Goal: Task Accomplishment & Management: Complete application form

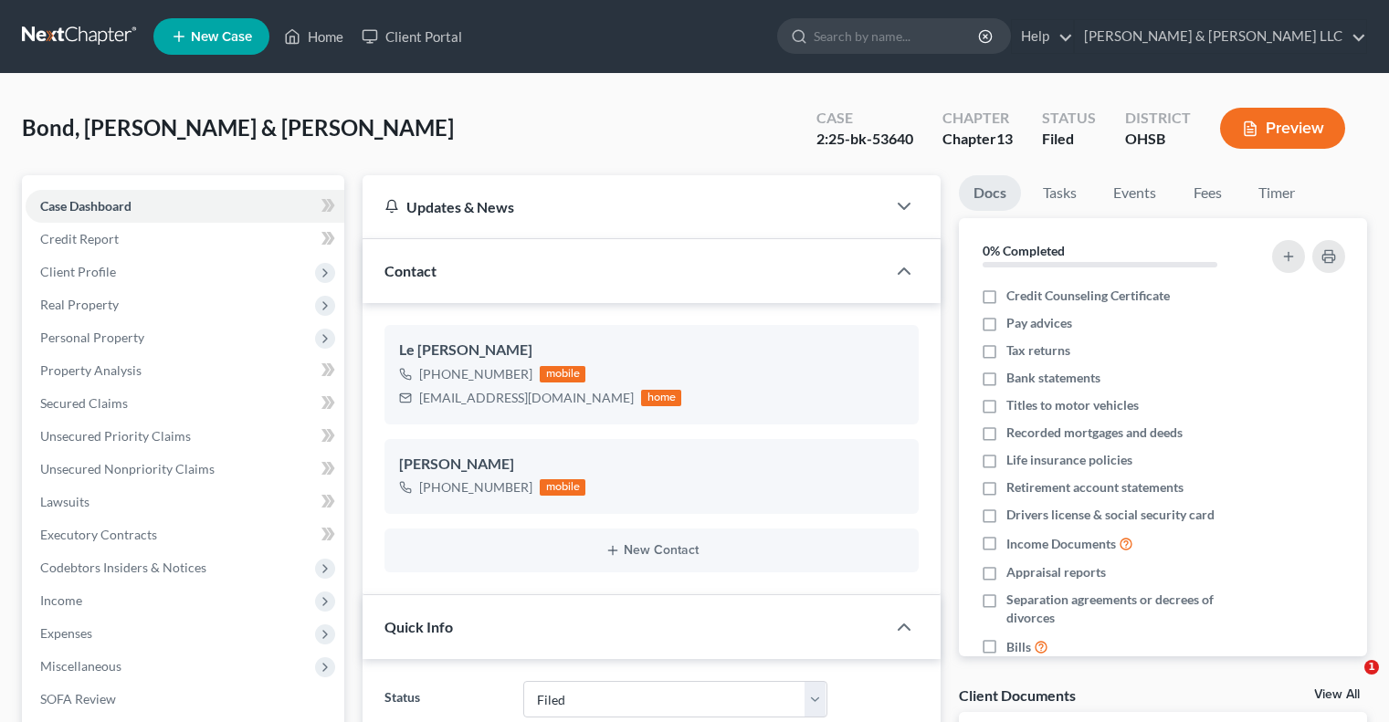
select select "3"
click at [85, 631] on span "Expenses" at bounding box center [66, 634] width 52 height 16
click at [94, 660] on span "Home" at bounding box center [94, 666] width 35 height 16
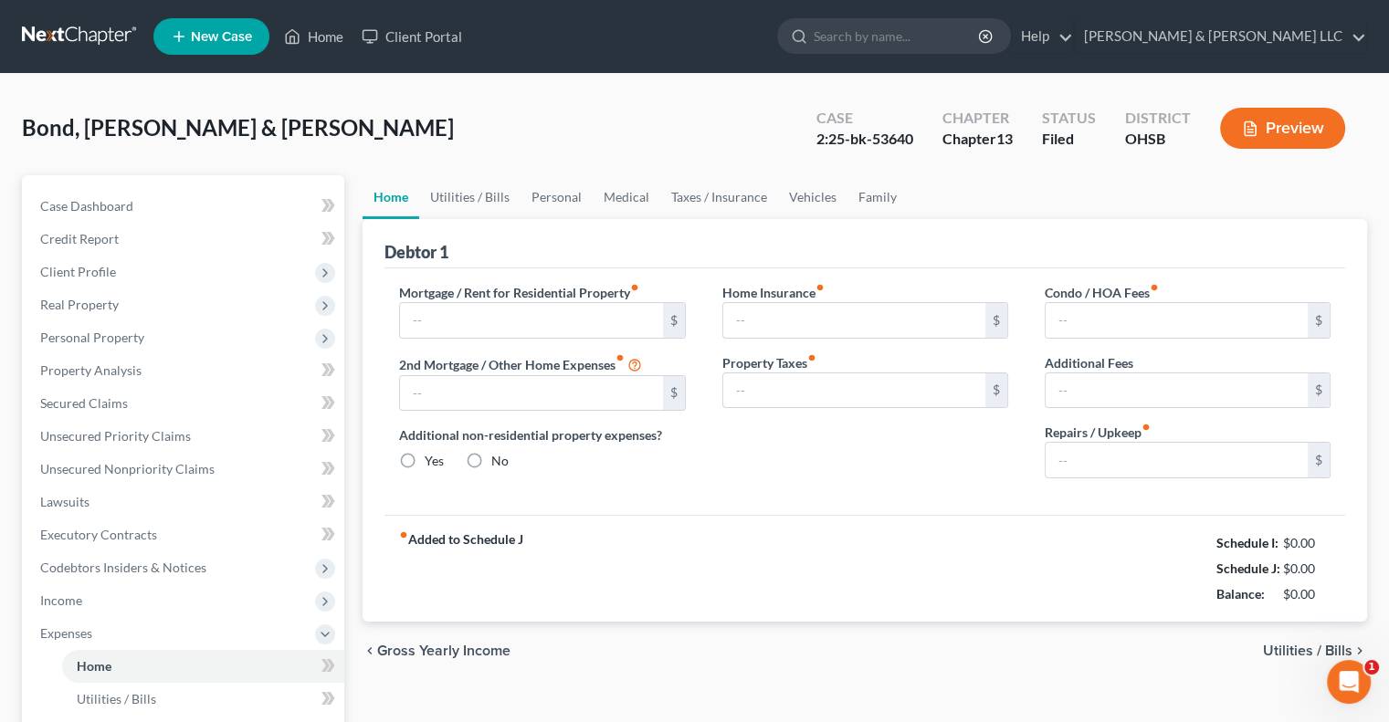
type input "1,285.00"
type input "0.00"
radio input "true"
type input "15.00"
type input "0.00"
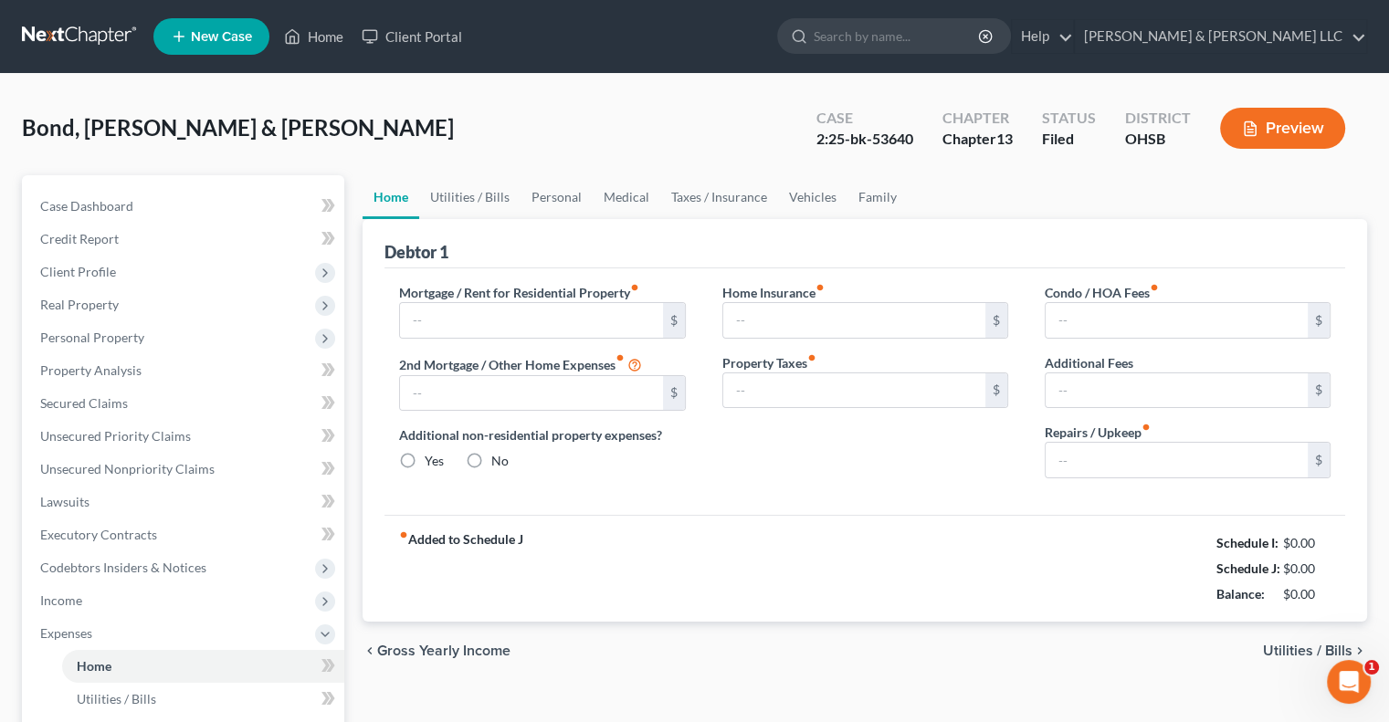
type input "0.00"
type input "150.00"
click at [531, 195] on link "Personal" at bounding box center [557, 197] width 72 height 44
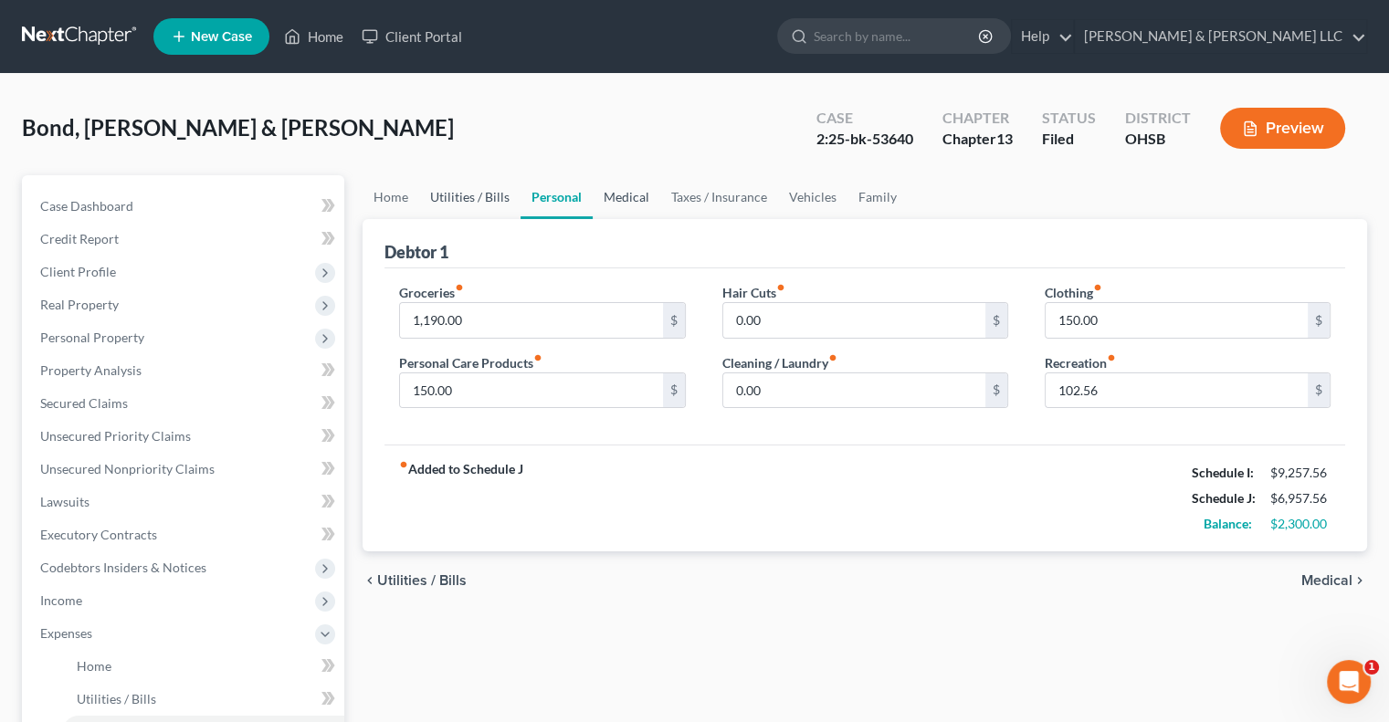
drag, startPoint x: 632, startPoint y: 198, endPoint x: 479, endPoint y: 185, distance: 153.9
click at [632, 198] on link "Medical" at bounding box center [627, 197] width 68 height 44
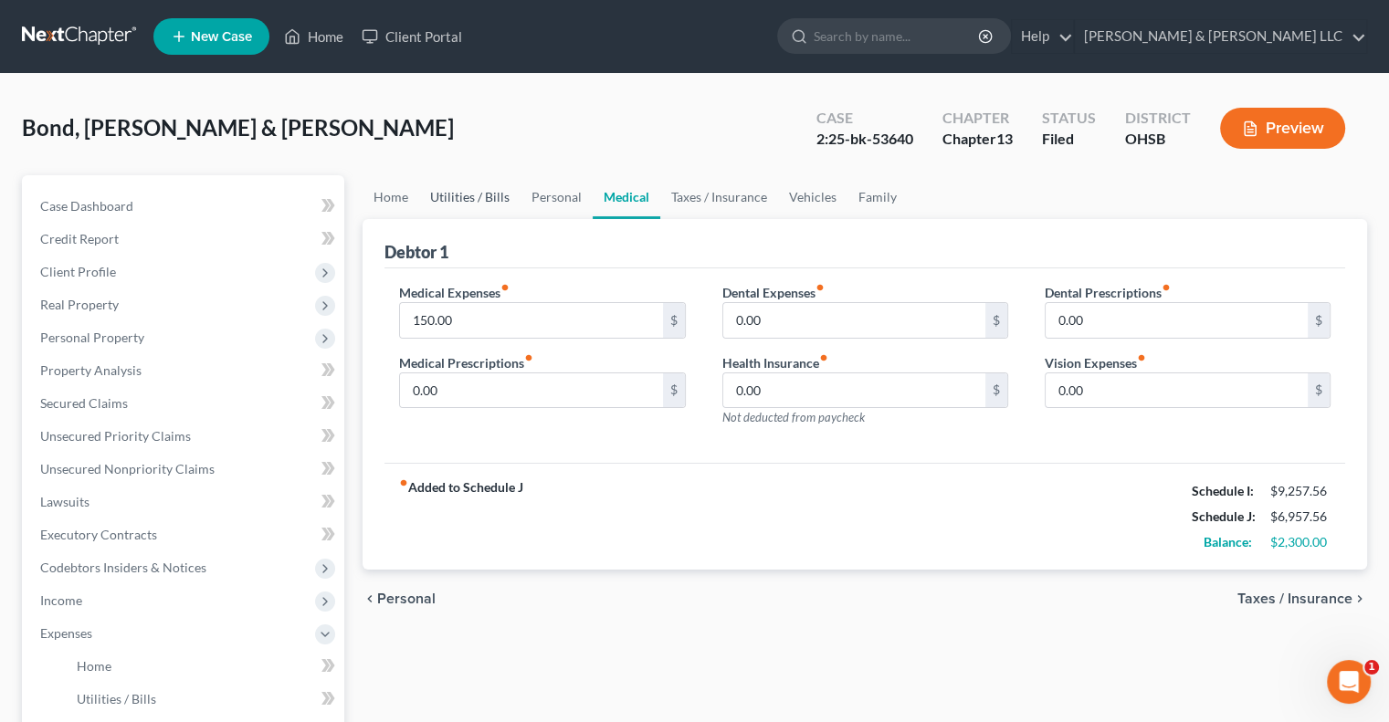
click at [468, 195] on link "Utilities / Bills" at bounding box center [469, 197] width 101 height 44
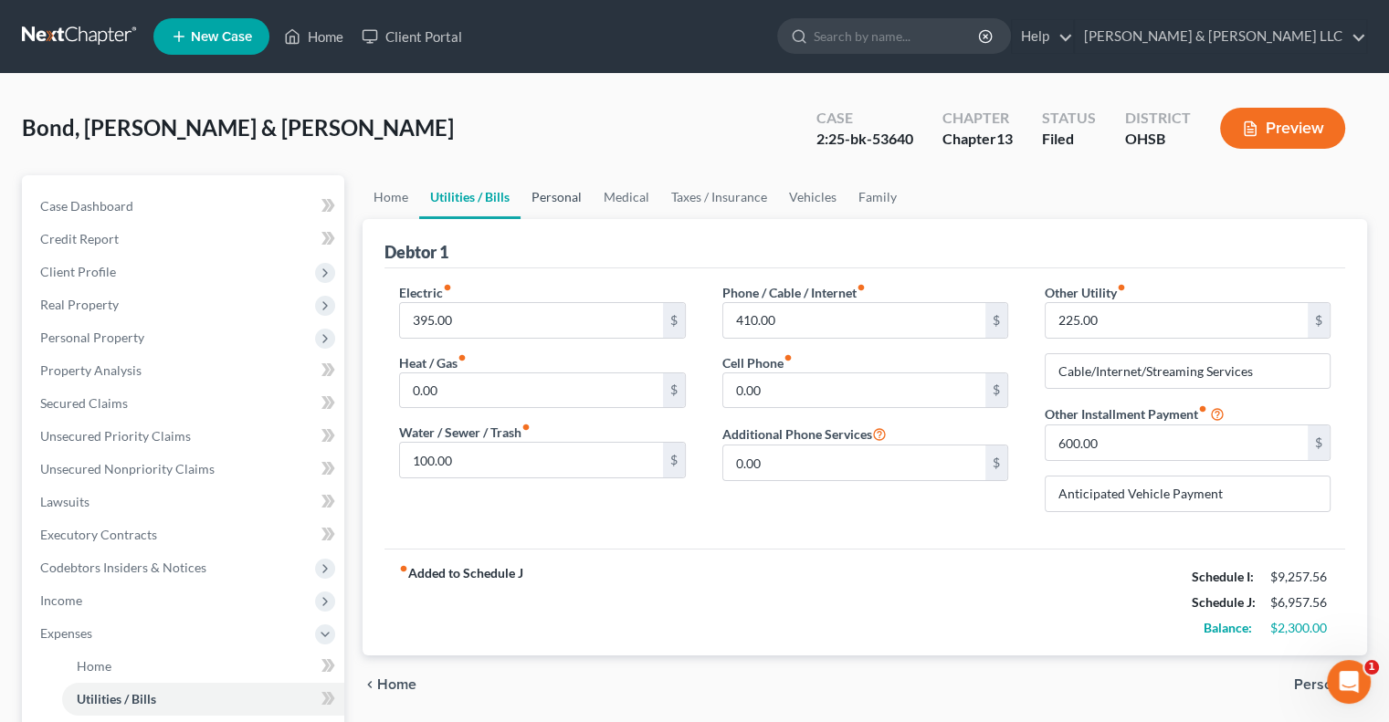
click at [551, 200] on link "Personal" at bounding box center [557, 197] width 72 height 44
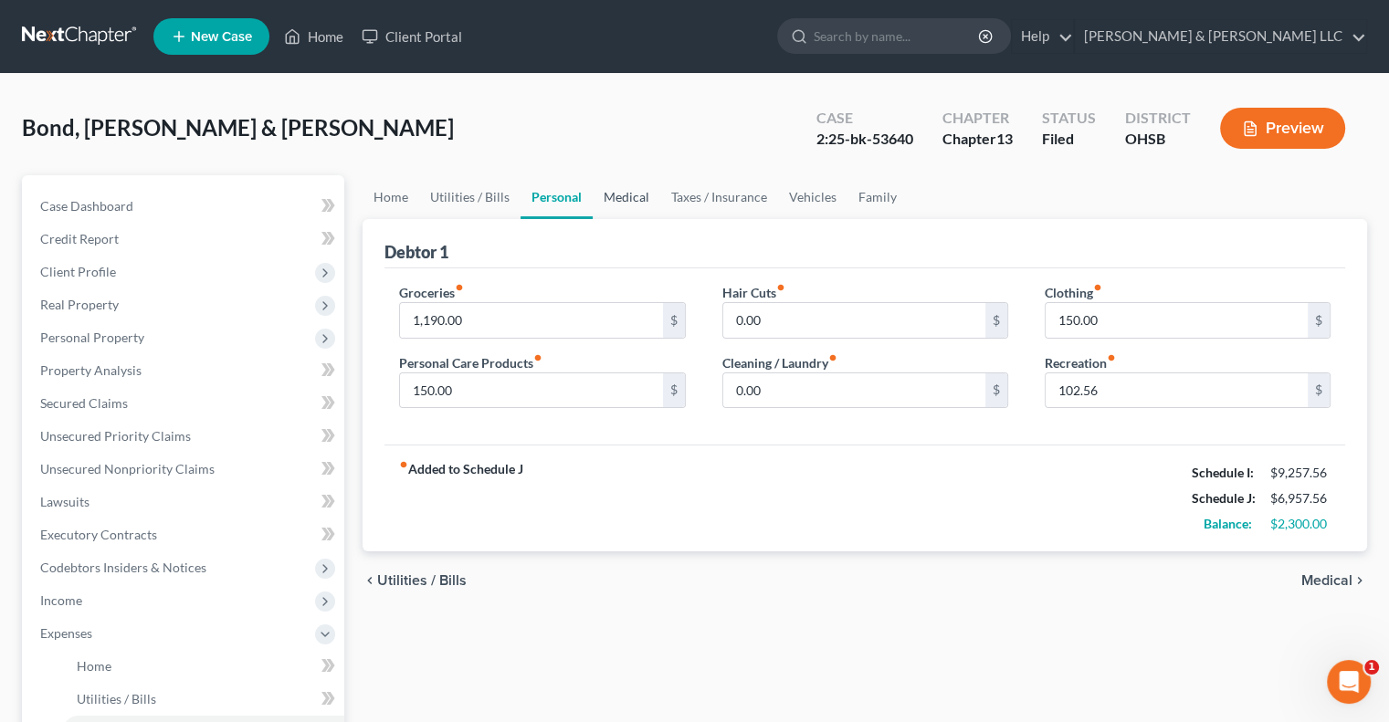
click at [613, 202] on link "Medical" at bounding box center [627, 197] width 68 height 44
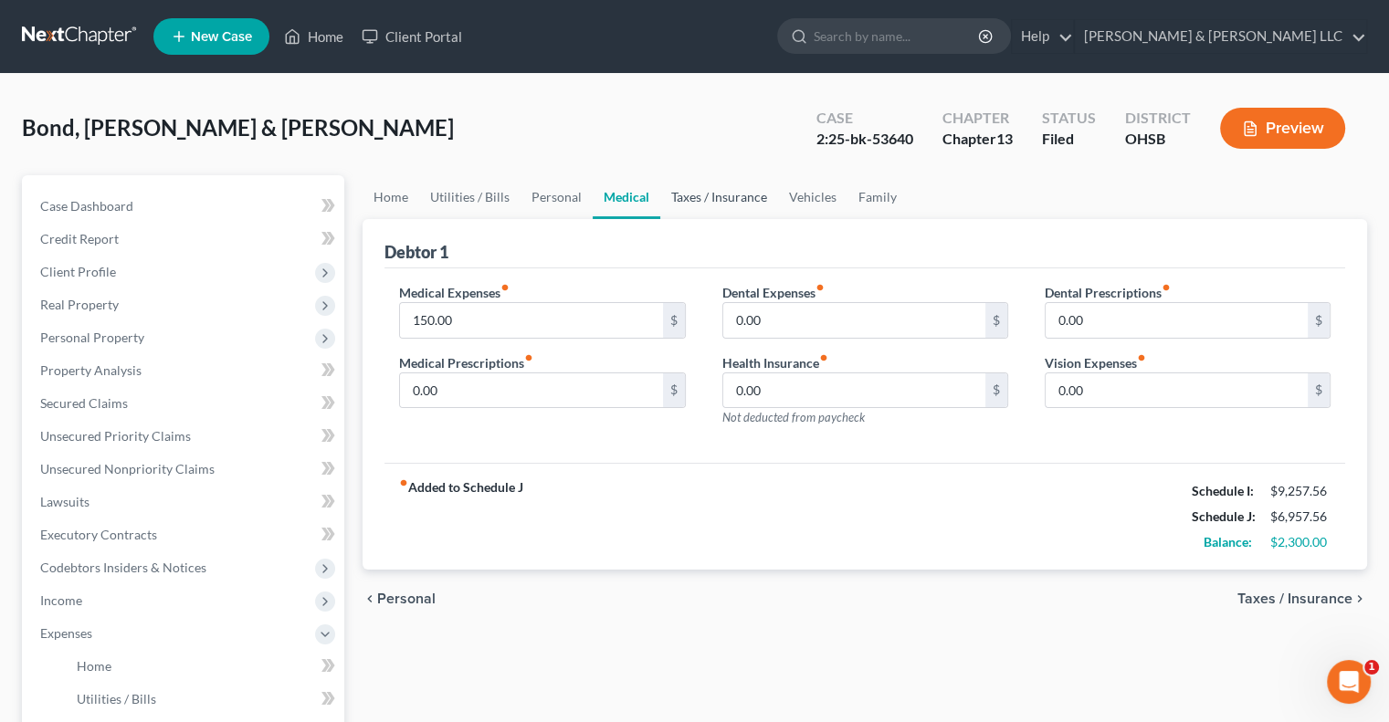
click at [714, 198] on link "Taxes / Insurance" at bounding box center [719, 197] width 118 height 44
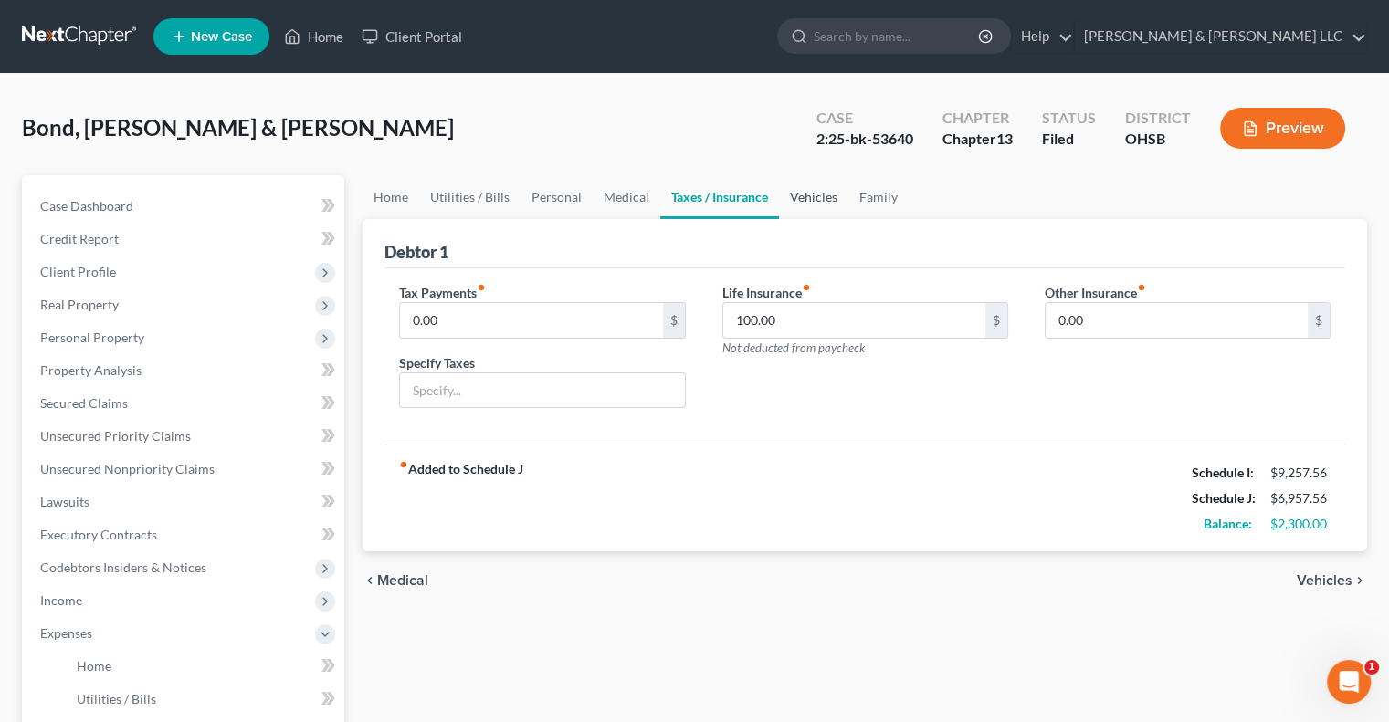
click at [817, 202] on link "Vehicles" at bounding box center [813, 197] width 69 height 44
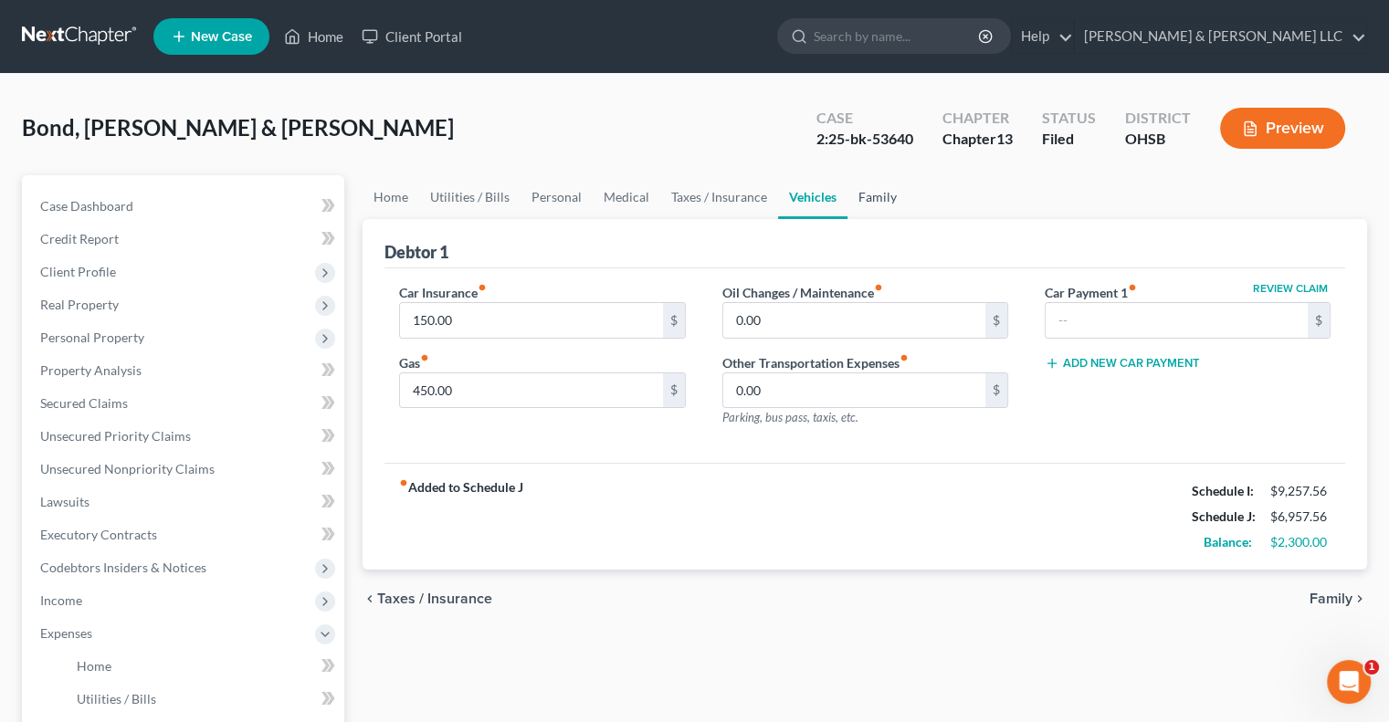
click at [874, 200] on link "Family" at bounding box center [877, 197] width 60 height 44
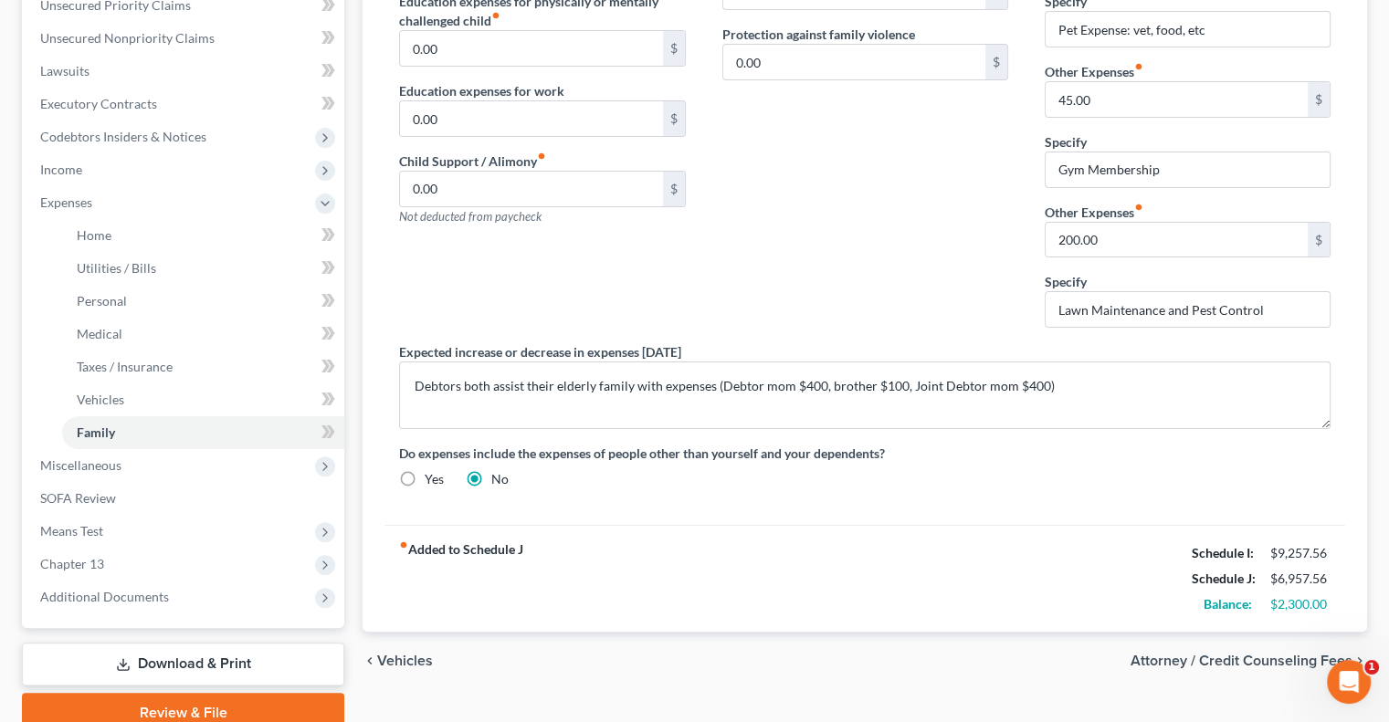
scroll to position [510, 0]
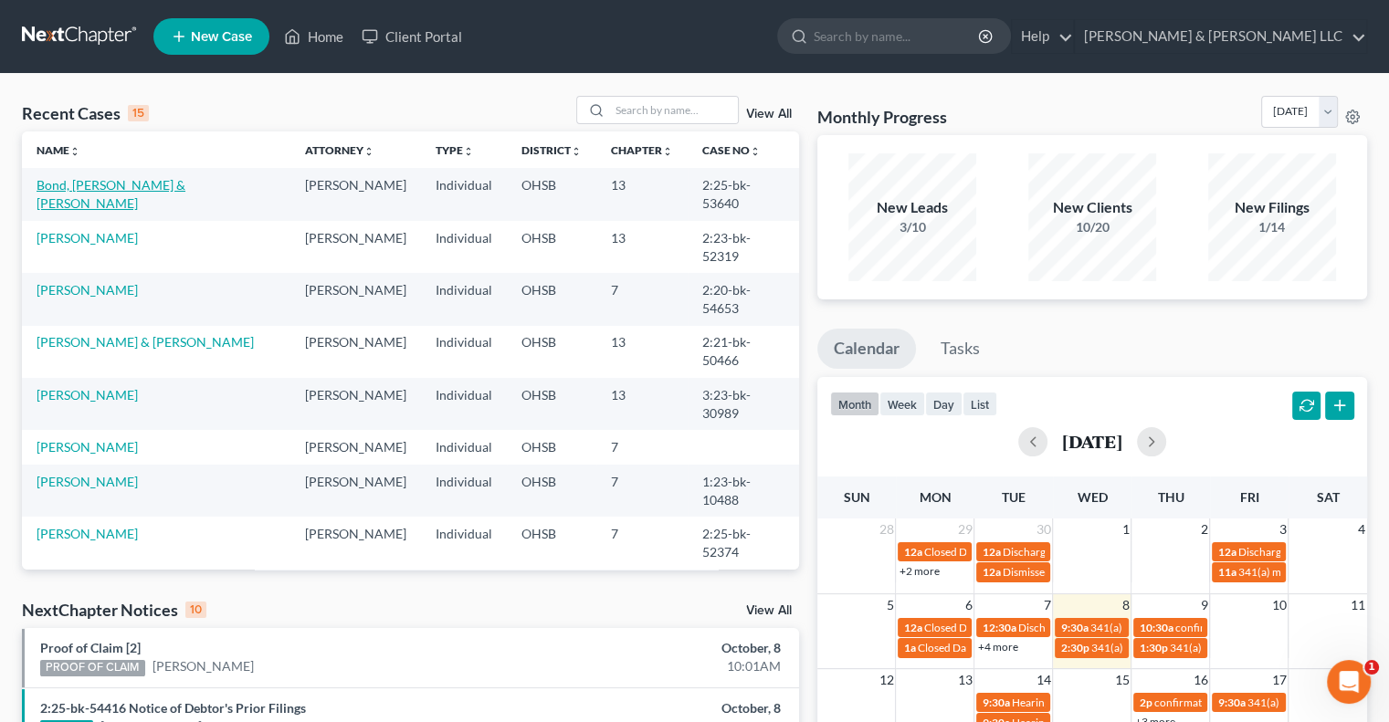
click at [73, 189] on link "Bond, Le Renzo & Williams, Courtney" at bounding box center [111, 194] width 149 height 34
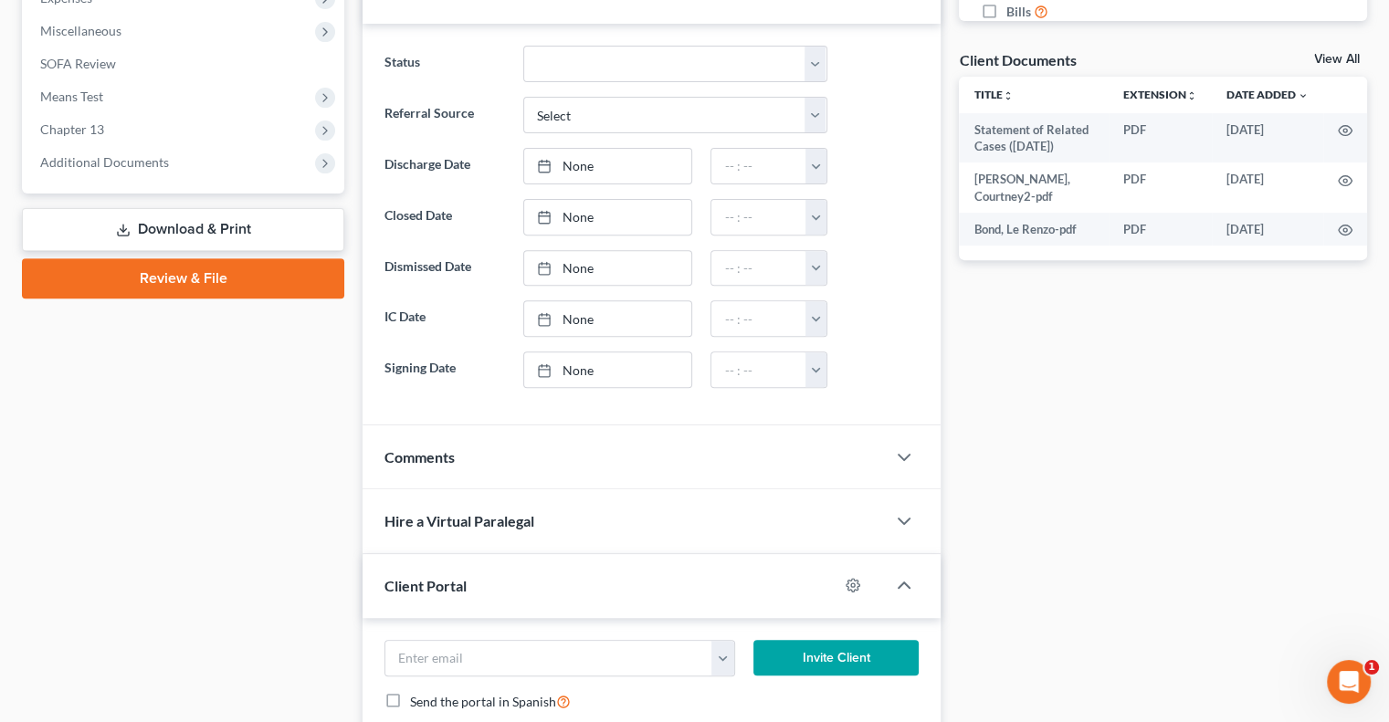
scroll to position [639, 0]
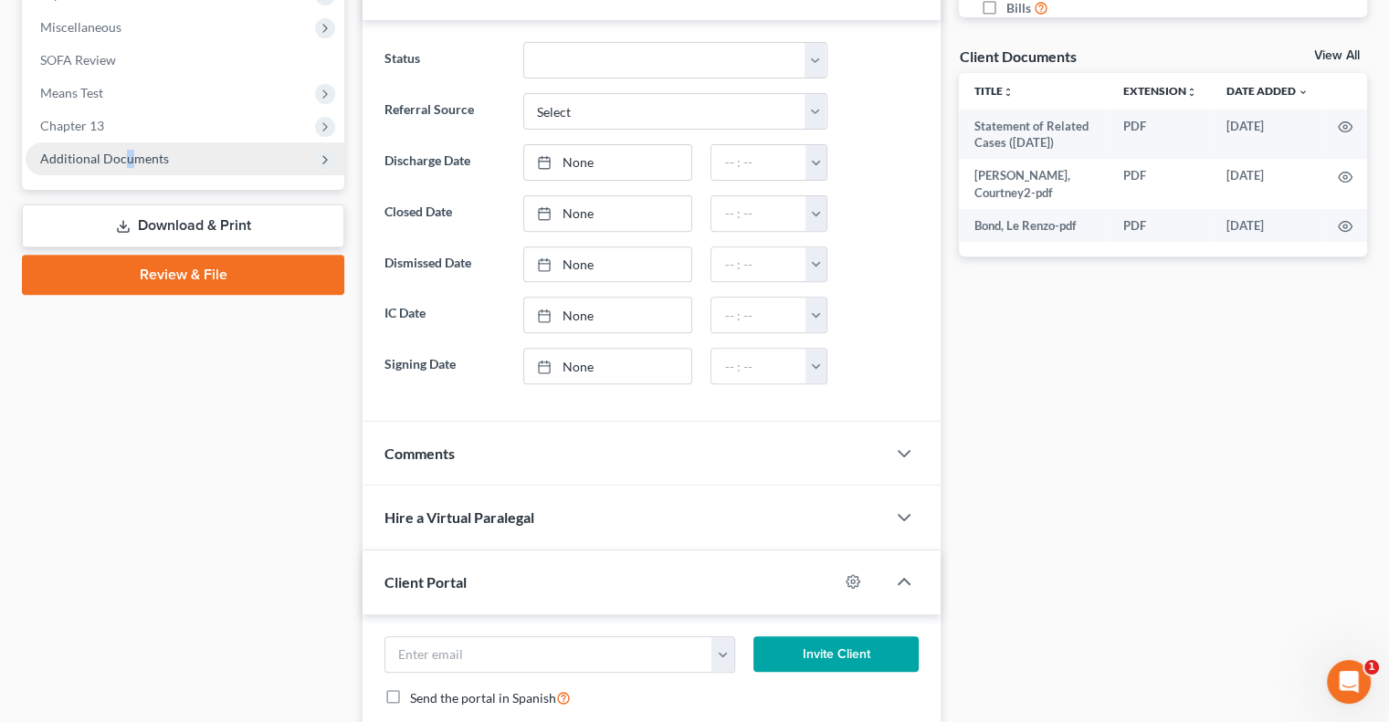
click at [128, 159] on span "Additional Documents" at bounding box center [104, 159] width 129 height 16
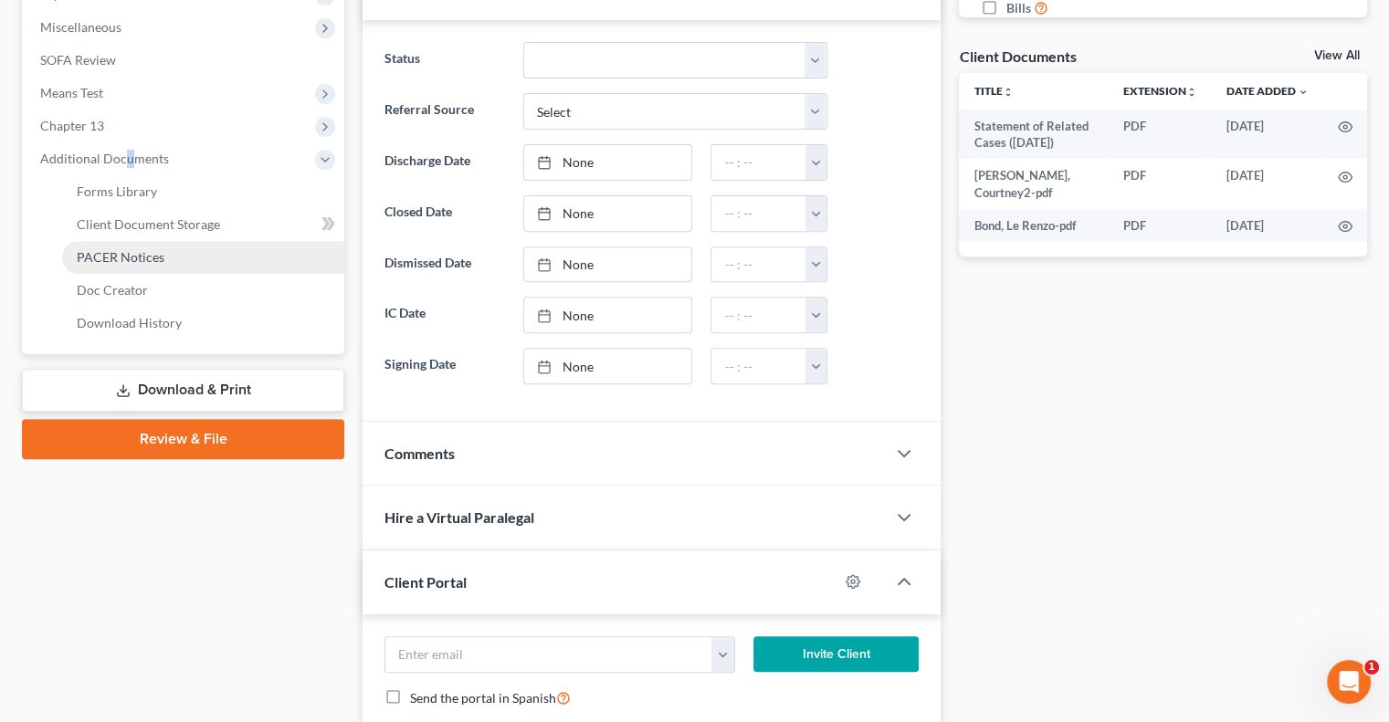
click at [127, 259] on span "PACER Notices" at bounding box center [121, 257] width 88 height 16
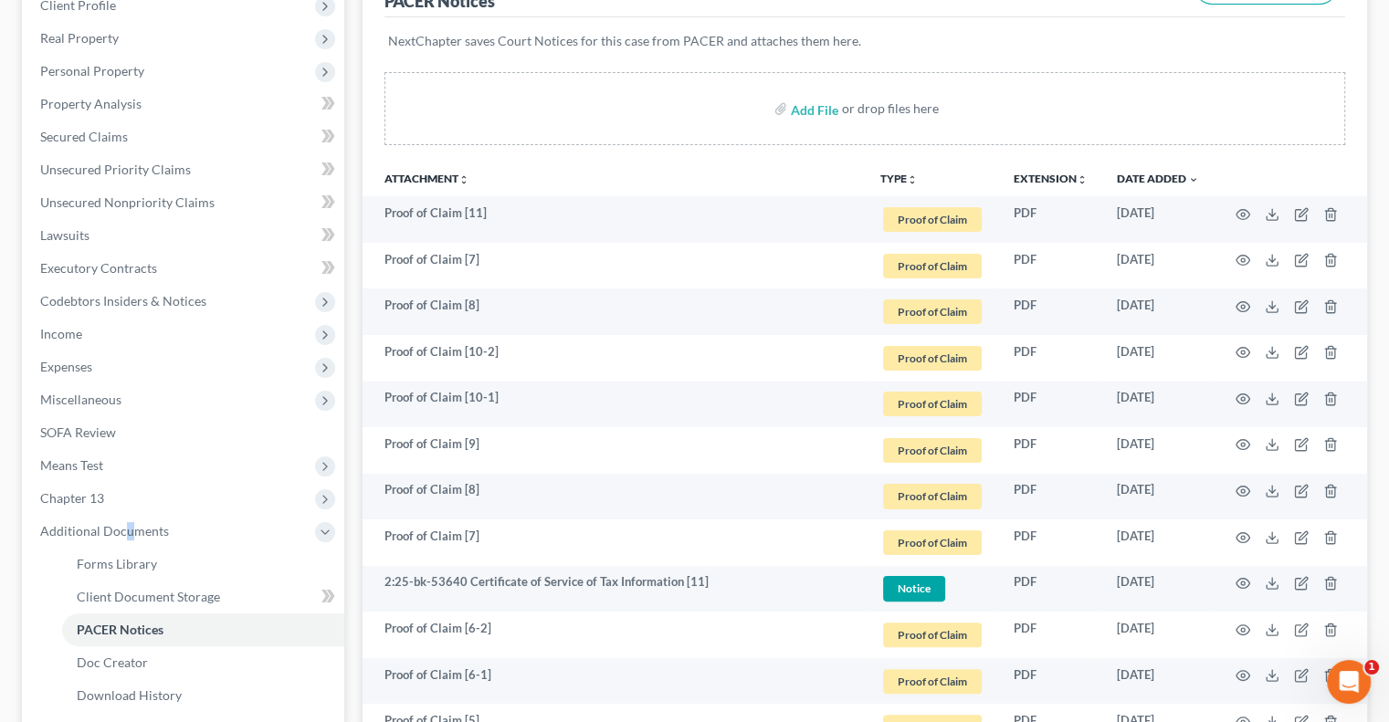
scroll to position [274, 0]
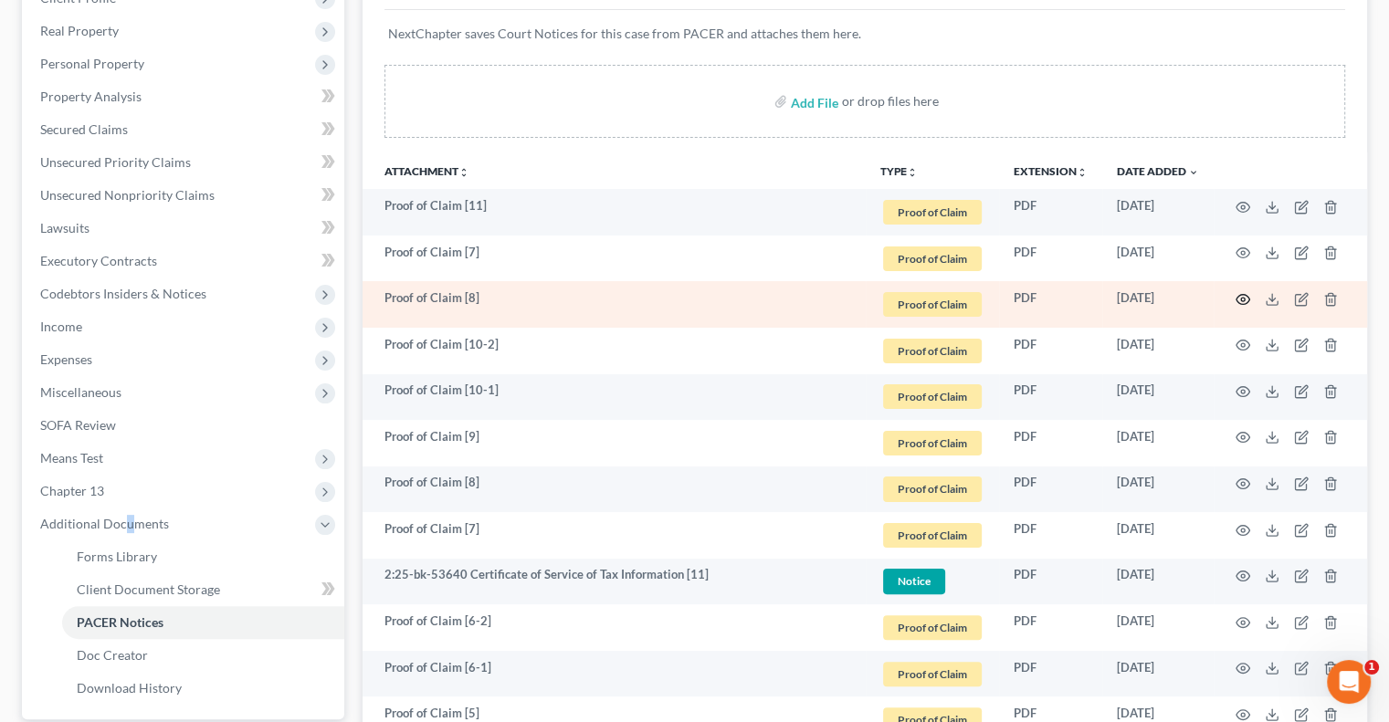
click at [1242, 301] on icon "button" at bounding box center [1243, 299] width 15 height 15
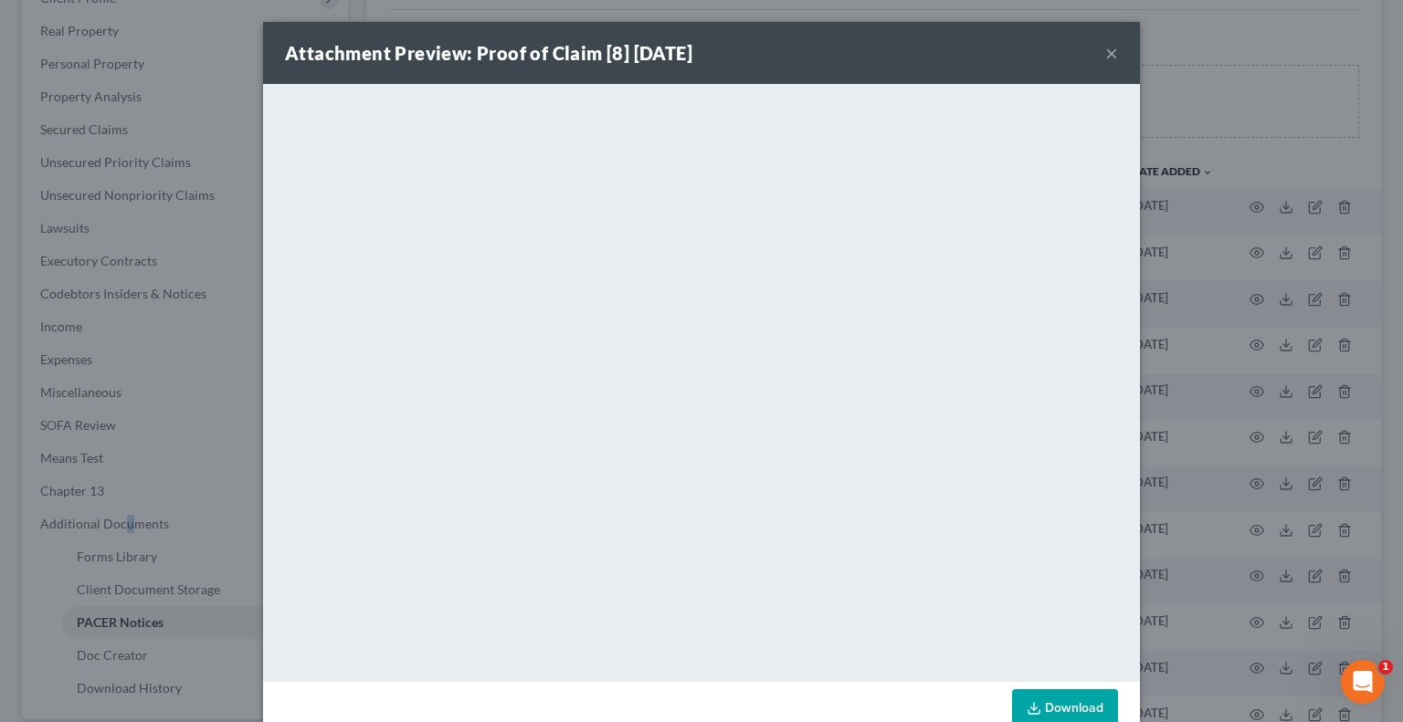
click at [1105, 56] on button "×" at bounding box center [1111, 53] width 13 height 22
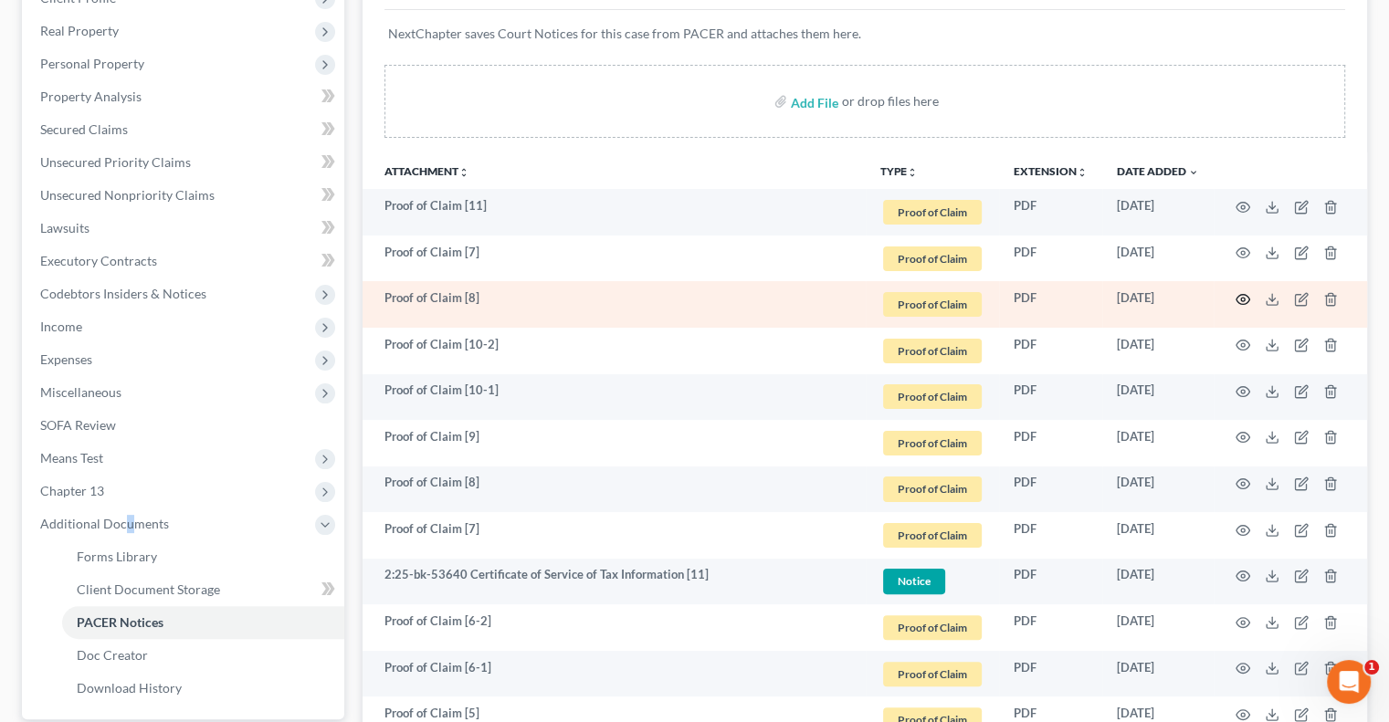
click at [1244, 299] on circle "button" at bounding box center [1243, 300] width 4 height 4
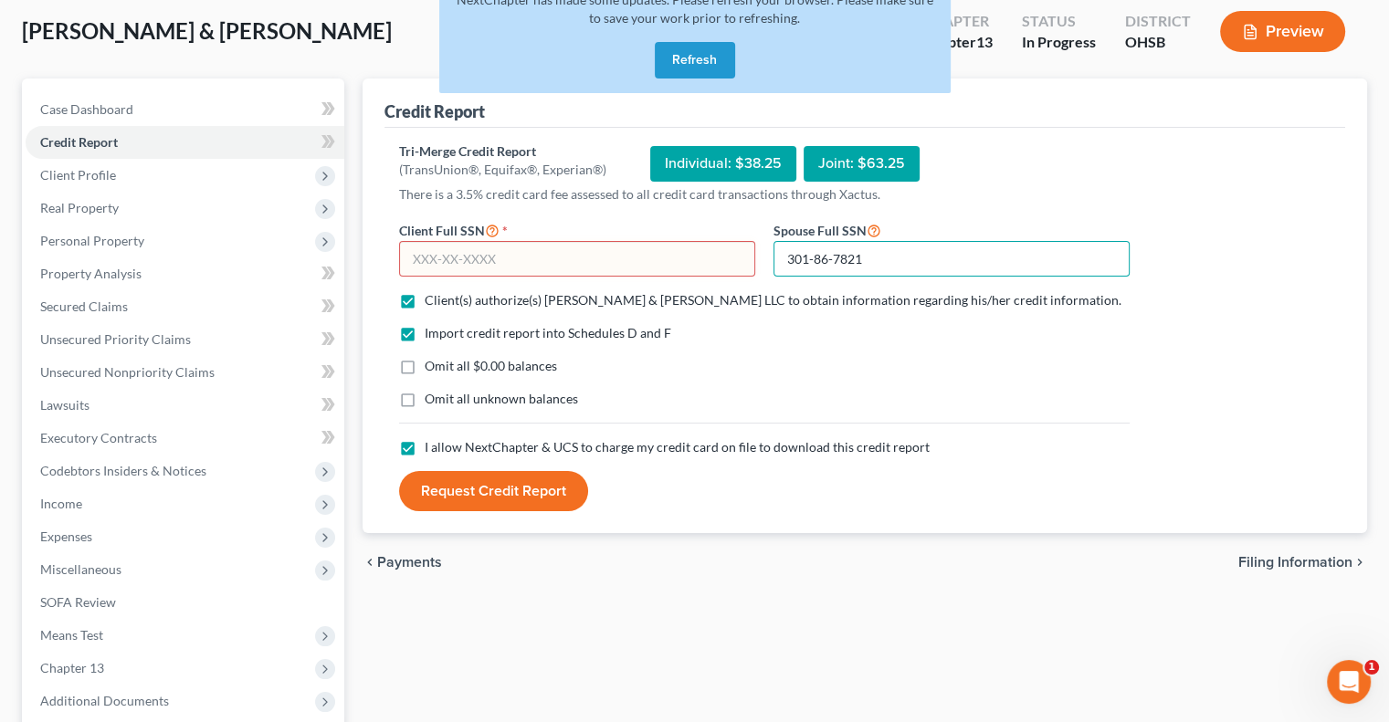
drag, startPoint x: 904, startPoint y: 258, endPoint x: 696, endPoint y: 273, distance: 208.7
click at [696, 273] on form "Client Full SSN * Spouse Full SSN * 301-86-7821 Client(s) authorize(s) Cousino …" at bounding box center [764, 365] width 749 height 293
click at [678, 56] on button "Refresh" at bounding box center [695, 60] width 80 height 37
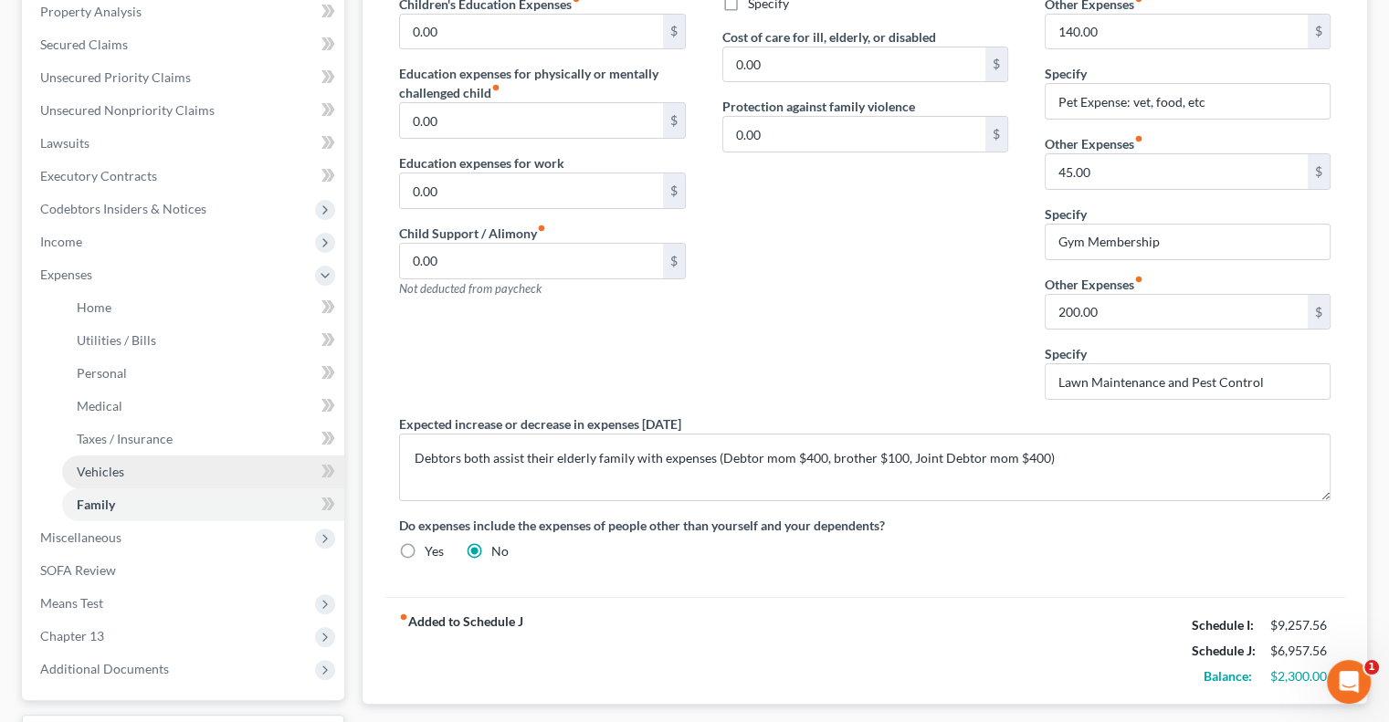
scroll to position [457, 0]
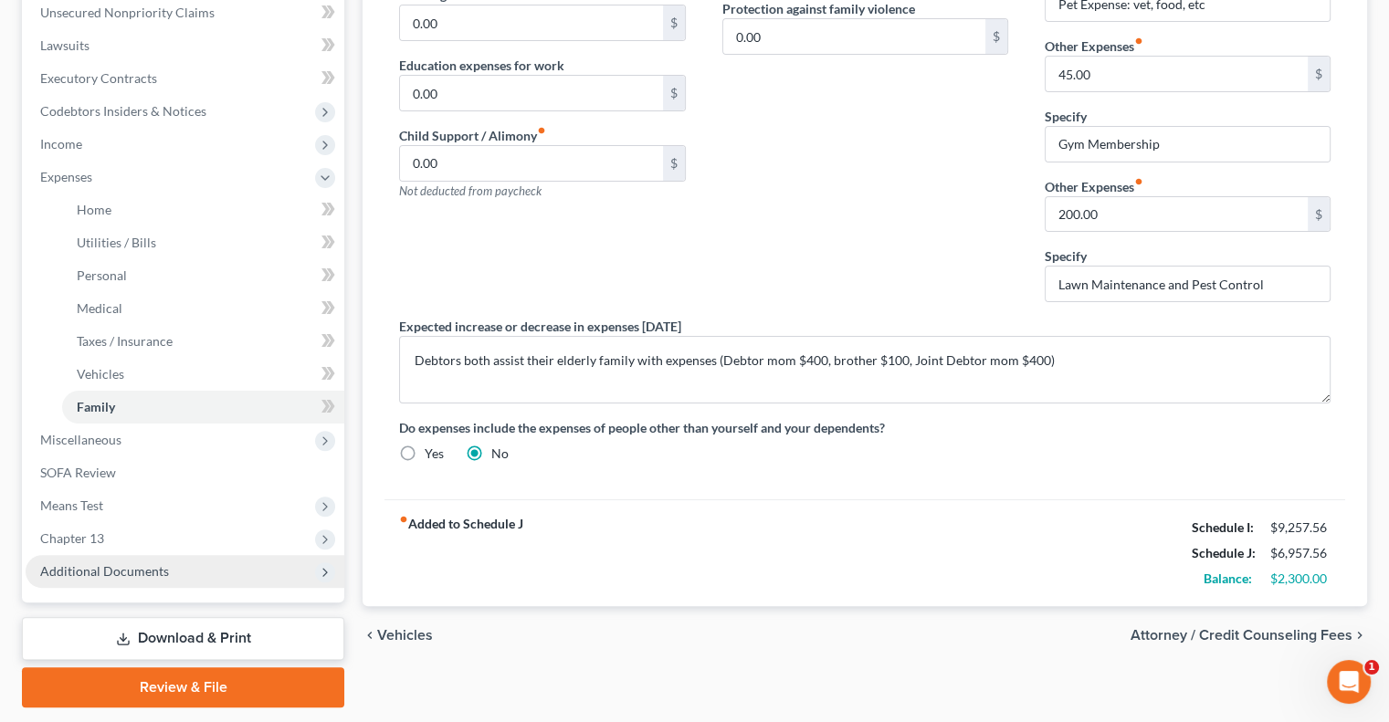
click at [86, 574] on span "Additional Documents" at bounding box center [104, 571] width 129 height 16
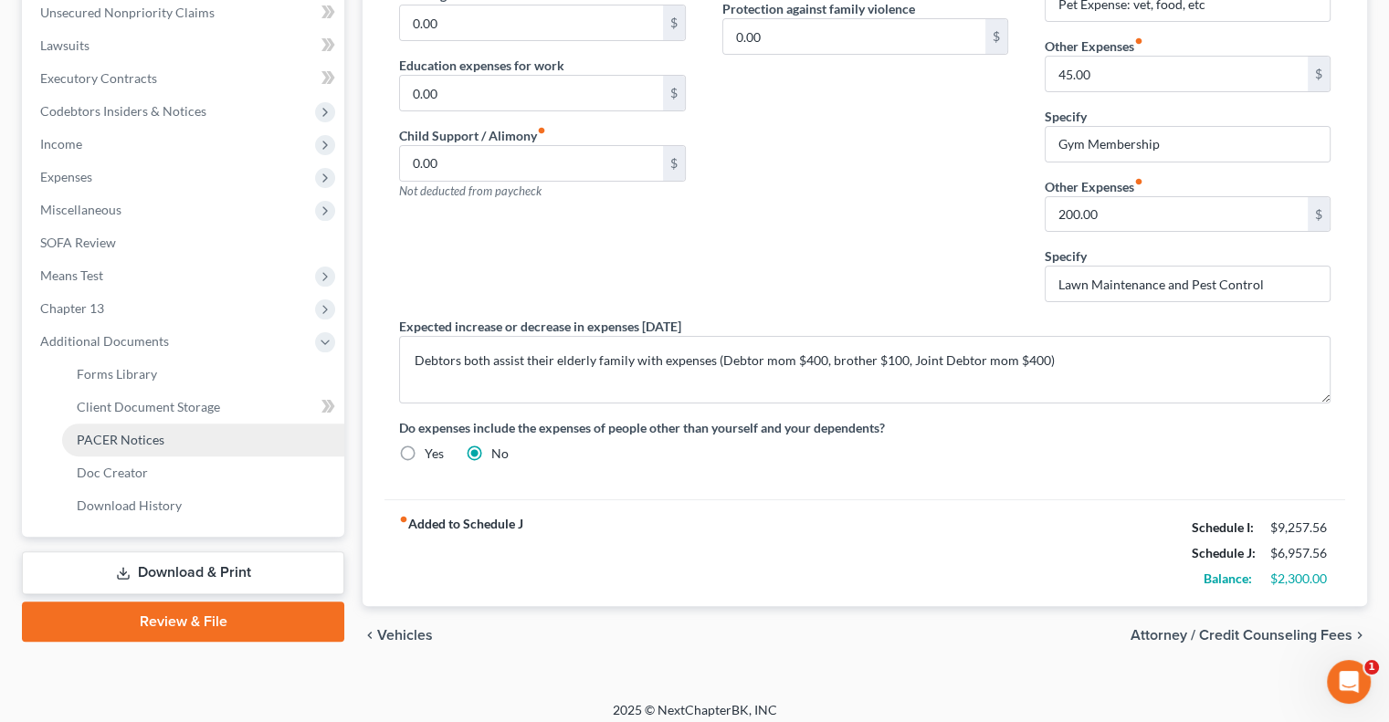
click at [153, 441] on span "PACER Notices" at bounding box center [121, 440] width 88 height 16
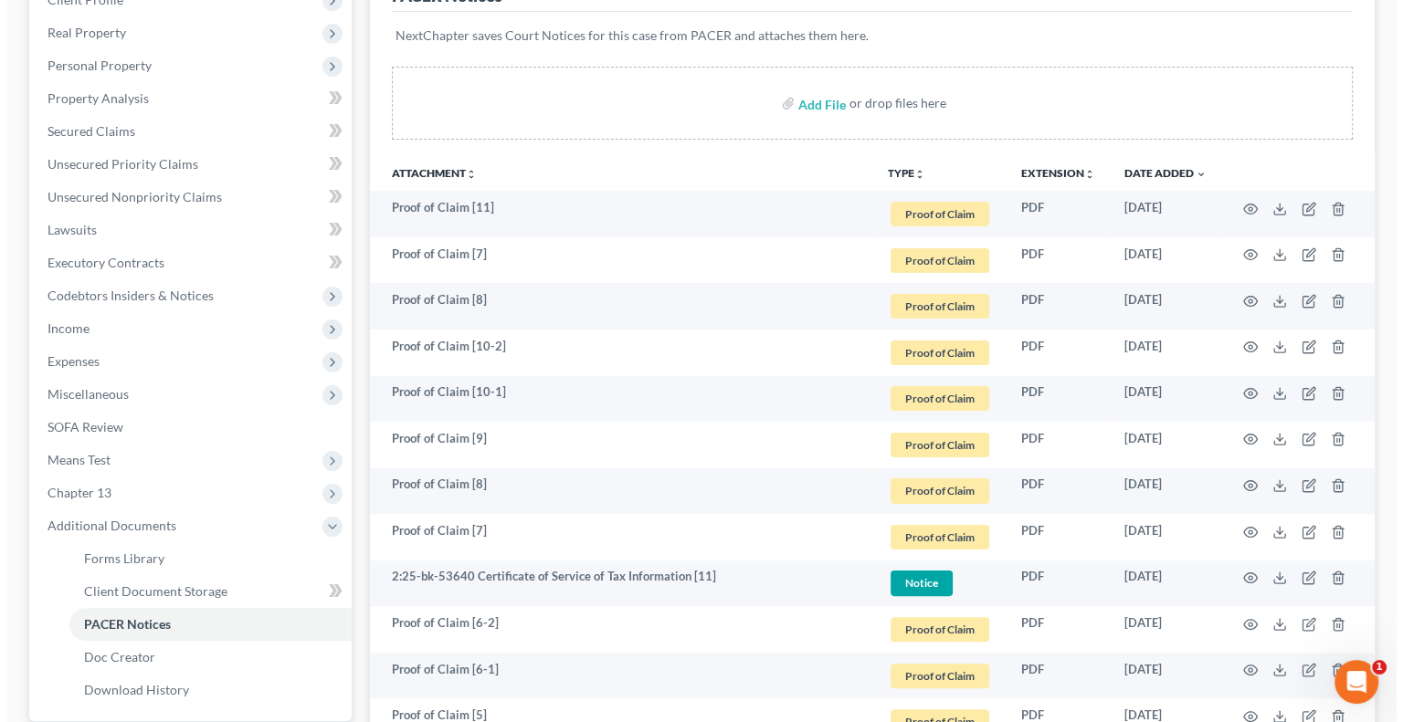
scroll to position [274, 0]
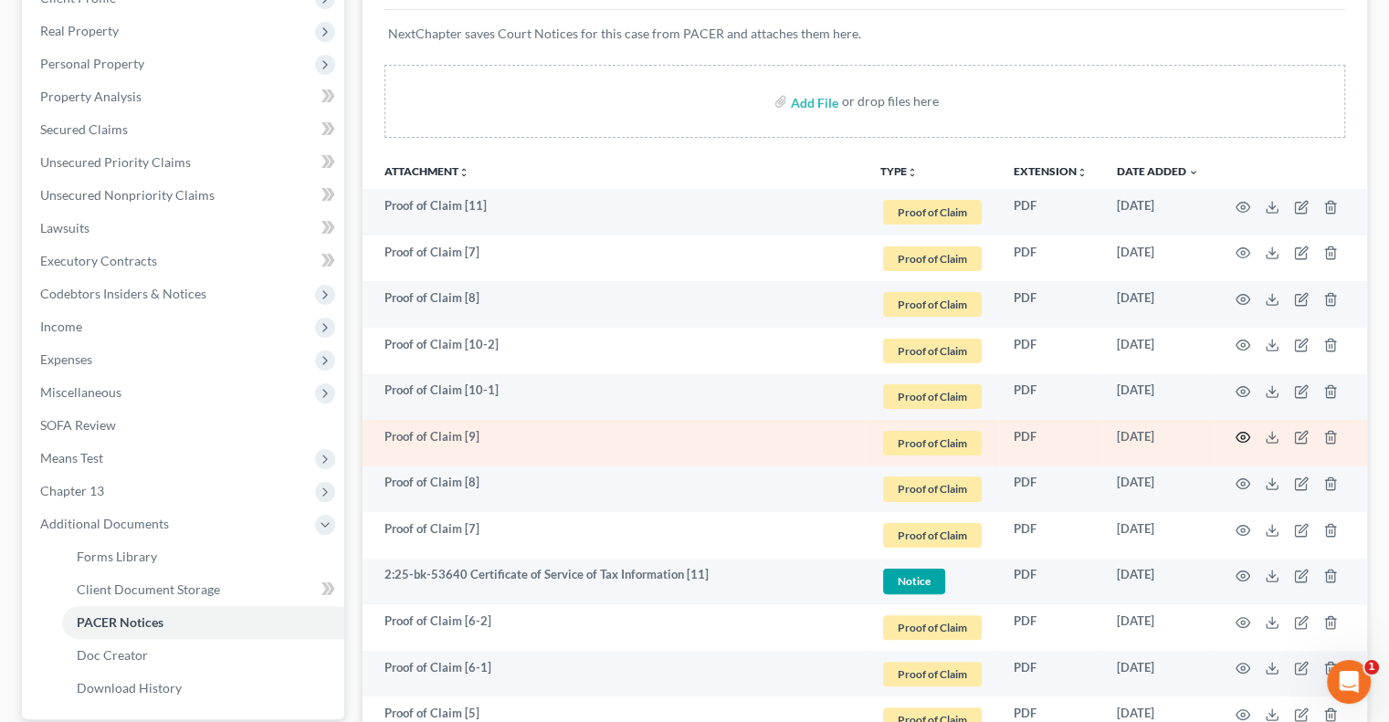
click at [1236, 433] on icon "button" at bounding box center [1243, 437] width 15 height 15
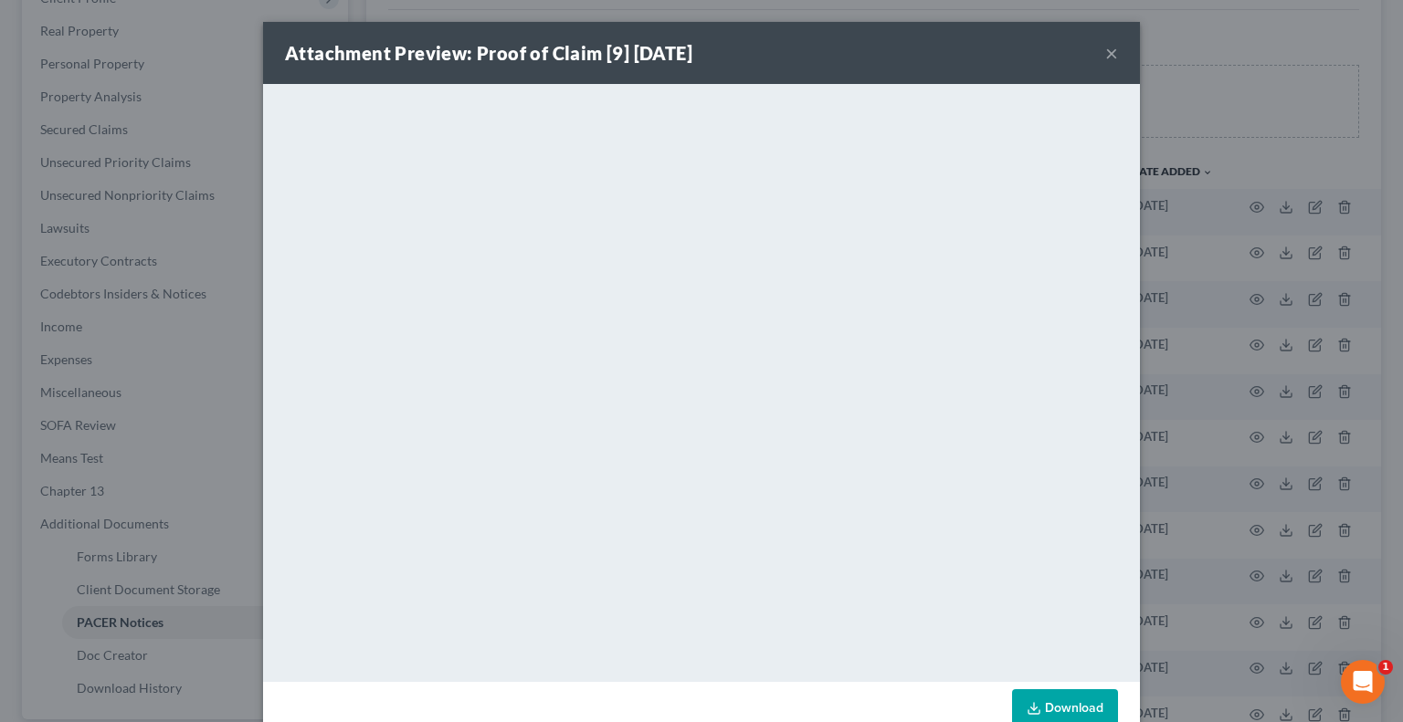
click at [1105, 51] on button "×" at bounding box center [1111, 53] width 13 height 22
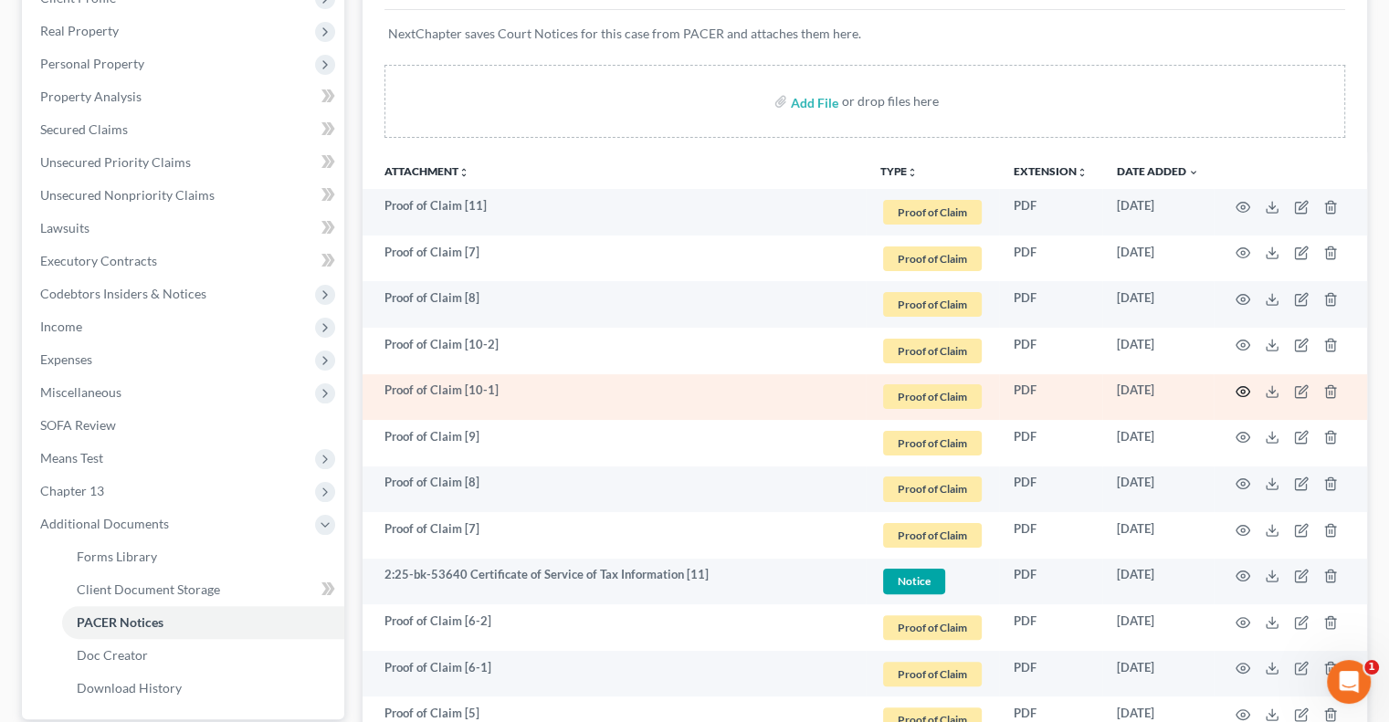
click at [1240, 388] on icon "button" at bounding box center [1243, 391] width 15 height 15
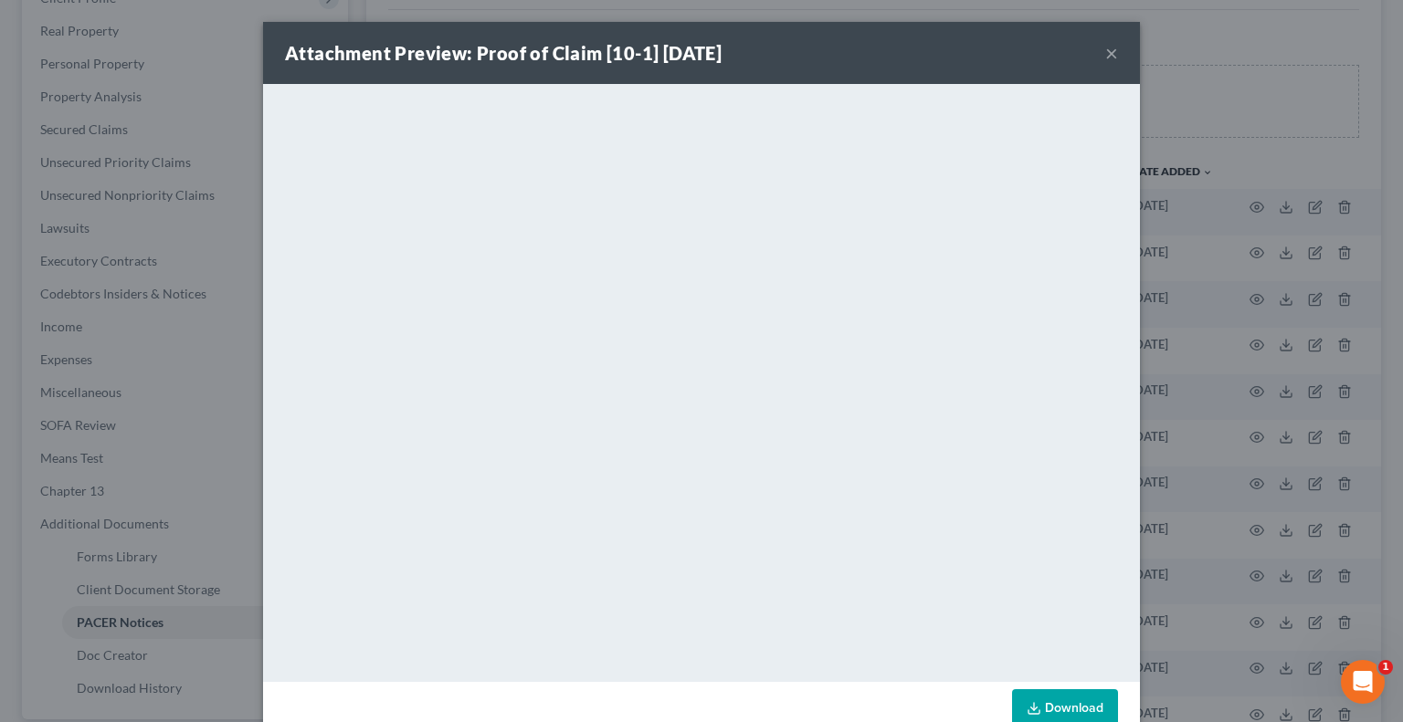
click at [1105, 58] on button "×" at bounding box center [1111, 53] width 13 height 22
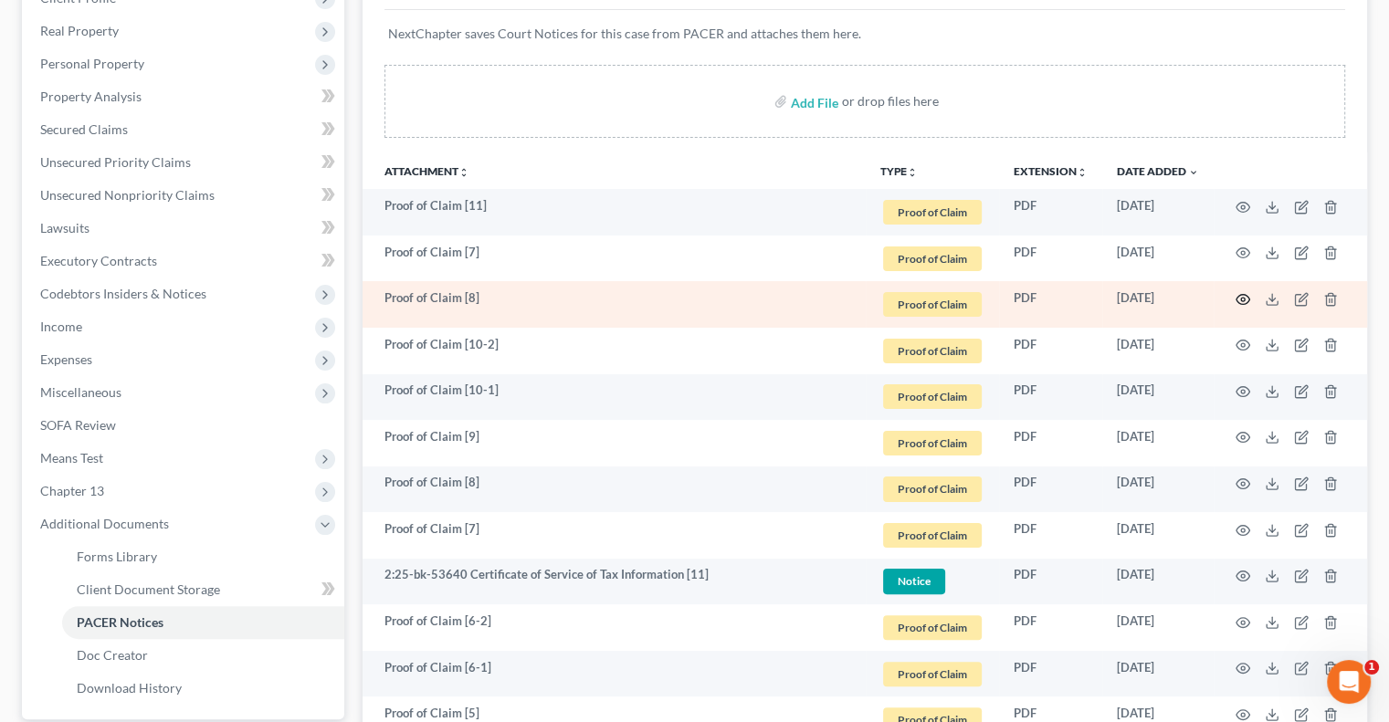
click at [1241, 299] on circle "button" at bounding box center [1243, 300] width 4 height 4
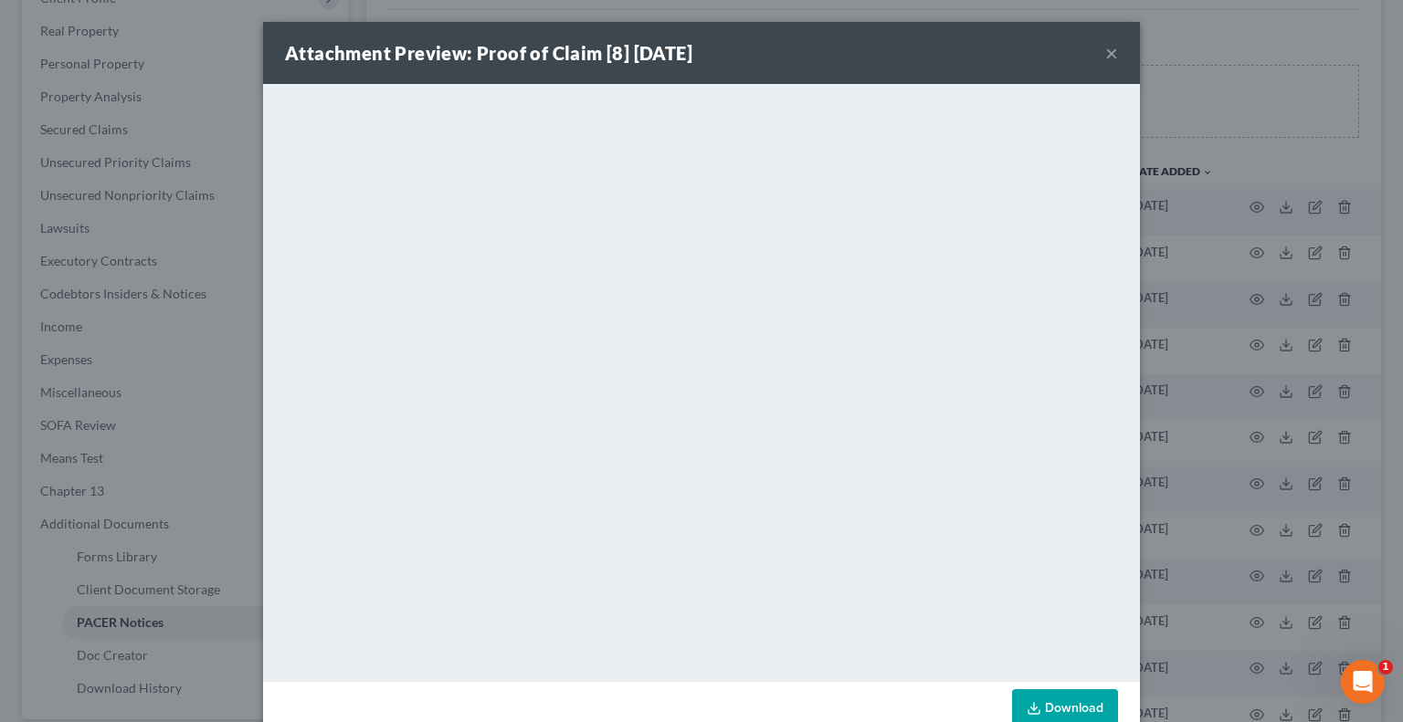
click at [1105, 51] on button "×" at bounding box center [1111, 53] width 13 height 22
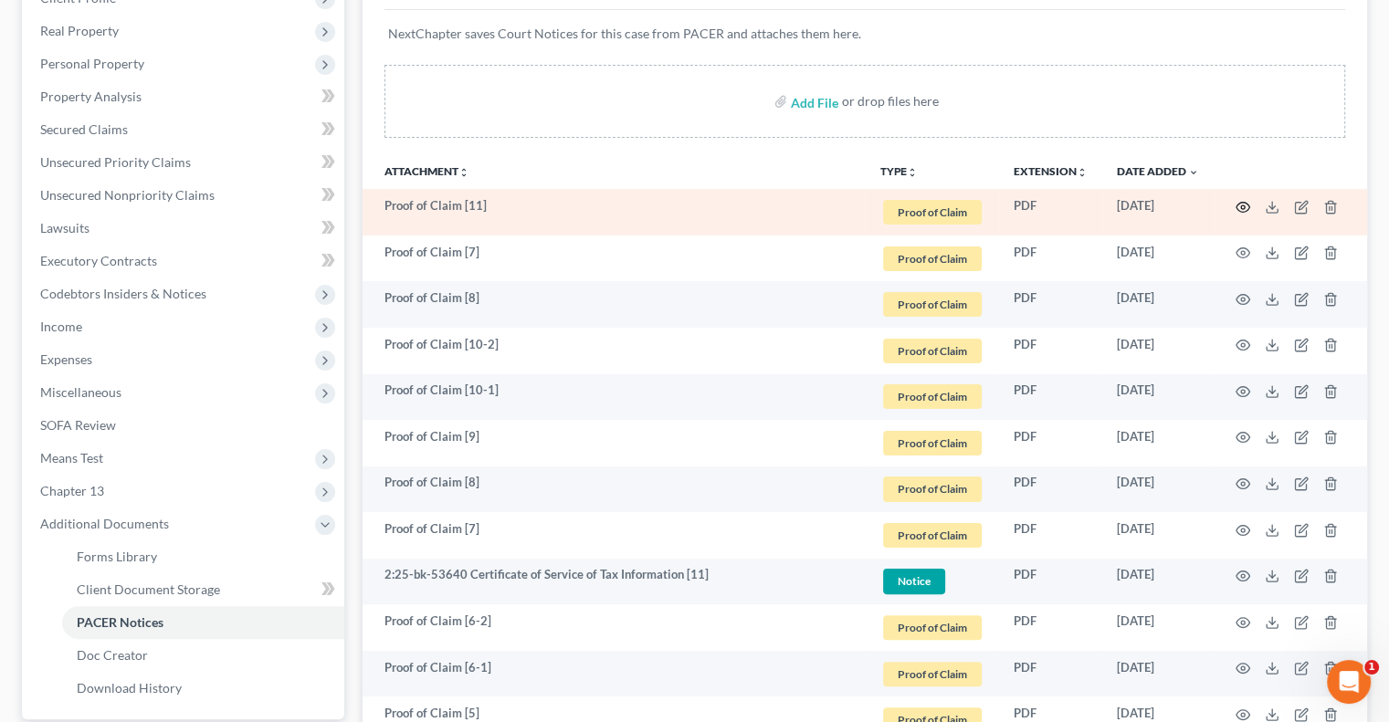
click at [1248, 204] on icon "button" at bounding box center [1243, 207] width 14 height 10
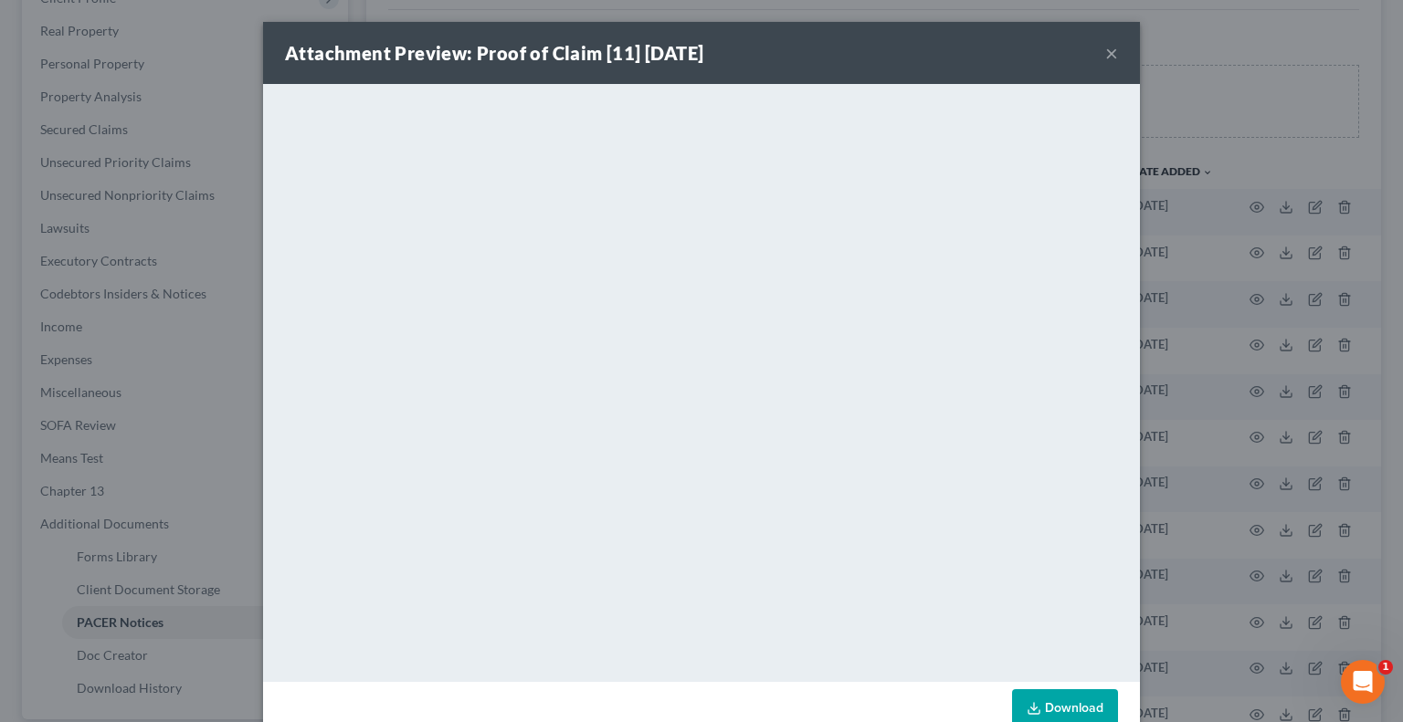
drag, startPoint x: 1106, startPoint y: 56, endPoint x: 1023, endPoint y: 94, distance: 91.5
click at [1105, 56] on button "×" at bounding box center [1111, 53] width 13 height 22
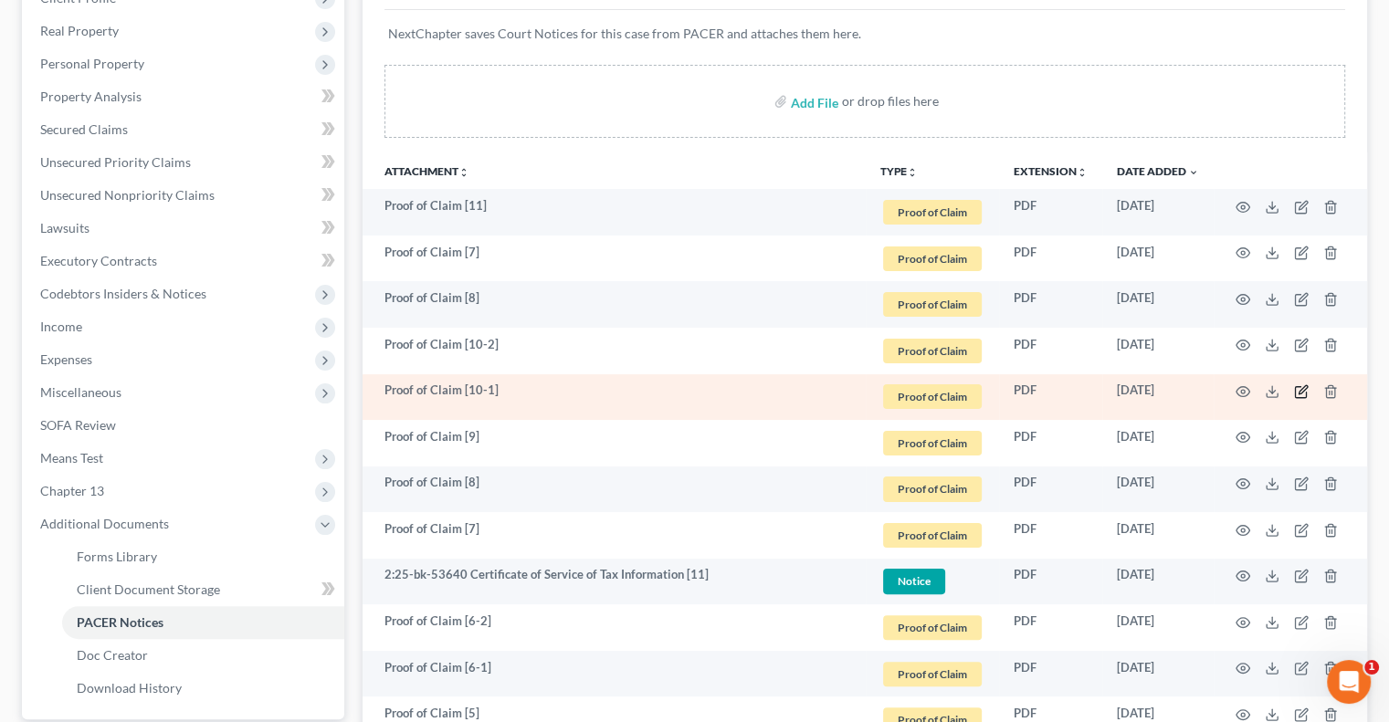
click at [1304, 390] on icon "button" at bounding box center [1301, 391] width 15 height 15
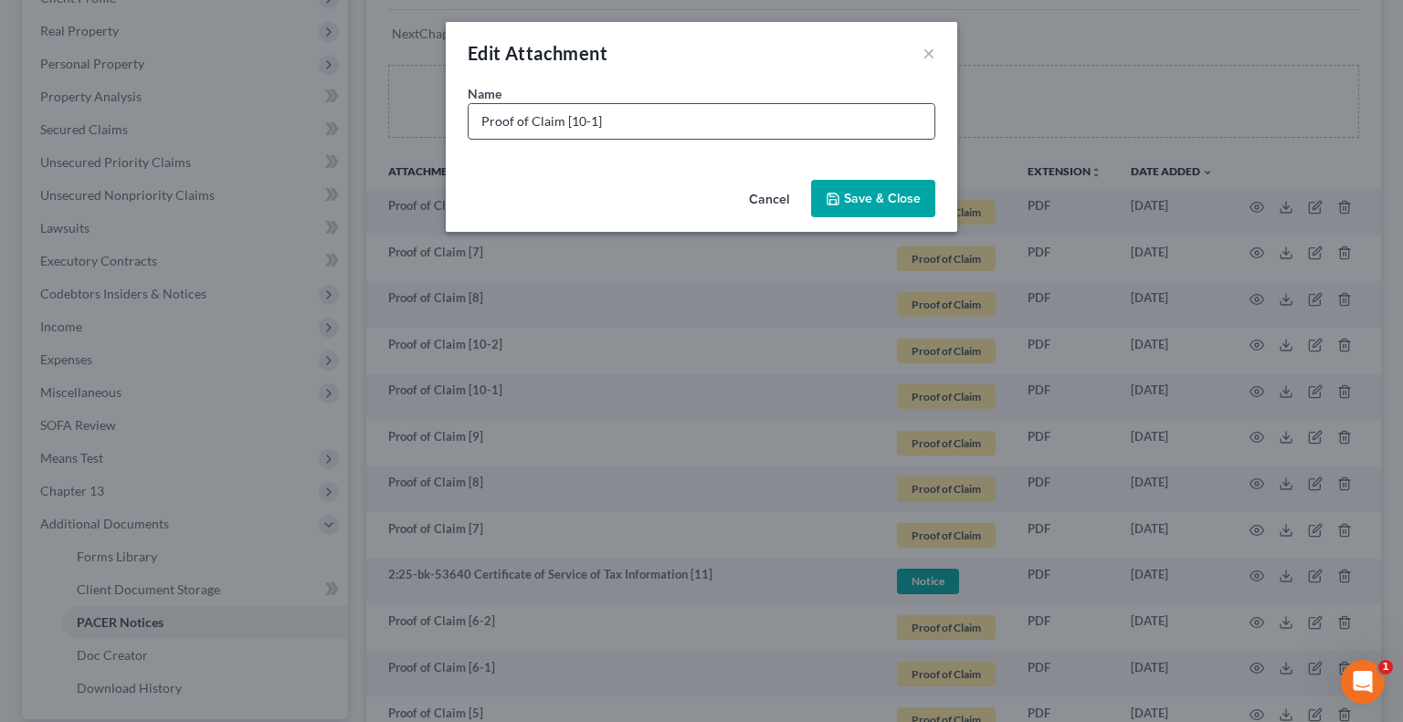
click at [815, 129] on input "Proof of Claim [10-1]" at bounding box center [701, 121] width 466 height 35
type input "Proof of Claim [10-1] Snap Finance"
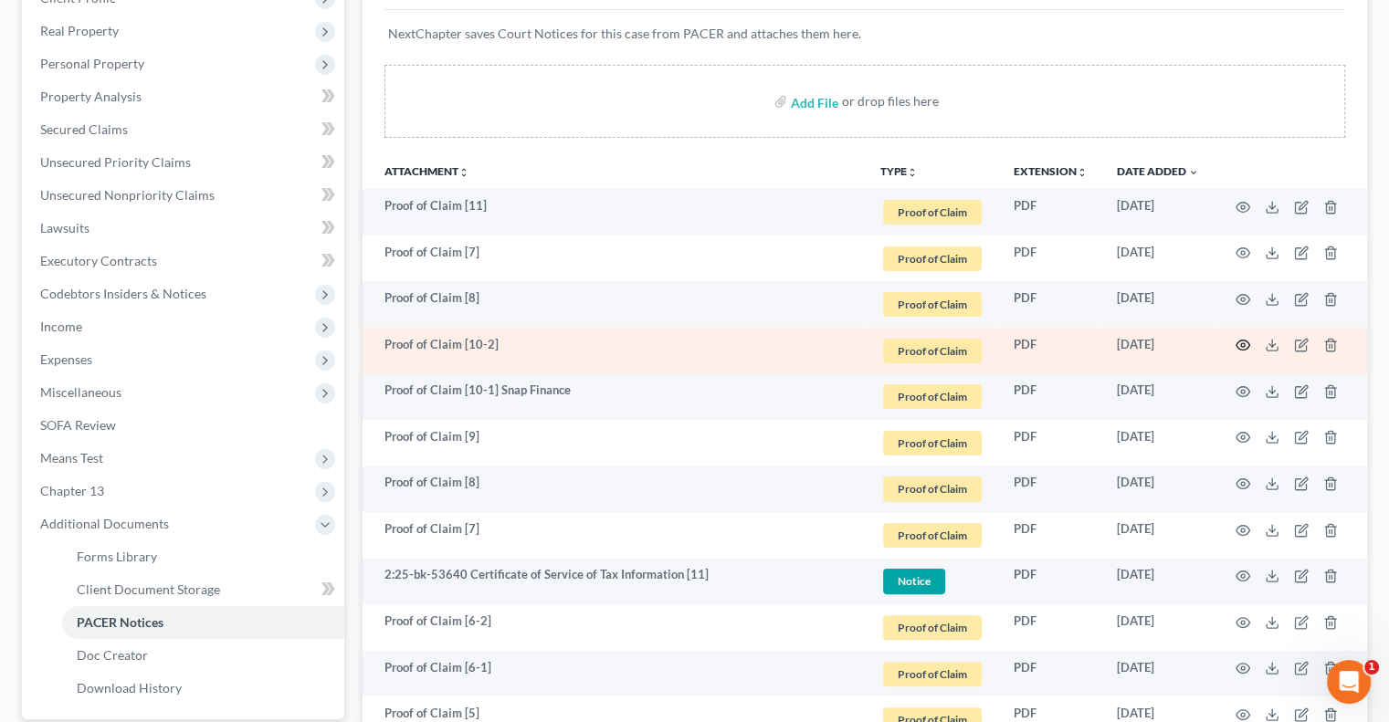
click at [1242, 343] on icon "button" at bounding box center [1243, 345] width 15 height 15
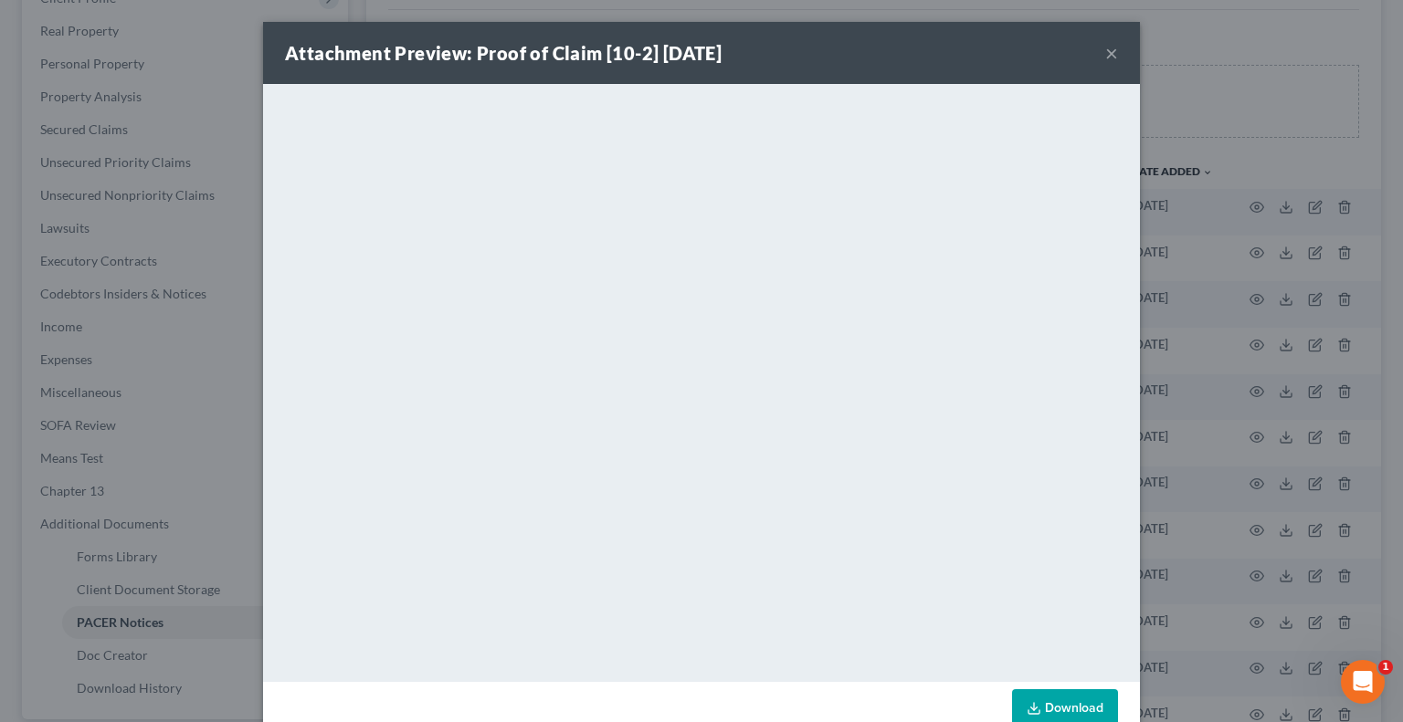
click at [1105, 52] on button "×" at bounding box center [1111, 53] width 13 height 22
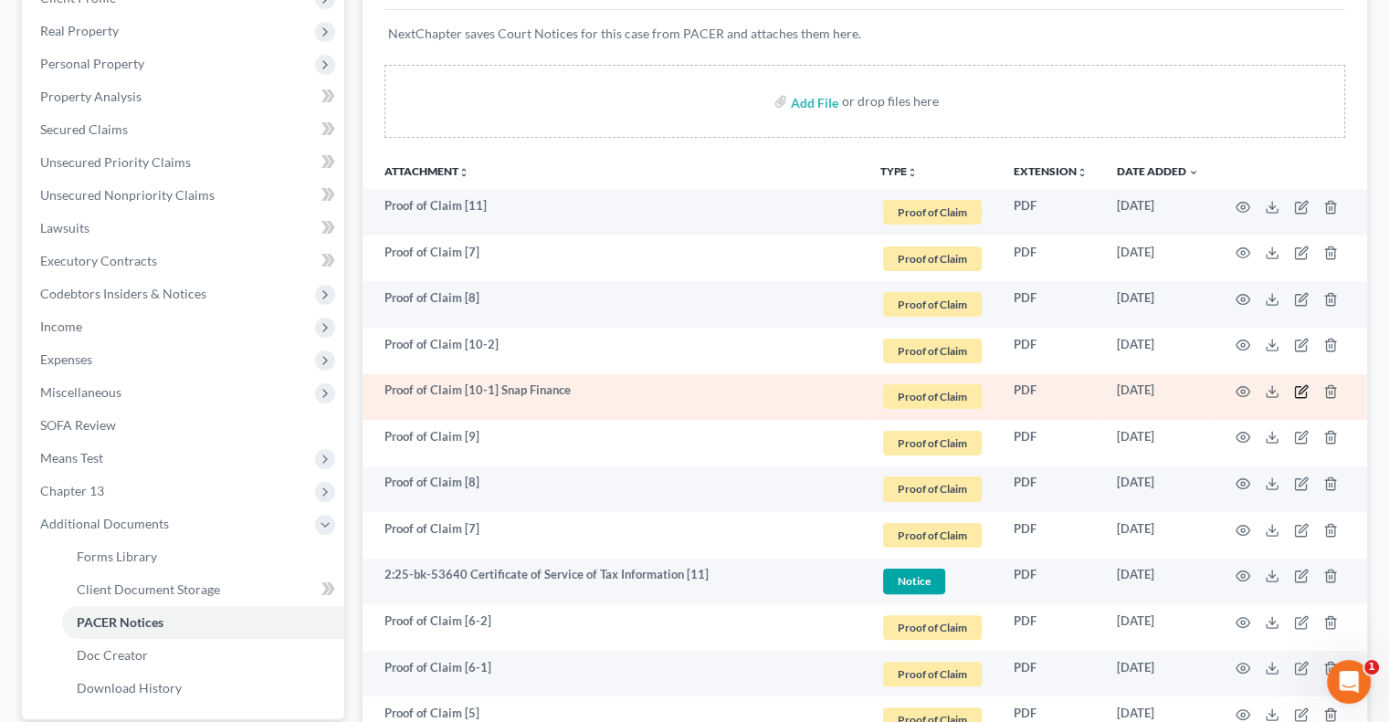
click at [1302, 390] on icon "button" at bounding box center [1301, 391] width 15 height 15
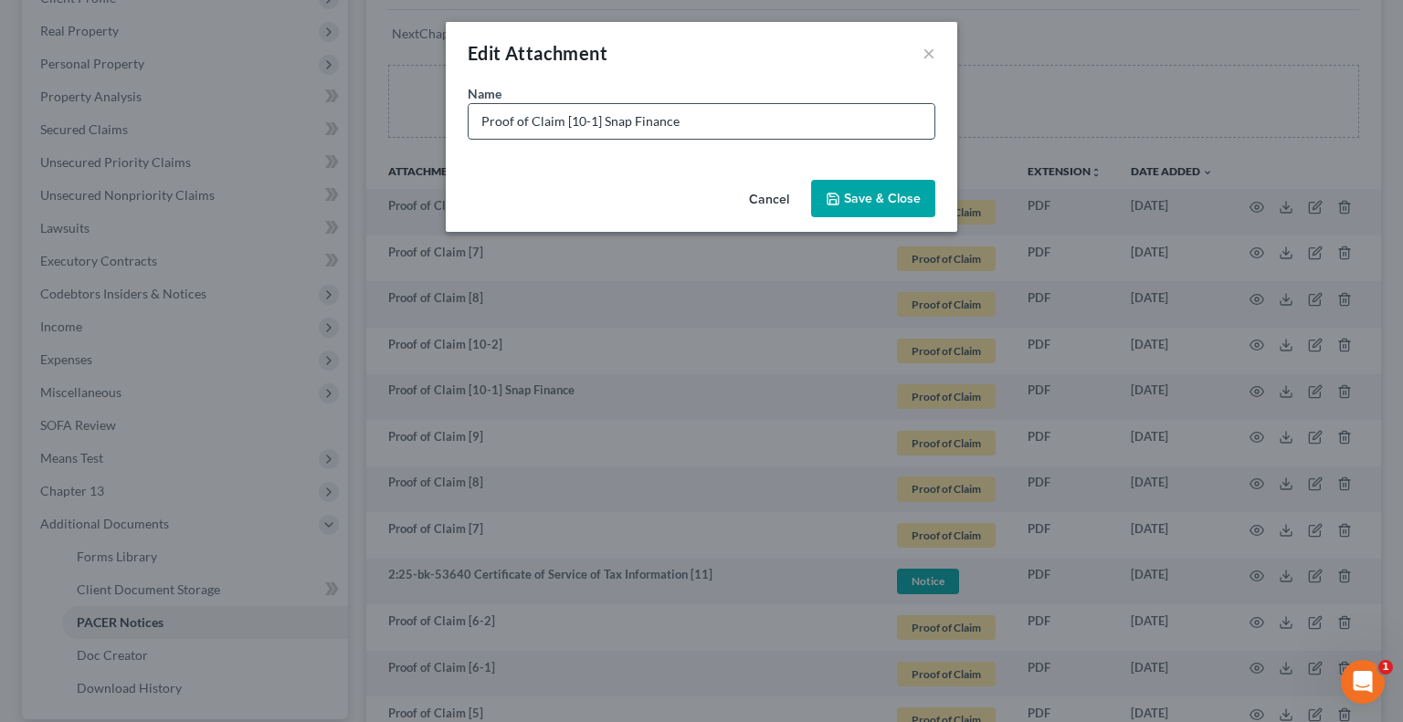
drag, startPoint x: 713, startPoint y: 119, endPoint x: 600, endPoint y: 126, distance: 113.5
click at [600, 126] on input "Proof of Claim [10-1] Snap Finance" at bounding box center [701, 121] width 466 height 35
type input "Proof of Claim [10-1]"
click at [869, 199] on span "Save & Close" at bounding box center [882, 199] width 77 height 16
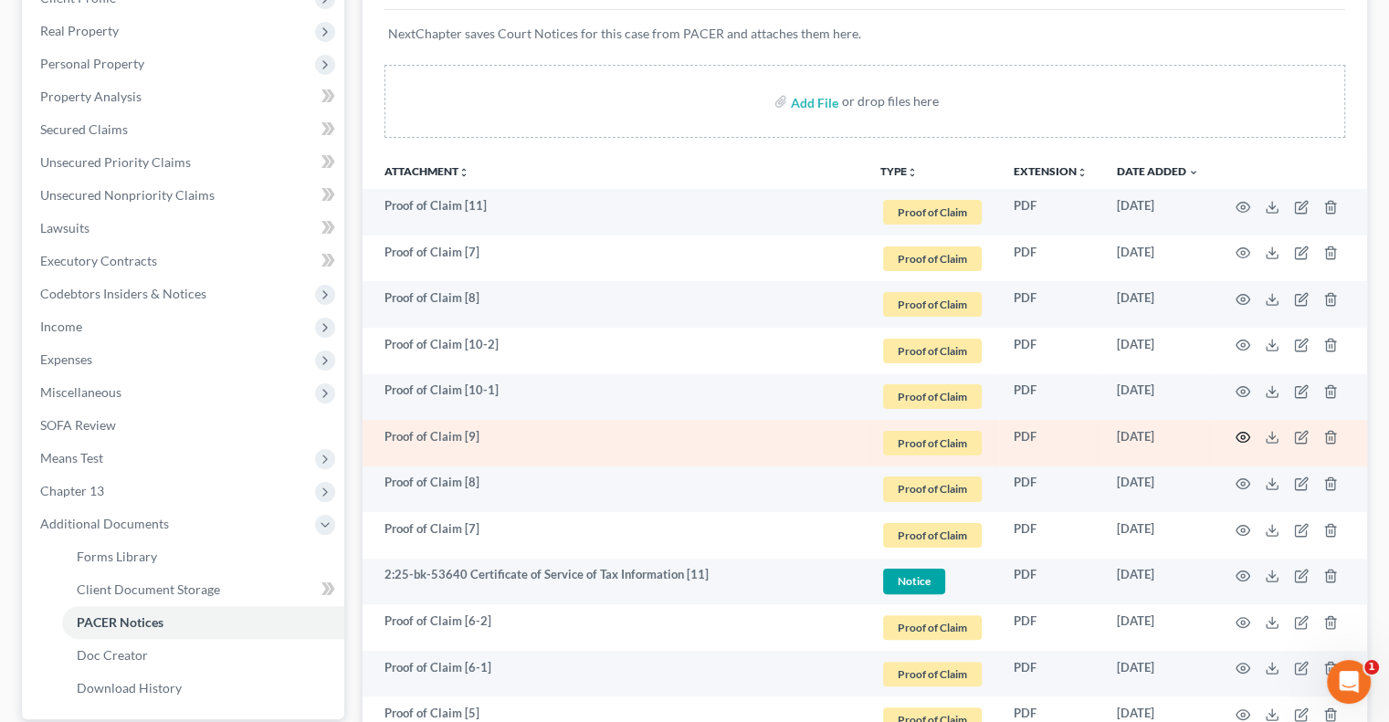
click at [1245, 438] on icon "button" at bounding box center [1243, 437] width 15 height 15
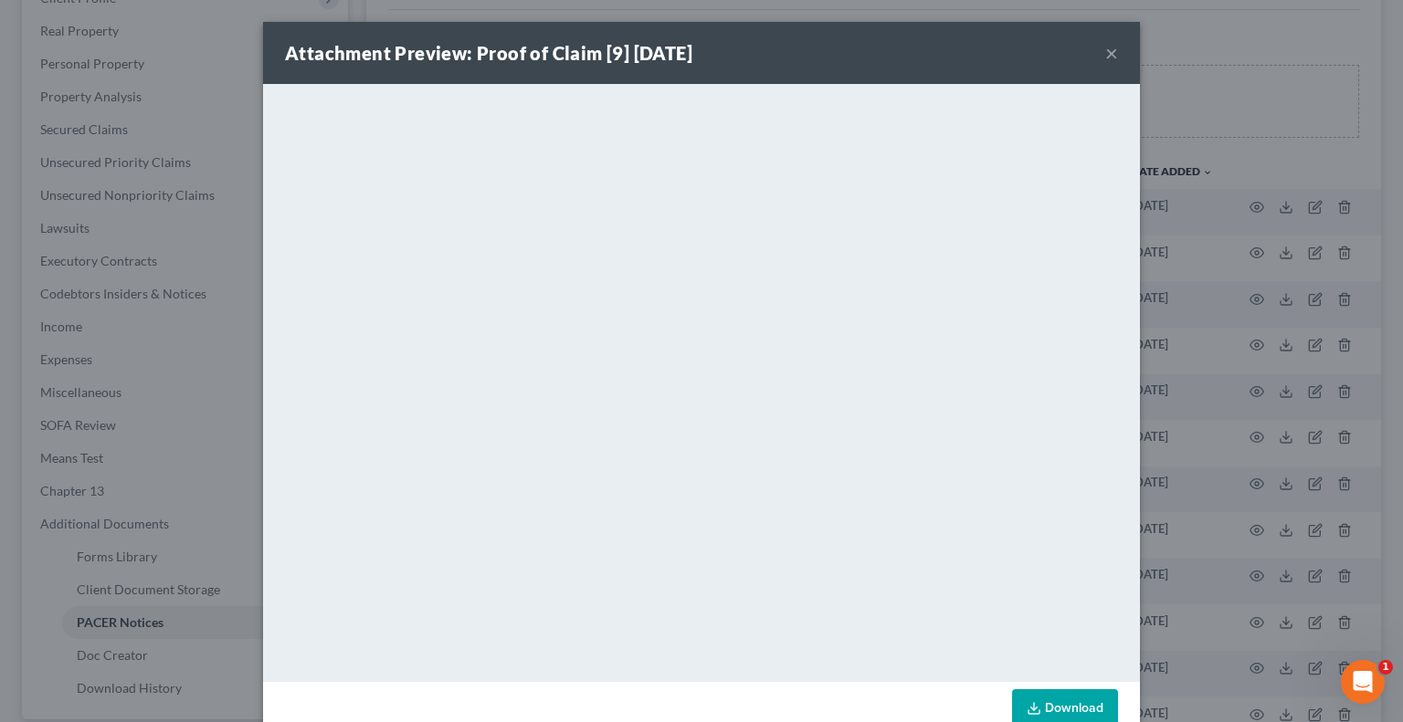
click at [1105, 58] on button "×" at bounding box center [1111, 53] width 13 height 22
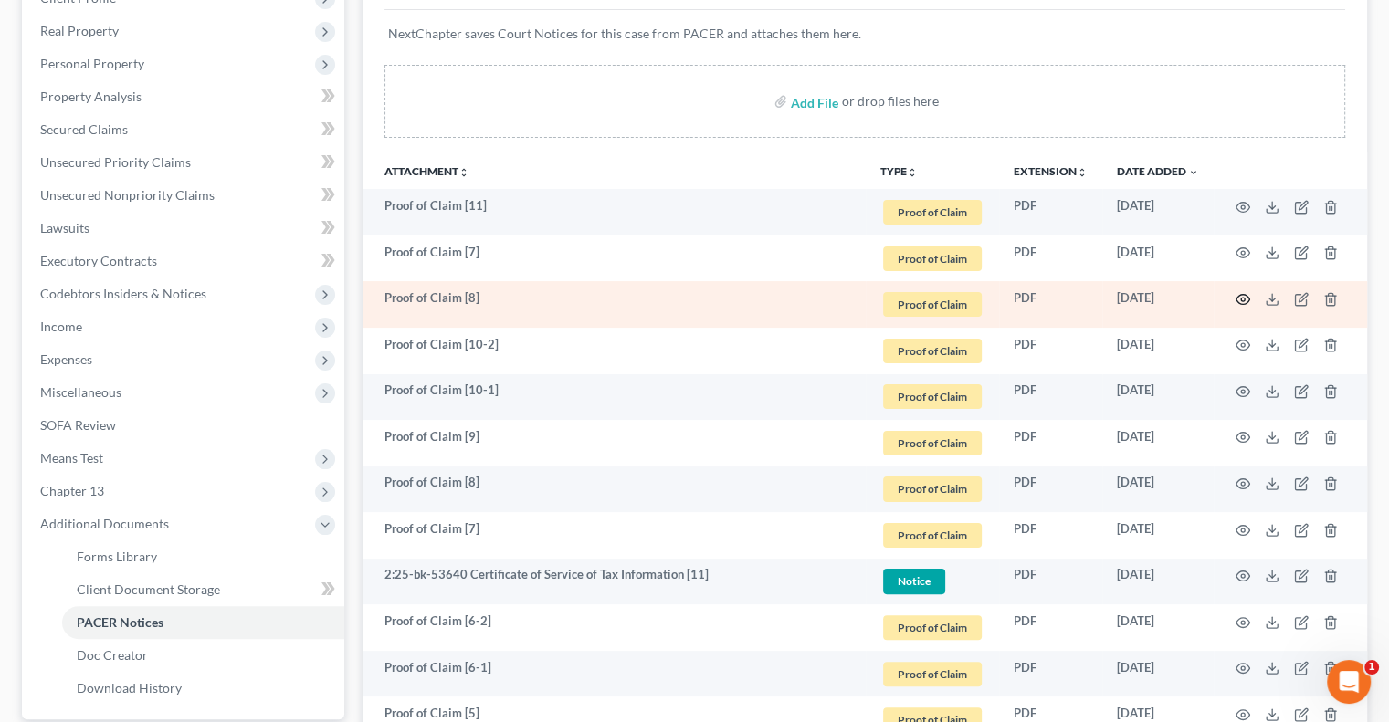
click at [1242, 300] on circle "button" at bounding box center [1243, 300] width 4 height 4
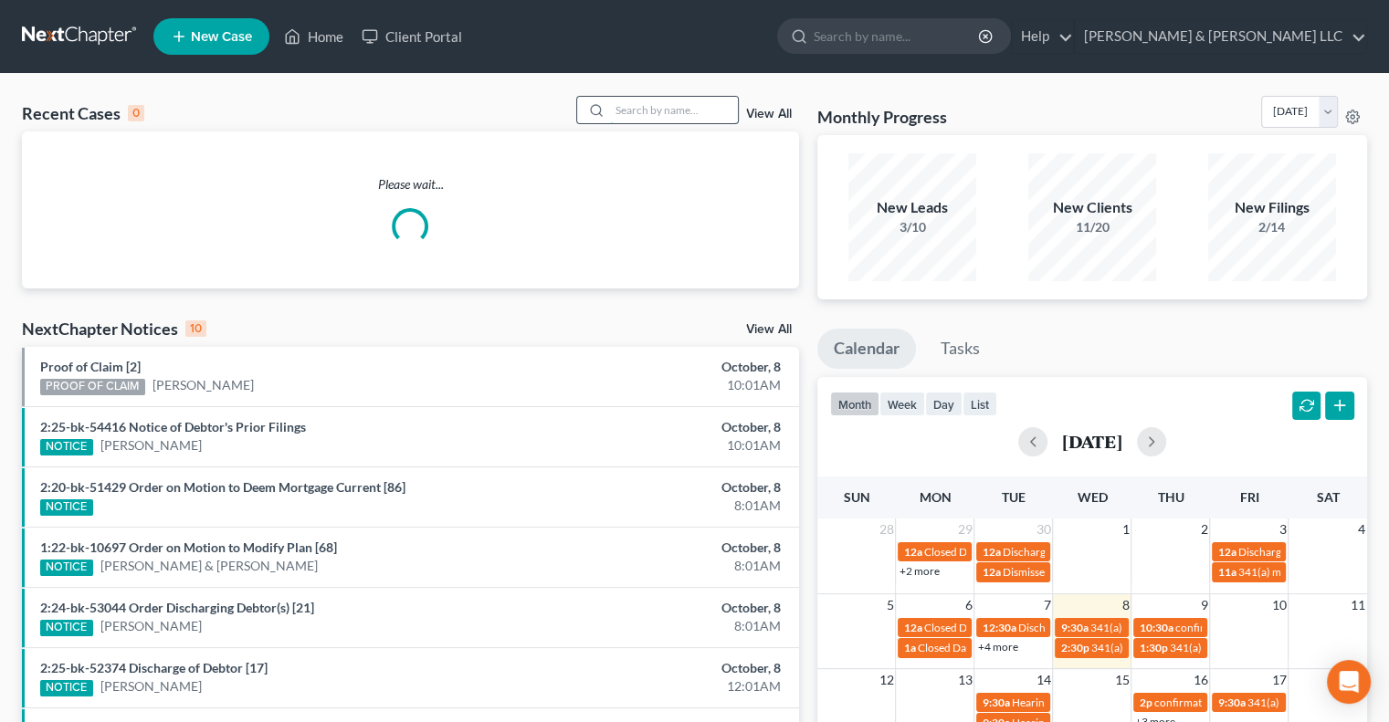
click at [665, 106] on input "search" at bounding box center [674, 110] width 128 height 26
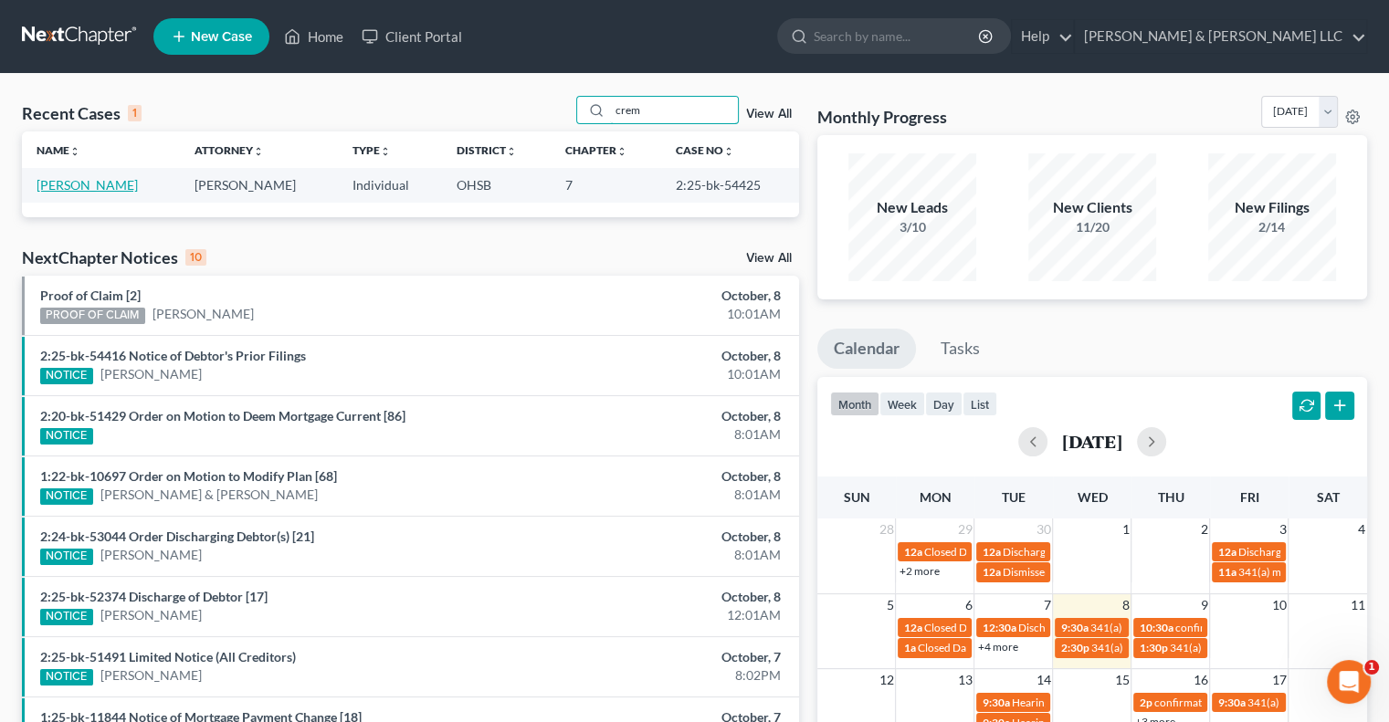
type input "crem"
click at [128, 185] on link "Cremeans, Cheryl" at bounding box center [87, 185] width 101 height 16
select select "0"
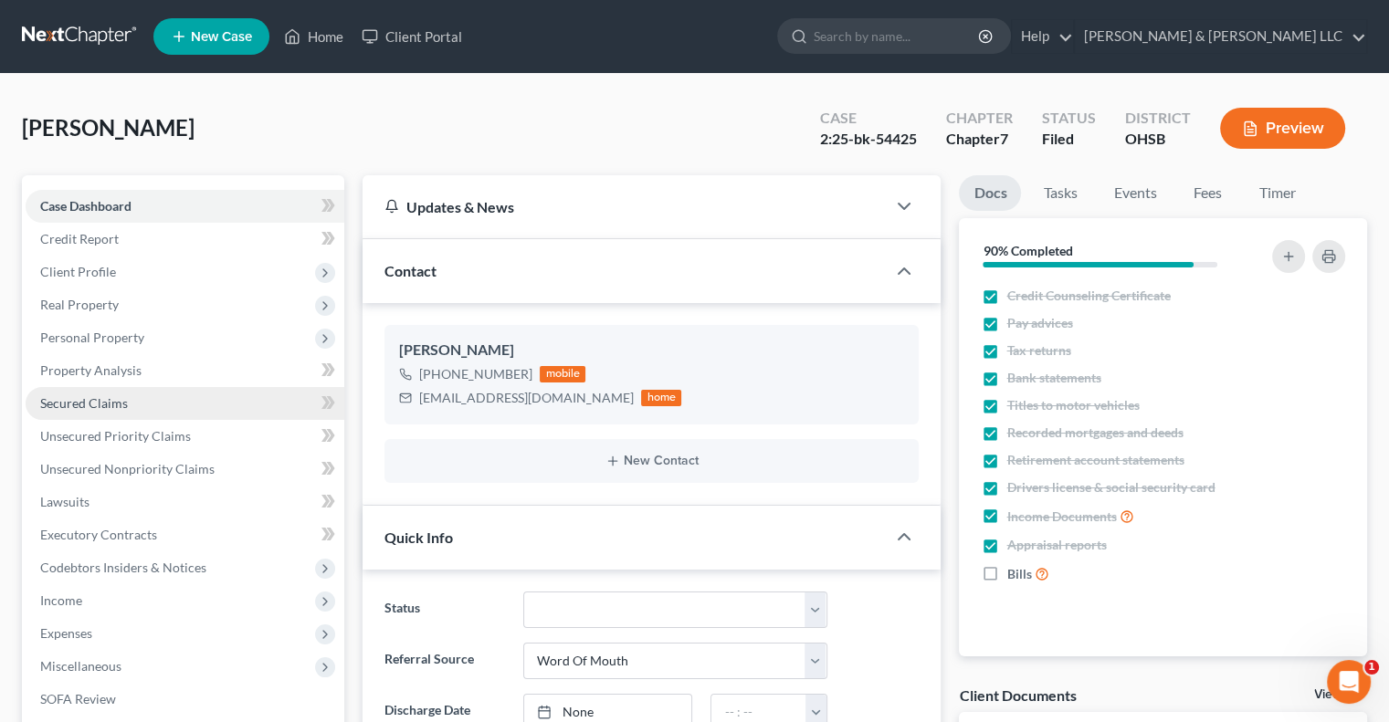
click at [96, 408] on span "Secured Claims" at bounding box center [84, 403] width 88 height 16
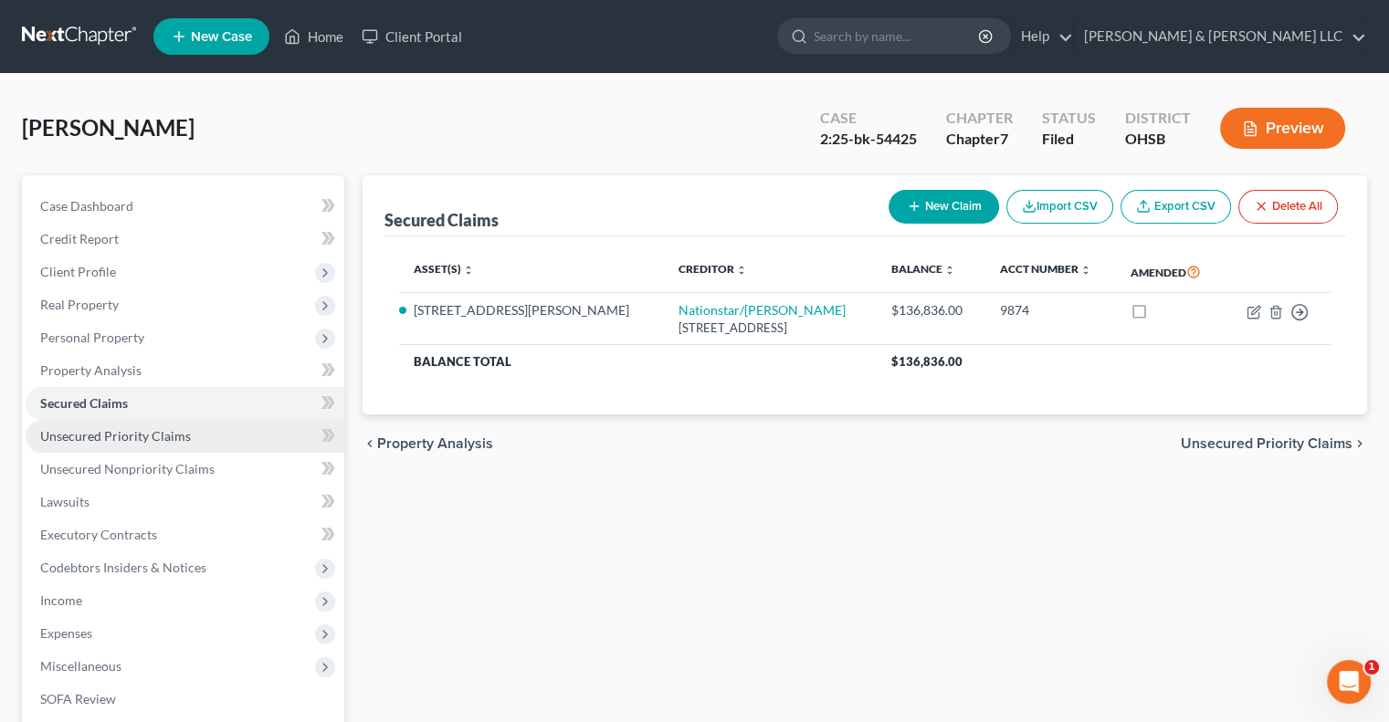
click at [122, 434] on span "Unsecured Priority Claims" at bounding box center [115, 436] width 151 height 16
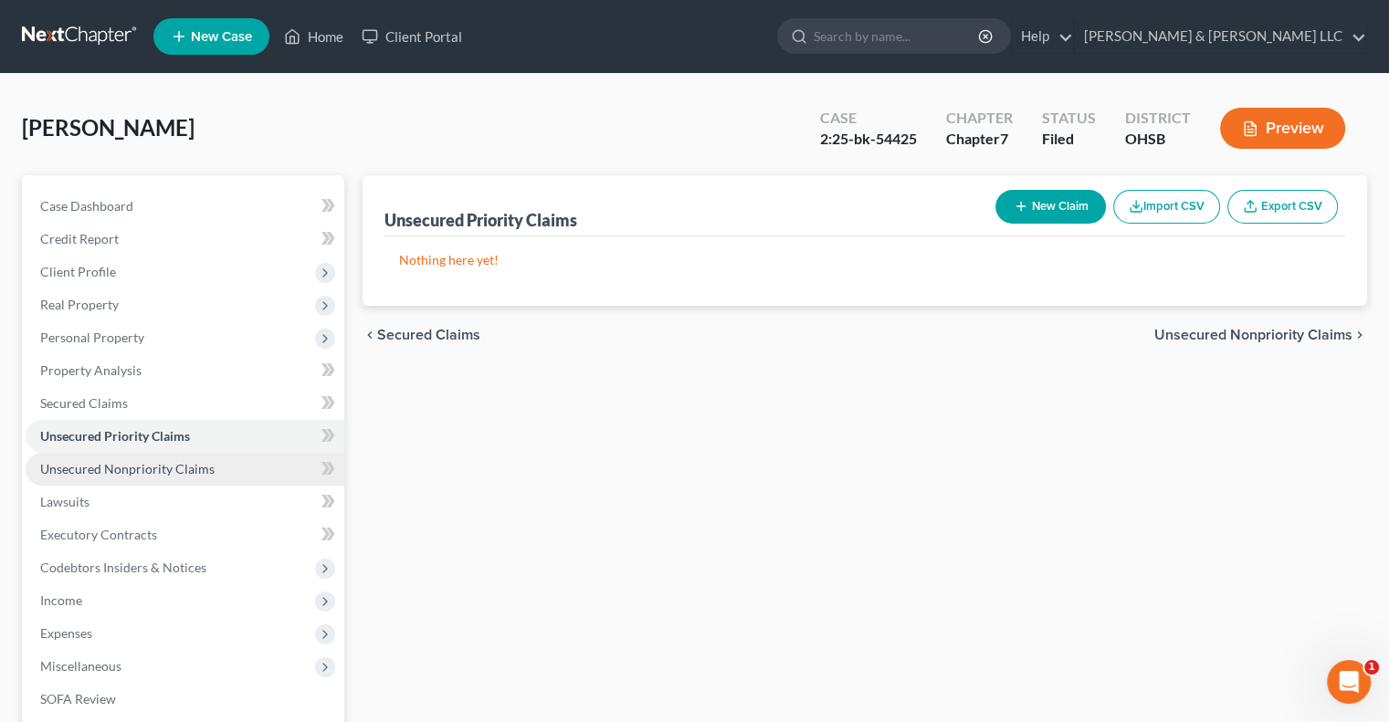
click at [142, 470] on span "Unsecured Nonpriority Claims" at bounding box center [127, 469] width 174 height 16
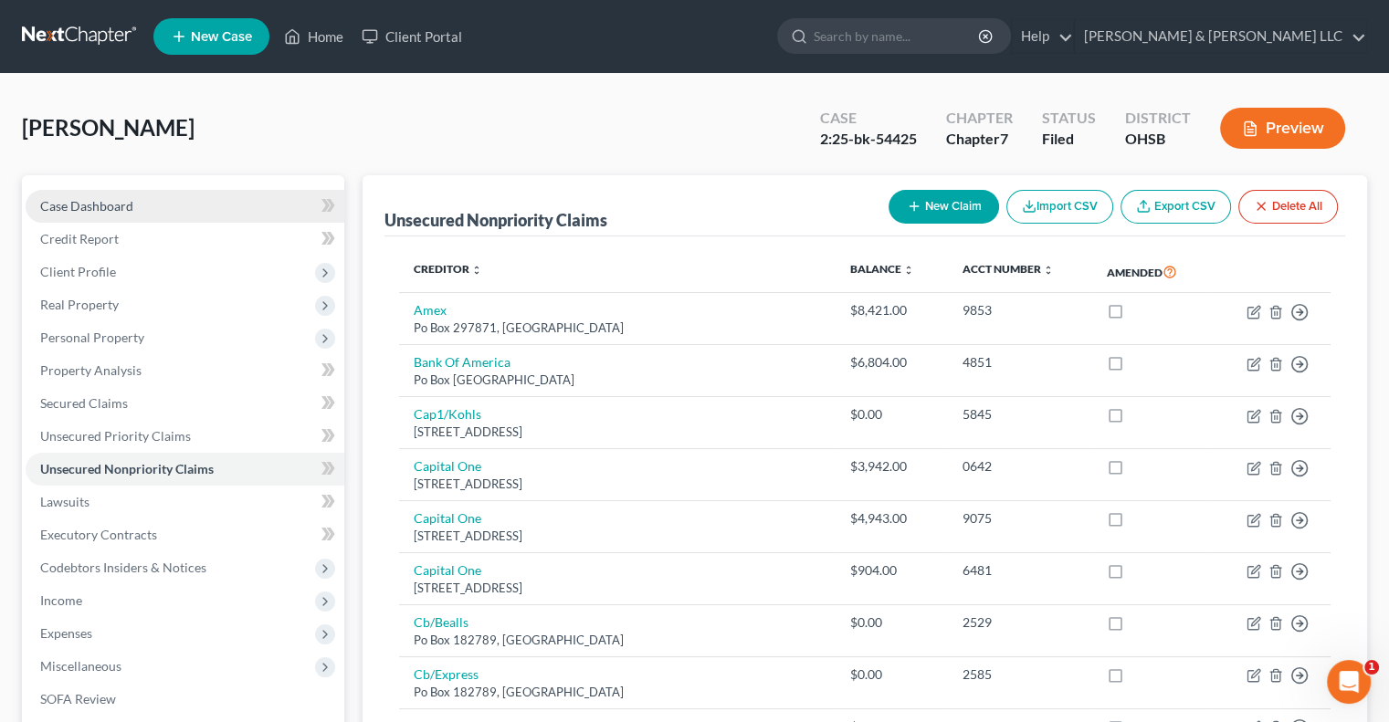
click at [135, 215] on link "Case Dashboard" at bounding box center [185, 206] width 319 height 33
select select "3"
select select "0"
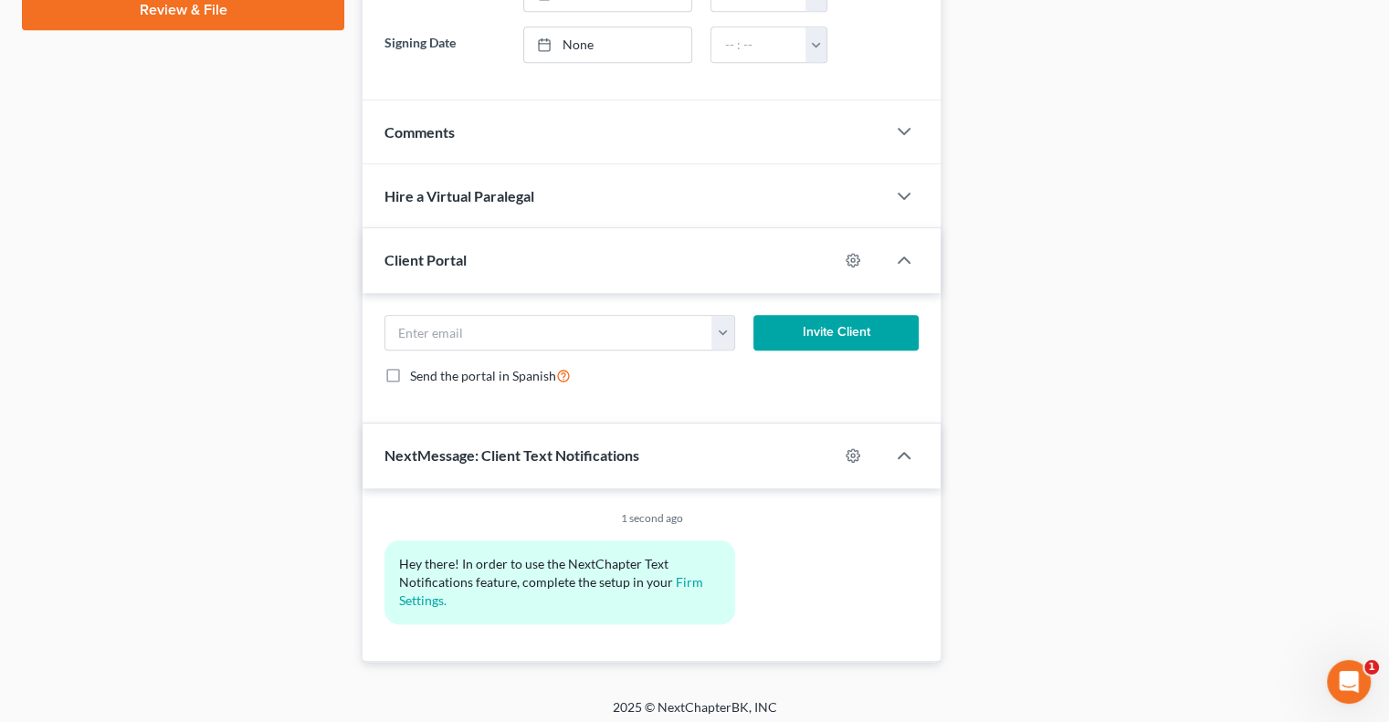
scroll to position [874, 0]
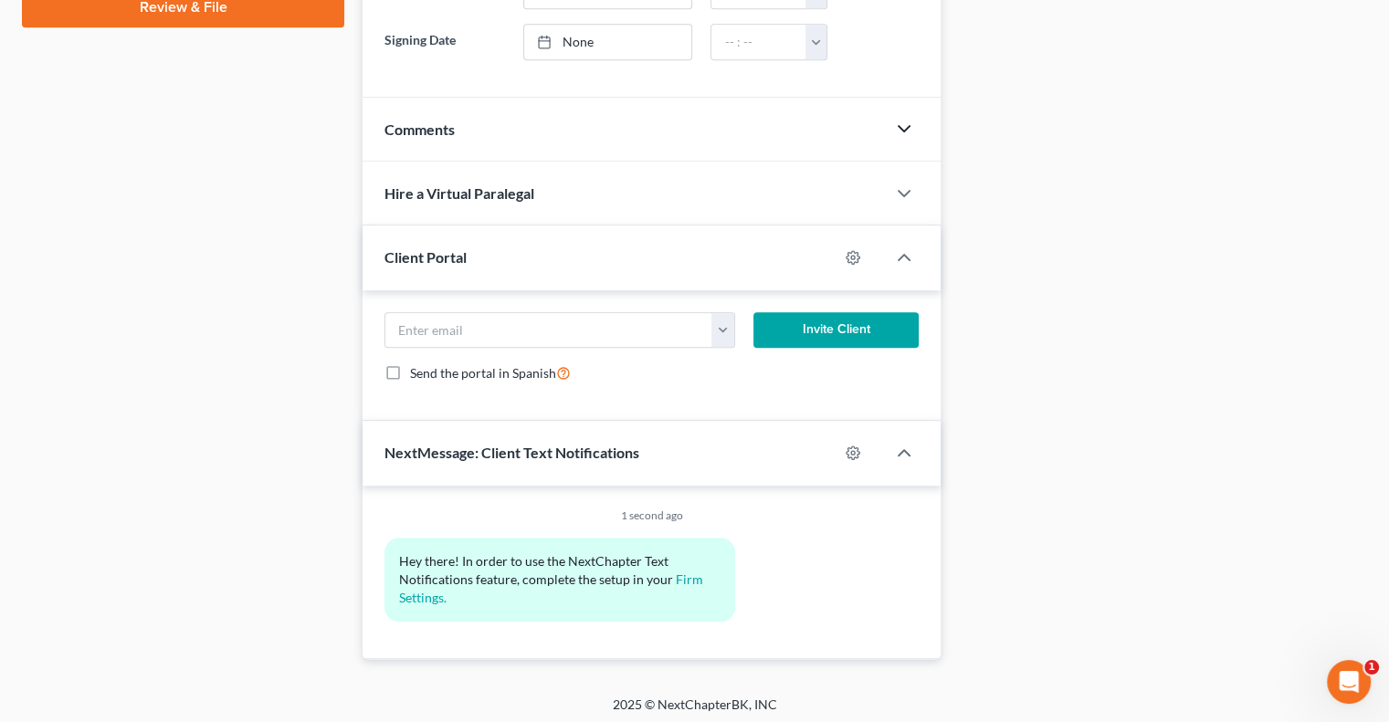
click at [901, 130] on icon "button" at bounding box center [904, 129] width 22 height 22
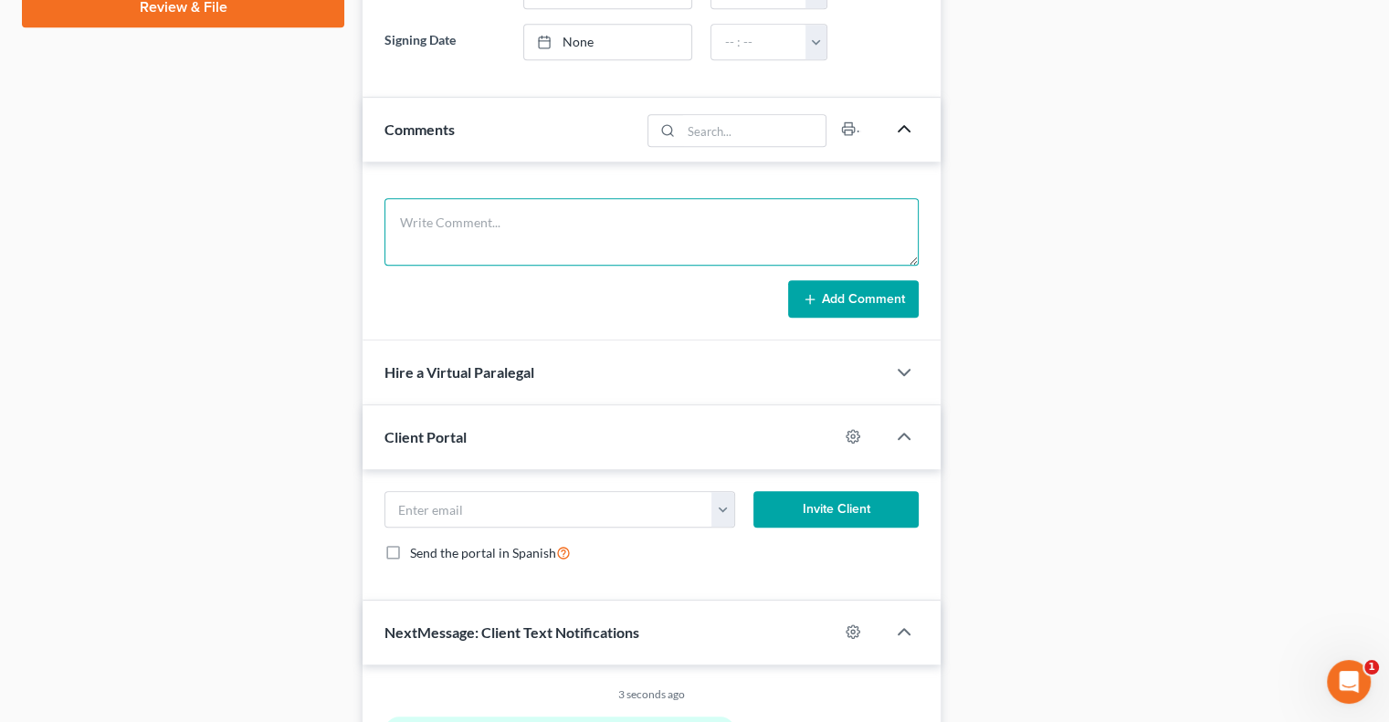
click at [500, 246] on textarea at bounding box center [651, 232] width 534 height 68
type textarea "Mariner Finance confirmed case # and filing"
click at [842, 310] on button "Add Comment" at bounding box center [853, 299] width 131 height 38
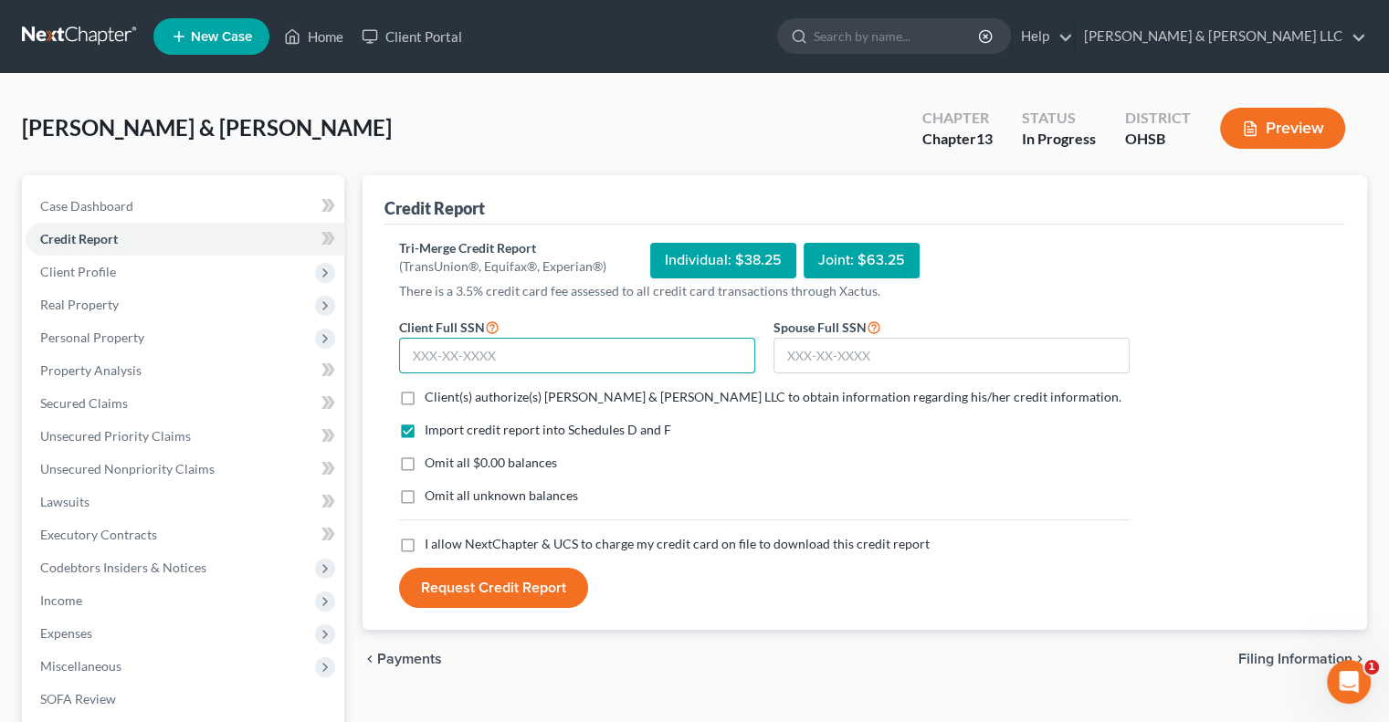
click at [490, 359] on input "text" at bounding box center [577, 356] width 356 height 37
type input "281-78-0338"
click at [815, 356] on input "text" at bounding box center [951, 356] width 356 height 37
paste input "301-86-7821"
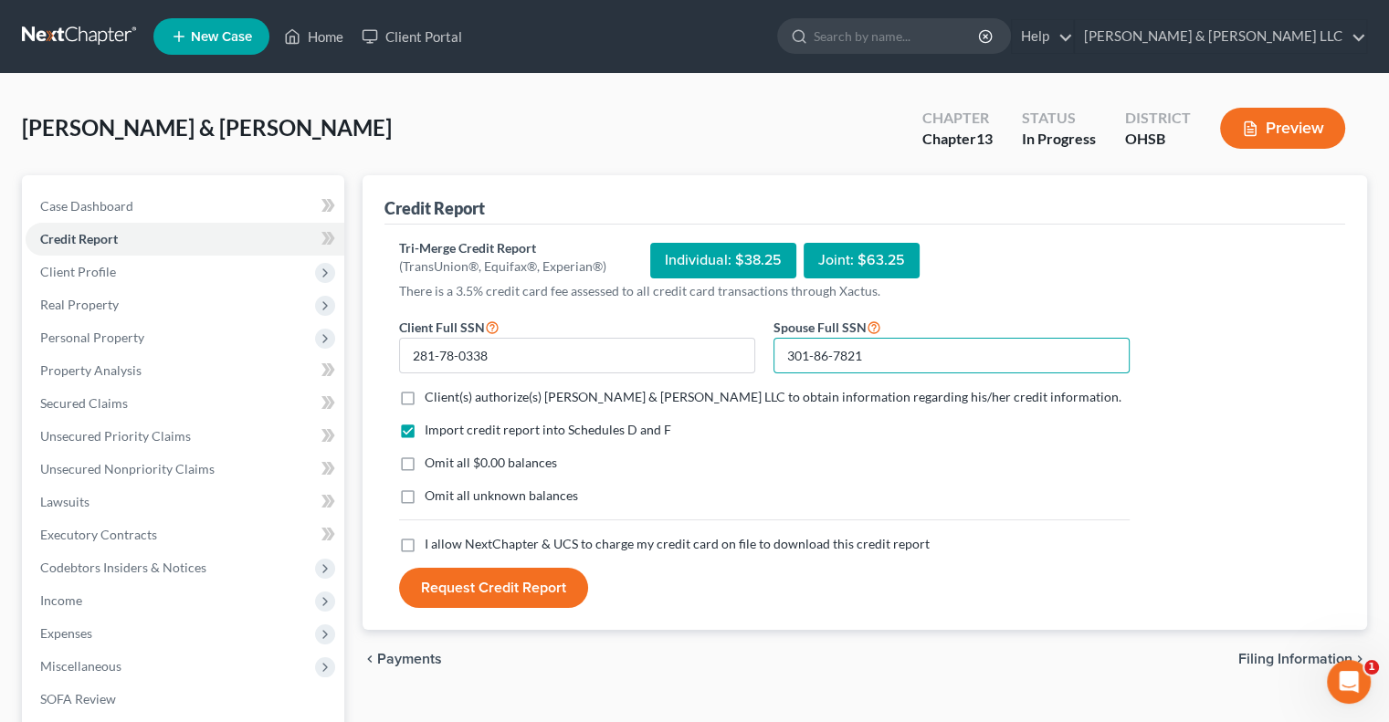
type input "301-86-7821"
click at [425, 397] on label "Client(s) authorize(s) [PERSON_NAME] & [PERSON_NAME] LLC to obtain information …" at bounding box center [773, 397] width 697 height 18
click at [432, 397] on input "Client(s) authorize(s) [PERSON_NAME] & [PERSON_NAME] LLC to obtain information …" at bounding box center [438, 394] width 12 height 12
checkbox input "true"
click at [425, 540] on label "I allow NextChapter & UCS to charge my credit card on file to download this cre…" at bounding box center [677, 544] width 505 height 18
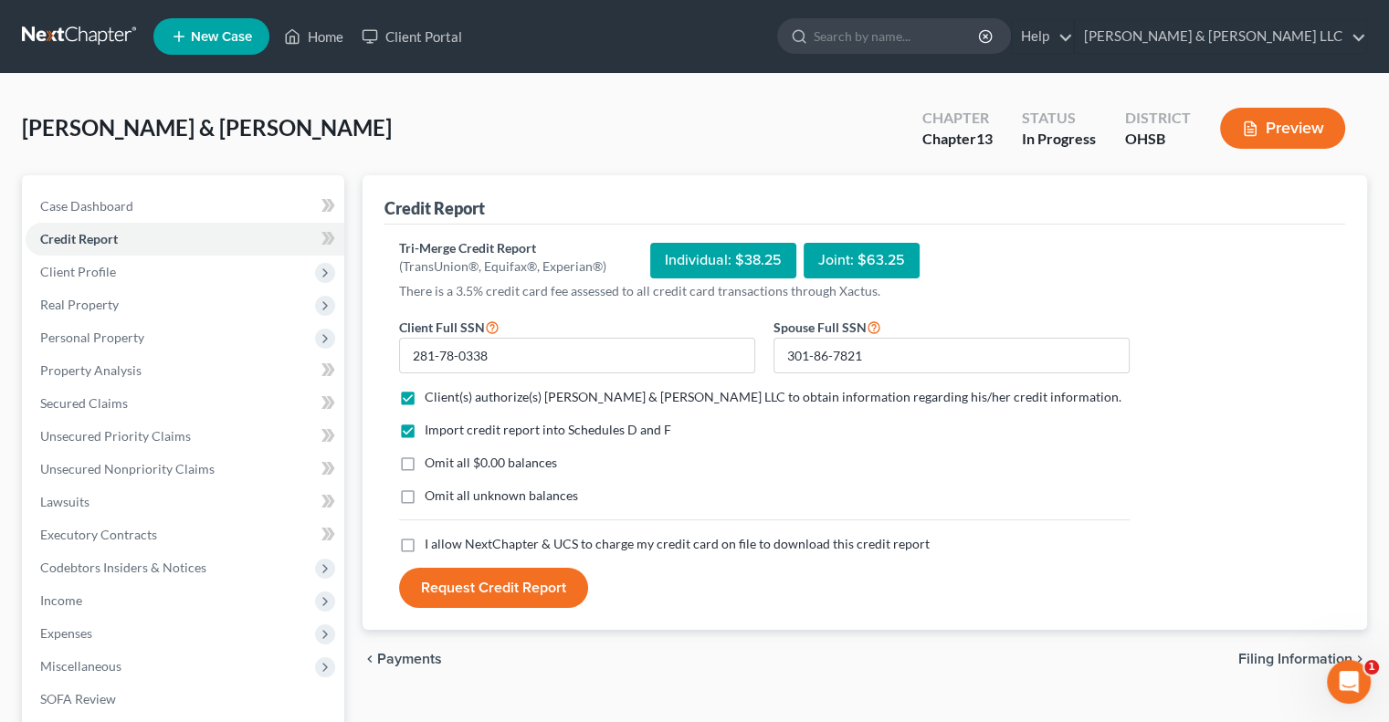
click at [432, 540] on input "I allow NextChapter & UCS to charge my credit card on file to download this cre…" at bounding box center [438, 541] width 12 height 12
checkbox input "true"
click at [483, 586] on button "Request Credit Report" at bounding box center [493, 588] width 189 height 40
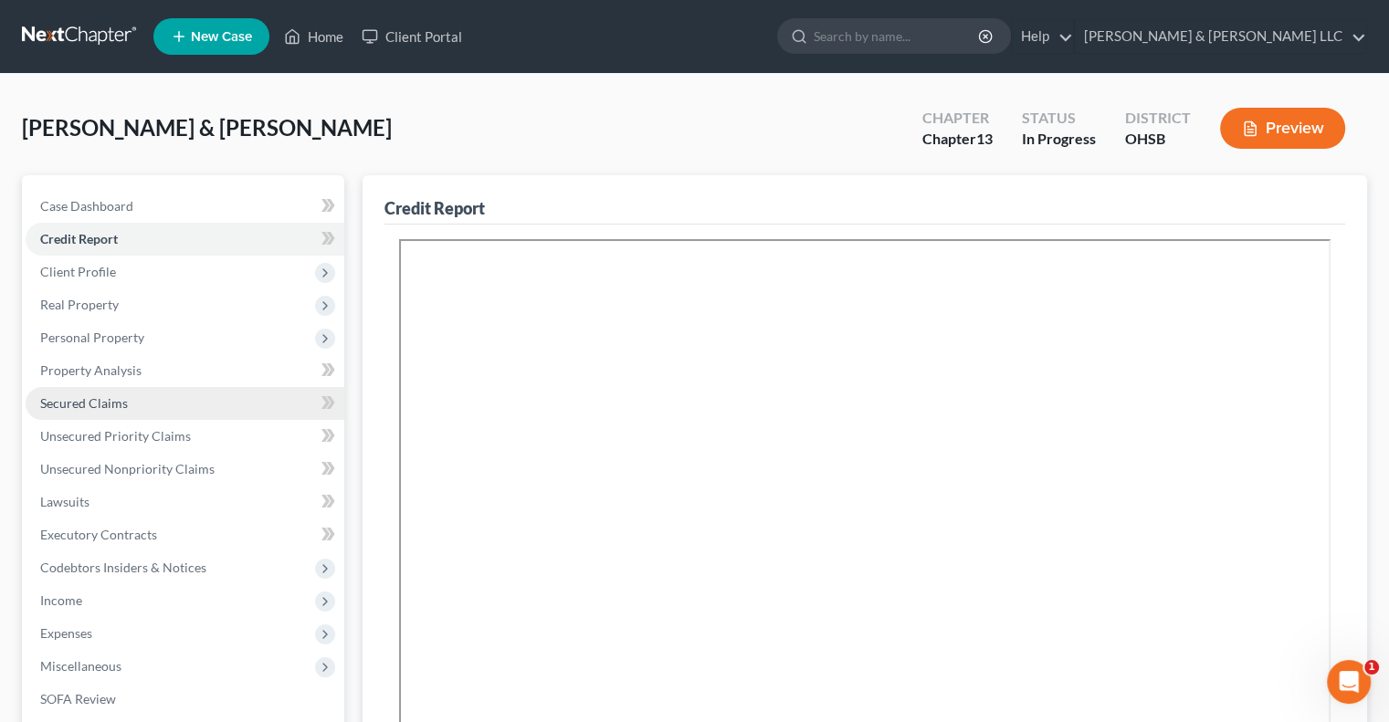
click at [122, 408] on span "Secured Claims" at bounding box center [84, 403] width 88 height 16
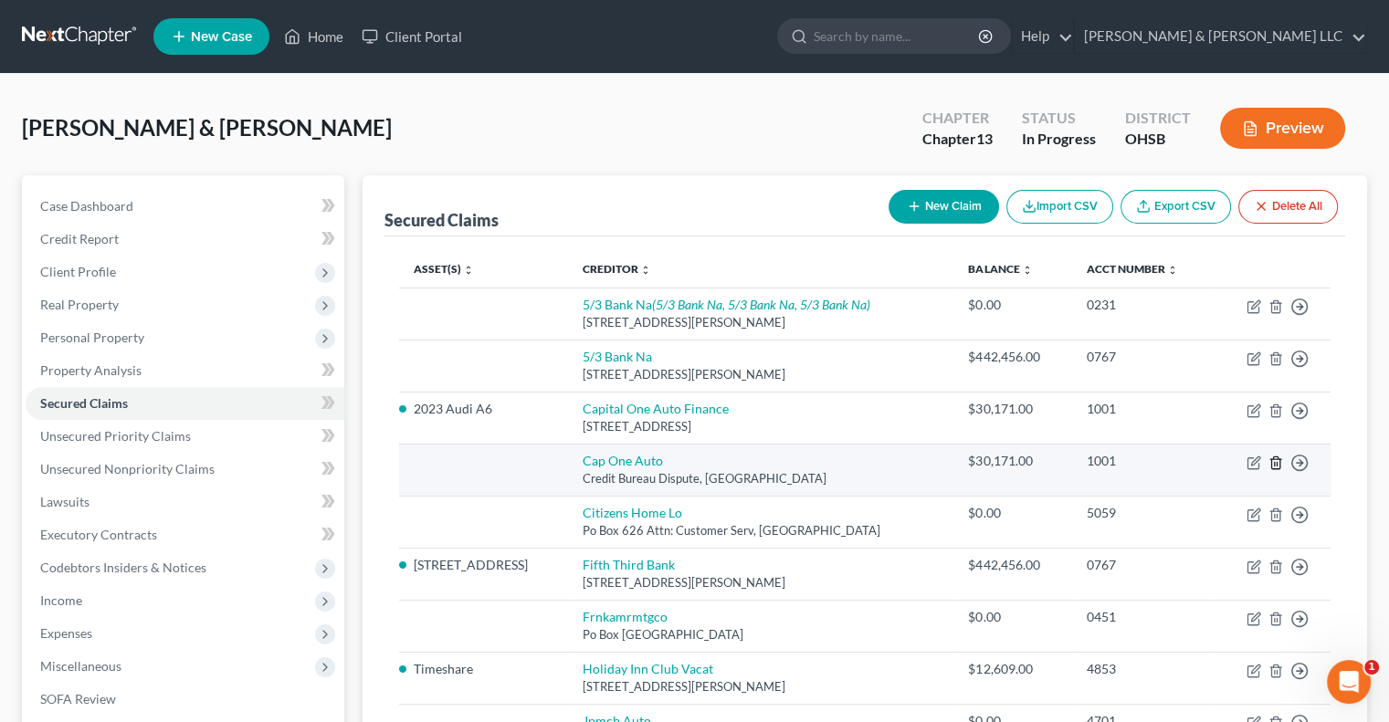
click at [1277, 462] on line "button" at bounding box center [1277, 464] width 0 height 4
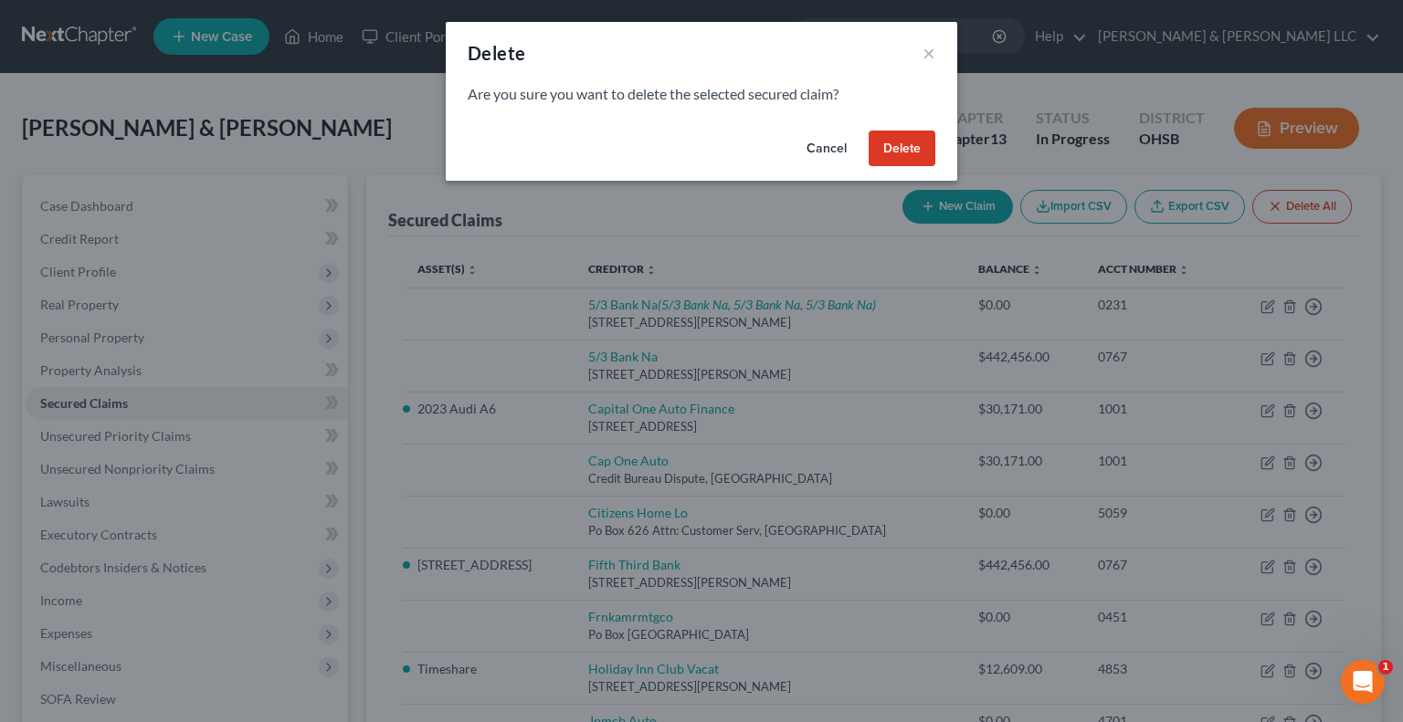
click at [910, 158] on button "Delete" at bounding box center [901, 149] width 67 height 37
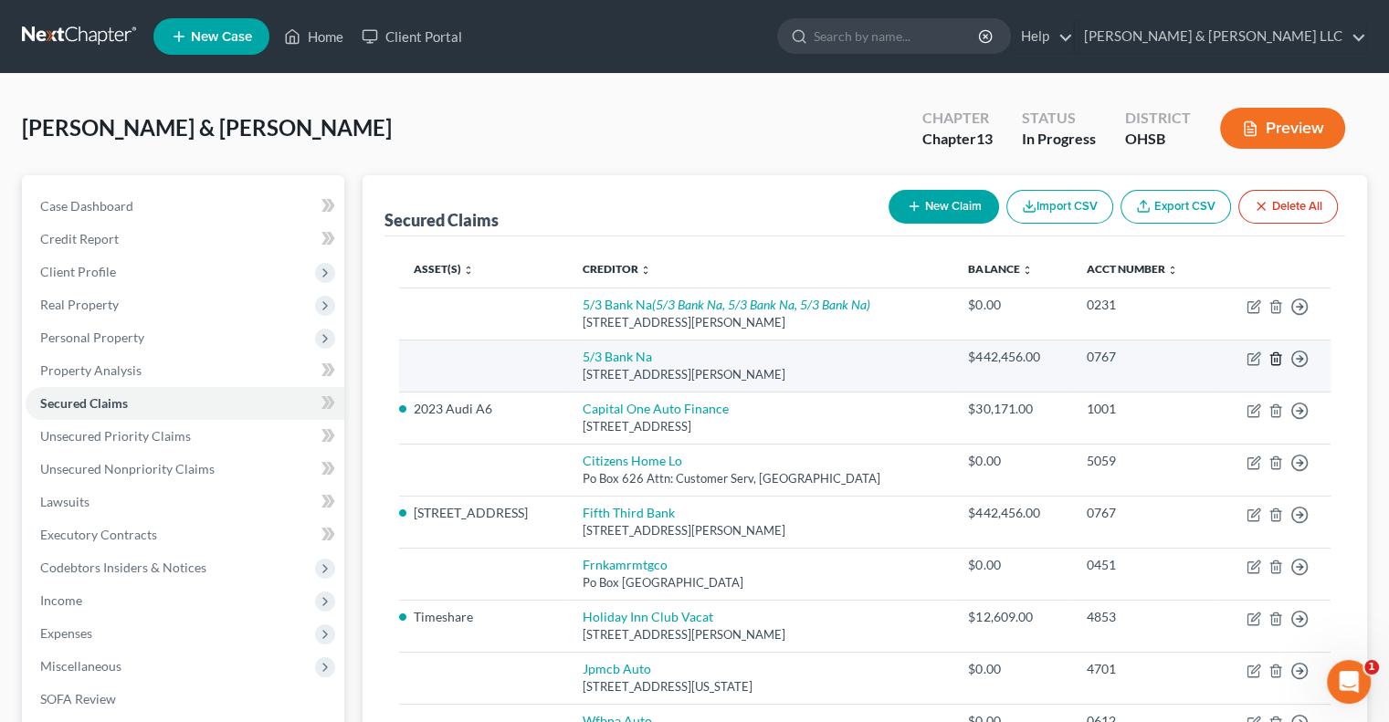
click at [1275, 359] on icon "button" at bounding box center [1275, 359] width 15 height 15
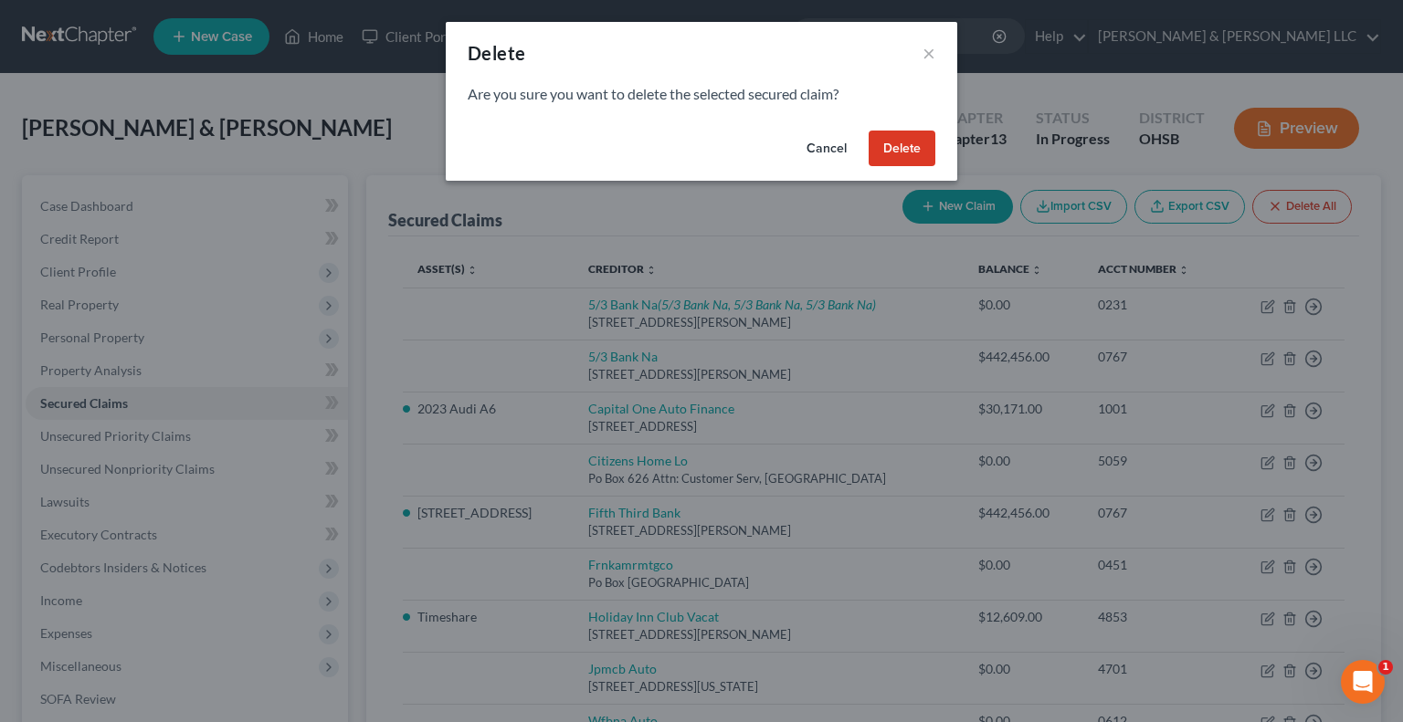
click at [898, 156] on button "Delete" at bounding box center [901, 149] width 67 height 37
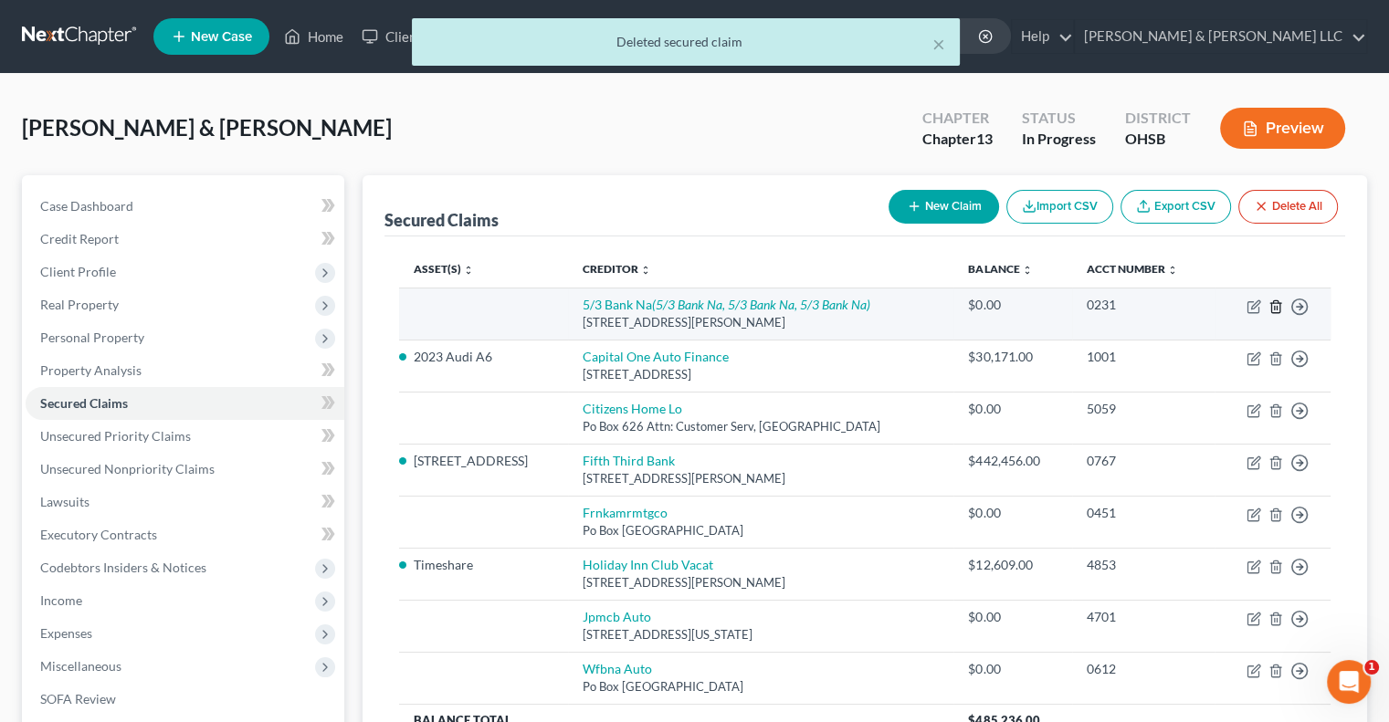
click at [1273, 306] on icon "button" at bounding box center [1275, 307] width 15 height 15
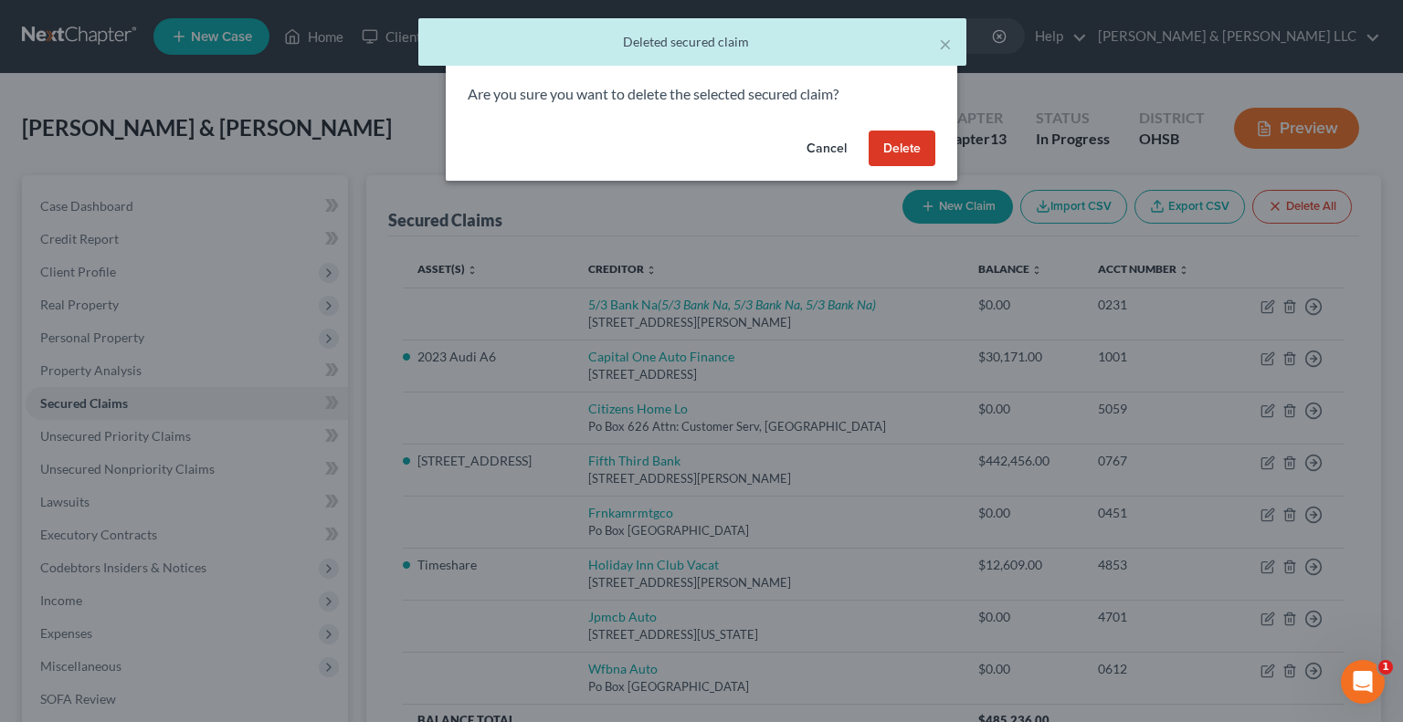
click at [887, 146] on button "Delete" at bounding box center [901, 149] width 67 height 37
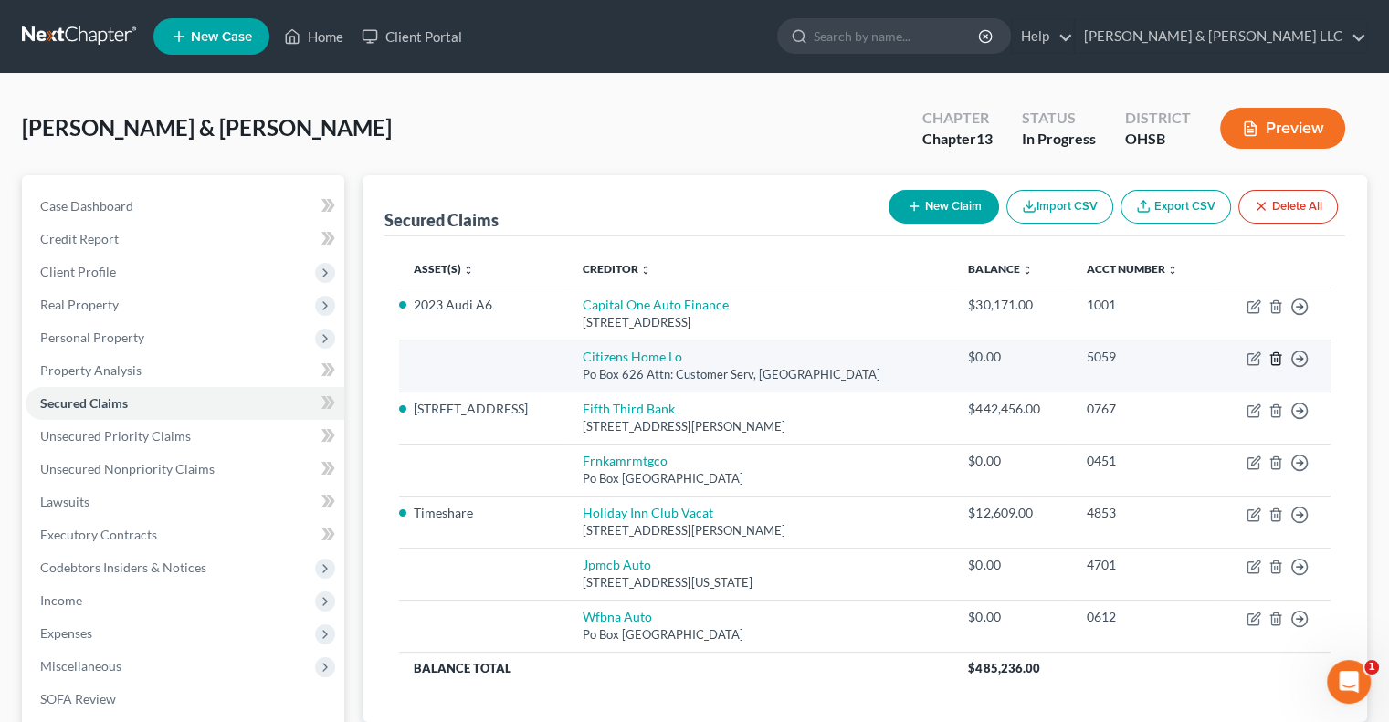
click at [1277, 358] on line "button" at bounding box center [1277, 360] width 0 height 4
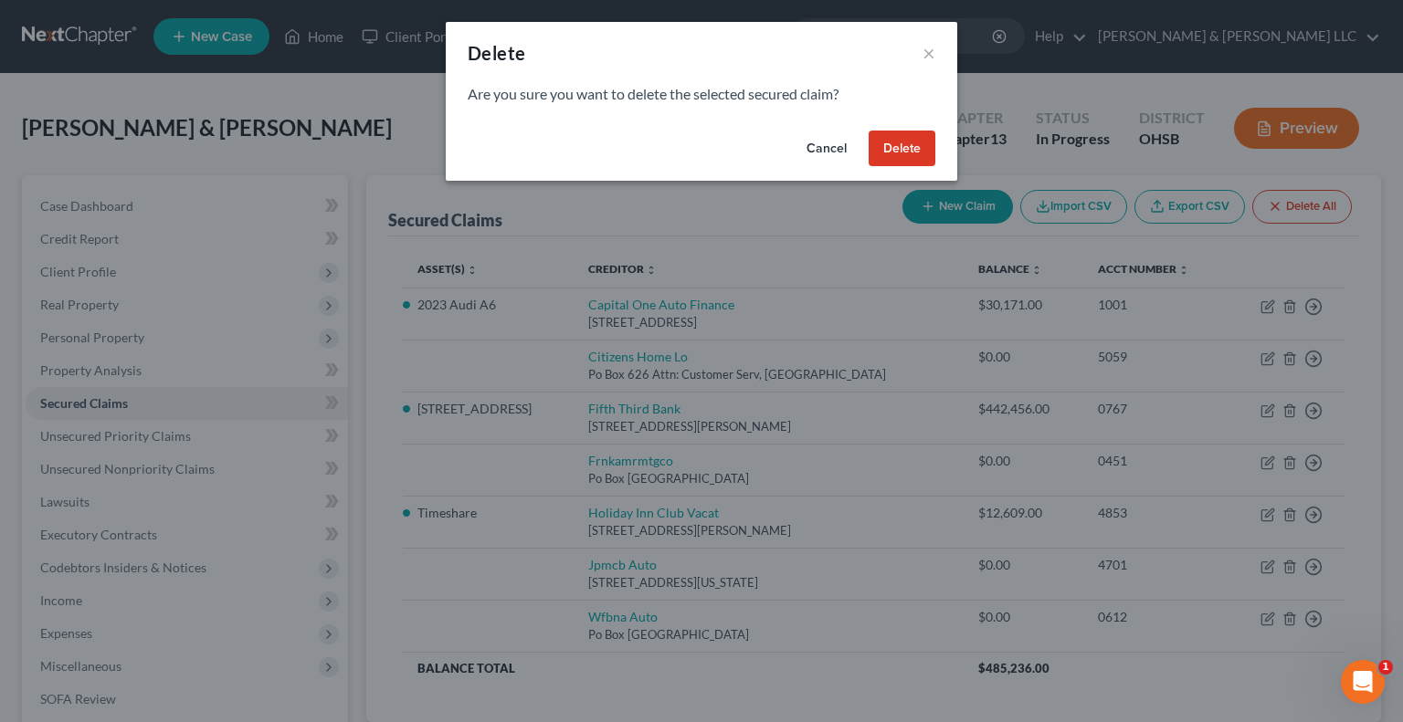
click at [900, 153] on button "Delete" at bounding box center [901, 149] width 67 height 37
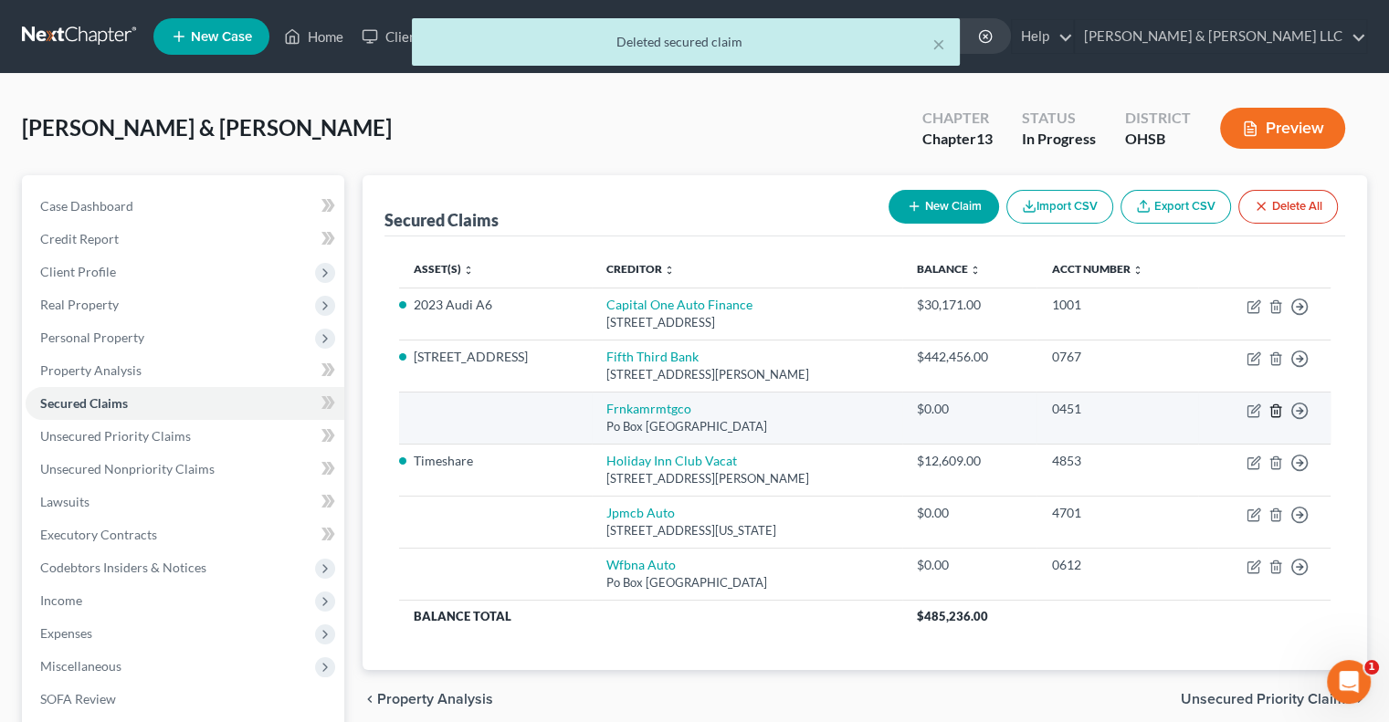
click at [1272, 413] on icon "button" at bounding box center [1275, 411] width 15 height 15
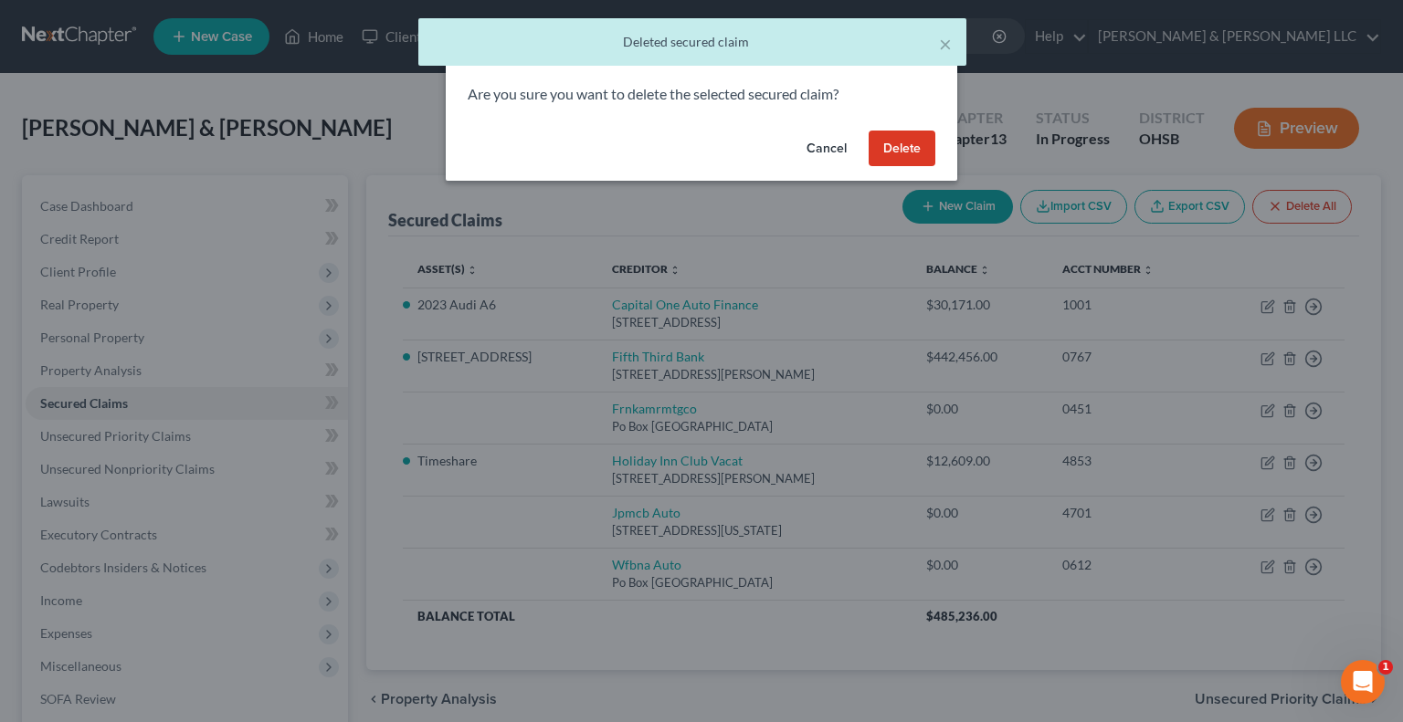
click at [917, 155] on button "Delete" at bounding box center [901, 149] width 67 height 37
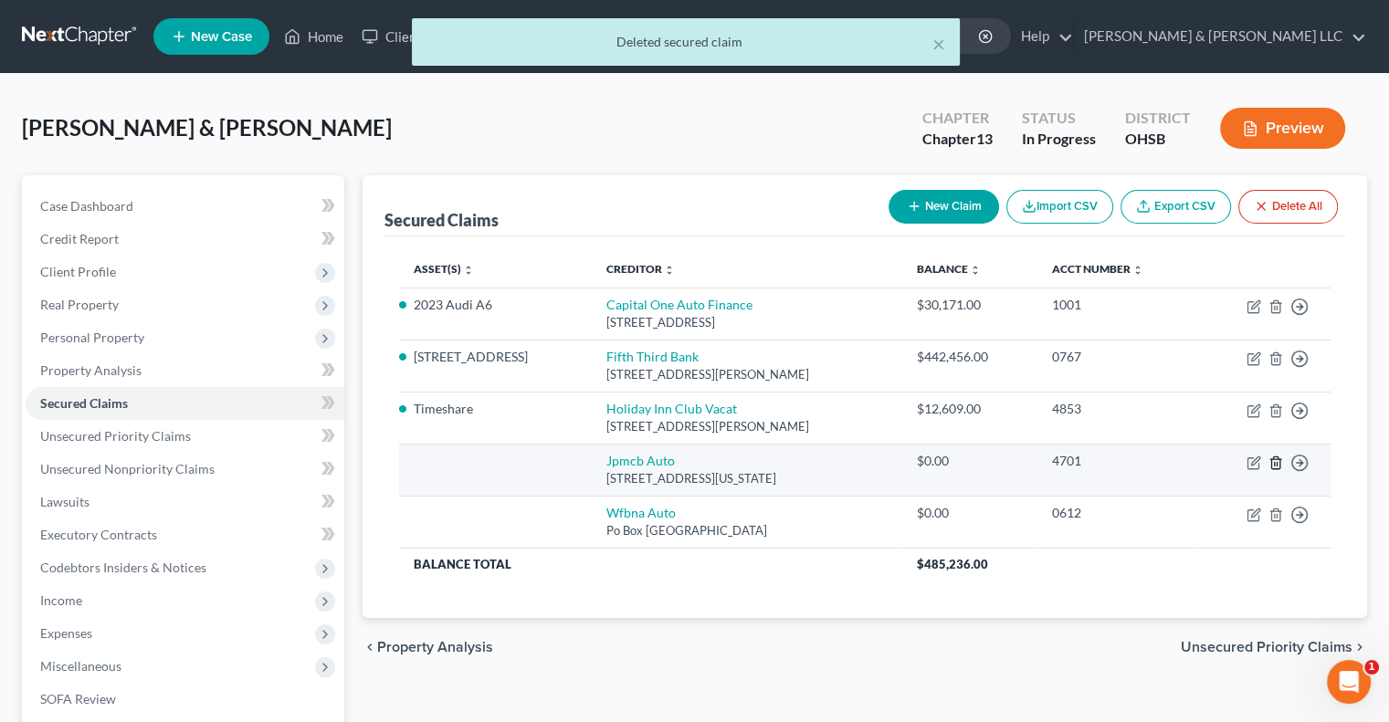
click at [1277, 464] on line "button" at bounding box center [1277, 464] width 0 height 4
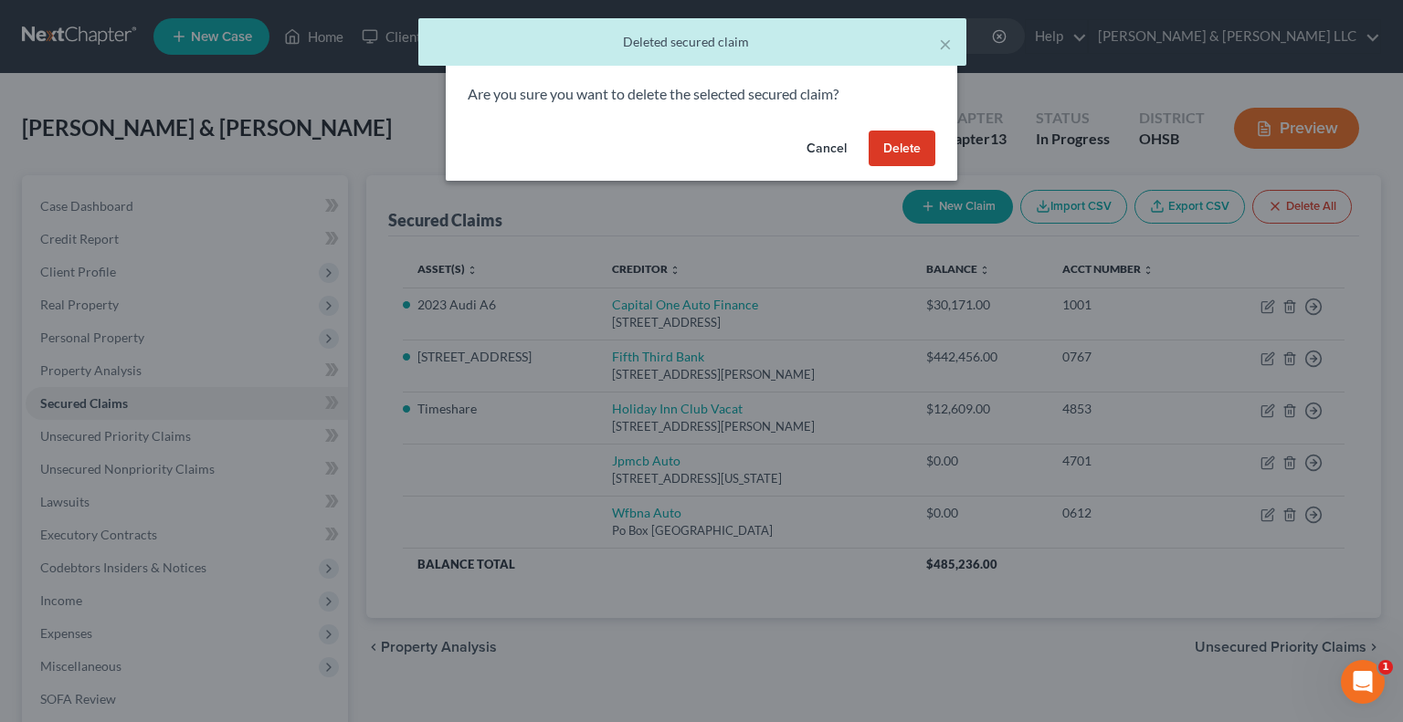
click at [920, 164] on button "Delete" at bounding box center [901, 149] width 67 height 37
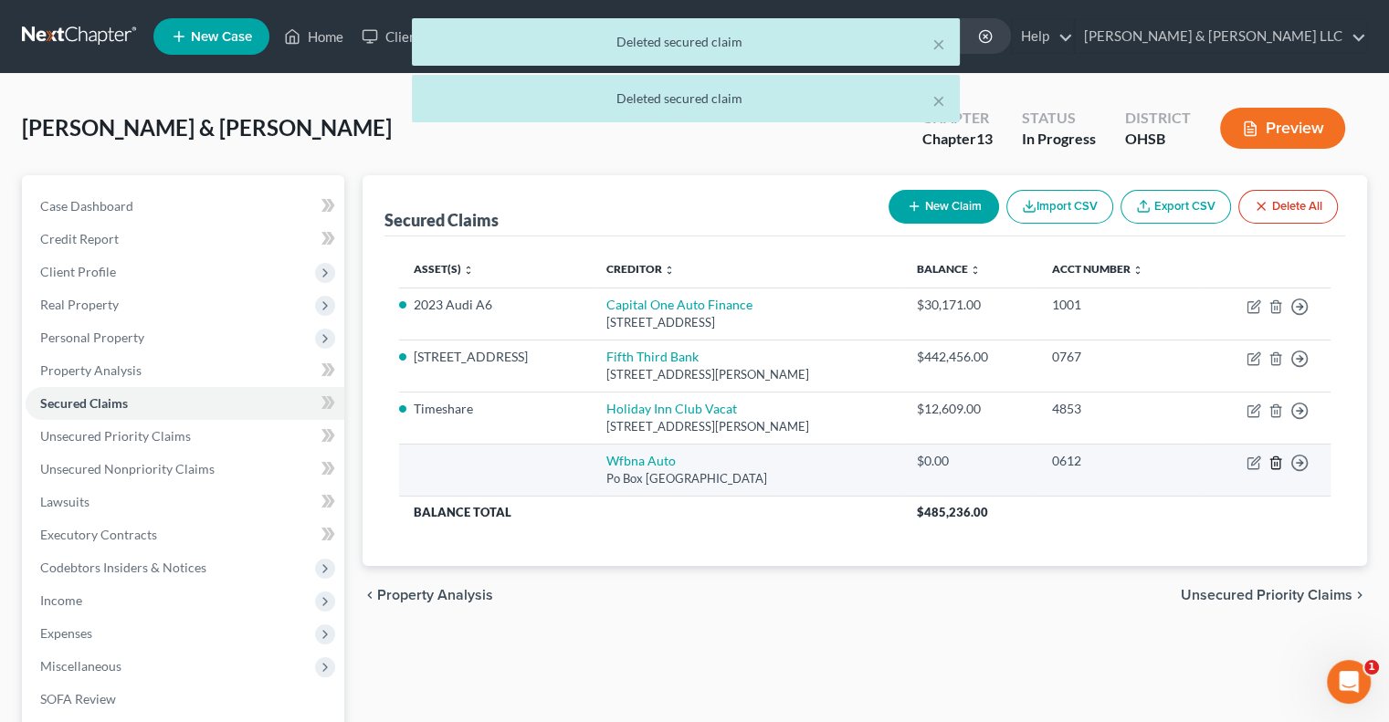
click at [1271, 467] on icon "button" at bounding box center [1275, 463] width 8 height 12
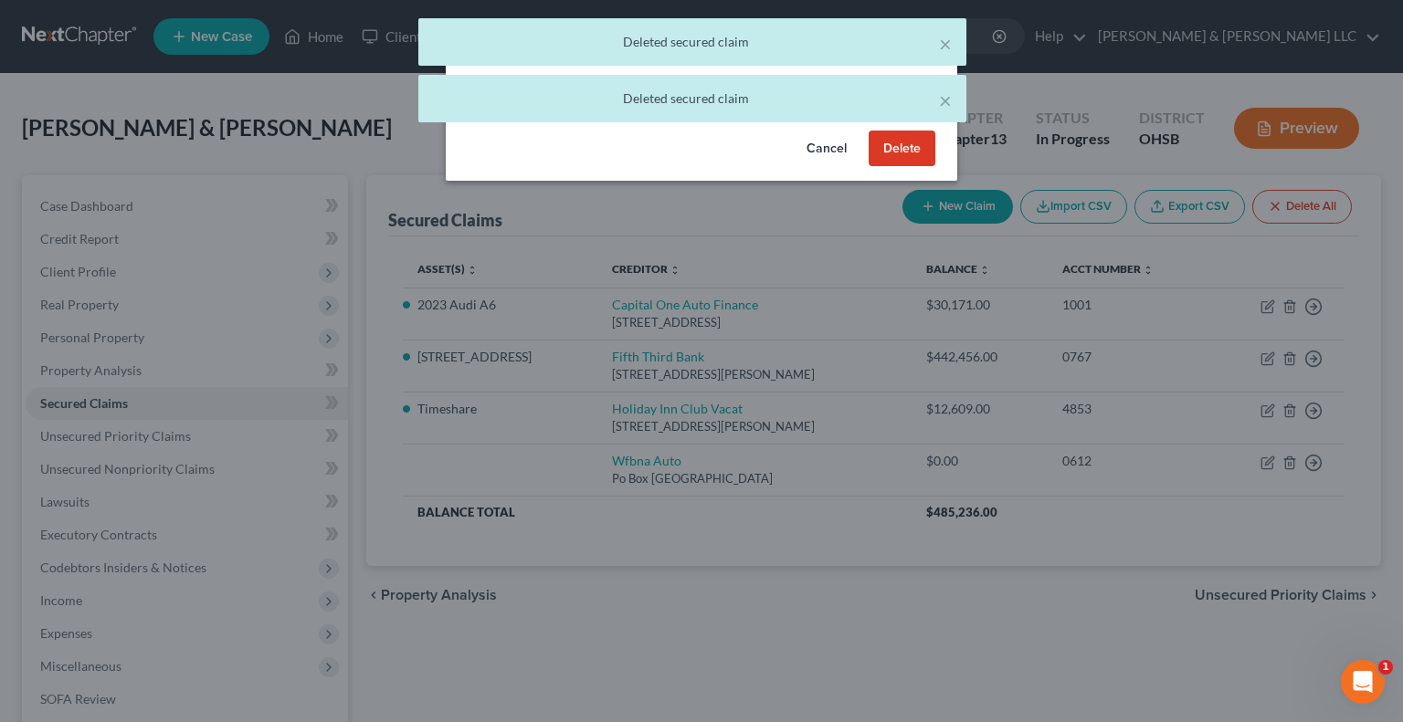
click at [912, 156] on button "Delete" at bounding box center [901, 149] width 67 height 37
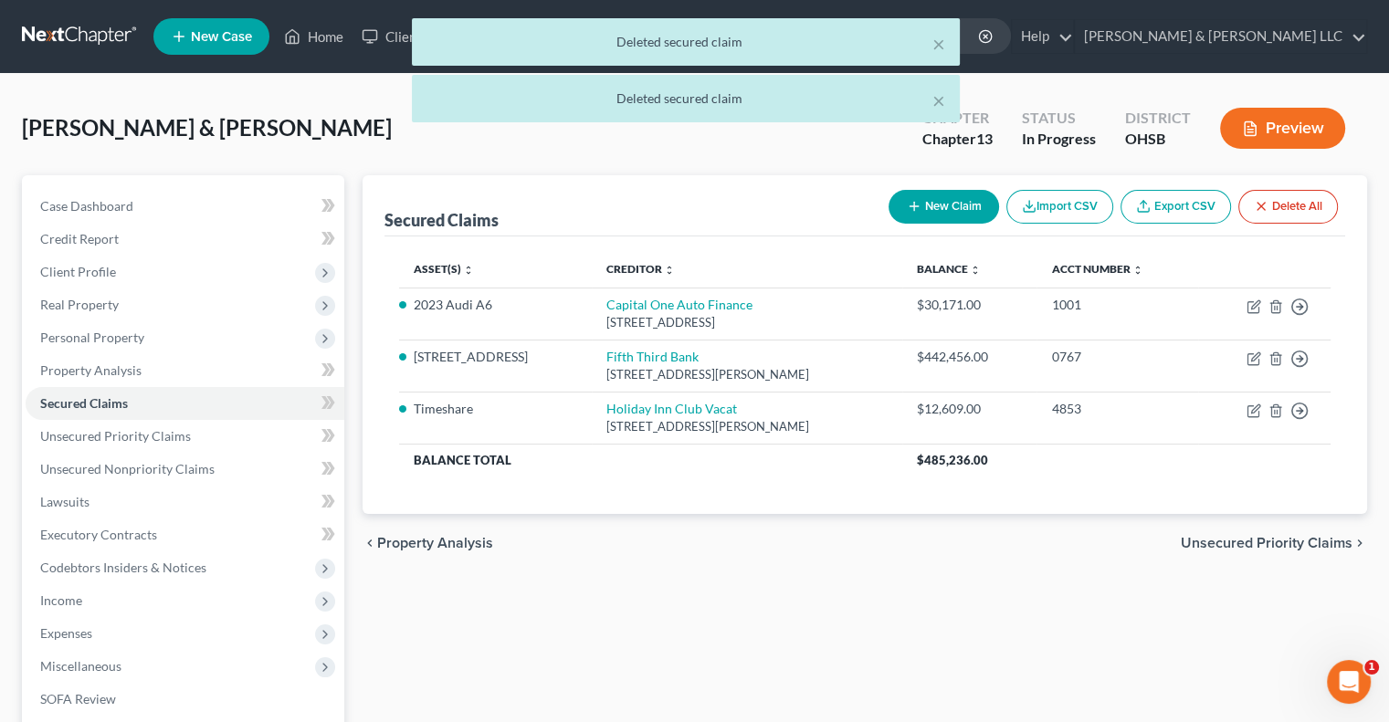
click at [1253, 542] on span "Unsecured Priority Claims" at bounding box center [1267, 543] width 172 height 15
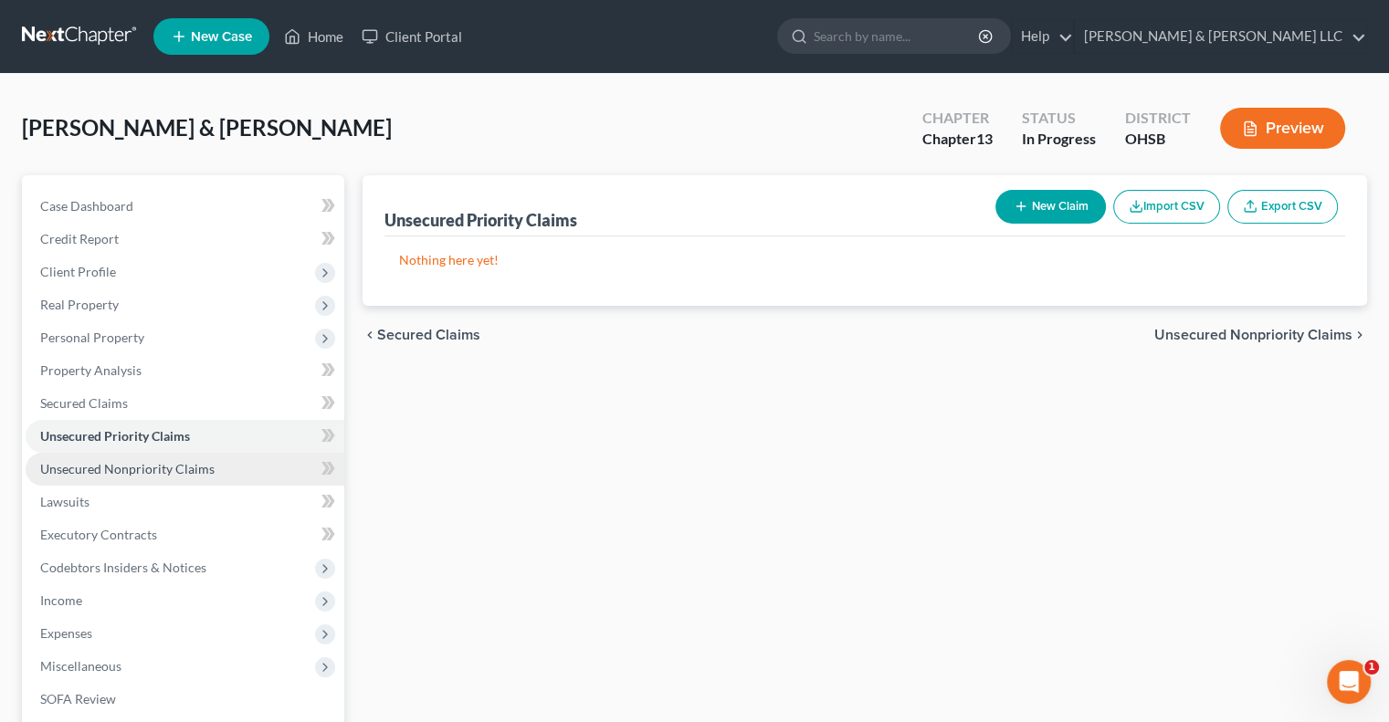
click at [216, 470] on link "Unsecured Nonpriority Claims" at bounding box center [185, 469] width 319 height 33
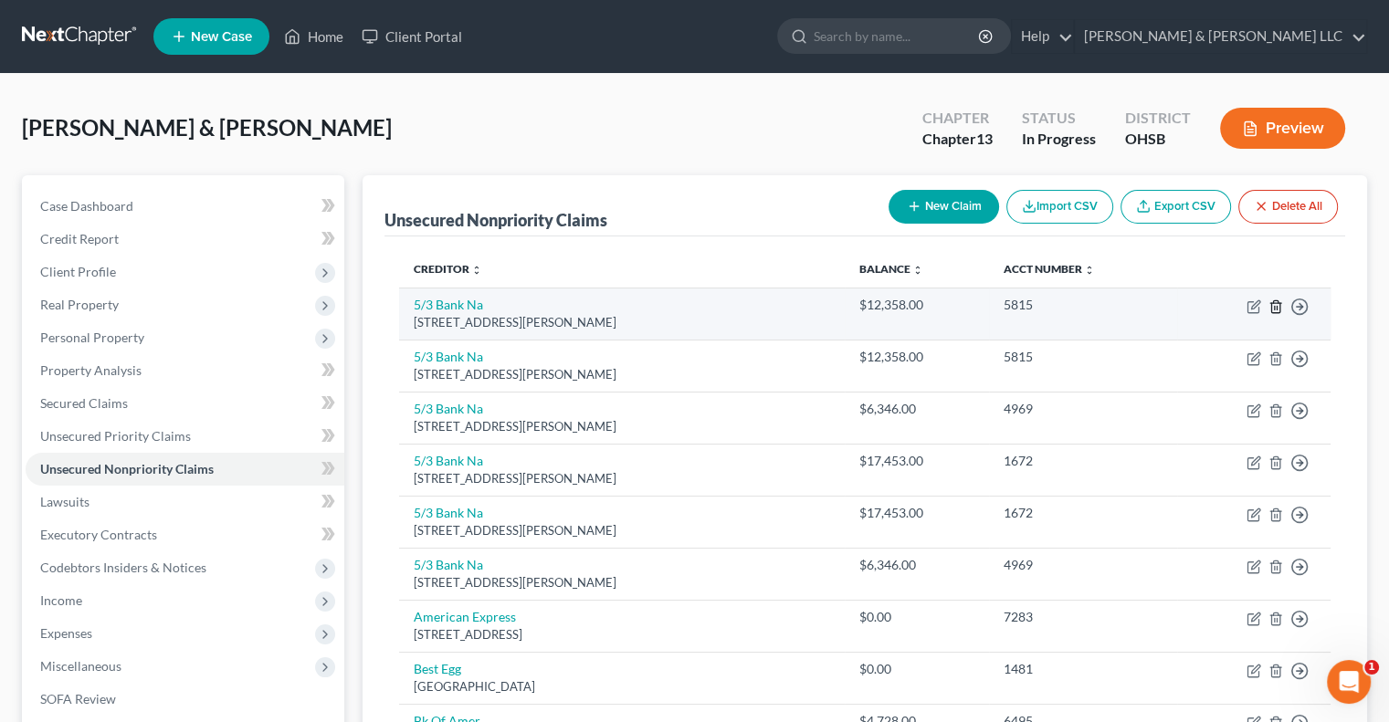
click at [1273, 304] on icon "button" at bounding box center [1275, 307] width 15 height 15
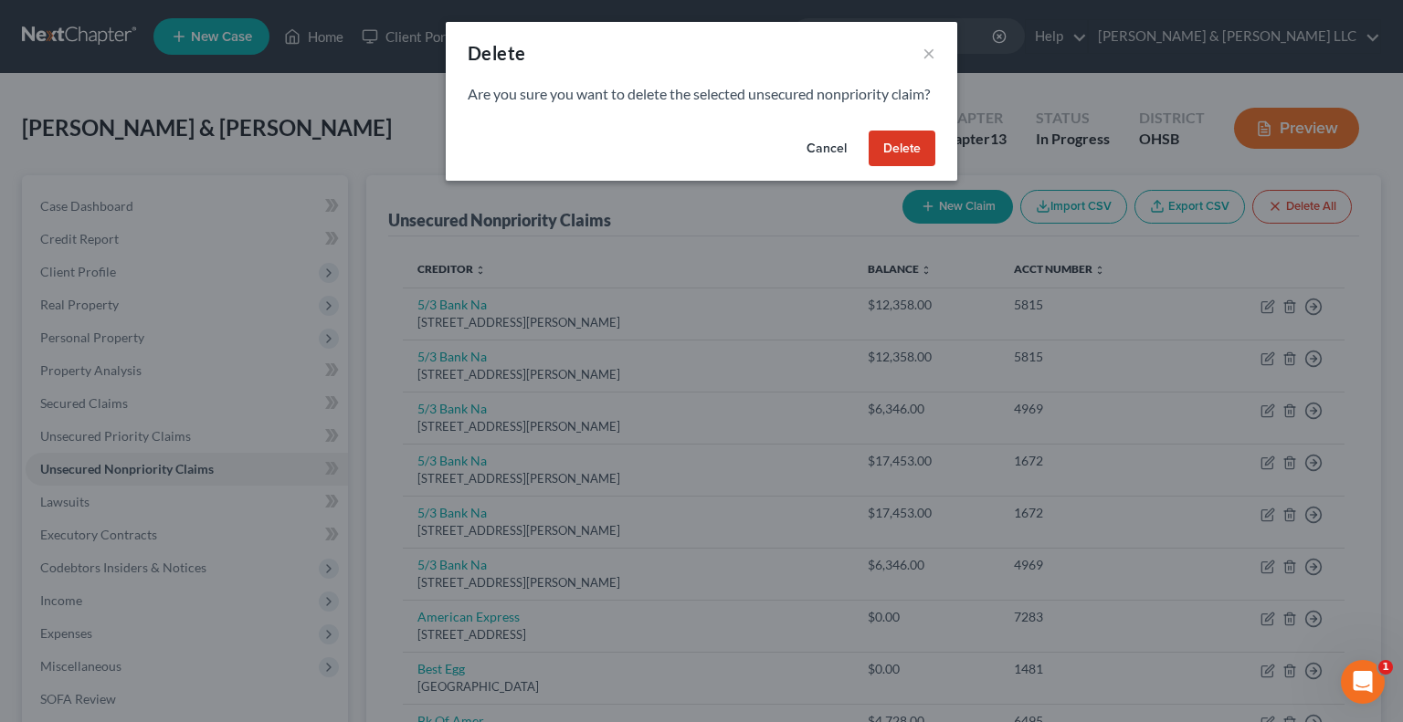
click at [919, 167] on button "Delete" at bounding box center [901, 149] width 67 height 37
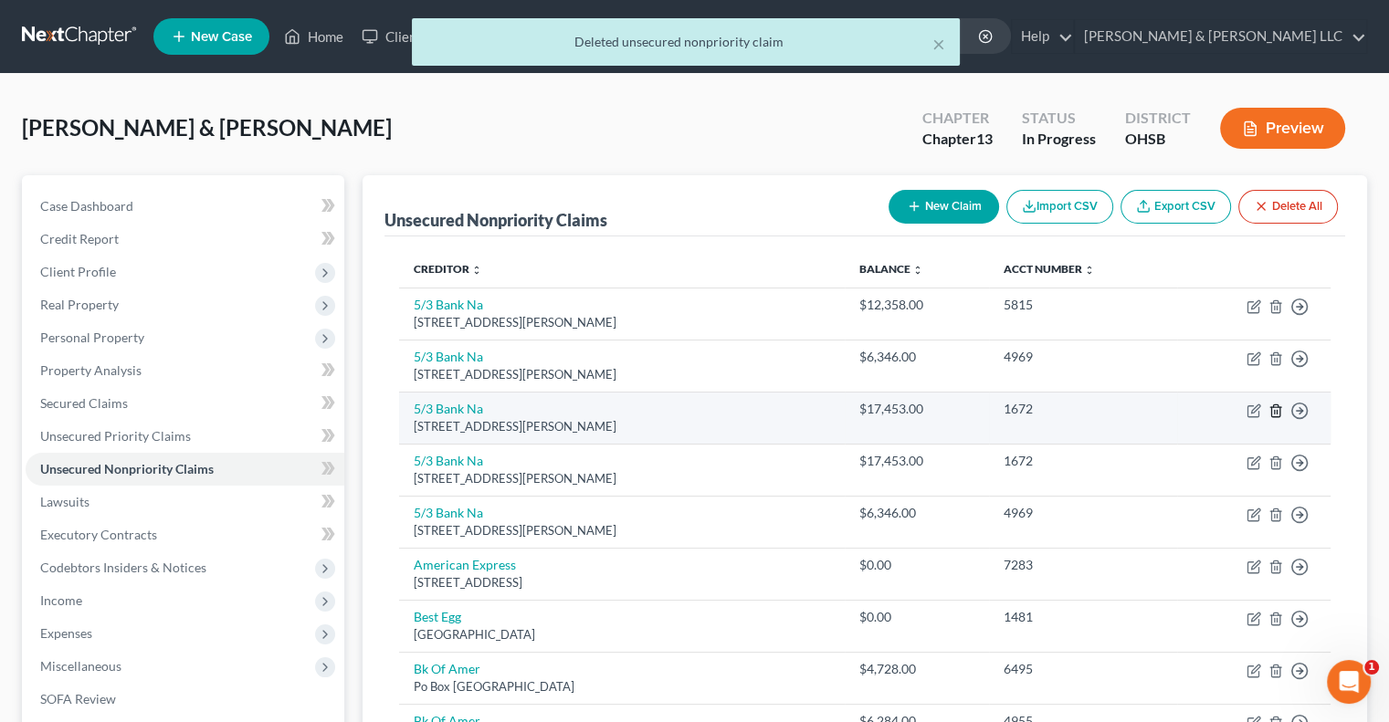
click at [1276, 415] on icon "button" at bounding box center [1275, 411] width 15 height 15
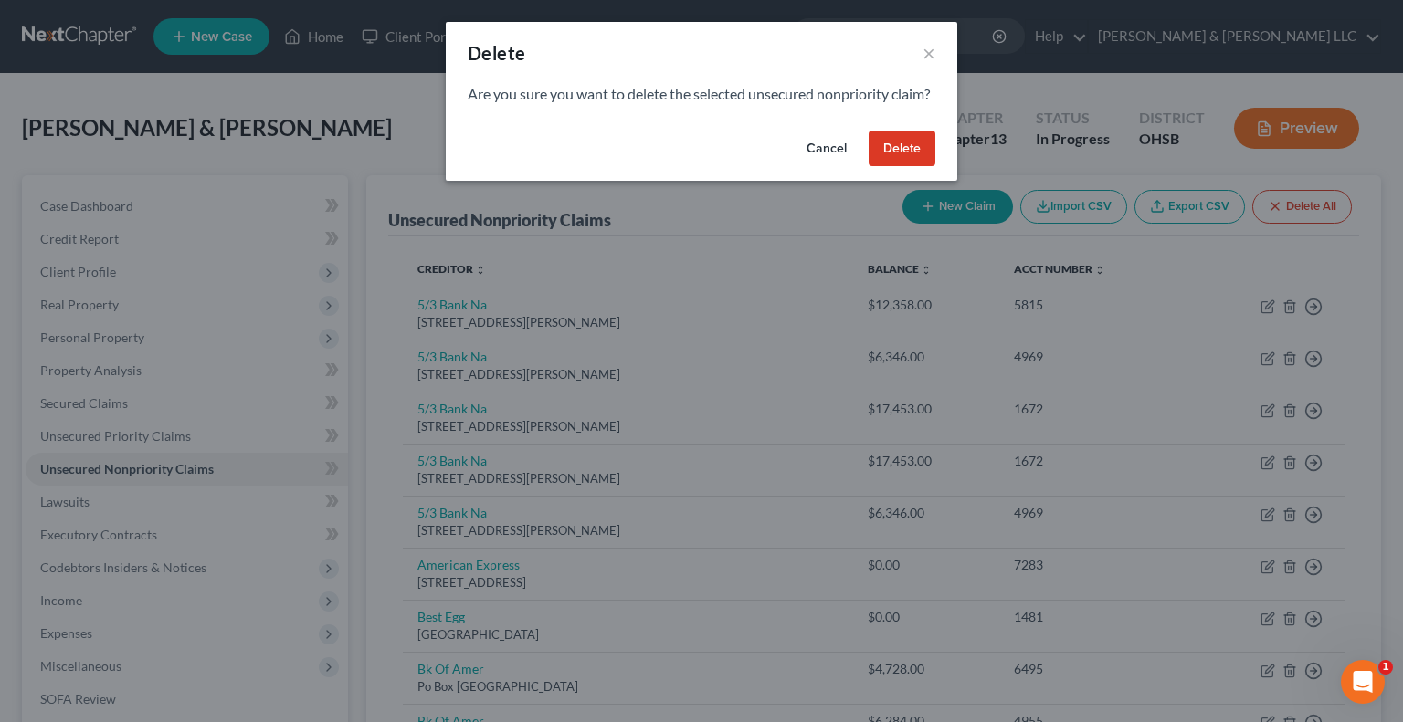
click at [920, 167] on button "Delete" at bounding box center [901, 149] width 67 height 37
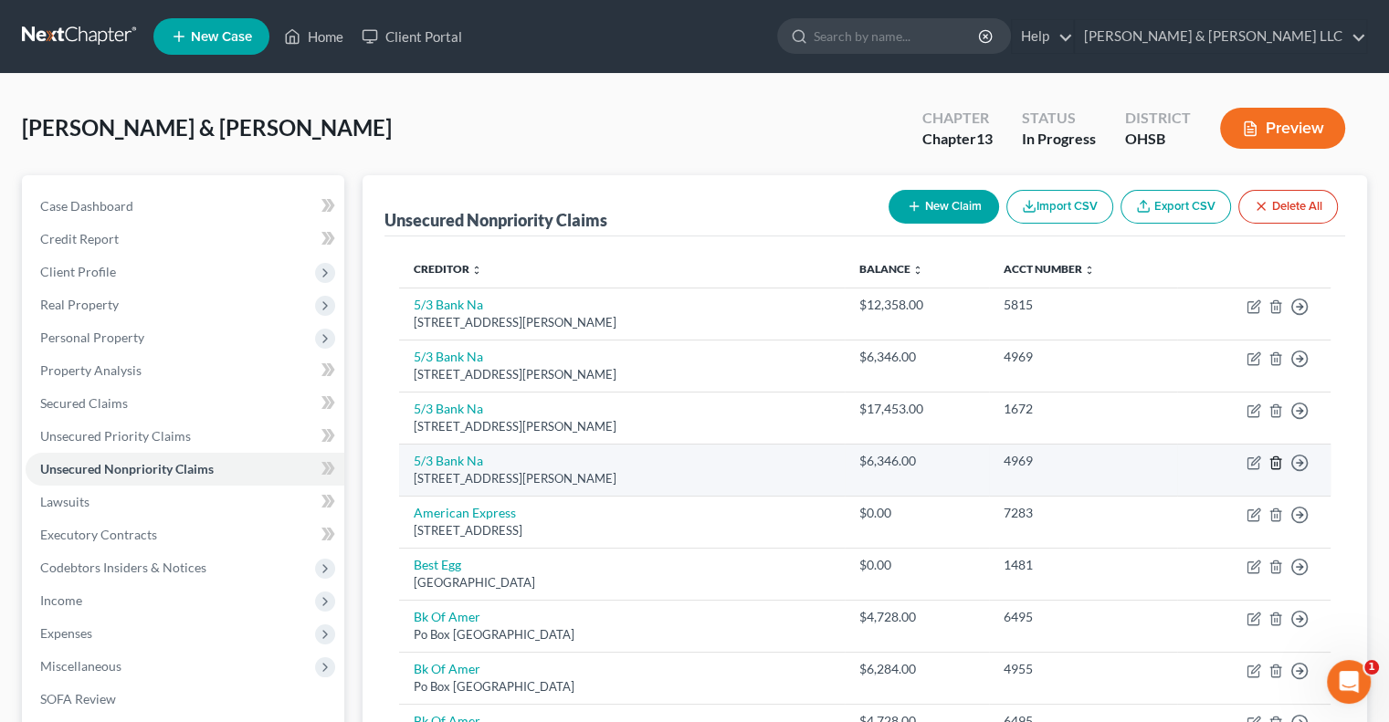
click at [1275, 465] on icon "button" at bounding box center [1275, 463] width 15 height 15
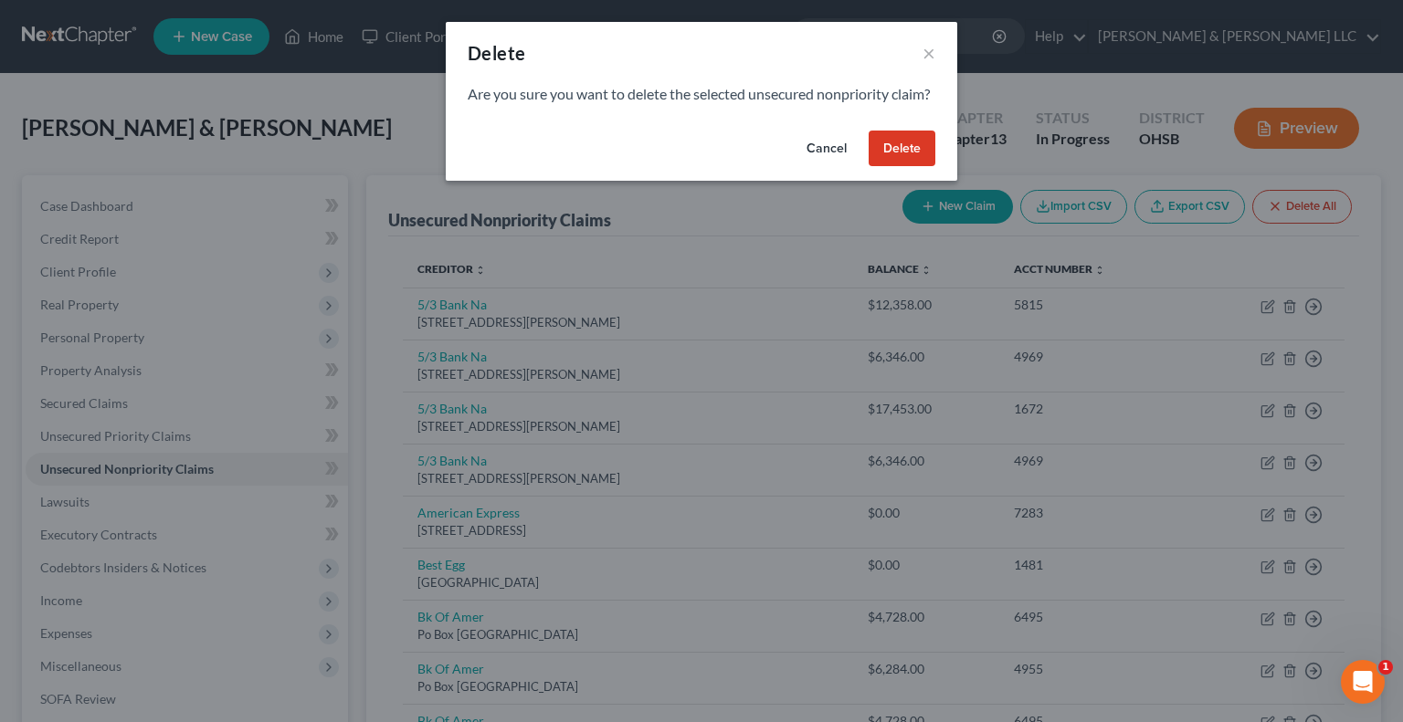
click at [915, 167] on button "Delete" at bounding box center [901, 149] width 67 height 37
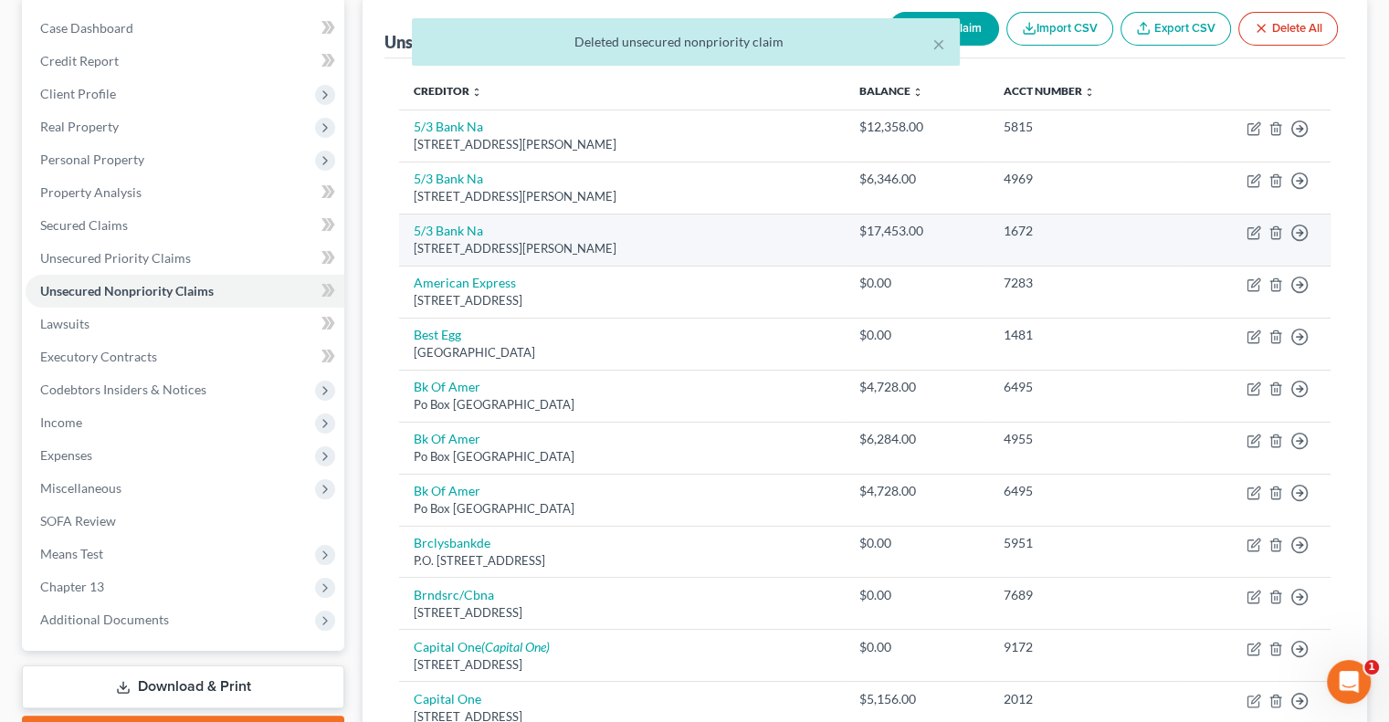
scroll to position [183, 0]
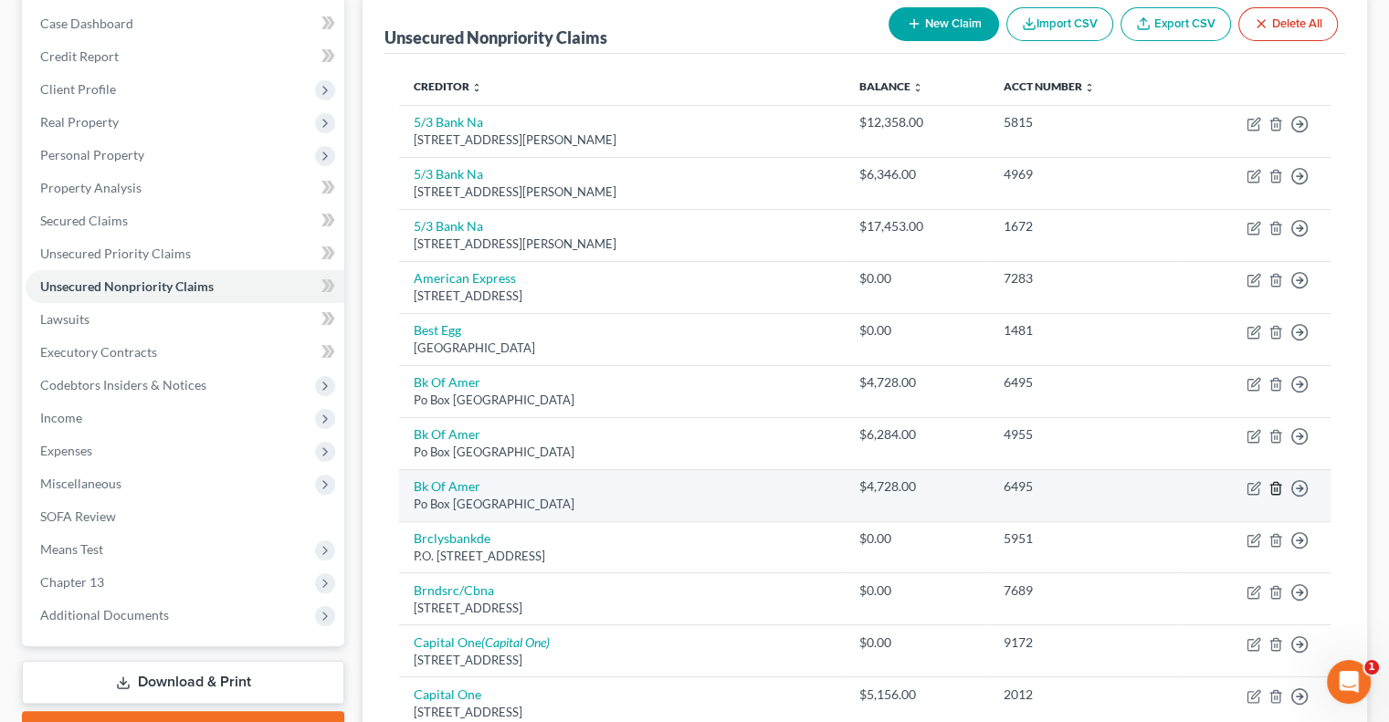
click at [1274, 491] on icon "button" at bounding box center [1275, 488] width 15 height 15
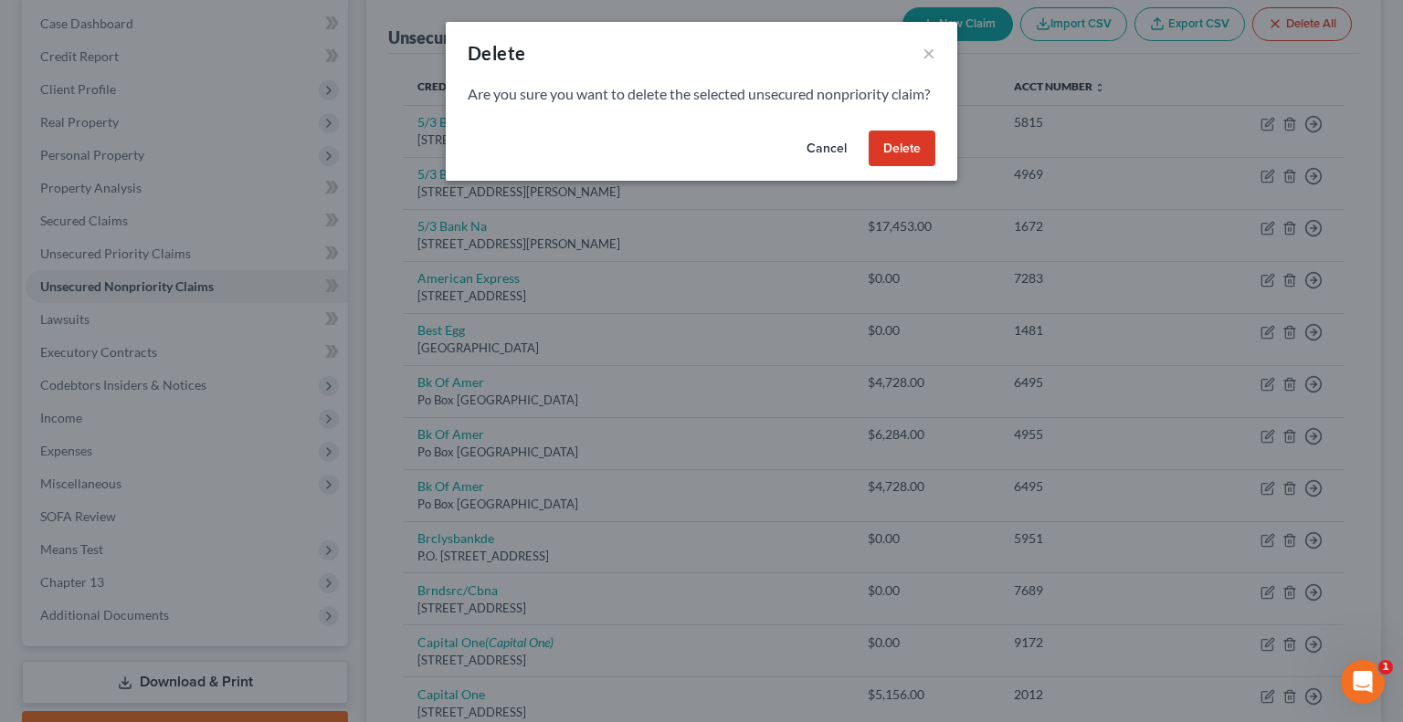
click at [904, 167] on button "Delete" at bounding box center [901, 149] width 67 height 37
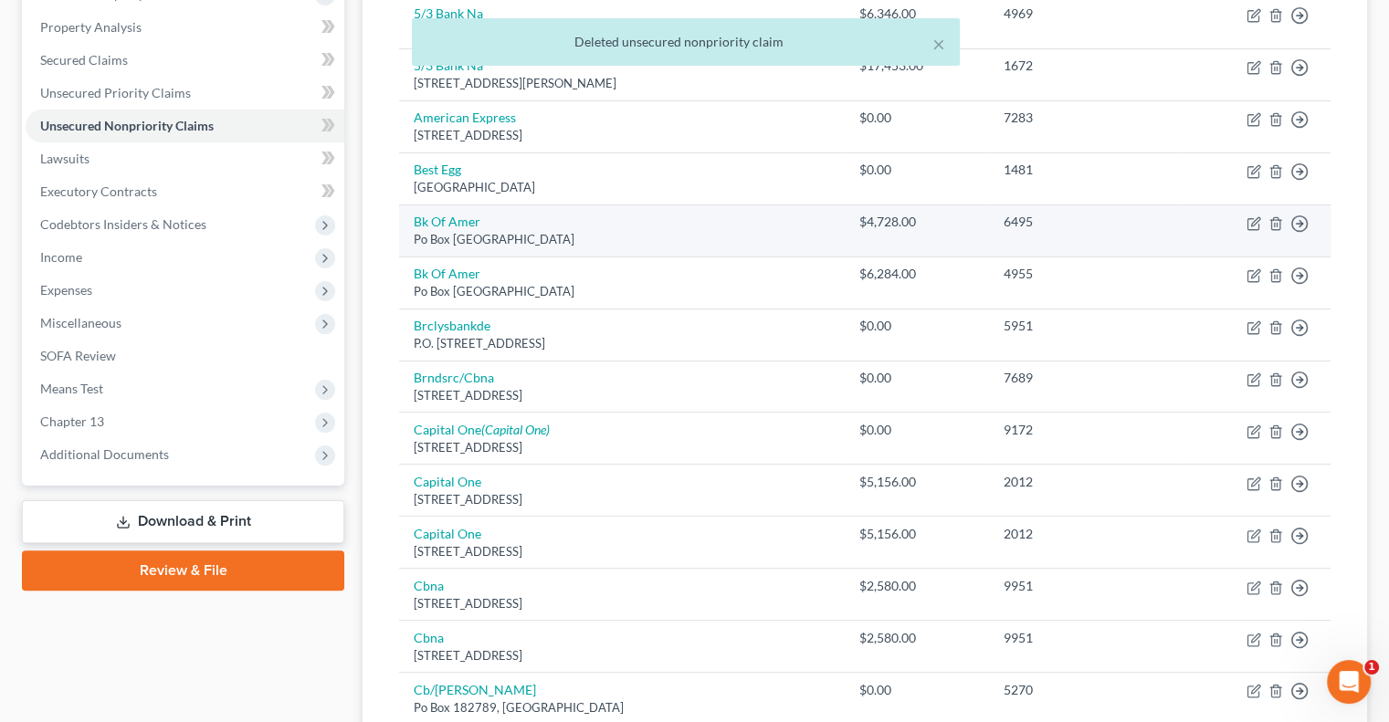
scroll to position [365, 0]
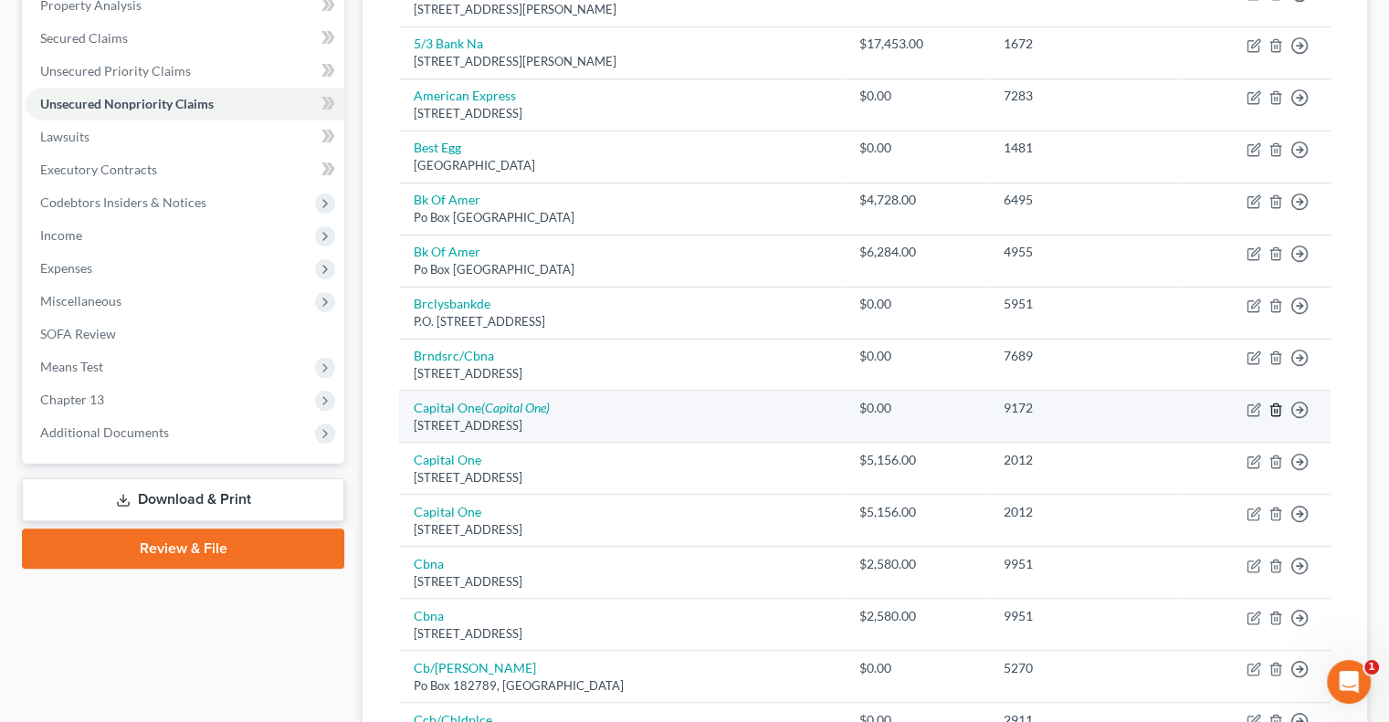
click at [1275, 411] on icon "button" at bounding box center [1275, 410] width 15 height 15
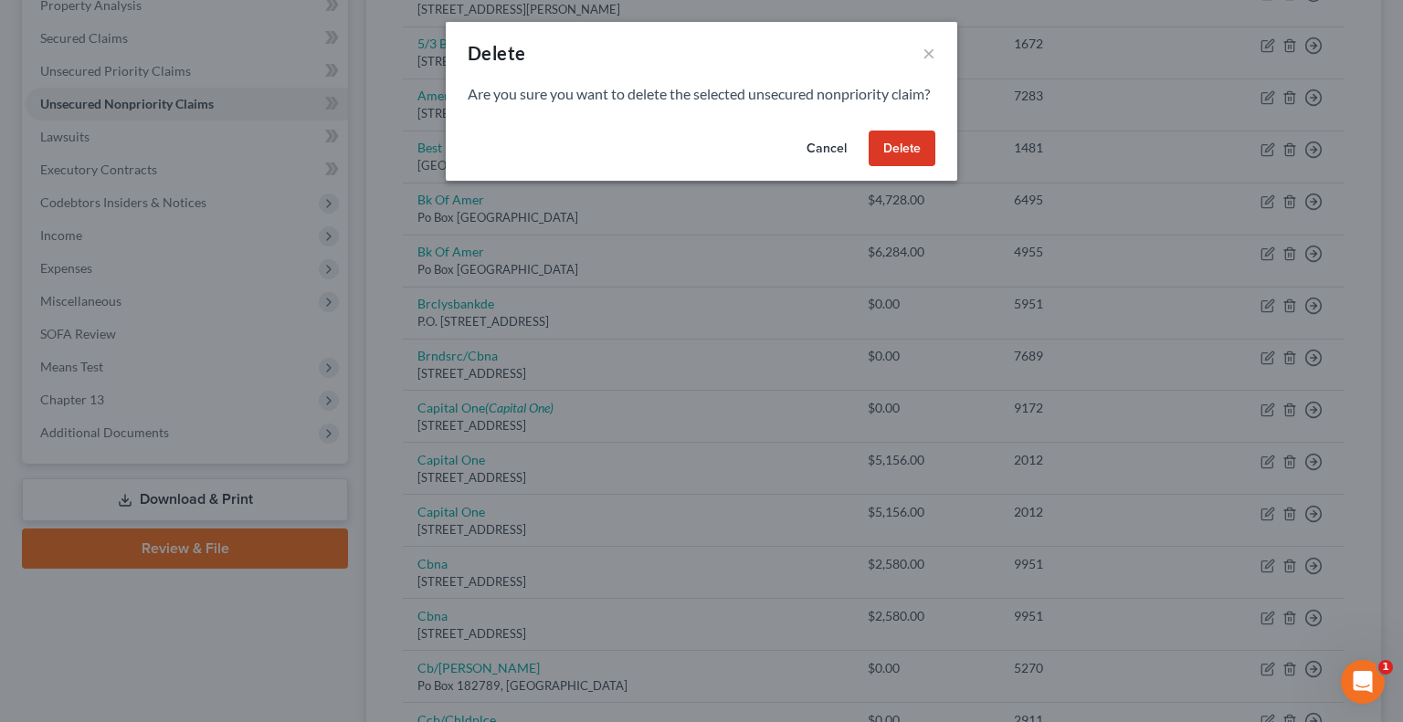
click at [881, 167] on button "Delete" at bounding box center [901, 149] width 67 height 37
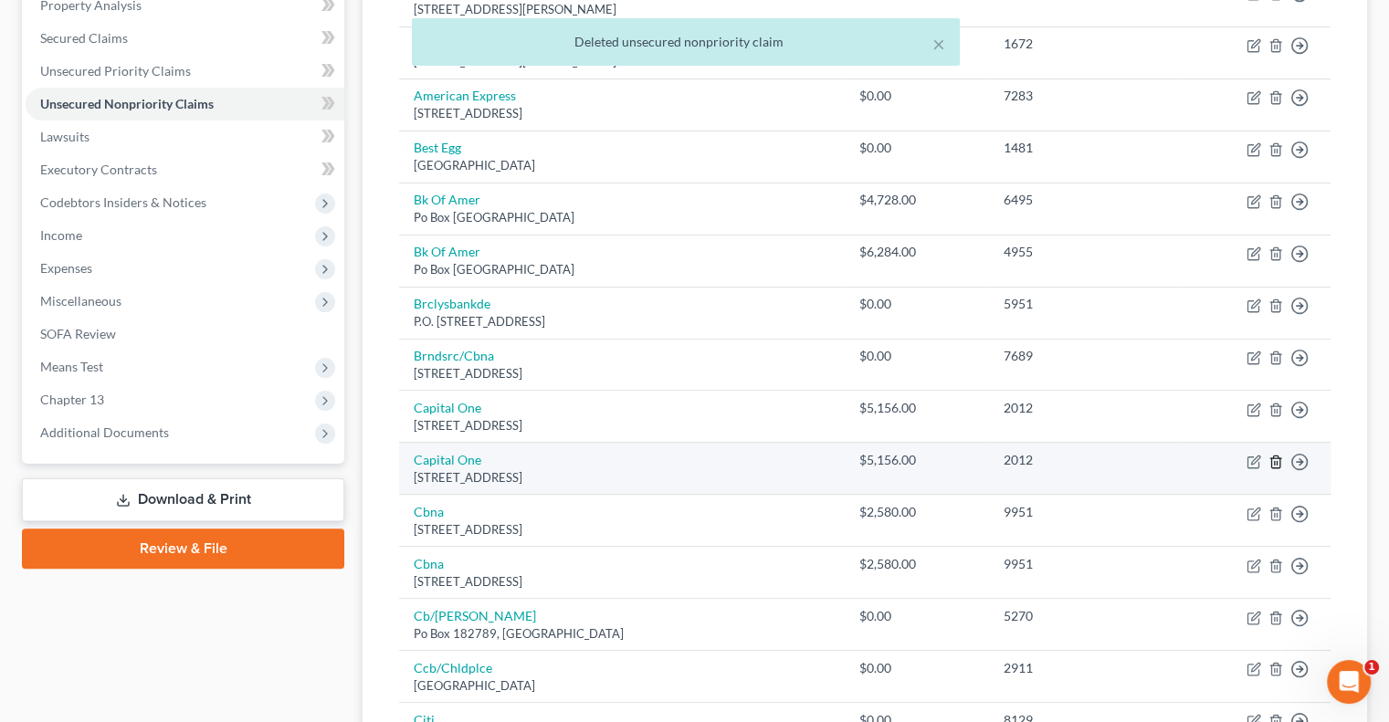
click at [1272, 461] on icon "button" at bounding box center [1275, 462] width 15 height 15
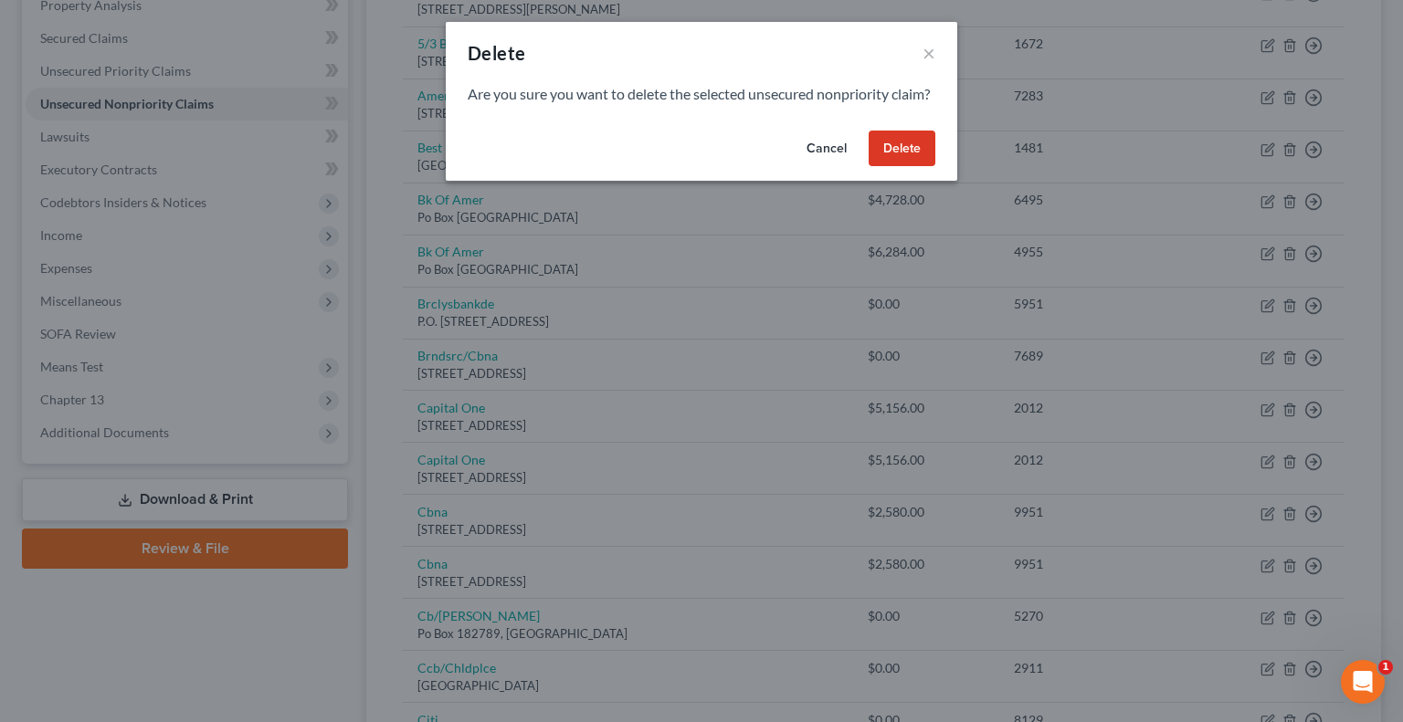
click at [889, 167] on button "Delete" at bounding box center [901, 149] width 67 height 37
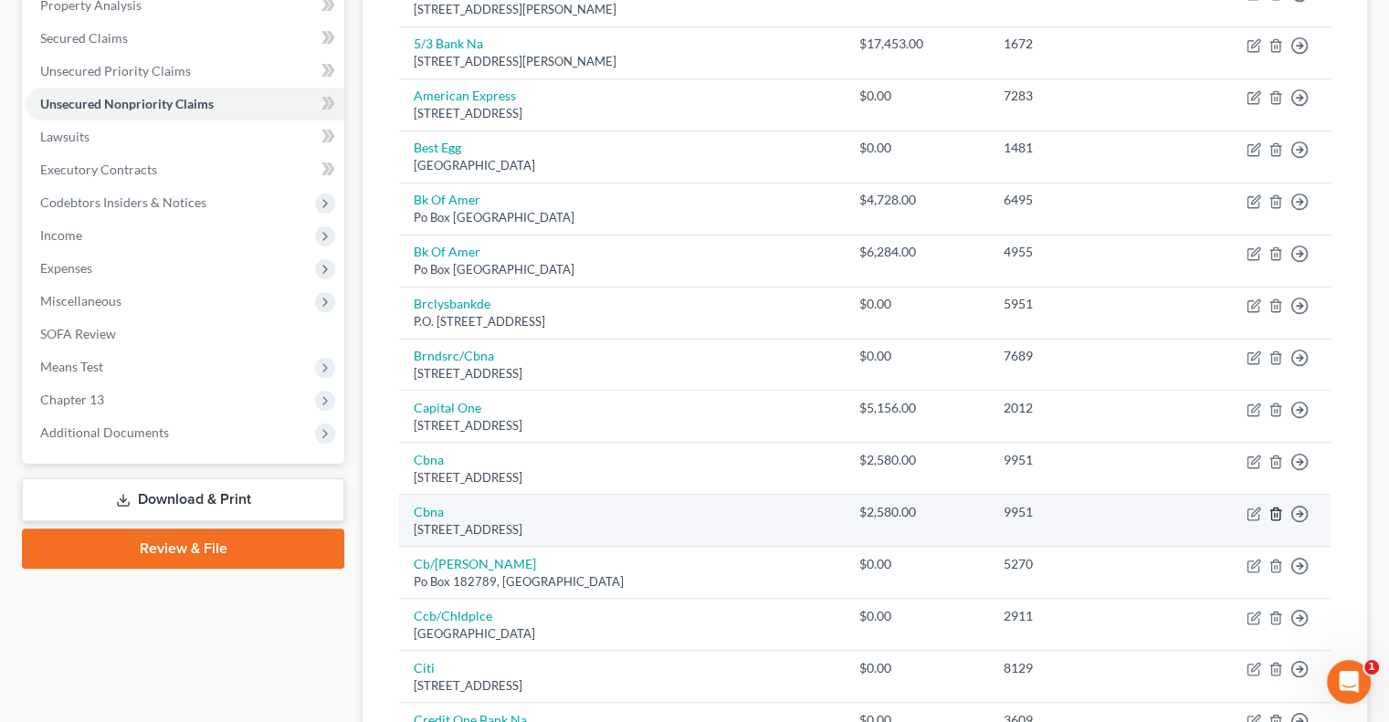
click at [1278, 511] on icon "button" at bounding box center [1275, 514] width 15 height 15
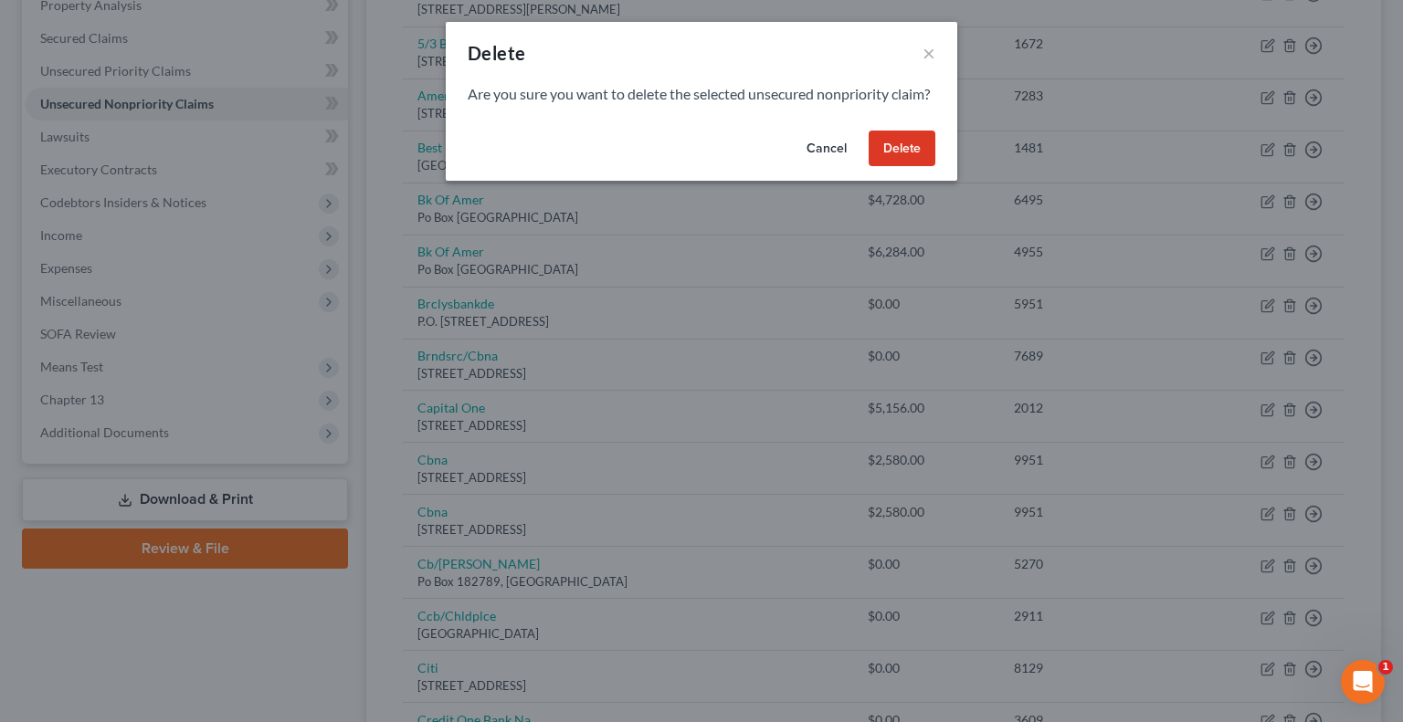
click at [888, 167] on button "Delete" at bounding box center [901, 149] width 67 height 37
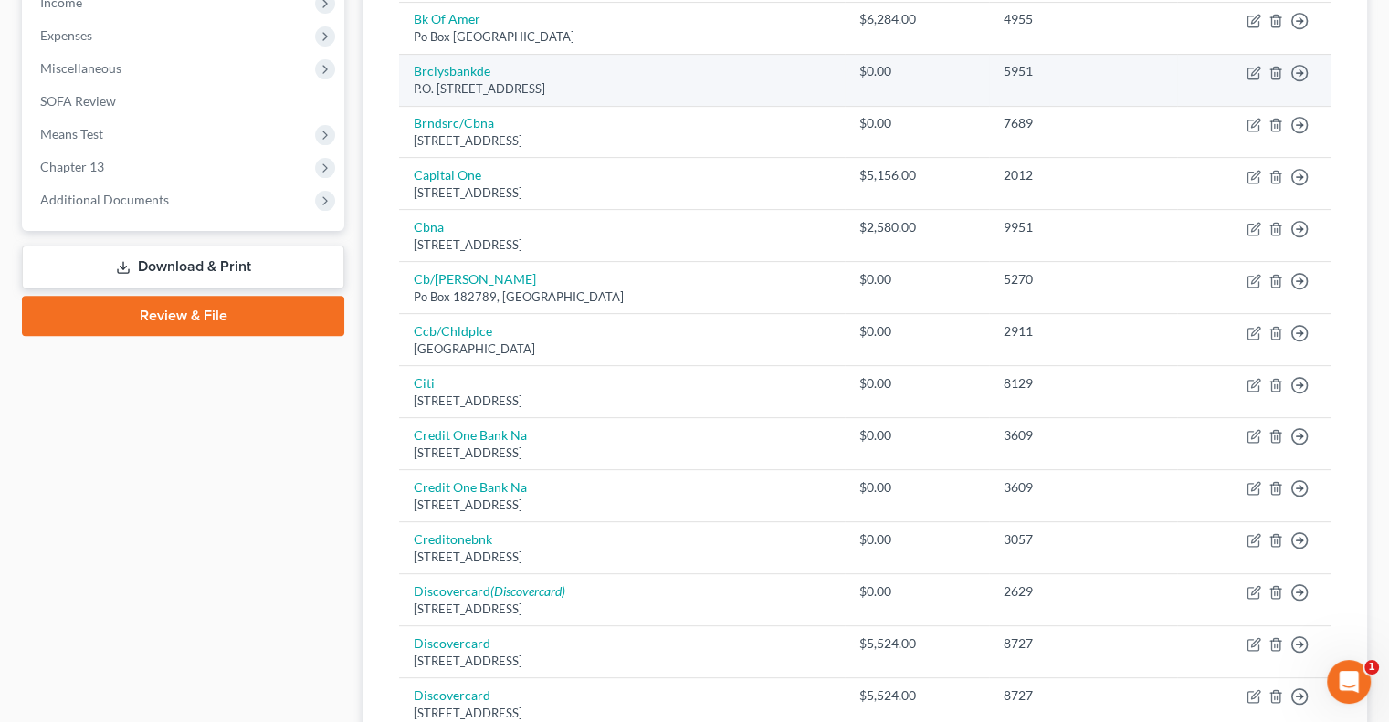
scroll to position [639, 0]
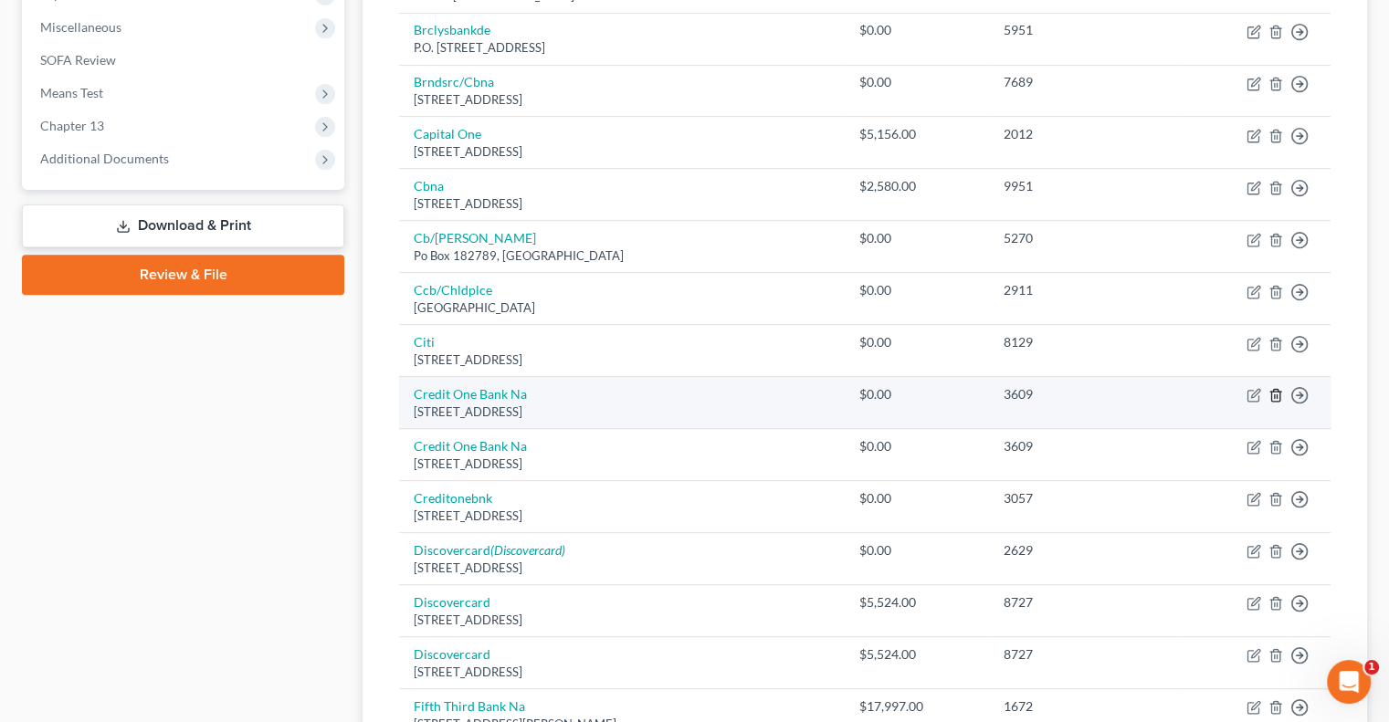
click at [1275, 394] on icon "button" at bounding box center [1275, 395] width 15 height 15
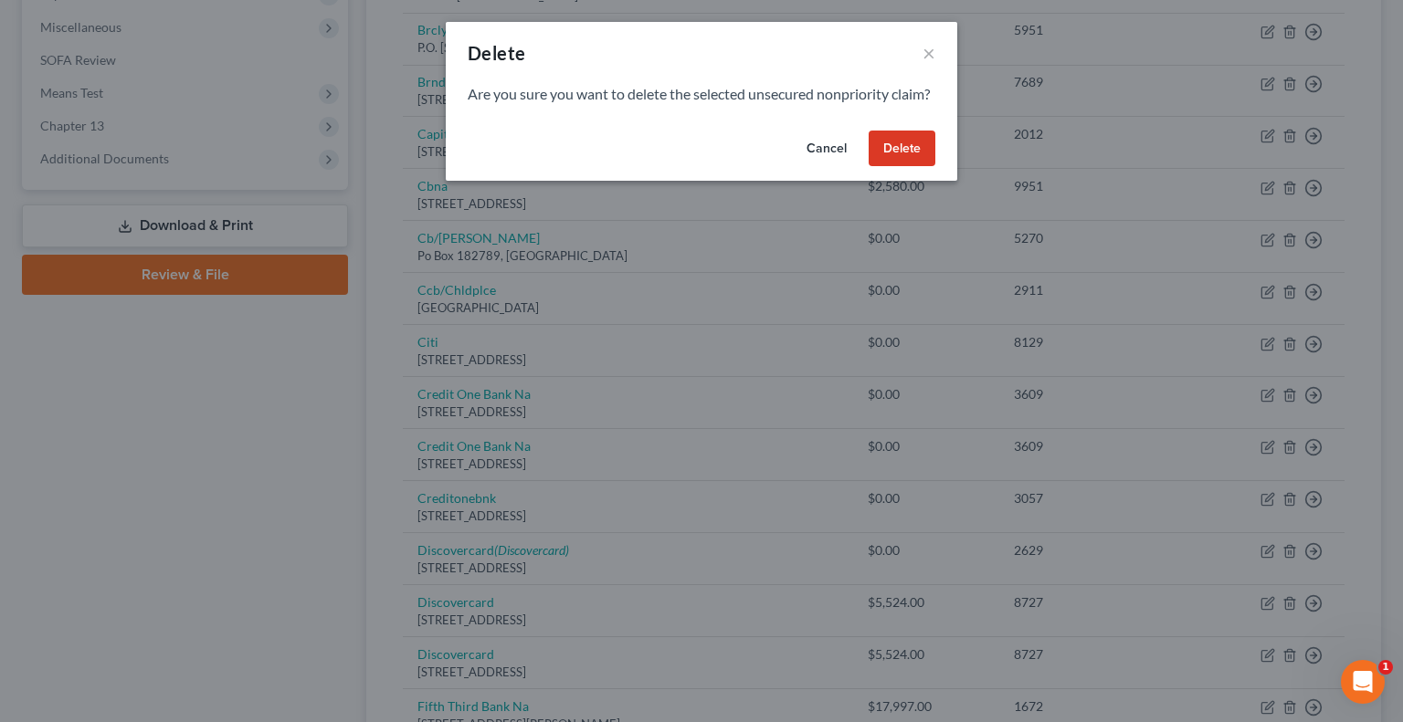
click at [917, 163] on button "Delete" at bounding box center [901, 149] width 67 height 37
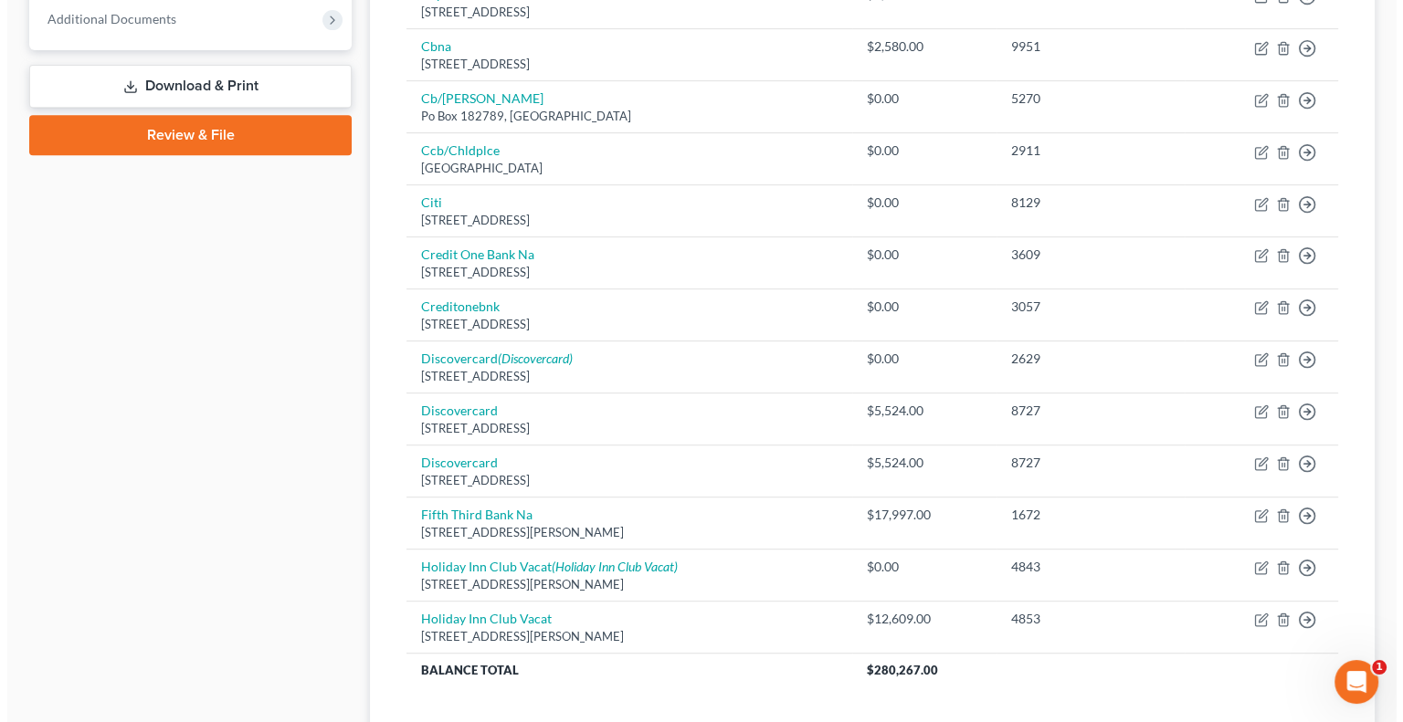
scroll to position [822, 0]
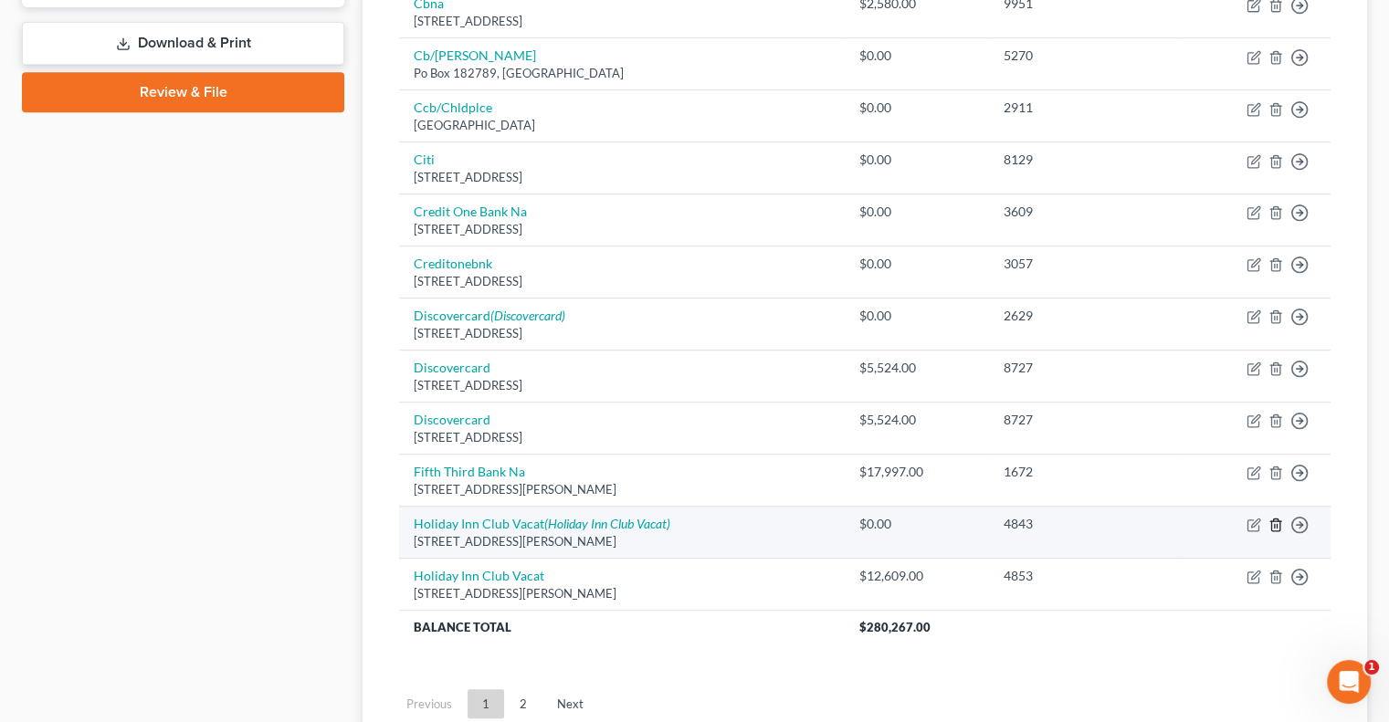
click at [1278, 521] on icon "button" at bounding box center [1275, 525] width 15 height 15
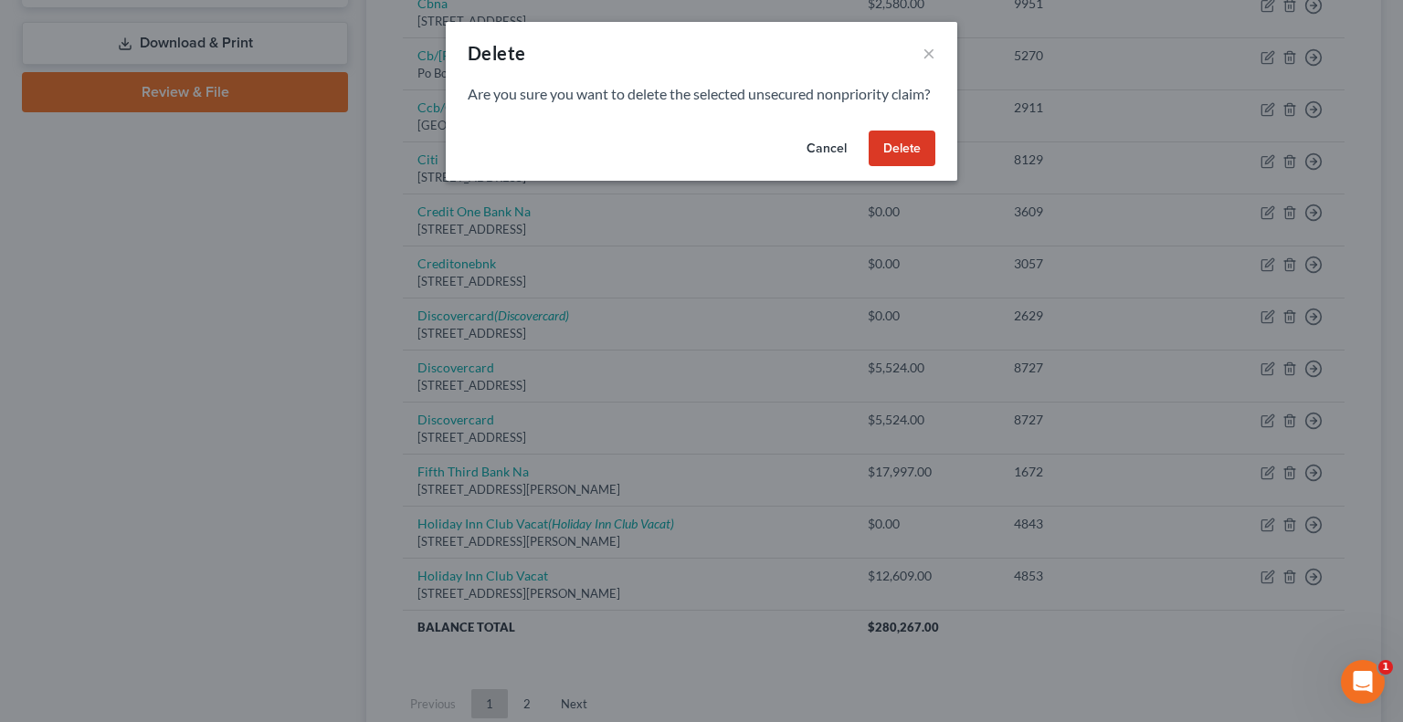
click at [892, 167] on button "Delete" at bounding box center [901, 149] width 67 height 37
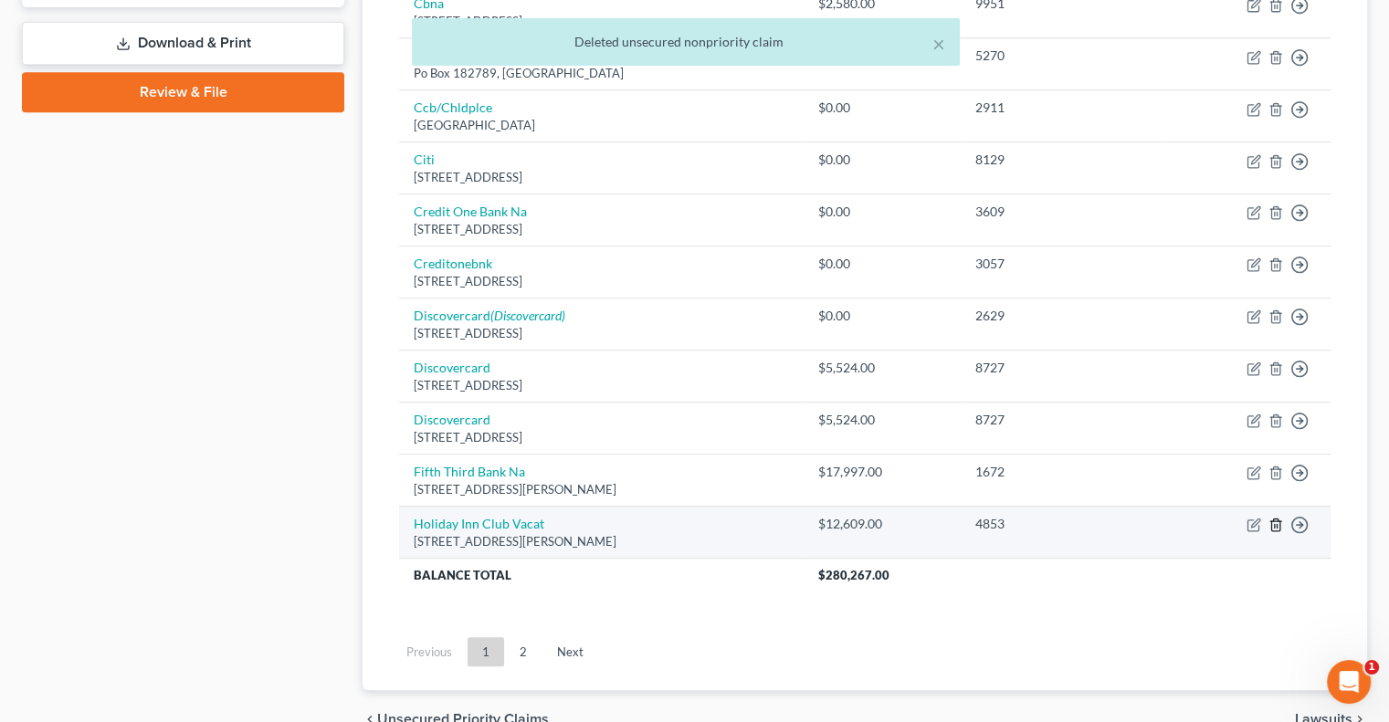
click at [1278, 520] on icon "button" at bounding box center [1275, 526] width 8 height 12
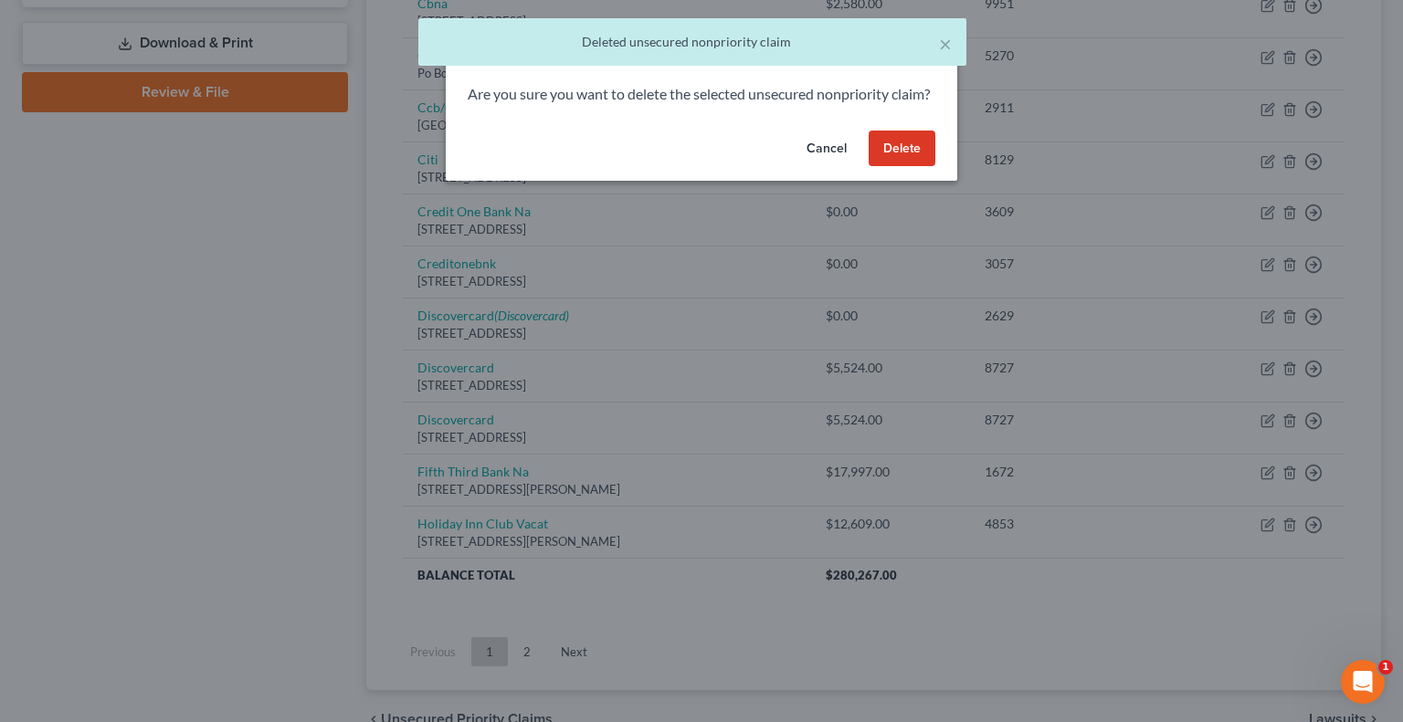
click at [920, 167] on button "Delete" at bounding box center [901, 149] width 67 height 37
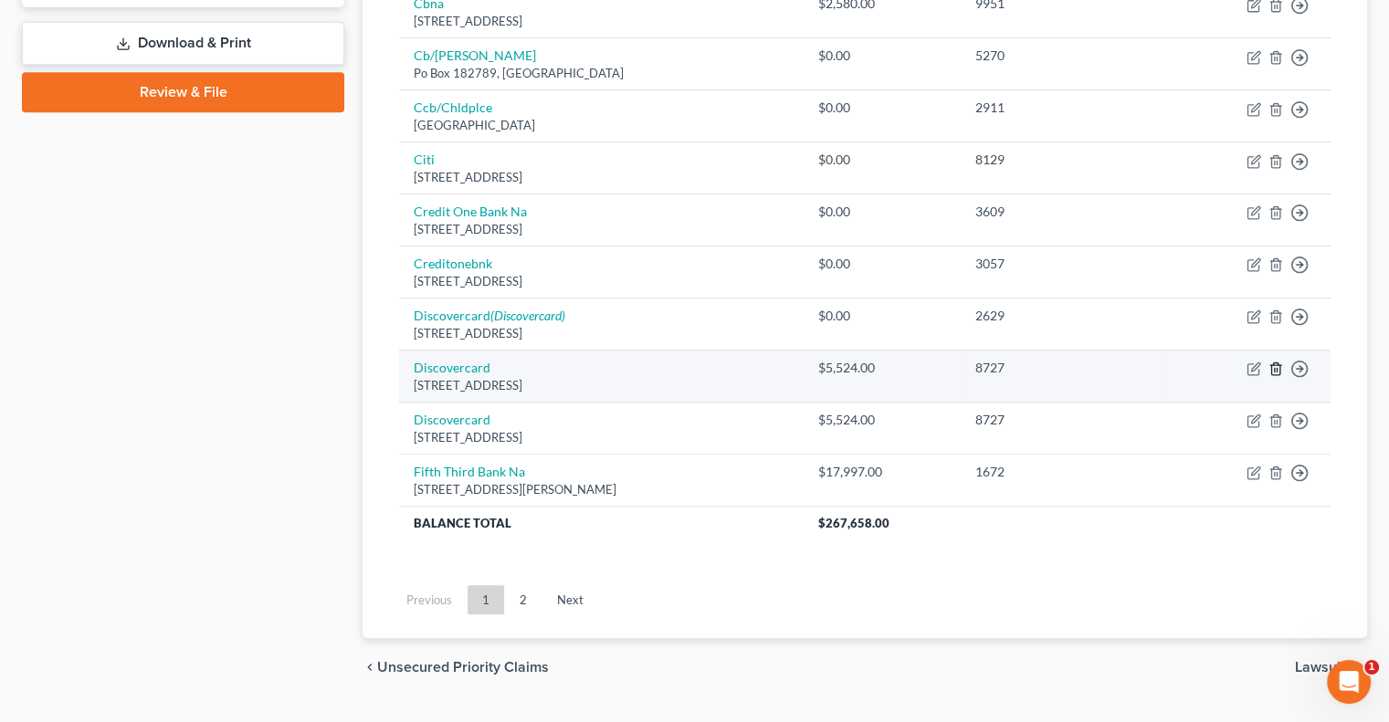
click at [1275, 367] on icon "button" at bounding box center [1275, 369] width 15 height 15
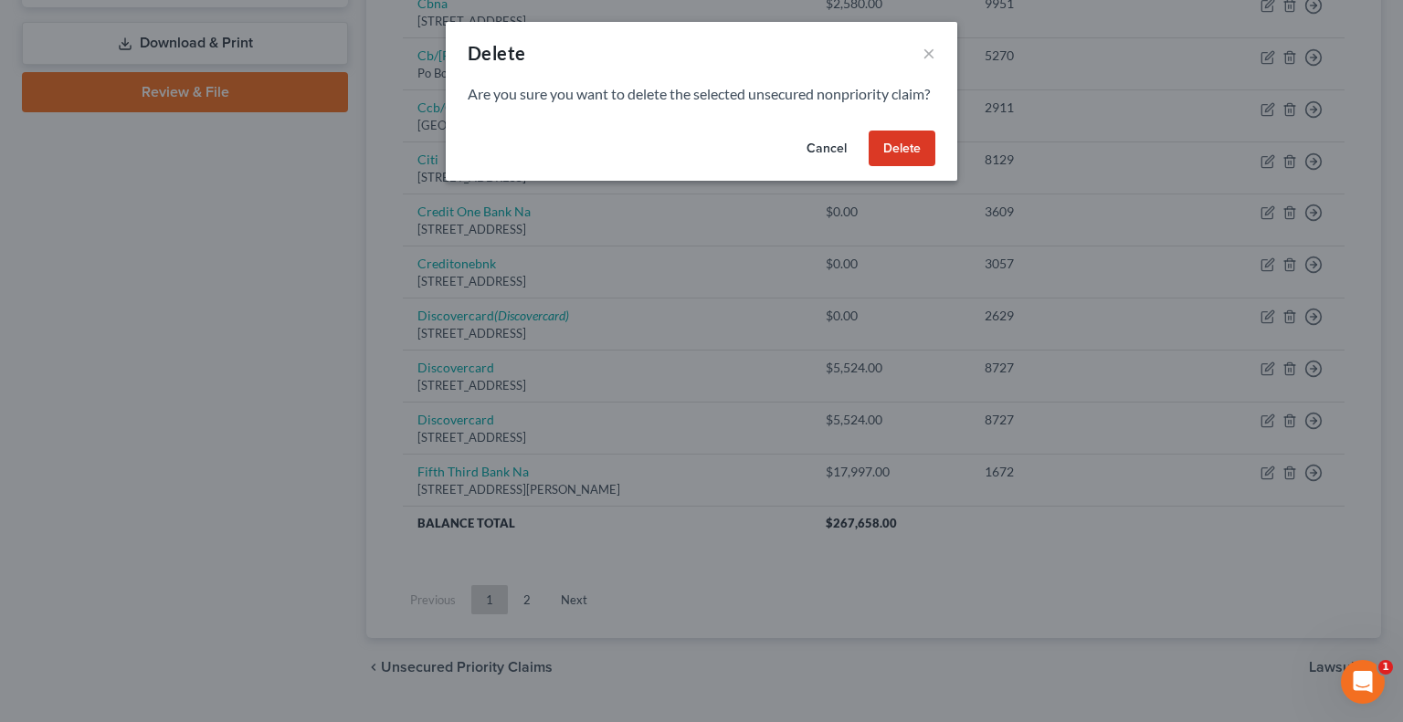
click at [920, 167] on button "Delete" at bounding box center [901, 149] width 67 height 37
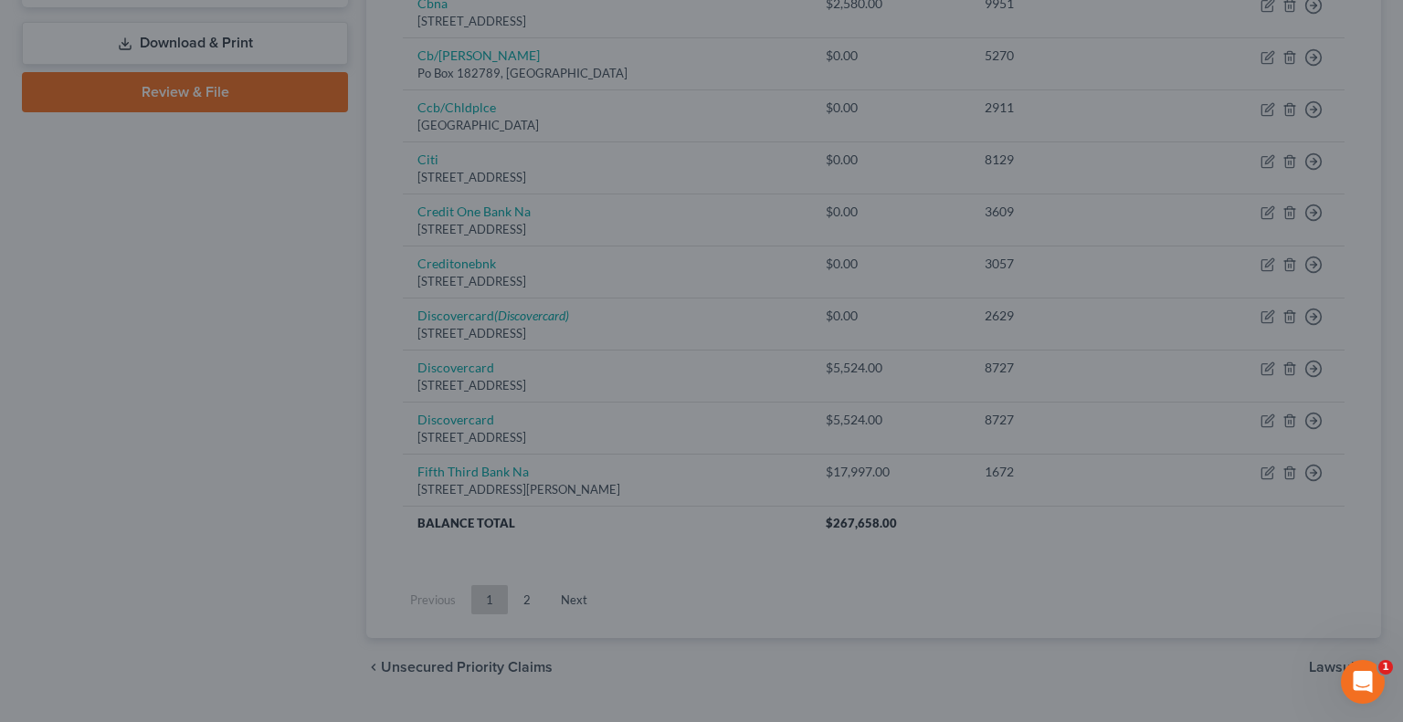
scroll to position [809, 0]
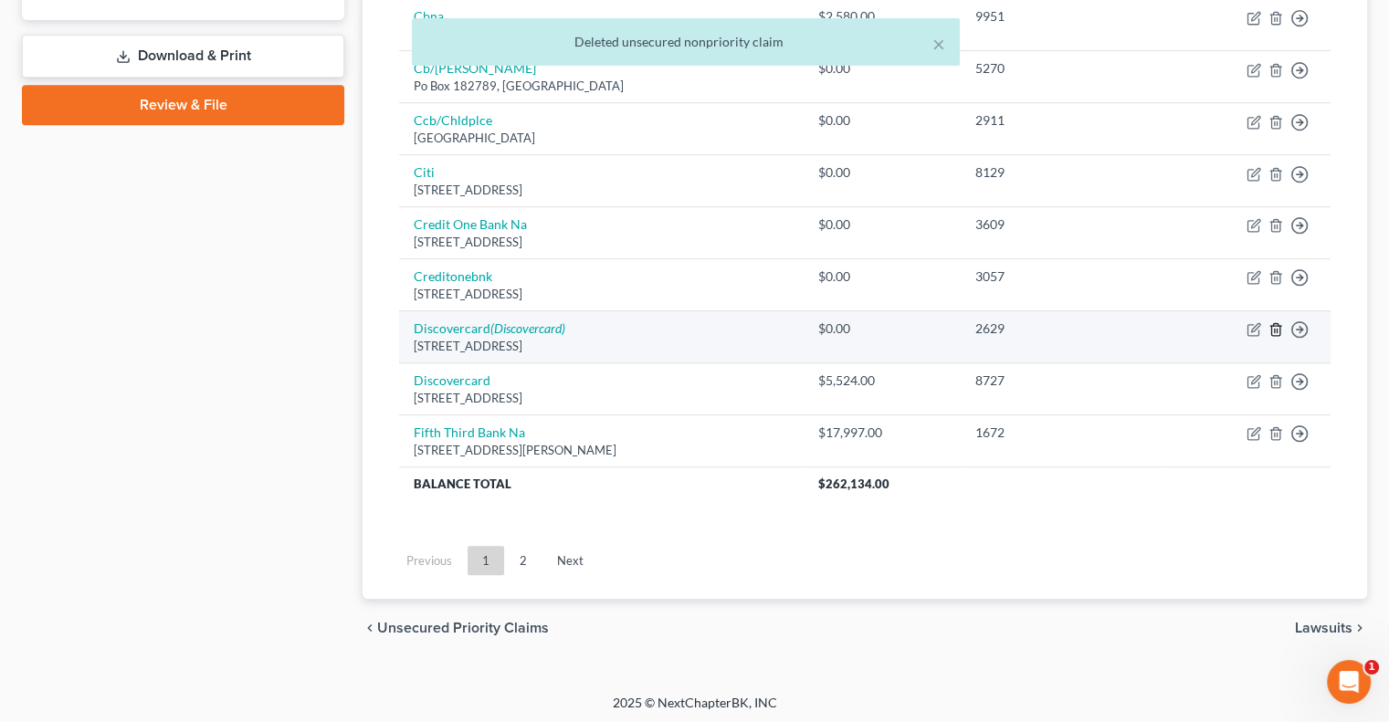
click at [1278, 324] on icon "button" at bounding box center [1275, 329] width 15 height 15
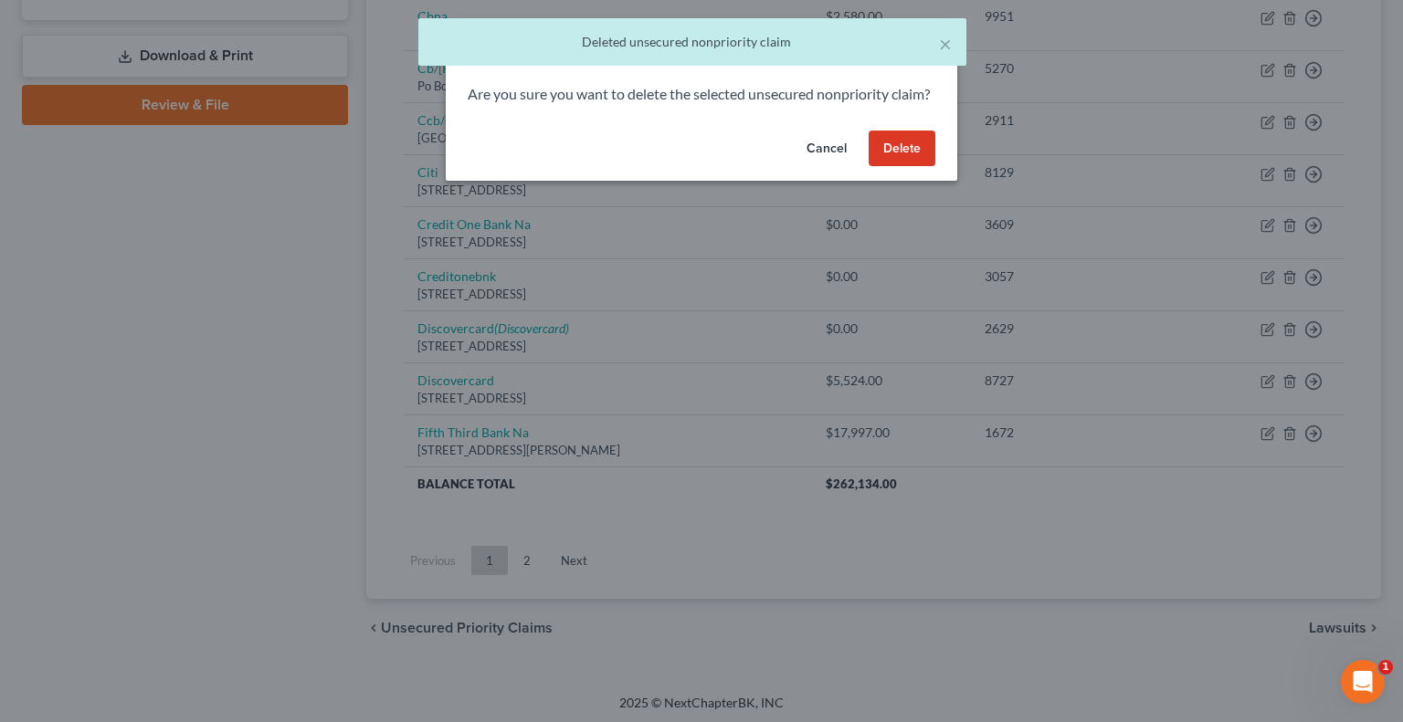
click at [917, 167] on button "Delete" at bounding box center [901, 149] width 67 height 37
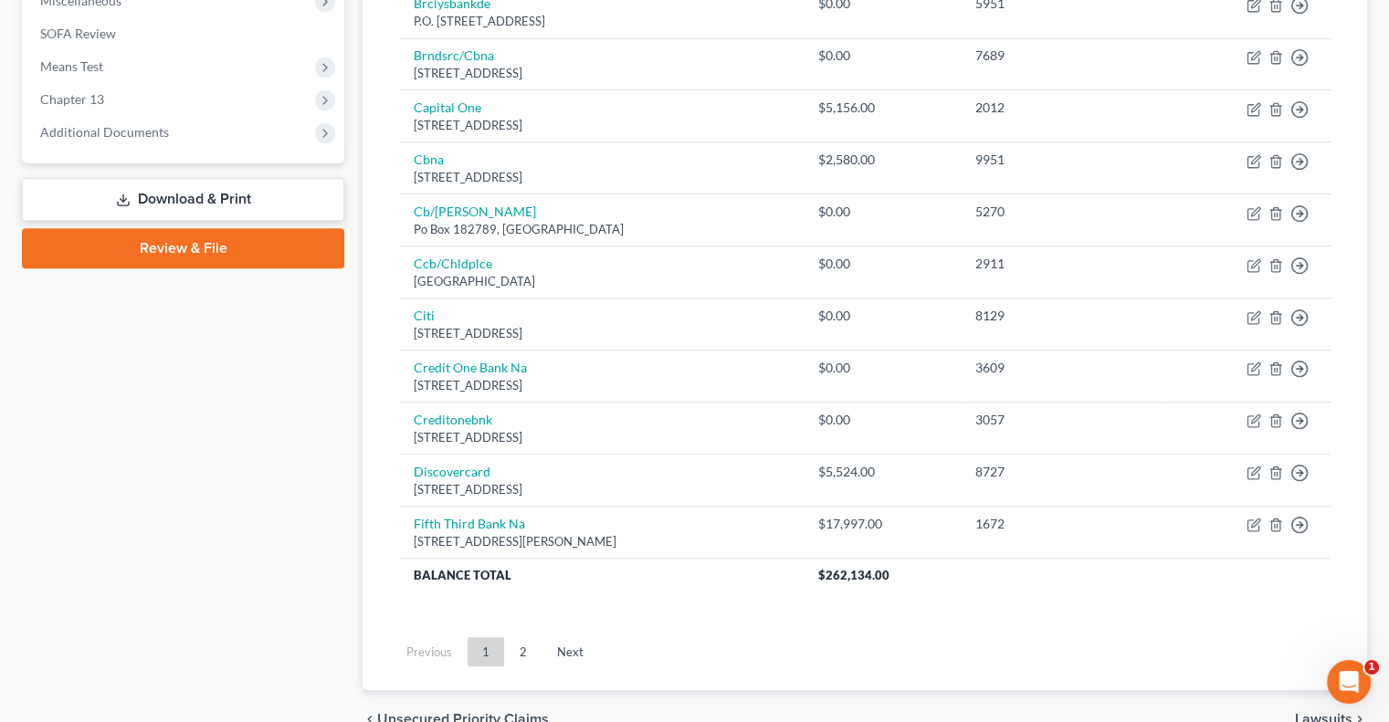
scroll to position [757, 0]
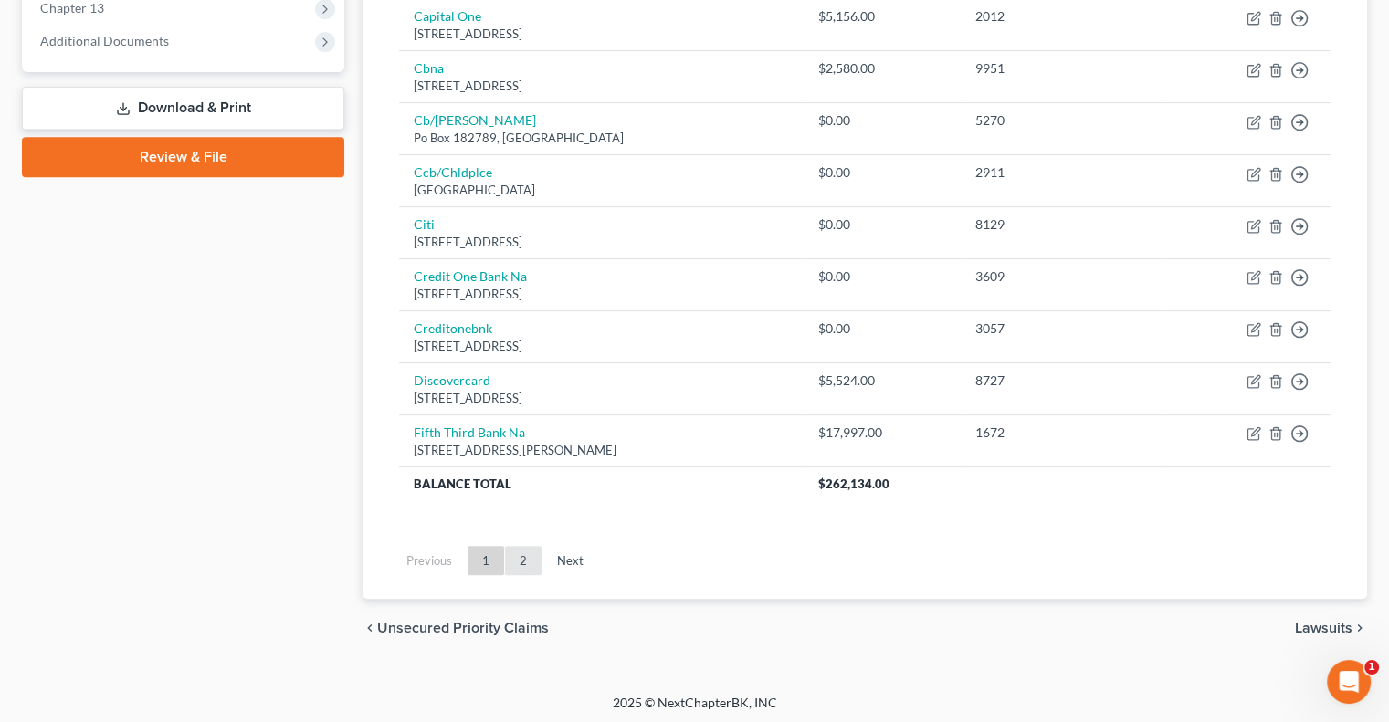
click at [521, 560] on link "2" at bounding box center [523, 560] width 37 height 29
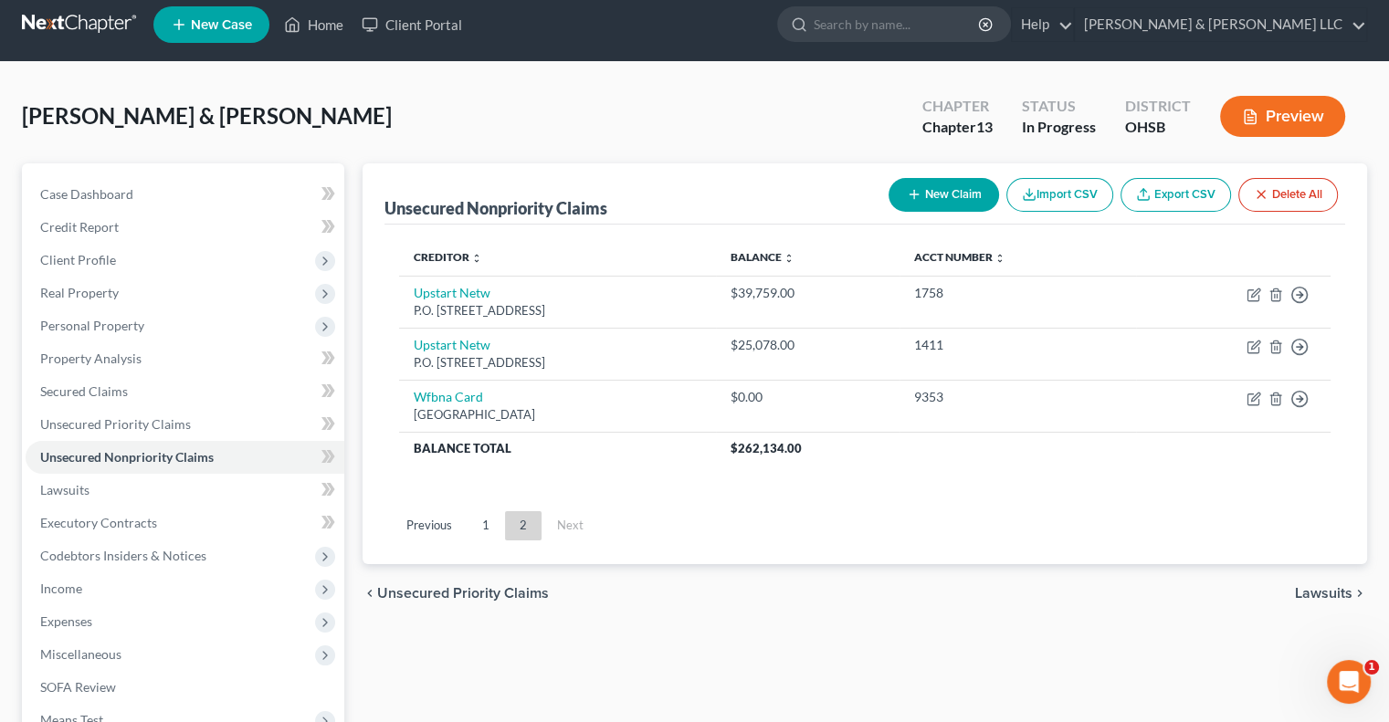
scroll to position [0, 0]
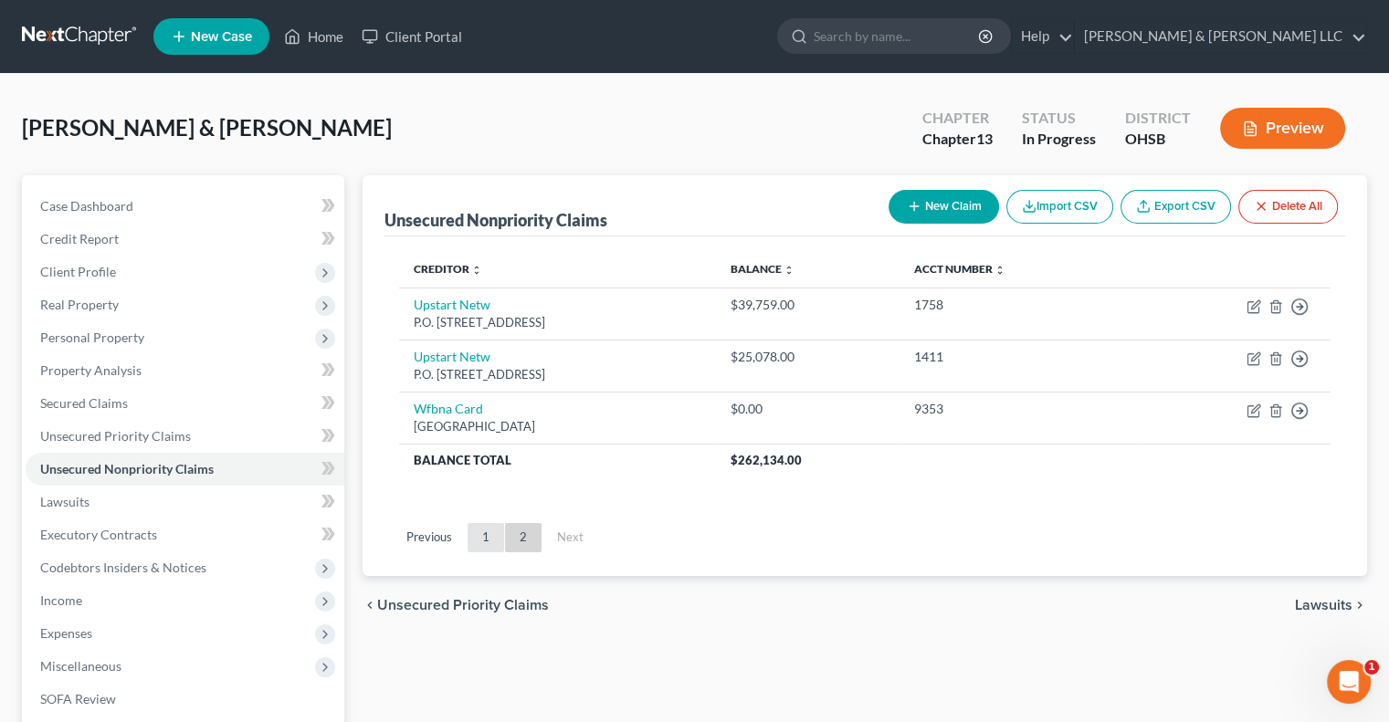
click at [493, 528] on link "1" at bounding box center [486, 537] width 37 height 29
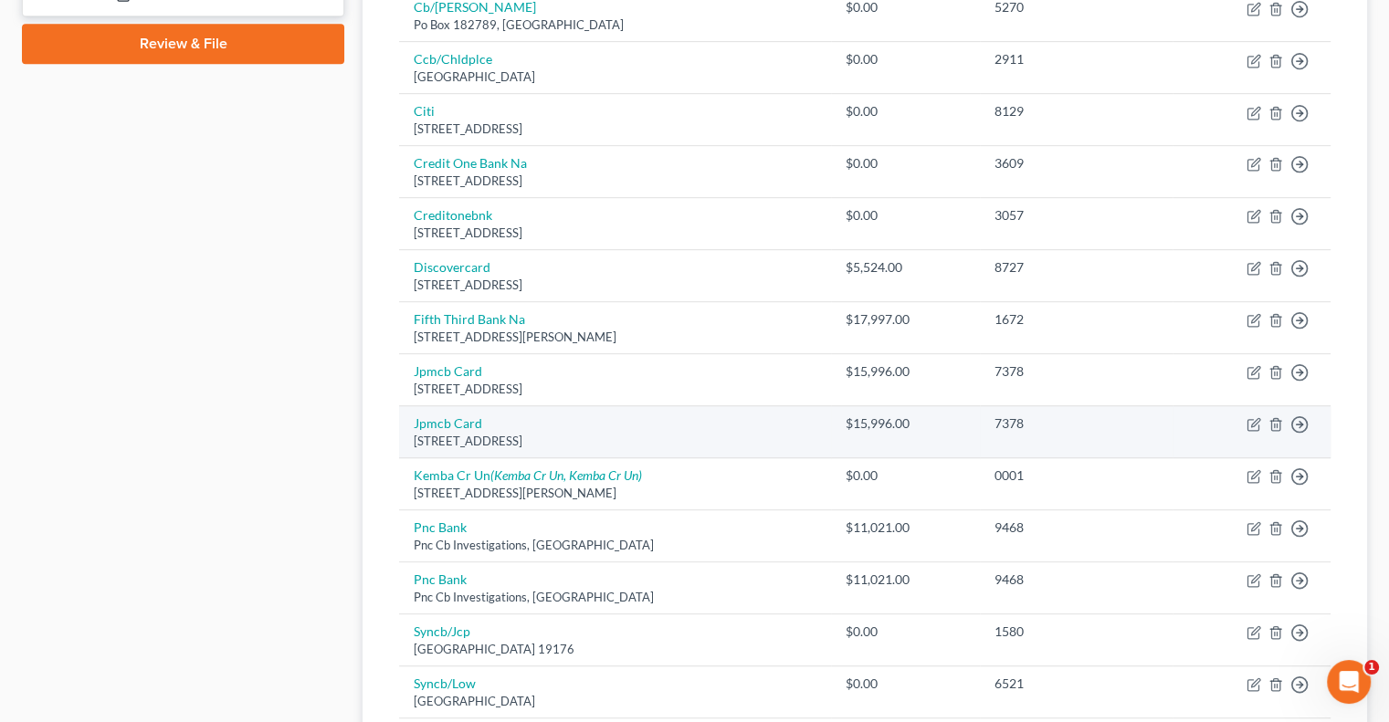
scroll to position [822, 0]
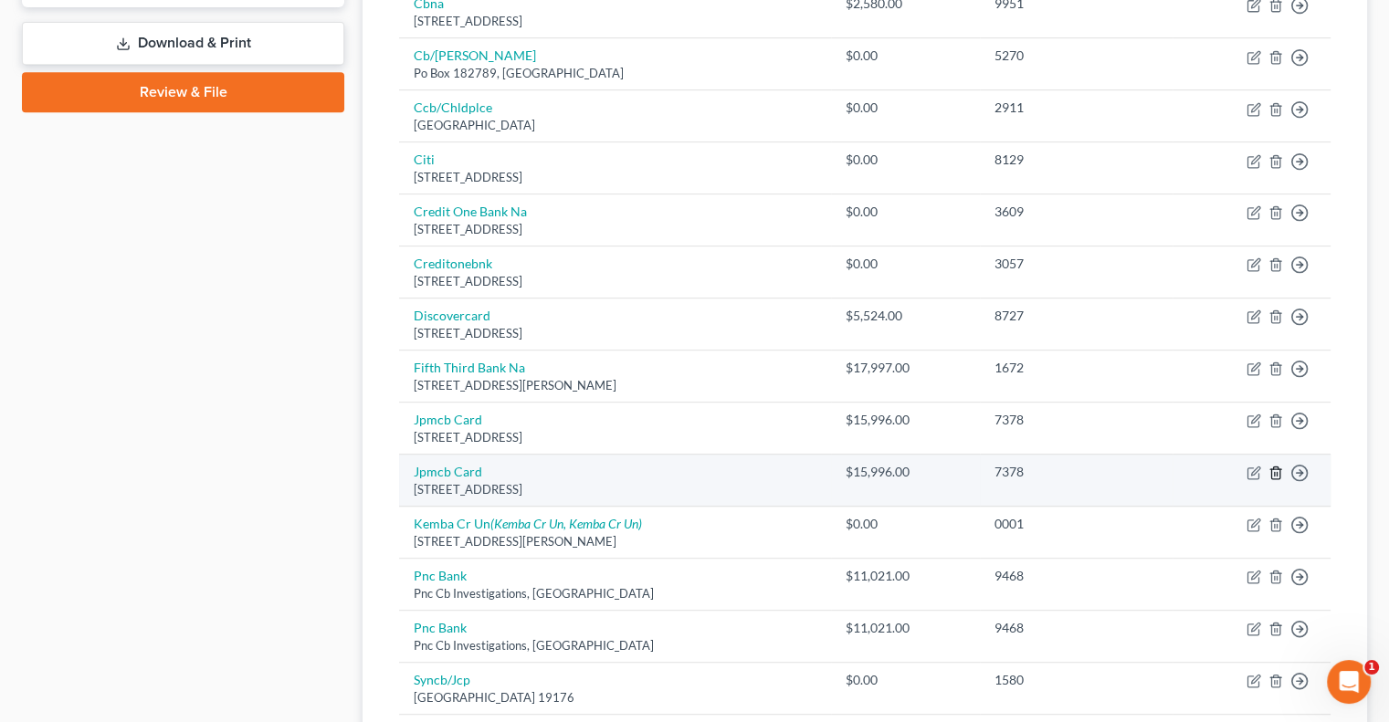
click at [1277, 476] on icon "button" at bounding box center [1275, 473] width 15 height 15
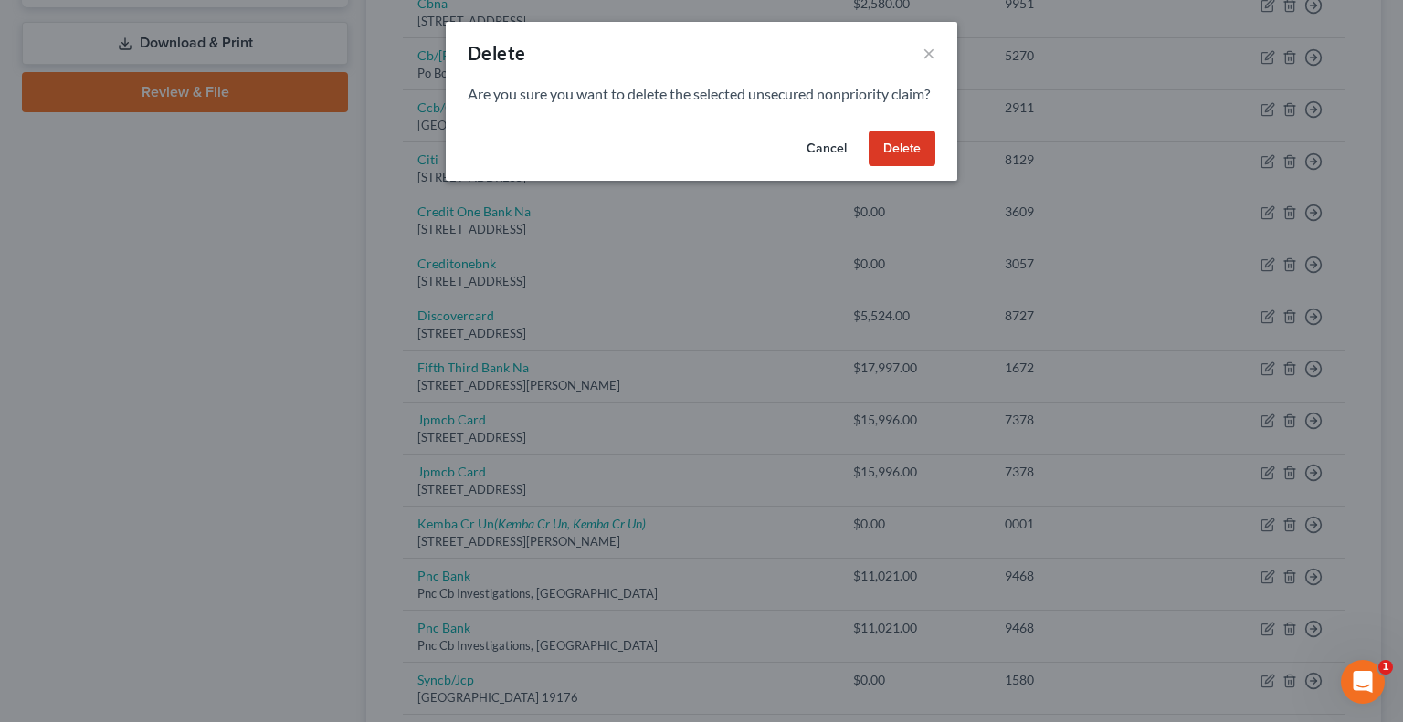
click at [895, 163] on button "Delete" at bounding box center [901, 149] width 67 height 37
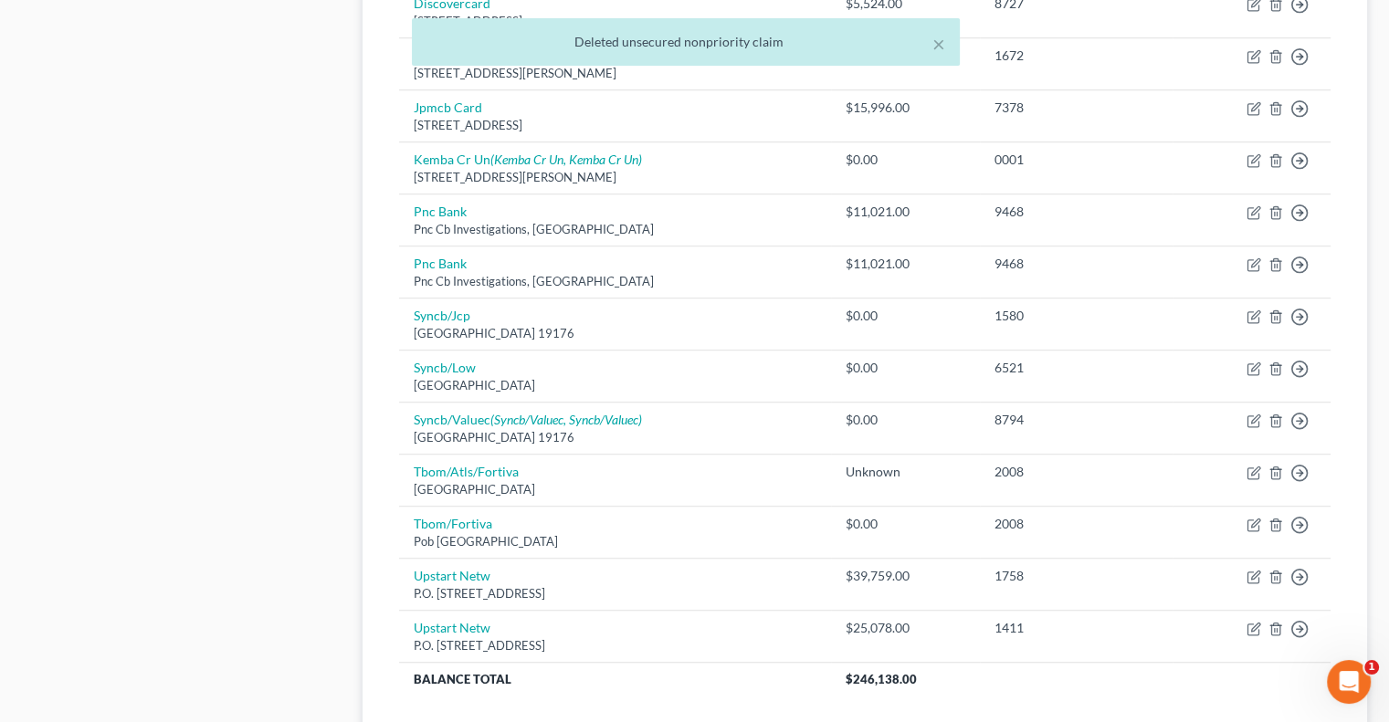
scroll to position [1187, 0]
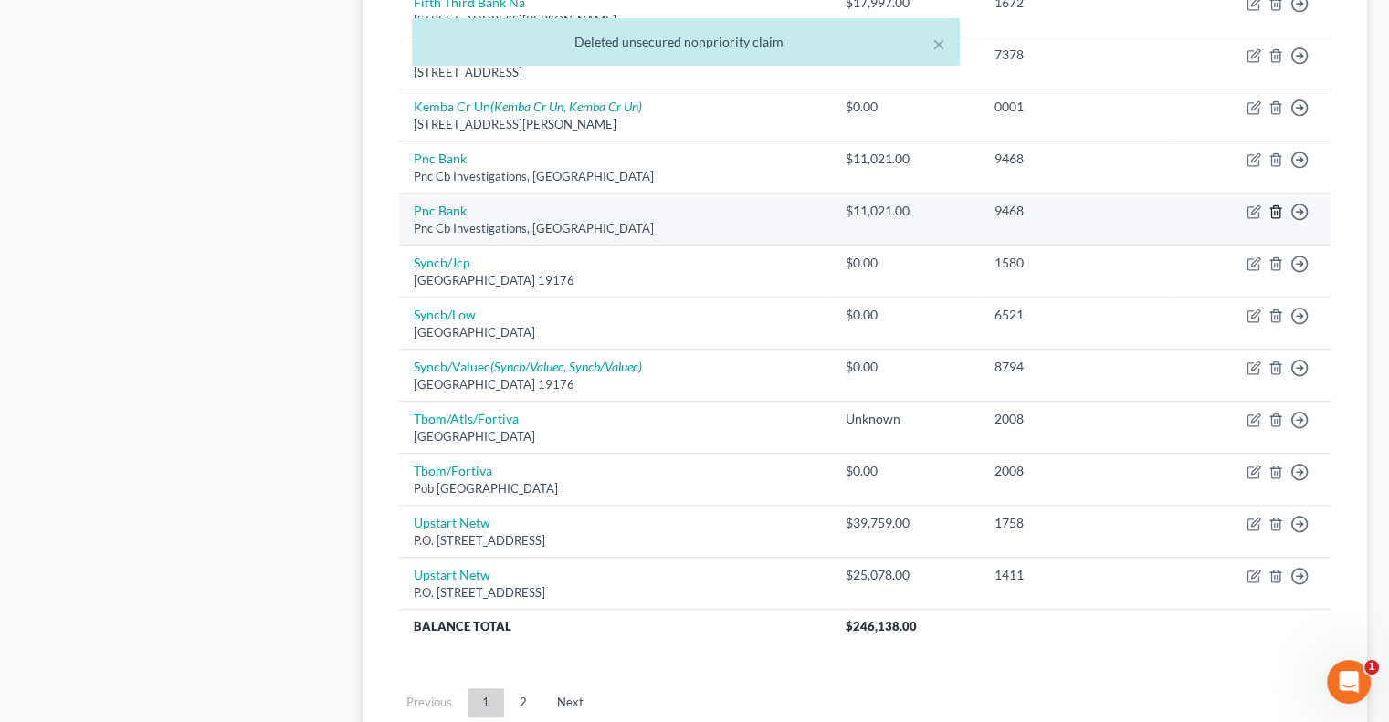
click at [1275, 212] on line "button" at bounding box center [1275, 214] width 0 height 4
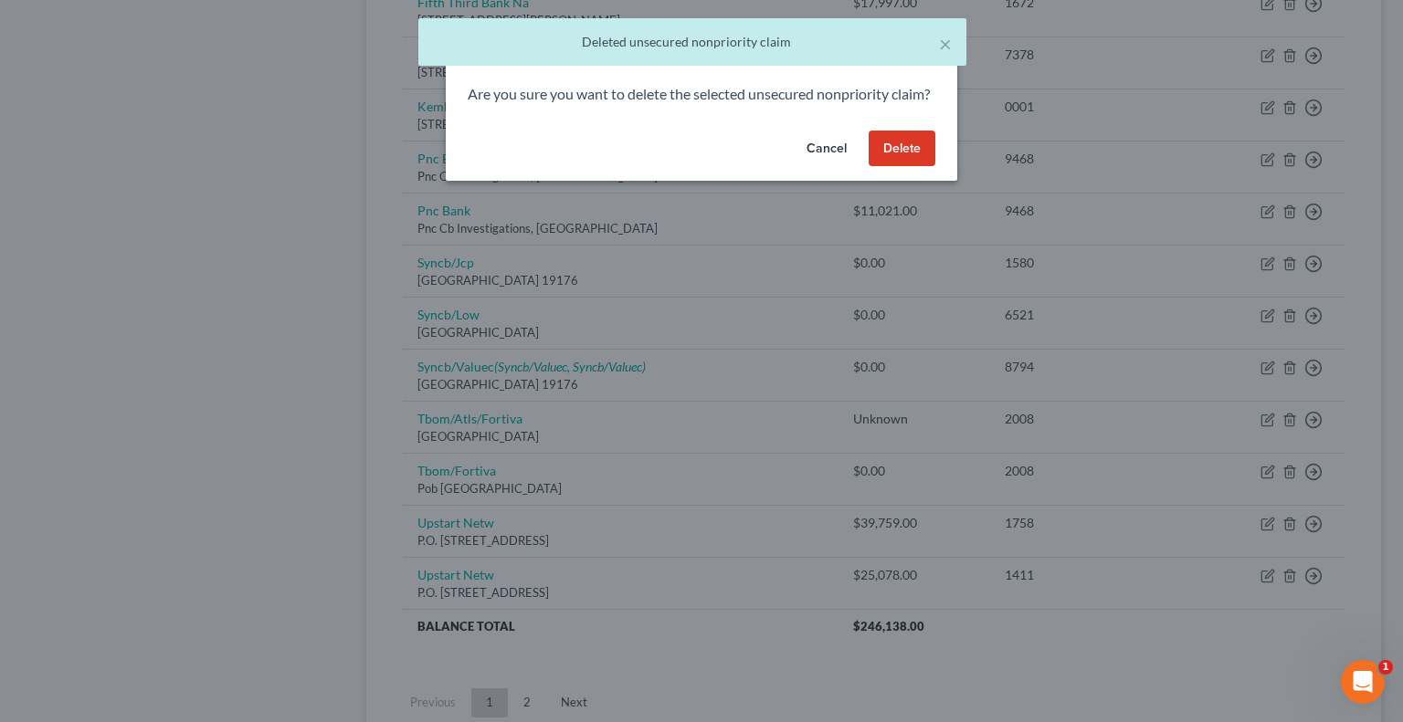
click at [909, 167] on button "Delete" at bounding box center [901, 149] width 67 height 37
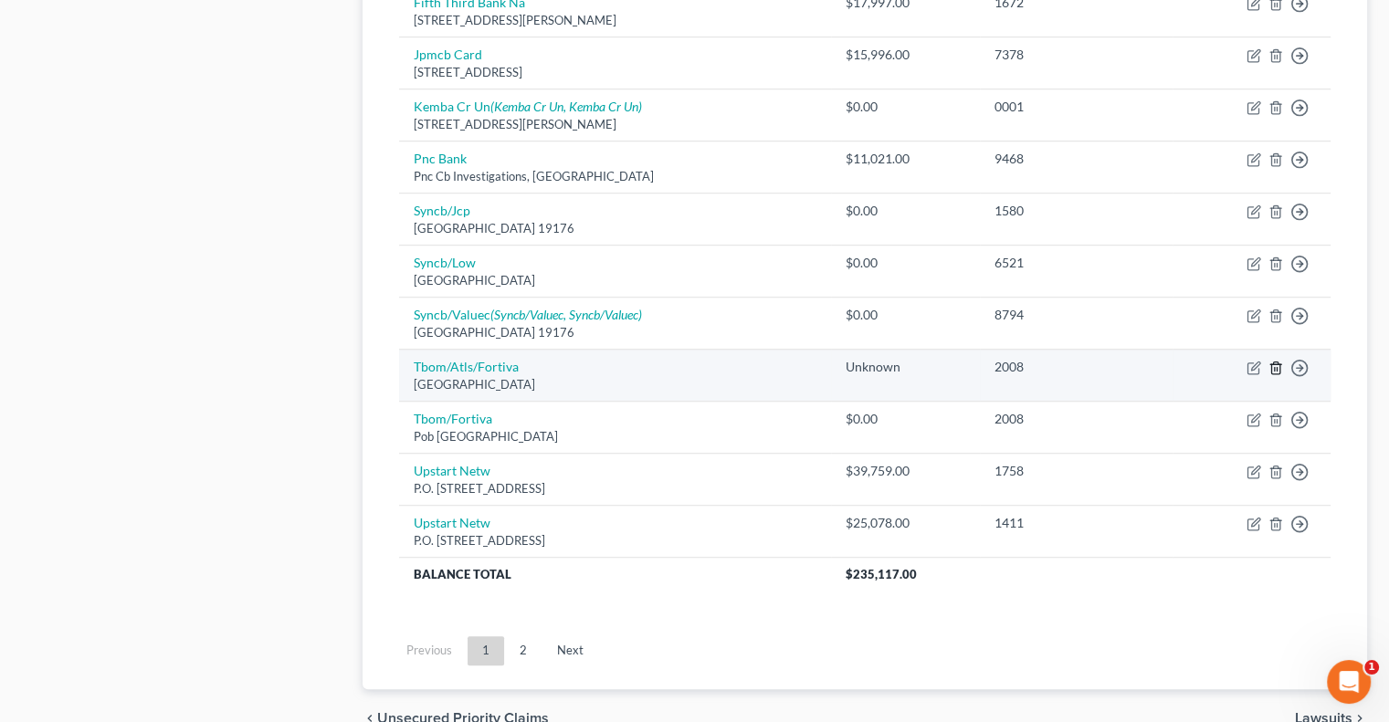
click at [1278, 364] on icon "button" at bounding box center [1275, 368] width 15 height 15
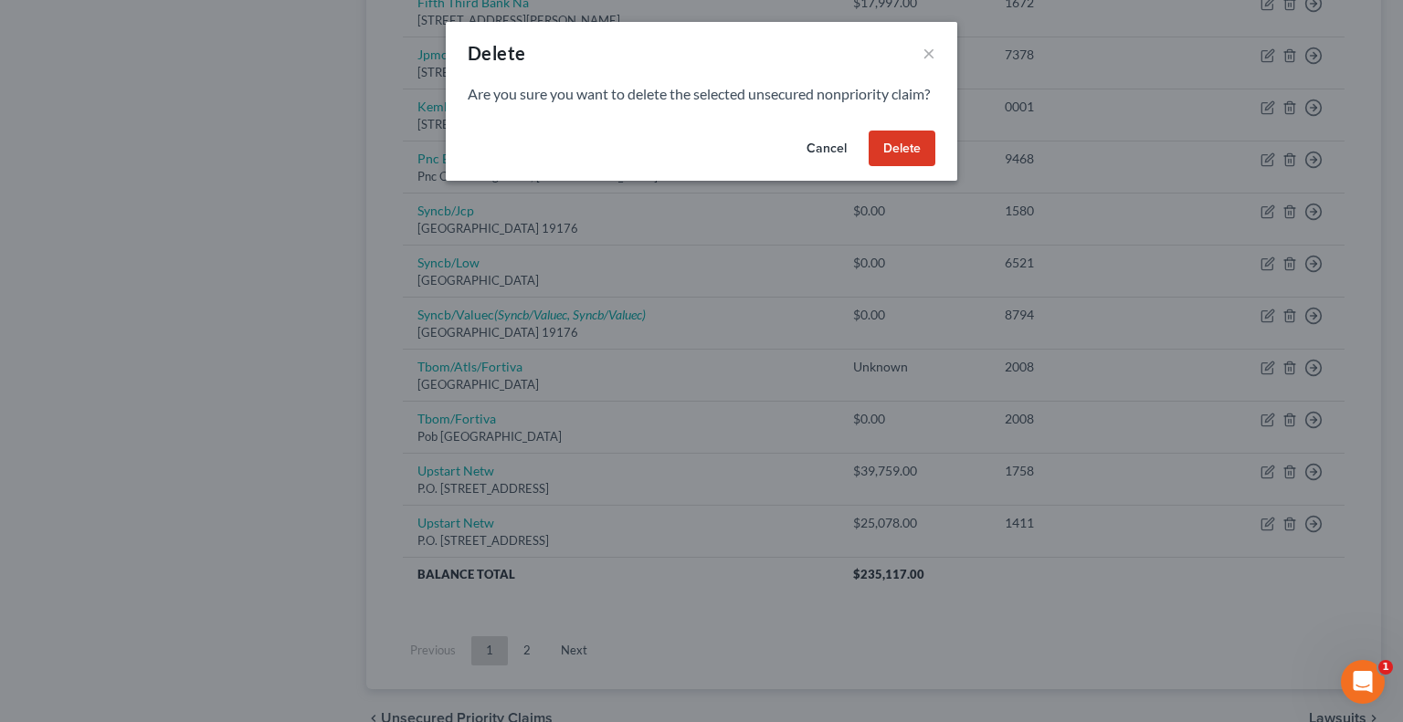
click at [895, 167] on button "Delete" at bounding box center [901, 149] width 67 height 37
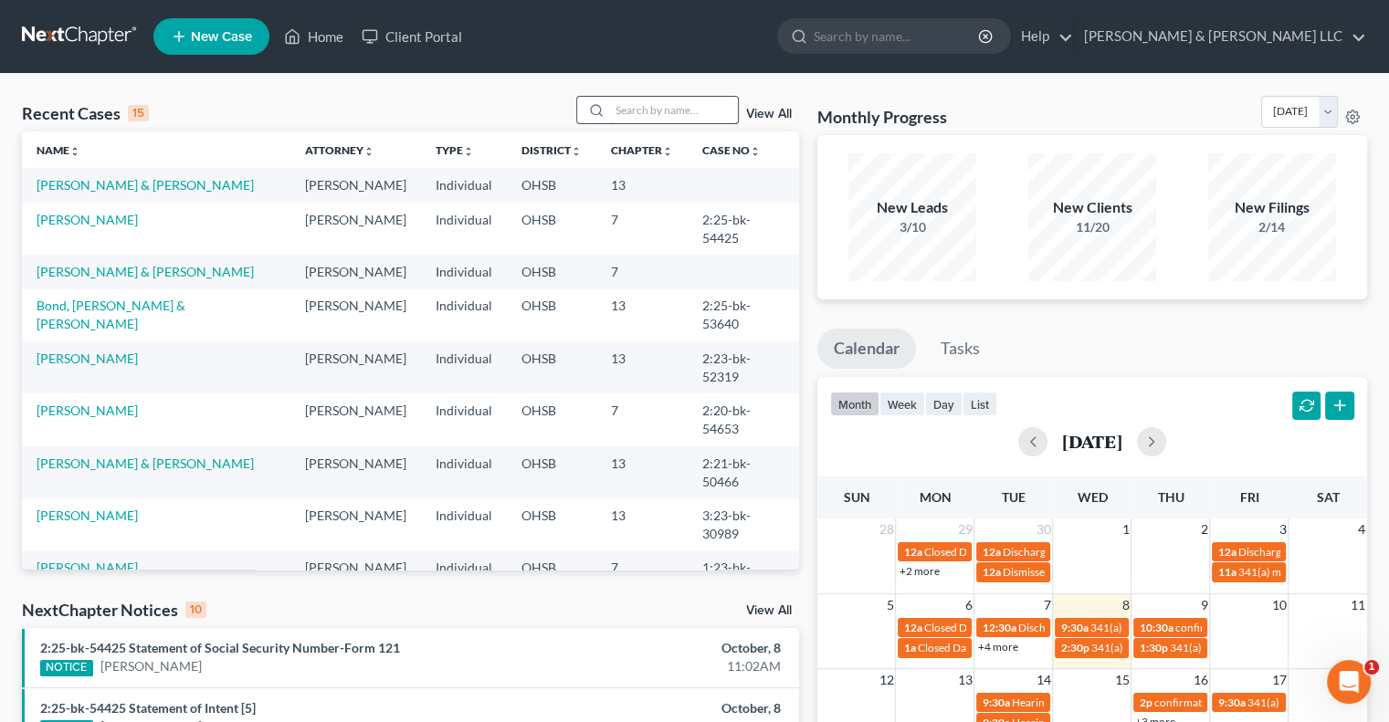
click at [678, 115] on input "search" at bounding box center [674, 110] width 128 height 26
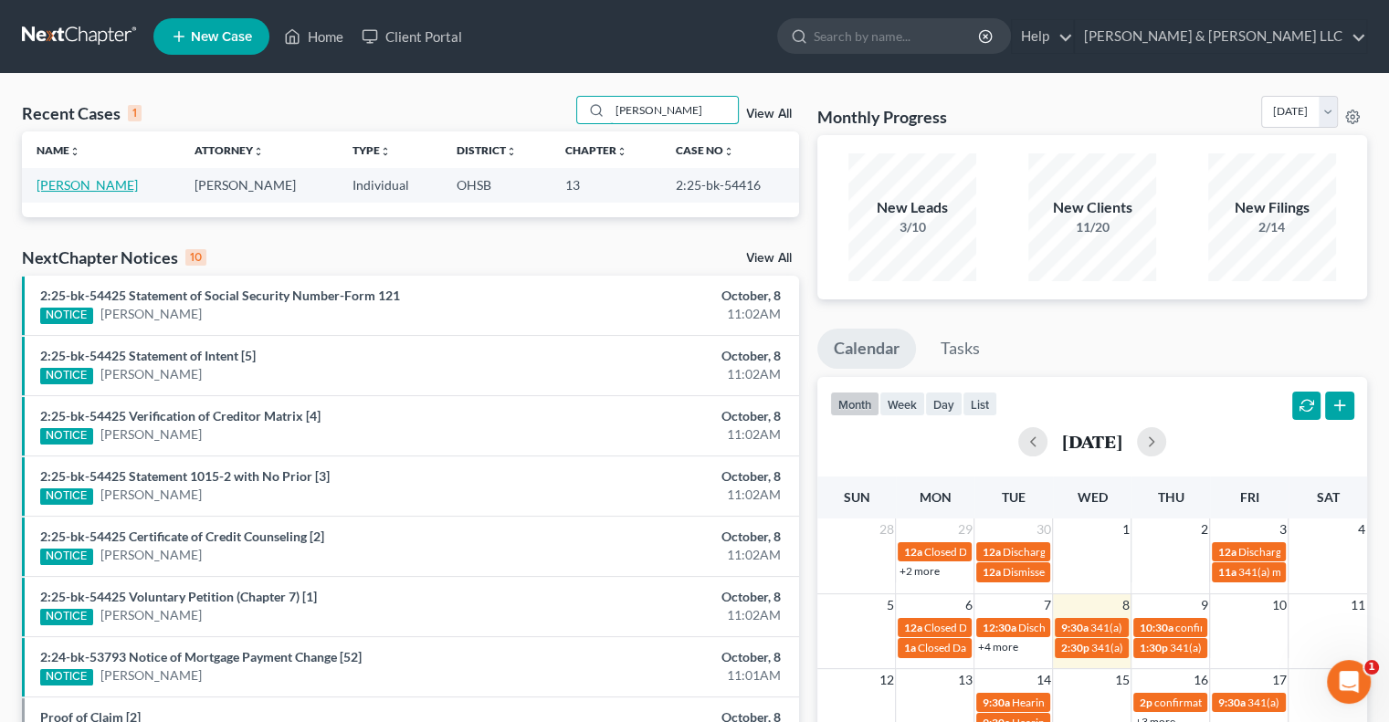
type input "[PERSON_NAME]"
click at [87, 186] on link "[PERSON_NAME]" at bounding box center [87, 185] width 101 height 16
select select "3"
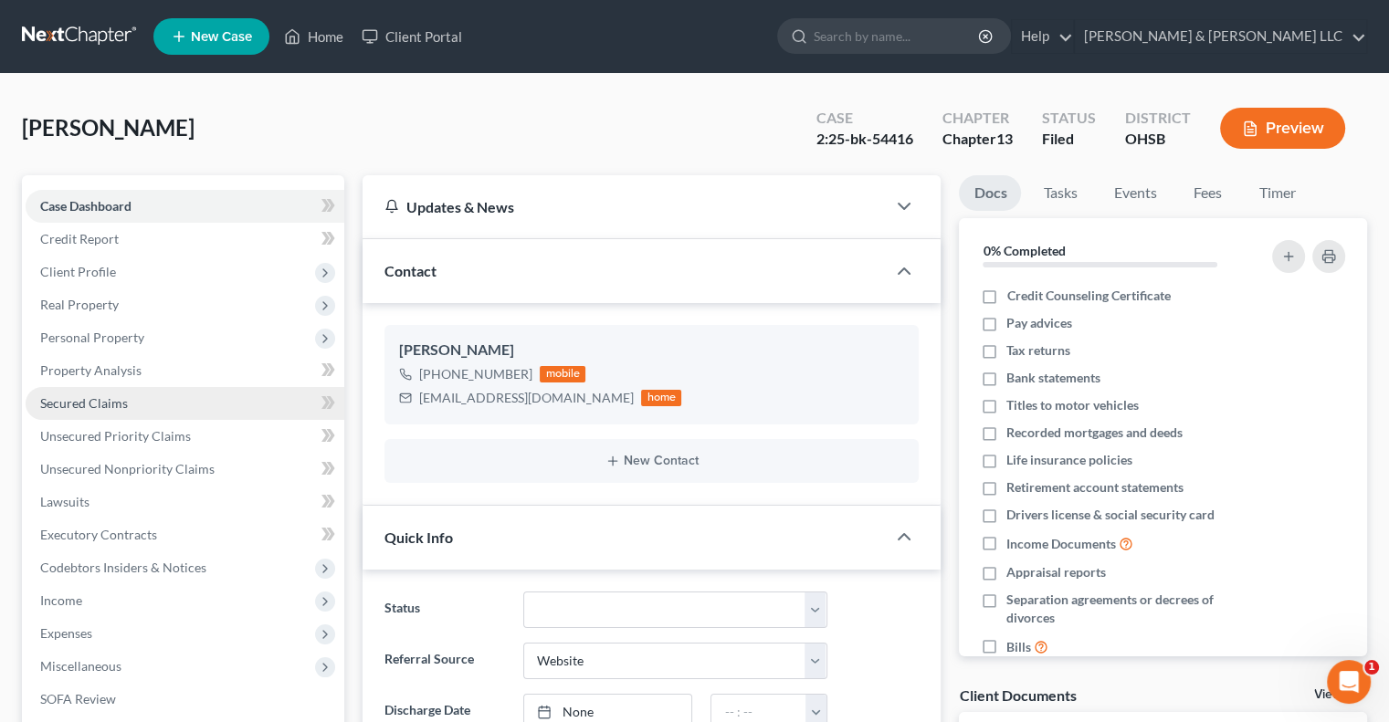
click at [121, 408] on span "Secured Claims" at bounding box center [84, 403] width 88 height 16
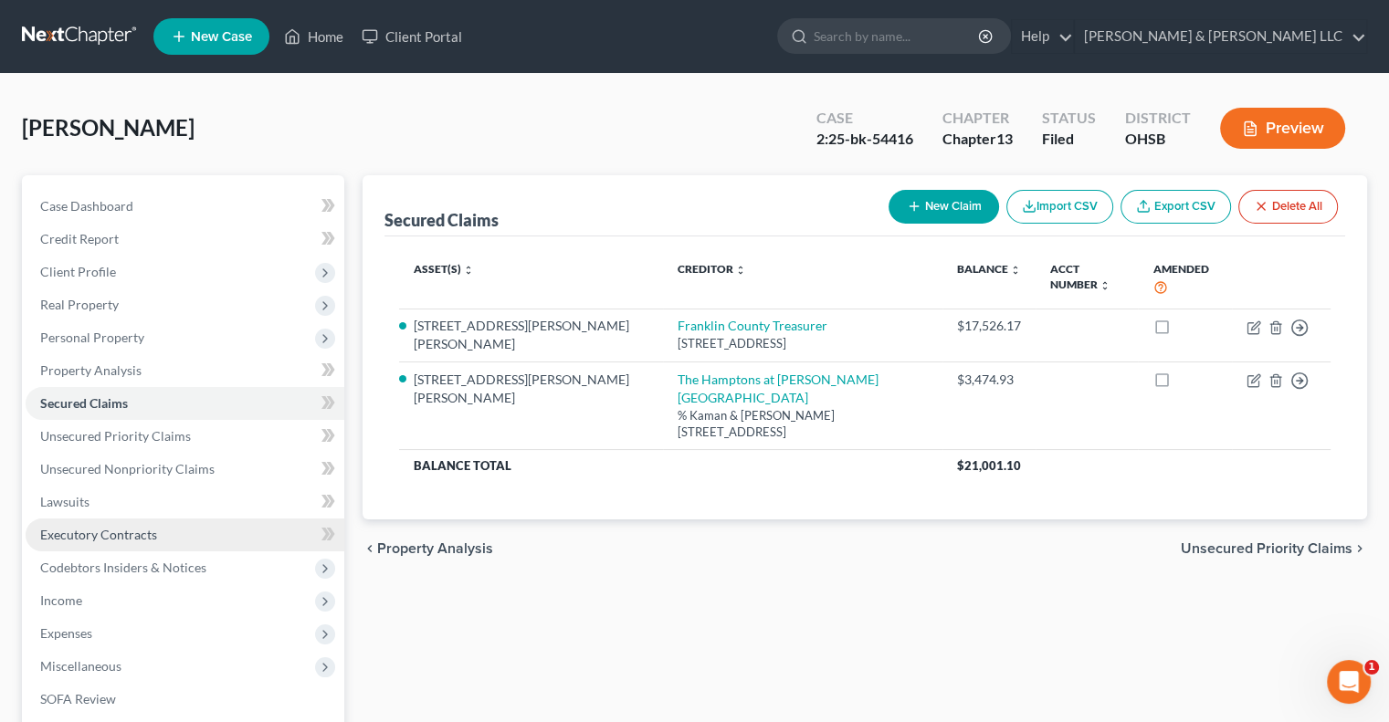
click at [105, 533] on span "Executory Contracts" at bounding box center [98, 535] width 117 height 16
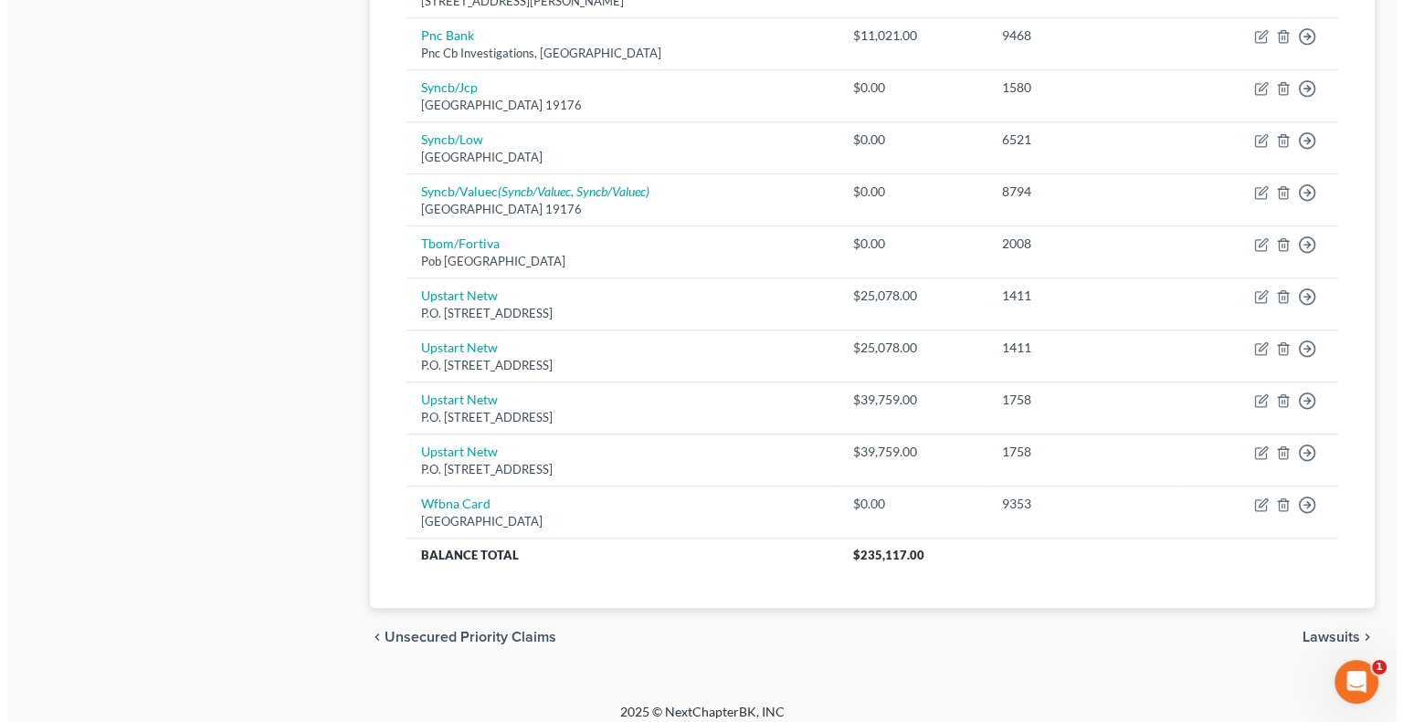
scroll to position [1318, 0]
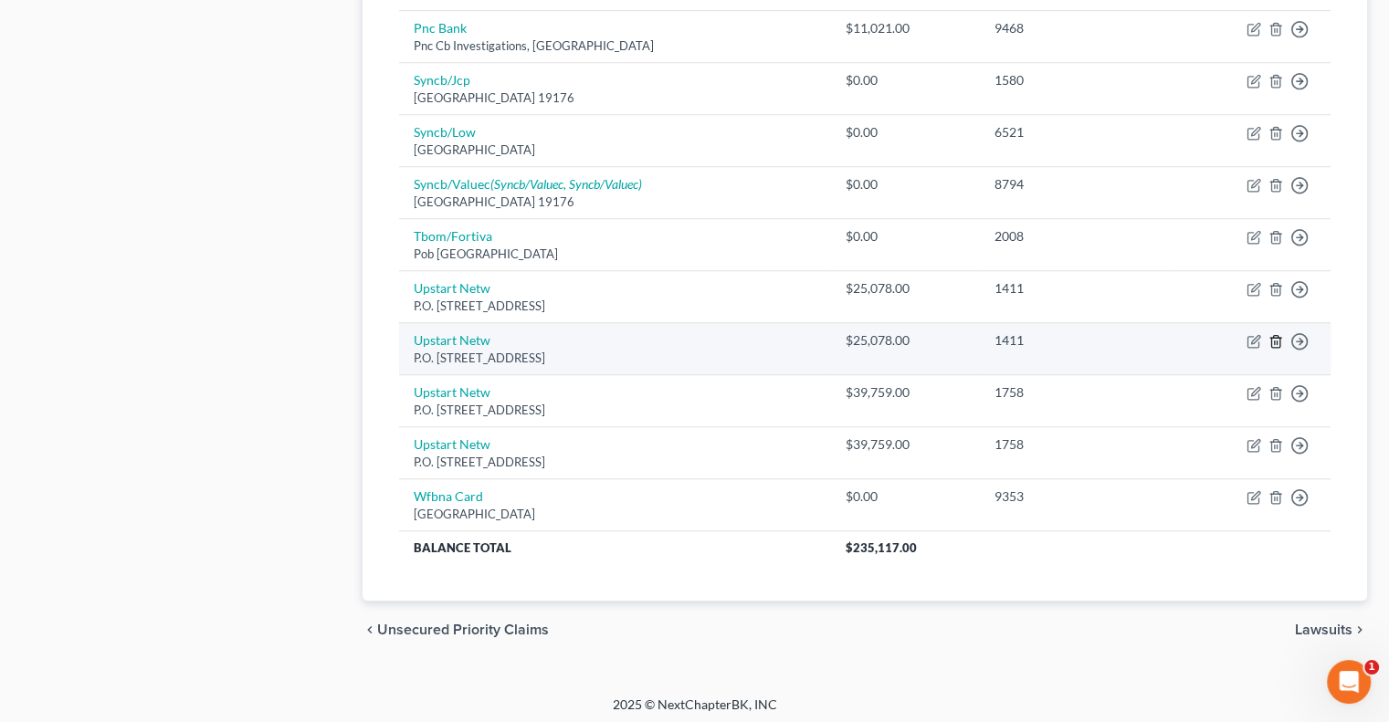
click at [1275, 341] on icon "button" at bounding box center [1275, 341] width 15 height 15
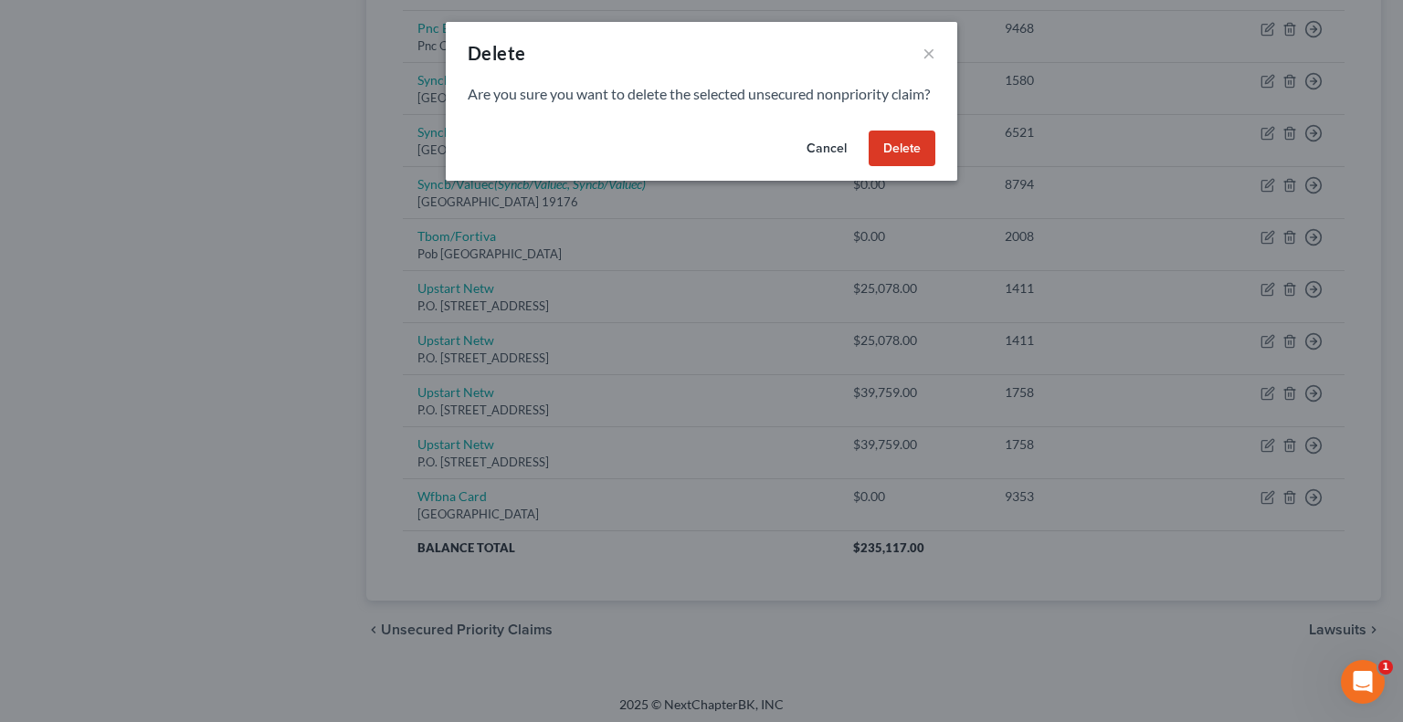
click at [902, 167] on button "Delete" at bounding box center [901, 149] width 67 height 37
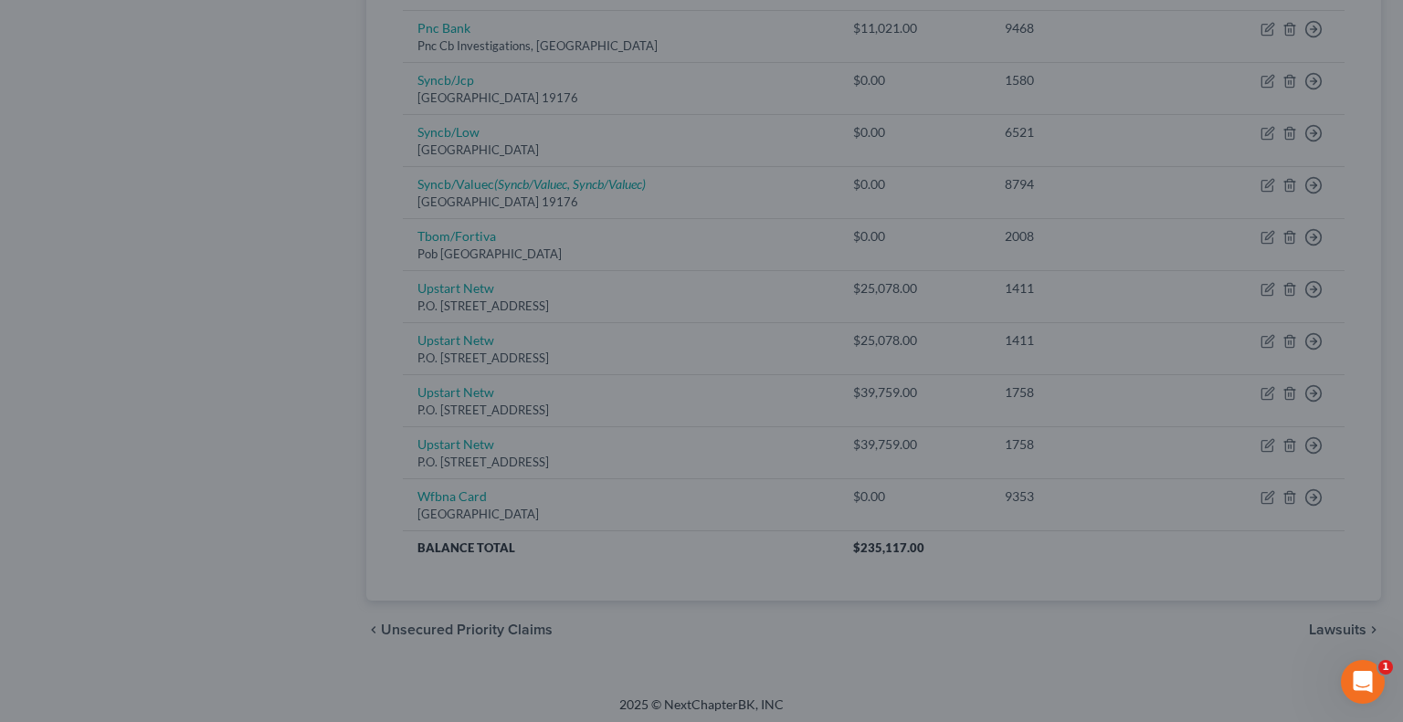
scroll to position [1266, 0]
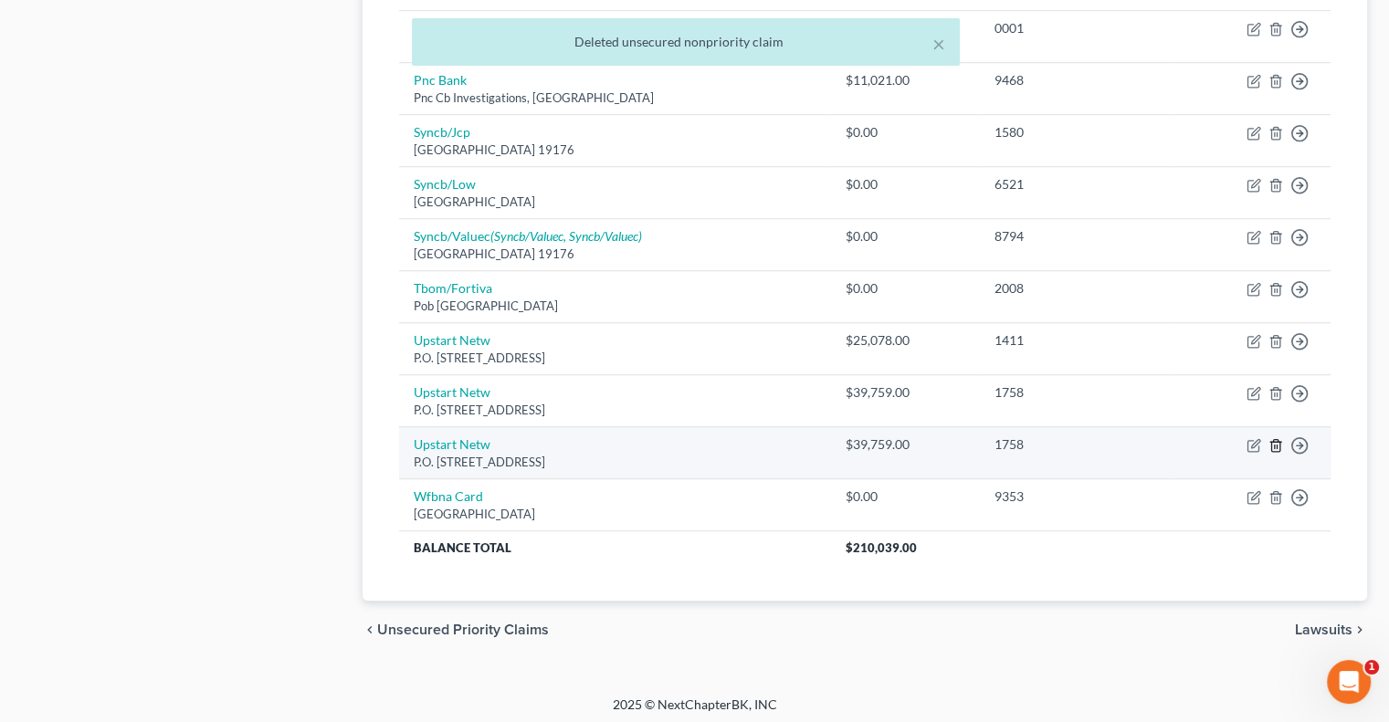
click at [1274, 443] on icon "button" at bounding box center [1275, 445] width 15 height 15
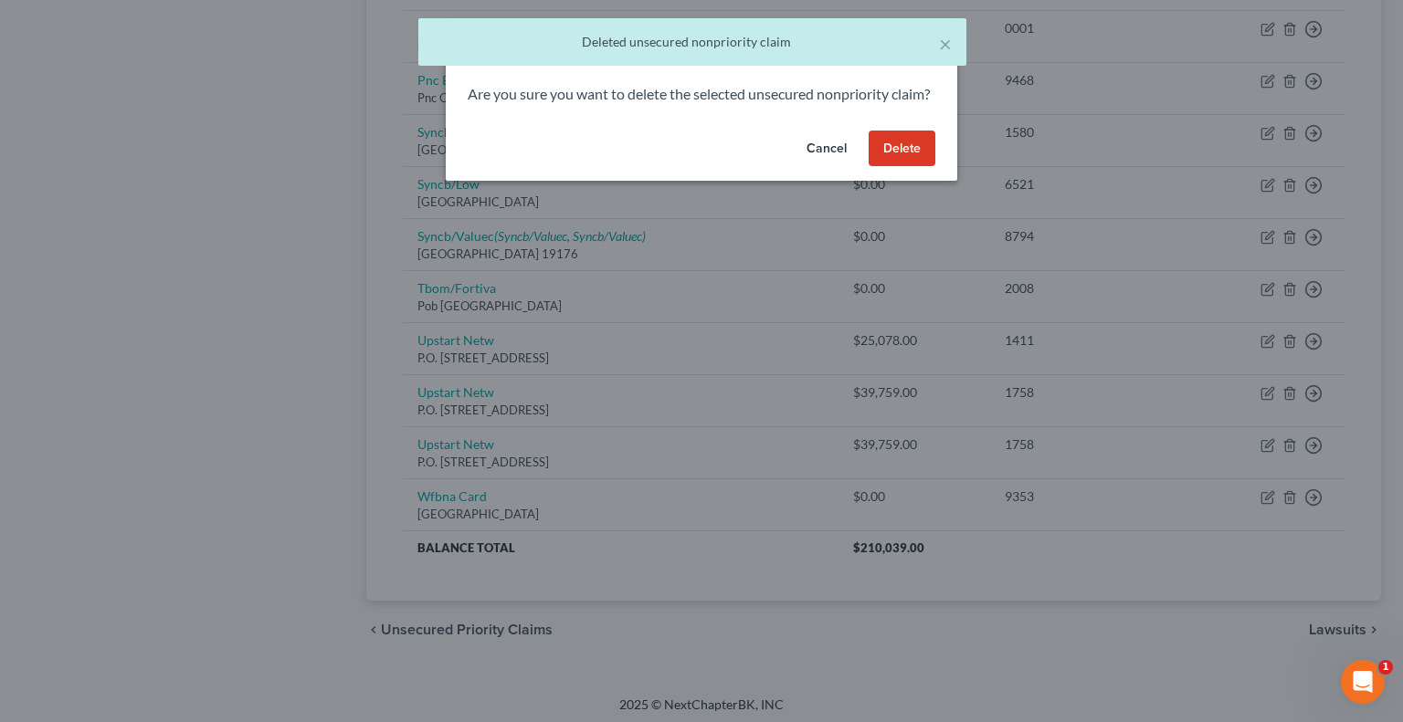
click at [918, 167] on button "Delete" at bounding box center [901, 149] width 67 height 37
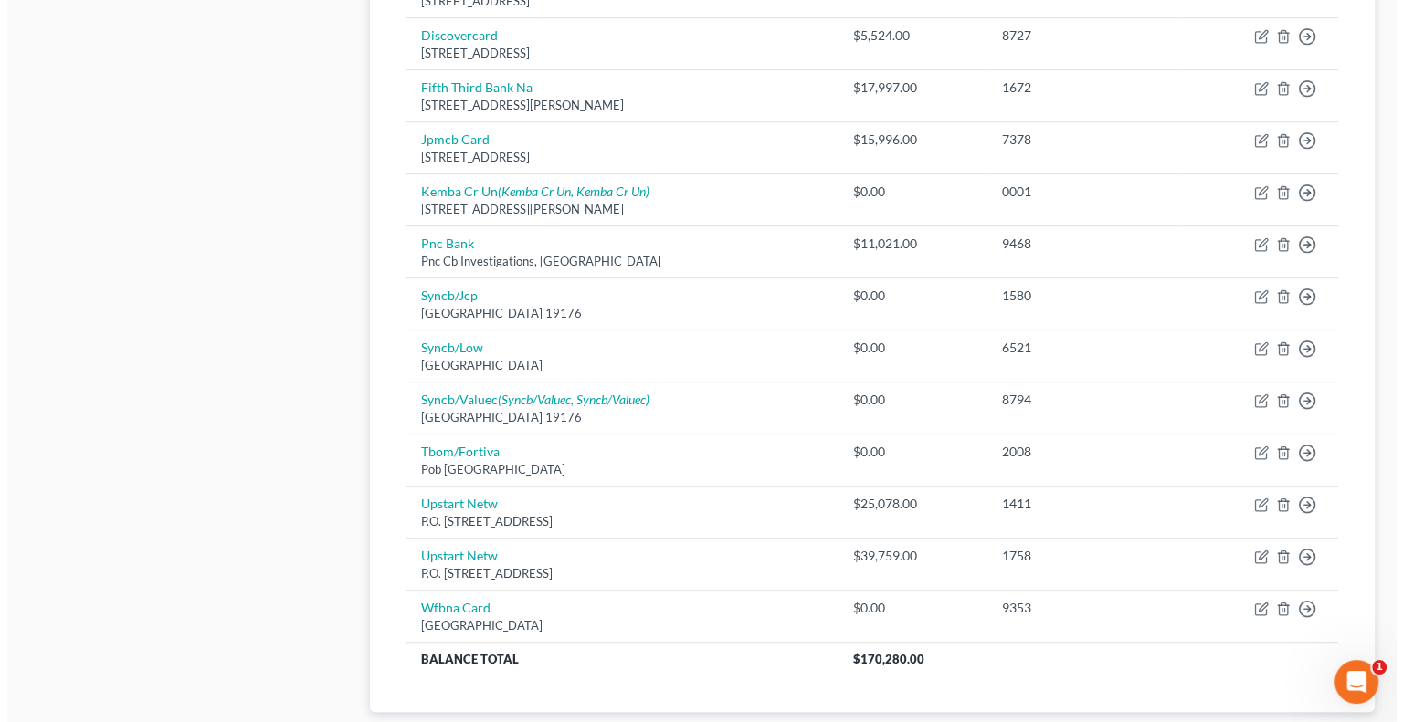
scroll to position [1214, 0]
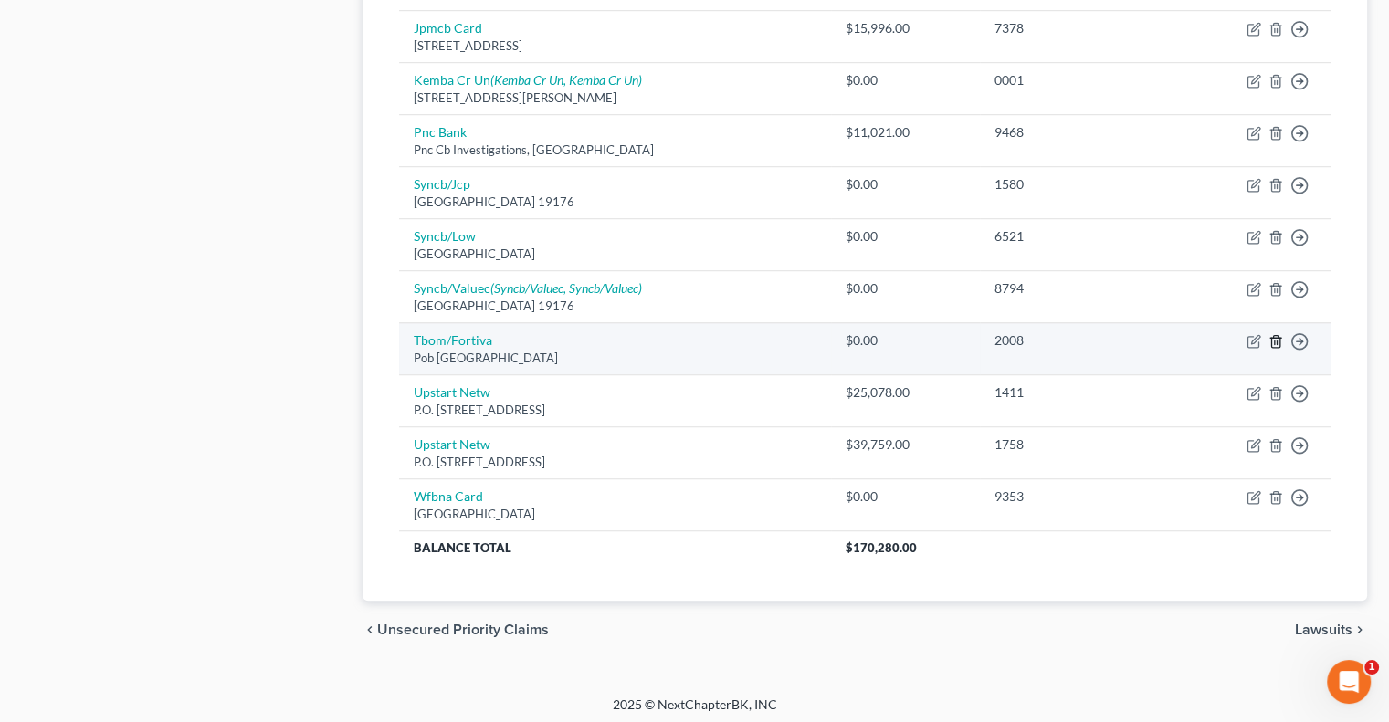
click at [1272, 339] on icon "button" at bounding box center [1275, 341] width 15 height 15
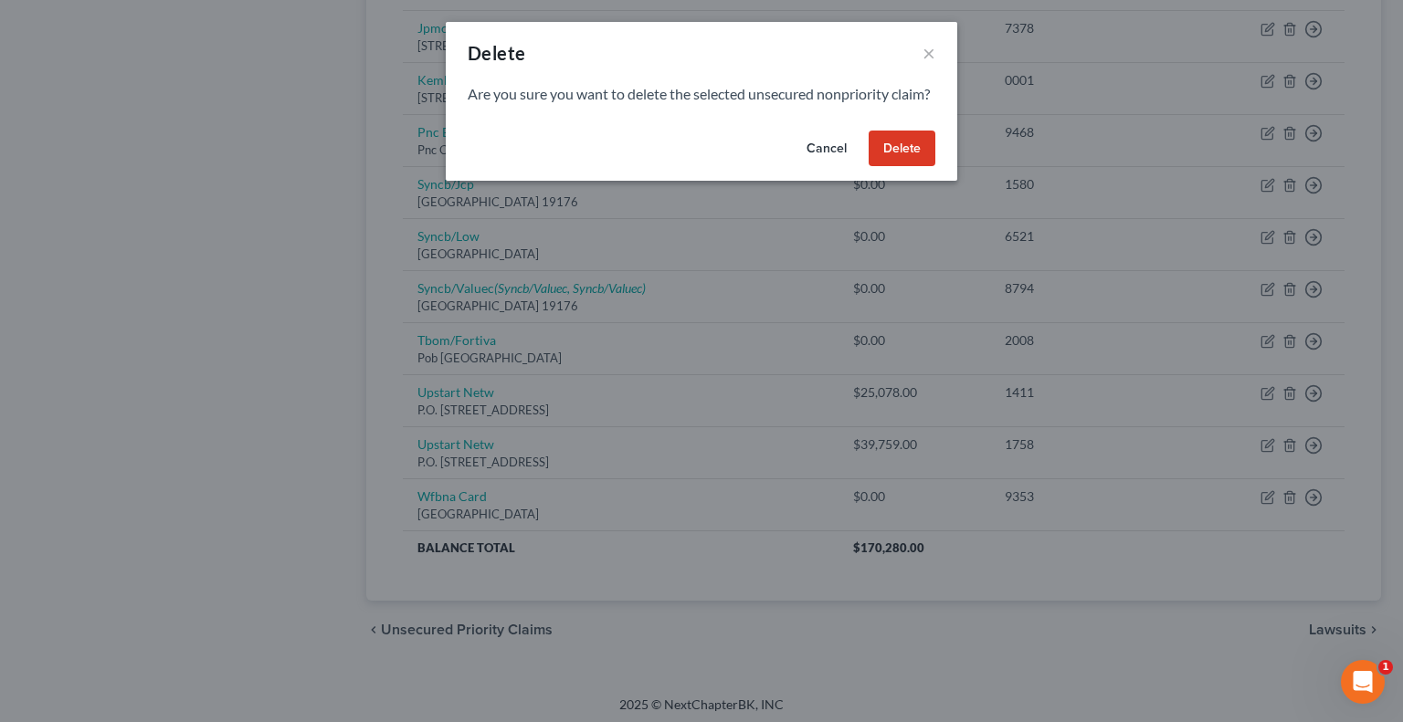
click at [888, 167] on button "Delete" at bounding box center [901, 149] width 67 height 37
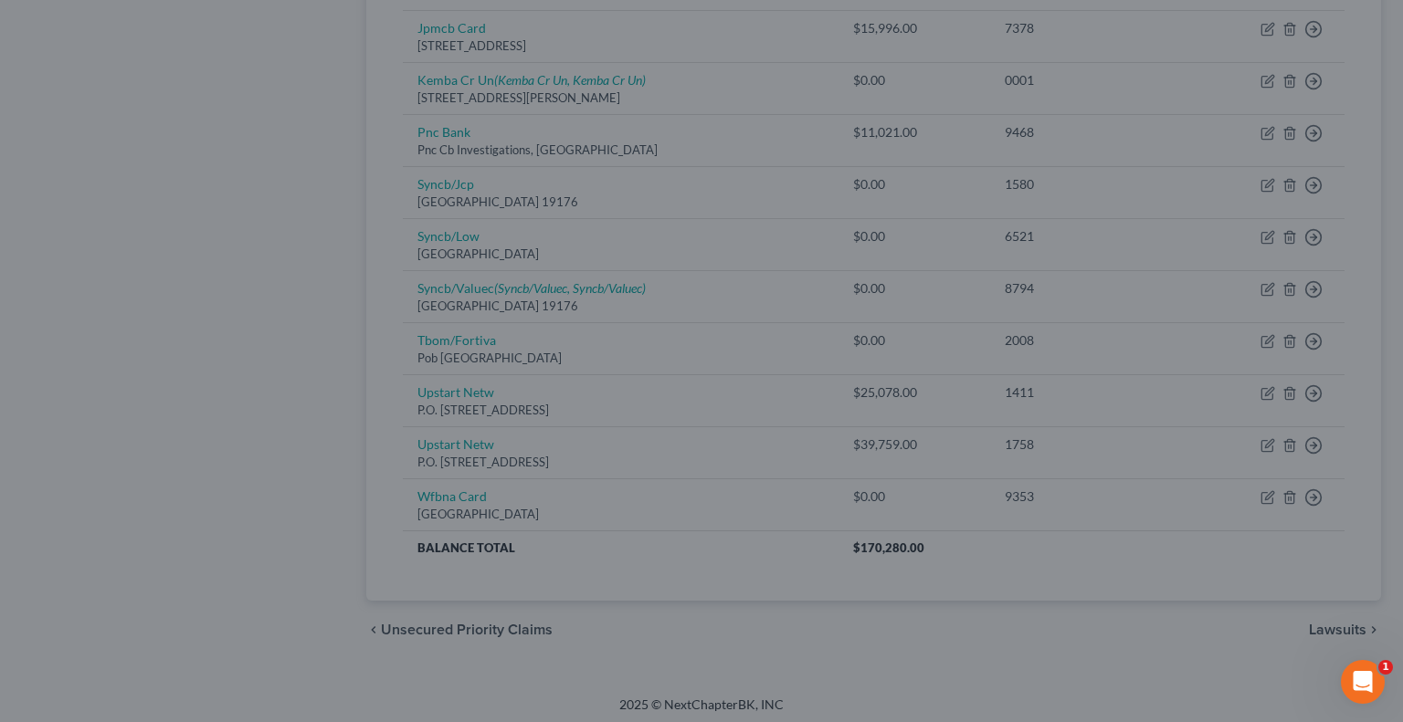
scroll to position [1162, 0]
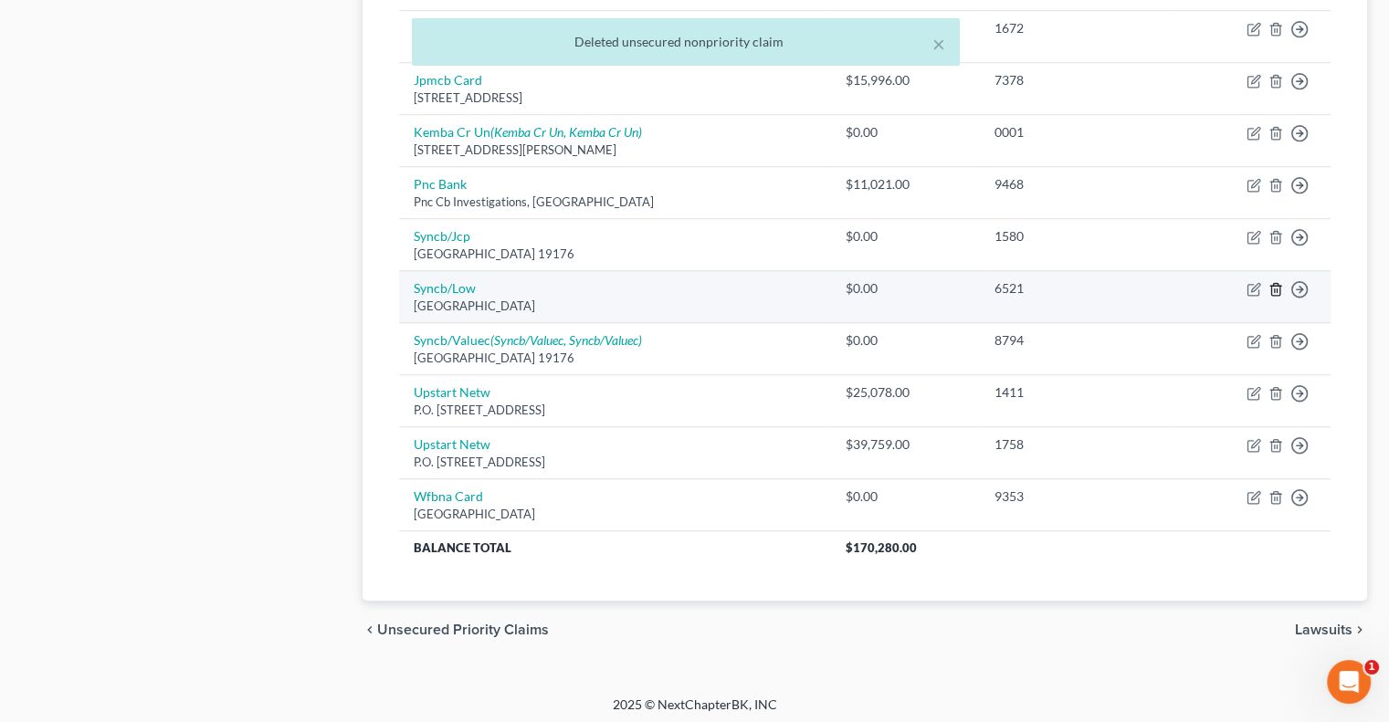
click at [1275, 285] on icon "button" at bounding box center [1275, 289] width 15 height 15
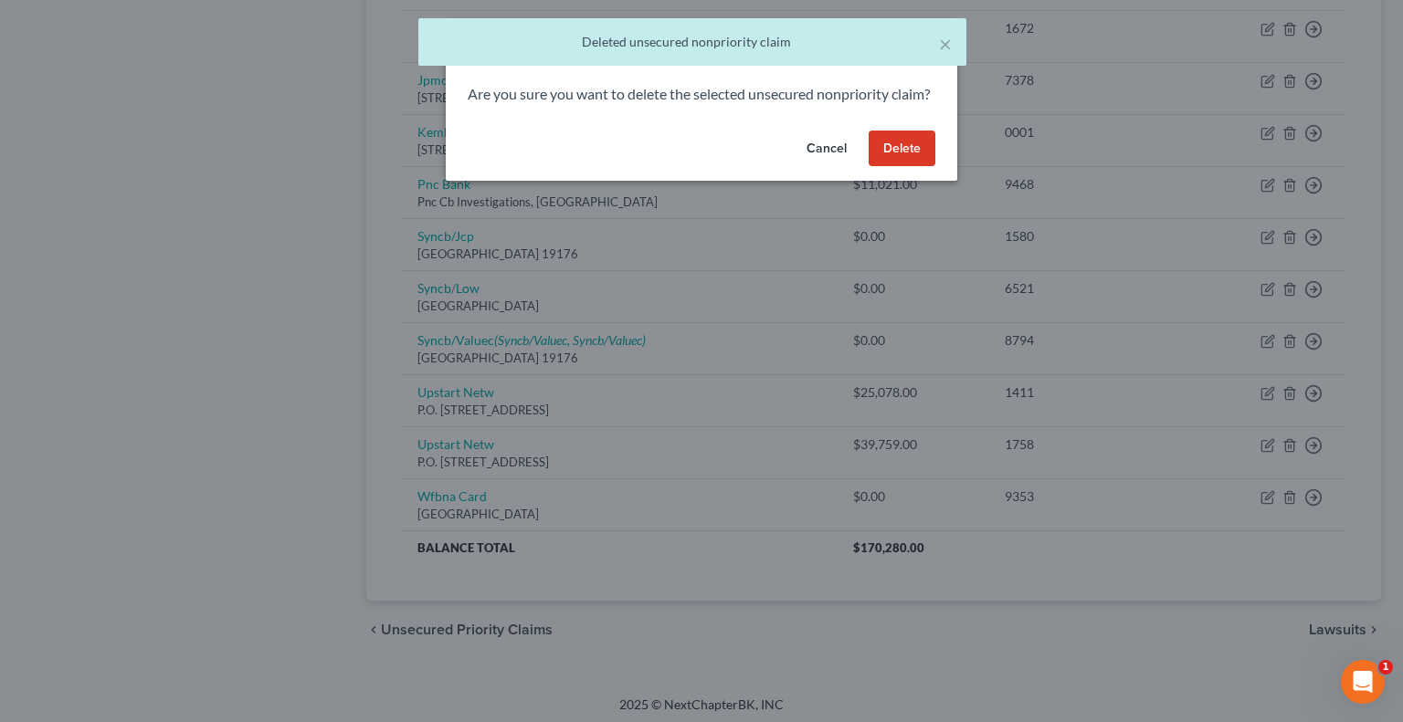
click at [893, 167] on button "Delete" at bounding box center [901, 149] width 67 height 37
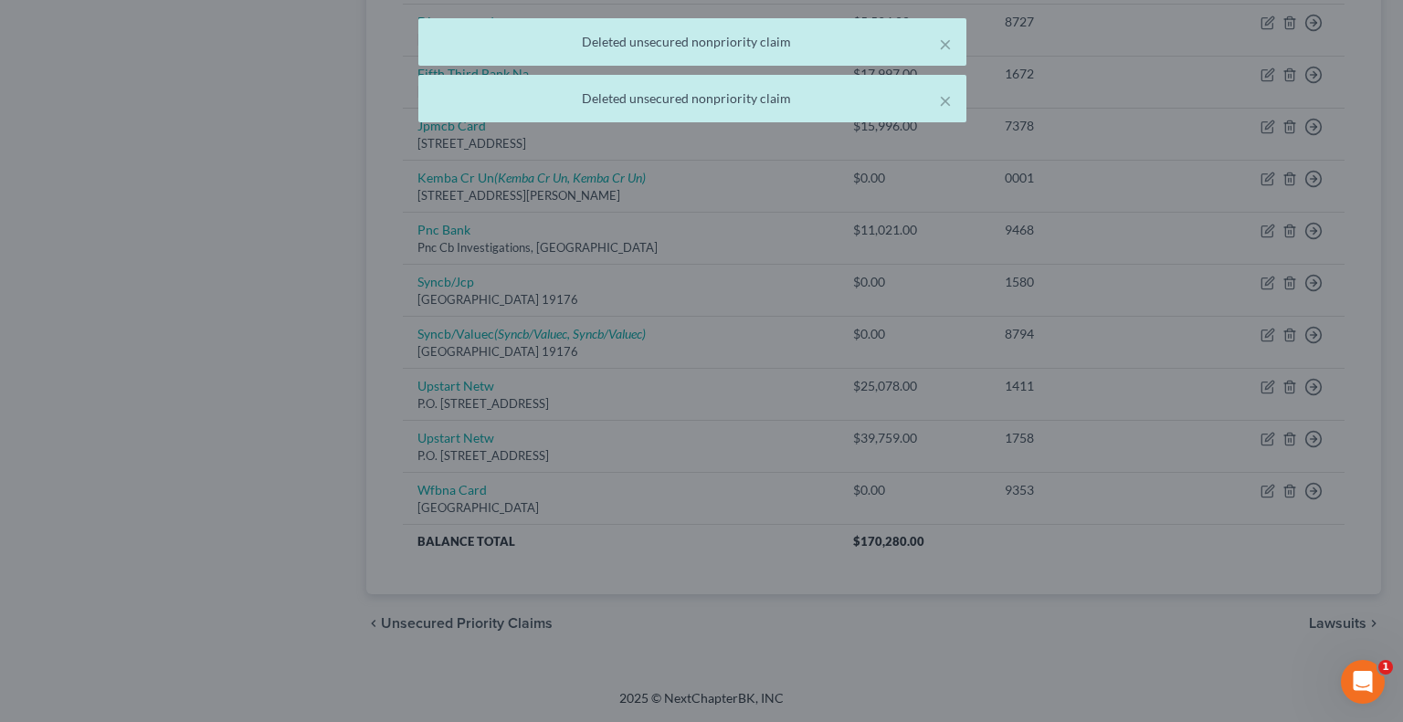
scroll to position [1110, 0]
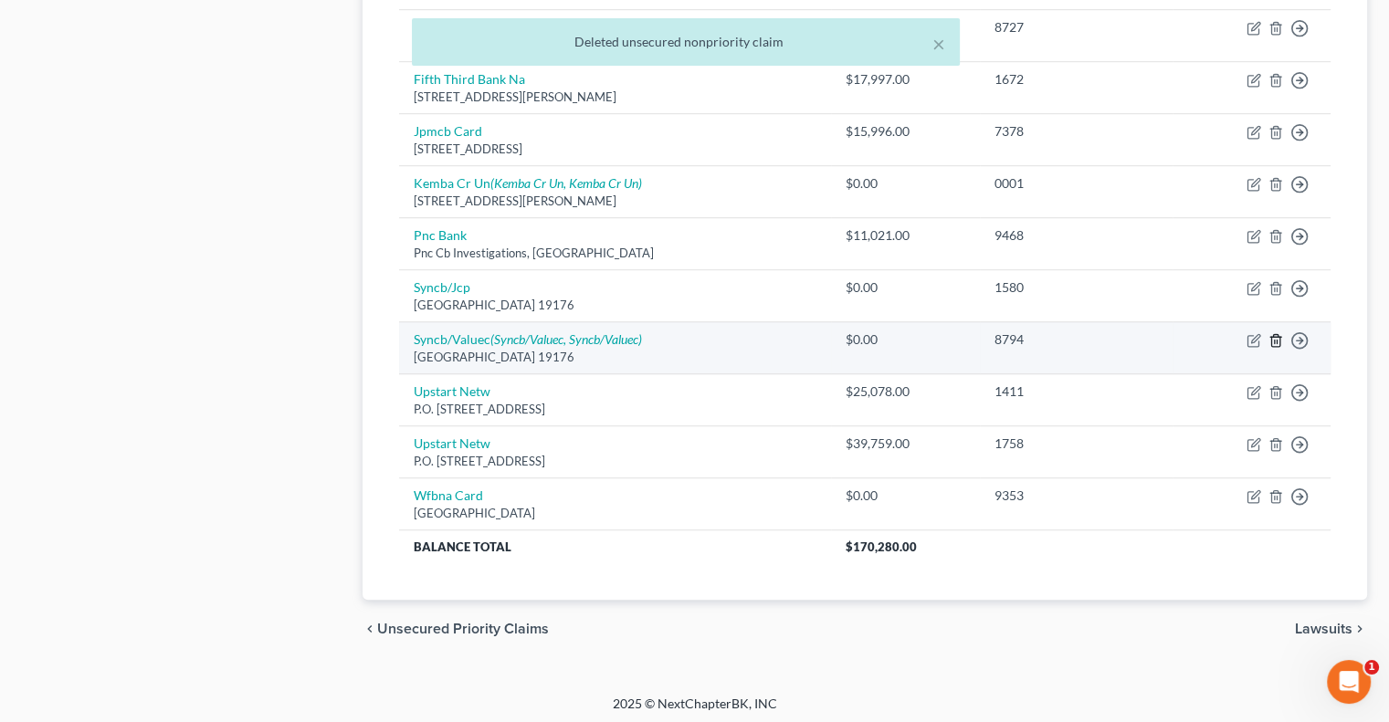
click at [1277, 333] on icon "button" at bounding box center [1275, 340] width 15 height 15
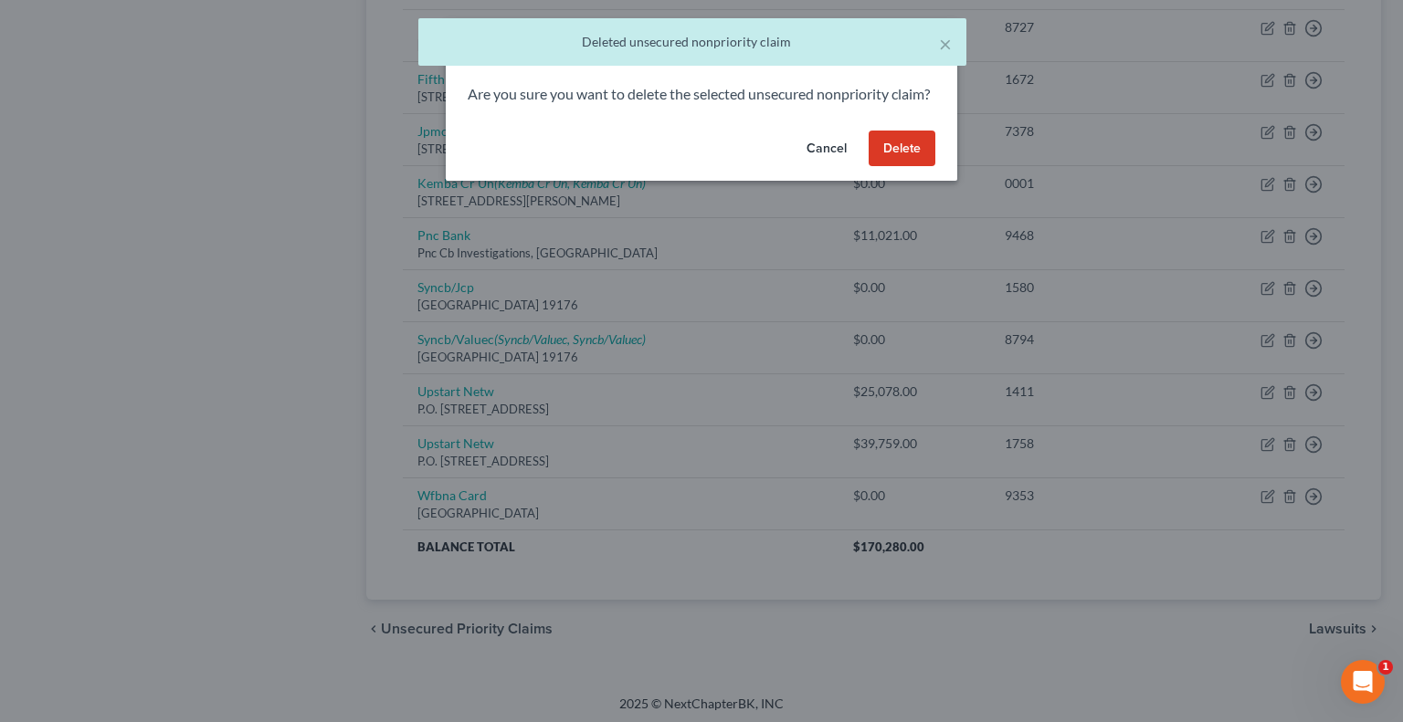
click at [893, 167] on button "Delete" at bounding box center [901, 149] width 67 height 37
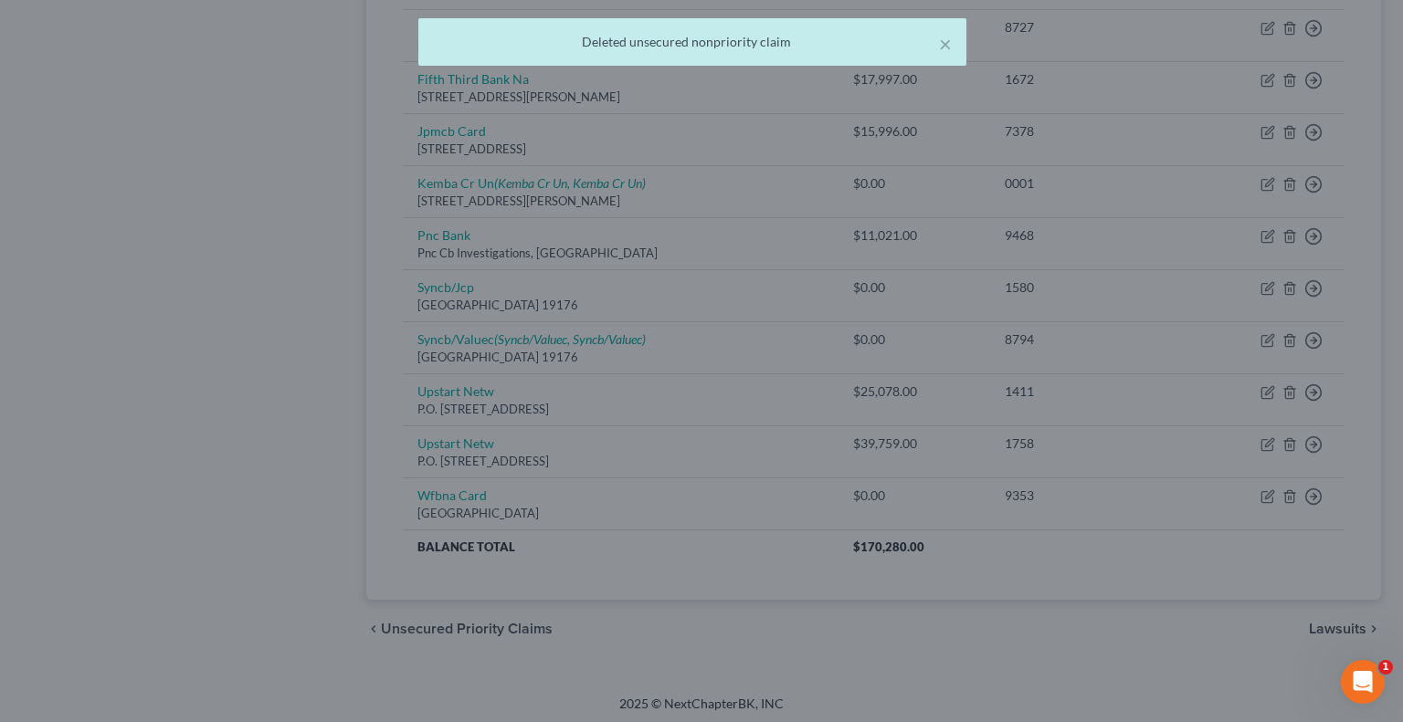
scroll to position [1058, 0]
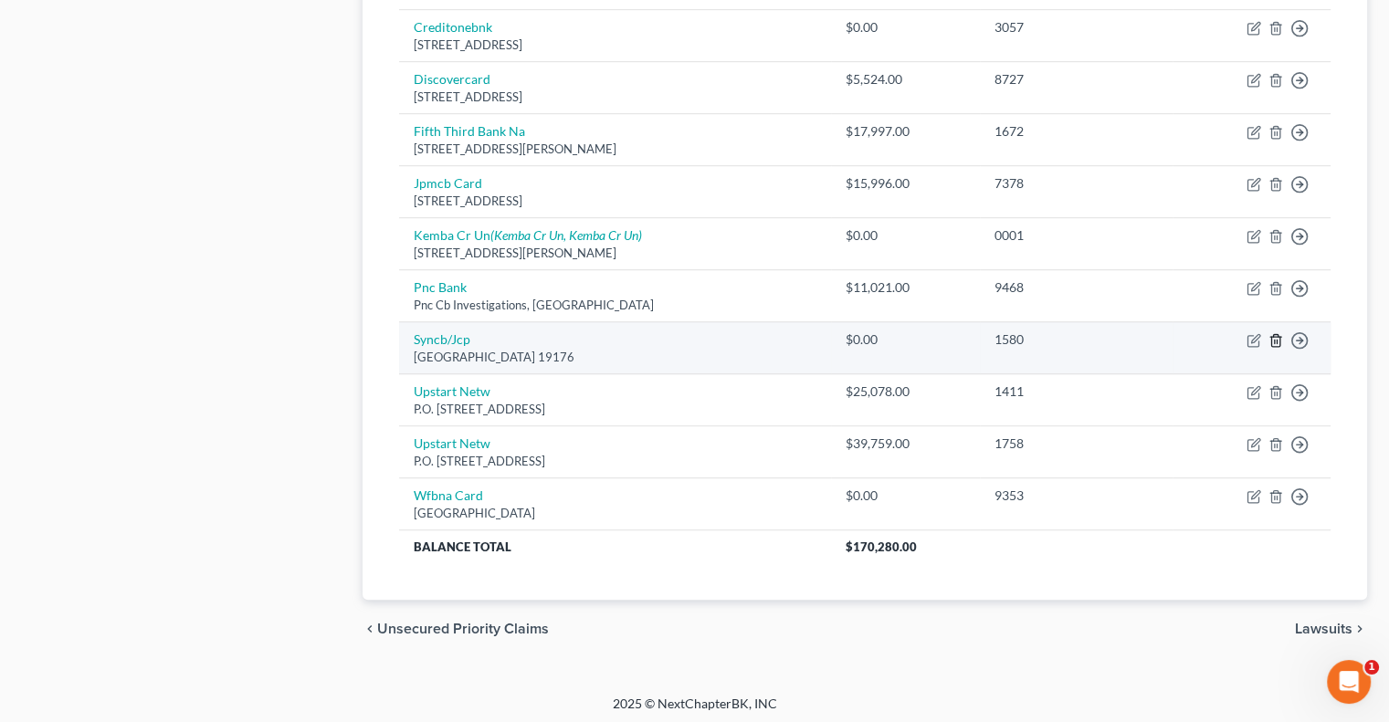
click at [1278, 340] on icon "button" at bounding box center [1275, 341] width 8 height 12
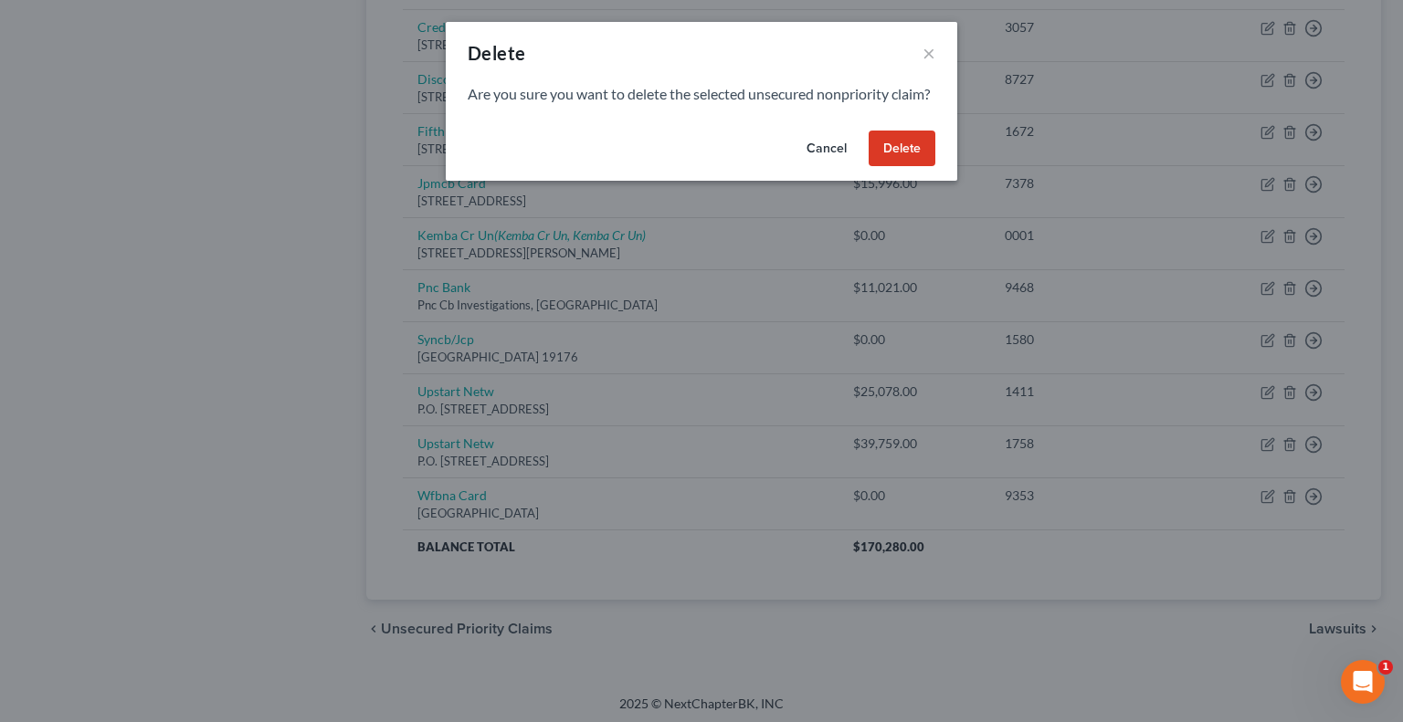
click at [910, 167] on button "Delete" at bounding box center [901, 149] width 67 height 37
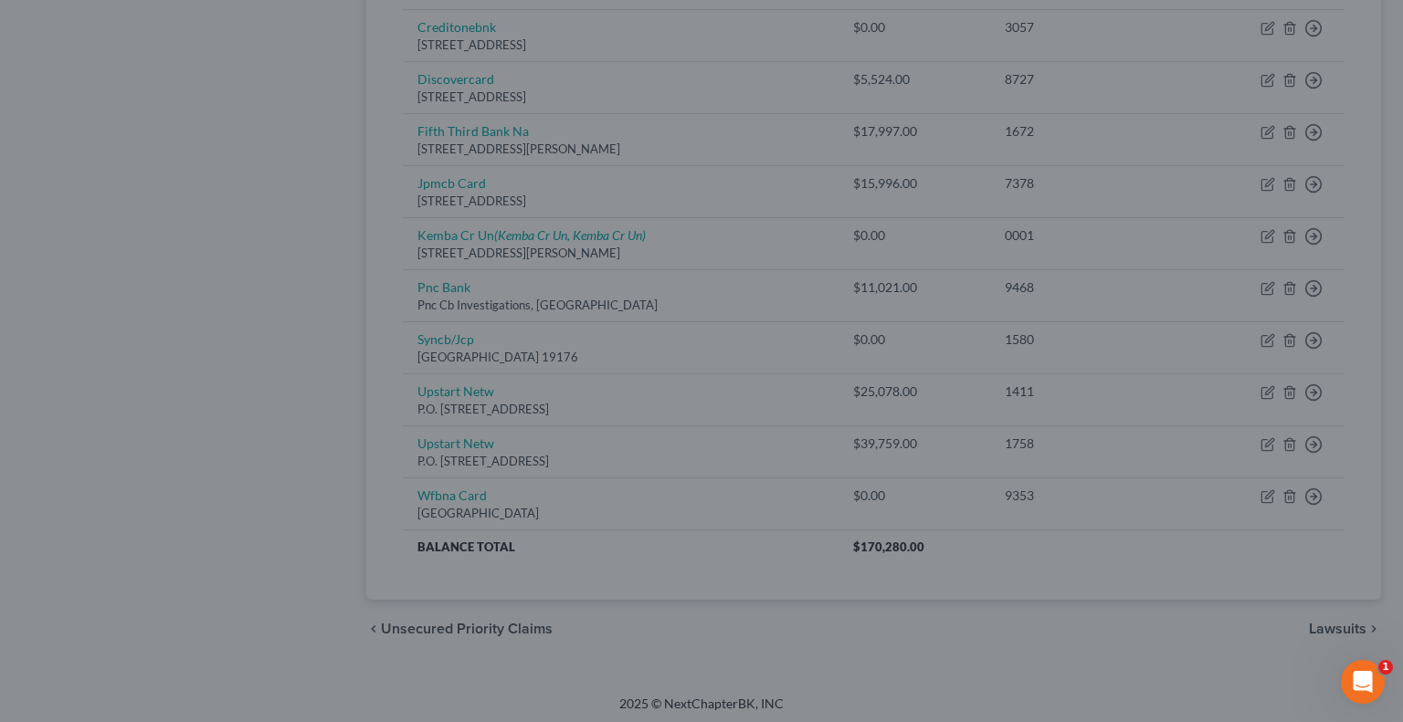
scroll to position [1006, 0]
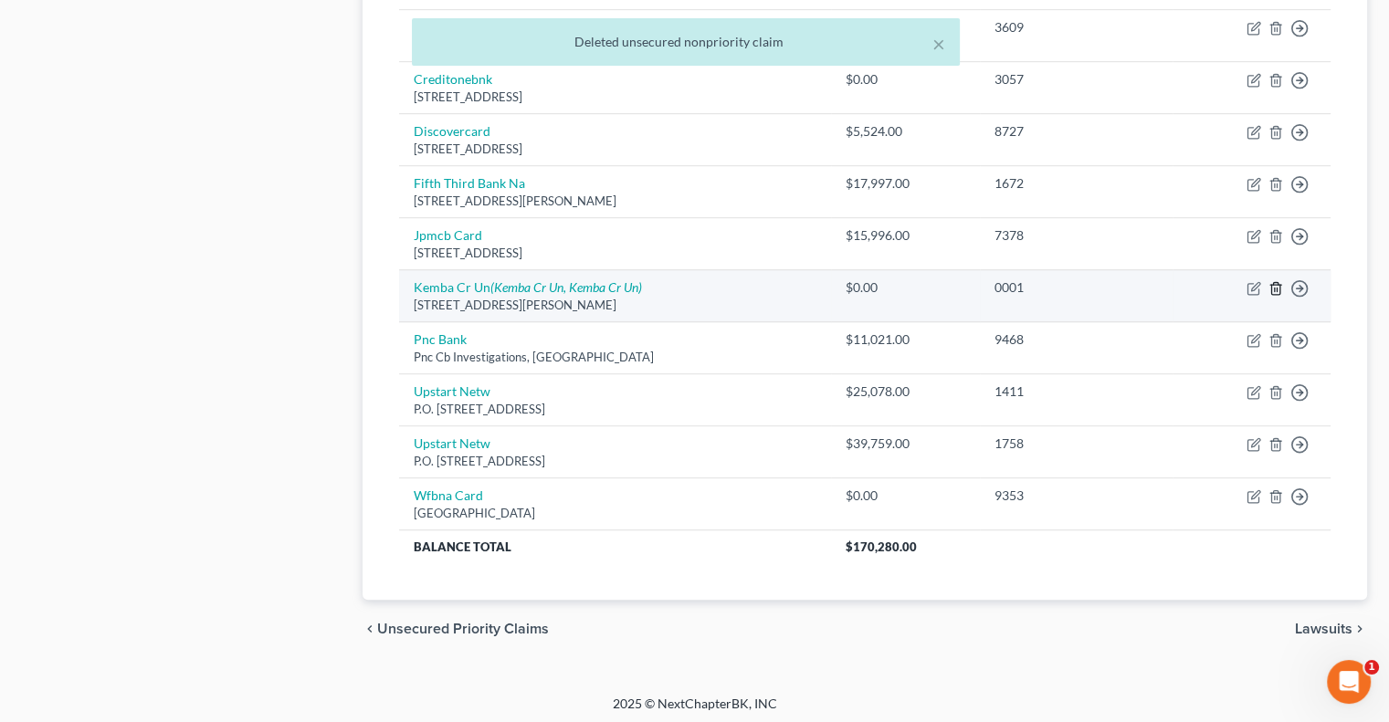
click at [1277, 289] on line "button" at bounding box center [1277, 291] width 0 height 4
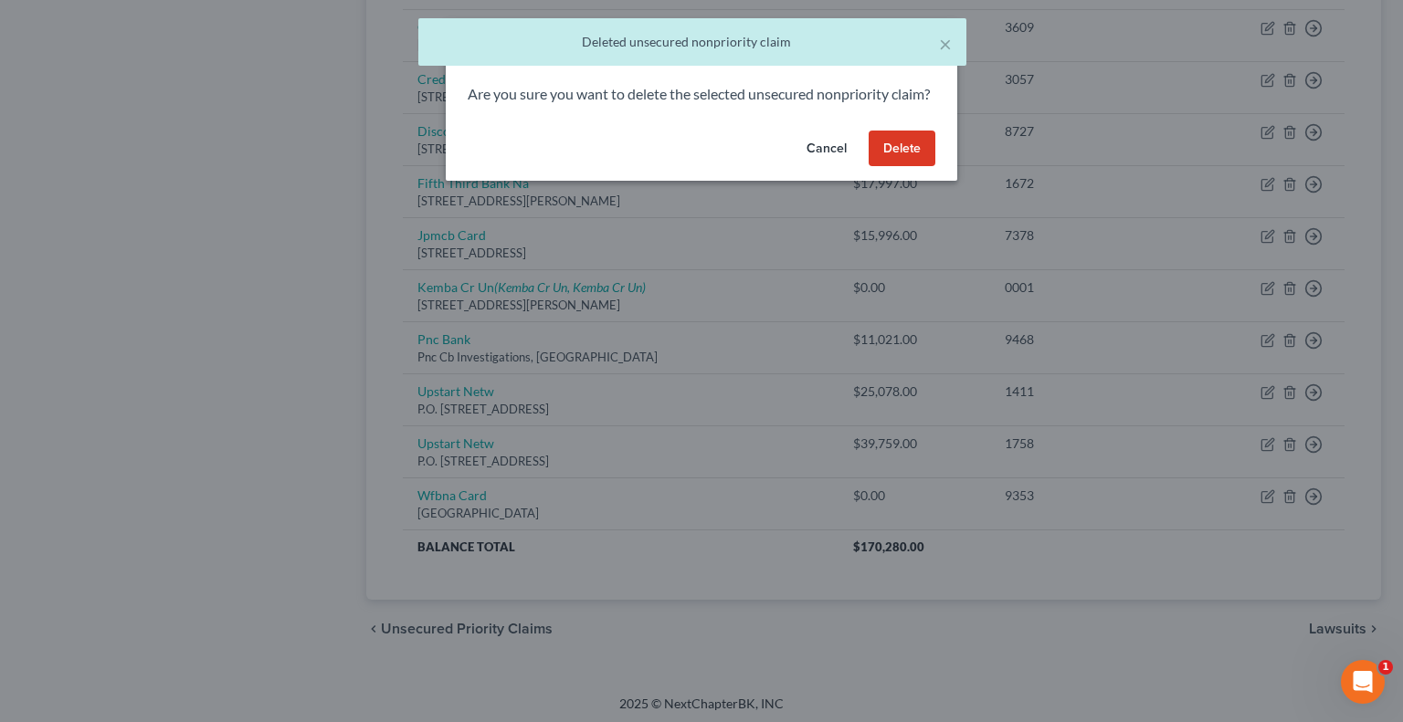
click at [920, 167] on button "Delete" at bounding box center [901, 149] width 67 height 37
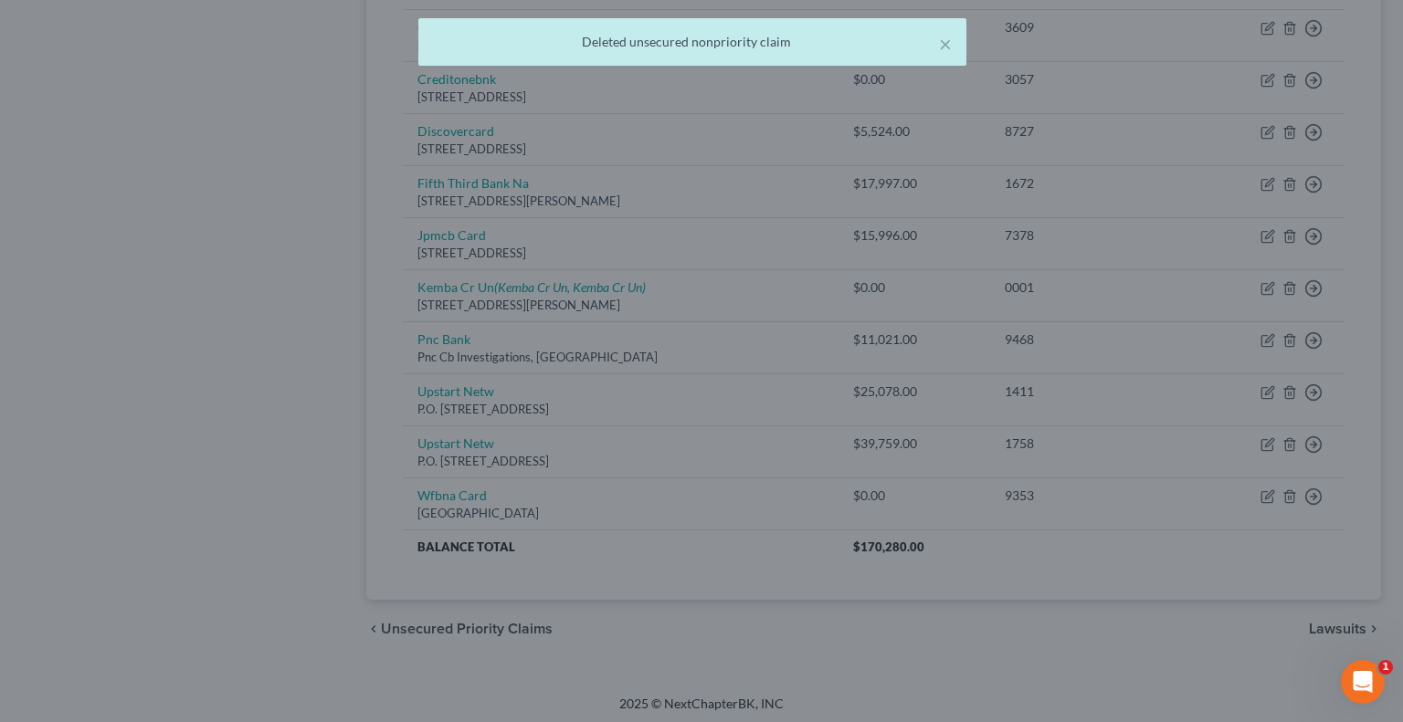
scroll to position [954, 0]
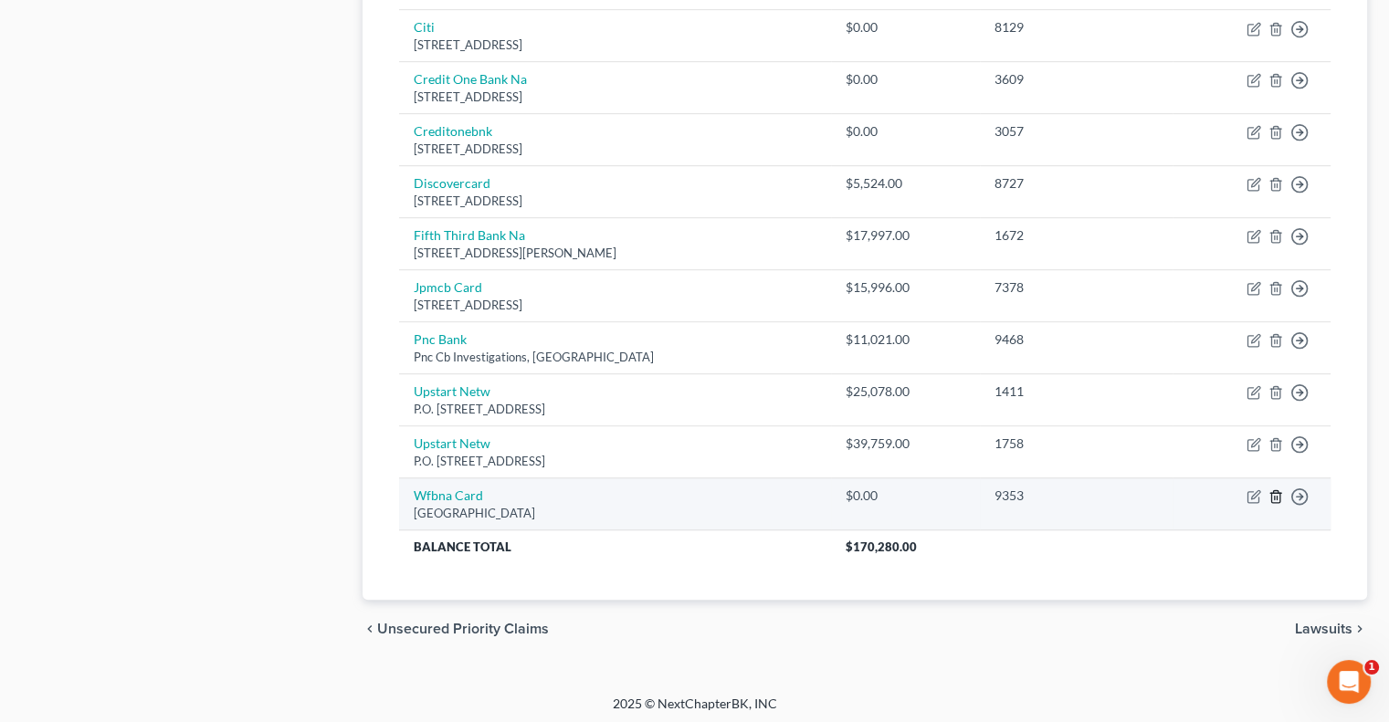
click at [1275, 497] on icon "button" at bounding box center [1275, 496] width 15 height 15
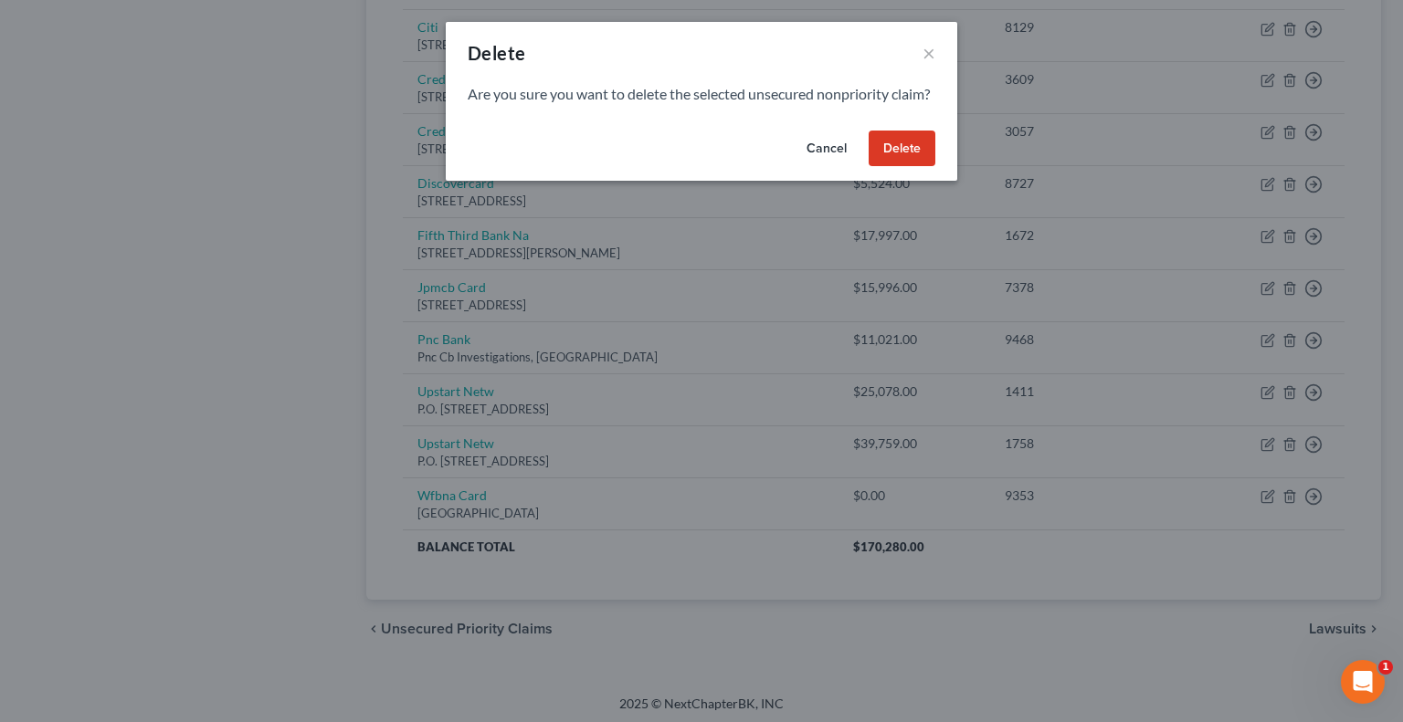
click at [895, 167] on button "Delete" at bounding box center [901, 149] width 67 height 37
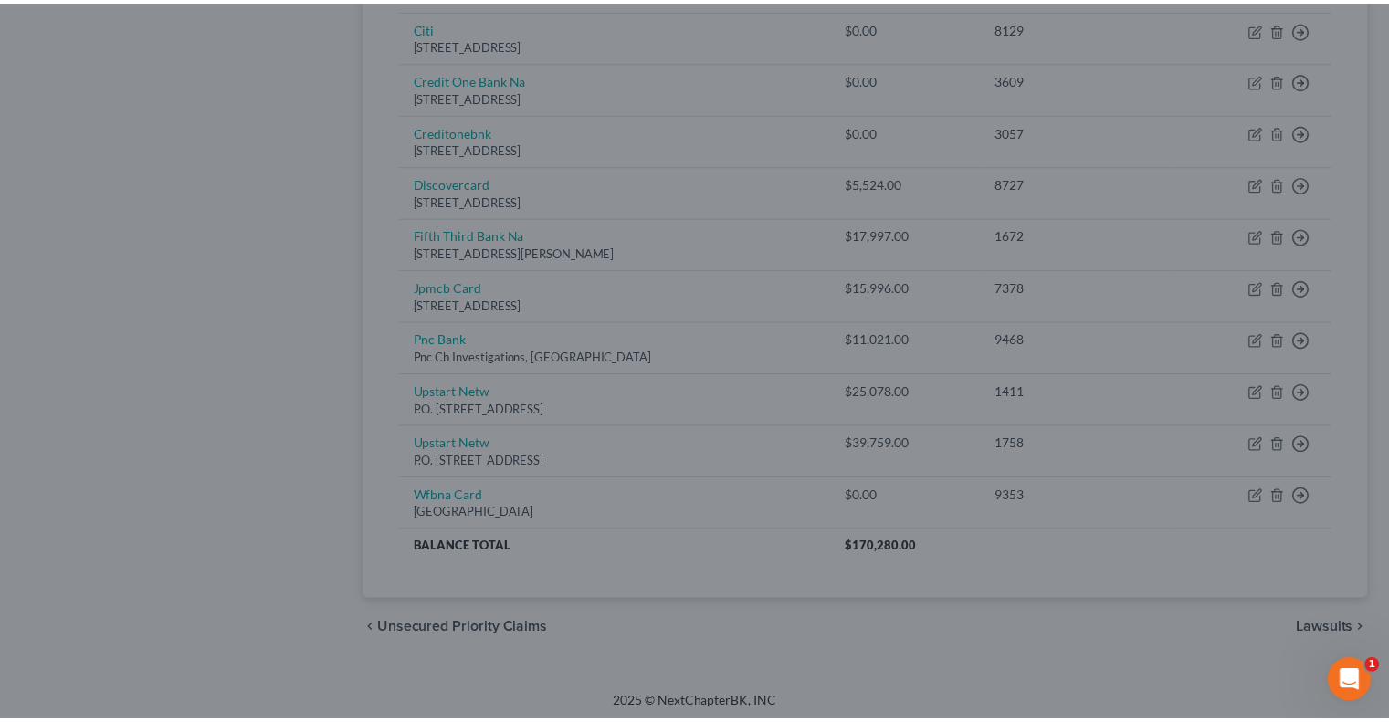
scroll to position [902, 0]
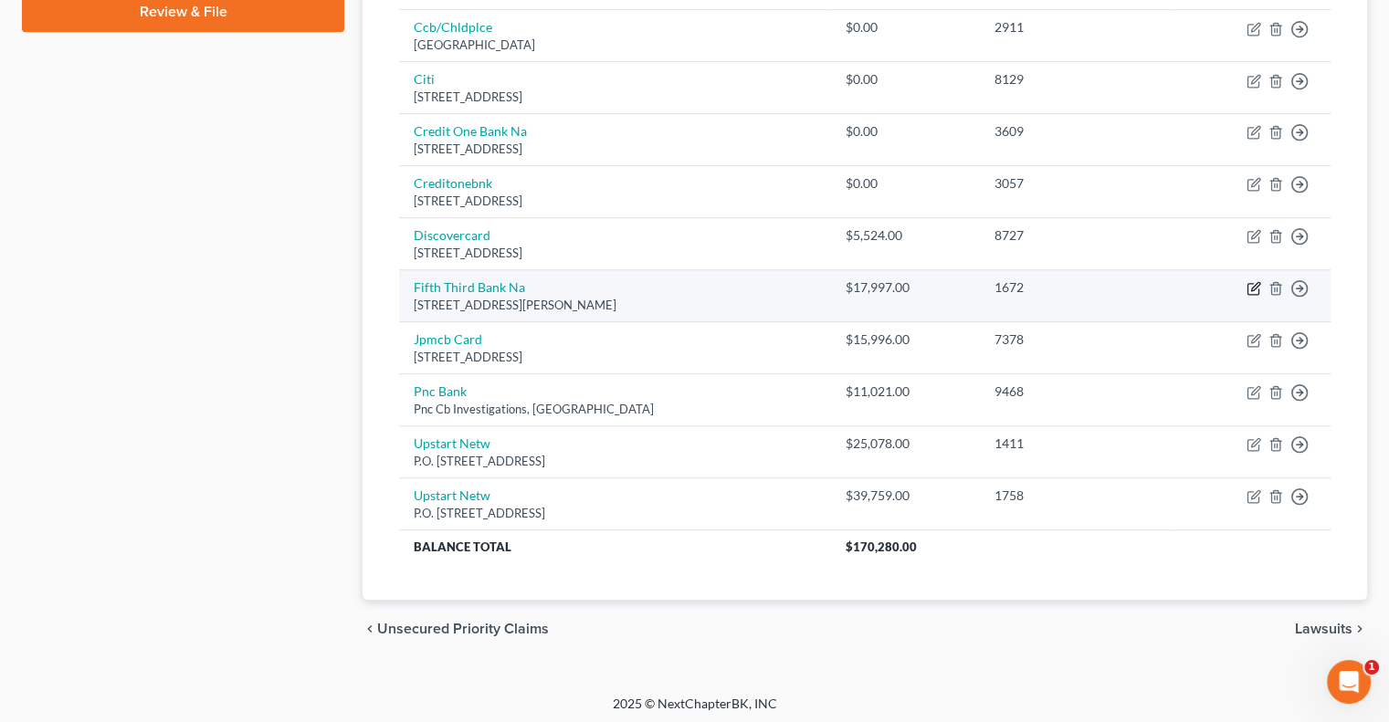
click at [1248, 287] on icon "button" at bounding box center [1253, 288] width 15 height 15
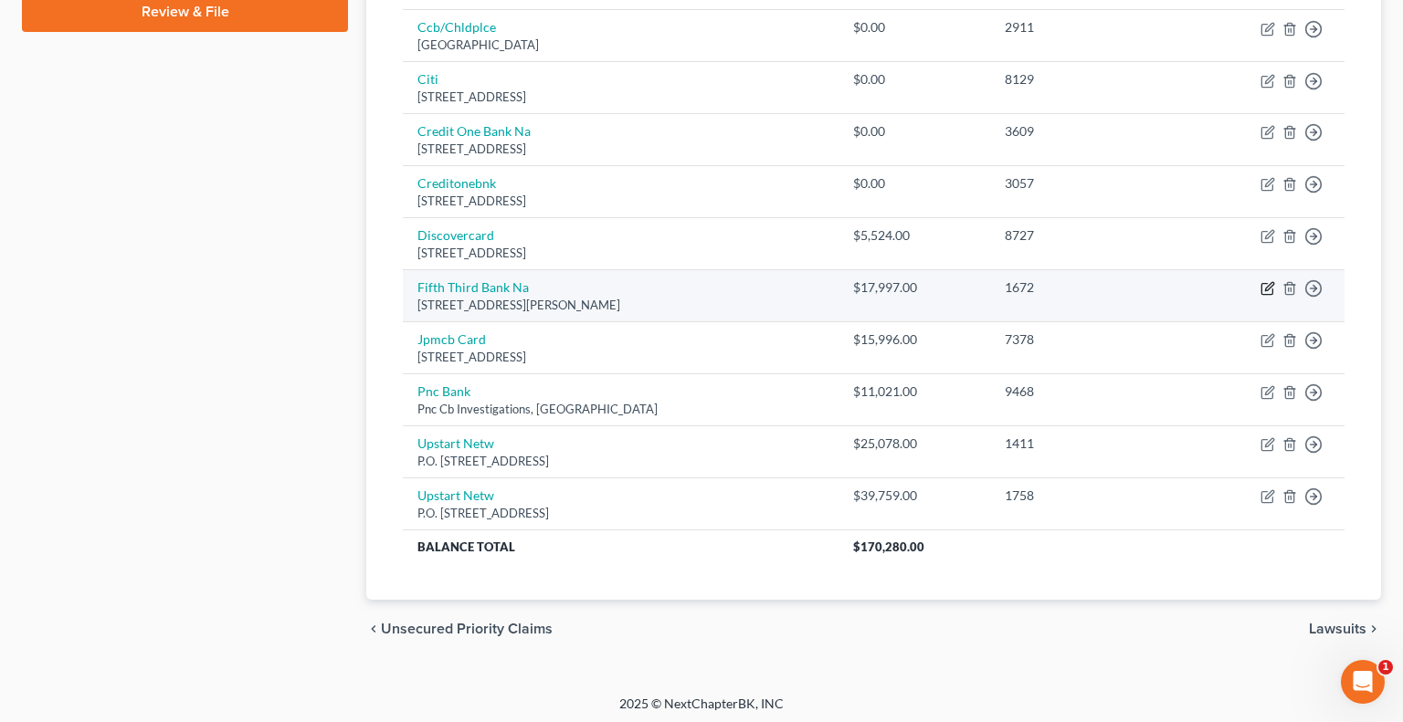
select select "36"
select select "1"
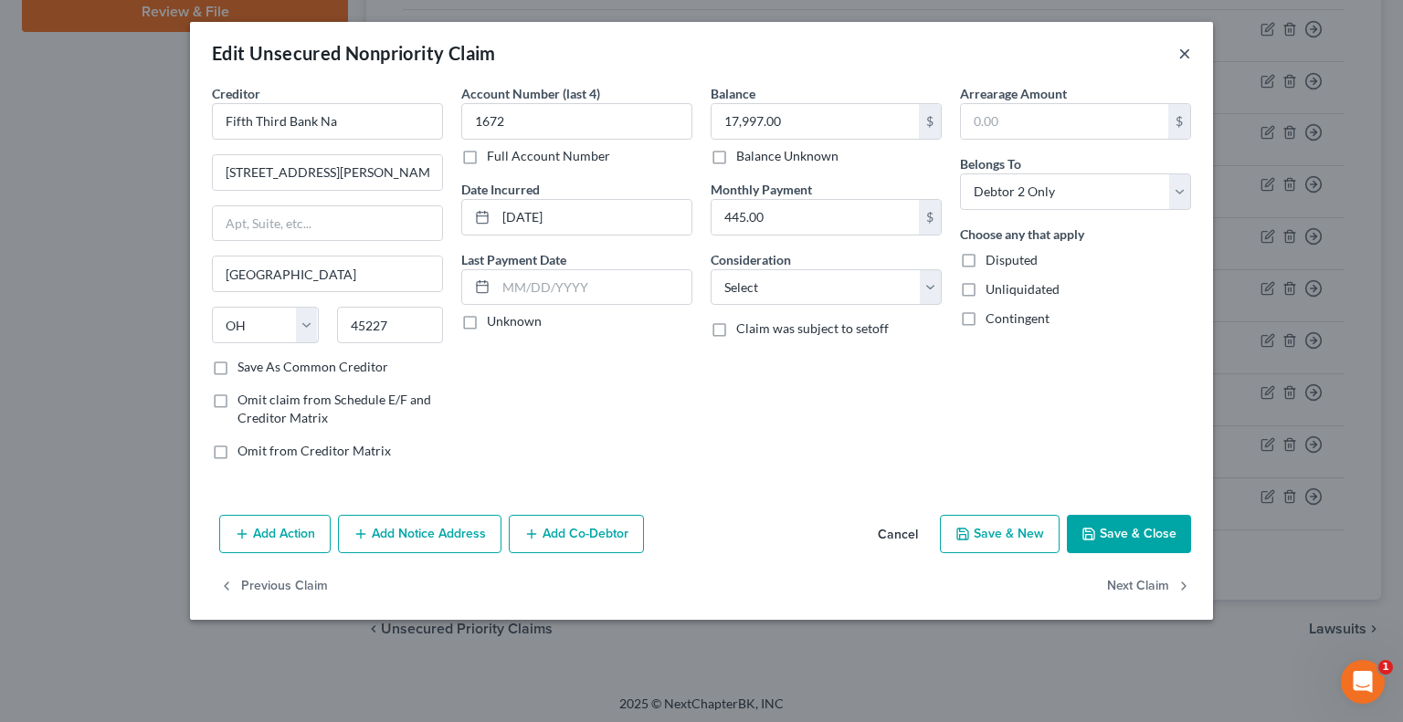
click at [1185, 57] on button "×" at bounding box center [1184, 53] width 13 height 22
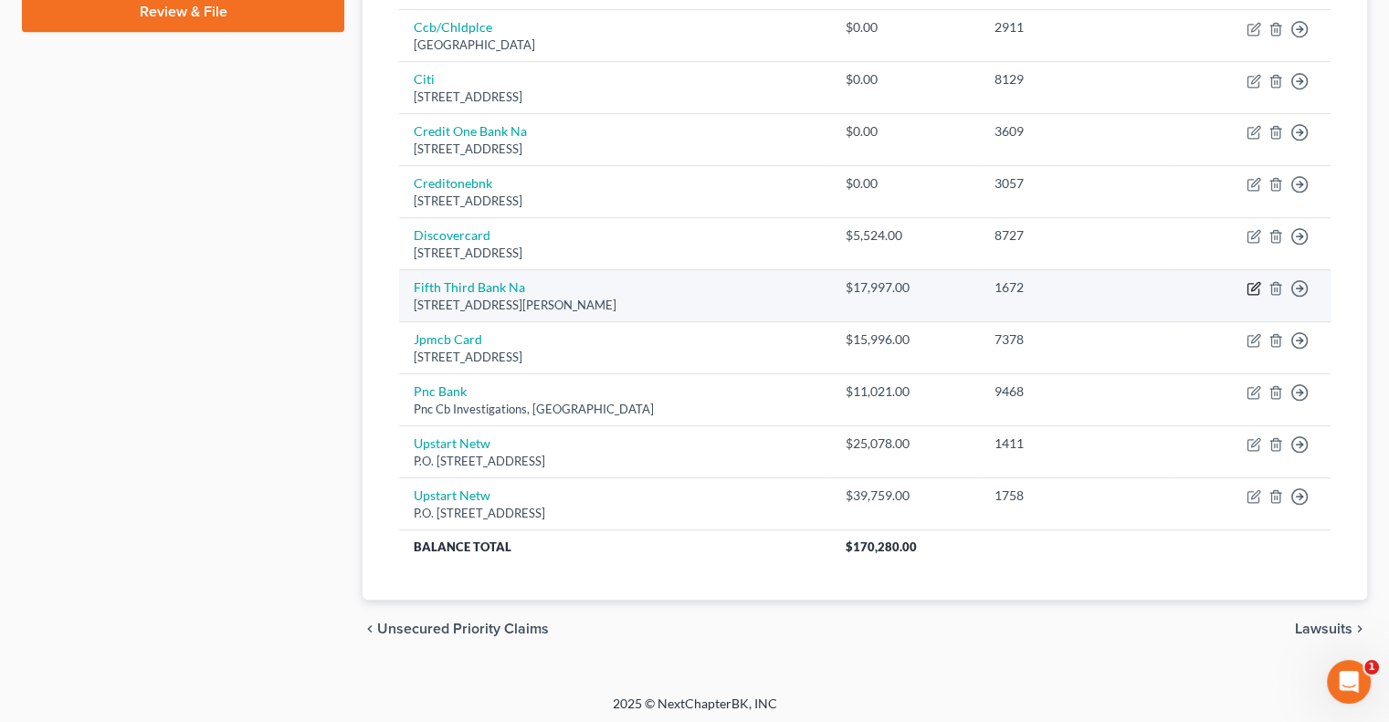
click at [1249, 283] on icon "button" at bounding box center [1253, 288] width 15 height 15
select select "36"
select select "1"
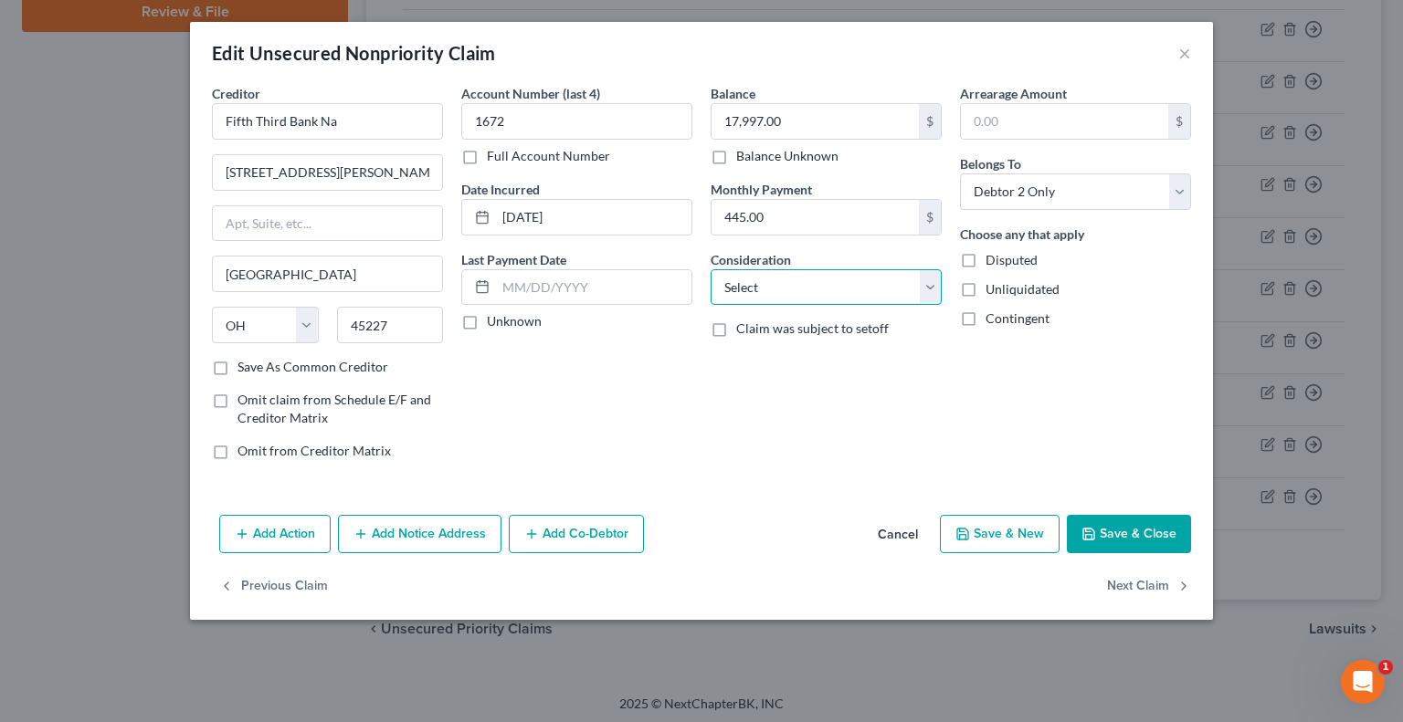
click at [929, 291] on select "Select Cable / Satellite Services Collection Agency Credit Card Debt Debt Couns…" at bounding box center [825, 287] width 231 height 37
select select "2"
click at [710, 269] on select "Select Cable / Satellite Services Collection Agency Credit Card Debt Debt Couns…" at bounding box center [825, 287] width 231 height 37
click at [1114, 535] on button "Save & Close" at bounding box center [1129, 534] width 124 height 38
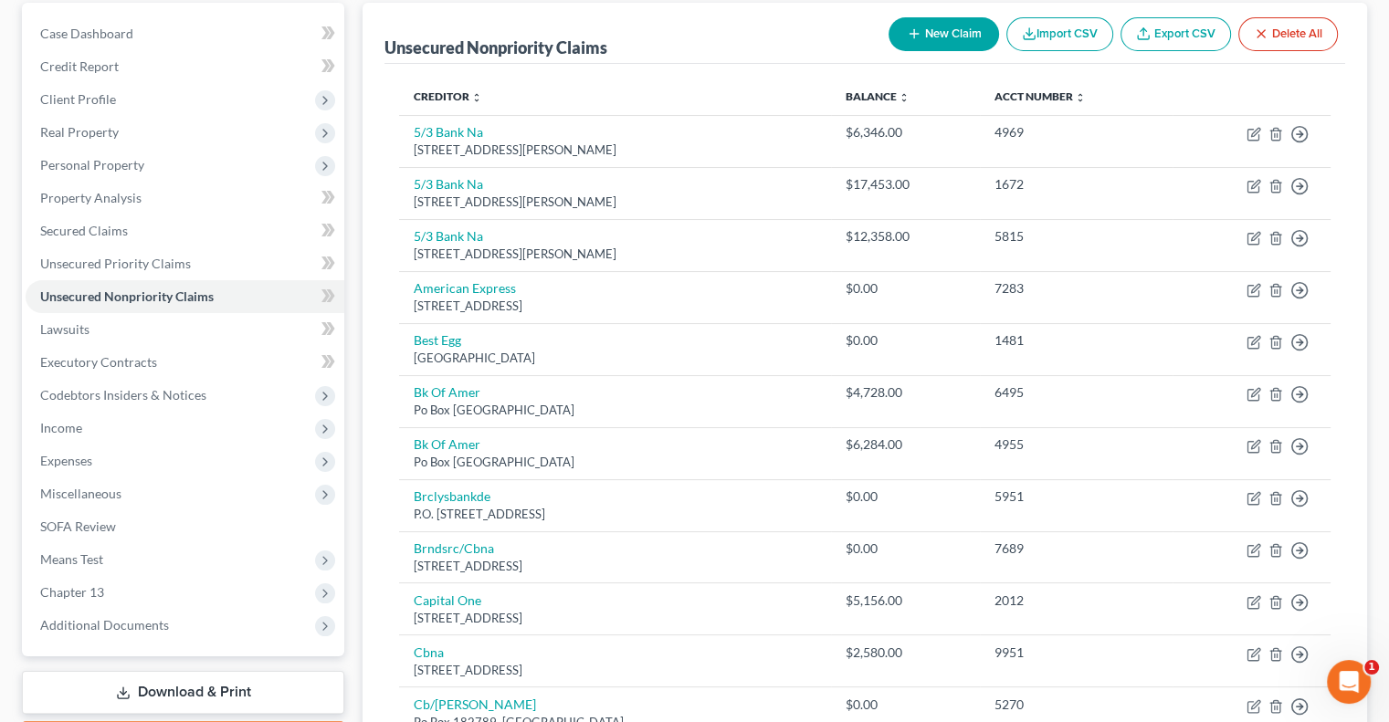
scroll to position [80, 0]
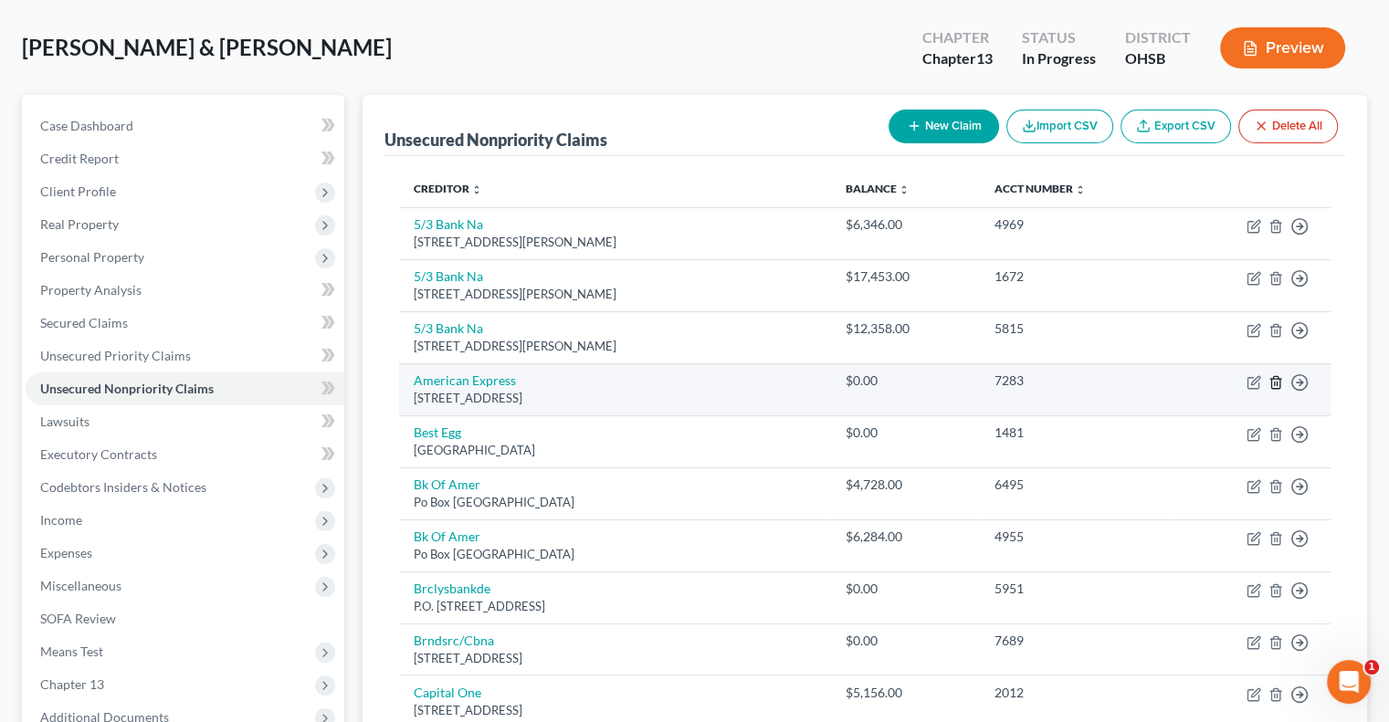
click at [1276, 379] on icon "button" at bounding box center [1275, 382] width 15 height 15
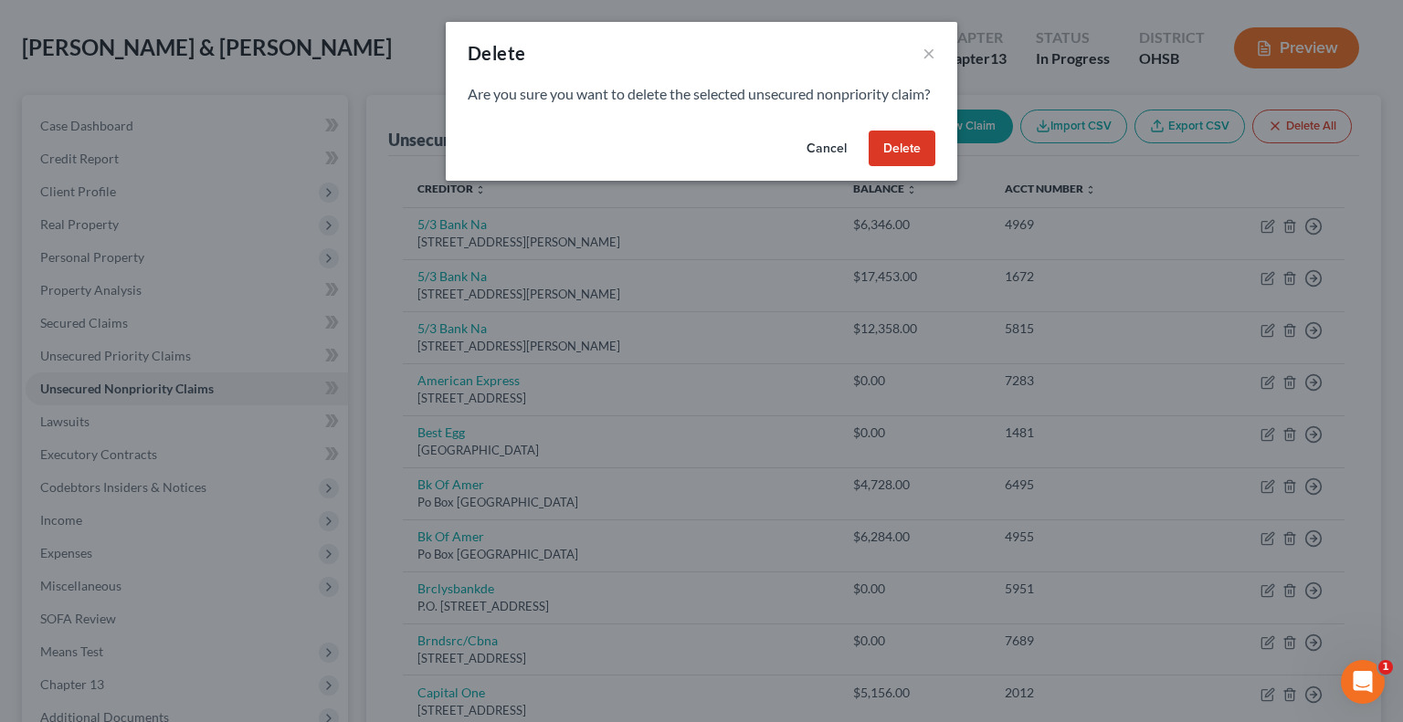
click at [903, 167] on button "Delete" at bounding box center [901, 149] width 67 height 37
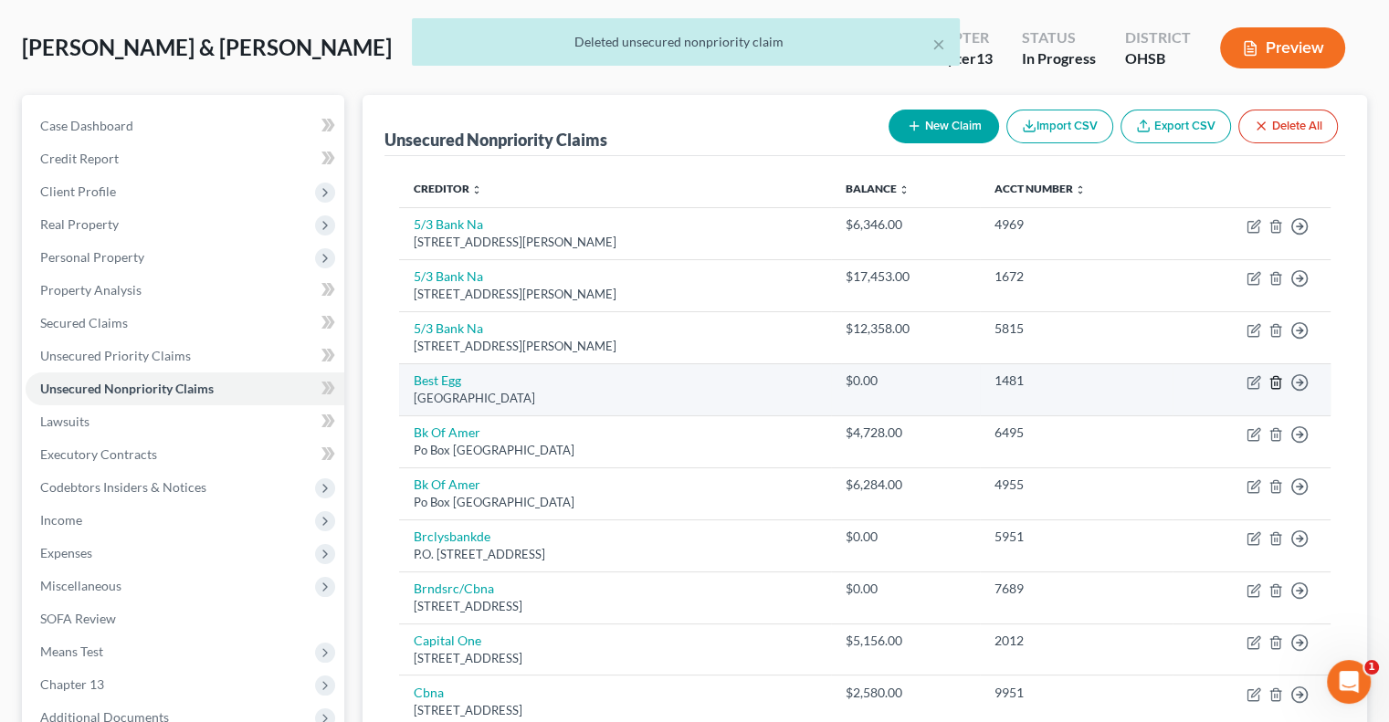
click at [1271, 383] on icon "button" at bounding box center [1275, 382] width 15 height 15
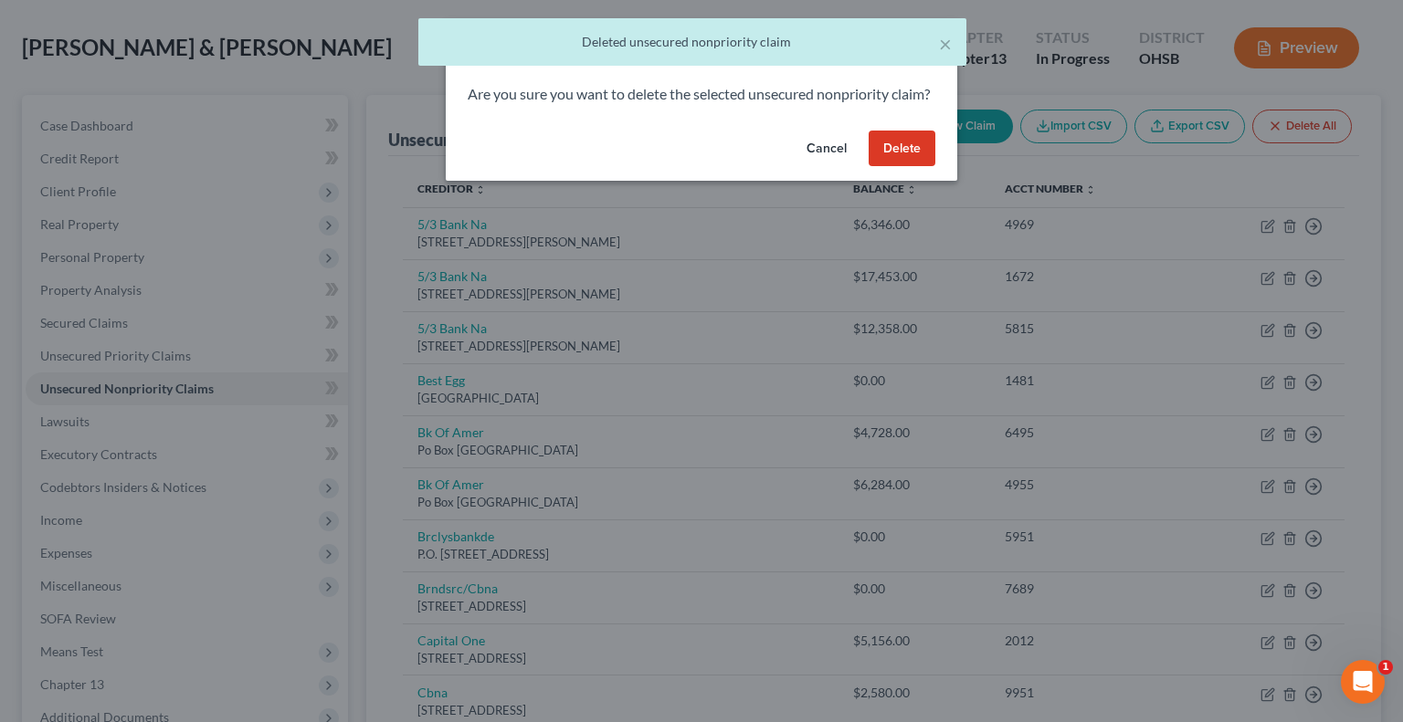
drag, startPoint x: 884, startPoint y: 174, endPoint x: 867, endPoint y: 192, distance: 24.5
click at [884, 167] on button "Delete" at bounding box center [901, 149] width 67 height 37
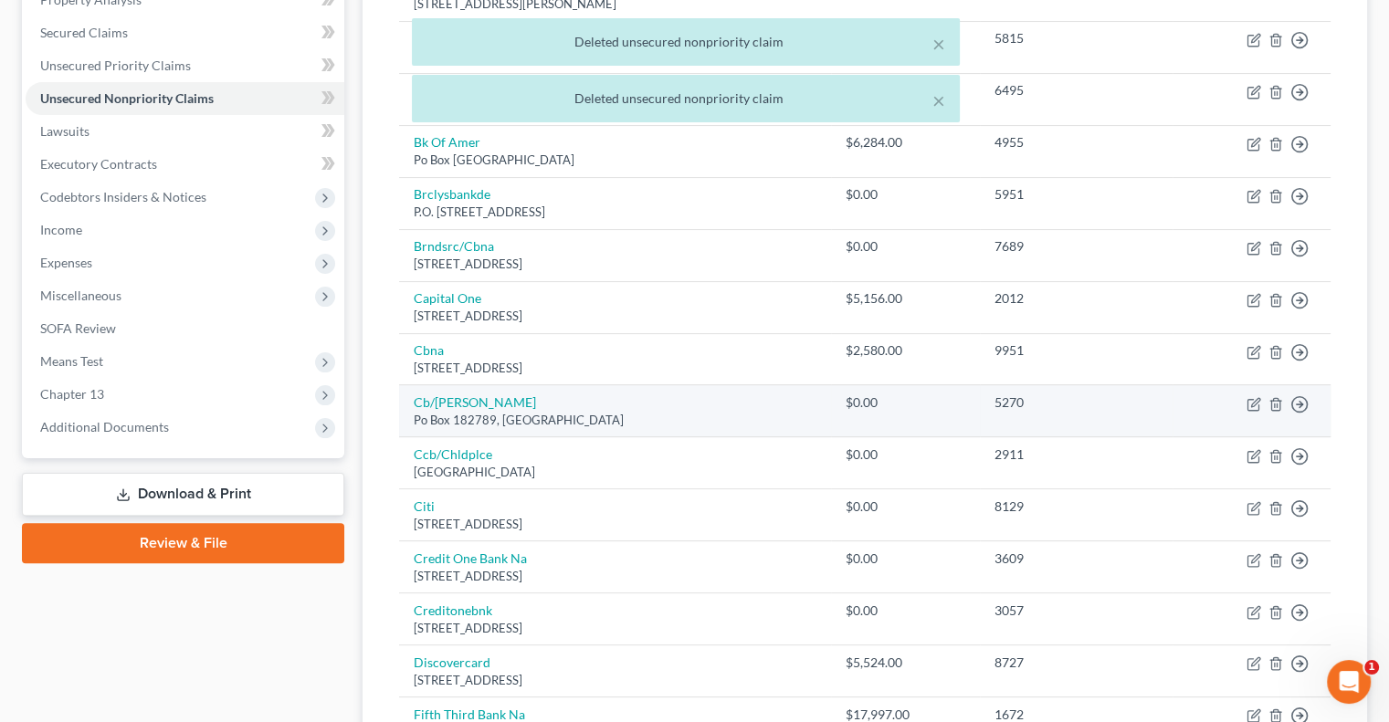
scroll to position [263, 0]
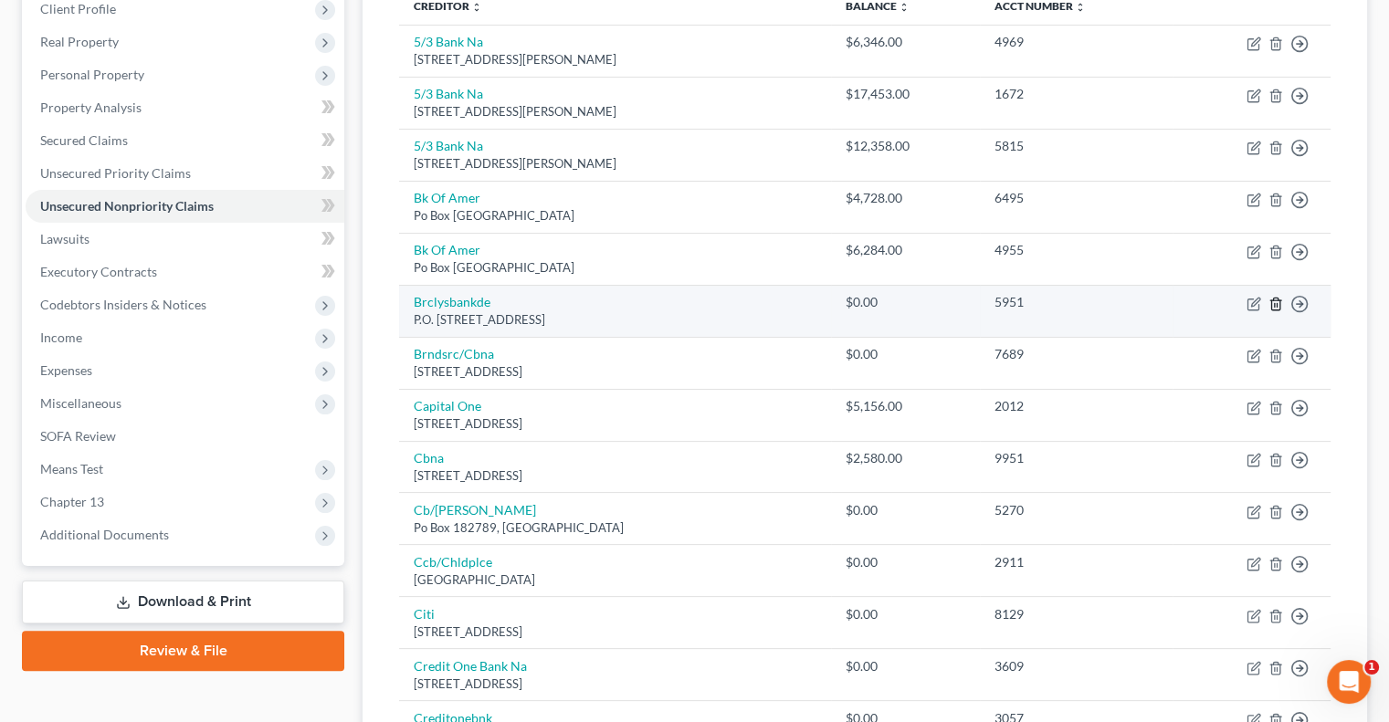
click at [1277, 303] on line "button" at bounding box center [1277, 305] width 0 height 4
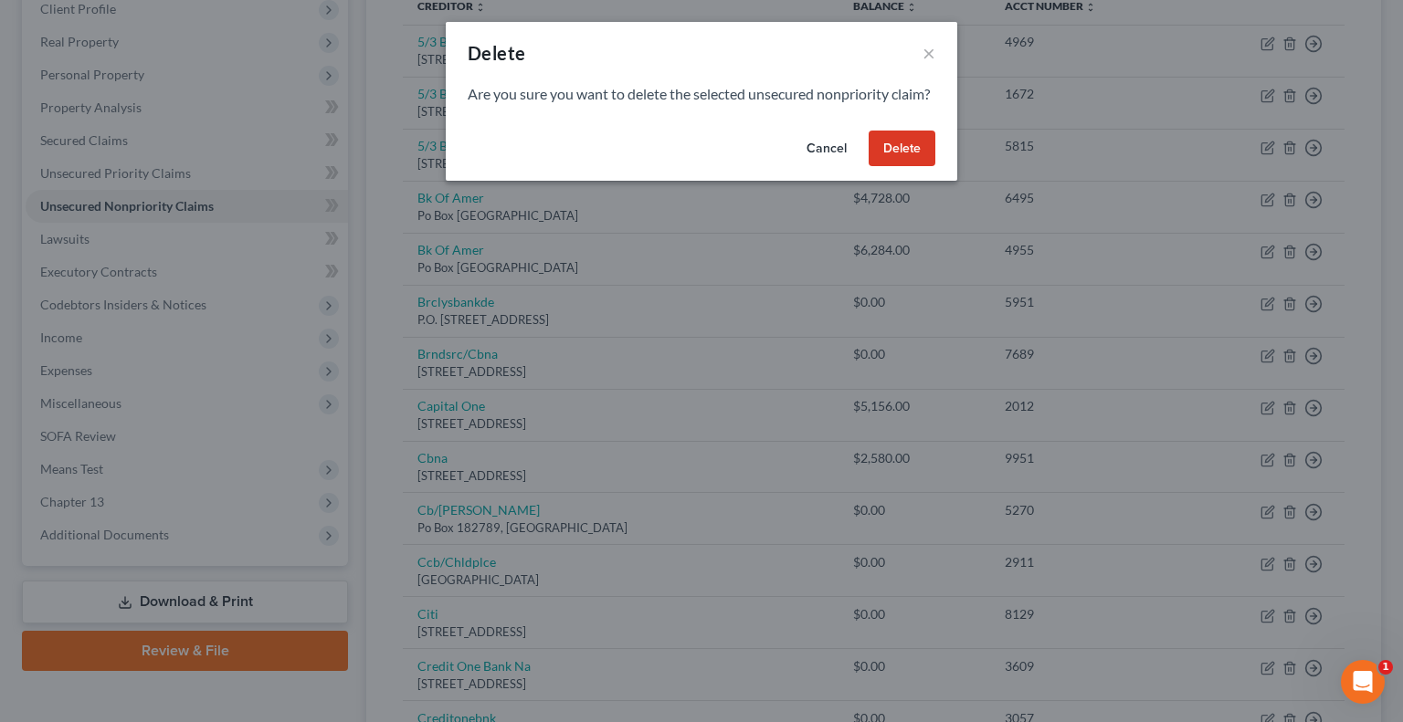
click at [910, 167] on button "Delete" at bounding box center [901, 149] width 67 height 37
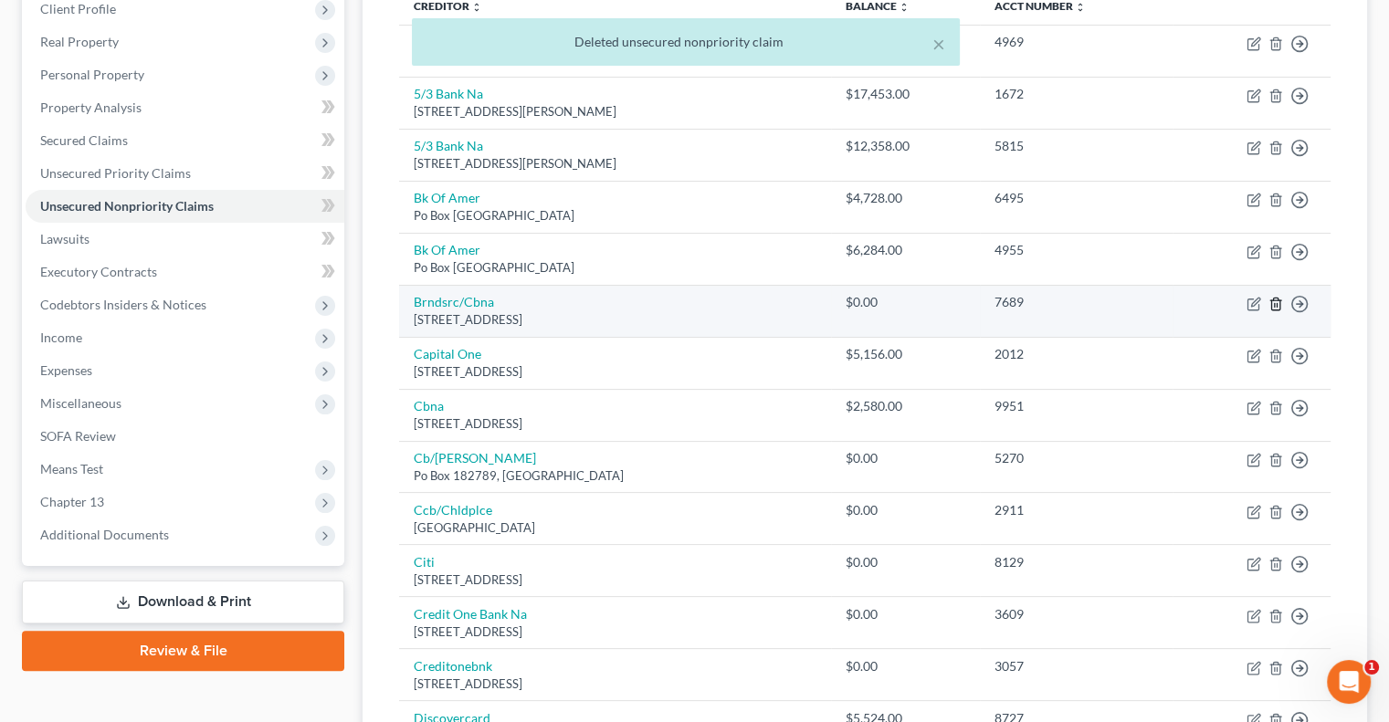
click at [1273, 302] on icon "button" at bounding box center [1275, 304] width 15 height 15
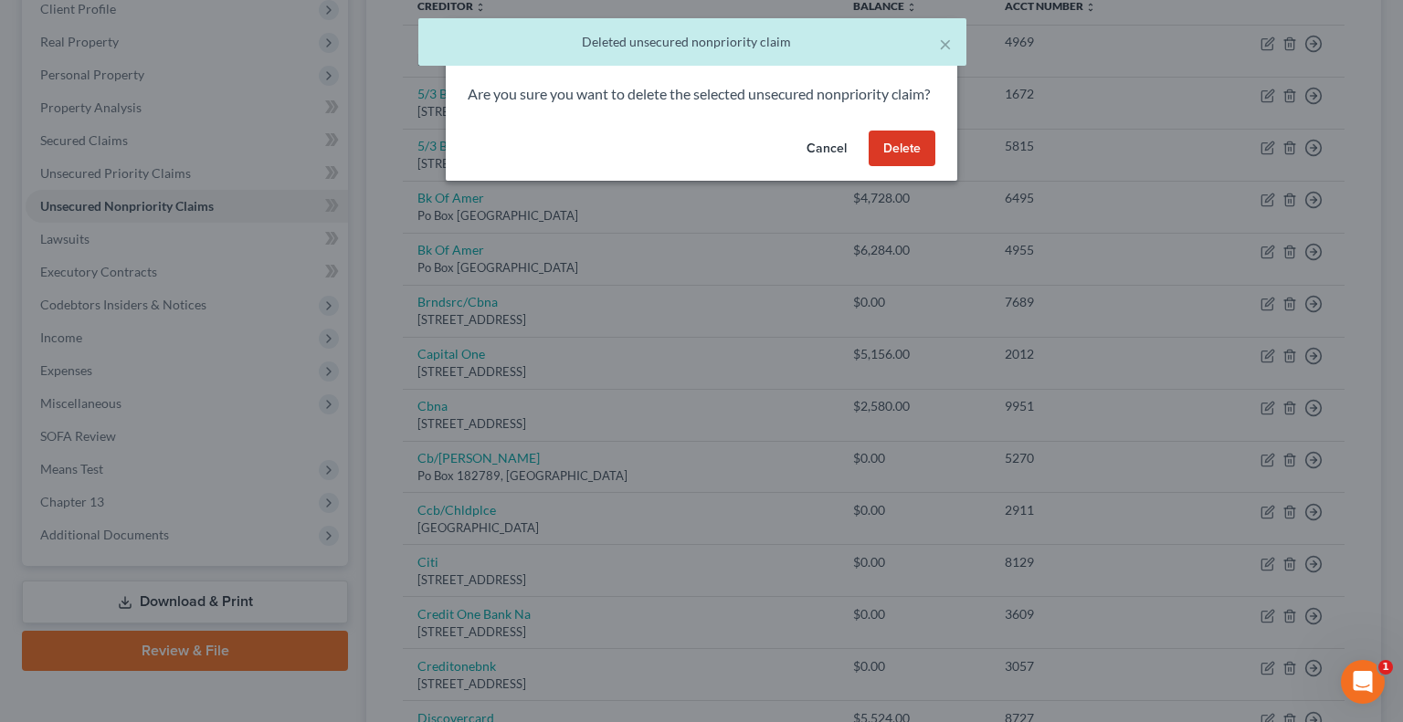
click at [913, 167] on button "Delete" at bounding box center [901, 149] width 67 height 37
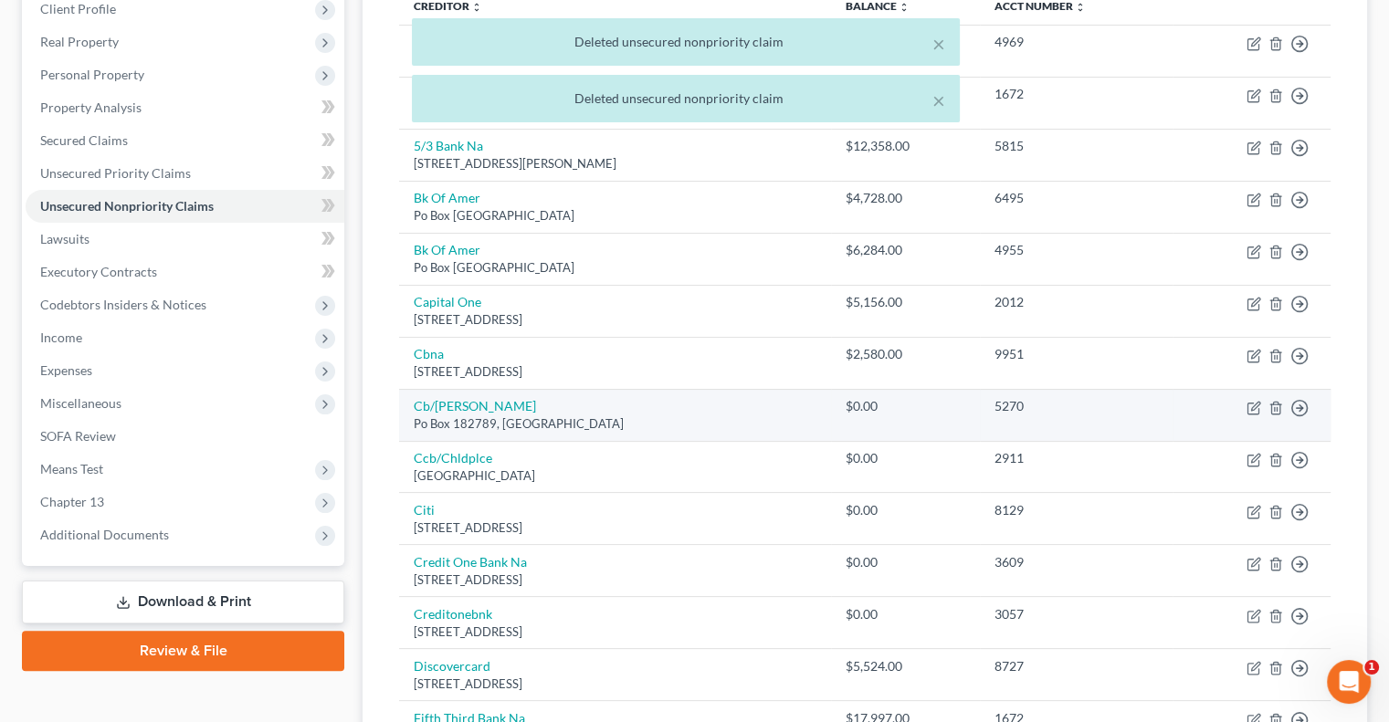
scroll to position [354, 0]
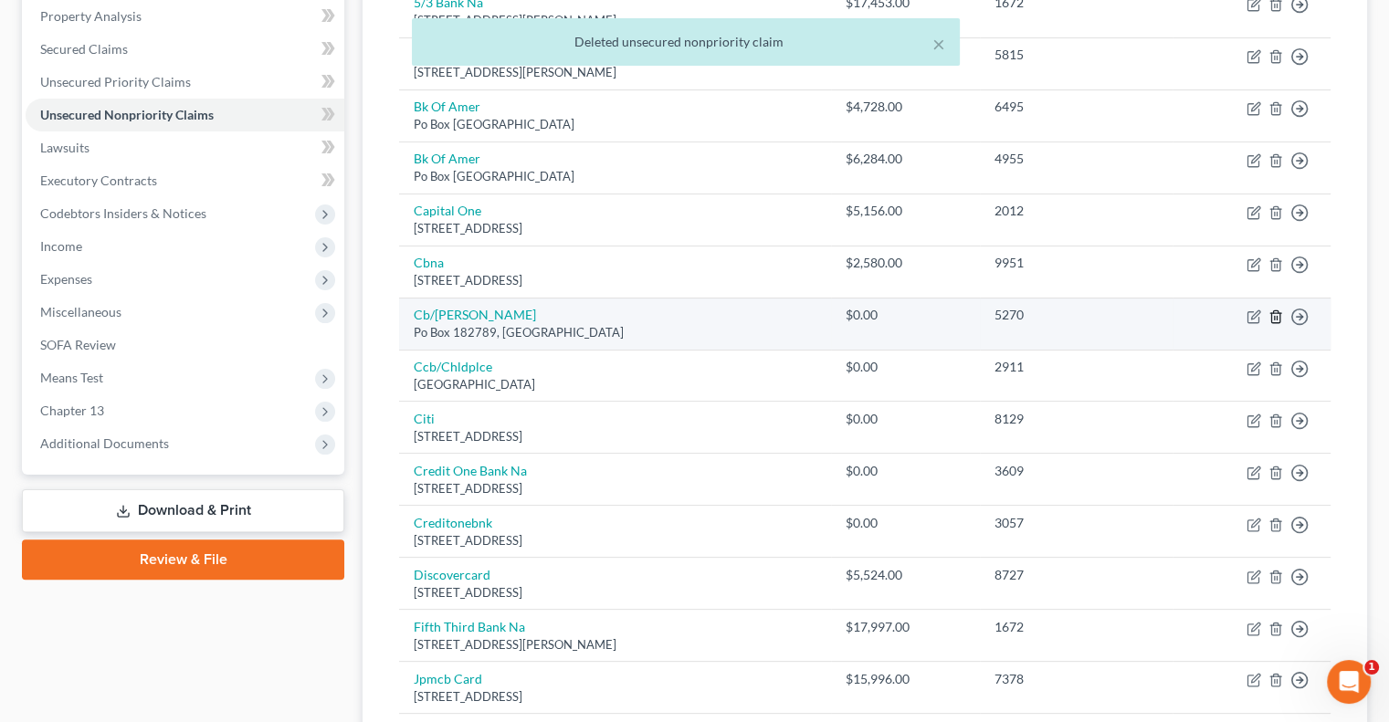
click at [1275, 316] on line "button" at bounding box center [1275, 318] width 0 height 4
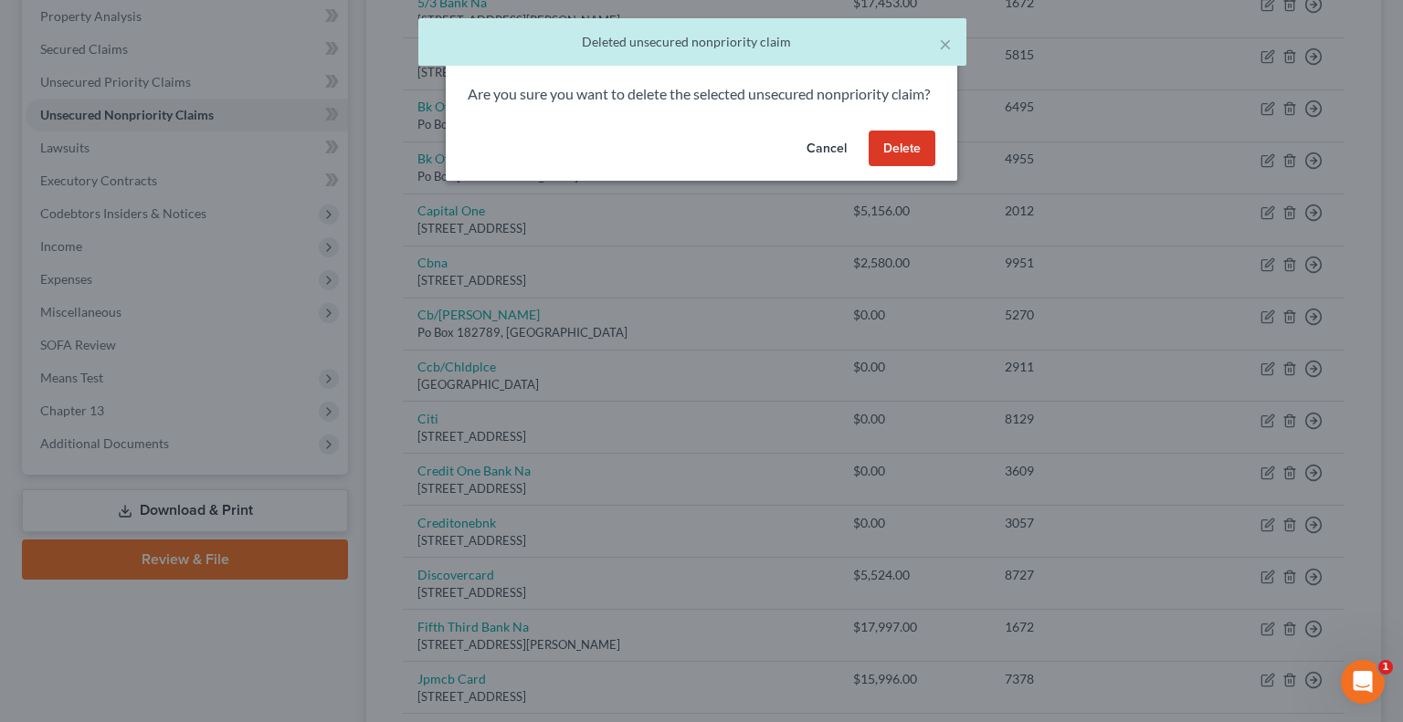
click at [920, 167] on button "Delete" at bounding box center [901, 149] width 67 height 37
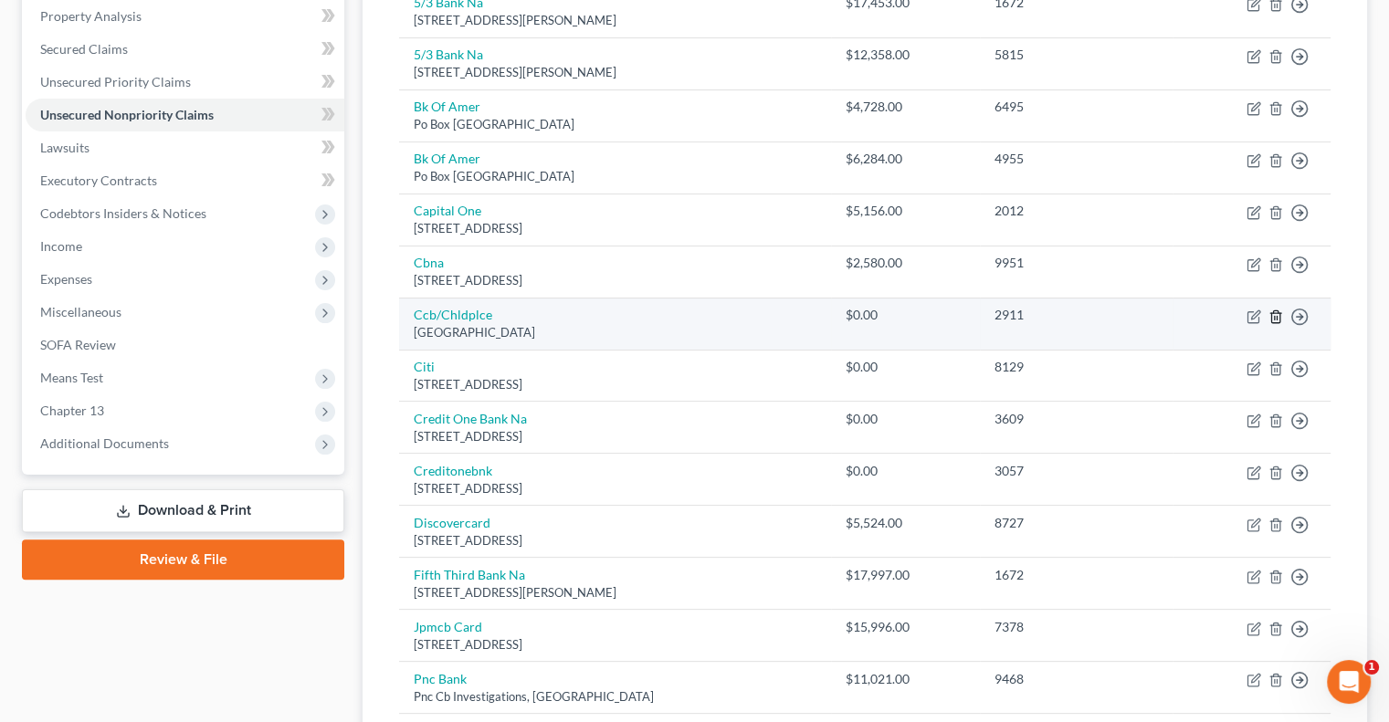
click at [1278, 318] on icon "button" at bounding box center [1275, 316] width 8 height 12
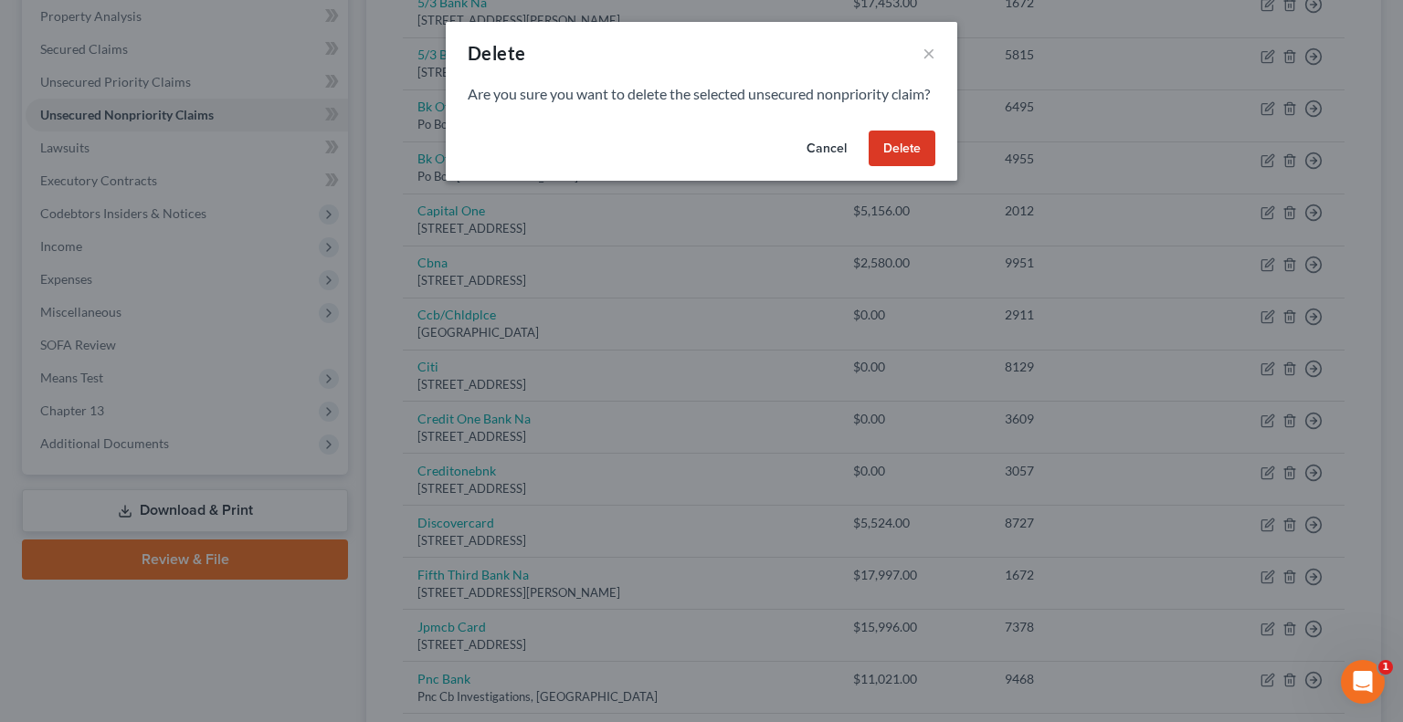
click at [908, 167] on button "Delete" at bounding box center [901, 149] width 67 height 37
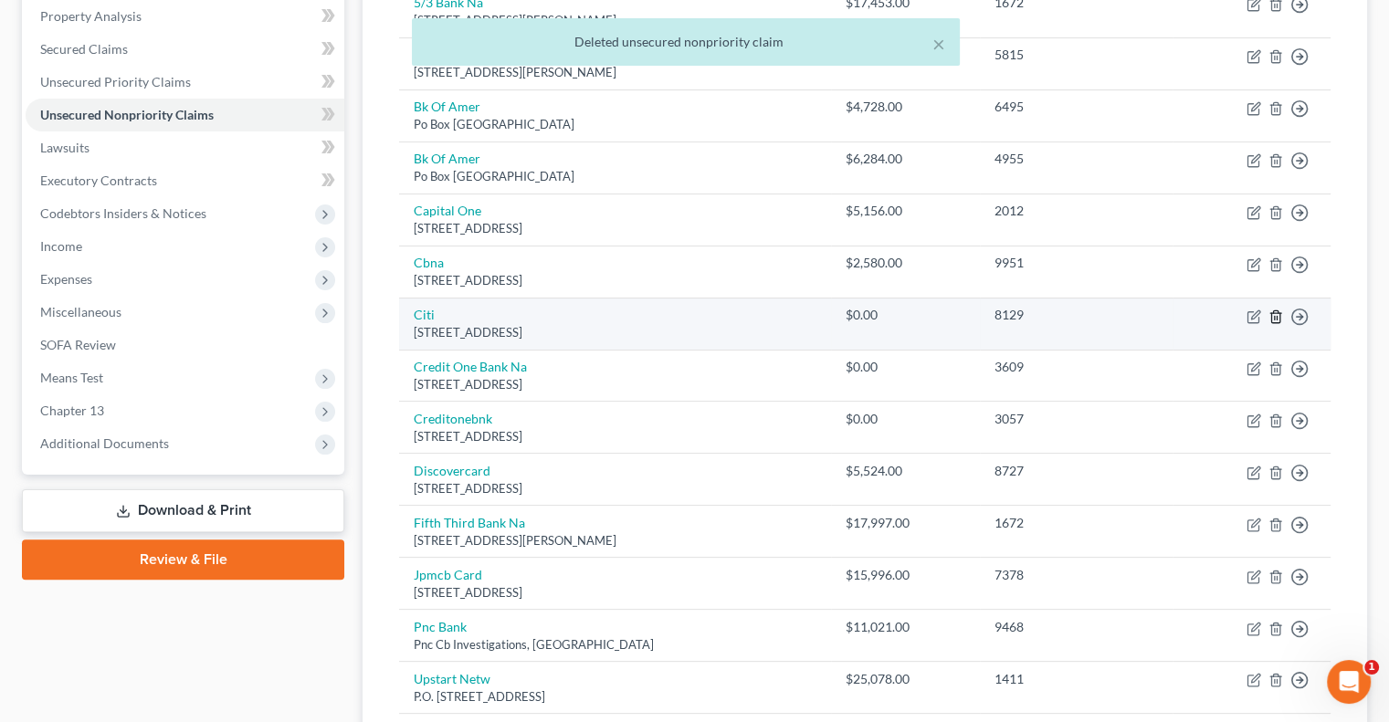
click at [1274, 314] on icon "button" at bounding box center [1275, 317] width 15 height 15
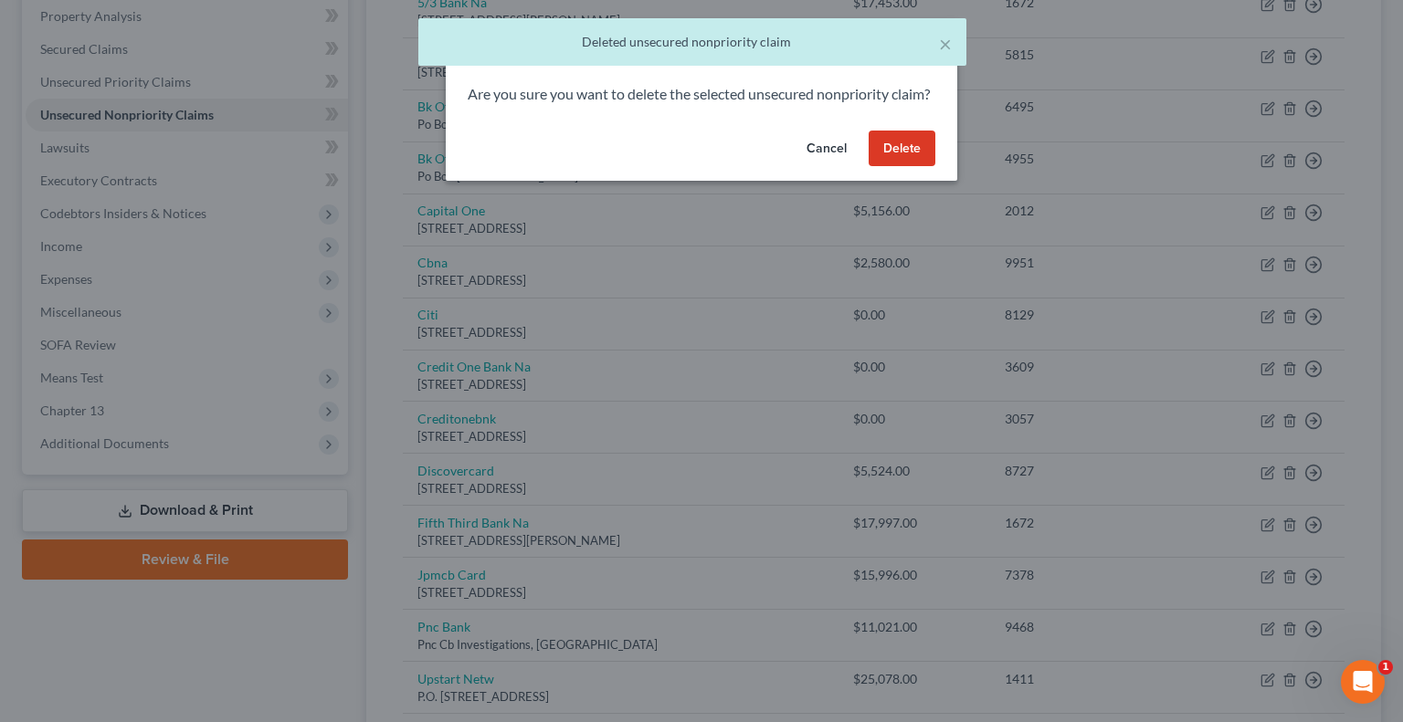
click at [904, 167] on button "Delete" at bounding box center [901, 149] width 67 height 37
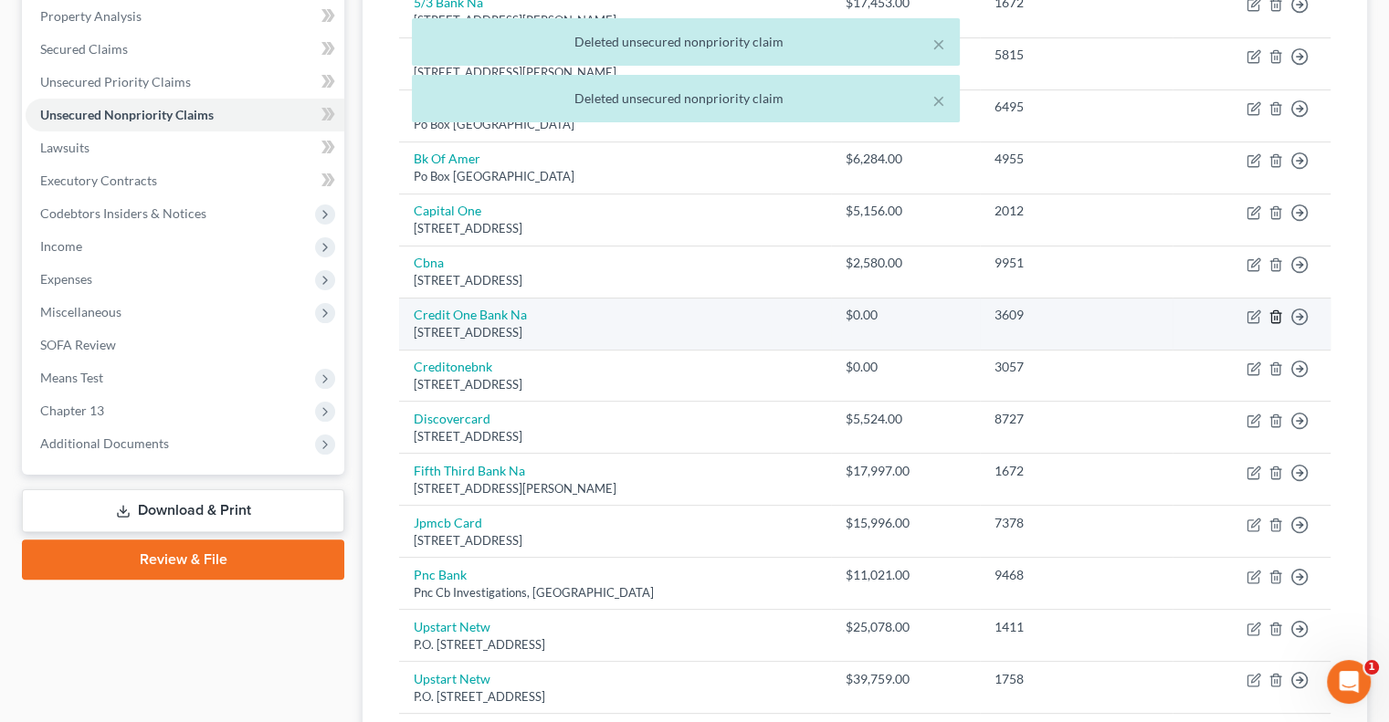
click at [1275, 311] on icon "button" at bounding box center [1275, 317] width 15 height 15
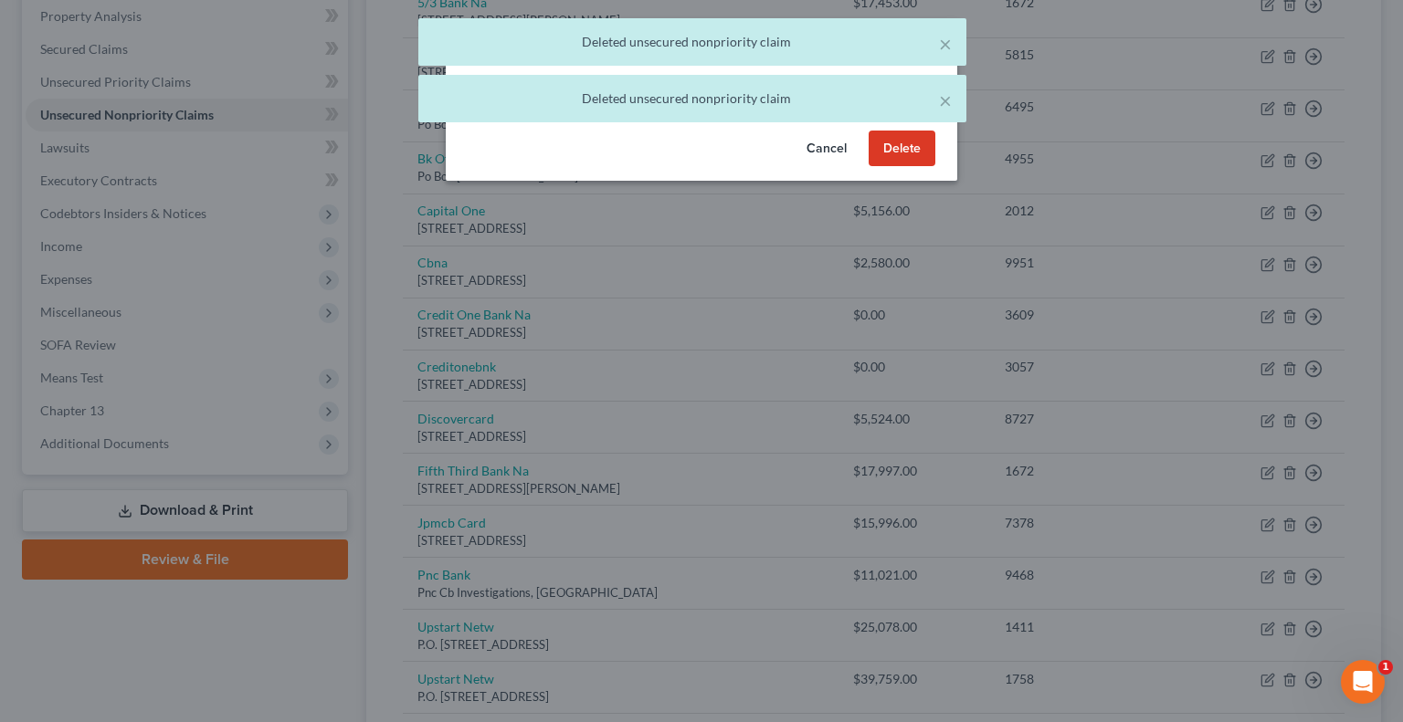
click at [923, 167] on button "Delete" at bounding box center [901, 149] width 67 height 37
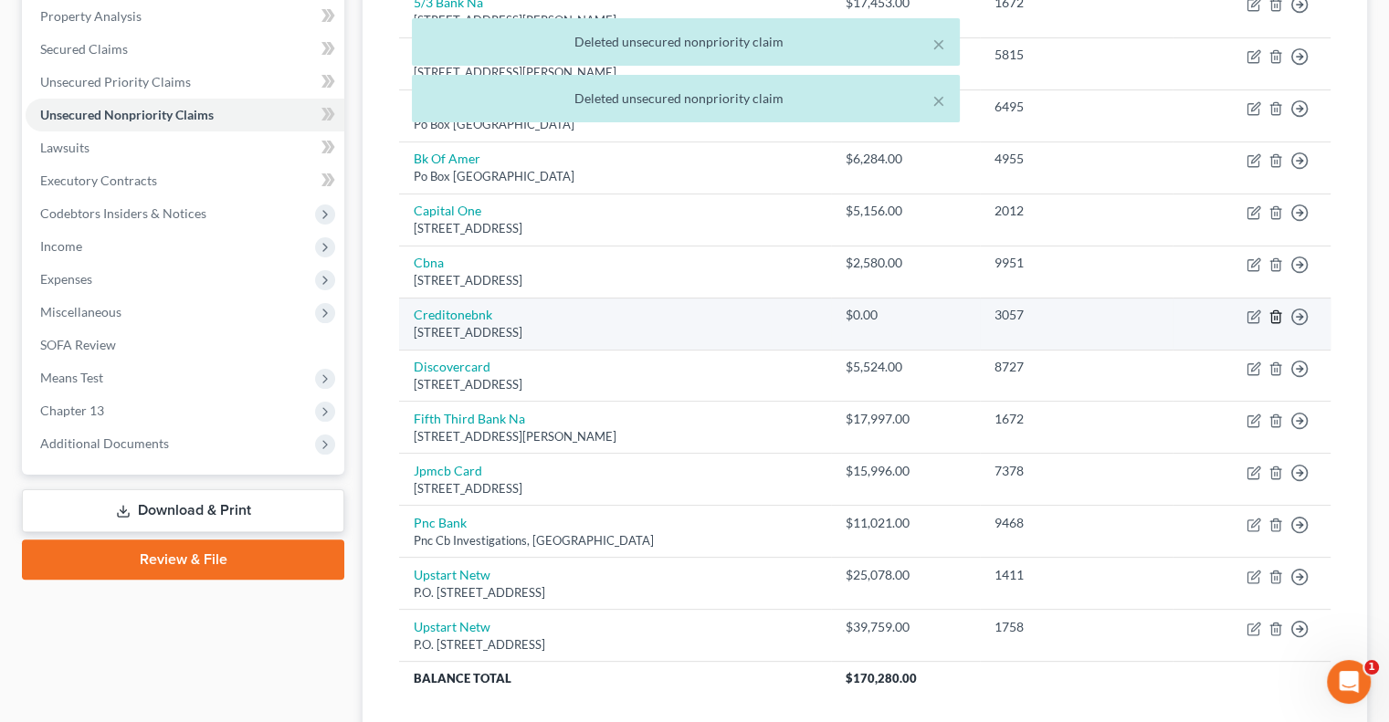
click at [1275, 313] on icon "button" at bounding box center [1275, 317] width 15 height 15
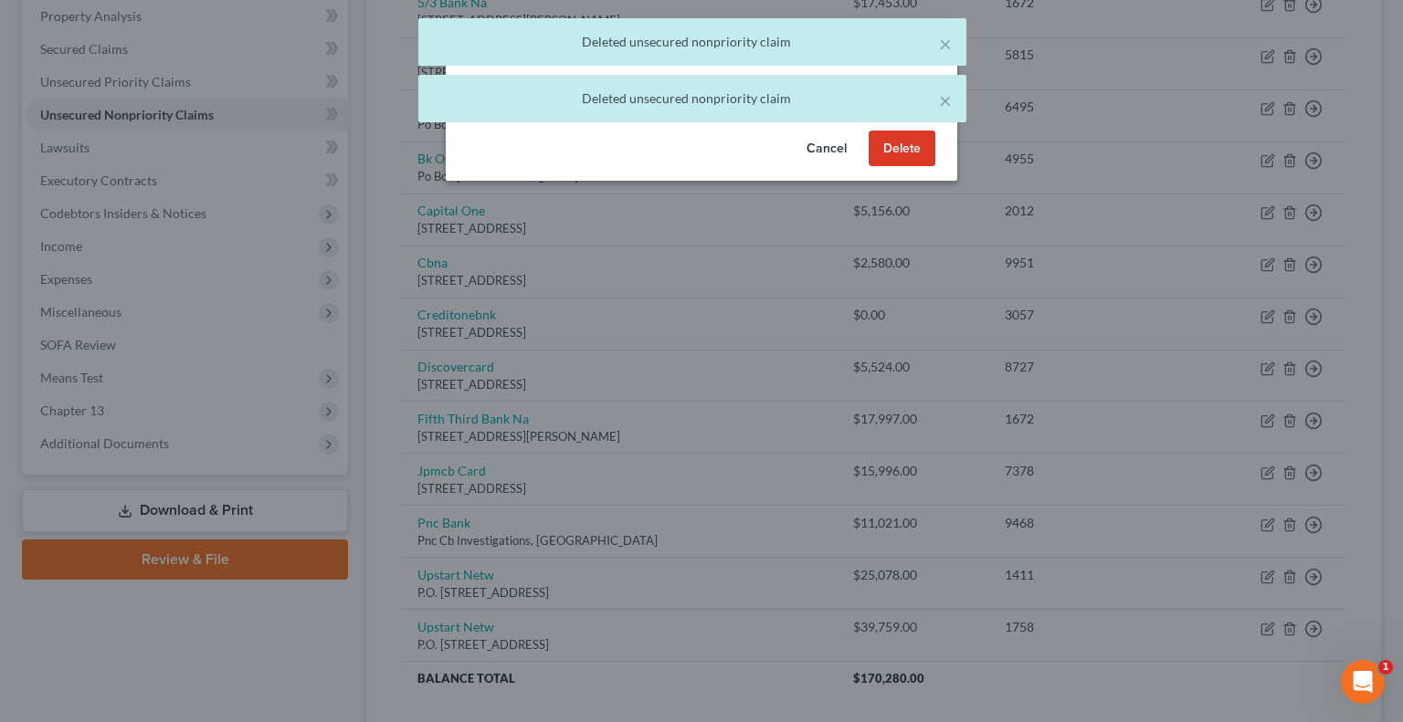
click at [897, 167] on button "Delete" at bounding box center [901, 149] width 67 height 37
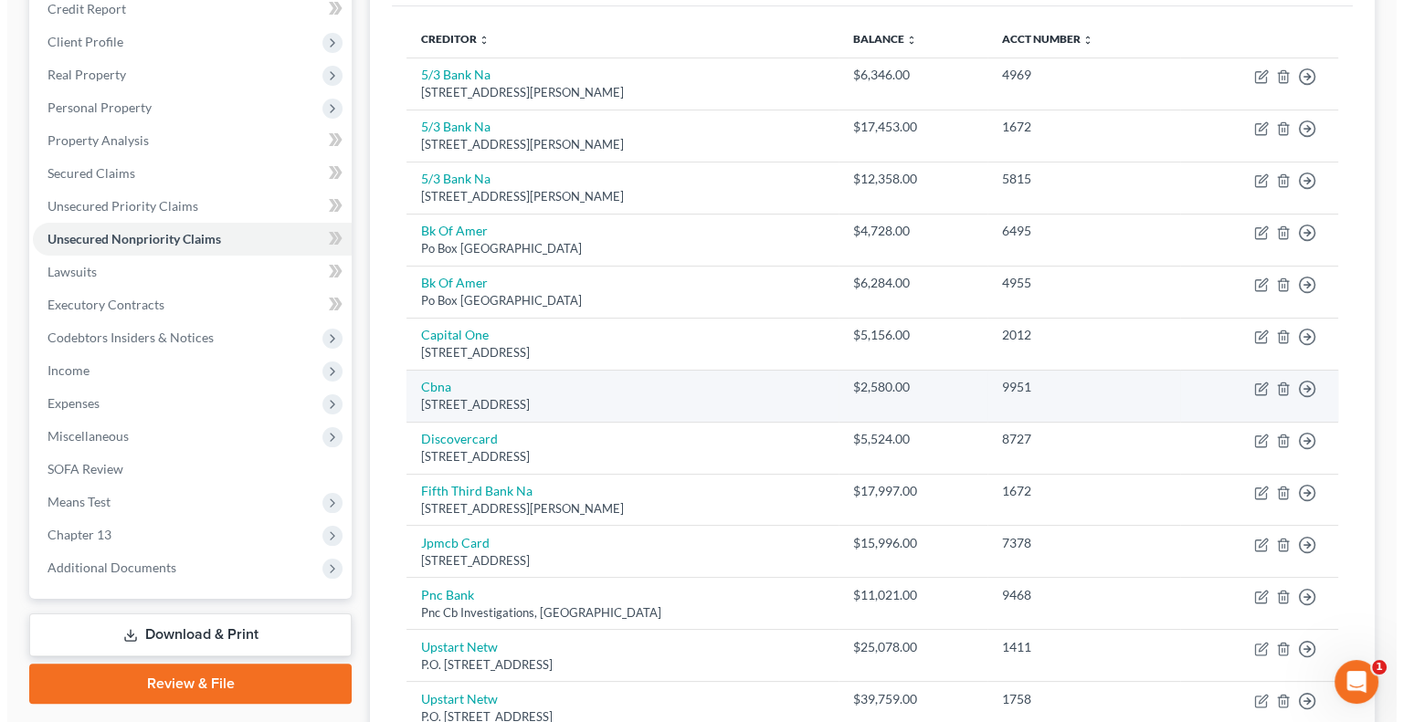
scroll to position [0, 0]
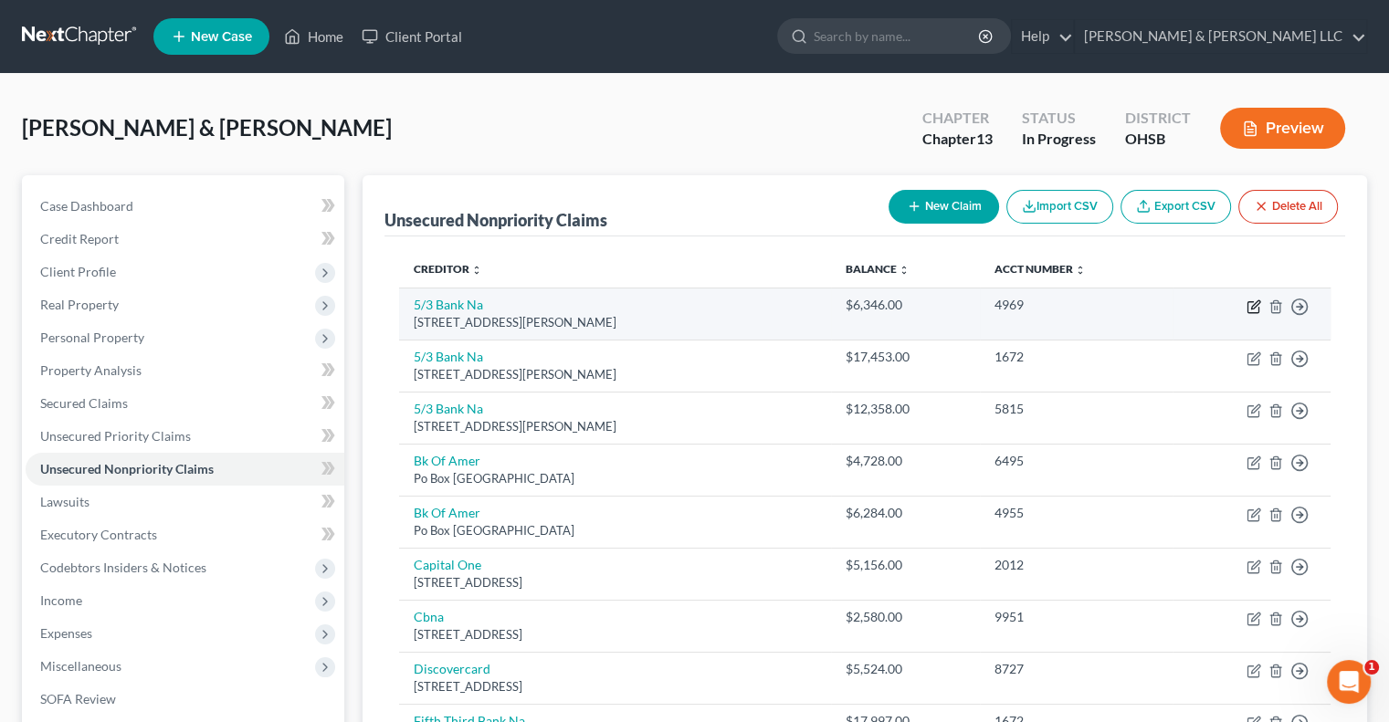
click at [1257, 307] on icon "button" at bounding box center [1253, 307] width 15 height 15
select select "36"
select select "2"
select select "0"
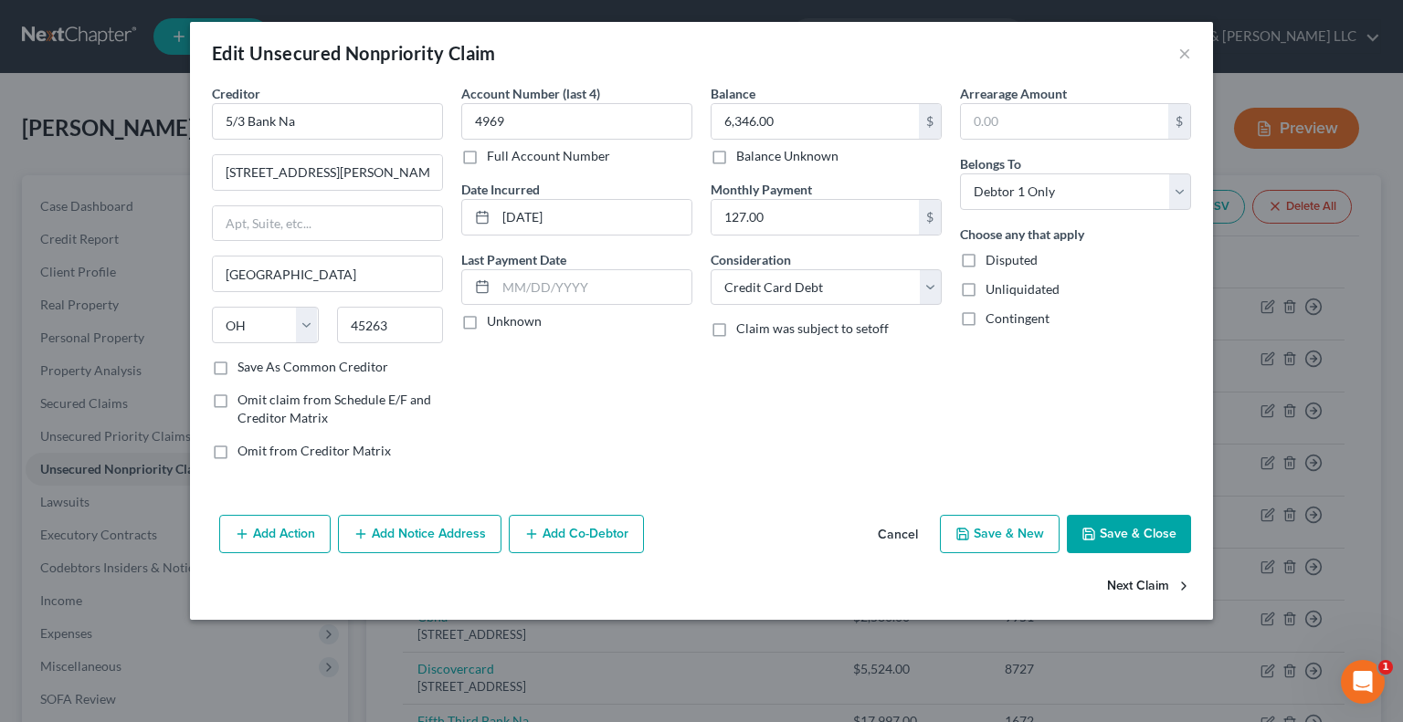
click at [1133, 585] on button "Next Claim" at bounding box center [1149, 587] width 84 height 38
select select "36"
select select "2"
select select "0"
click at [1133, 585] on button "Next Claim" at bounding box center [1149, 587] width 84 height 38
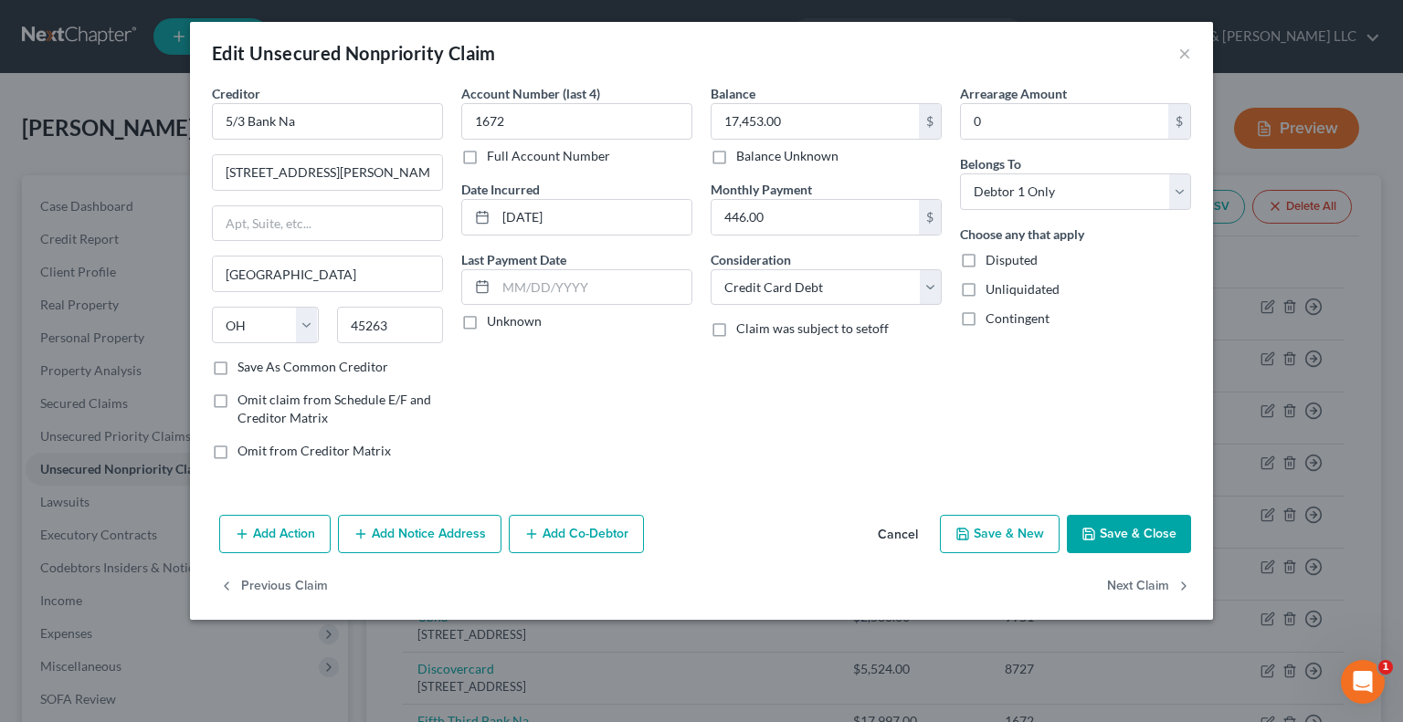
select select "36"
select select "0"
click at [934, 300] on select "Select Cable / Satellite Services Collection Agency Credit Card Debt Debt Couns…" at bounding box center [825, 287] width 231 height 37
select select "2"
click at [710, 269] on select "Select Cable / Satellite Services Collection Agency Credit Card Debt Debt Couns…" at bounding box center [825, 287] width 231 height 37
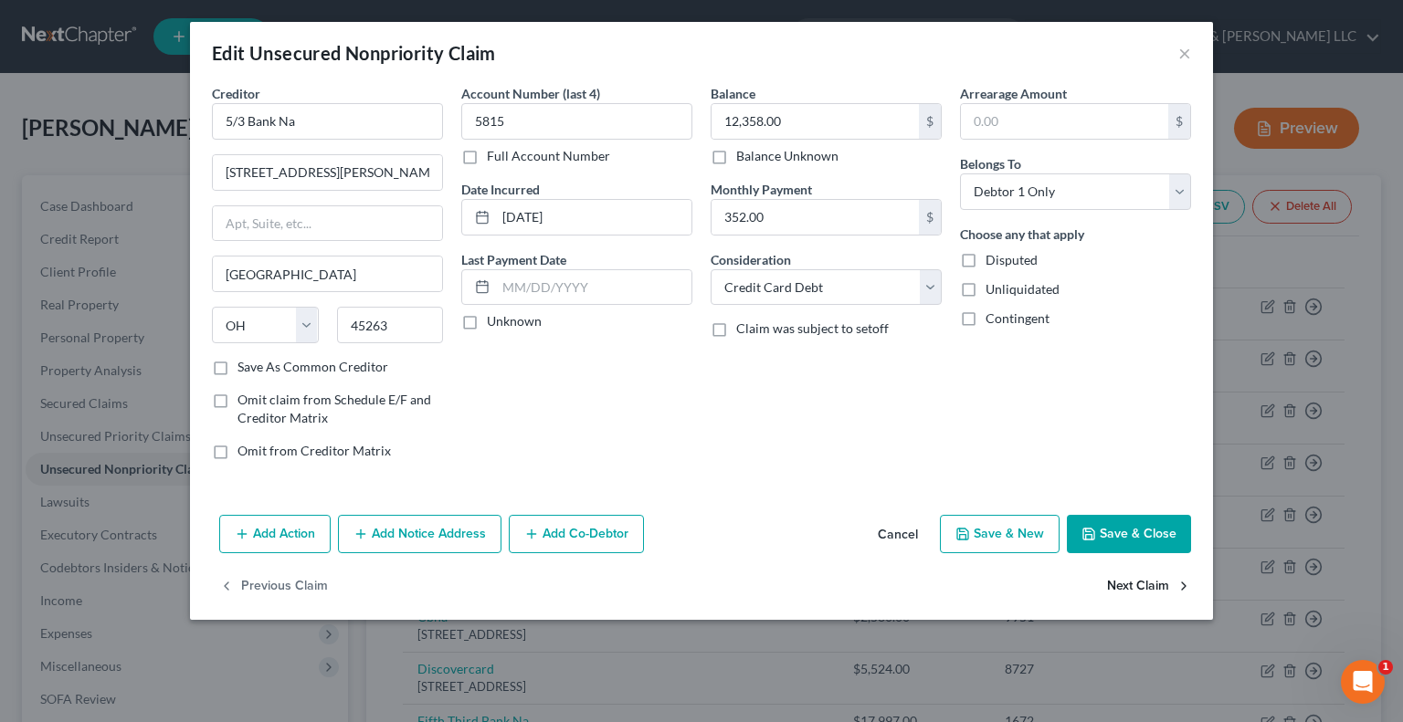
click at [1156, 588] on button "Next Claim" at bounding box center [1149, 587] width 84 height 38
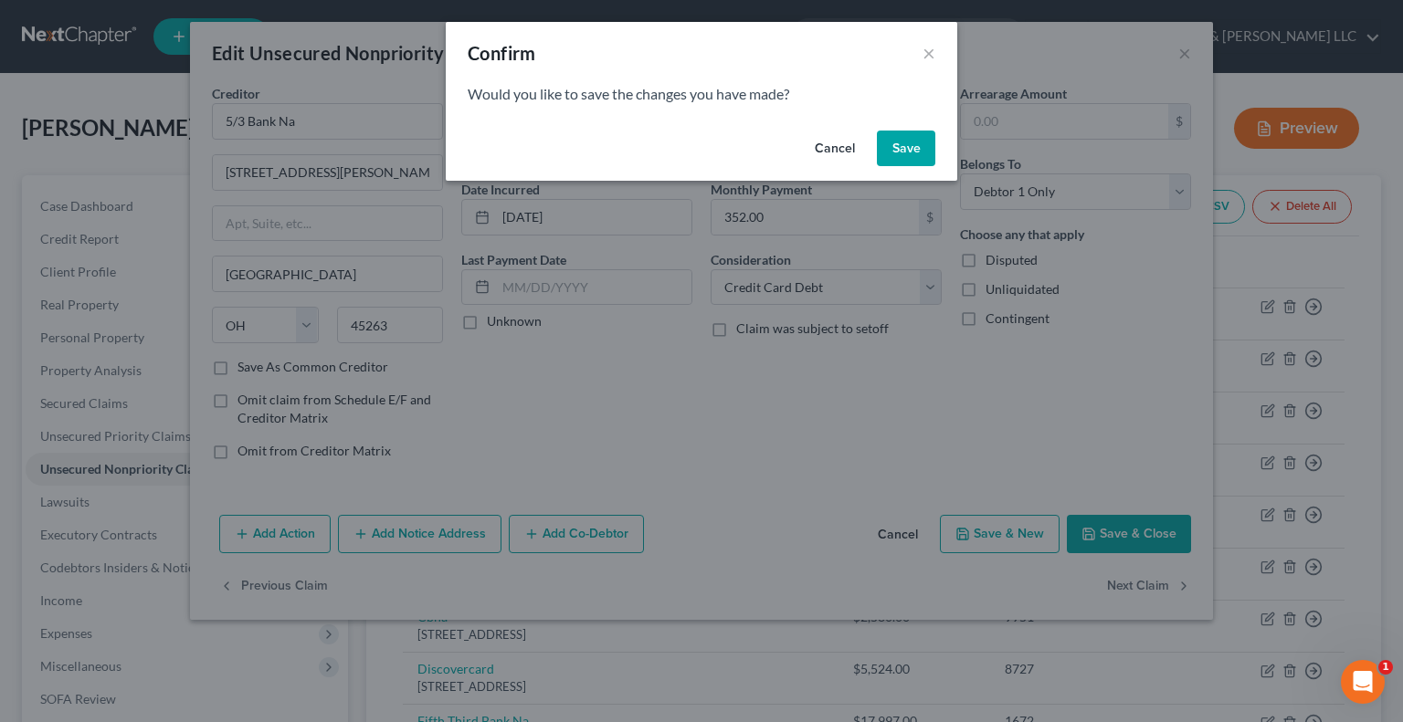
click at [914, 160] on button "Save" at bounding box center [906, 149] width 58 height 37
select select "45"
select select "2"
select select "0"
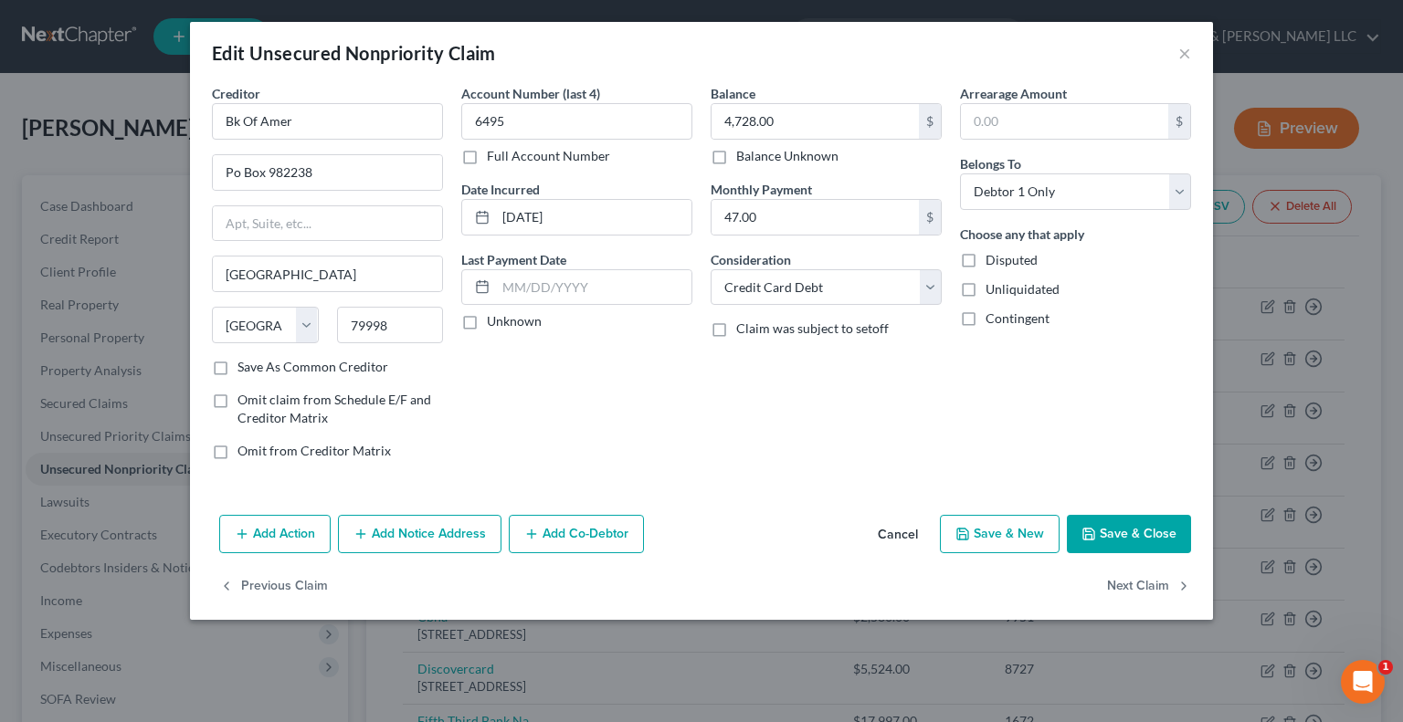
type input "0"
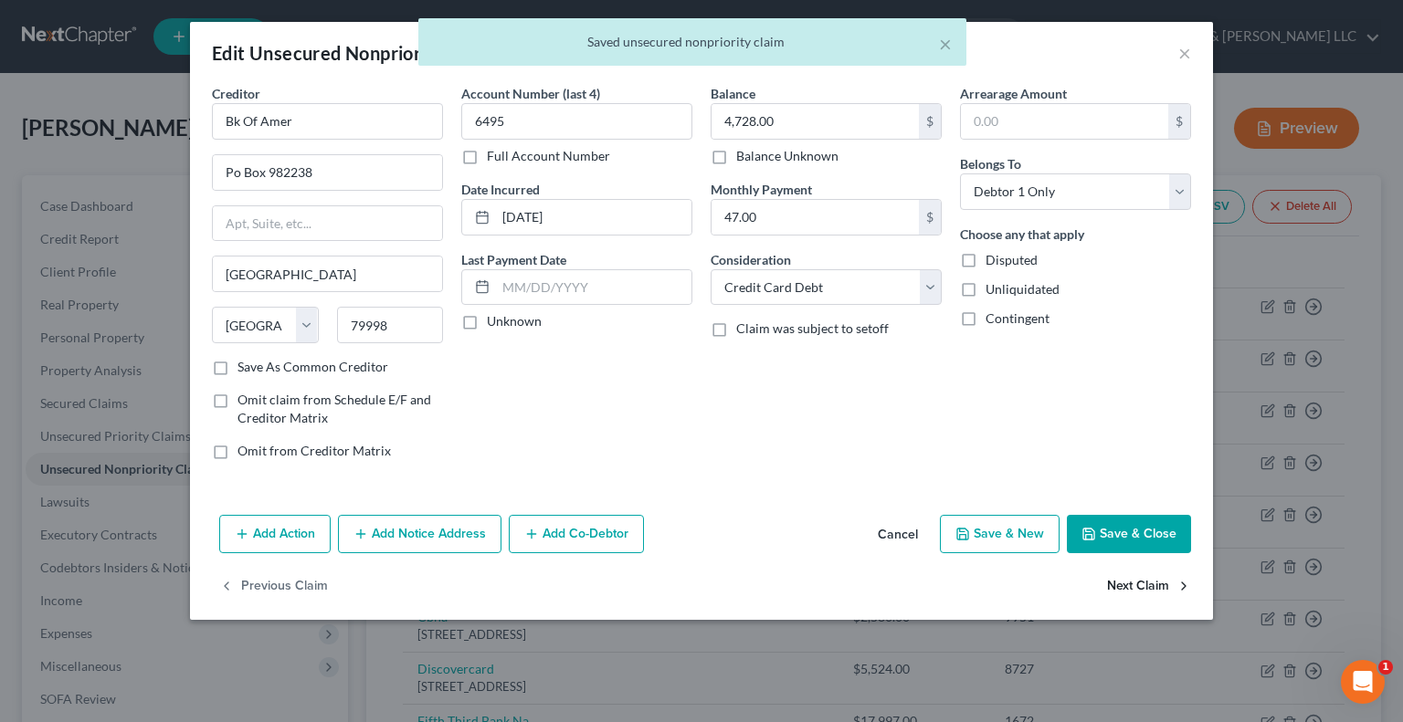
click at [1141, 587] on button "Next Claim" at bounding box center [1149, 587] width 84 height 38
select select "45"
select select "2"
select select "1"
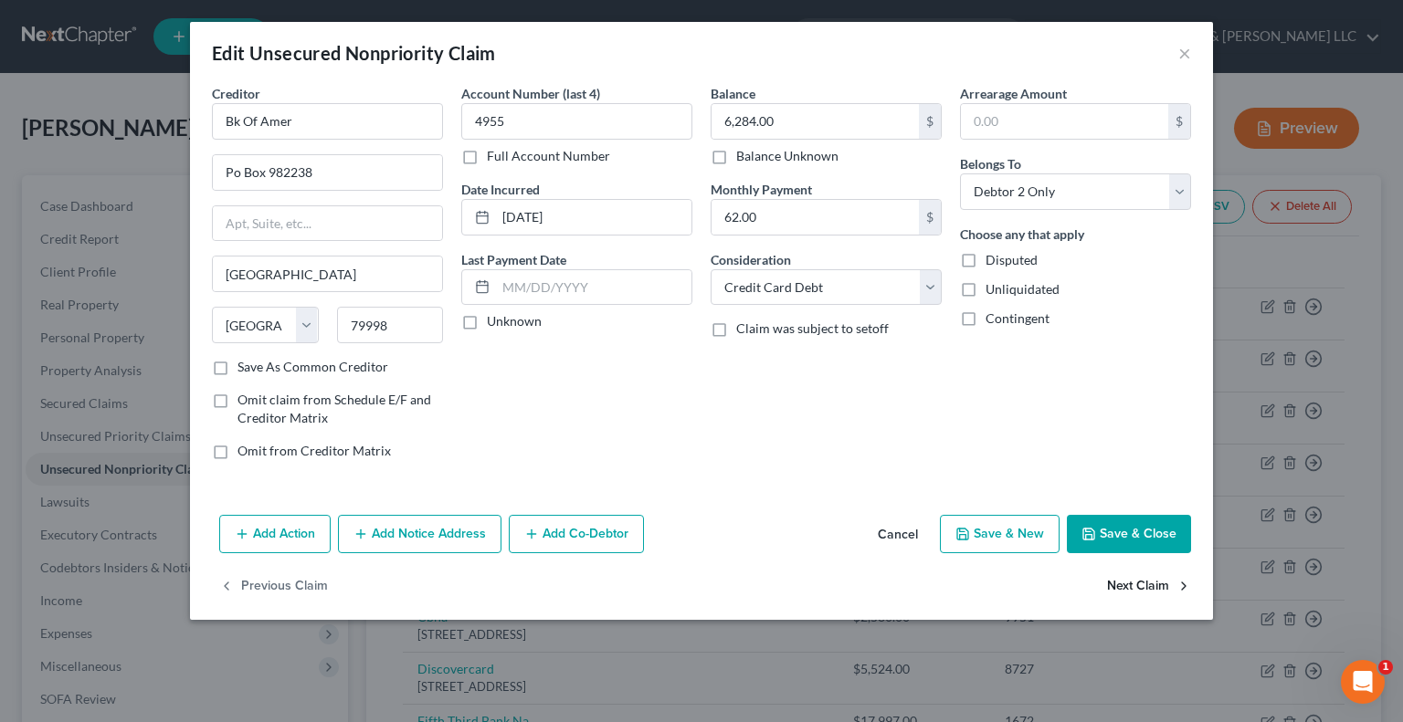
click at [1114, 591] on button "Next Claim" at bounding box center [1149, 587] width 84 height 38
select select "46"
select select "2"
select select "0"
click at [1114, 591] on button "Next Claim" at bounding box center [1149, 587] width 84 height 38
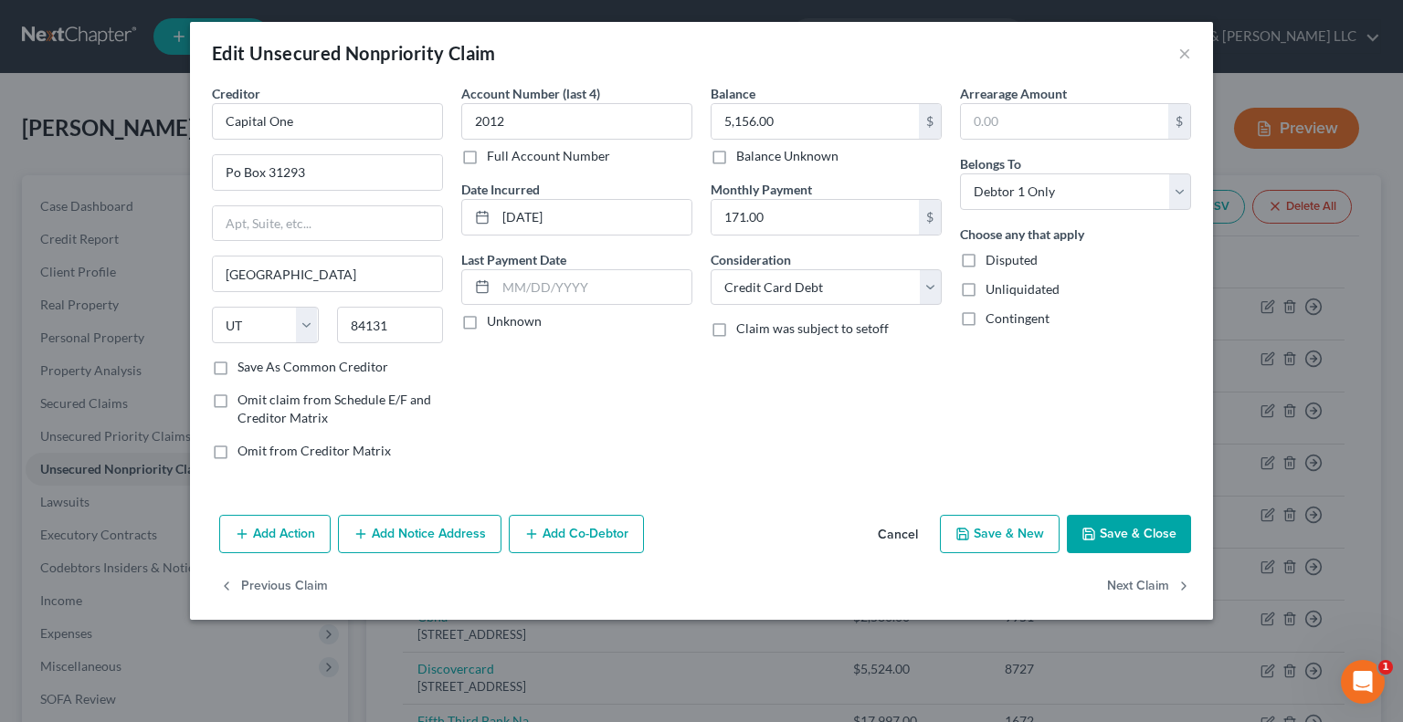
select select "43"
select select "2"
select select "0"
click at [1114, 591] on button "Next Claim" at bounding box center [1149, 587] width 84 height 38
select select "46"
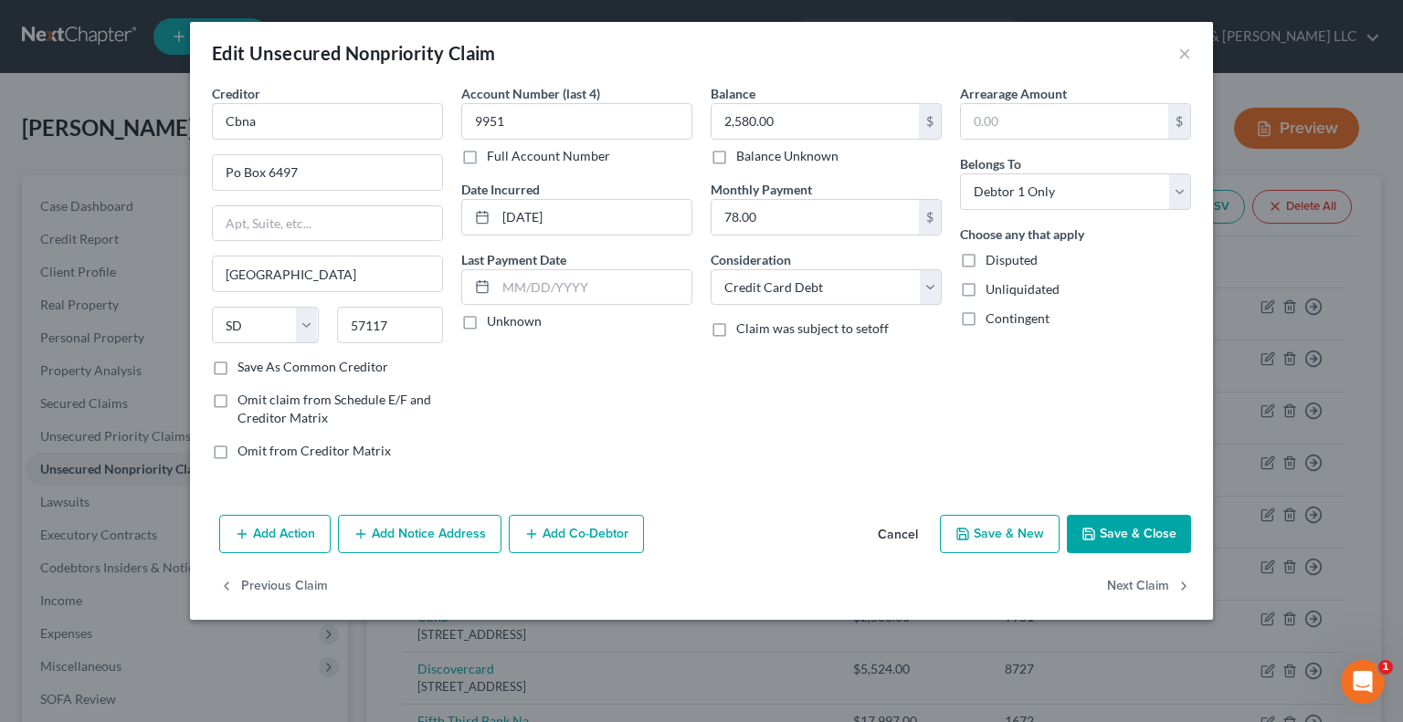
select select "2"
select select "0"
click at [1114, 591] on button "Next Claim" at bounding box center [1149, 587] width 84 height 38
select select "36"
select select "2"
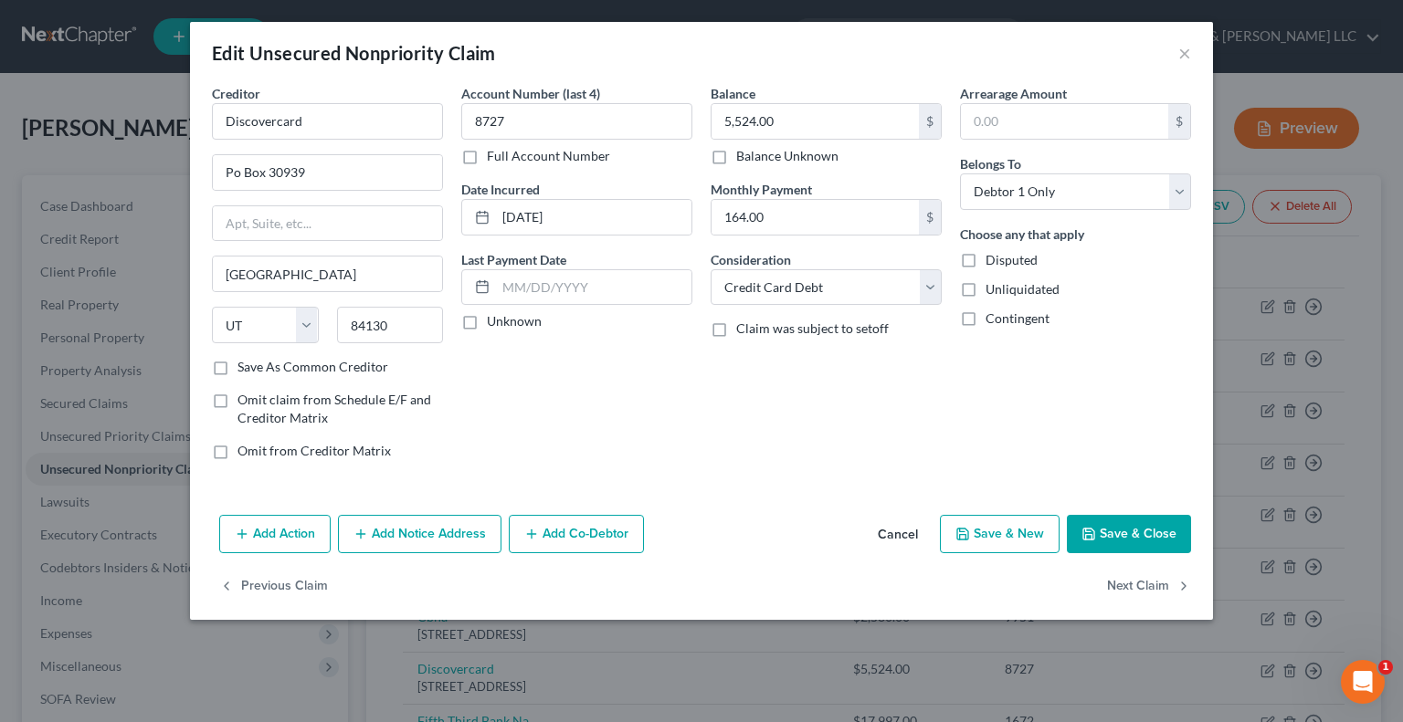
select select "1"
click at [1114, 591] on button "Next Claim" at bounding box center [1149, 587] width 84 height 38
select select "7"
select select "2"
select select "0"
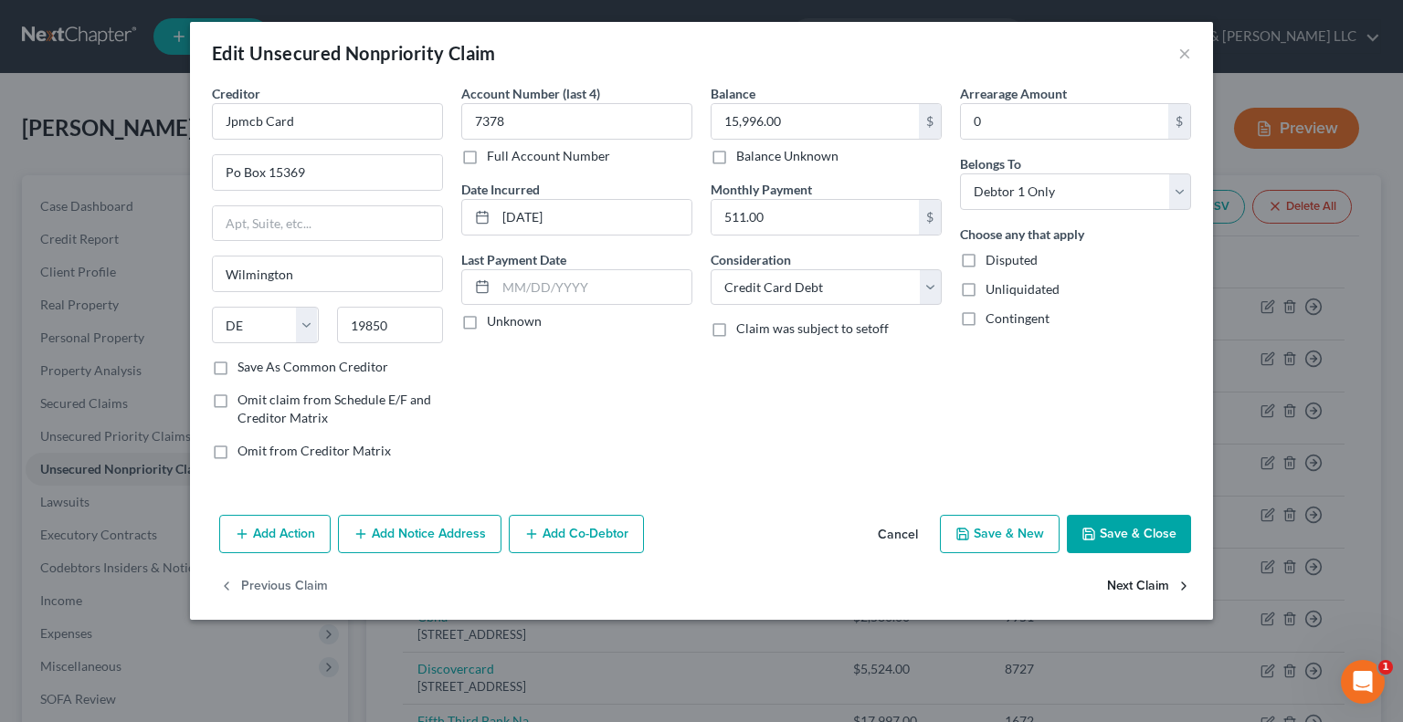
click at [1114, 591] on button "Next Claim" at bounding box center [1149, 587] width 84 height 38
select select "36"
select select "2"
select select "0"
click at [1114, 591] on button "Next Claim" at bounding box center [1149, 587] width 84 height 38
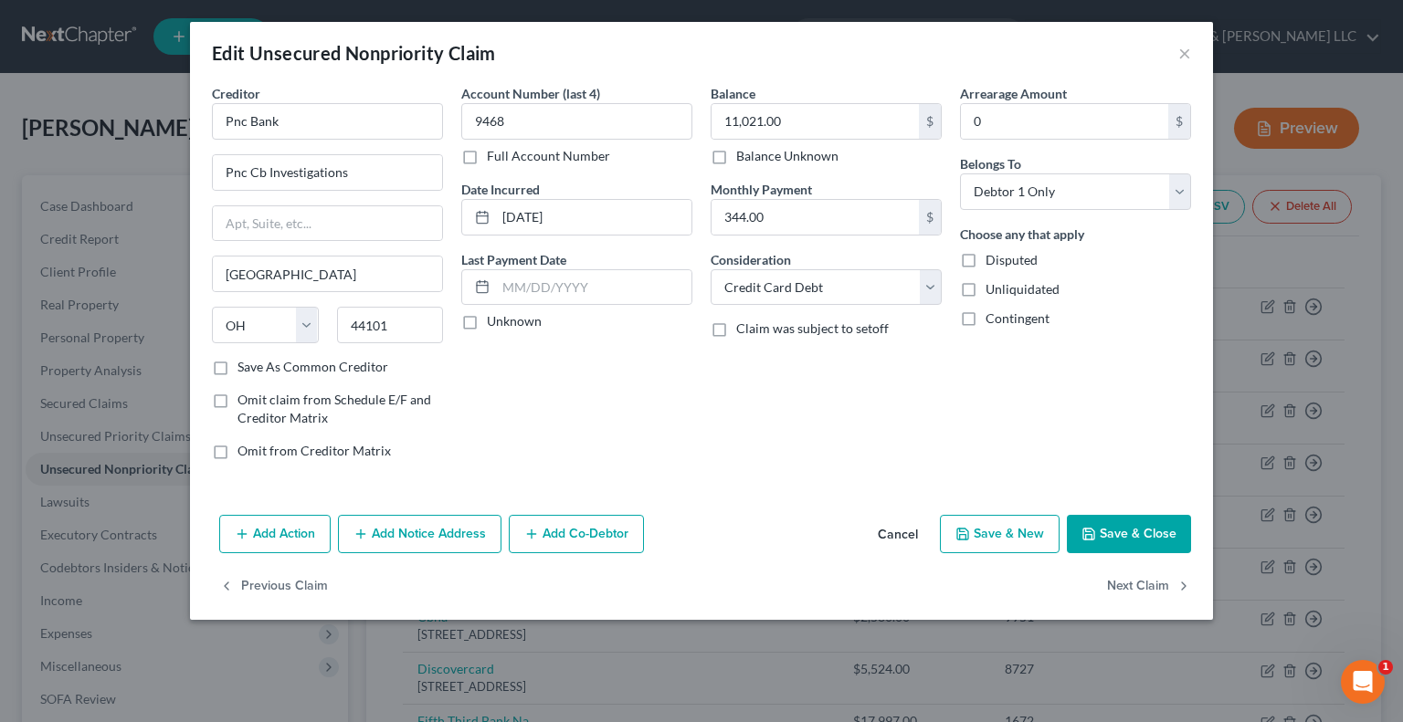
select select "4"
select select "10"
select select "0"
click at [1114, 591] on button "Next Claim" at bounding box center [1149, 587] width 84 height 38
select select "4"
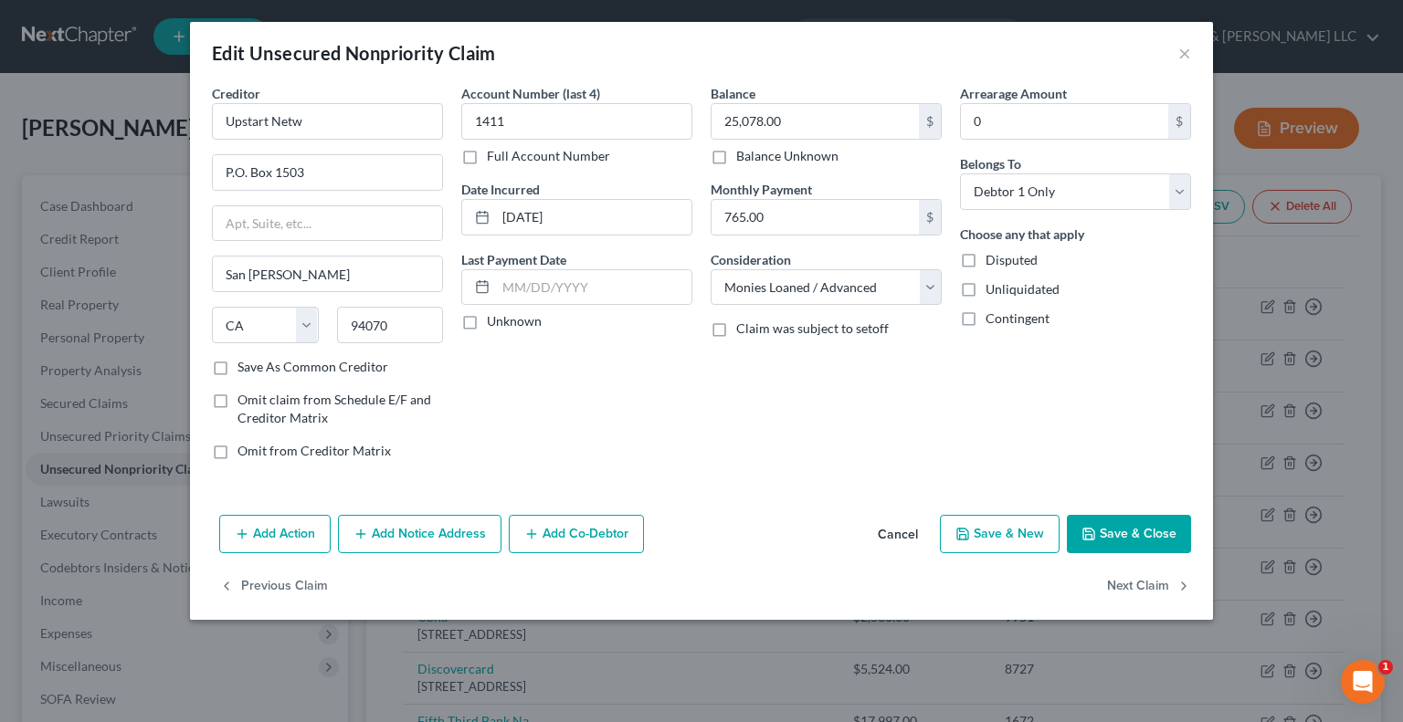
select select "10"
select select "0"
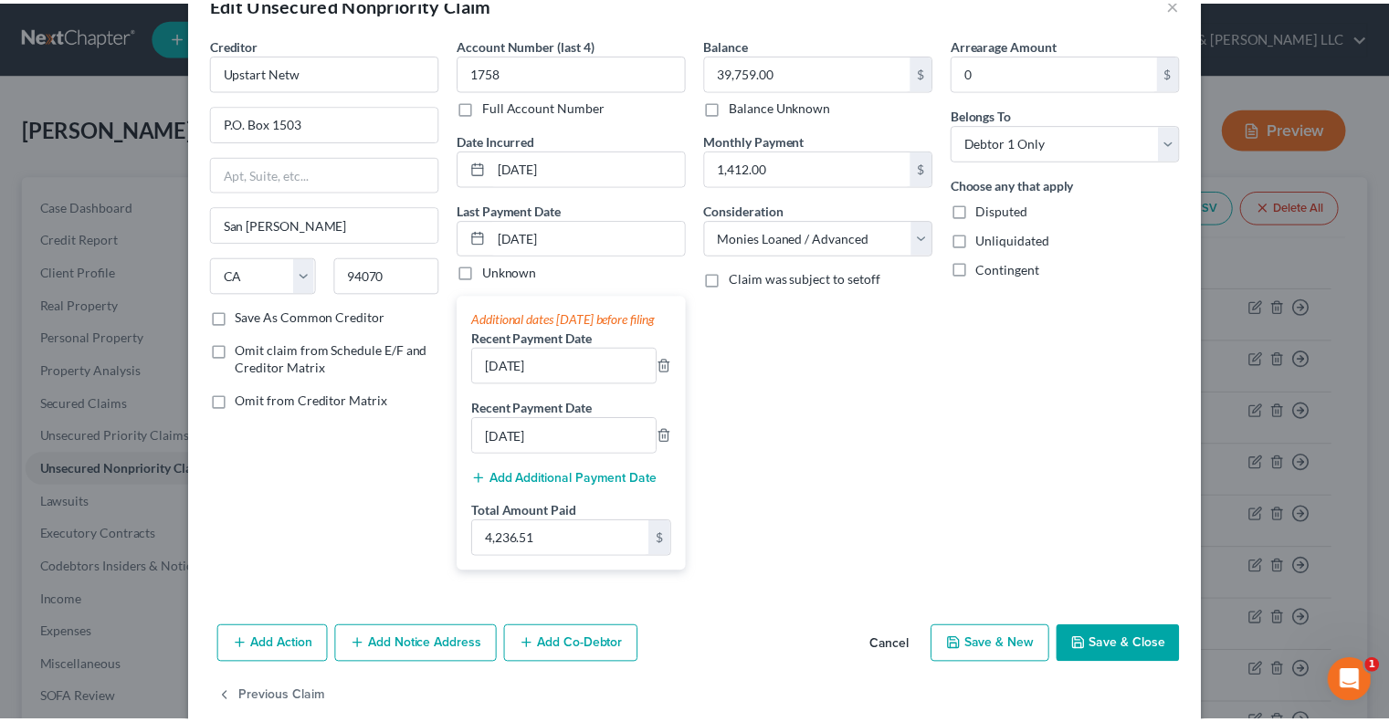
scroll to position [91, 0]
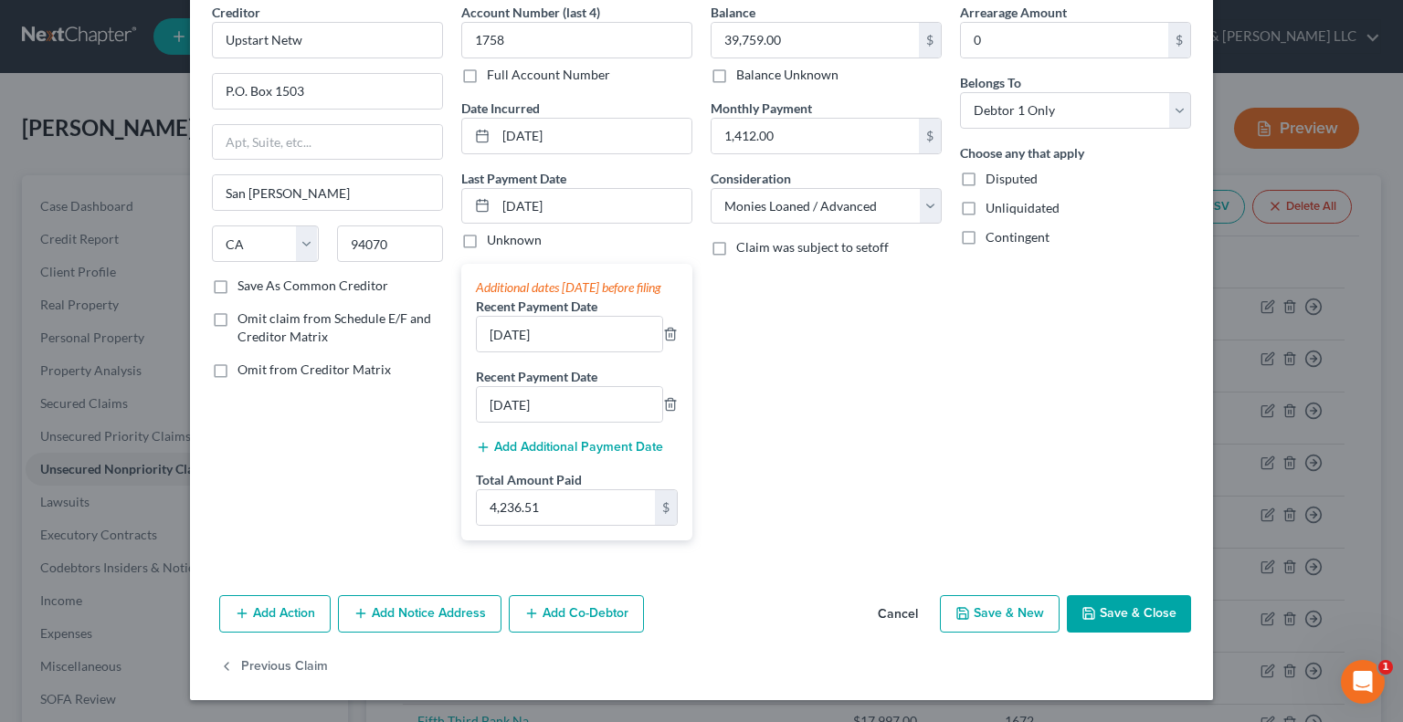
click at [1138, 620] on button "Save & Close" at bounding box center [1129, 614] width 124 height 38
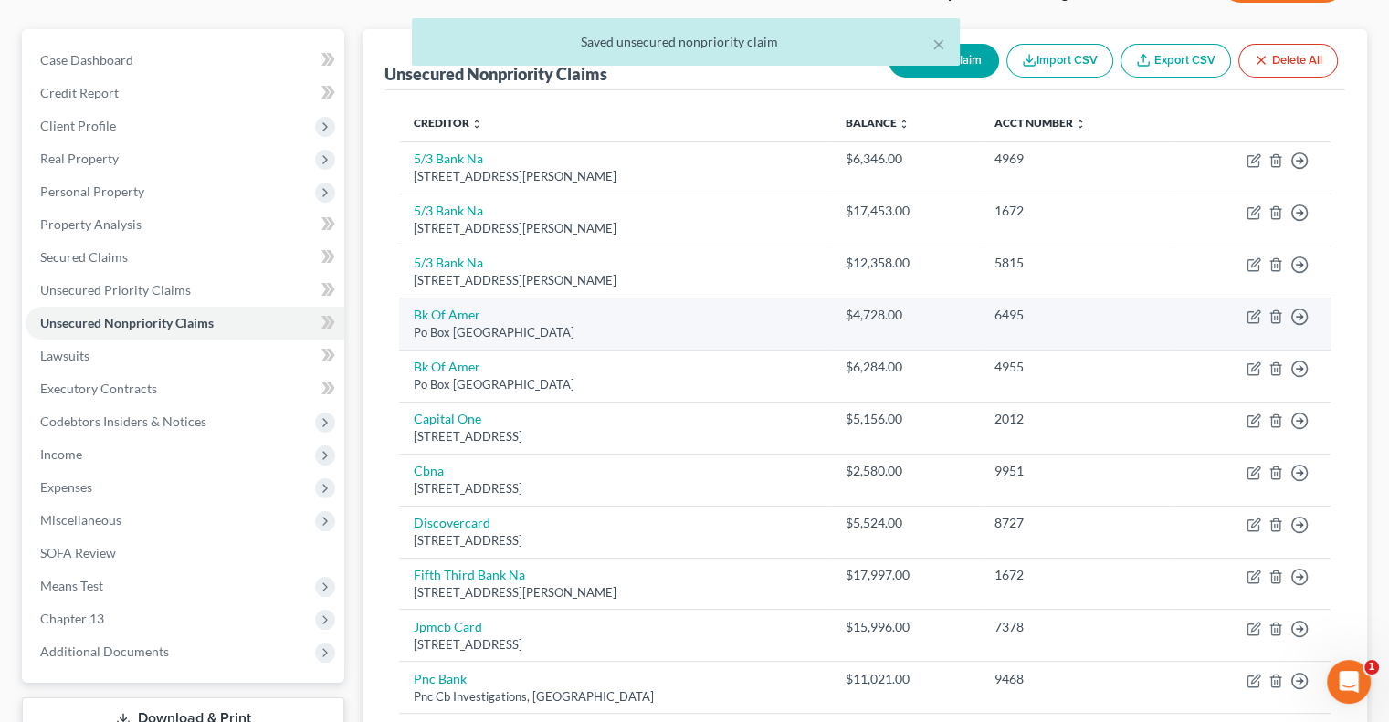
scroll to position [436, 0]
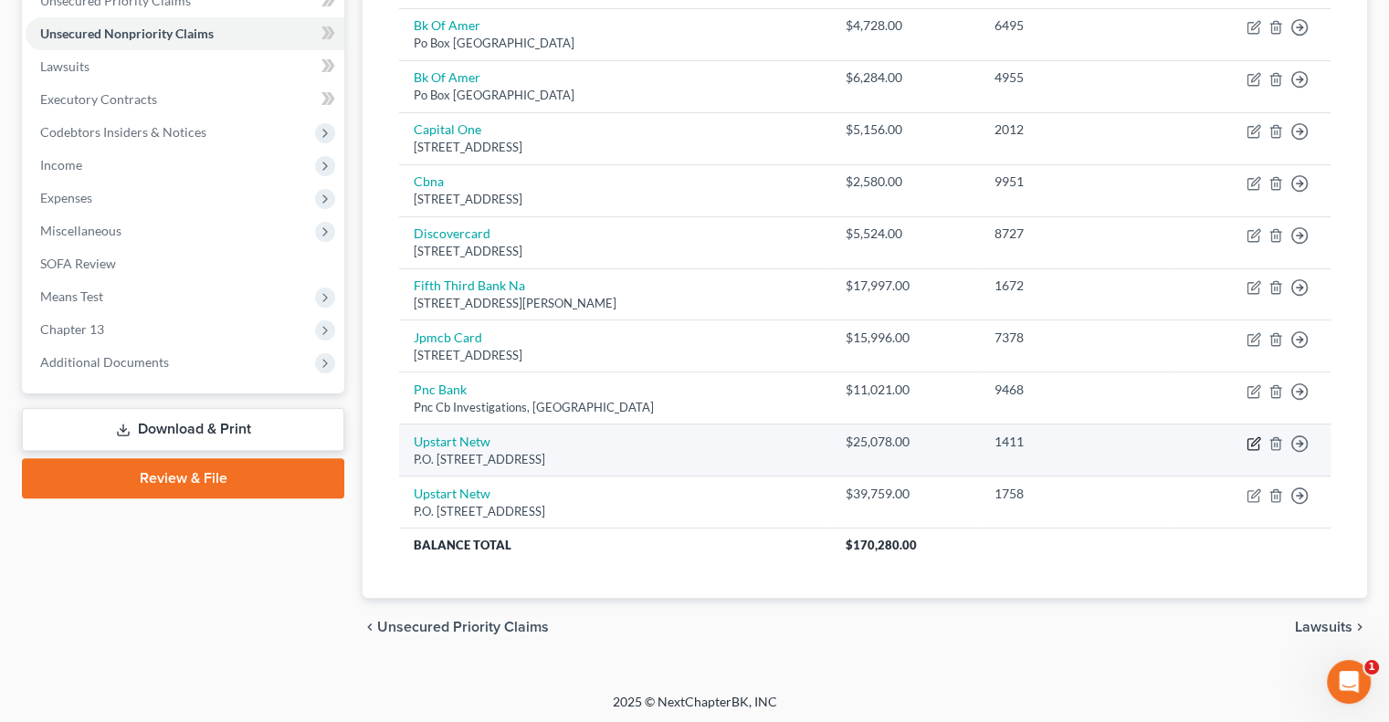
click at [1252, 447] on icon "button" at bounding box center [1253, 443] width 15 height 15
select select "4"
select select "10"
select select "0"
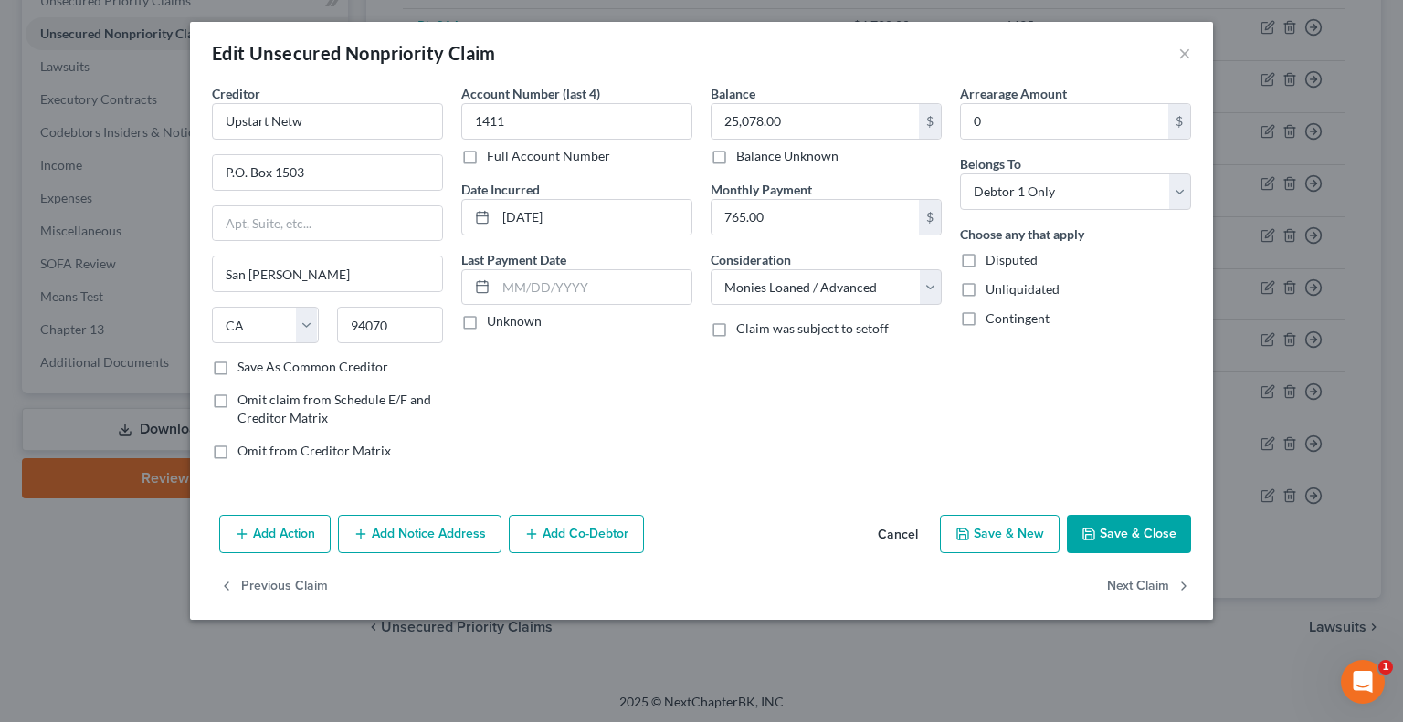
click at [1118, 529] on button "Save & Close" at bounding box center [1129, 534] width 124 height 38
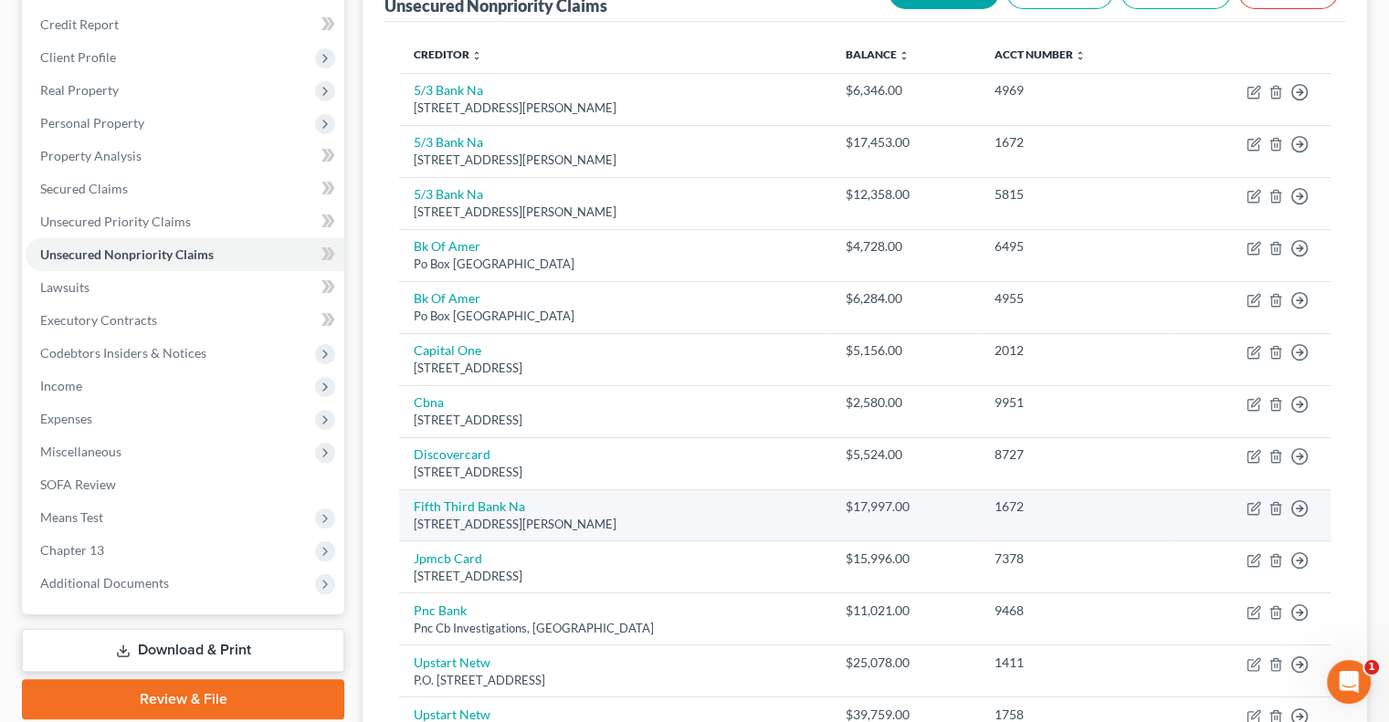
scroll to position [0, 0]
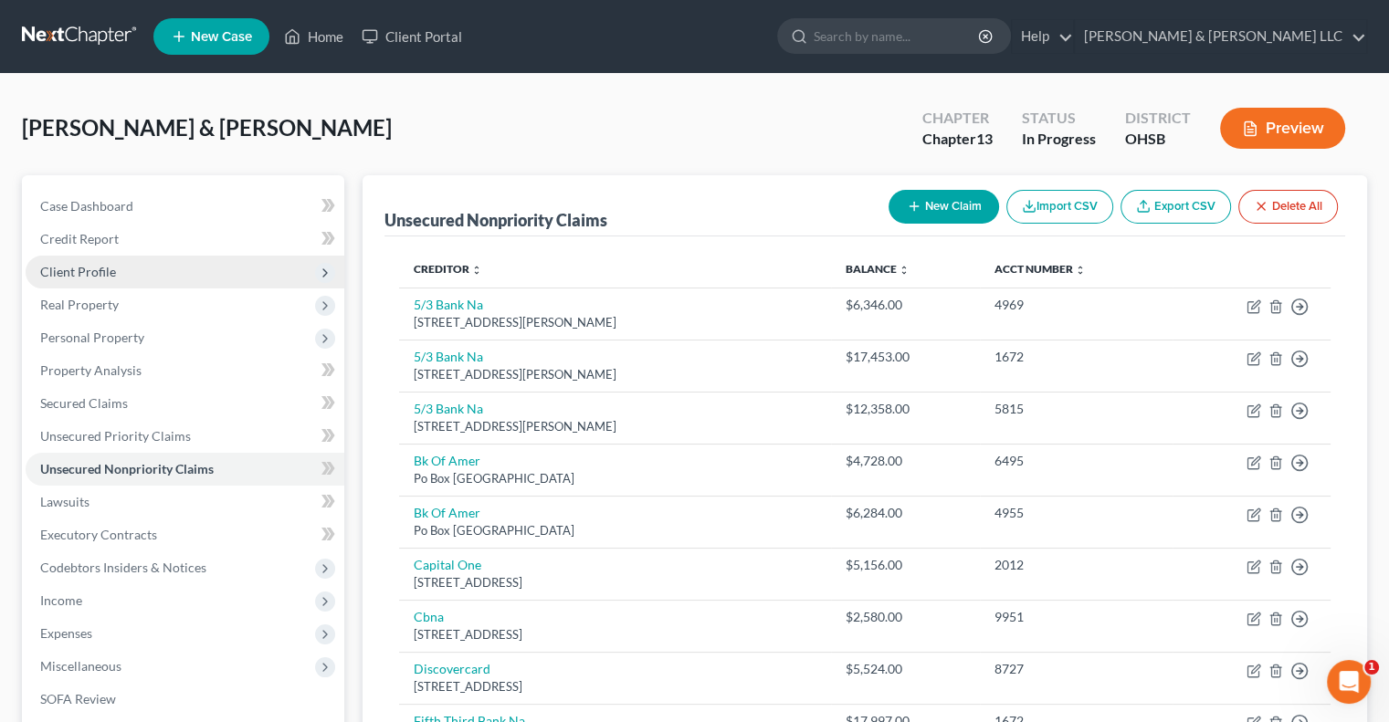
click at [117, 267] on span "Client Profile" at bounding box center [185, 272] width 319 height 33
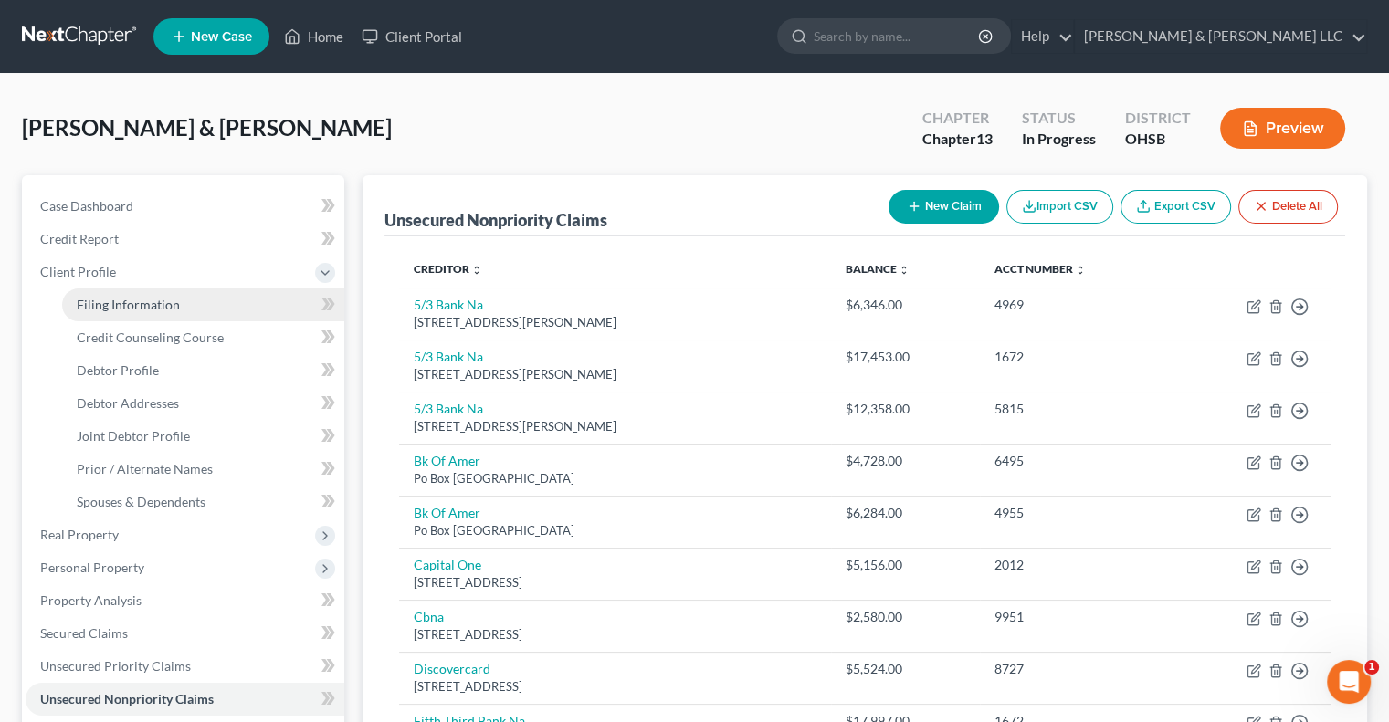
click at [131, 307] on span "Filing Information" at bounding box center [128, 305] width 103 height 16
select select "1"
select select "3"
select select "36"
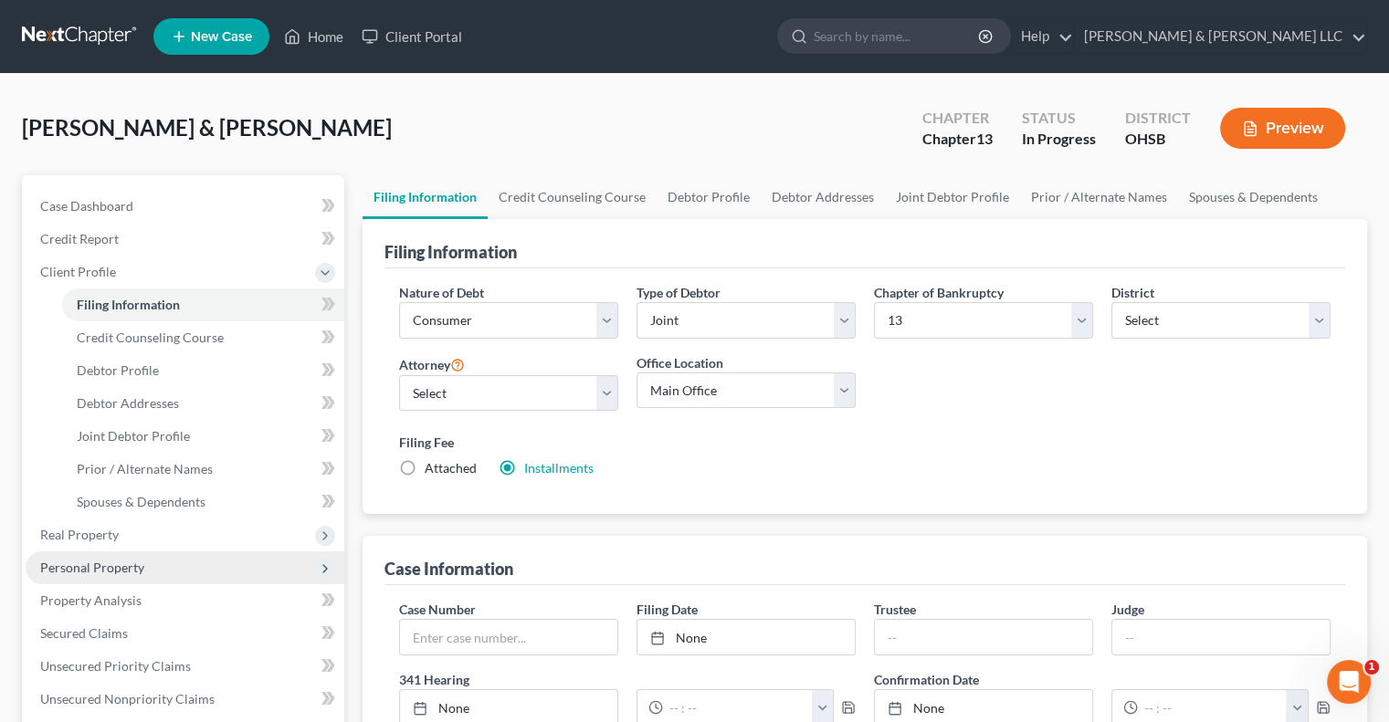
click at [138, 565] on span "Personal Property" at bounding box center [92, 568] width 104 height 16
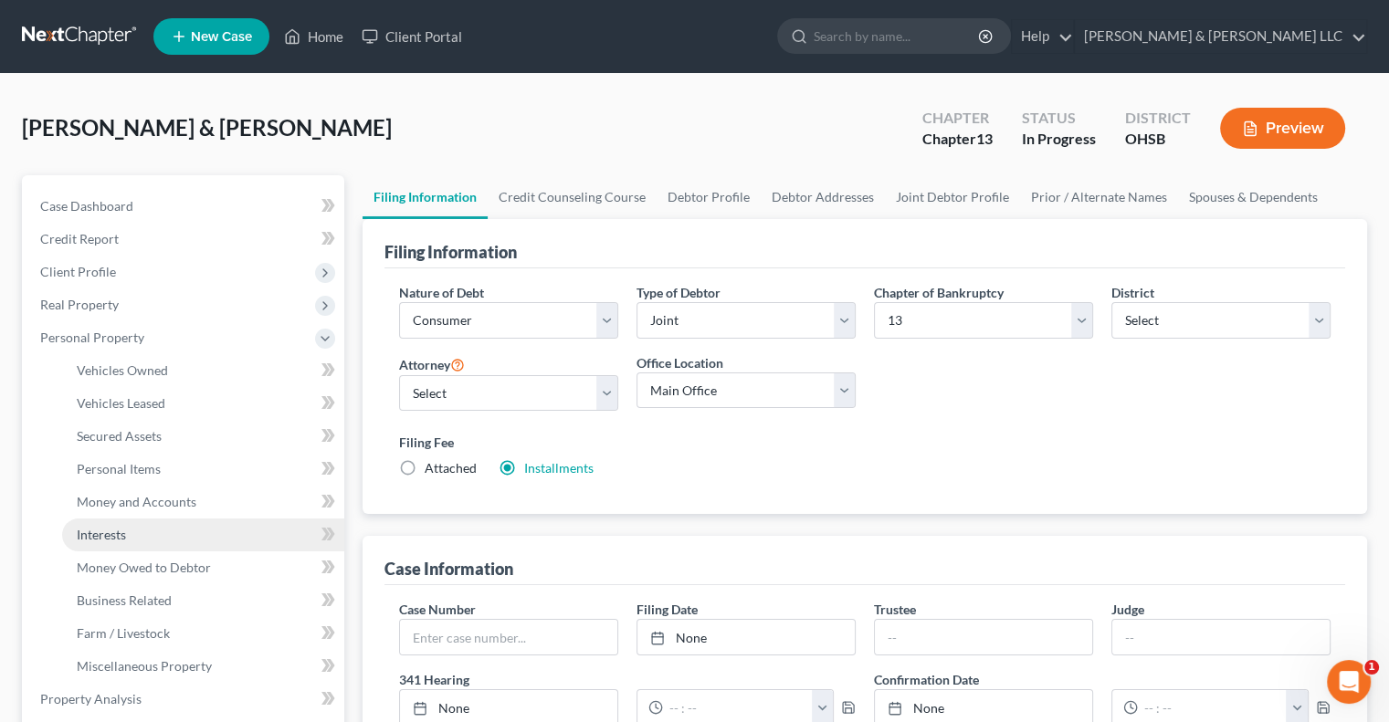
click at [153, 535] on link "Interests" at bounding box center [203, 535] width 282 height 33
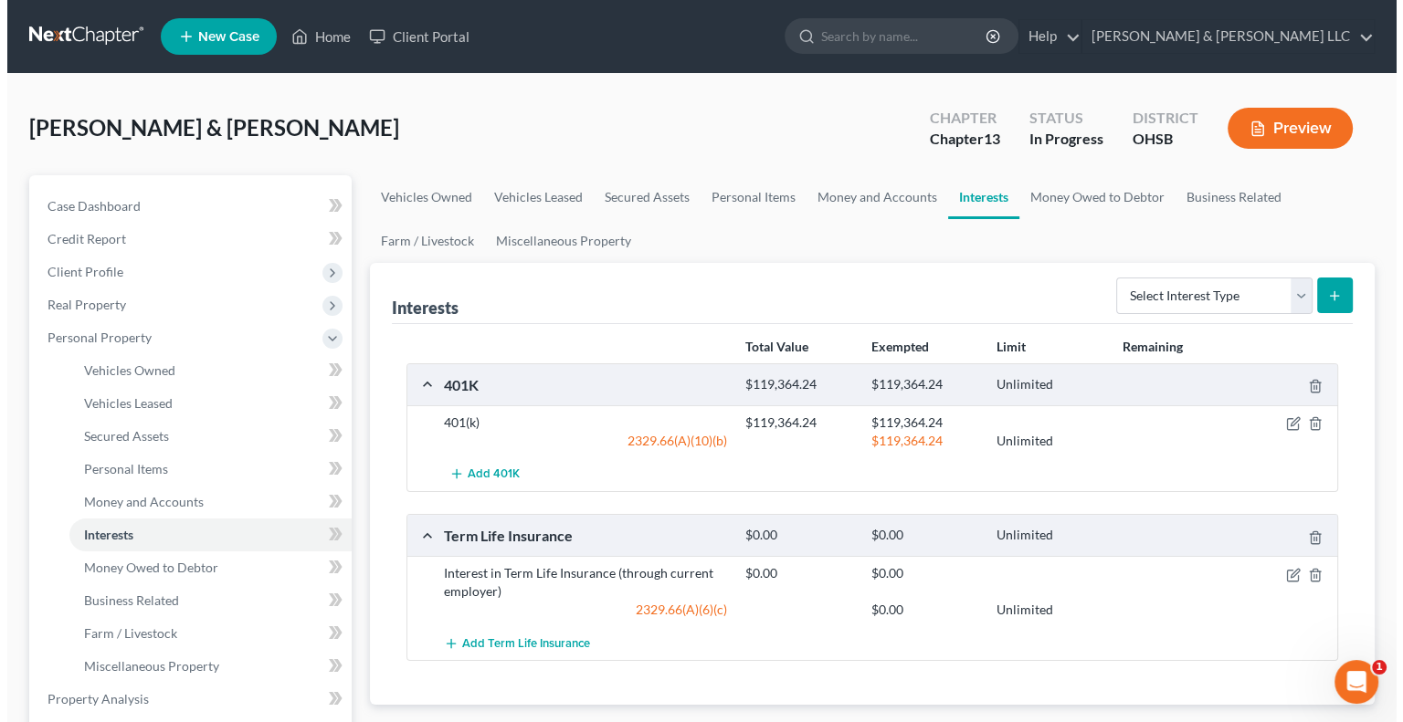
scroll to position [91, 0]
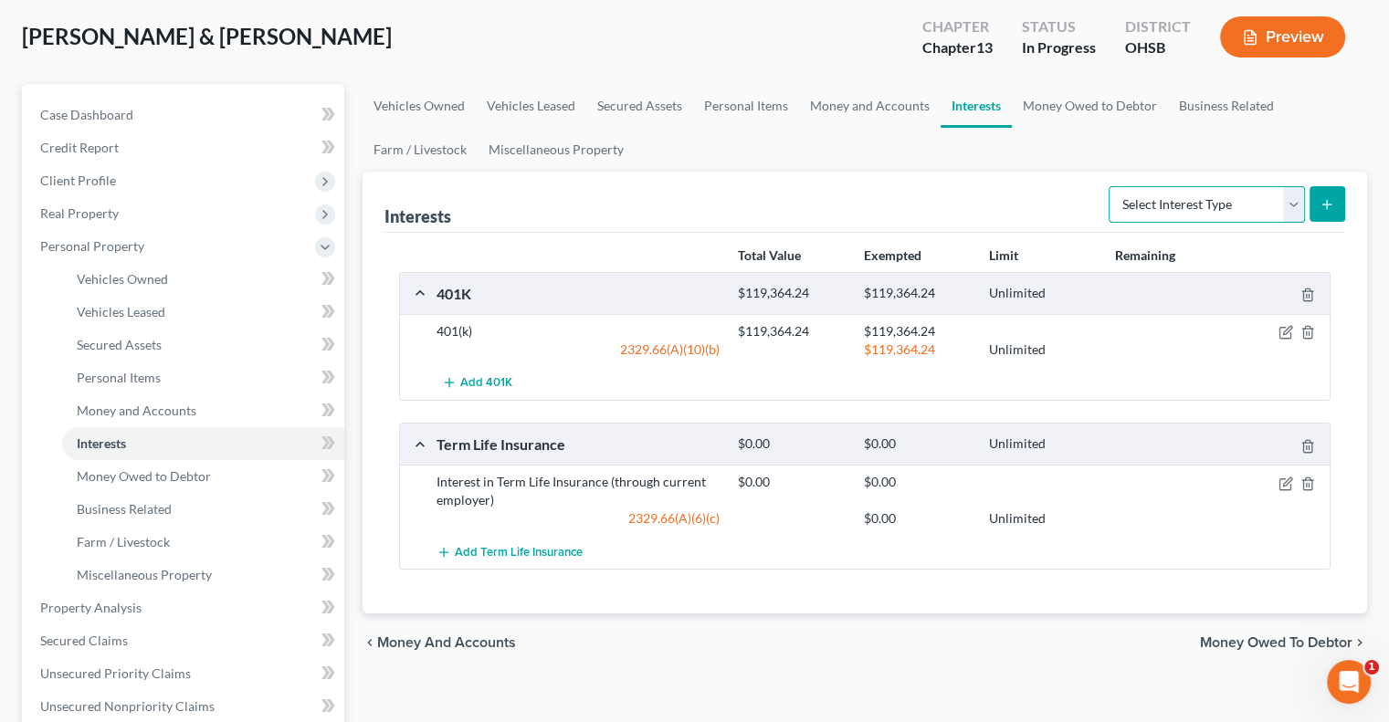
click at [1293, 212] on select "Select Interest Type 401K Annuity Bond Education IRA Government Bond Government…" at bounding box center [1207, 204] width 196 height 37
select select "government_pension_plan"
click at [1110, 186] on select "Select Interest Type 401K Annuity Bond Education IRA Government Bond Government…" at bounding box center [1207, 204] width 196 height 37
click at [1334, 212] on button "submit" at bounding box center [1327, 204] width 36 height 36
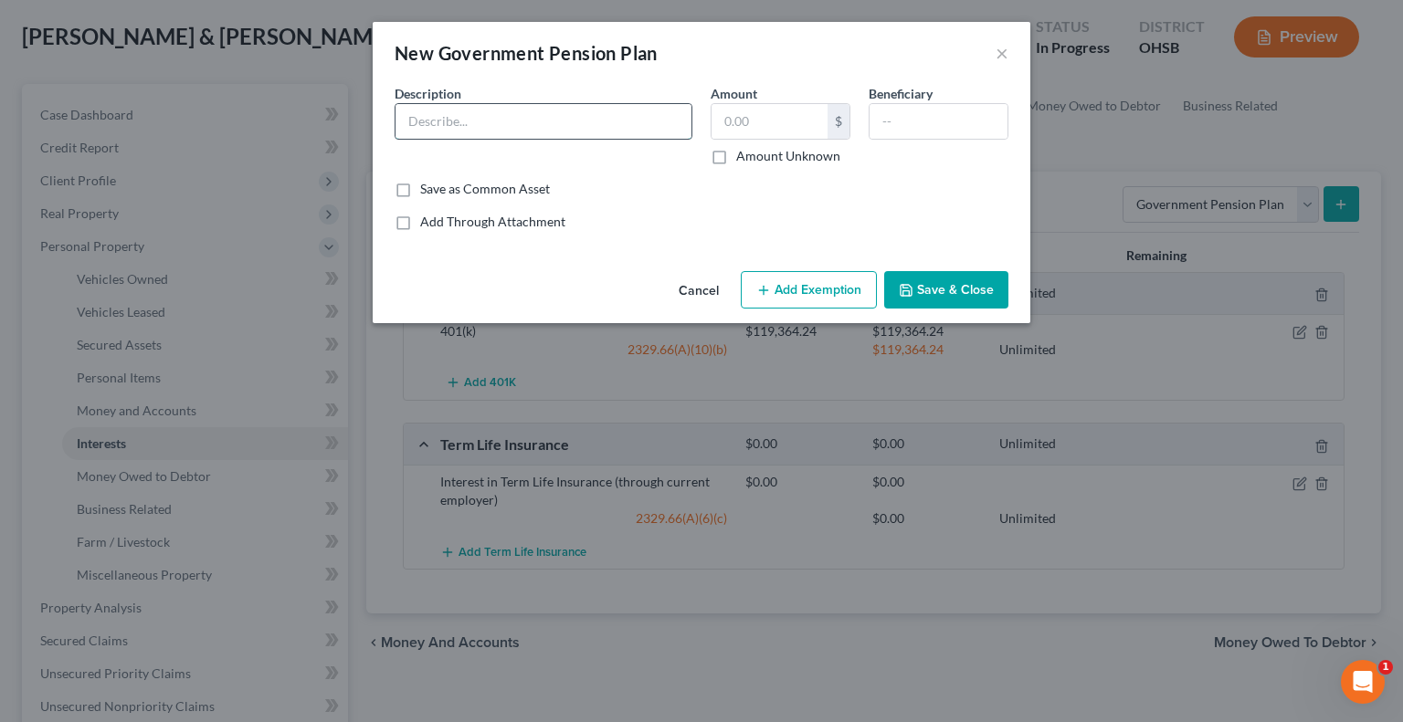
click at [516, 116] on input "text" at bounding box center [543, 121] width 296 height 35
type input "SERS"
click at [818, 302] on button "Add Exemption" at bounding box center [809, 290] width 136 height 38
select select "2"
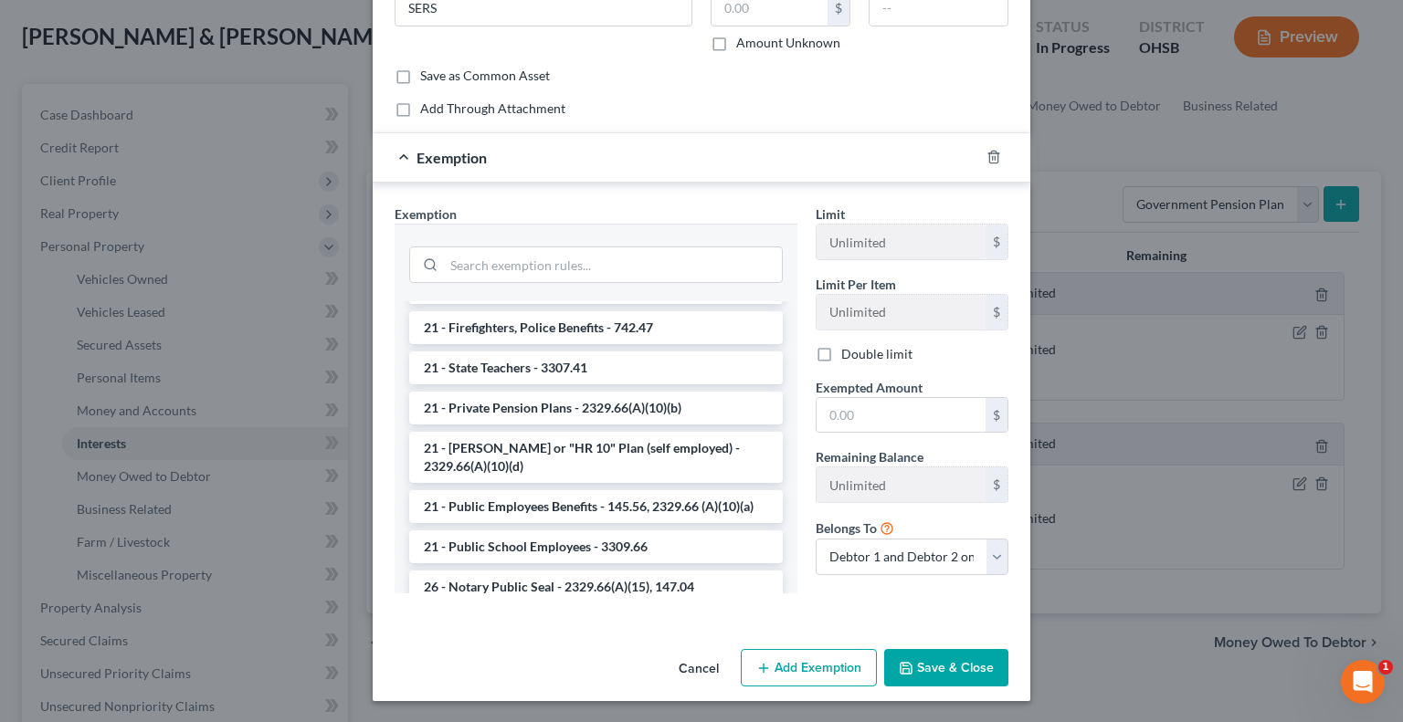
scroll to position [1461, 0]
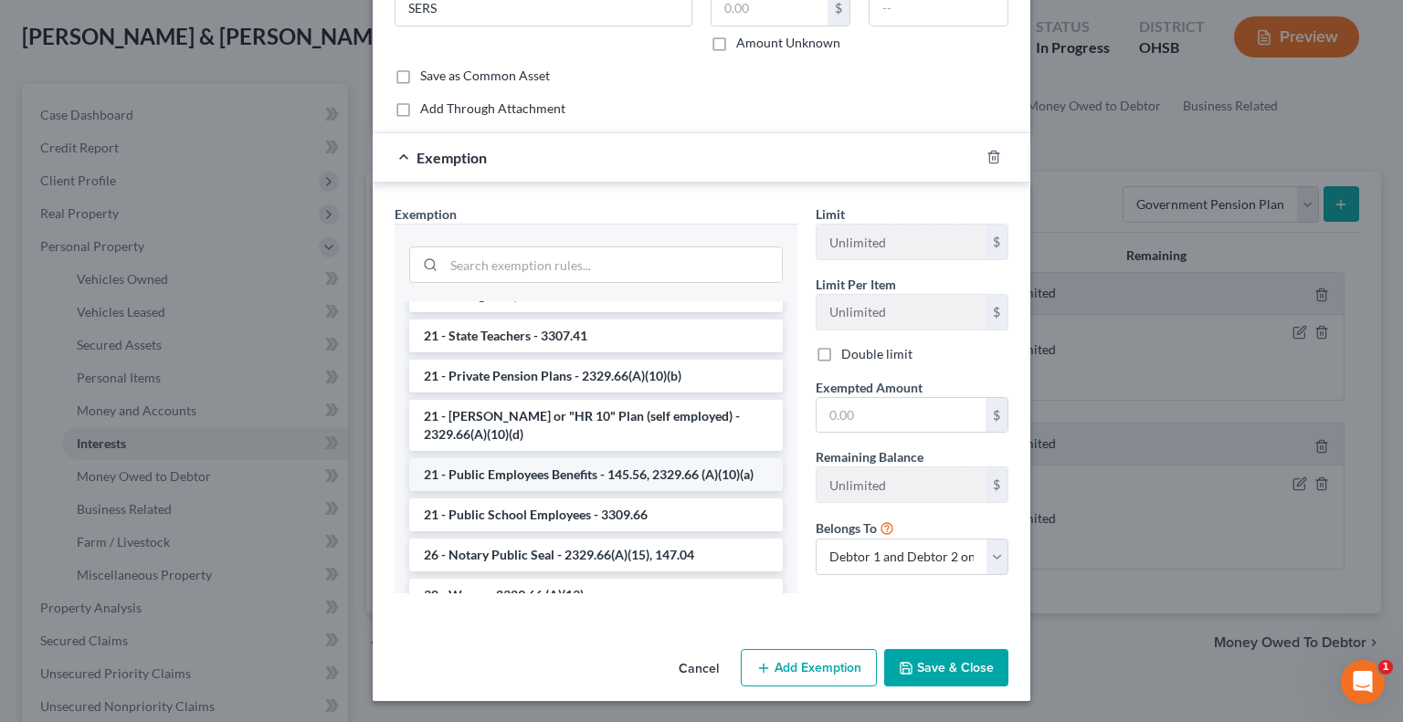
click at [529, 484] on li "21 - Public Employees Benefits - 145.56, 2329.66 (A)(10)(a)" at bounding box center [595, 474] width 373 height 33
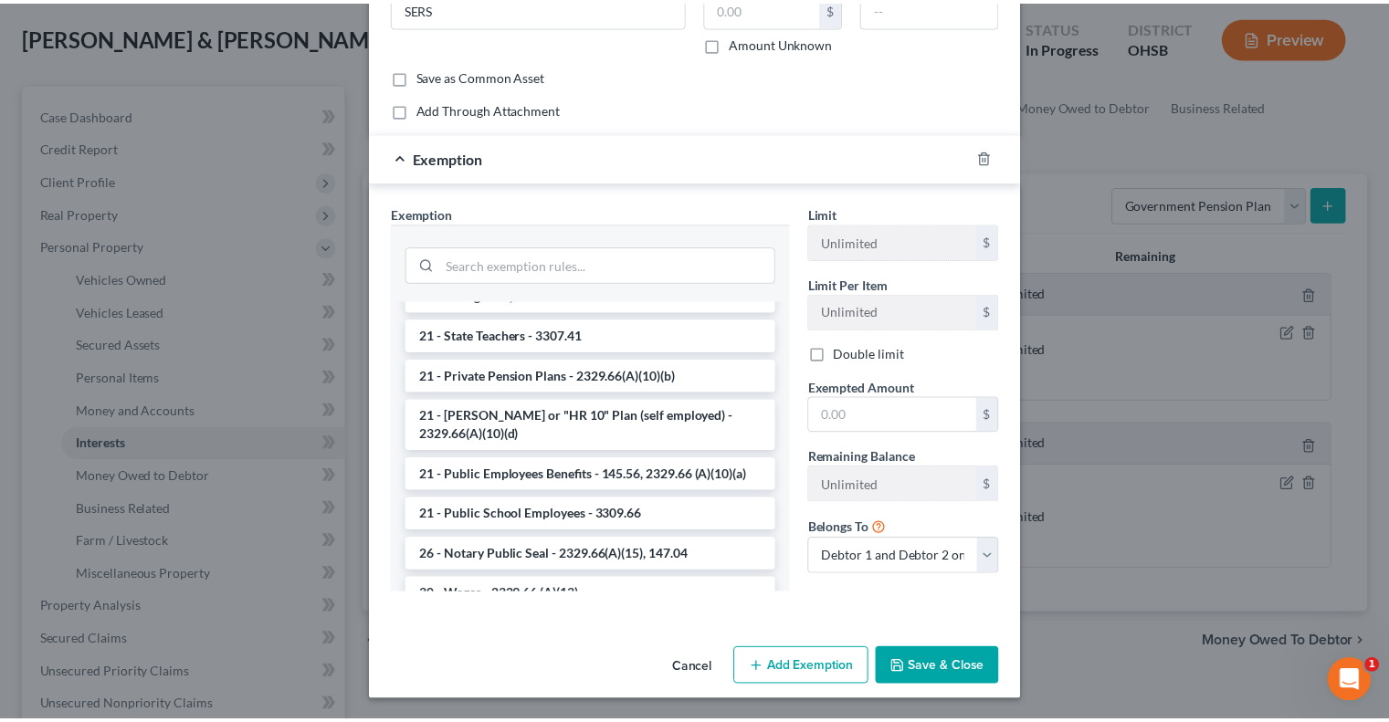
scroll to position [97, 0]
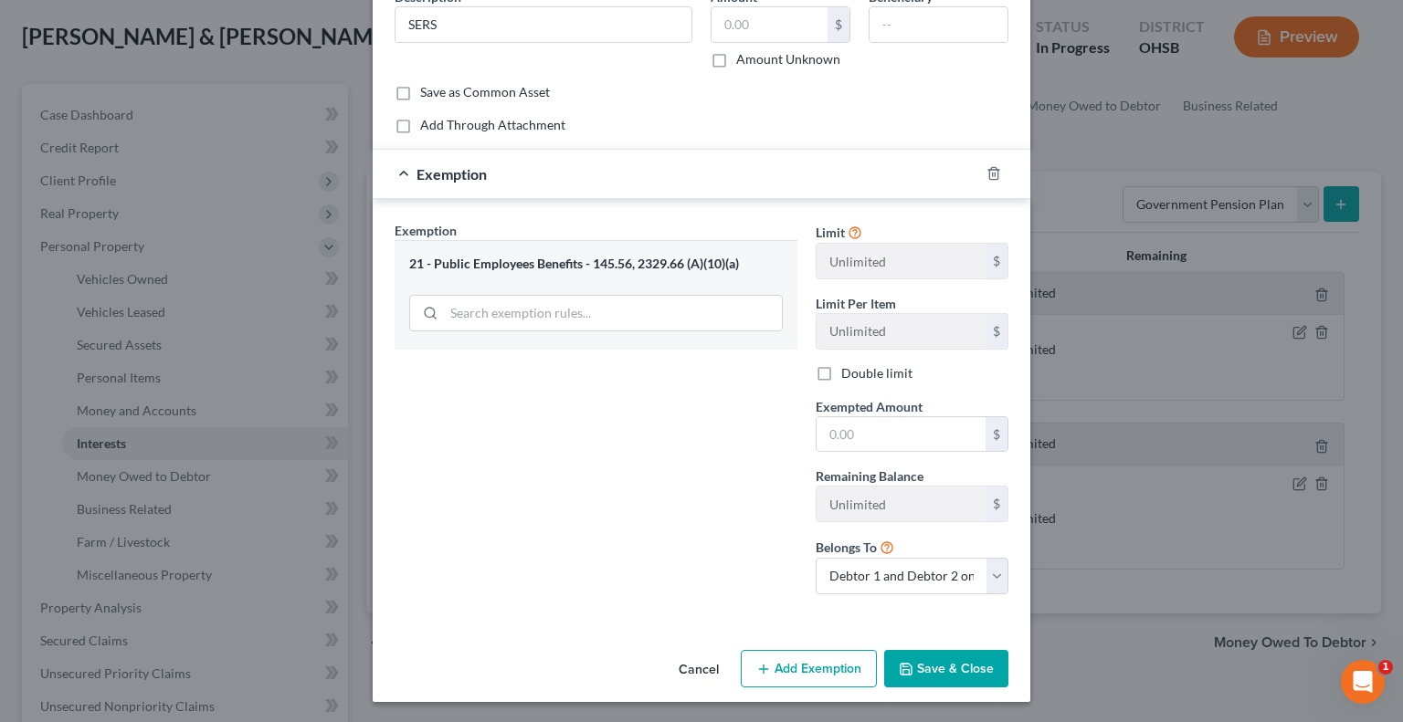
click at [920, 664] on button "Save & Close" at bounding box center [946, 669] width 124 height 38
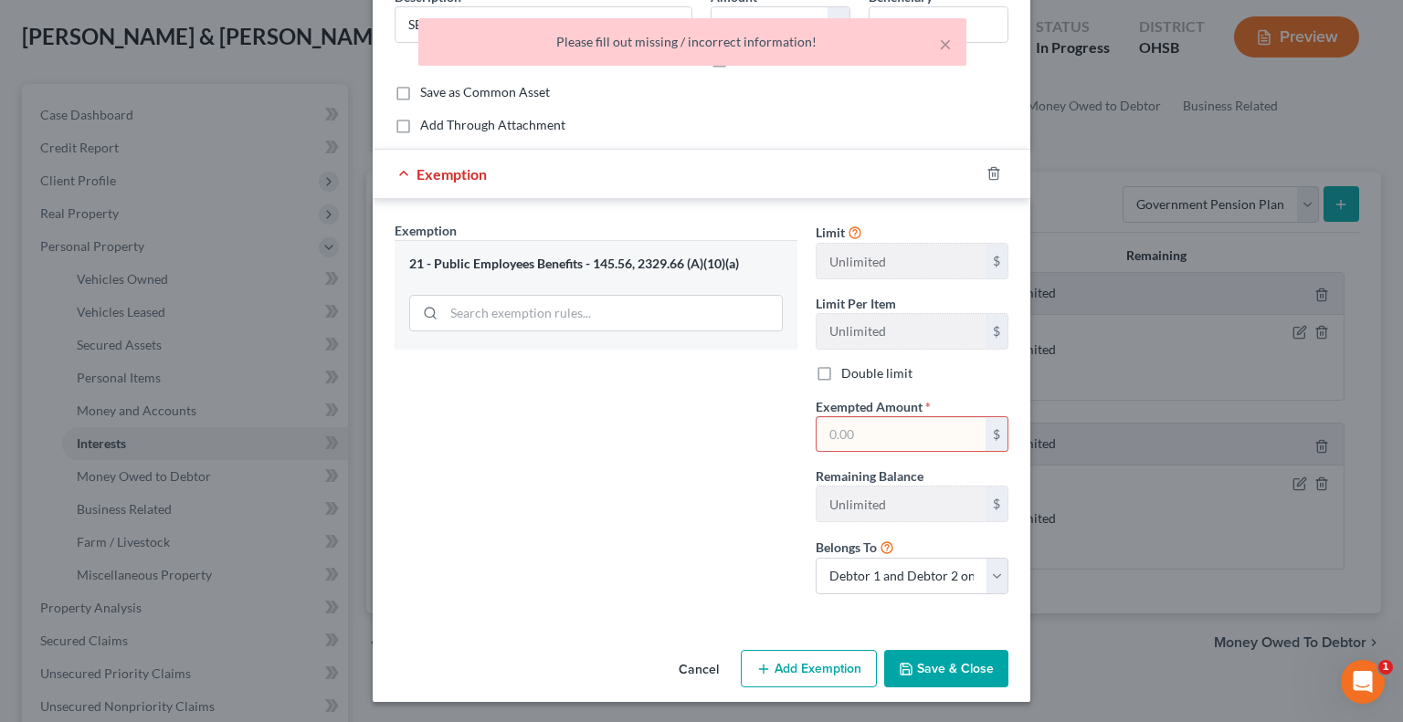
click at [885, 426] on input "text" at bounding box center [900, 434] width 169 height 35
type input "0"
click at [941, 678] on button "Save & Close" at bounding box center [946, 669] width 124 height 38
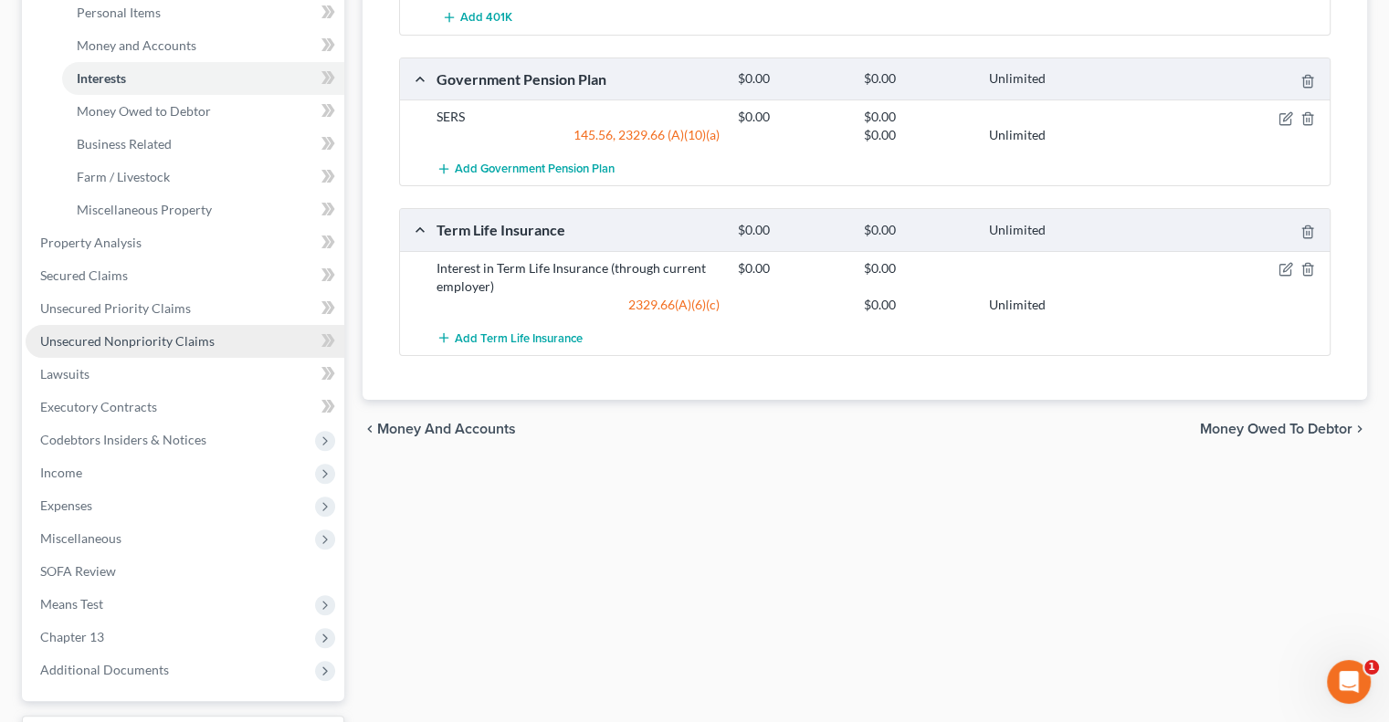
click at [124, 331] on link "Unsecured Nonpriority Claims" at bounding box center [185, 341] width 319 height 33
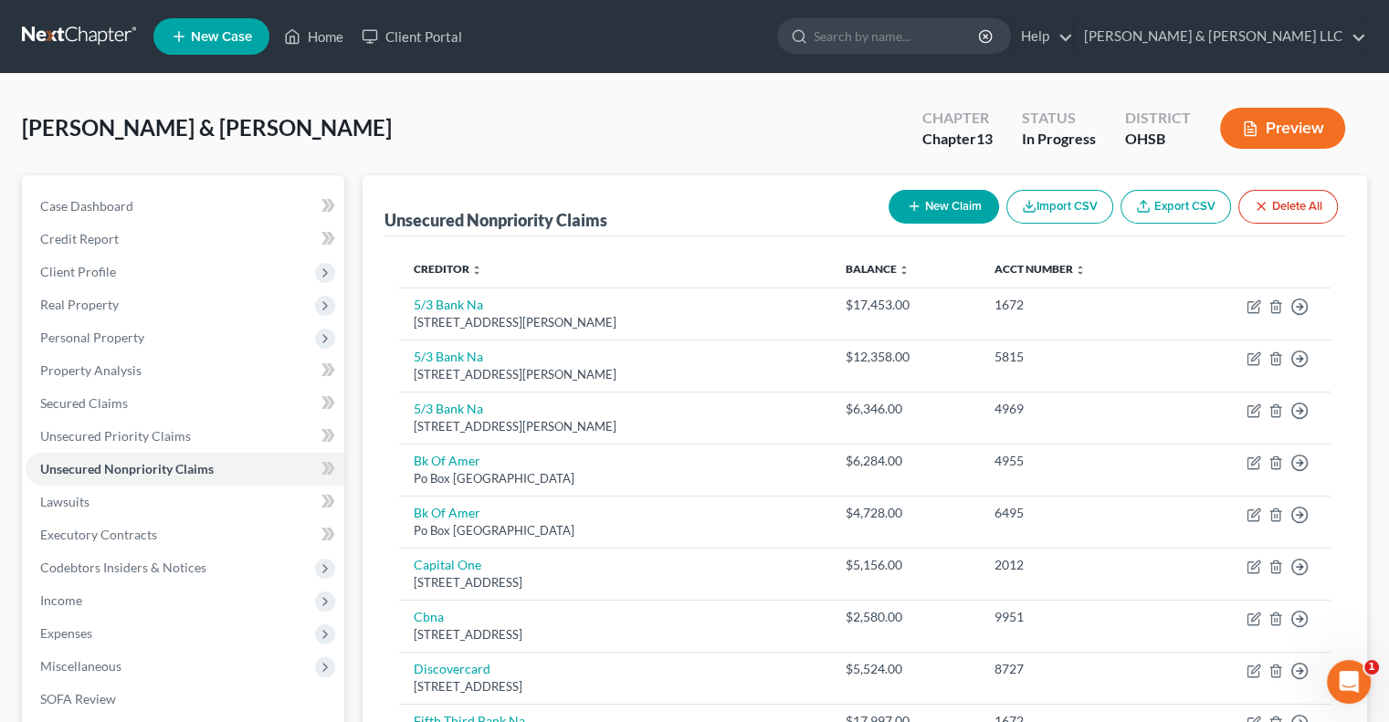
click at [937, 215] on button "New Claim" at bounding box center [944, 207] width 110 height 34
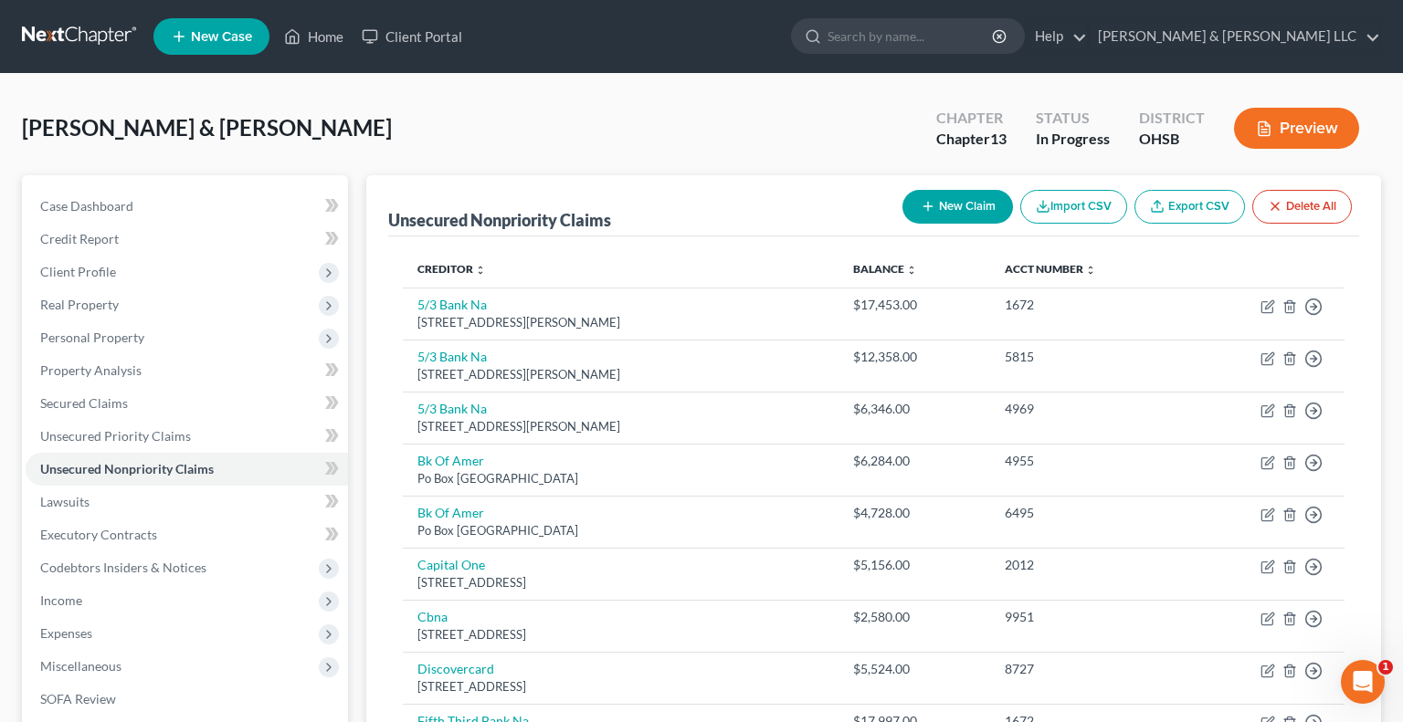
select select "2"
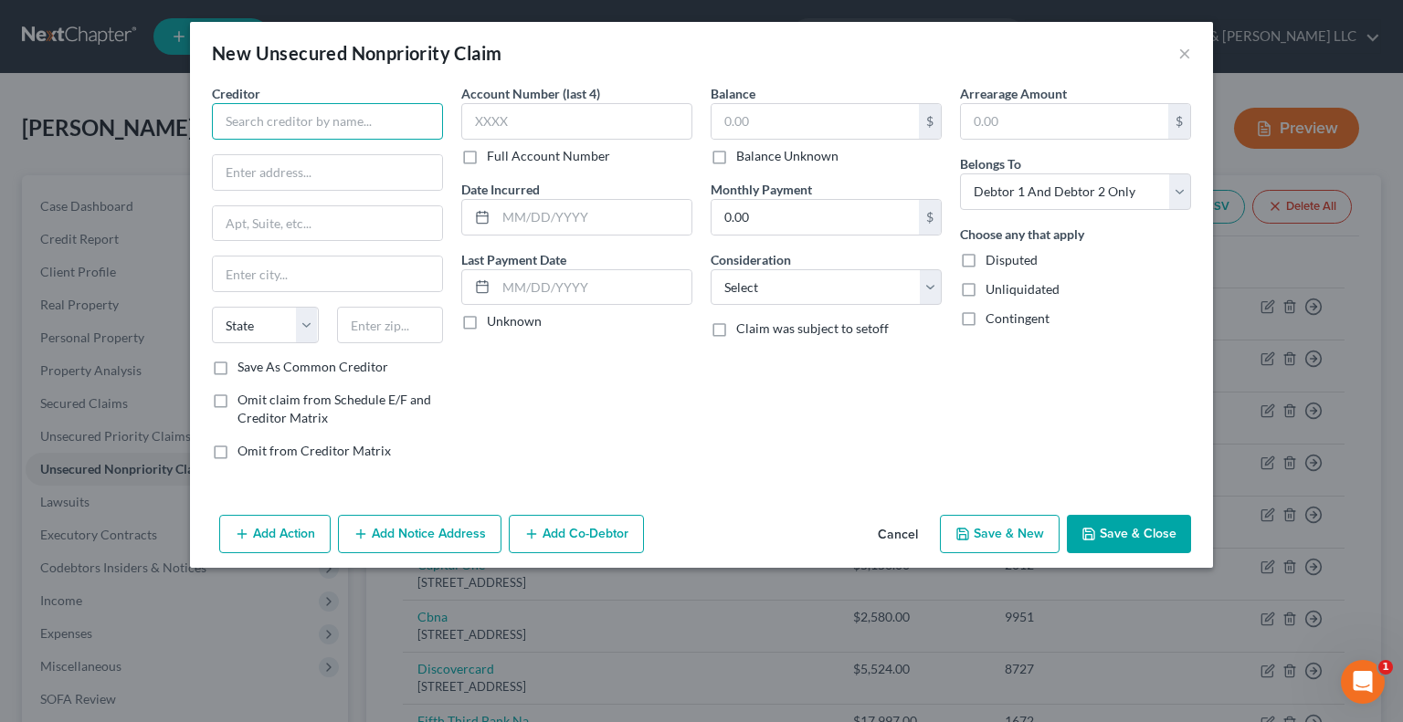
click at [419, 116] on input "text" at bounding box center [327, 121] width 231 height 37
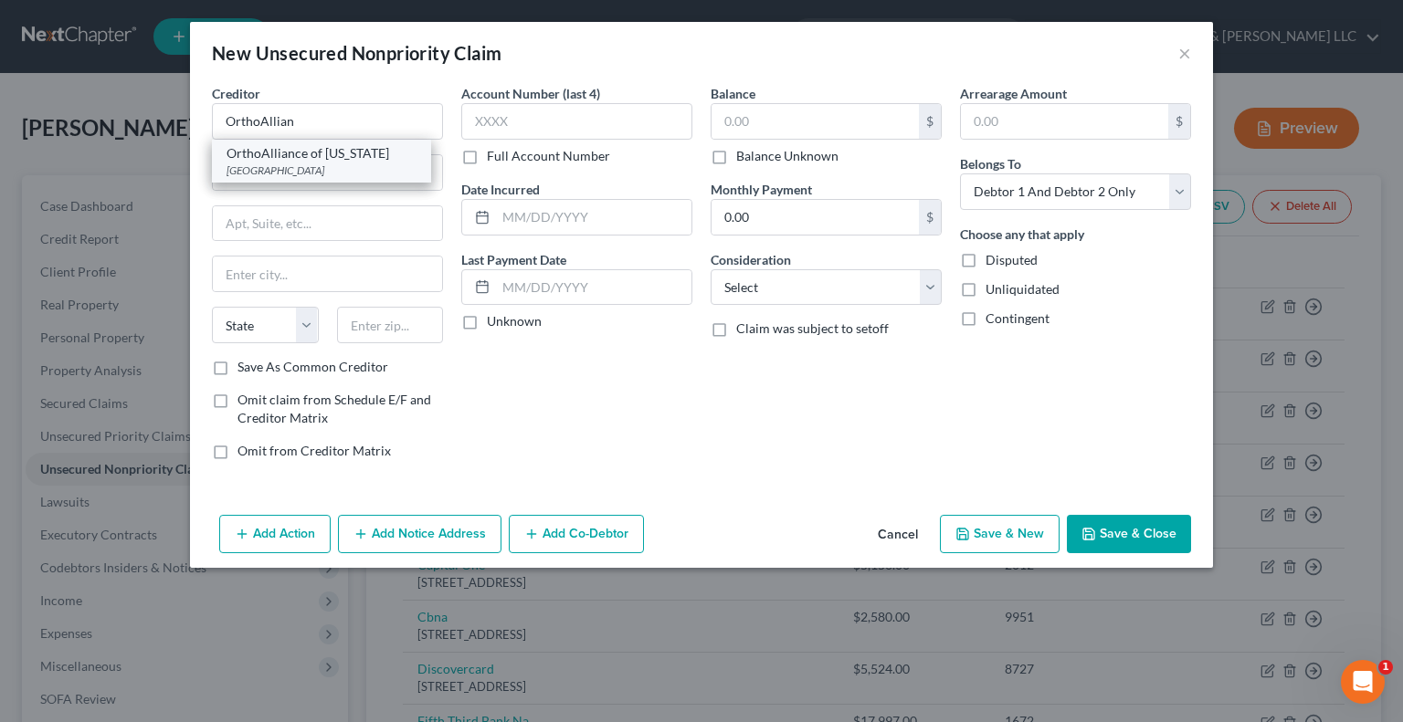
click at [360, 155] on div "OrthoAlliance of Ohio" at bounding box center [321, 153] width 190 height 18
type input "OrthoAlliance of Ohio"
type input "PO Box 631446"
type input "Cincinnati"
select select "36"
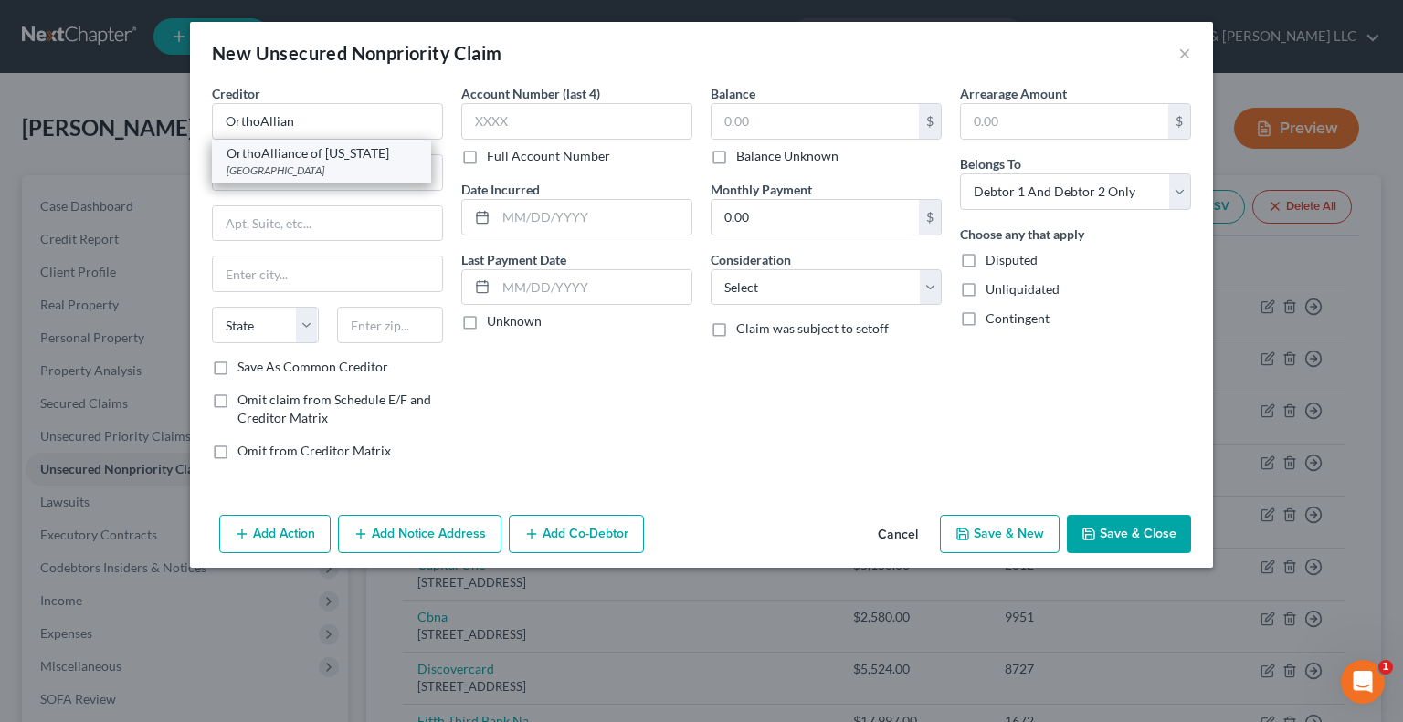
type input "45263"
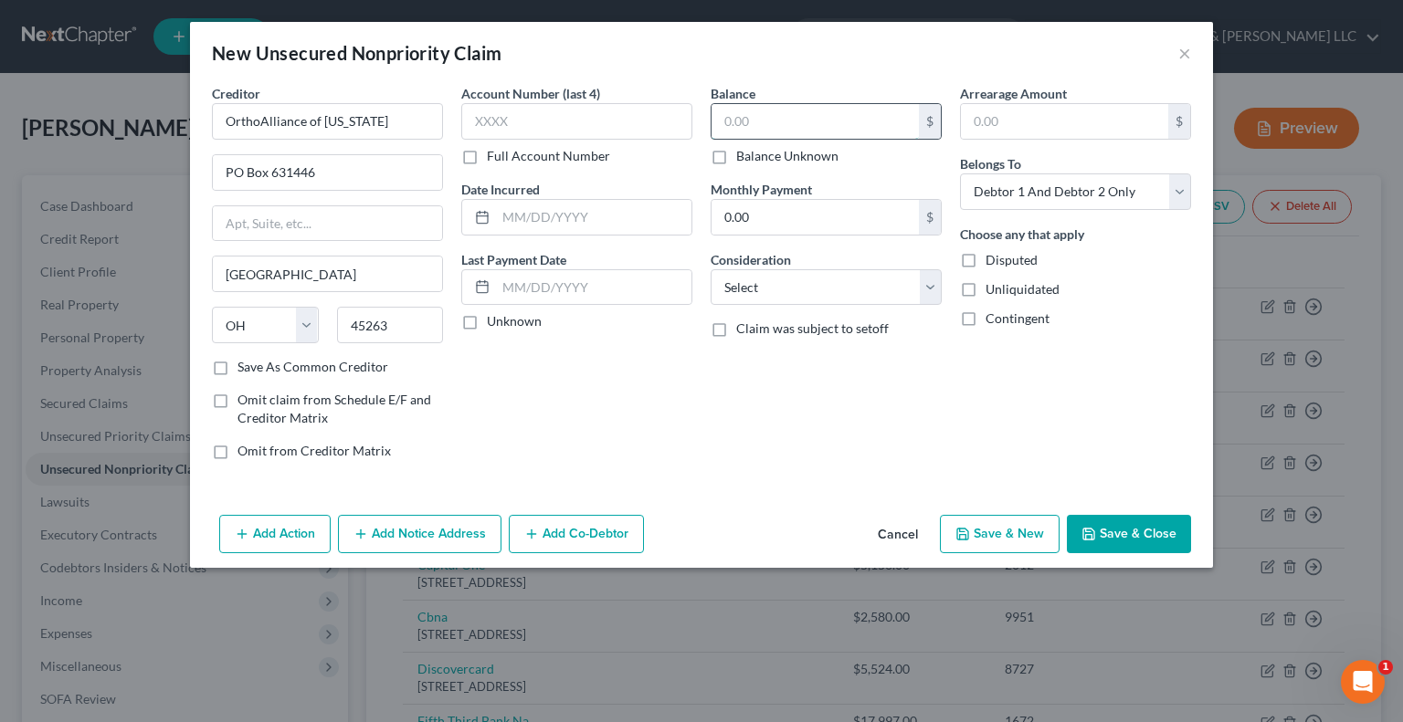
click at [782, 123] on input "text" at bounding box center [814, 121] width 207 height 35
type input "54.87"
click at [773, 278] on select "Select Cable / Satellite Services Collection Agency Credit Card Debt Debt Couns…" at bounding box center [825, 287] width 231 height 37
select select "9"
click at [710, 269] on select "Select Cable / Satellite Services Collection Agency Credit Card Debt Debt Couns…" at bounding box center [825, 287] width 231 height 37
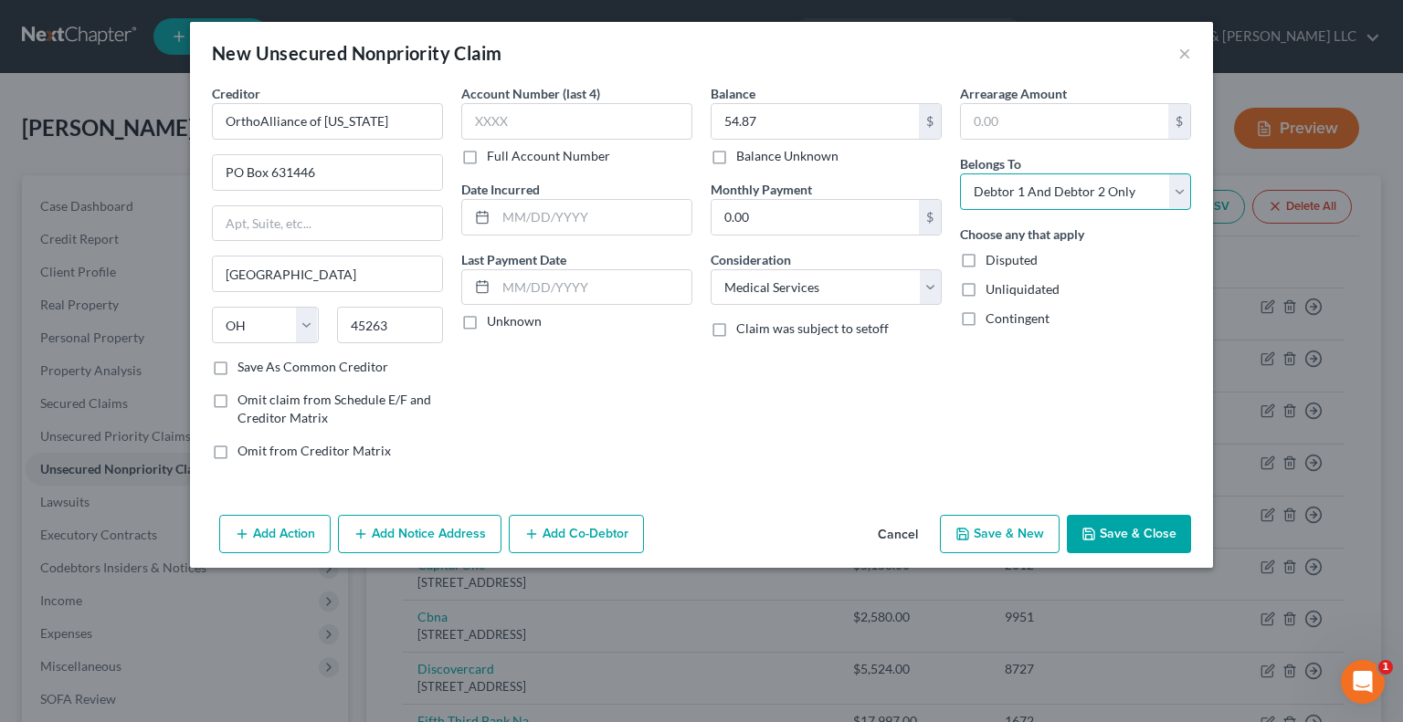
click at [1018, 191] on select "Select Debtor 1 Only Debtor 2 Only Debtor 1 And Debtor 2 Only At Least One Of T…" at bounding box center [1075, 192] width 231 height 37
select select "0"
click at [960, 174] on select "Select Debtor 1 Only Debtor 2 Only Debtor 1 And Debtor 2 Only At Least One Of T…" at bounding box center [1075, 192] width 231 height 37
click at [1108, 526] on button "Save & Close" at bounding box center [1129, 534] width 124 height 38
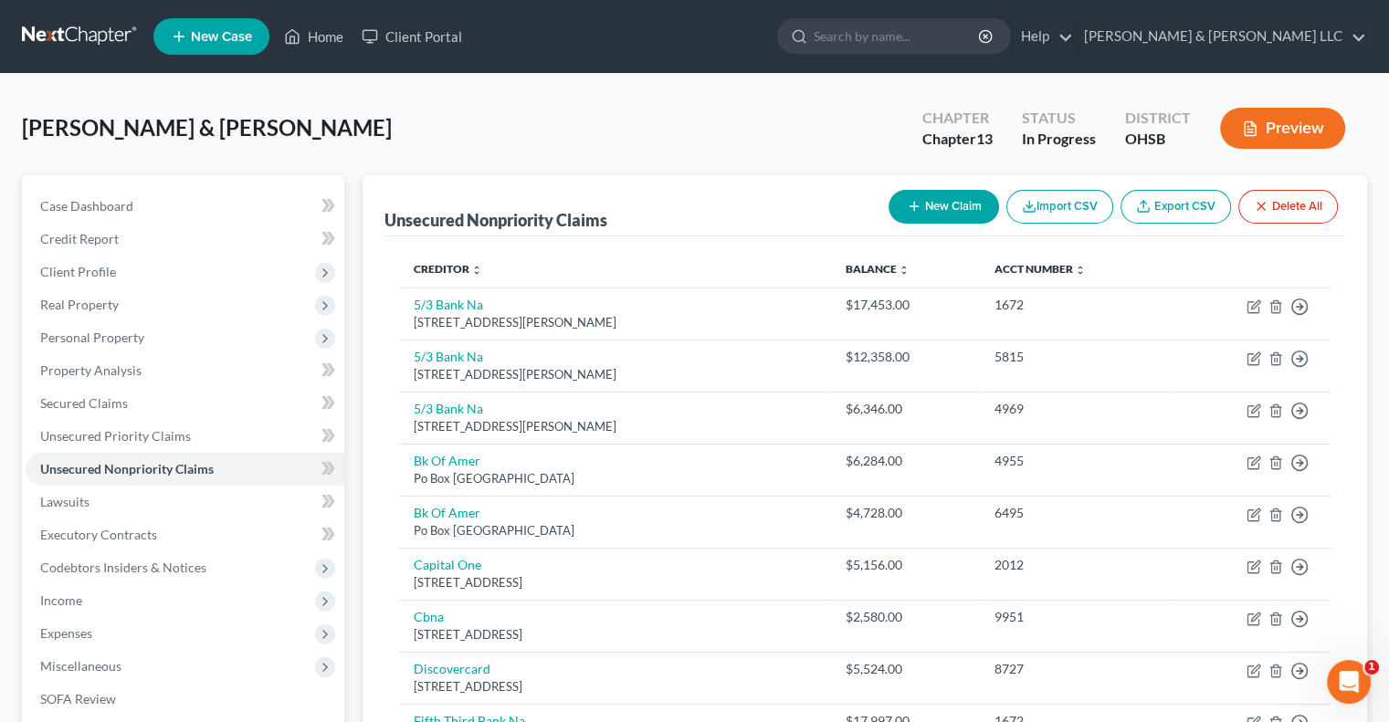
click at [918, 213] on button "New Claim" at bounding box center [944, 207] width 110 height 34
select select "2"
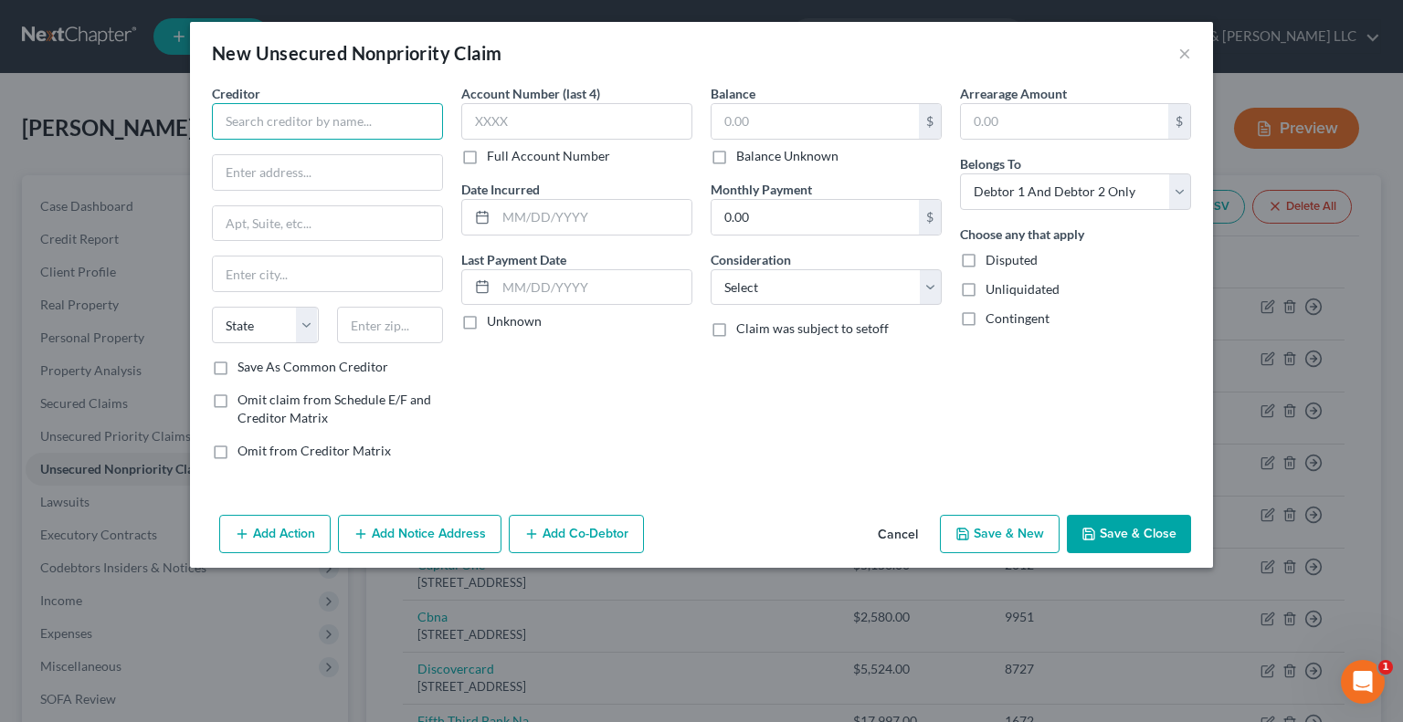
click at [278, 123] on input "text" at bounding box center [327, 121] width 231 height 37
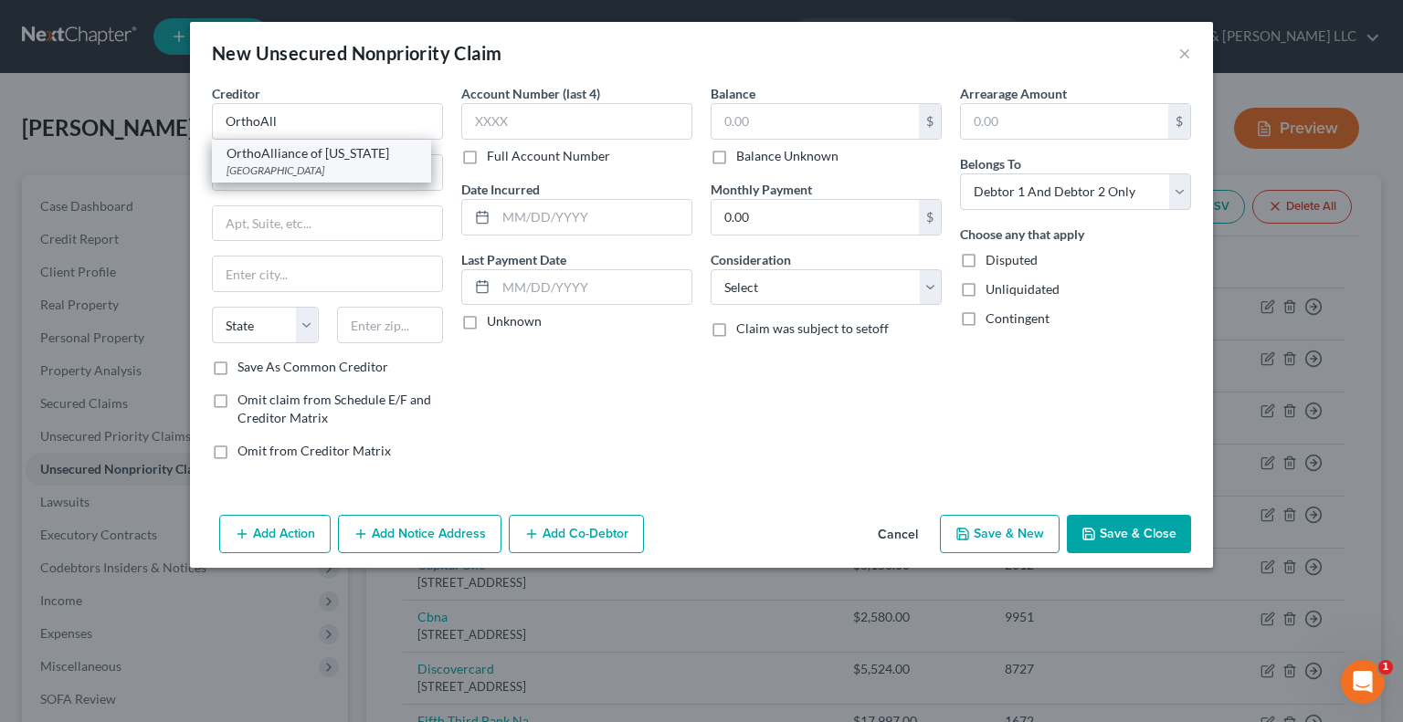
click at [288, 167] on div "PO Box 631446, Cincinnati, OH 45263" at bounding box center [321, 171] width 190 height 16
type input "OrthoAlliance of Ohio"
type input "PO Box 631446"
type input "Cincinnati"
select select "36"
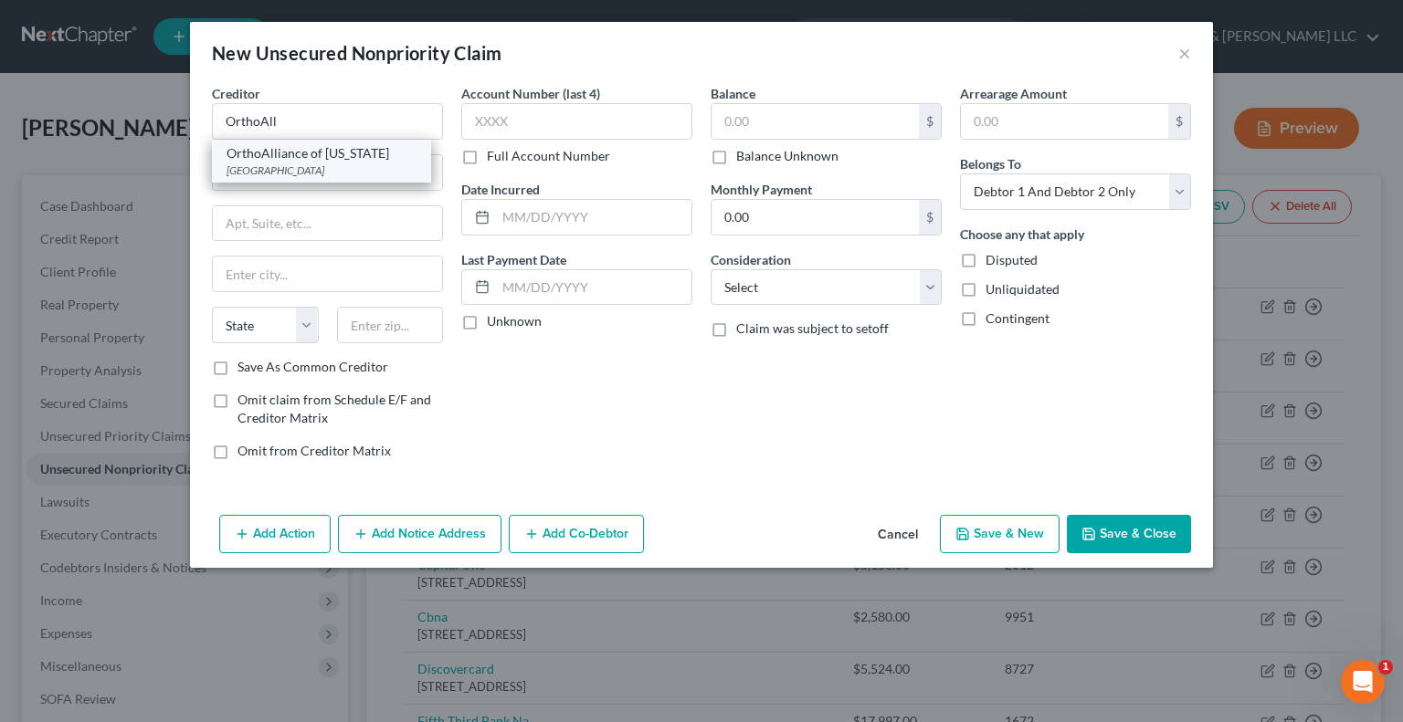
type input "45263"
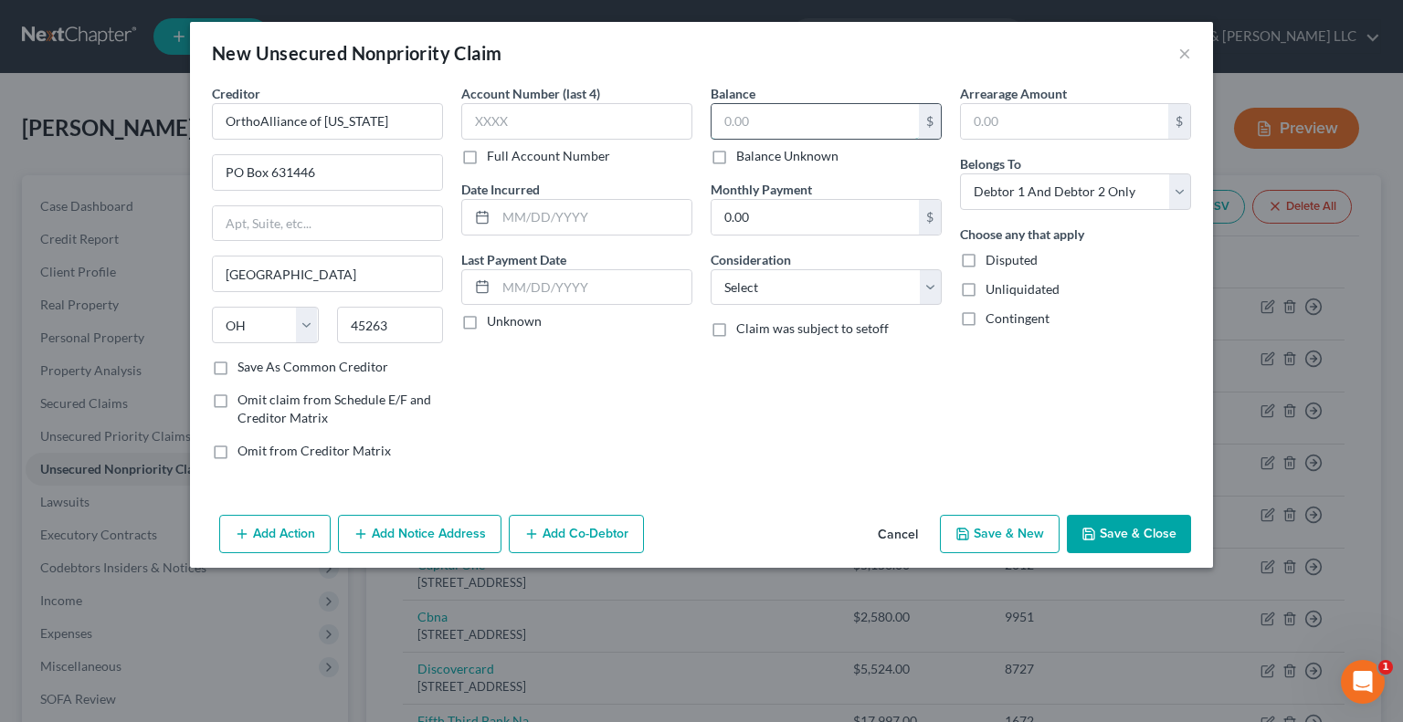
click at [757, 114] on input "text" at bounding box center [814, 121] width 207 height 35
type input "302.35"
click at [773, 295] on select "Select Cable / Satellite Services Collection Agency Credit Card Debt Debt Couns…" at bounding box center [825, 287] width 231 height 37
select select "9"
click at [710, 269] on select "Select Cable / Satellite Services Collection Agency Credit Card Debt Debt Couns…" at bounding box center [825, 287] width 231 height 37
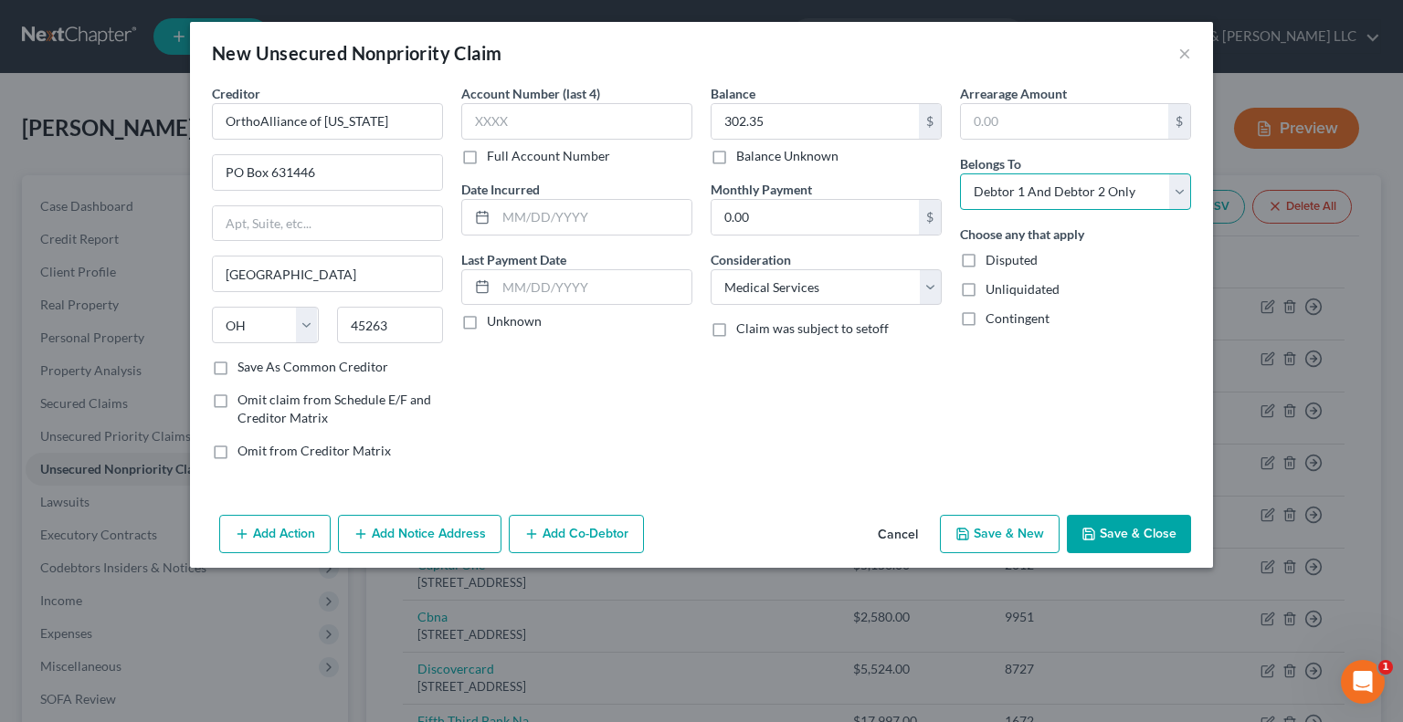
click at [1030, 203] on select "Select Debtor 1 Only Debtor 2 Only Debtor 1 And Debtor 2 Only At Least One Of T…" at bounding box center [1075, 192] width 231 height 37
select select "0"
click at [960, 174] on select "Select Debtor 1 Only Debtor 2 Only Debtor 1 And Debtor 2 Only At Least One Of T…" at bounding box center [1075, 192] width 231 height 37
click at [1110, 521] on button "Save & Close" at bounding box center [1129, 534] width 124 height 38
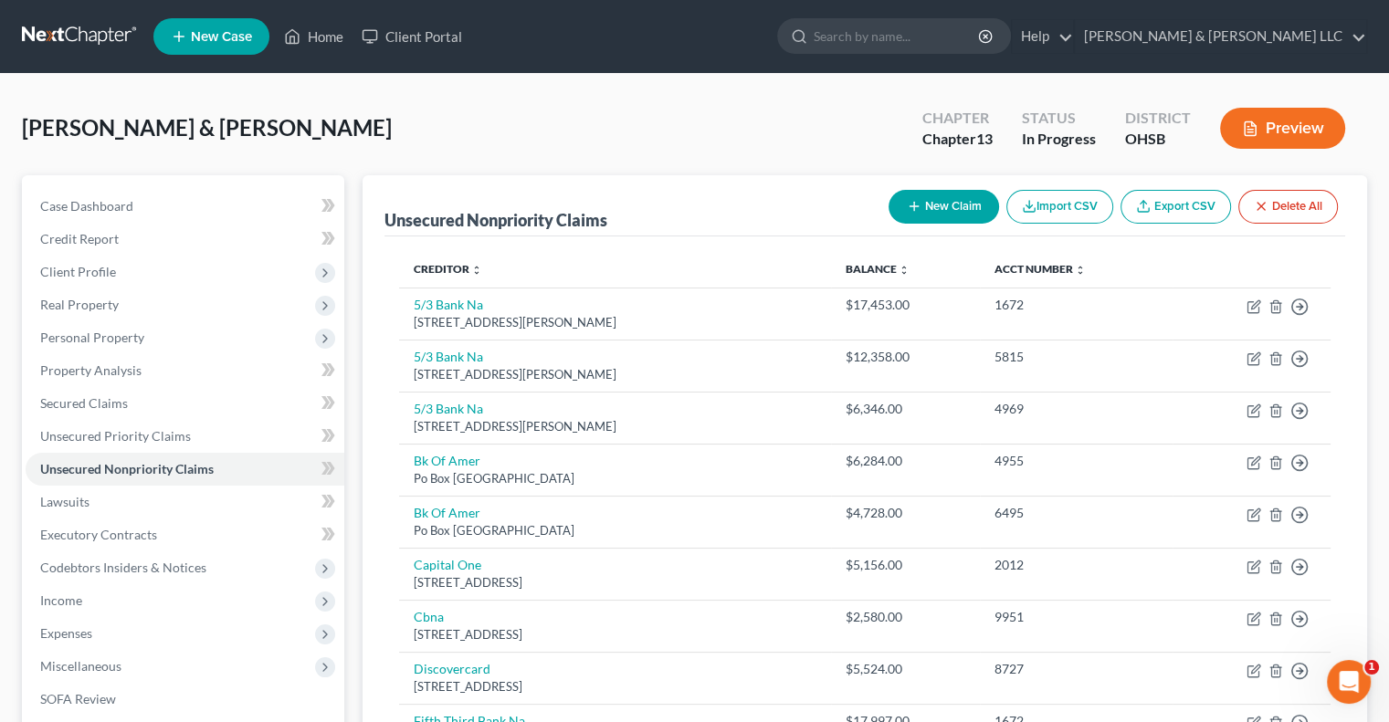
click at [916, 206] on icon "button" at bounding box center [914, 206] width 15 height 15
select select "2"
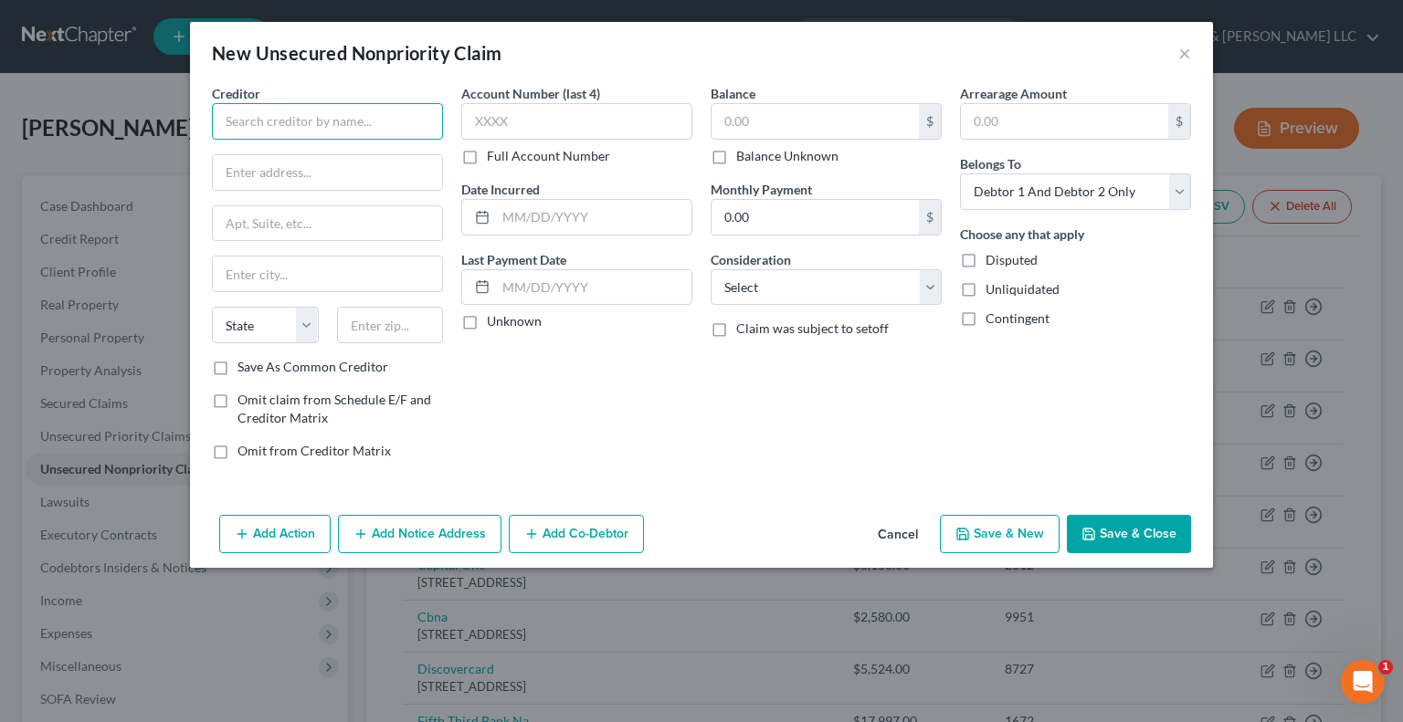
click at [343, 118] on input "text" at bounding box center [327, 121] width 231 height 37
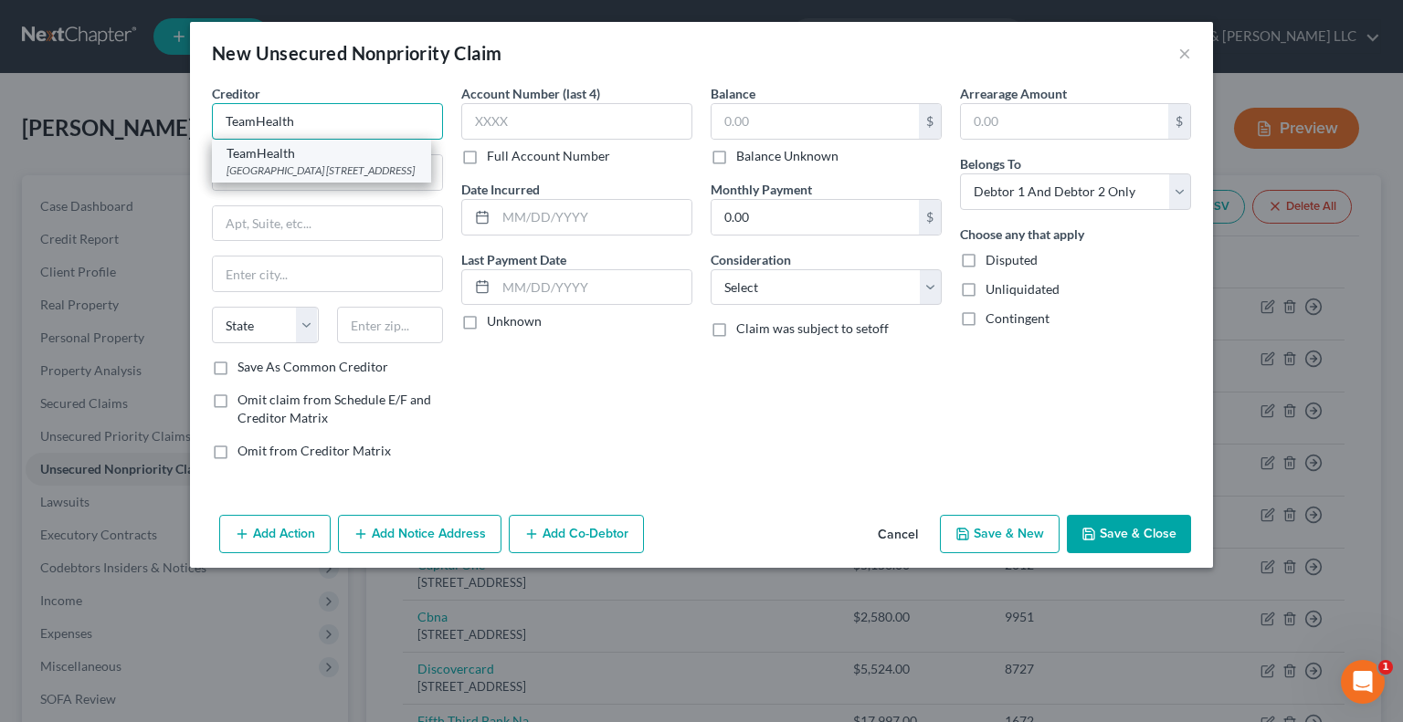
type input "TeamHealth"
click at [334, 167] on div "Akron Billing Center 3585 Ridge Park Dr, Akron, OH 44333" at bounding box center [321, 171] width 190 height 16
type input "Akron Billing Center"
type input "3585 Ridge Park Dr"
type input "Akron"
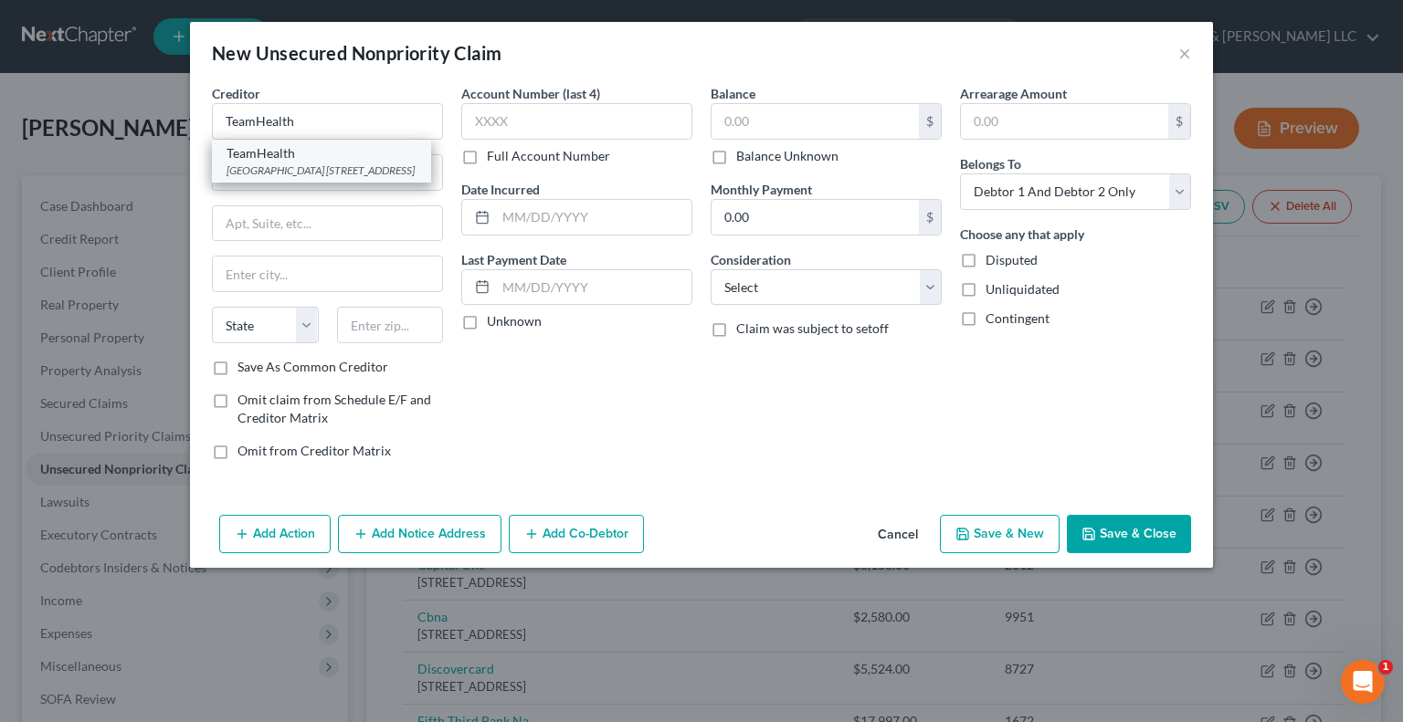
select select "36"
type input "44333"
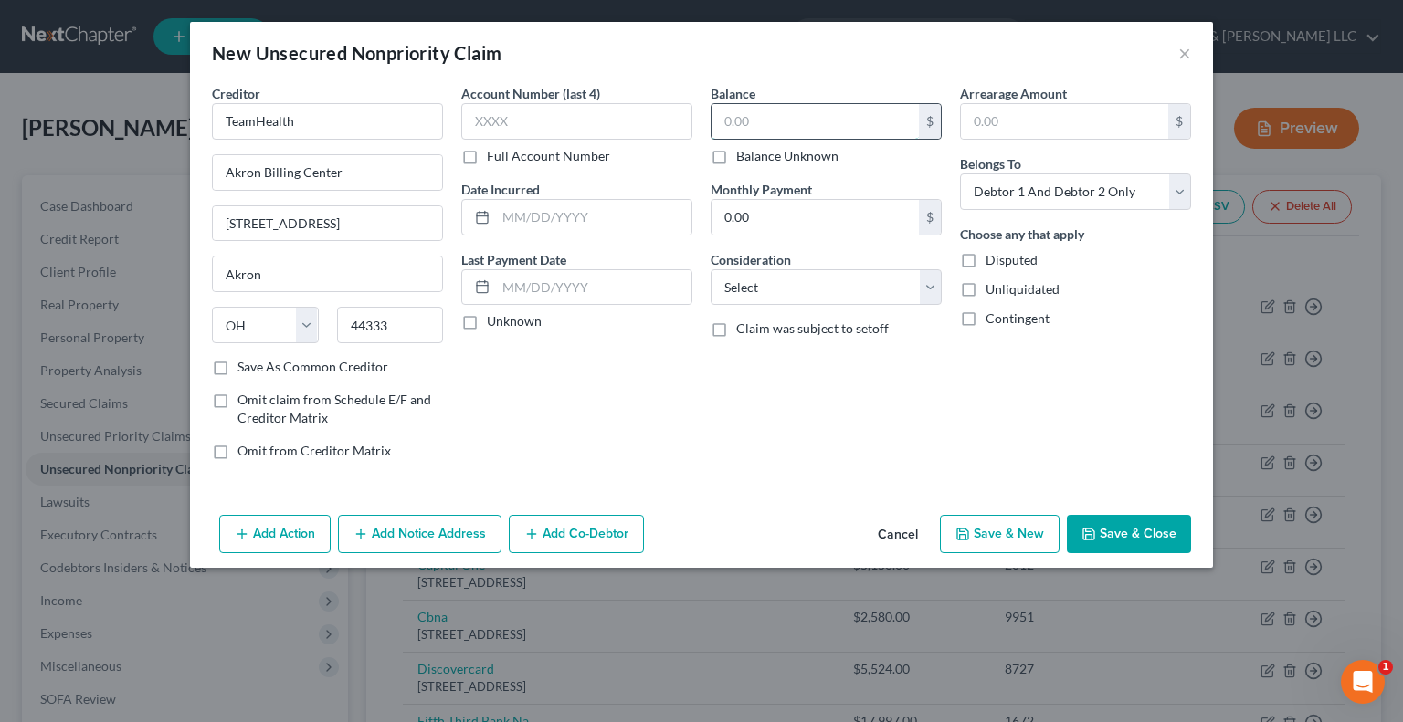
click at [794, 128] on input "text" at bounding box center [814, 121] width 207 height 35
type input "401.72"
click at [780, 286] on select "Select Cable / Satellite Services Collection Agency Credit Card Debt Debt Couns…" at bounding box center [825, 287] width 231 height 37
select select "9"
click at [710, 269] on select "Select Cable / Satellite Services Collection Agency Credit Card Debt Debt Couns…" at bounding box center [825, 287] width 231 height 37
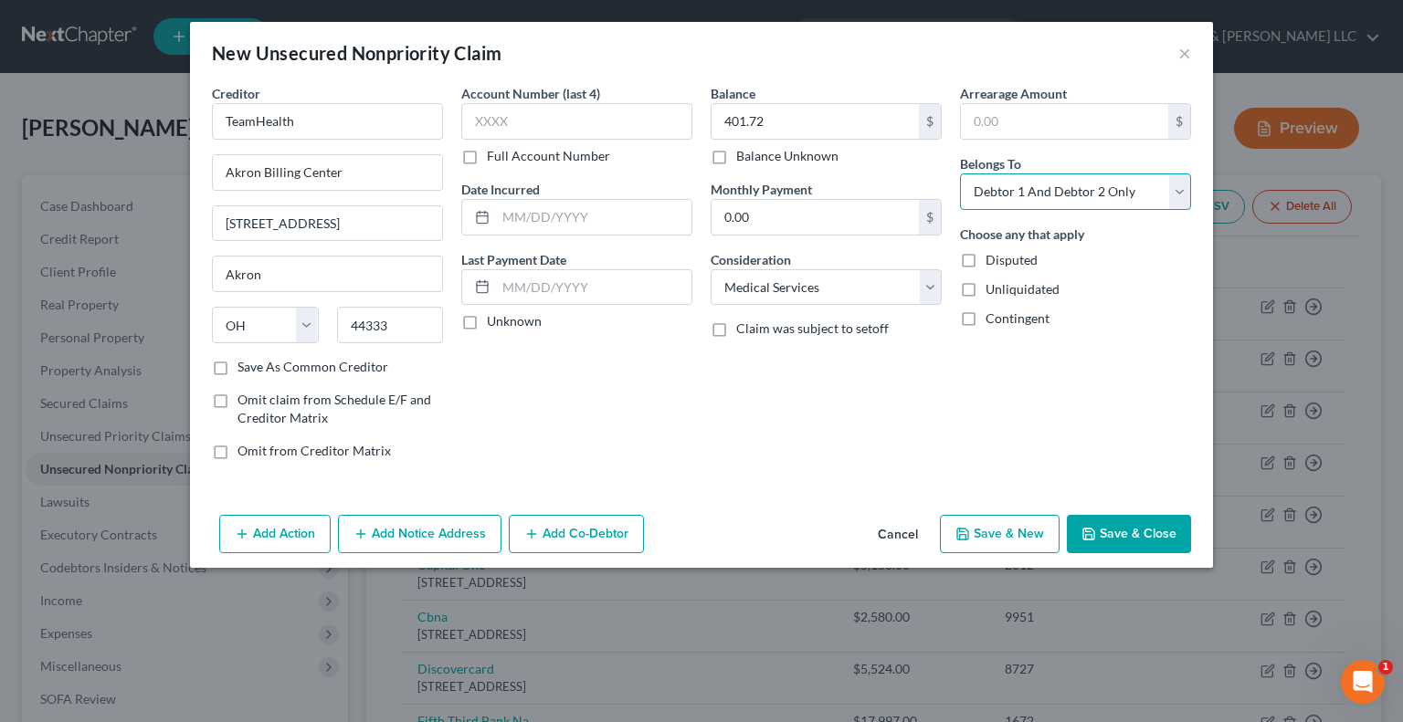
click at [1019, 199] on select "Select Debtor 1 Only Debtor 2 Only Debtor 1 And Debtor 2 Only At Least One Of T…" at bounding box center [1075, 192] width 231 height 37
select select "1"
click at [960, 174] on select "Select Debtor 1 Only Debtor 2 Only Debtor 1 And Debtor 2 Only At Least One Of T…" at bounding box center [1075, 192] width 231 height 37
click at [1103, 543] on button "Save & Close" at bounding box center [1129, 534] width 124 height 38
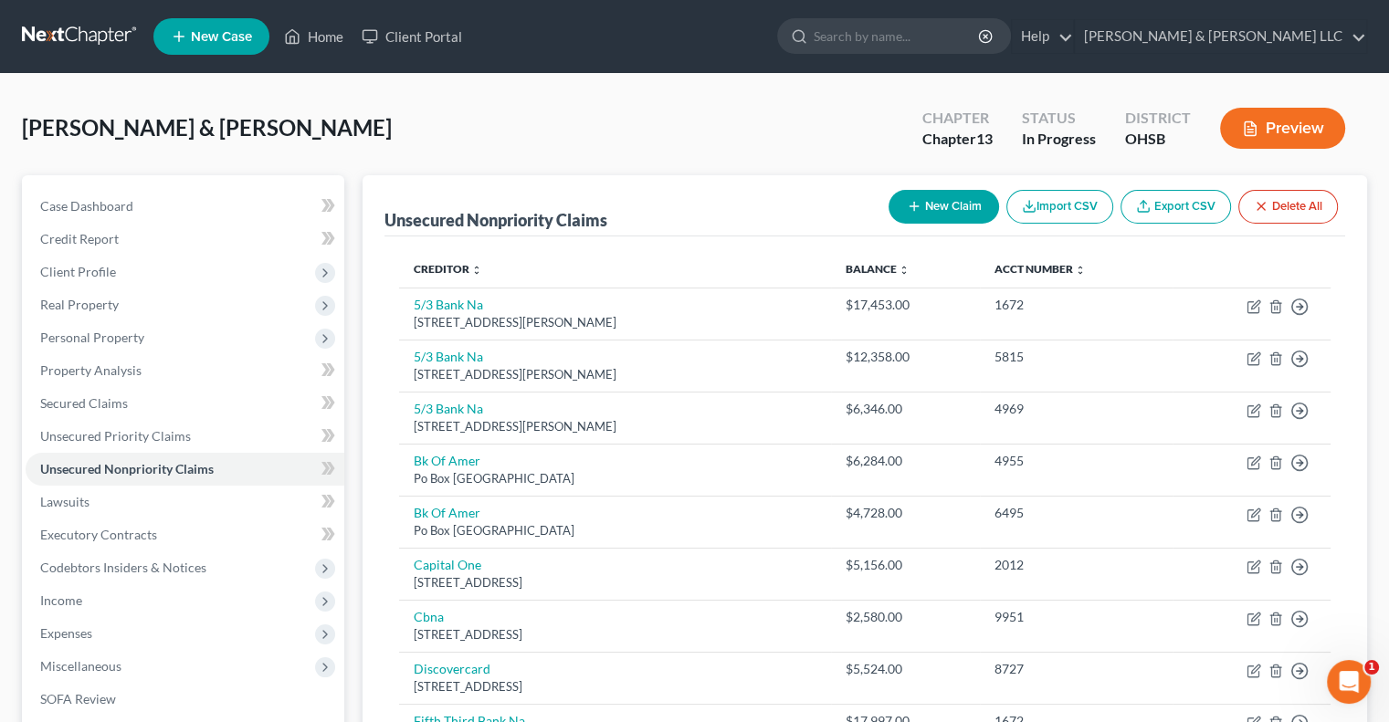
click at [920, 209] on button "New Claim" at bounding box center [944, 207] width 110 height 34
select select "2"
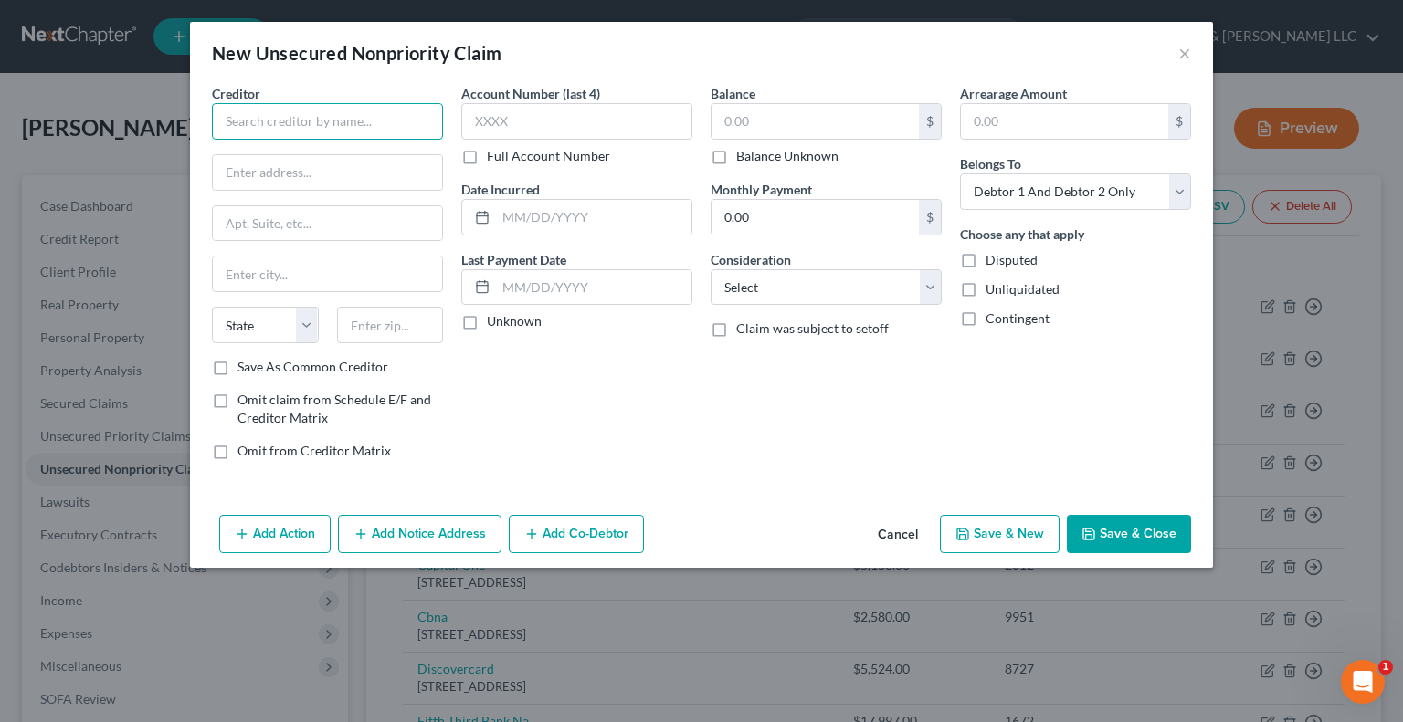
click at [363, 123] on input "text" at bounding box center [327, 121] width 231 height 37
type input "Dublin Diagnostic Imaging"
type input "PO Box 630056"
type input "45263"
type input "Cincinnati"
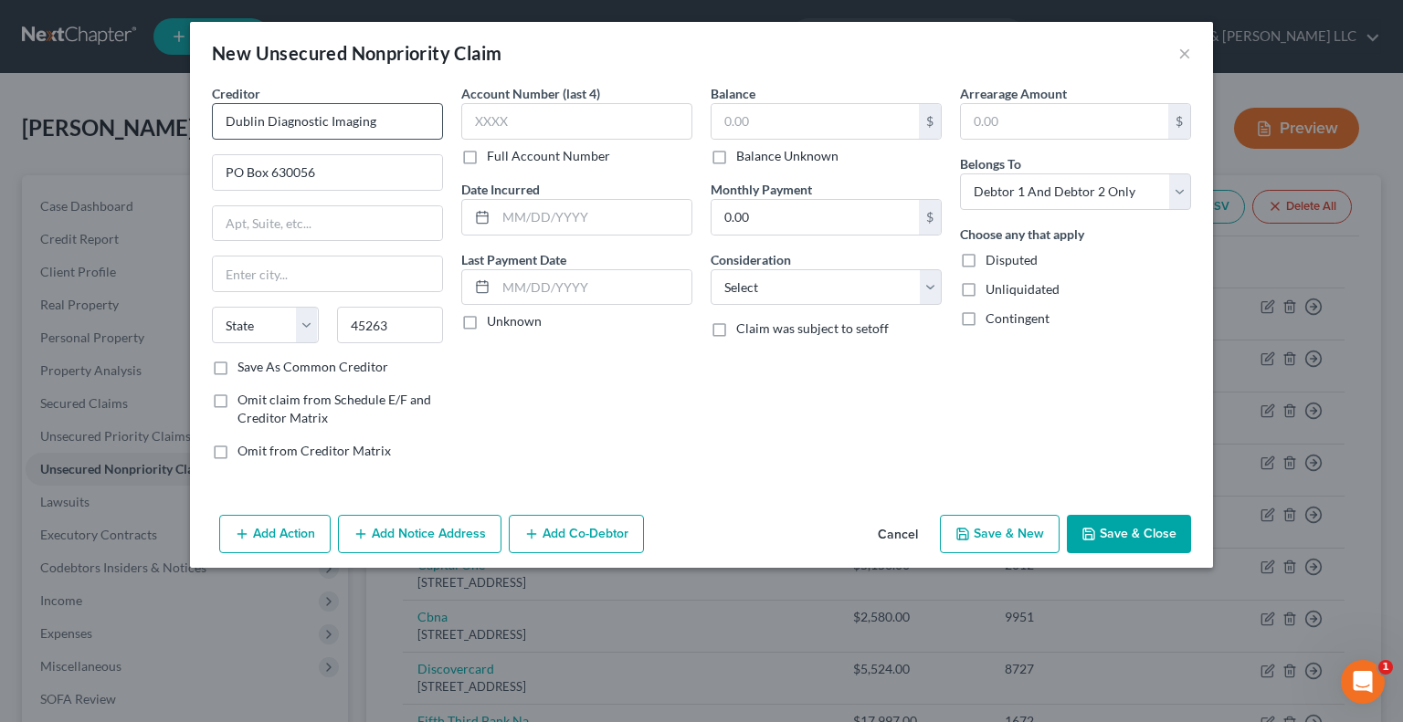
select select "36"
click at [237, 366] on label "Save As Common Creditor" at bounding box center [312, 367] width 151 height 18
click at [245, 366] on input "Save As Common Creditor" at bounding box center [251, 364] width 12 height 12
checkbox input "true"
click at [770, 124] on input "text" at bounding box center [814, 121] width 207 height 35
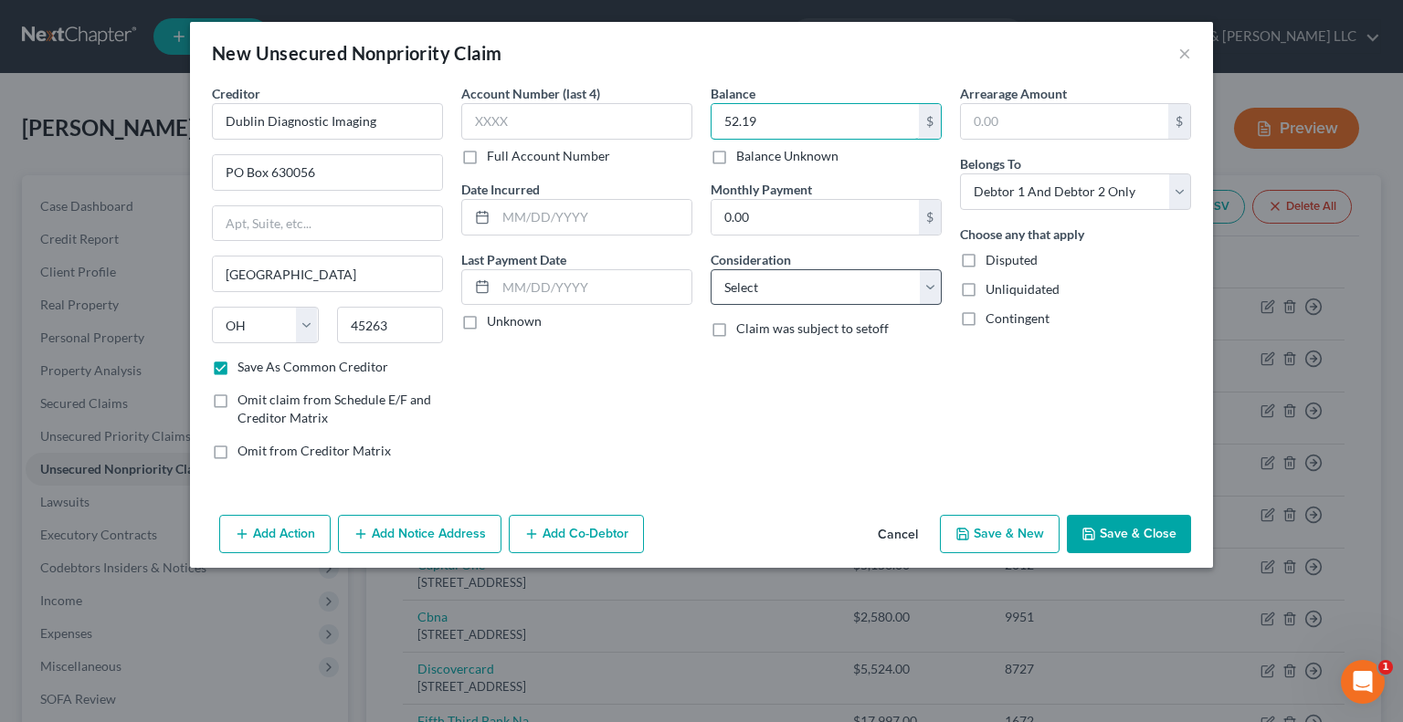
type input "52.19"
click at [726, 290] on select "Select Cable / Satellite Services Collection Agency Credit Card Debt Debt Couns…" at bounding box center [825, 287] width 231 height 37
select select "9"
click at [710, 269] on select "Select Cable / Satellite Services Collection Agency Credit Card Debt Debt Couns…" at bounding box center [825, 287] width 231 height 37
click at [1043, 195] on select "Select Debtor 1 Only Debtor 2 Only Debtor 1 And Debtor 2 Only At Least One Of T…" at bounding box center [1075, 192] width 231 height 37
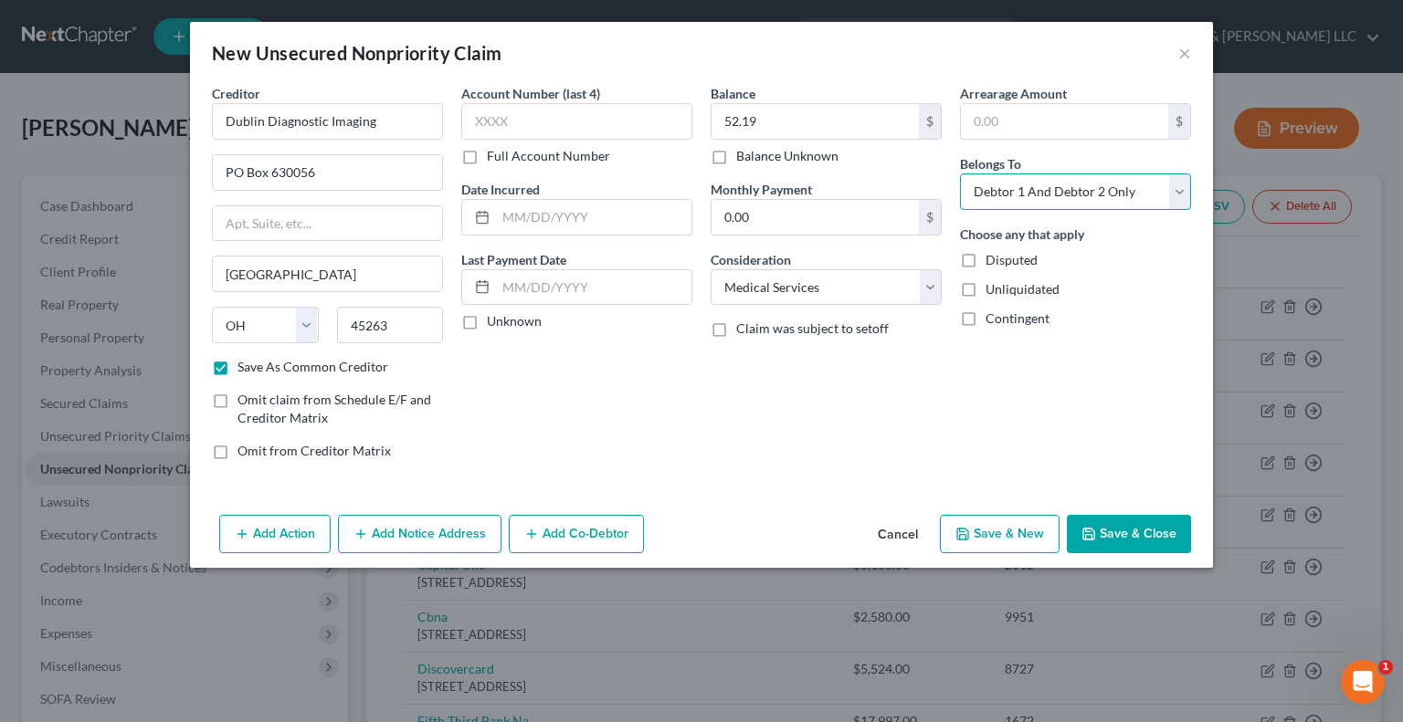
select select "0"
click at [960, 174] on select "Select Debtor 1 Only Debtor 2 Only Debtor 1 And Debtor 2 Only At Least One Of T…" at bounding box center [1075, 192] width 231 height 37
click at [1128, 538] on button "Save & Close" at bounding box center [1129, 534] width 124 height 38
checkbox input "false"
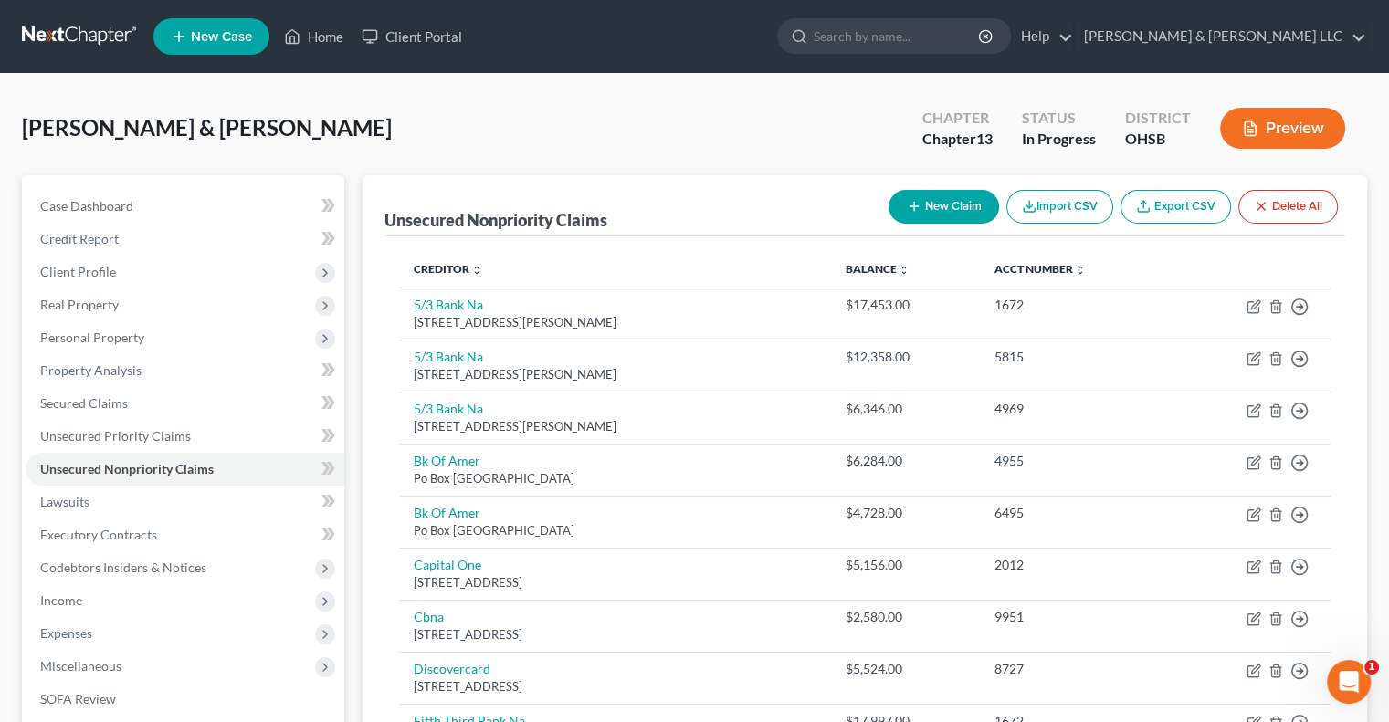
click at [954, 208] on button "New Claim" at bounding box center [944, 207] width 110 height 34
select select "2"
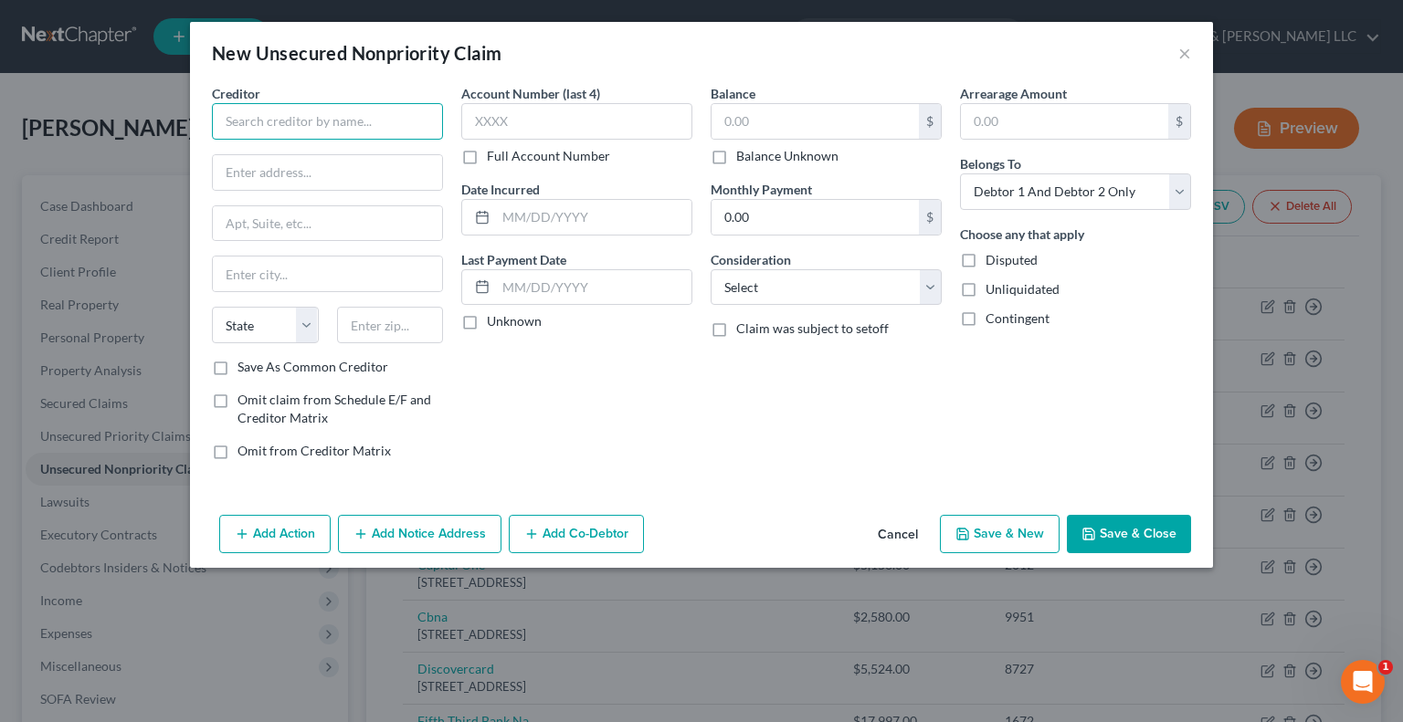
click at [365, 124] on input "text" at bounding box center [327, 121] width 231 height 37
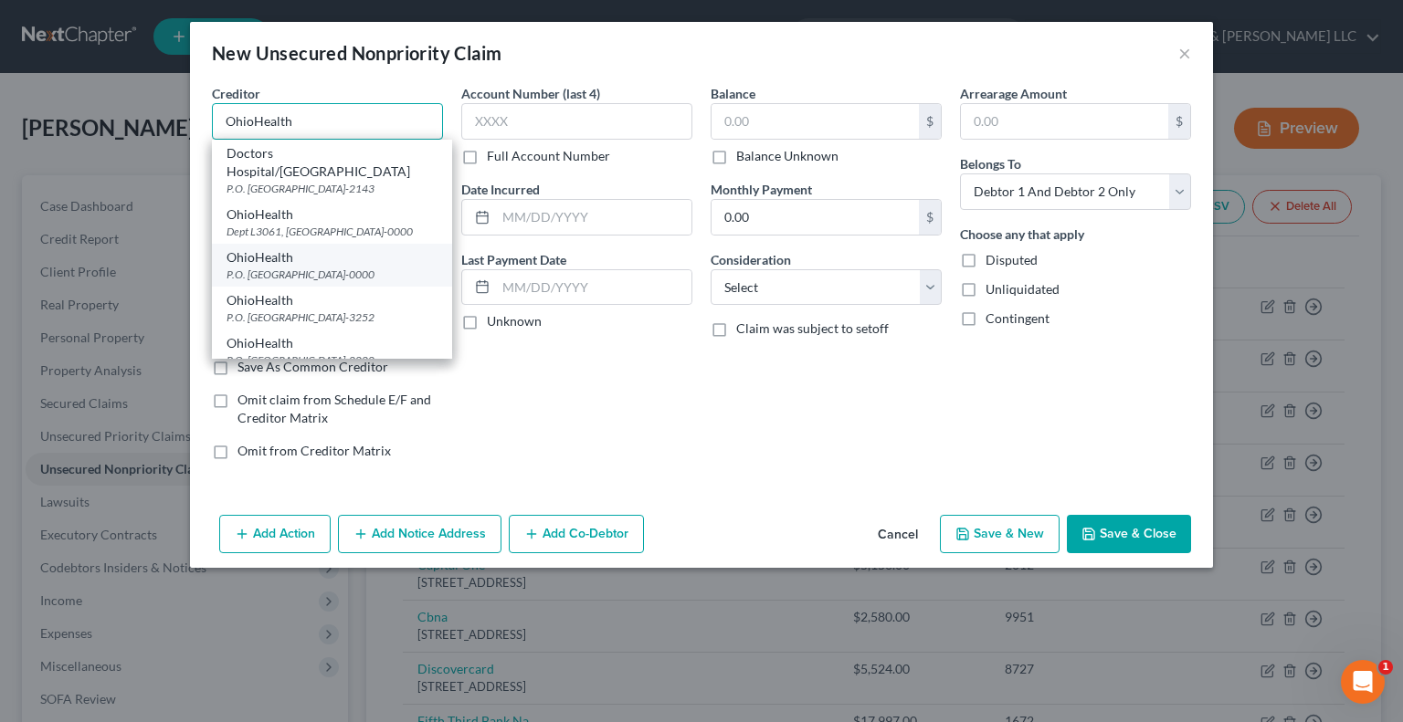
type input "OhioHealth"
click at [327, 267] on div "P.O. Box 183221, Columbus, OH 43218-0000" at bounding box center [331, 275] width 211 height 16
type input "P.O. Box 183221"
type input "Columbus"
select select "36"
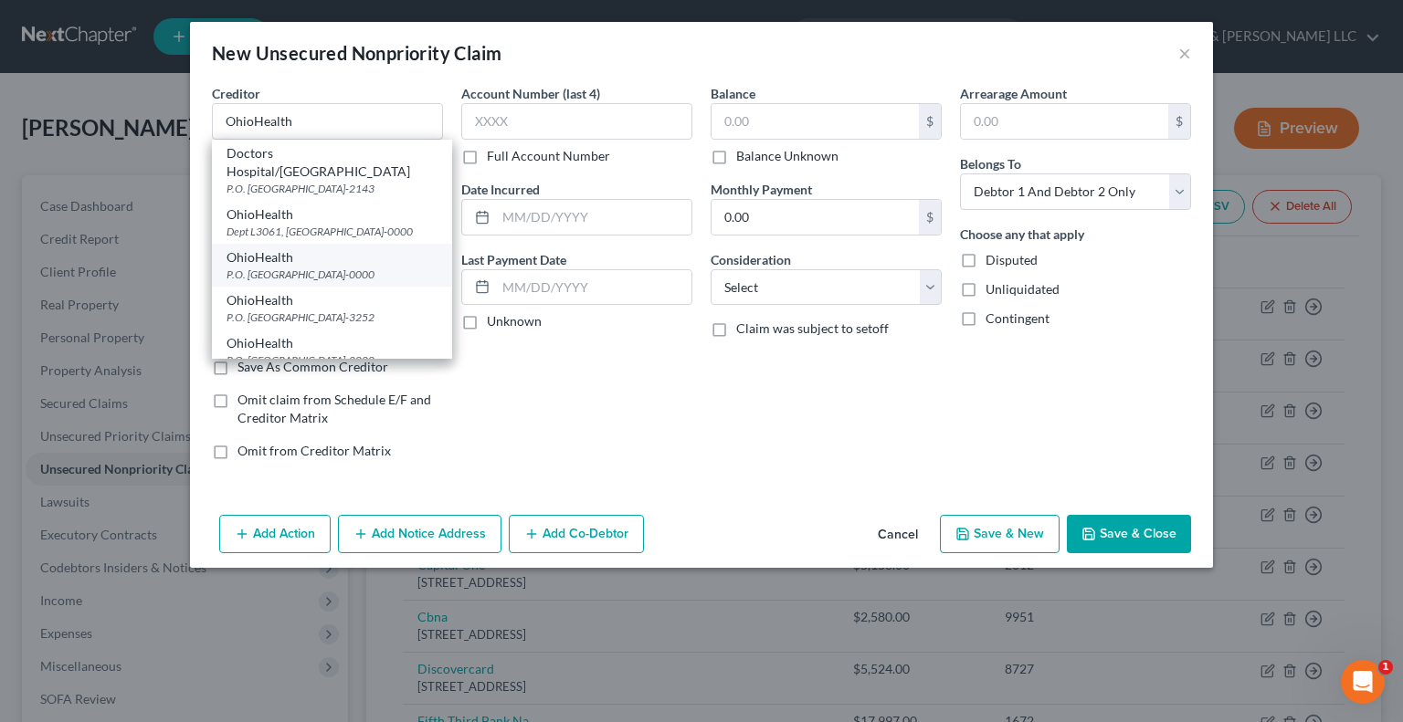
type input "43218-0000"
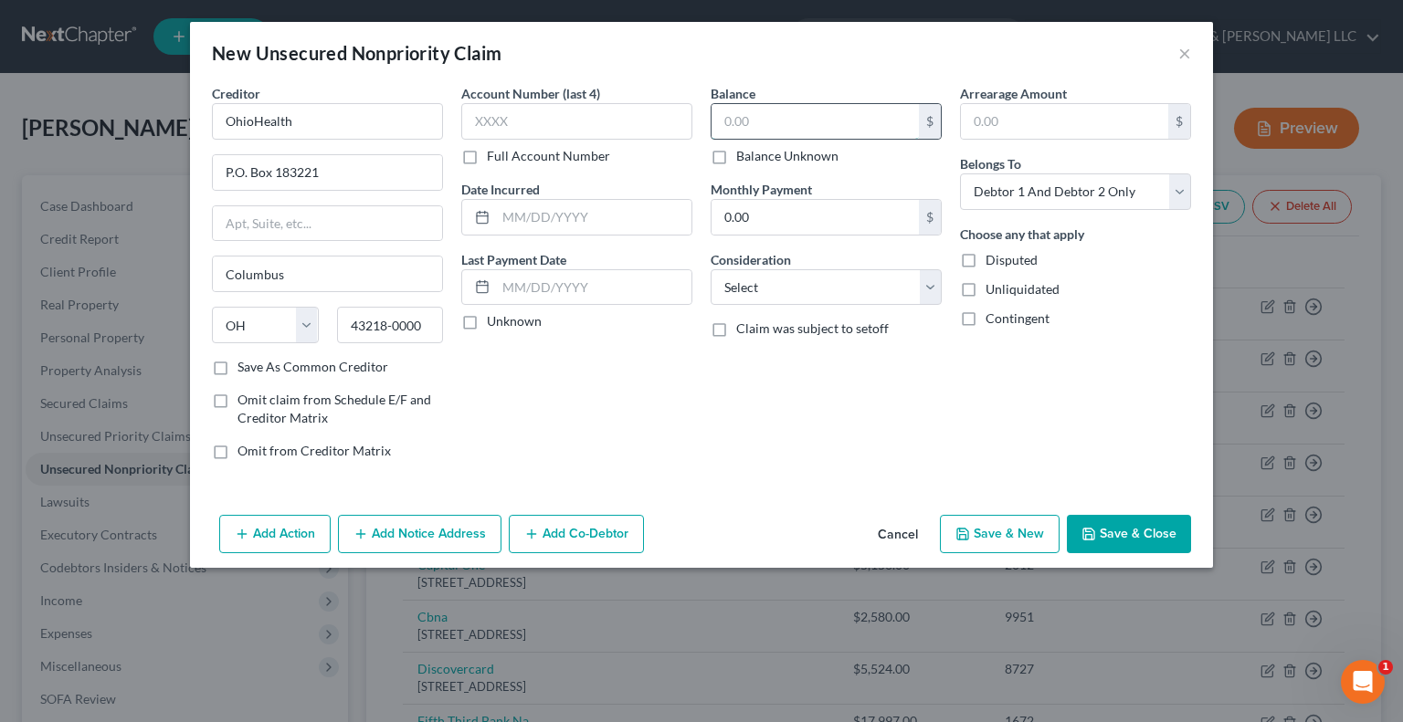
click at [751, 113] on input "text" at bounding box center [814, 121] width 207 height 35
type input "143.30"
click at [771, 285] on select "Select Cable / Satellite Services Collection Agency Credit Card Debt Debt Couns…" at bounding box center [825, 287] width 231 height 37
select select "9"
click at [710, 269] on select "Select Cable / Satellite Services Collection Agency Credit Card Debt Debt Couns…" at bounding box center [825, 287] width 231 height 37
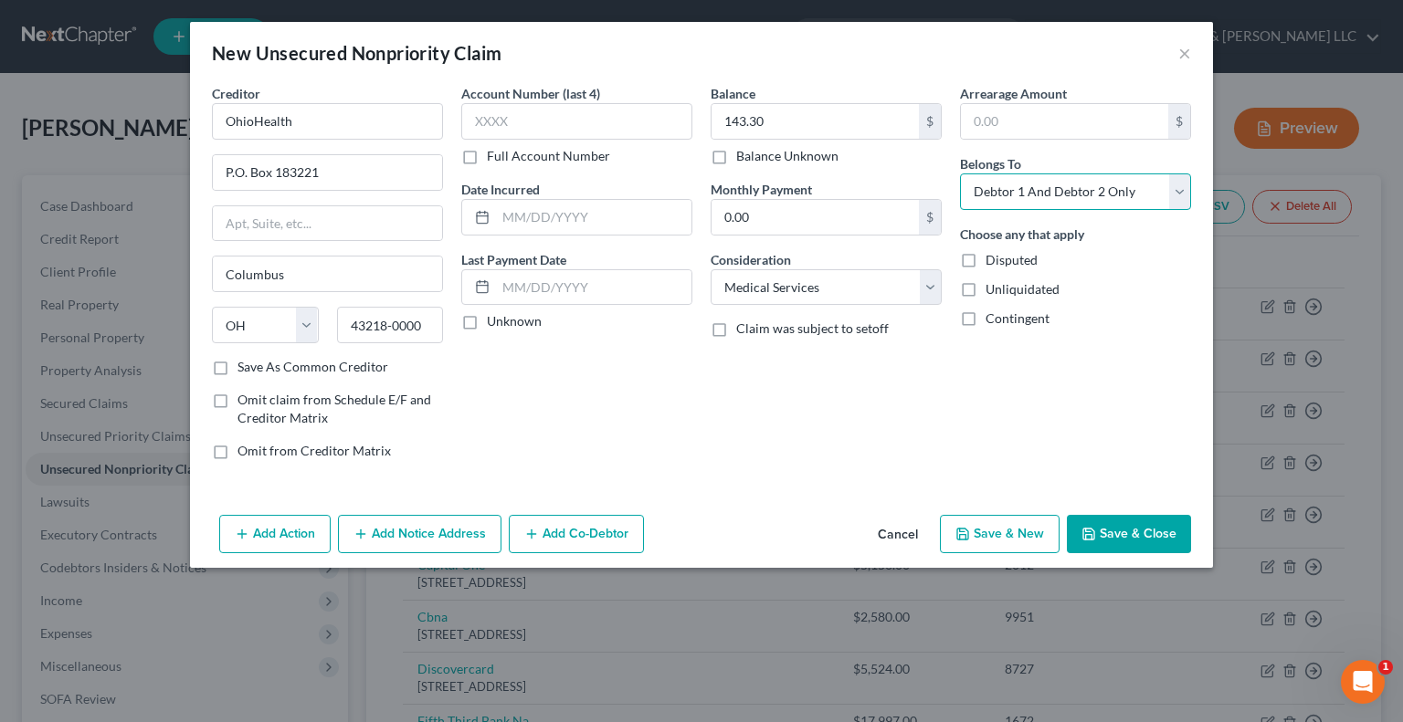
click at [1057, 198] on select "Select Debtor 1 Only Debtor 2 Only Debtor 1 And Debtor 2 Only At Least One Of T…" at bounding box center [1075, 192] width 231 height 37
select select "0"
click at [960, 174] on select "Select Debtor 1 Only Debtor 2 Only Debtor 1 And Debtor 2 Only At Least One Of T…" at bounding box center [1075, 192] width 231 height 37
click at [1110, 536] on button "Save & Close" at bounding box center [1129, 534] width 124 height 38
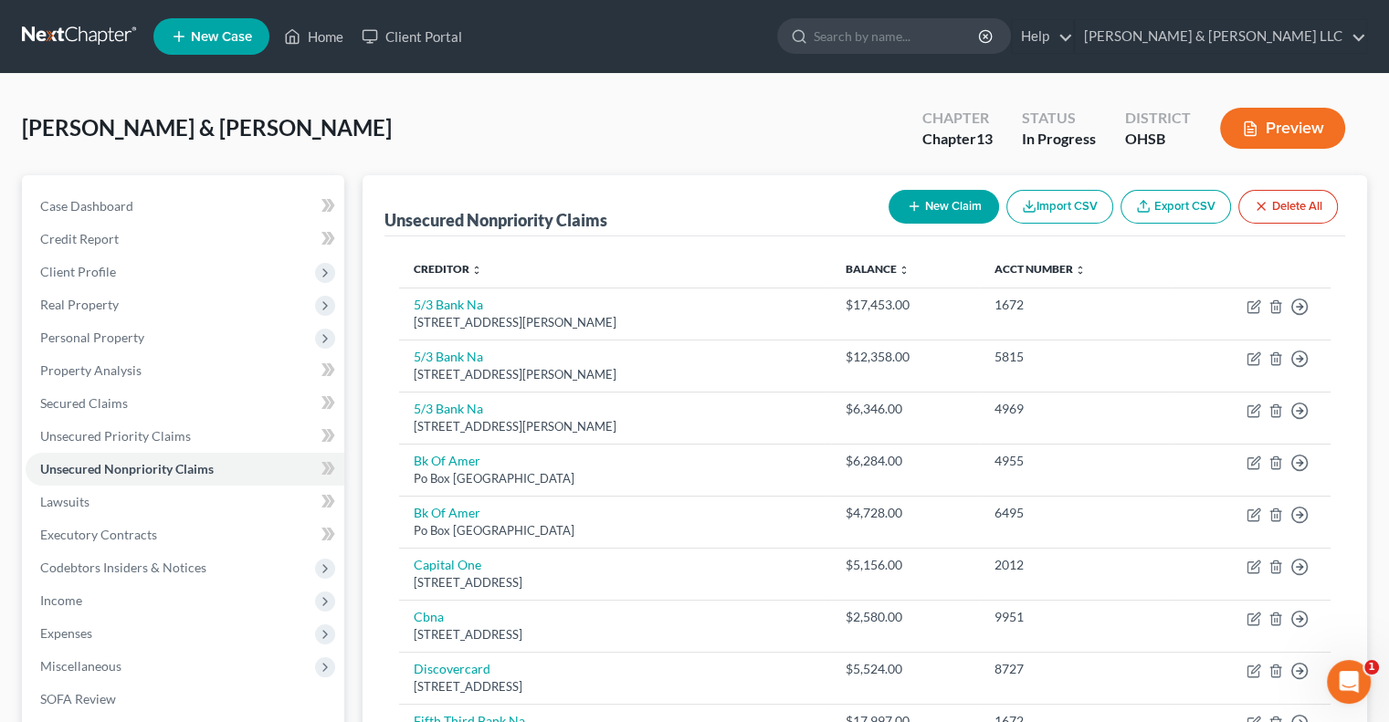
click at [955, 207] on button "New Claim" at bounding box center [944, 207] width 110 height 34
select select "2"
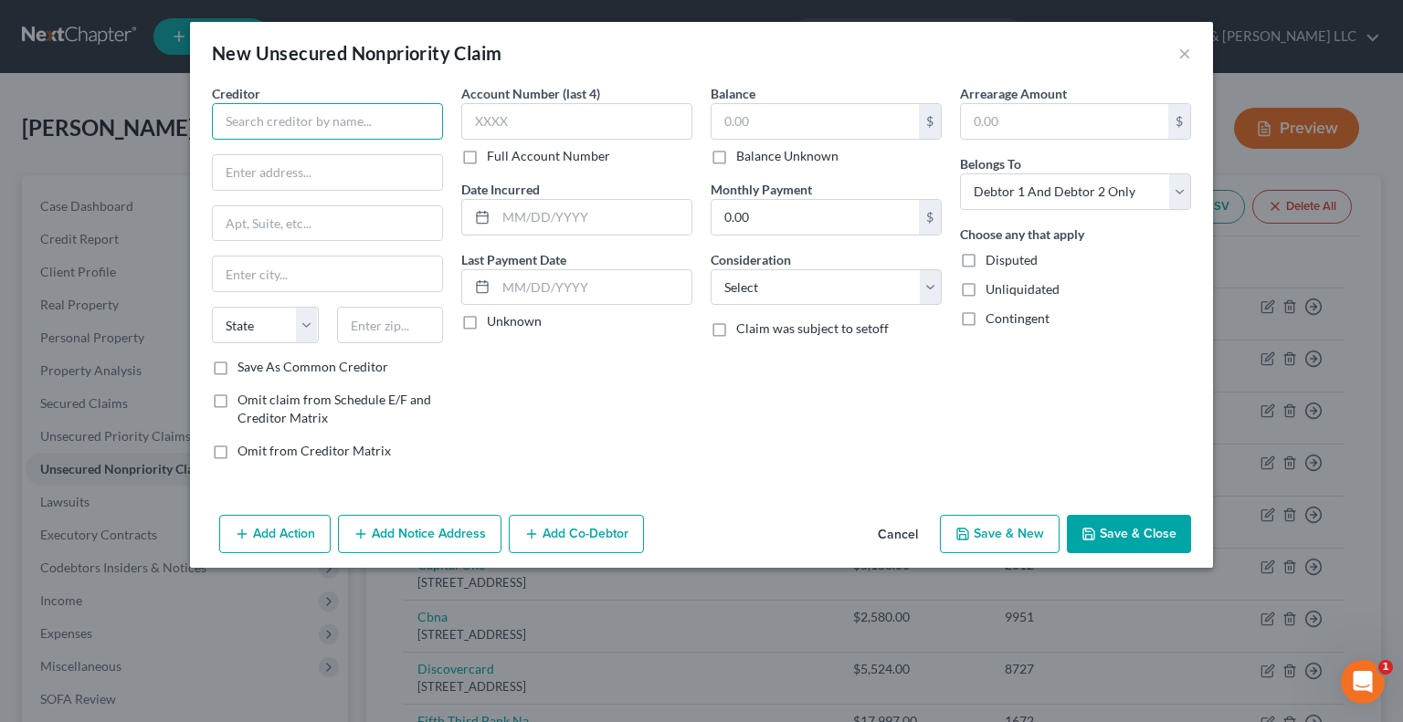
click at [321, 115] on input "text" at bounding box center [327, 121] width 231 height 37
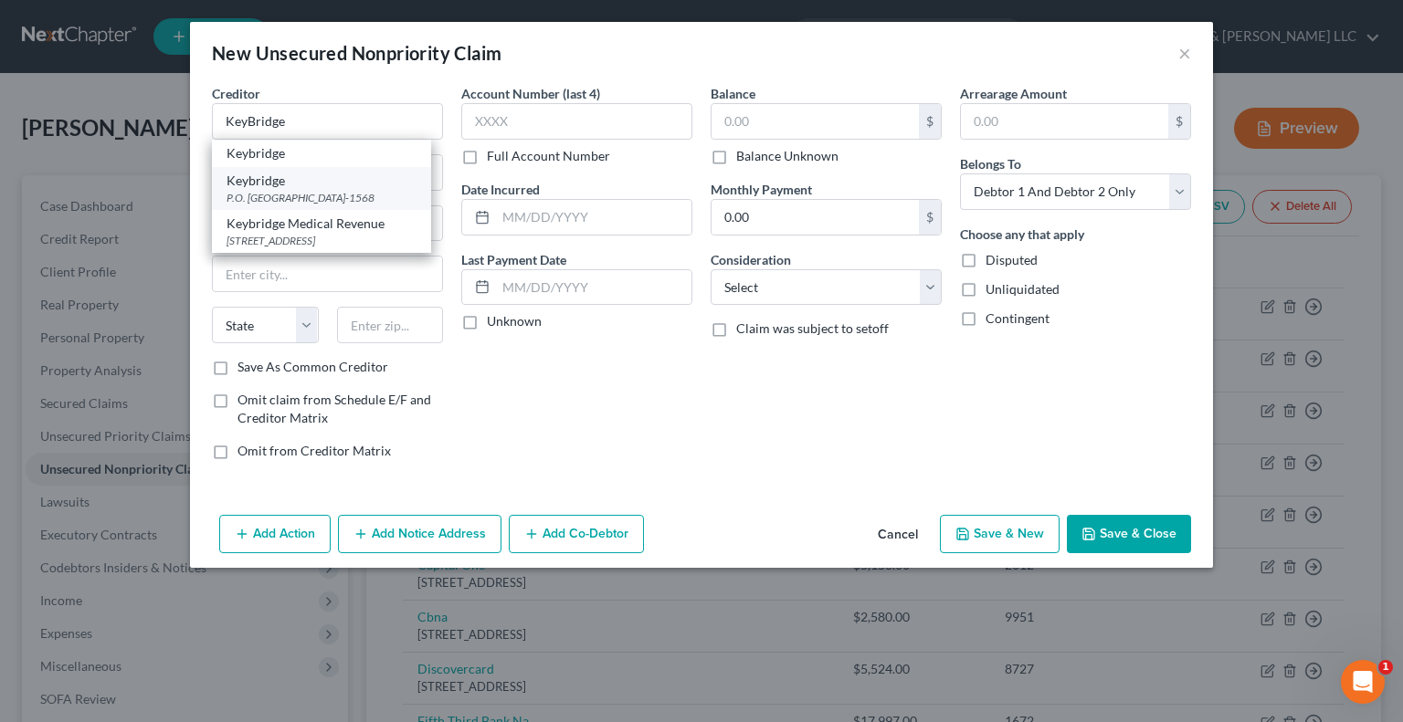
click at [307, 188] on div "Keybridge" at bounding box center [321, 181] width 190 height 18
type input "Keybridge"
type input "P.O. Box 1568"
type input "Lima"
select select "36"
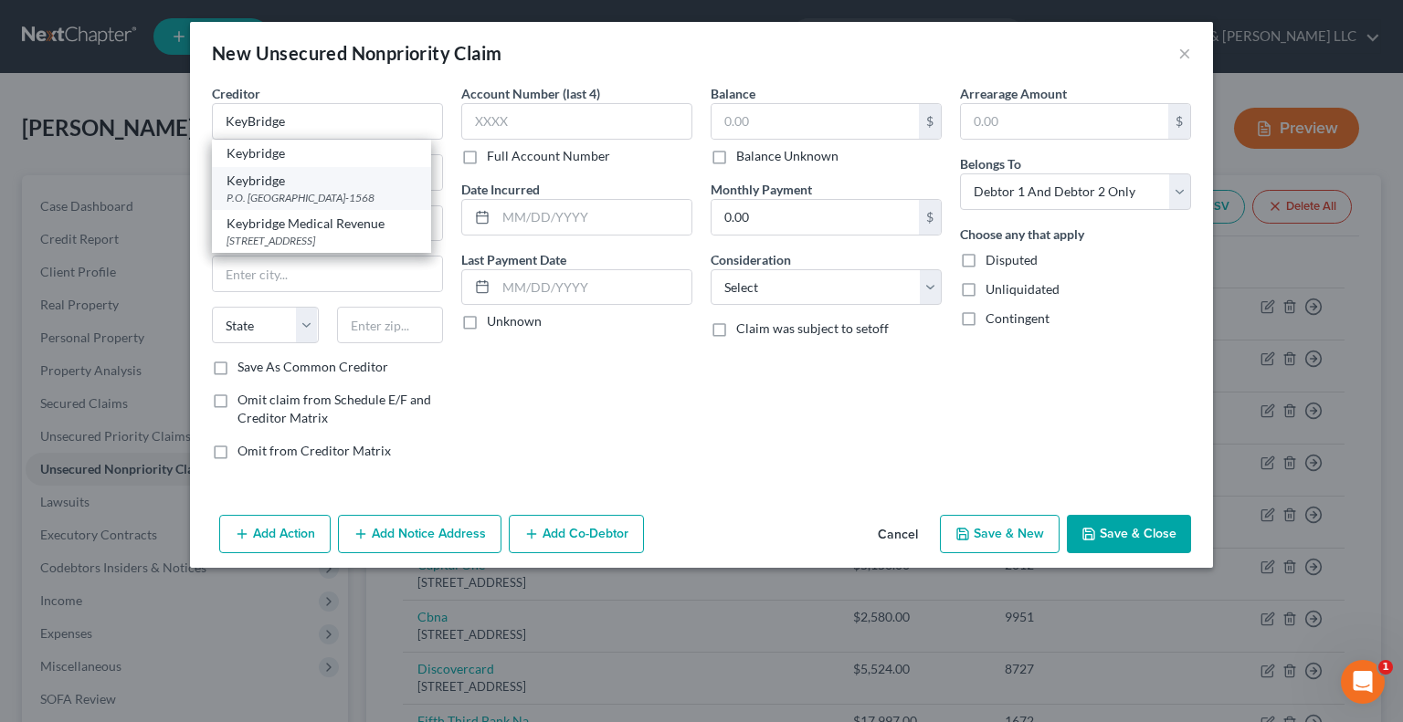
type input "45802-1568"
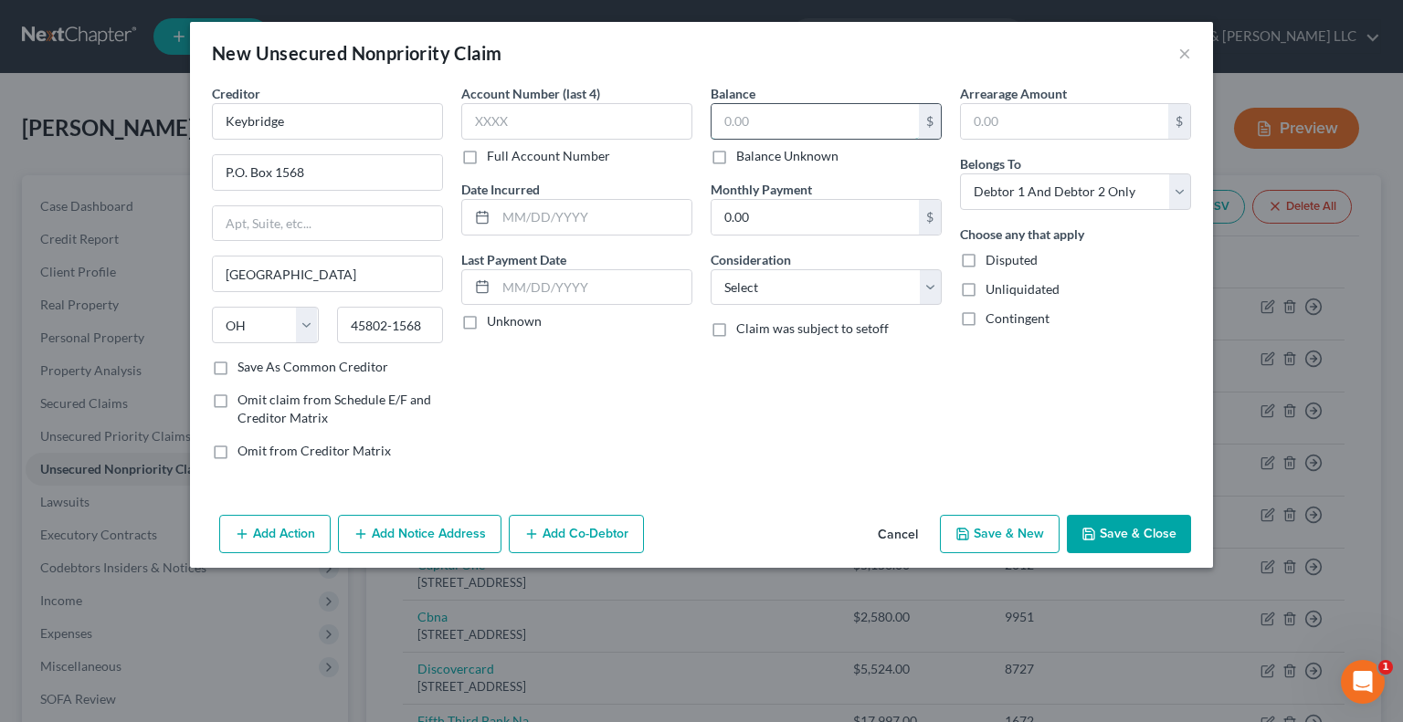
click at [793, 113] on input "text" at bounding box center [814, 121] width 207 height 35
type input "1,030.55"
click at [774, 281] on select "Select Cable / Satellite Services Collection Agency Credit Card Debt Debt Couns…" at bounding box center [825, 287] width 231 height 37
select select "1"
click at [710, 269] on select "Select Cable / Satellite Services Collection Agency Credit Card Debt Debt Couns…" at bounding box center [825, 287] width 231 height 37
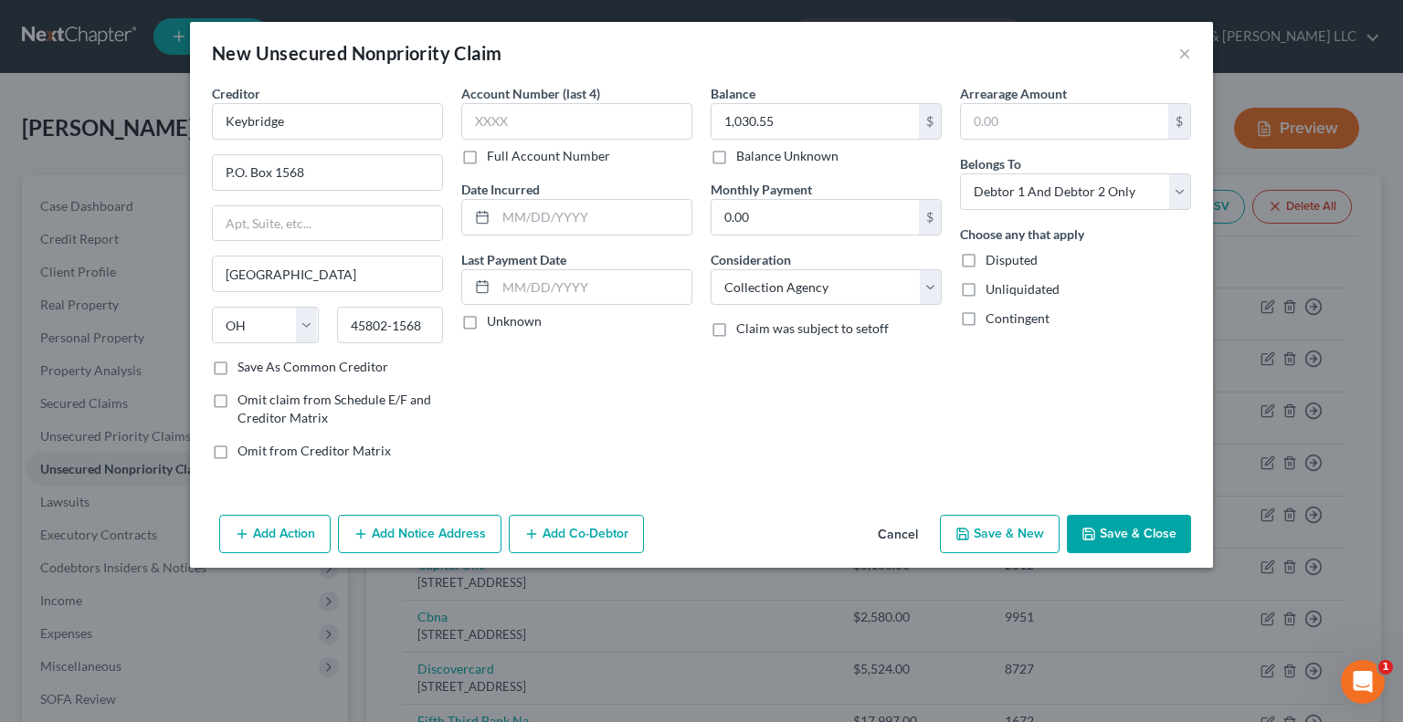
drag, startPoint x: 1096, startPoint y: 523, endPoint x: 1111, endPoint y: 375, distance: 148.7
click at [1099, 440] on div "New Unsecured Nonpriority Claim × Creditor * Keybridge P.O. Box 1568 Lima State…" at bounding box center [701, 295] width 1023 height 546
click at [1096, 201] on select "Select Debtor 1 Only Debtor 2 Only Debtor 1 And Debtor 2 Only At Least One Of T…" at bounding box center [1075, 192] width 231 height 37
select select "0"
click at [960, 174] on select "Select Debtor 1 Only Debtor 2 Only Debtor 1 And Debtor 2 Only At Least One Of T…" at bounding box center [1075, 192] width 231 height 37
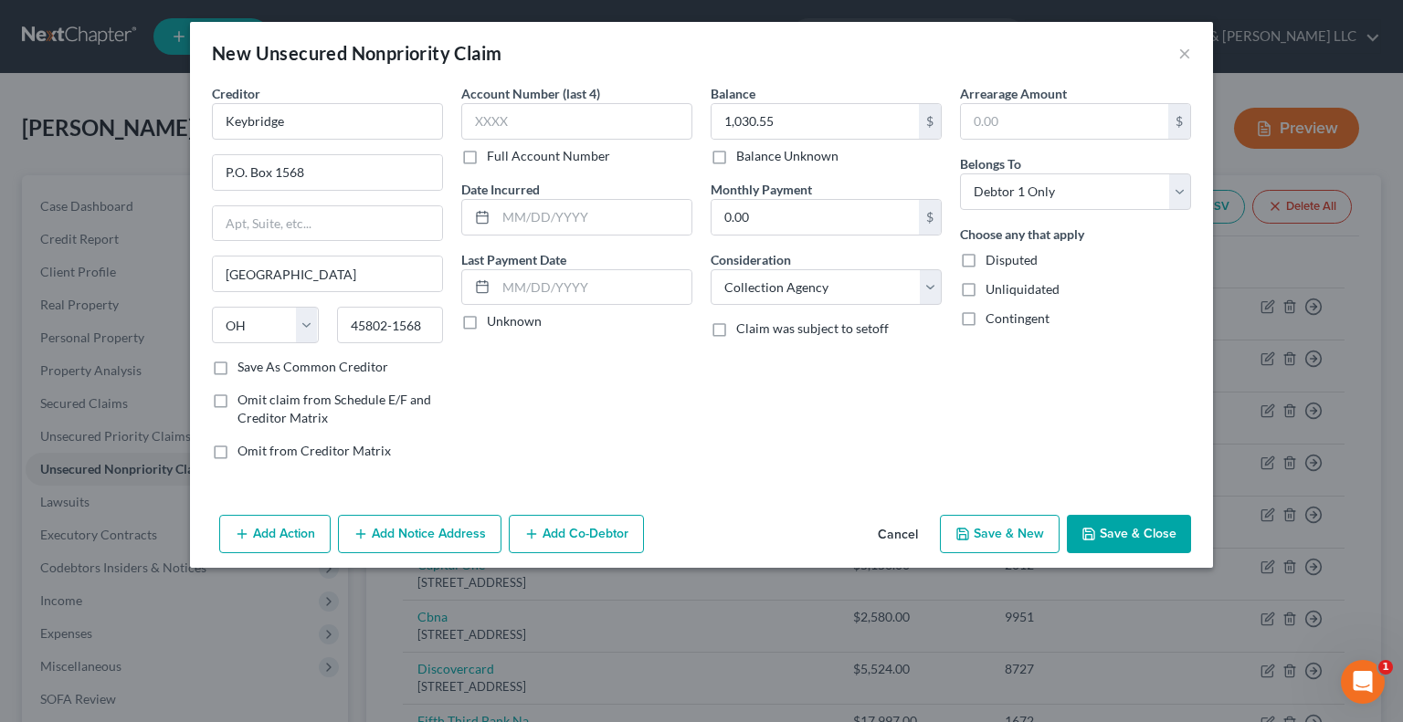
click at [1121, 520] on button "Save & Close" at bounding box center [1129, 534] width 124 height 38
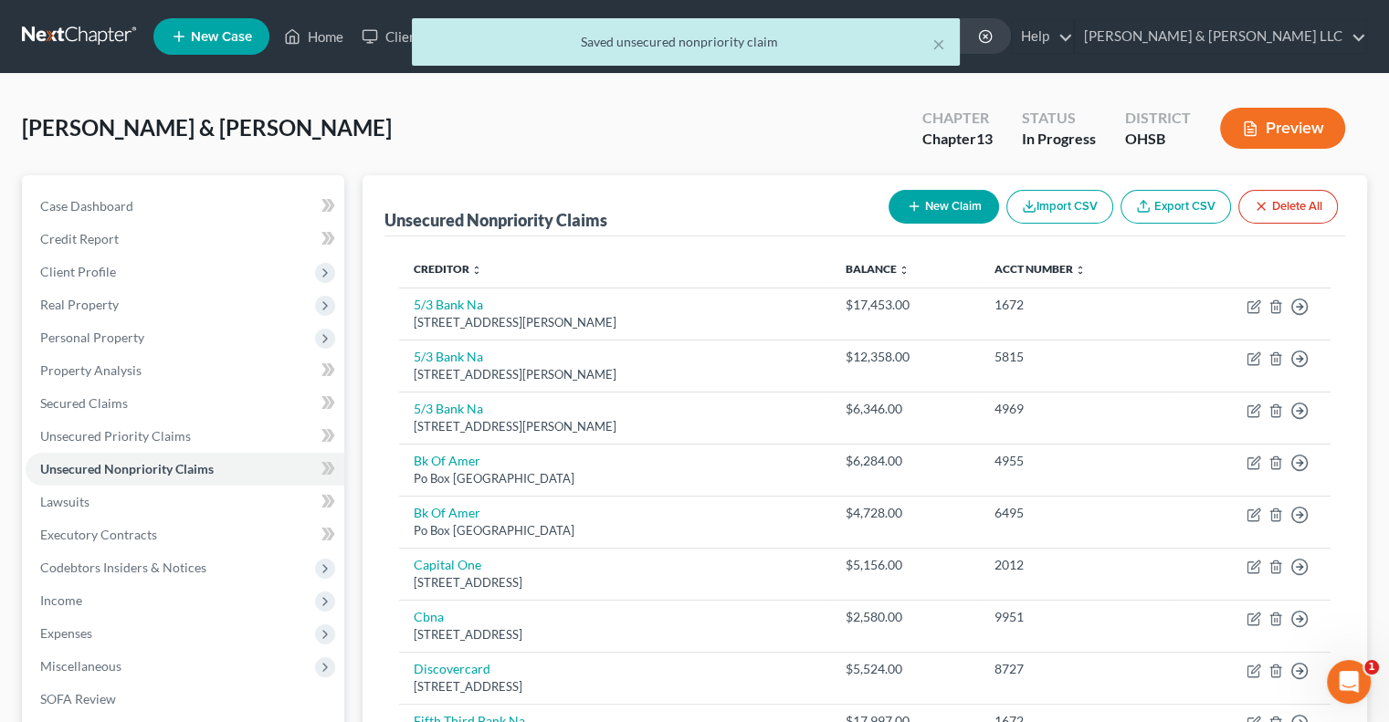
click at [958, 215] on button "New Claim" at bounding box center [944, 207] width 110 height 34
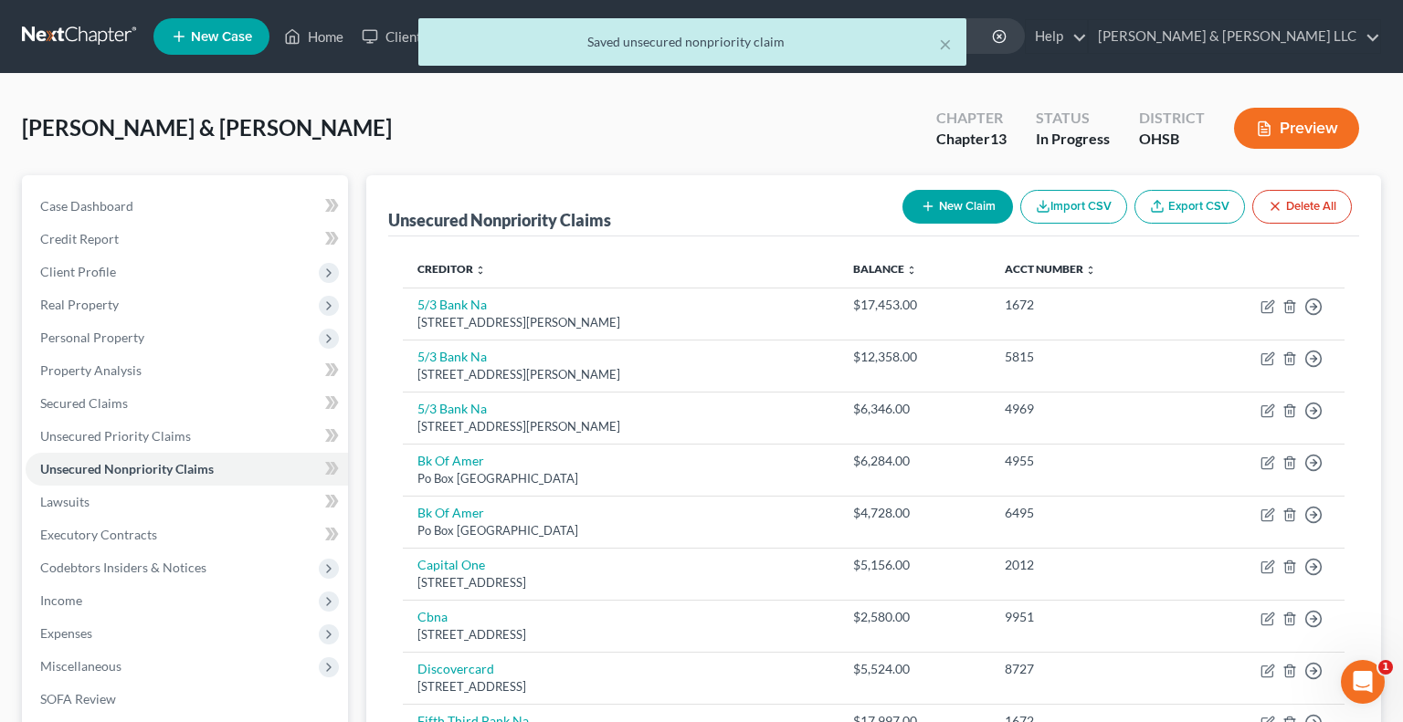
select select "2"
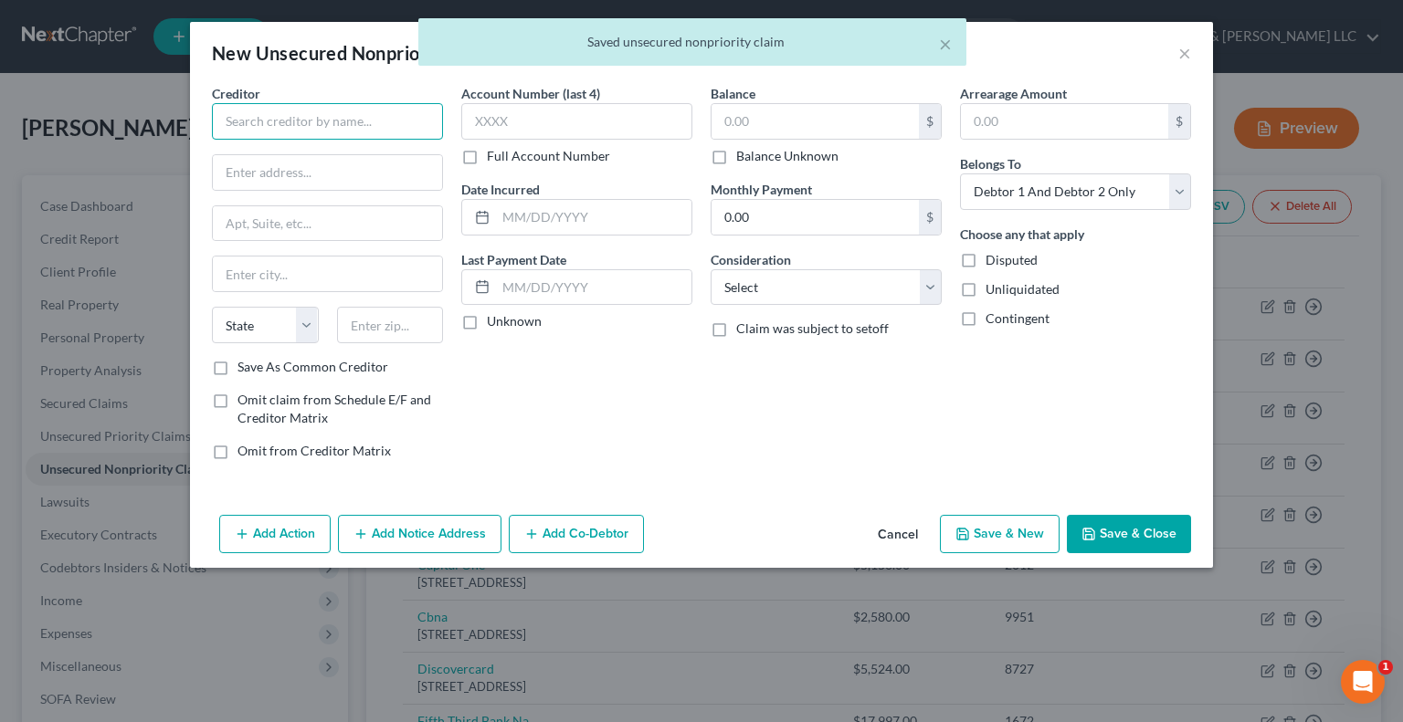
click at [382, 120] on input "text" at bounding box center [327, 121] width 231 height 37
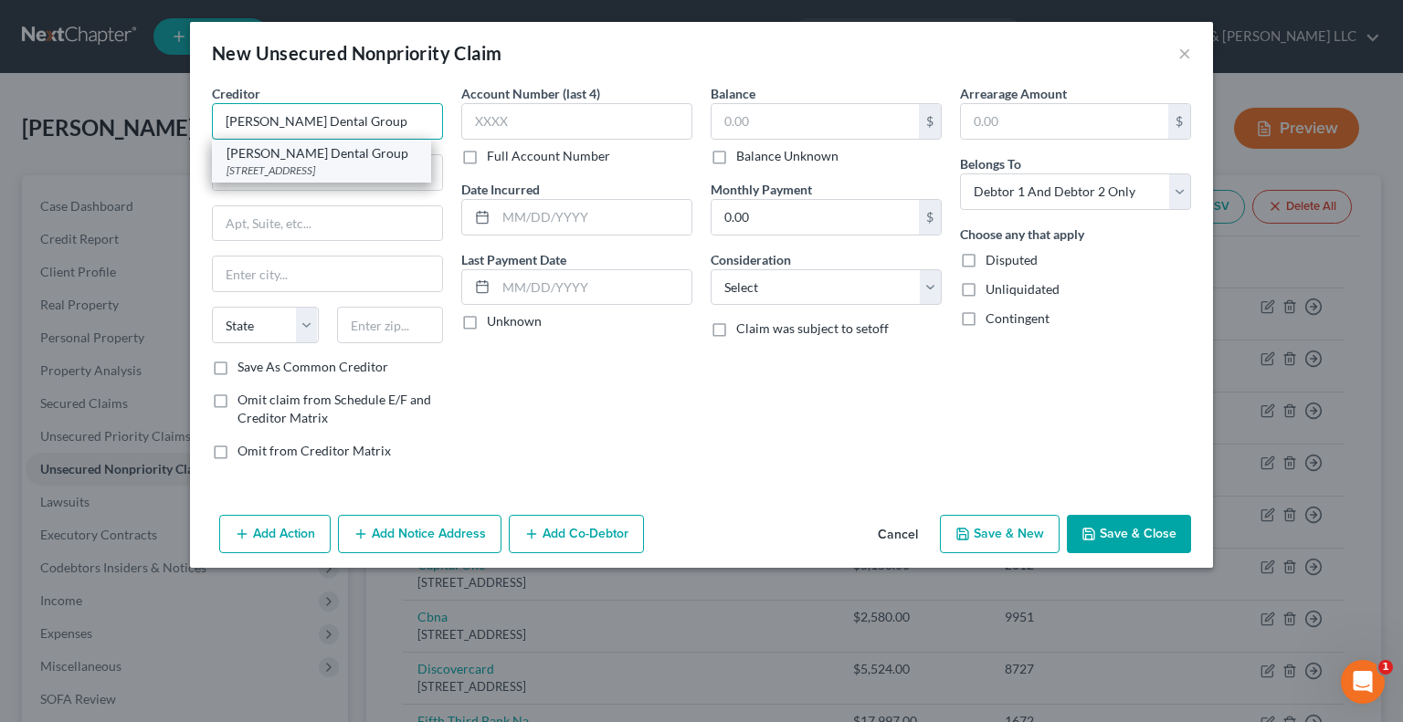
type input "Postle Dental Group"
click at [347, 170] on div "3734 Ridge Mill Dr., Hilliard, OH 43026-0000" at bounding box center [321, 171] width 190 height 16
type input "3734 Ridge Mill Dr."
type input "Hilliard"
select select "36"
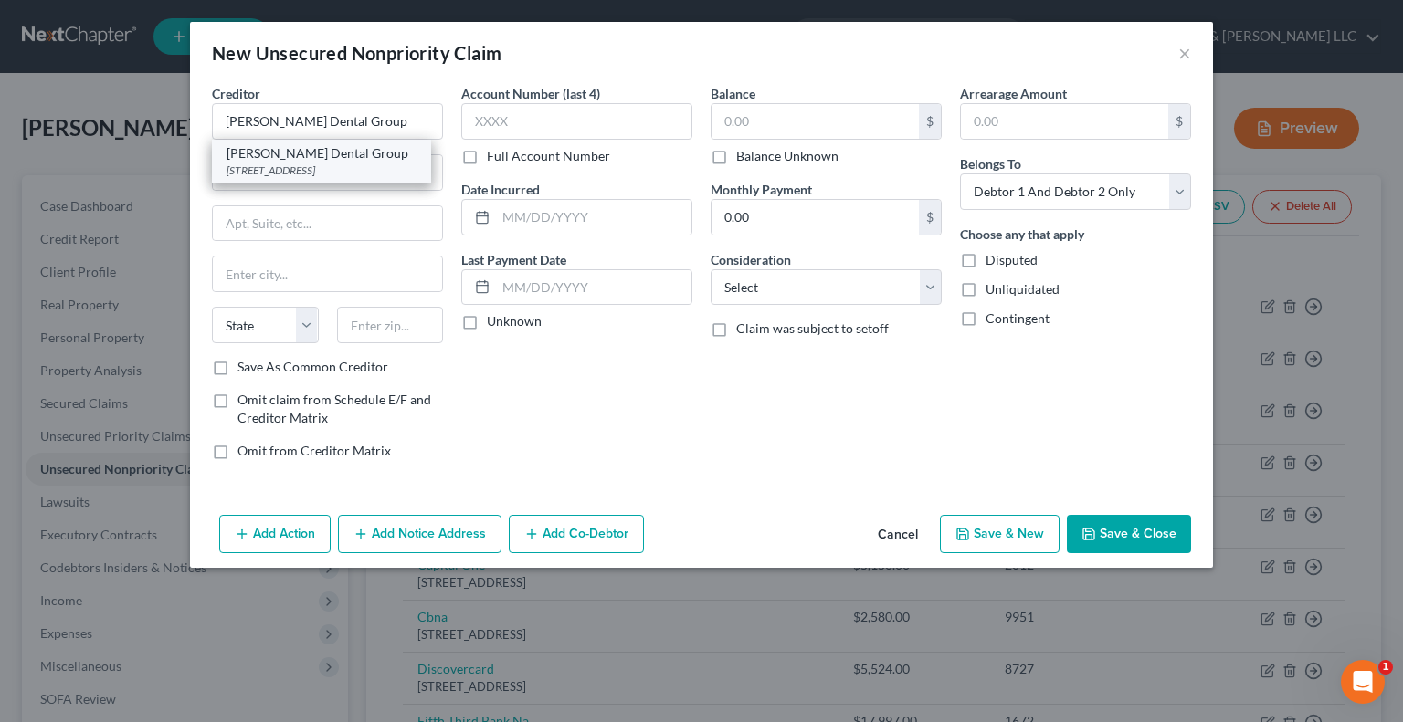
type input "43026-0000"
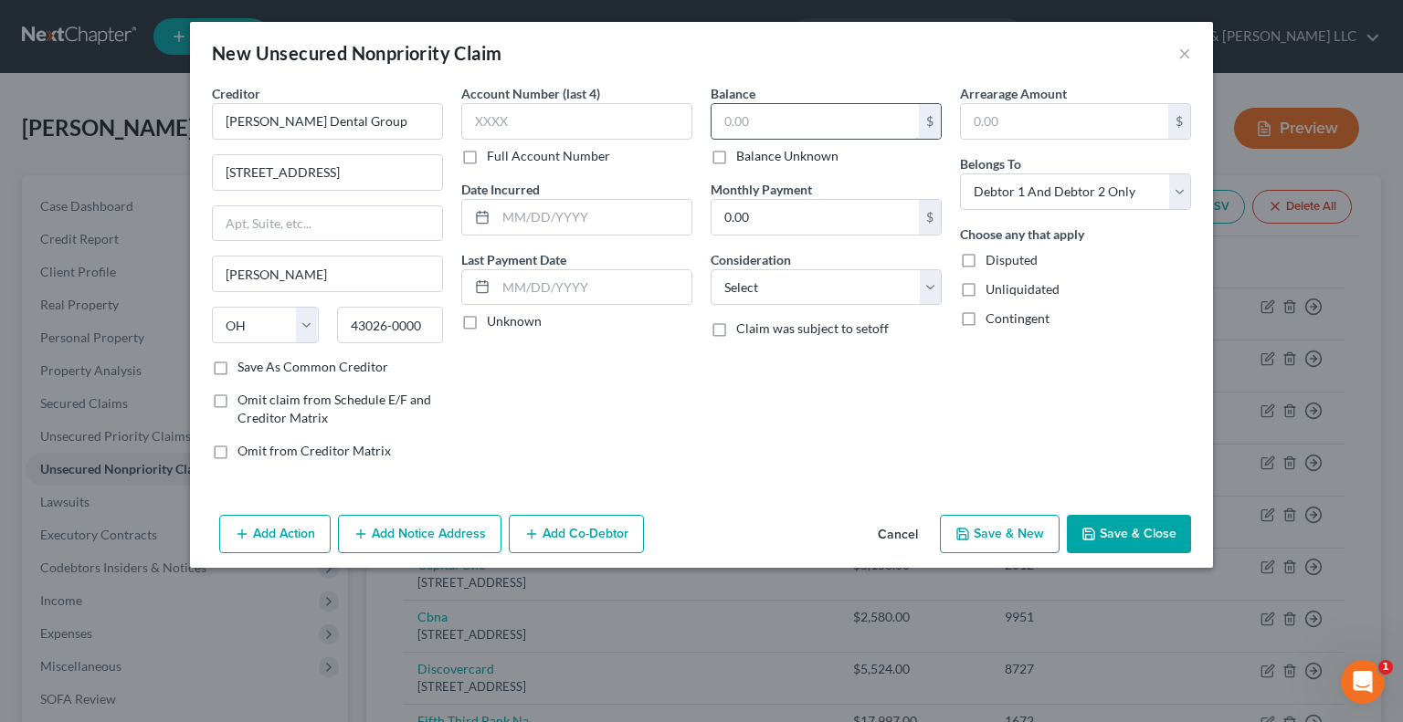
click at [763, 134] on input "text" at bounding box center [814, 121] width 207 height 35
type input "248"
click at [774, 289] on select "Select Cable / Satellite Services Collection Agency Credit Card Debt Debt Couns…" at bounding box center [825, 287] width 231 height 37
select select "9"
click at [710, 269] on select "Select Cable / Satellite Services Collection Agency Credit Card Debt Debt Couns…" at bounding box center [825, 287] width 231 height 37
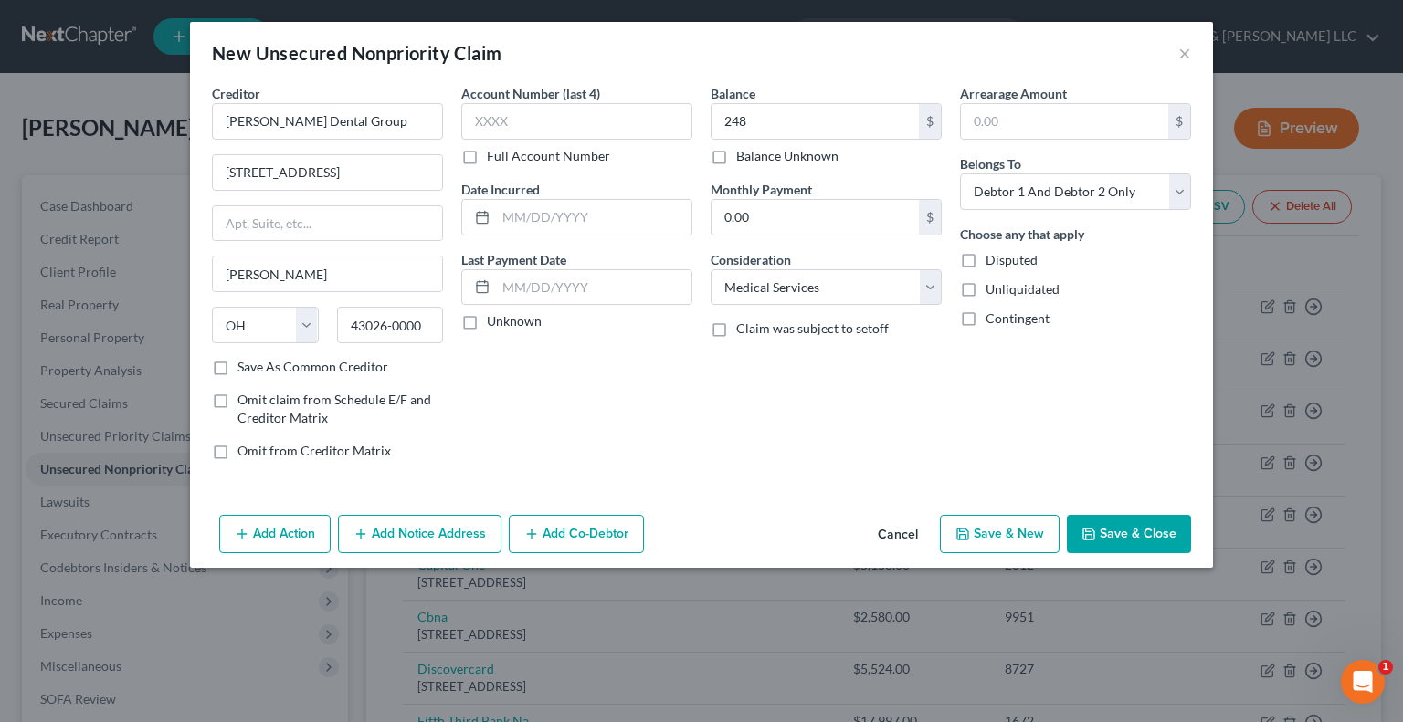
click at [1107, 536] on button "Save & Close" at bounding box center [1129, 534] width 124 height 38
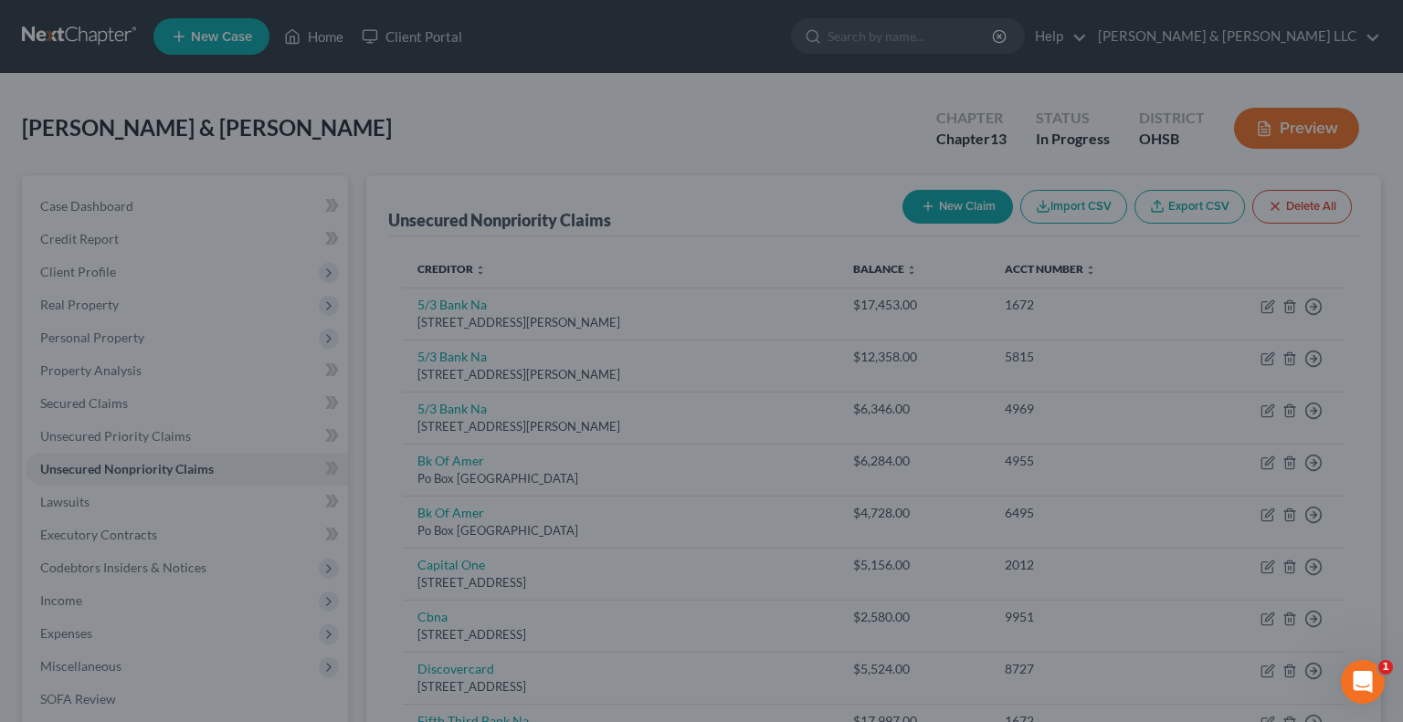
type input "248.00"
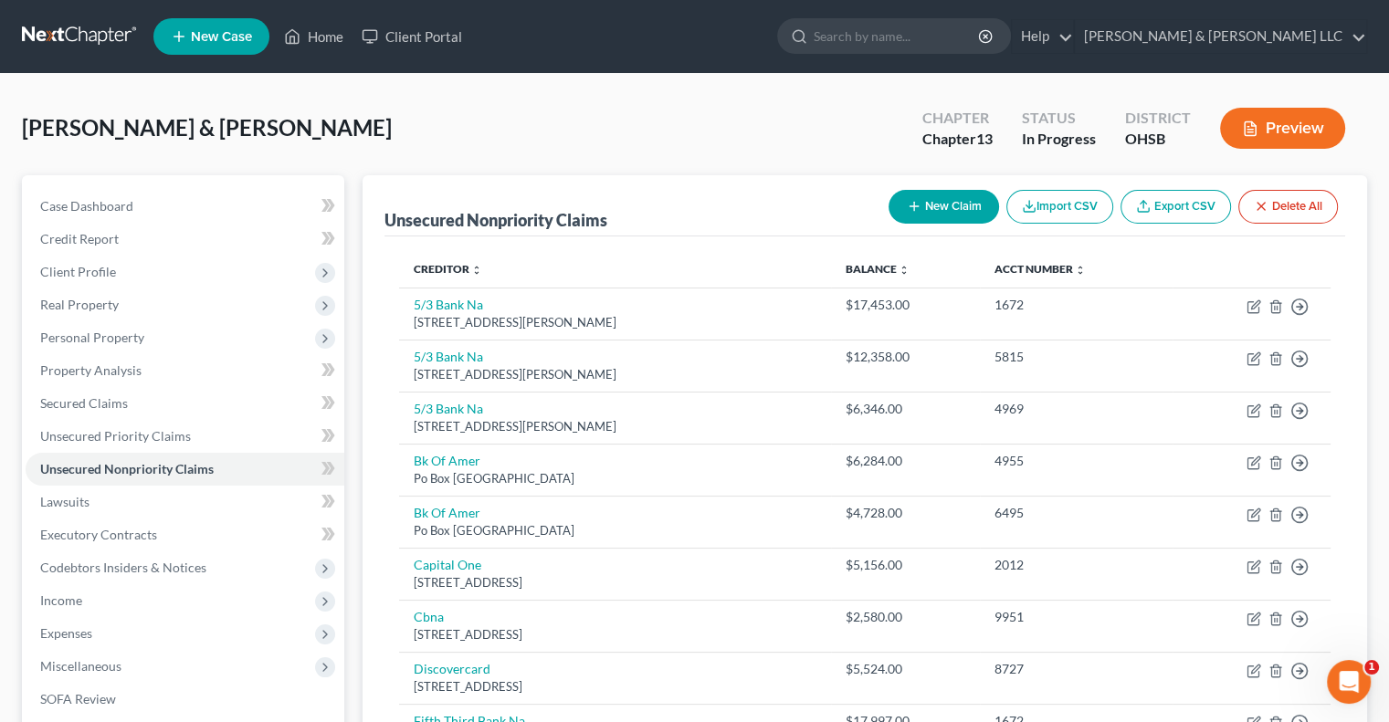
click at [935, 214] on button "New Claim" at bounding box center [944, 207] width 110 height 34
select select "2"
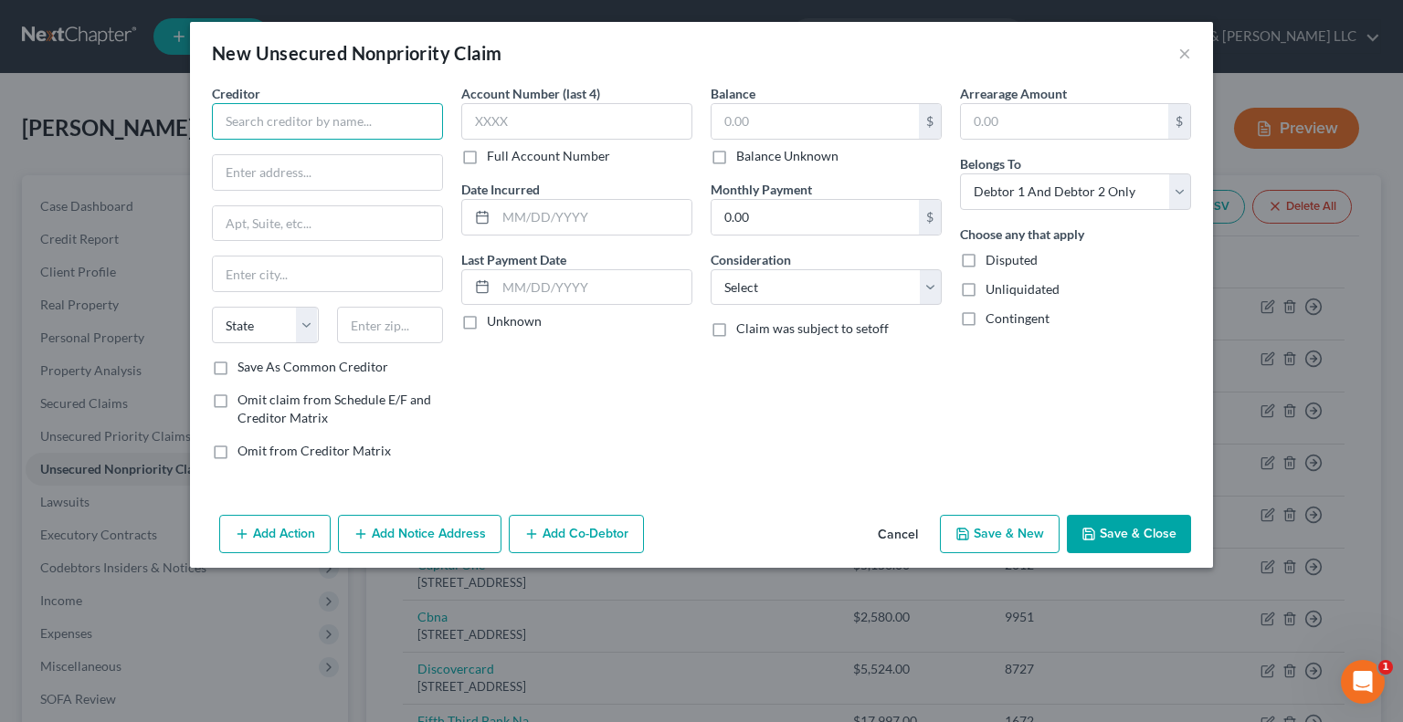
click at [270, 121] on input "text" at bounding box center [327, 121] width 231 height 37
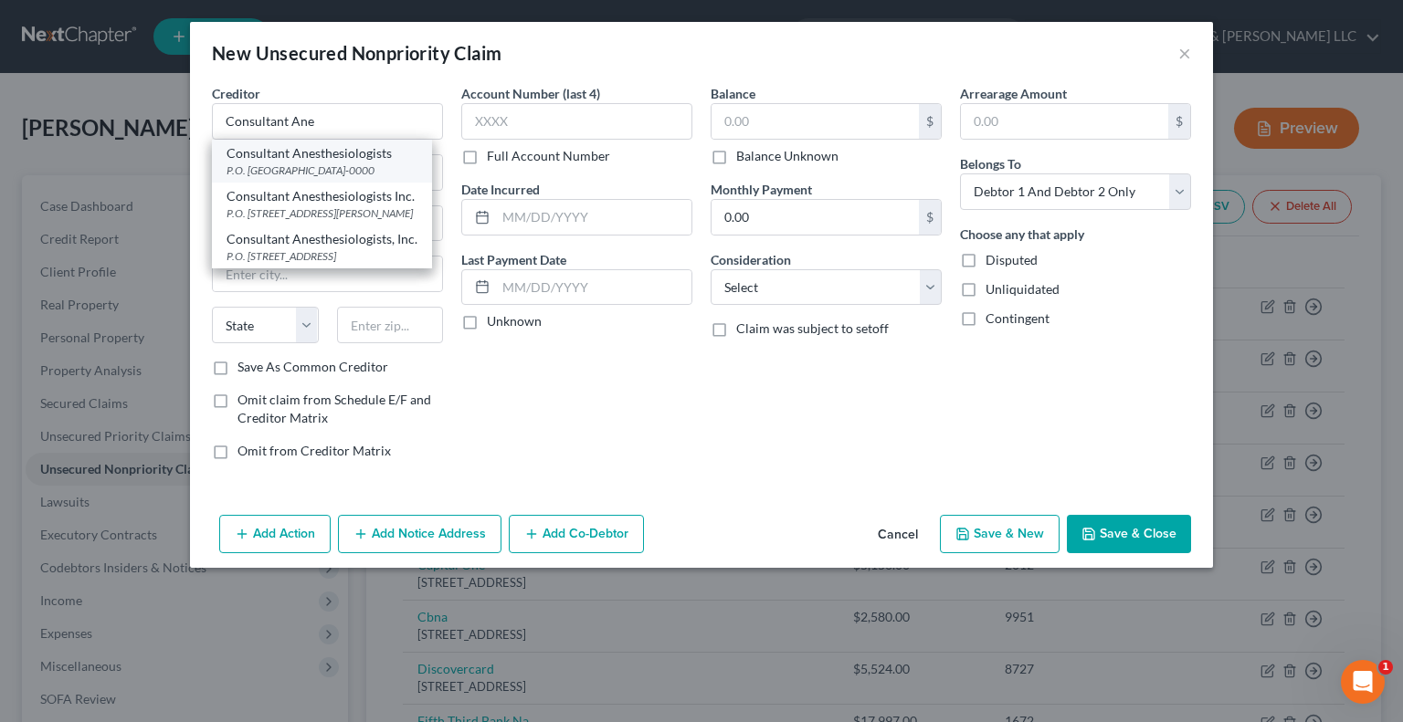
click at [283, 174] on div "P.O. Box 711939, Cincinnati, OH 45271-0000" at bounding box center [321, 171] width 191 height 16
type input "Consultant Anesthesiologists"
type input "P.O. Box 711939"
type input "Cincinnati"
select select "36"
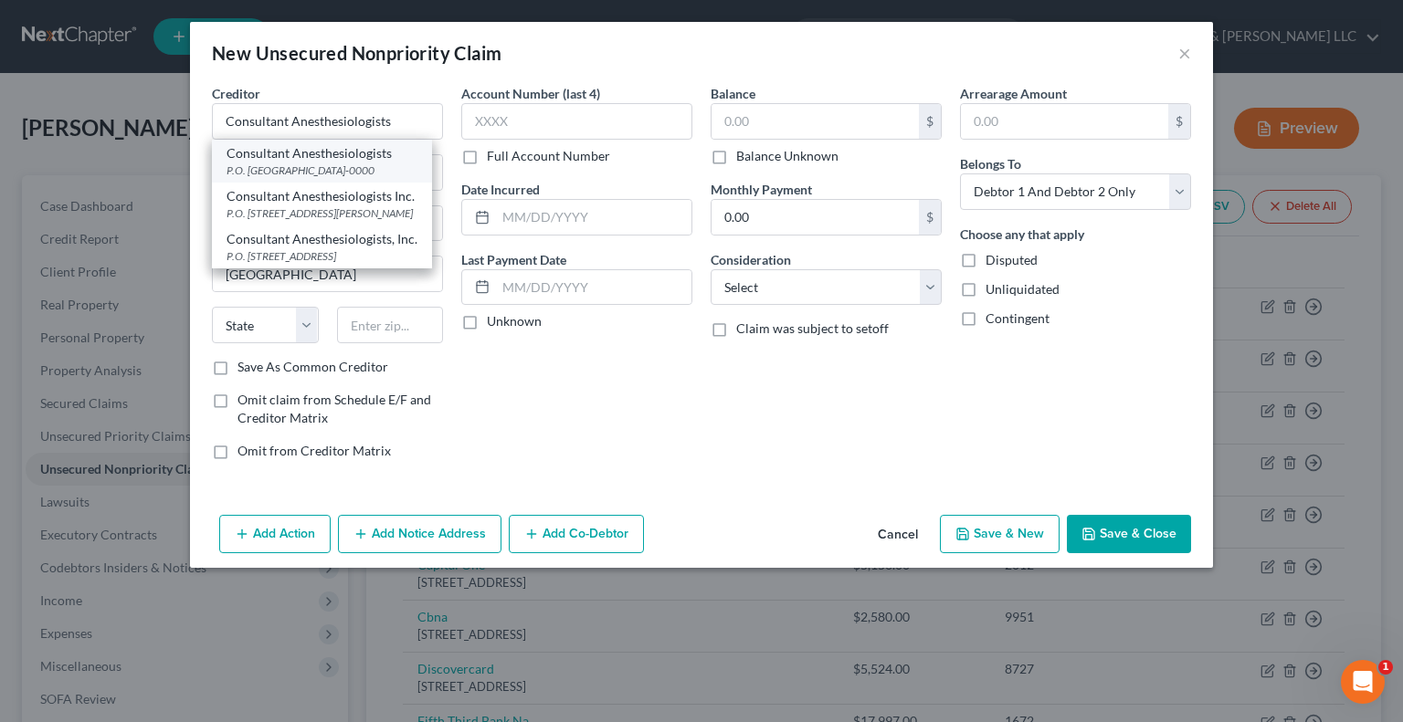
type input "45271-0000"
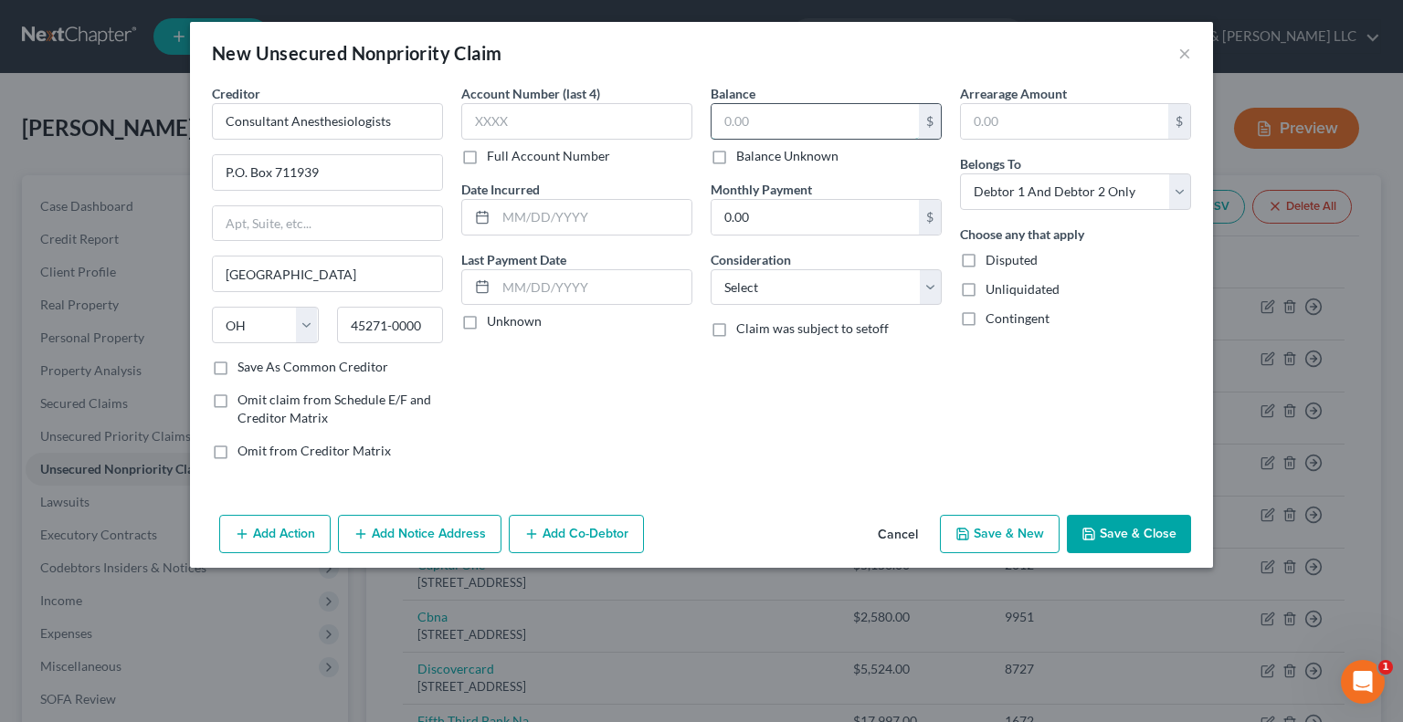
click at [749, 122] on input "text" at bounding box center [814, 121] width 207 height 35
type input "250.79"
click at [765, 282] on select "Select Cable / Satellite Services Collection Agency Credit Card Debt Debt Couns…" at bounding box center [825, 287] width 231 height 37
select select "9"
click at [710, 269] on select "Select Cable / Satellite Services Collection Agency Credit Card Debt Debt Couns…" at bounding box center [825, 287] width 231 height 37
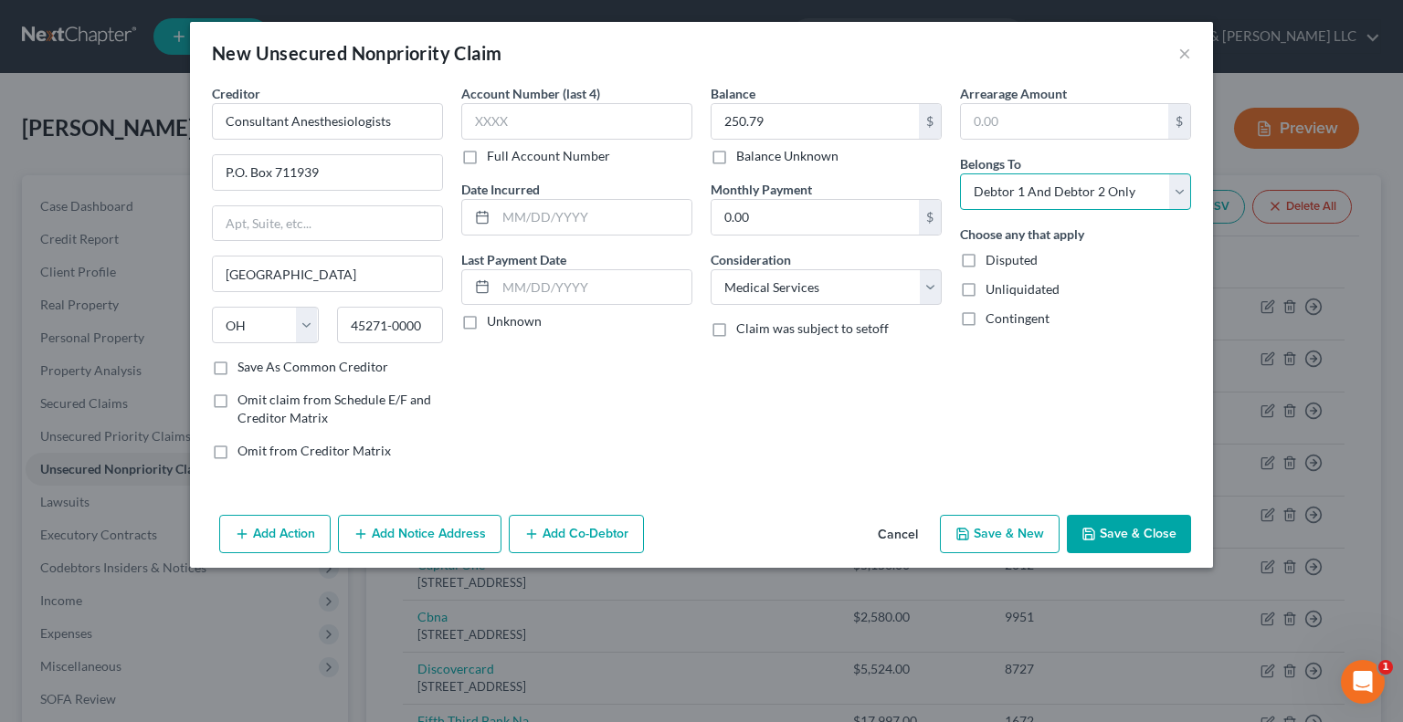
click at [1025, 187] on select "Select Debtor 1 Only Debtor 2 Only Debtor 1 And Debtor 2 Only At Least One Of T…" at bounding box center [1075, 192] width 231 height 37
select select "0"
click at [960, 174] on select "Select Debtor 1 Only Debtor 2 Only Debtor 1 And Debtor 2 Only At Least One Of T…" at bounding box center [1075, 192] width 231 height 37
click at [1096, 528] on icon "button" at bounding box center [1088, 534] width 15 height 15
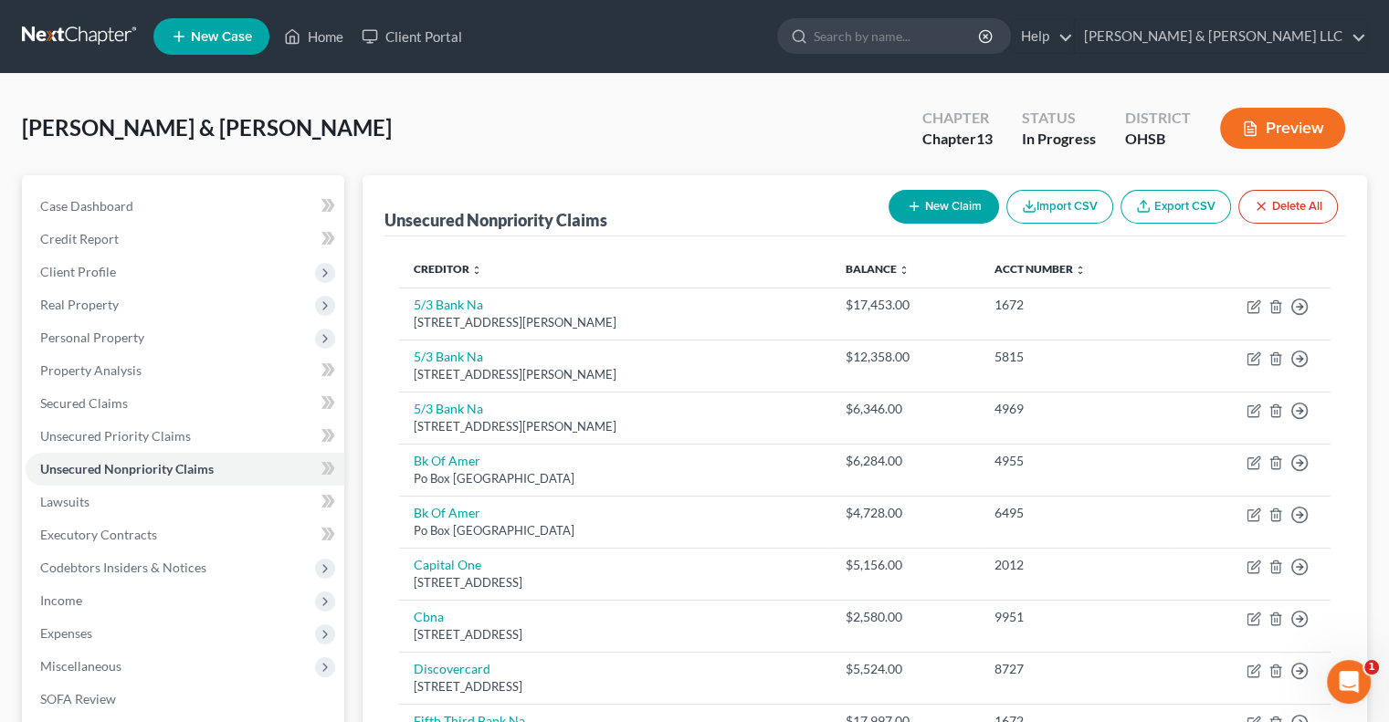
click at [935, 196] on button "New Claim" at bounding box center [944, 207] width 110 height 34
select select "2"
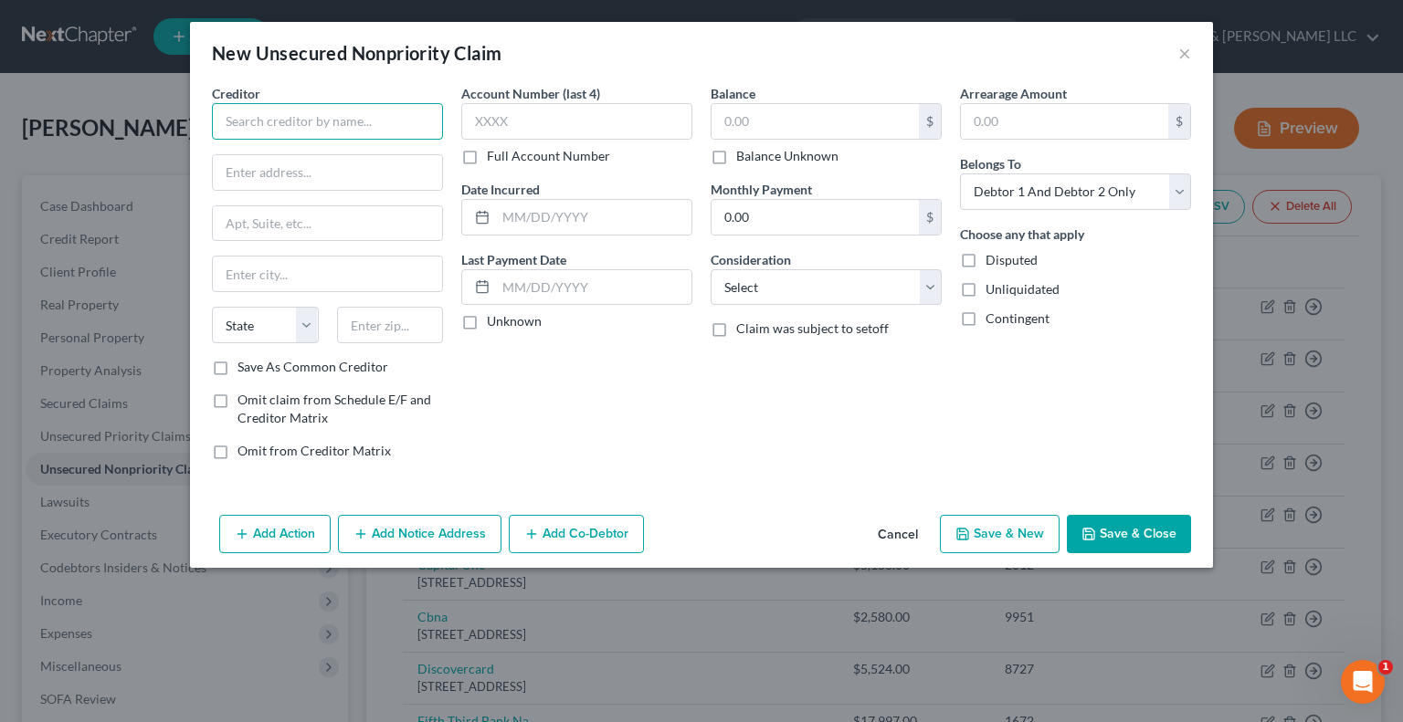
click at [344, 115] on input "text" at bounding box center [327, 121] width 231 height 37
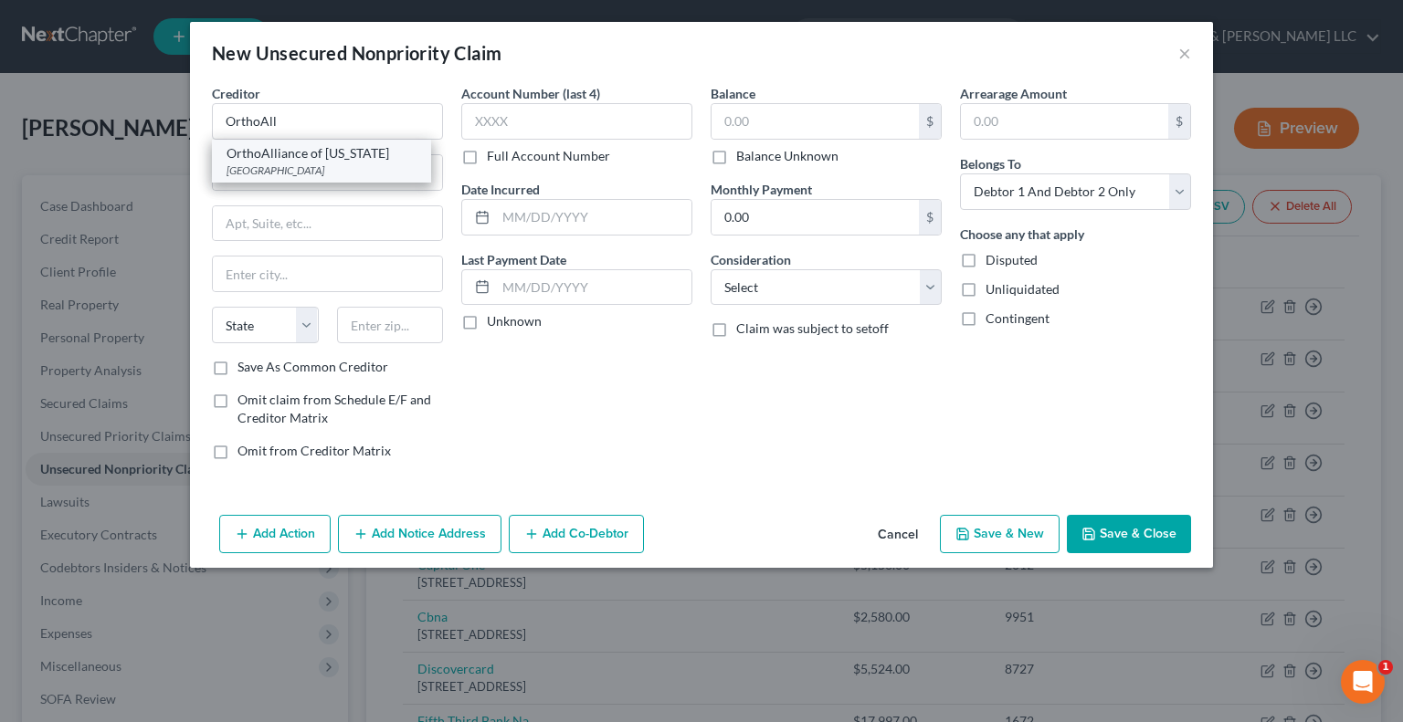
click at [340, 165] on div "PO Box 631446, Cincinnati, OH 45263" at bounding box center [321, 171] width 190 height 16
type input "OrthoAlliance of Ohio"
type input "PO Box 631446"
type input "Cincinnati"
select select "36"
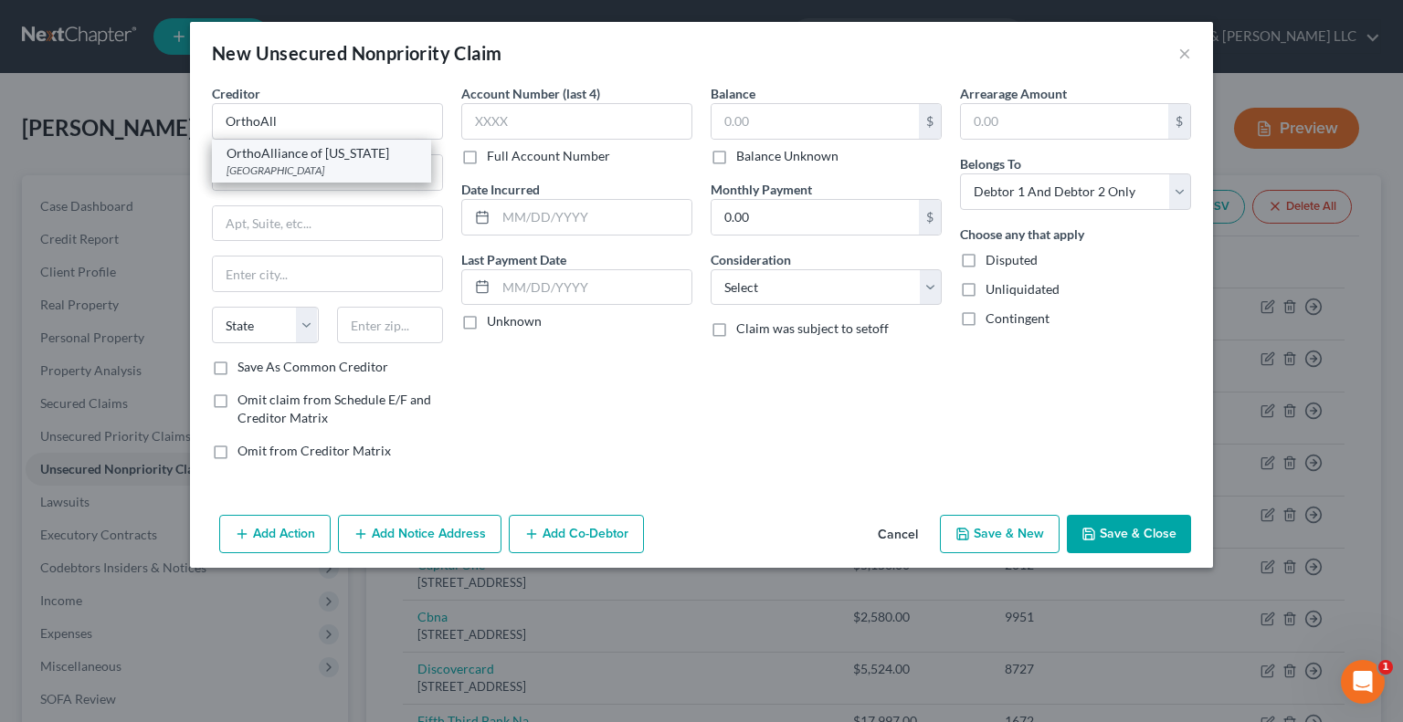
type input "45263"
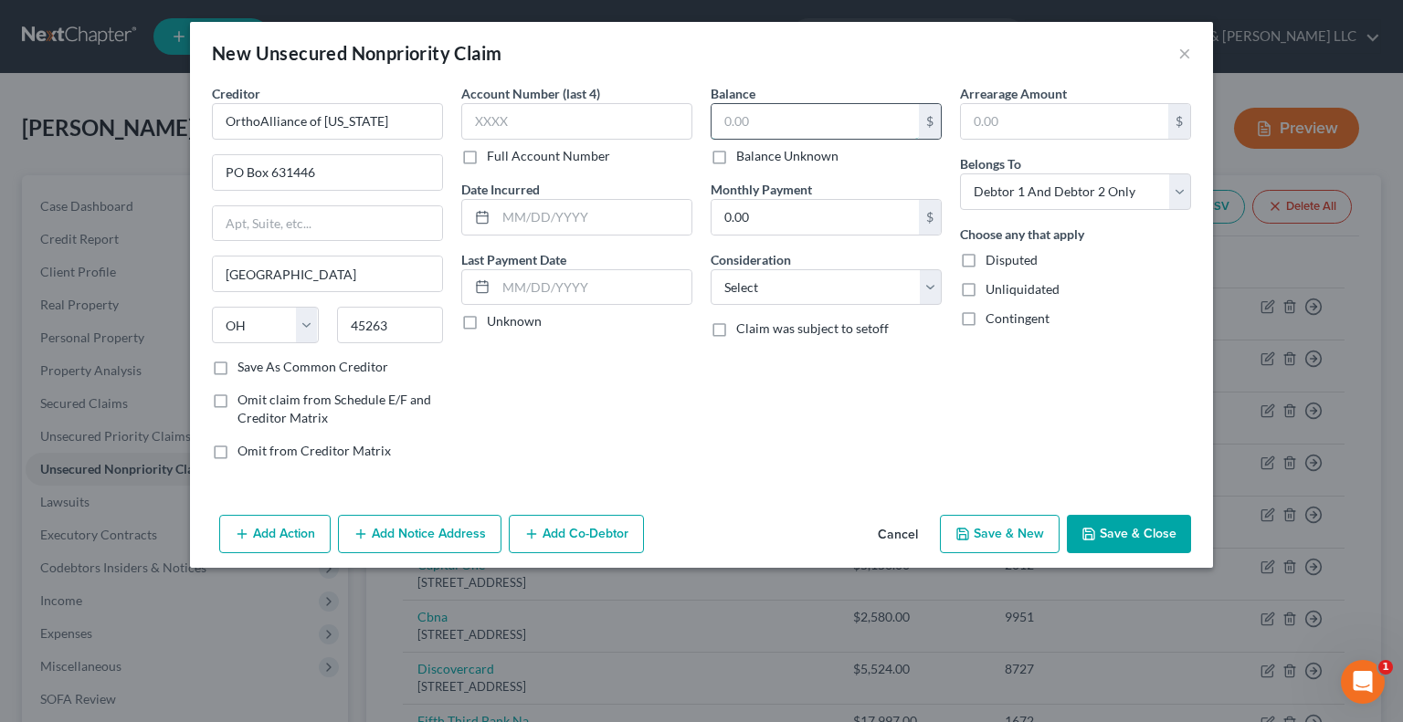
click at [762, 123] on input "text" at bounding box center [814, 121] width 207 height 35
type input "783.07"
click at [739, 281] on select "Select Cable / Satellite Services Collection Agency Credit Card Debt Debt Couns…" at bounding box center [825, 287] width 231 height 37
select select "9"
click at [710, 269] on select "Select Cable / Satellite Services Collection Agency Credit Card Debt Debt Couns…" at bounding box center [825, 287] width 231 height 37
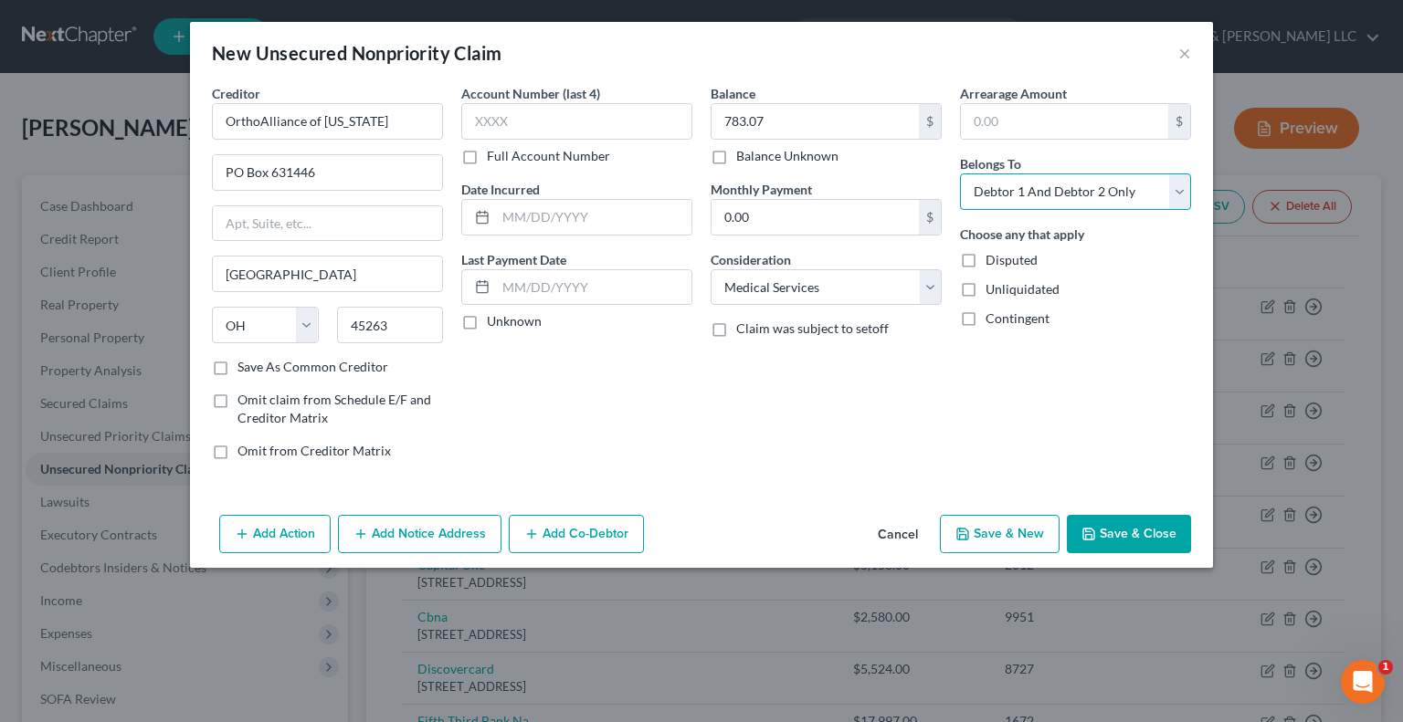
click at [1048, 203] on select "Select Debtor 1 Only Debtor 2 Only Debtor 1 And Debtor 2 Only At Least One Of T…" at bounding box center [1075, 192] width 231 height 37
select select "0"
click at [960, 174] on select "Select Debtor 1 Only Debtor 2 Only Debtor 1 And Debtor 2 Only At Least One Of T…" at bounding box center [1075, 192] width 231 height 37
click at [1111, 539] on button "Save & Close" at bounding box center [1129, 534] width 124 height 38
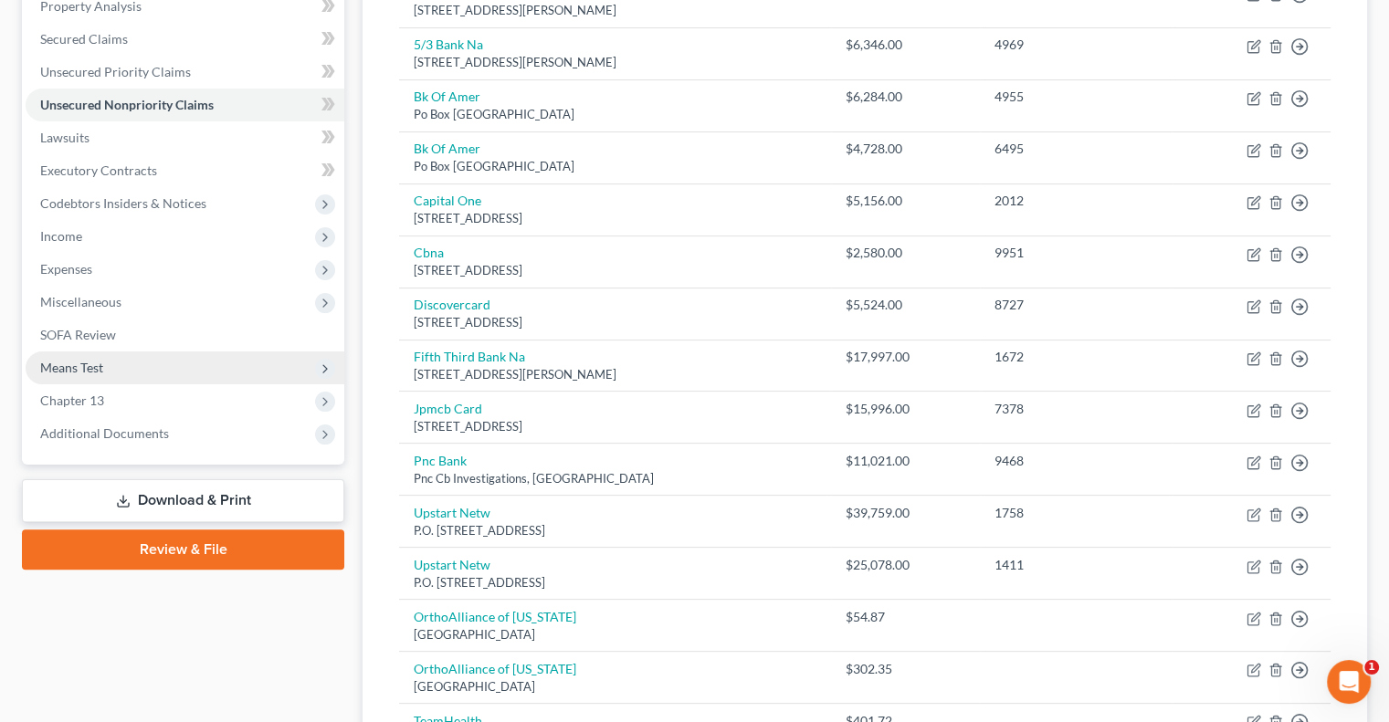
scroll to position [365, 0]
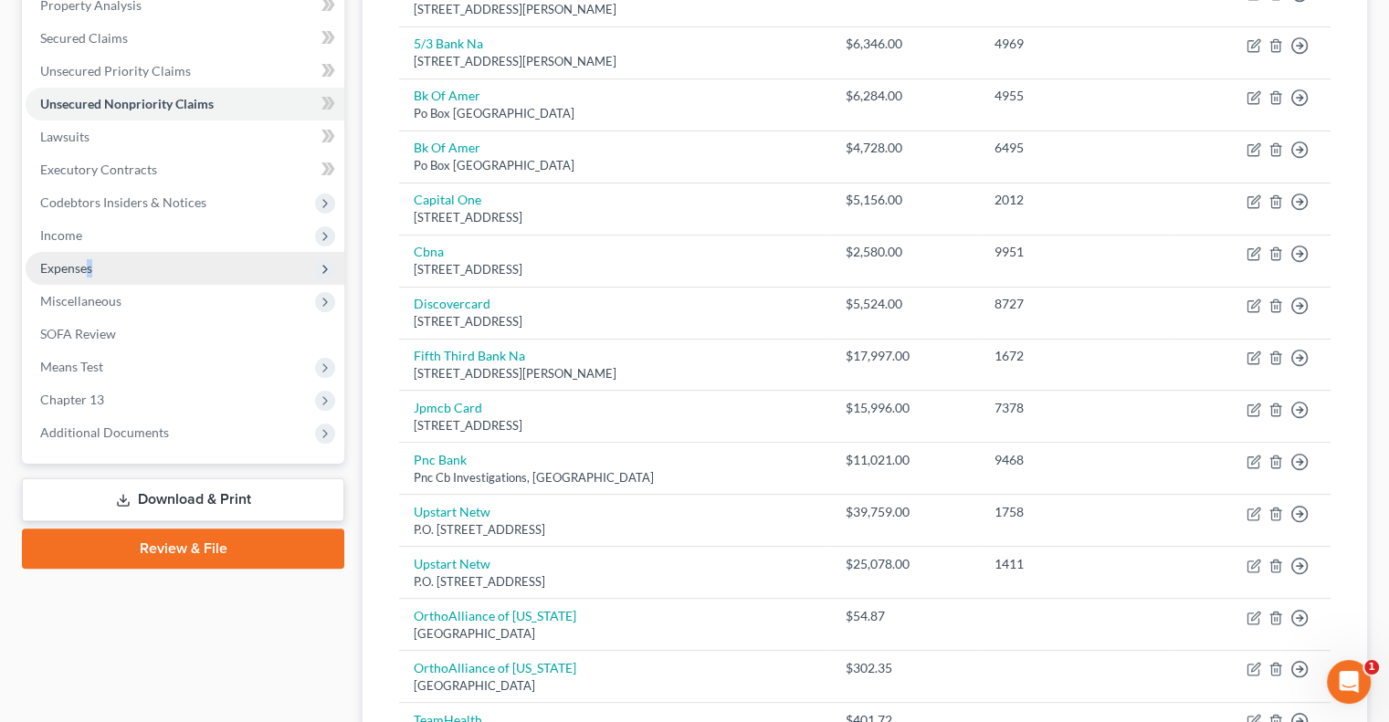
click at [91, 270] on span "Expenses" at bounding box center [66, 268] width 52 height 16
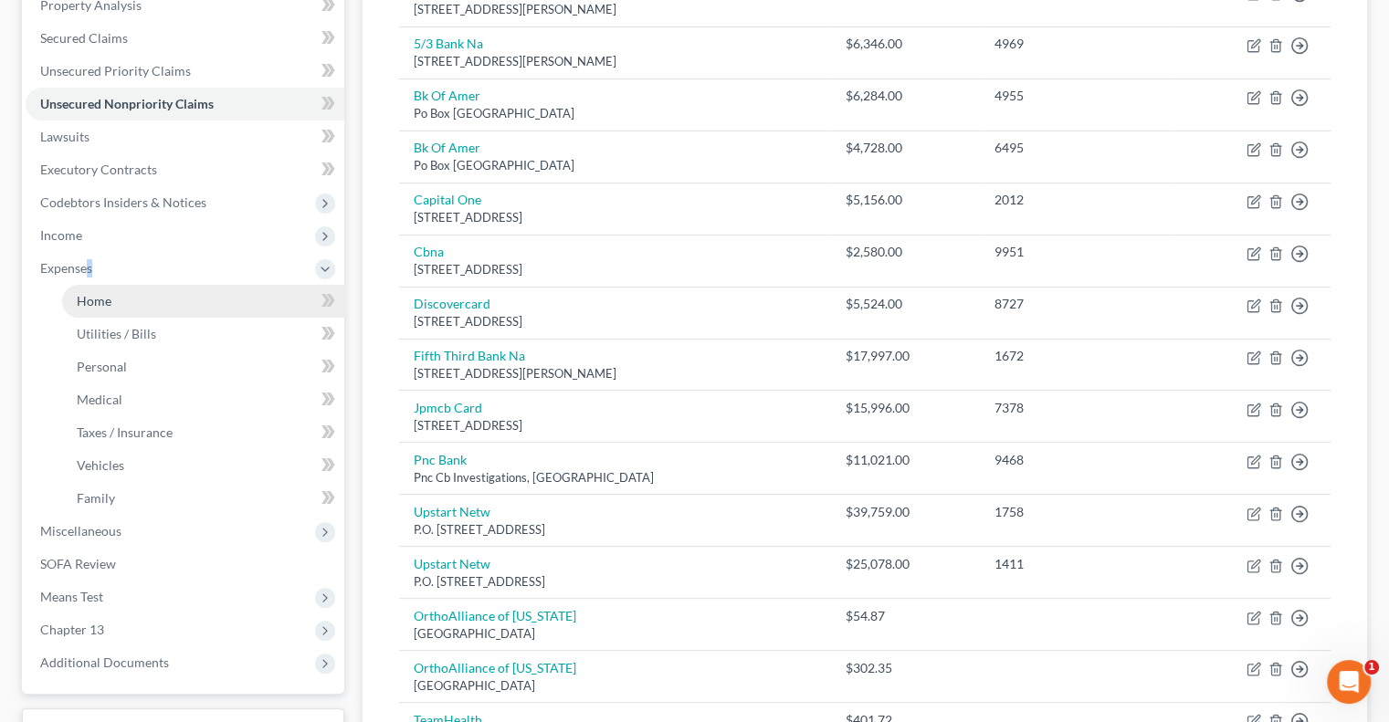
click at [113, 296] on link "Home" at bounding box center [203, 301] width 282 height 33
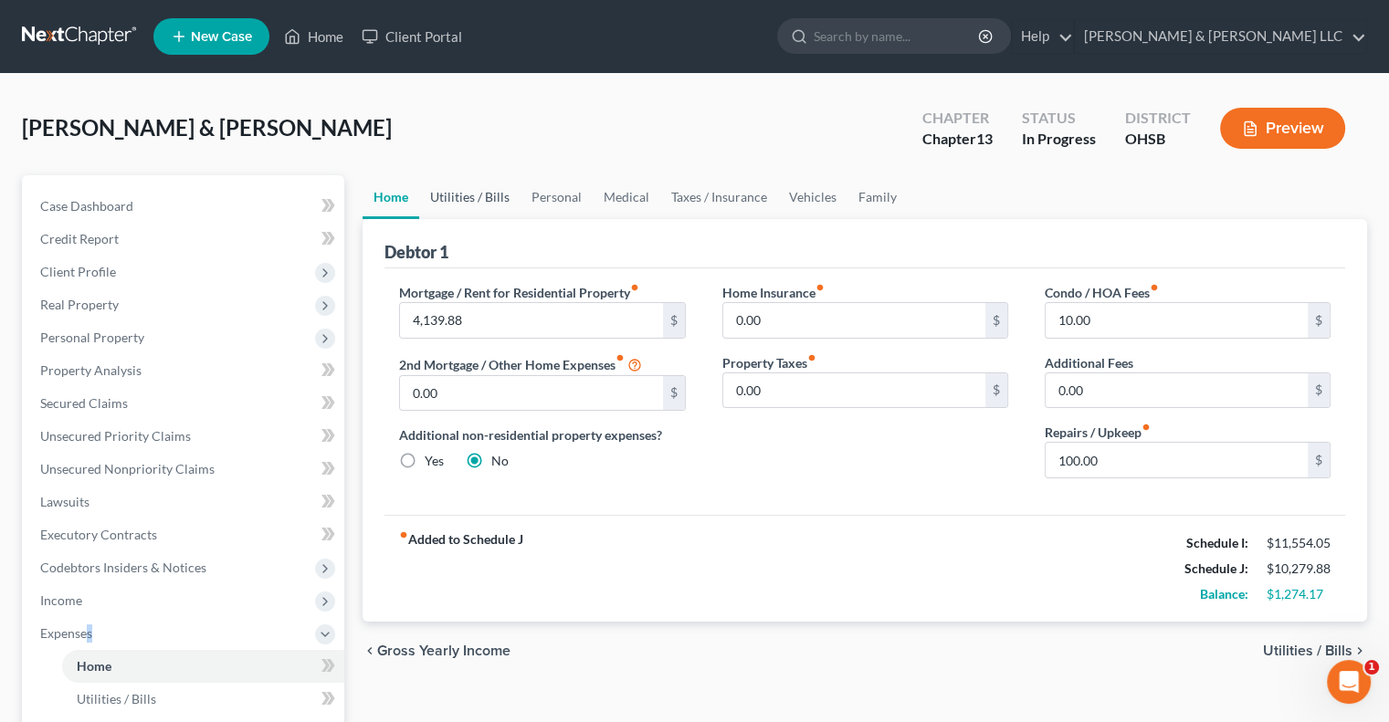
click at [465, 202] on link "Utilities / Bills" at bounding box center [469, 197] width 101 height 44
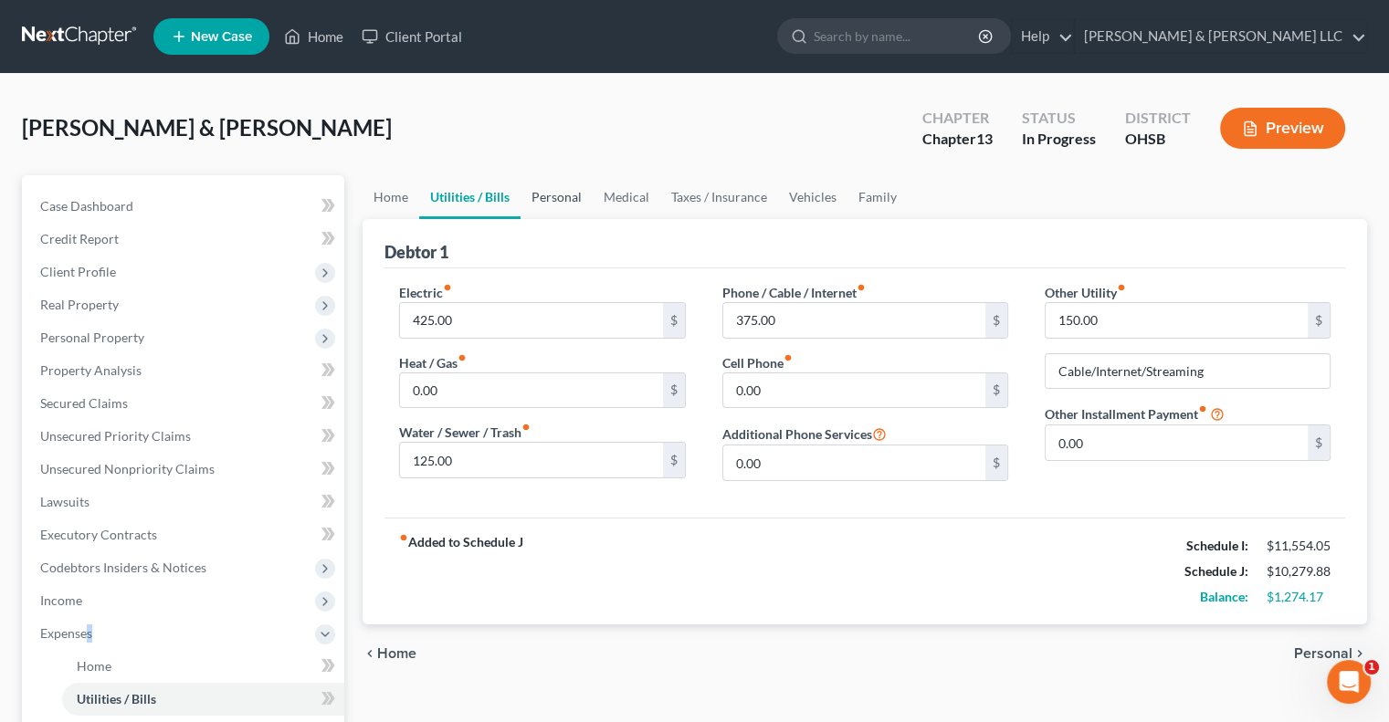
click at [555, 201] on link "Personal" at bounding box center [557, 197] width 72 height 44
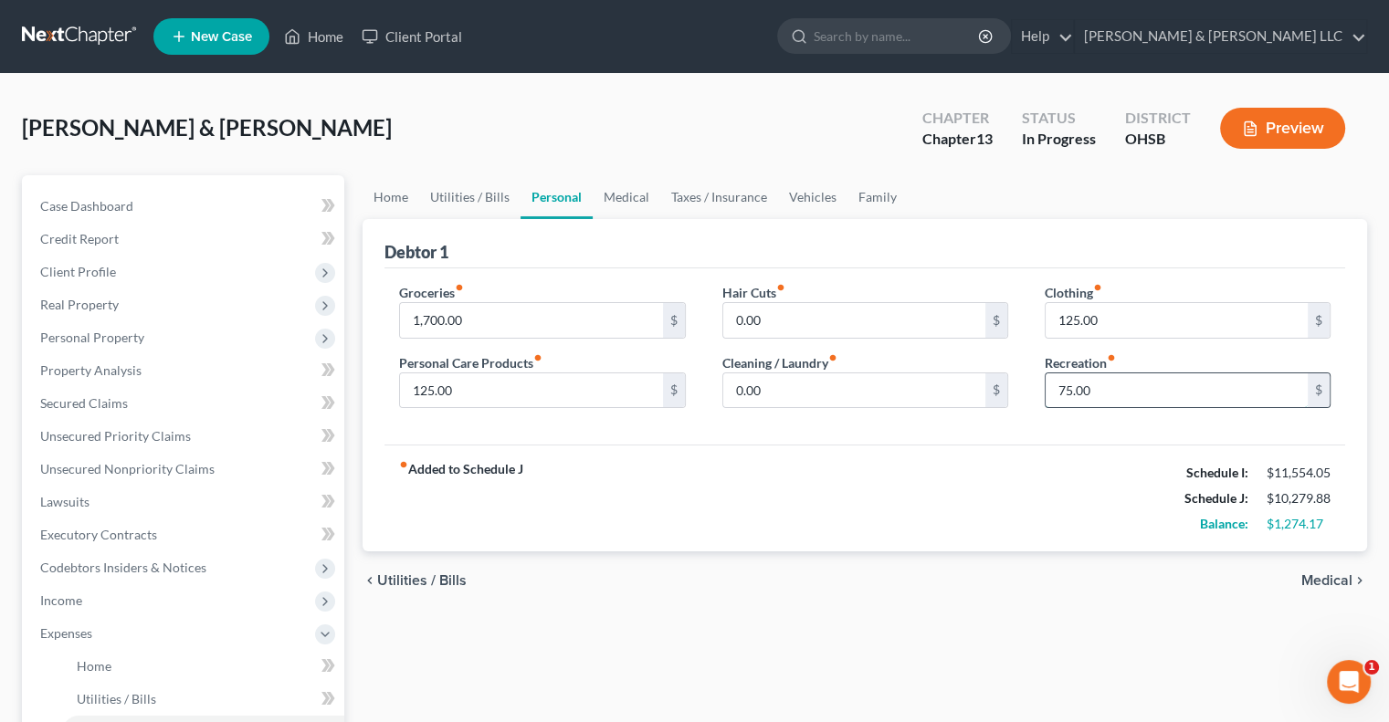
click at [1092, 386] on input "75.00" at bounding box center [1177, 390] width 262 height 35
type input "74.17"
click at [636, 197] on link "Medical" at bounding box center [627, 197] width 68 height 44
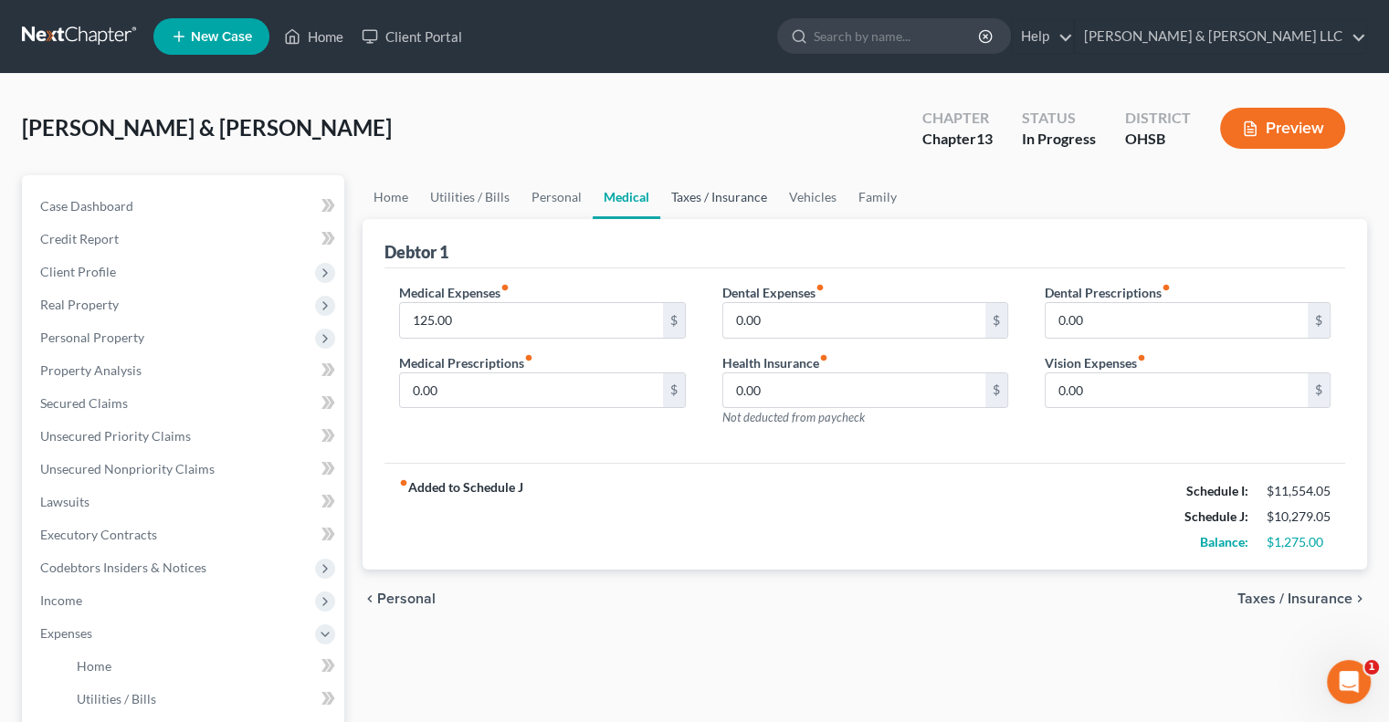
click at [738, 196] on link "Taxes / Insurance" at bounding box center [719, 197] width 118 height 44
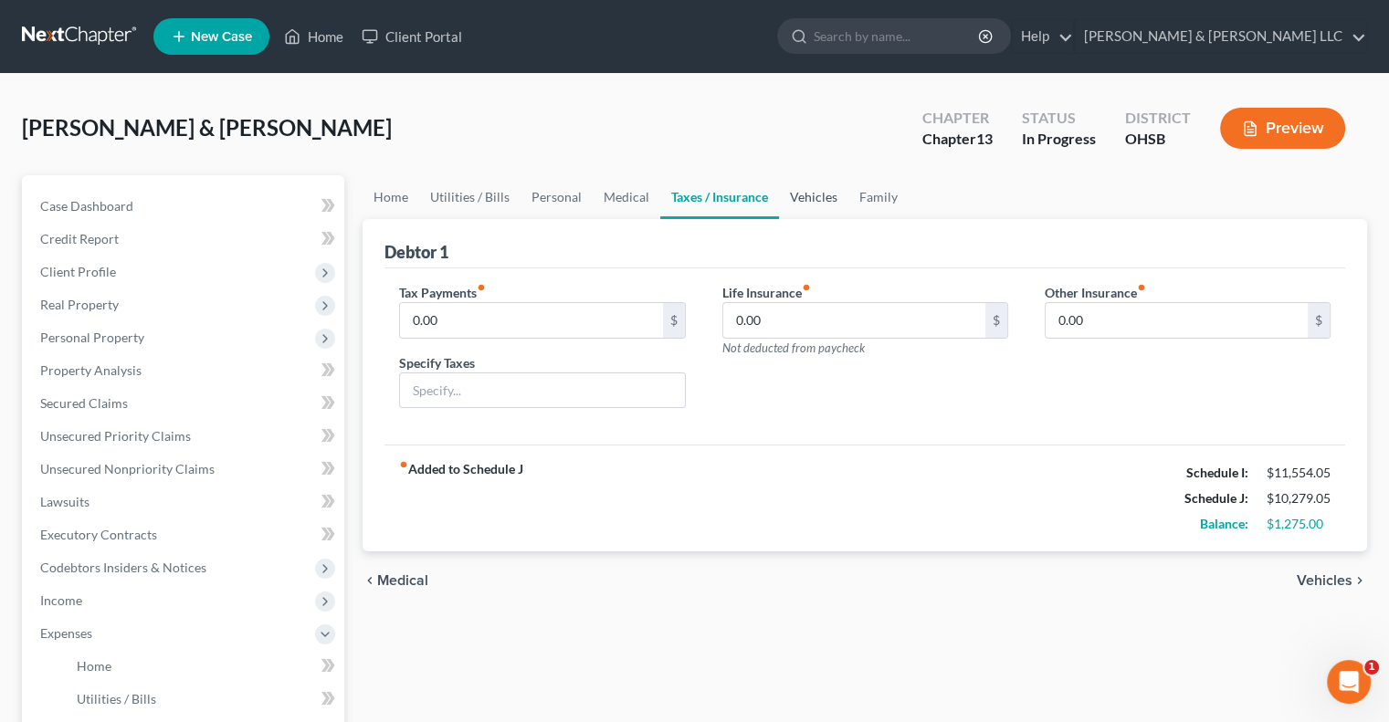
click at [799, 200] on link "Vehicles" at bounding box center [813, 197] width 69 height 44
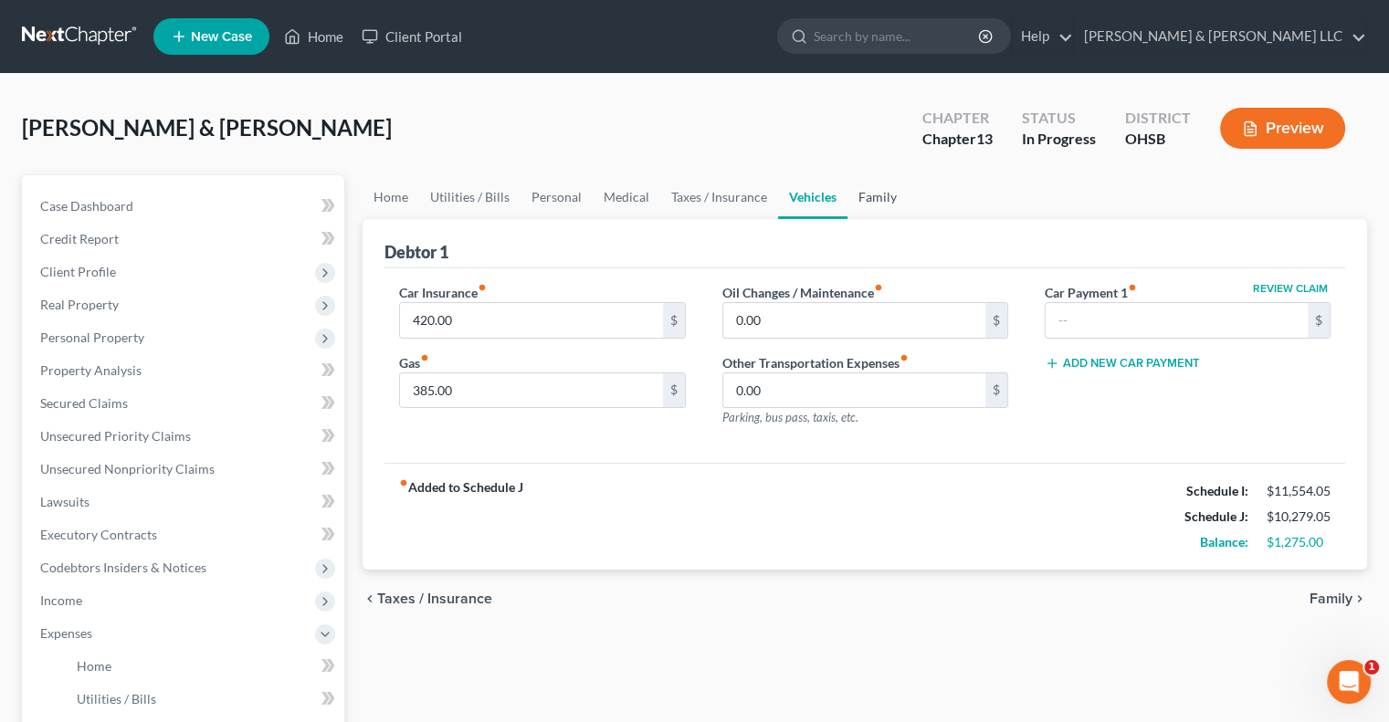
click at [861, 196] on link "Family" at bounding box center [877, 197] width 60 height 44
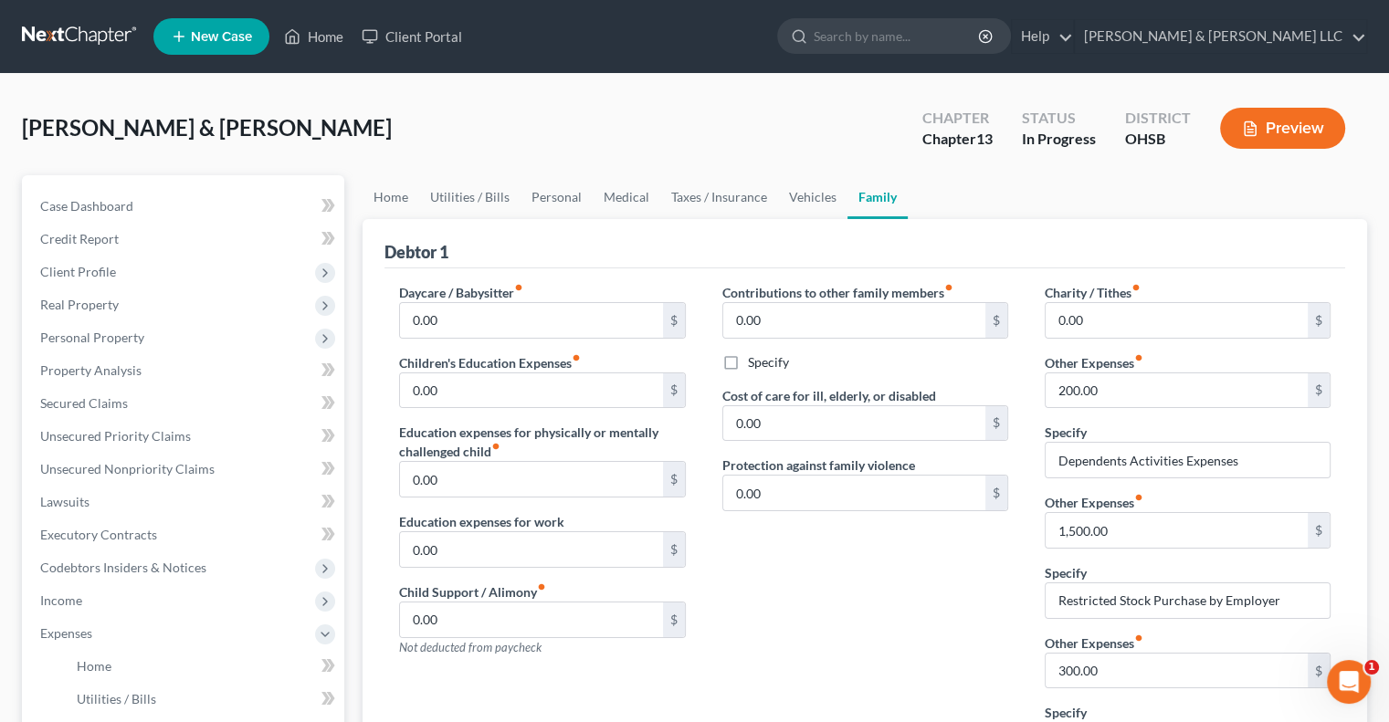
click at [1257, 118] on button "Preview" at bounding box center [1282, 128] width 125 height 41
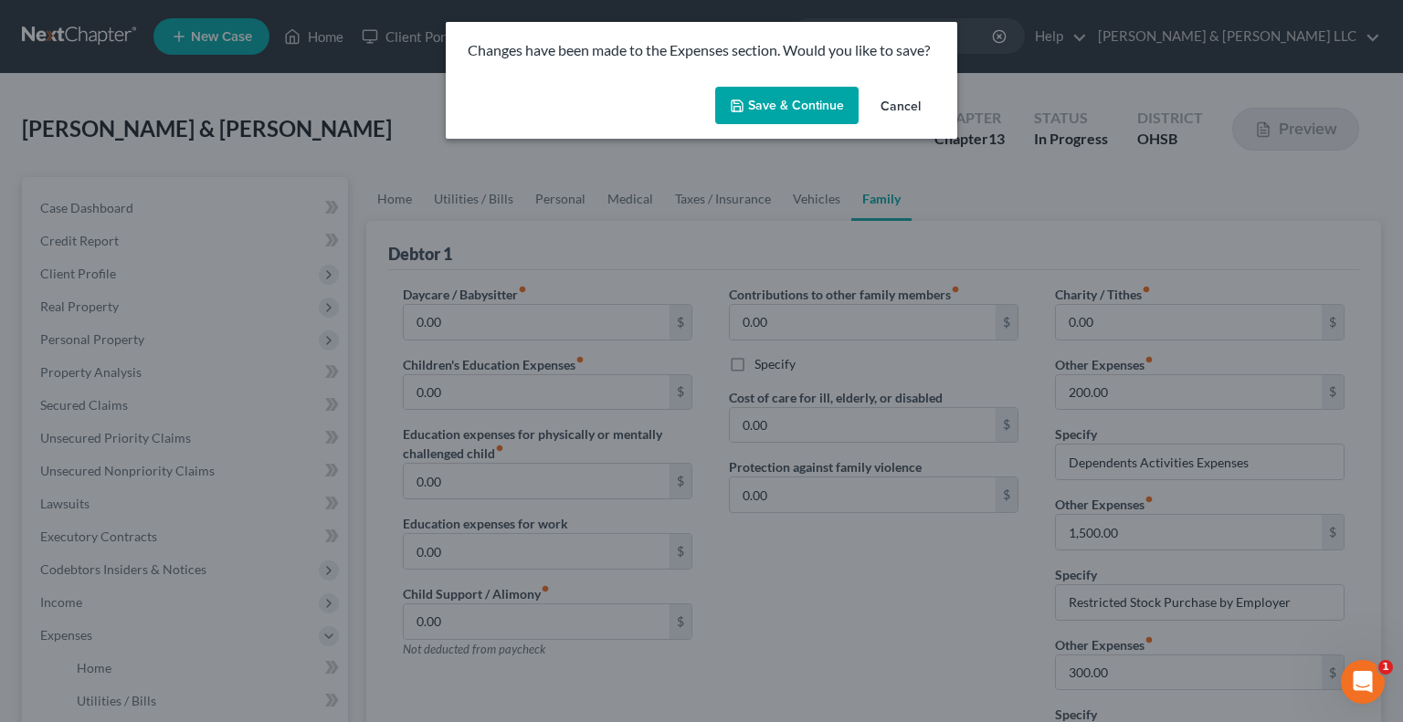
click at [833, 109] on button "Save & Continue" at bounding box center [786, 106] width 143 height 38
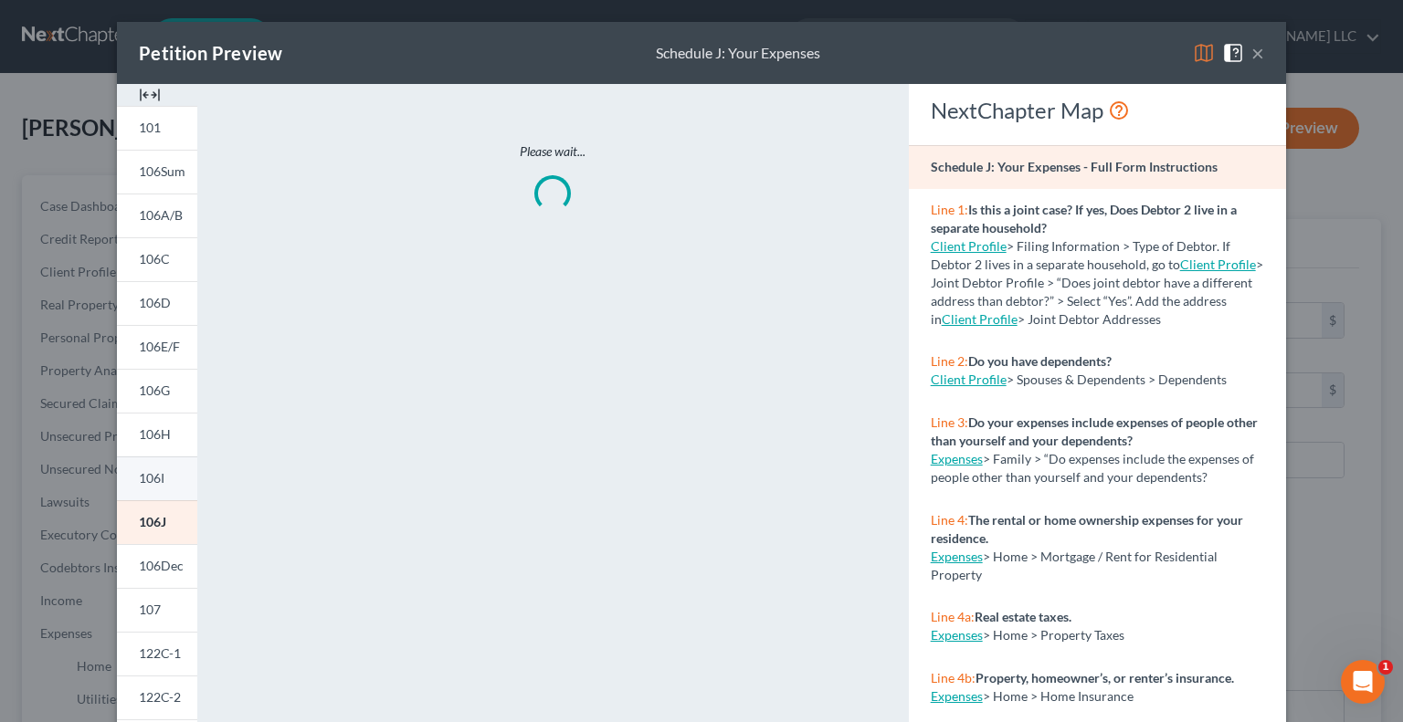
click at [152, 476] on span "106I" at bounding box center [152, 478] width 26 height 16
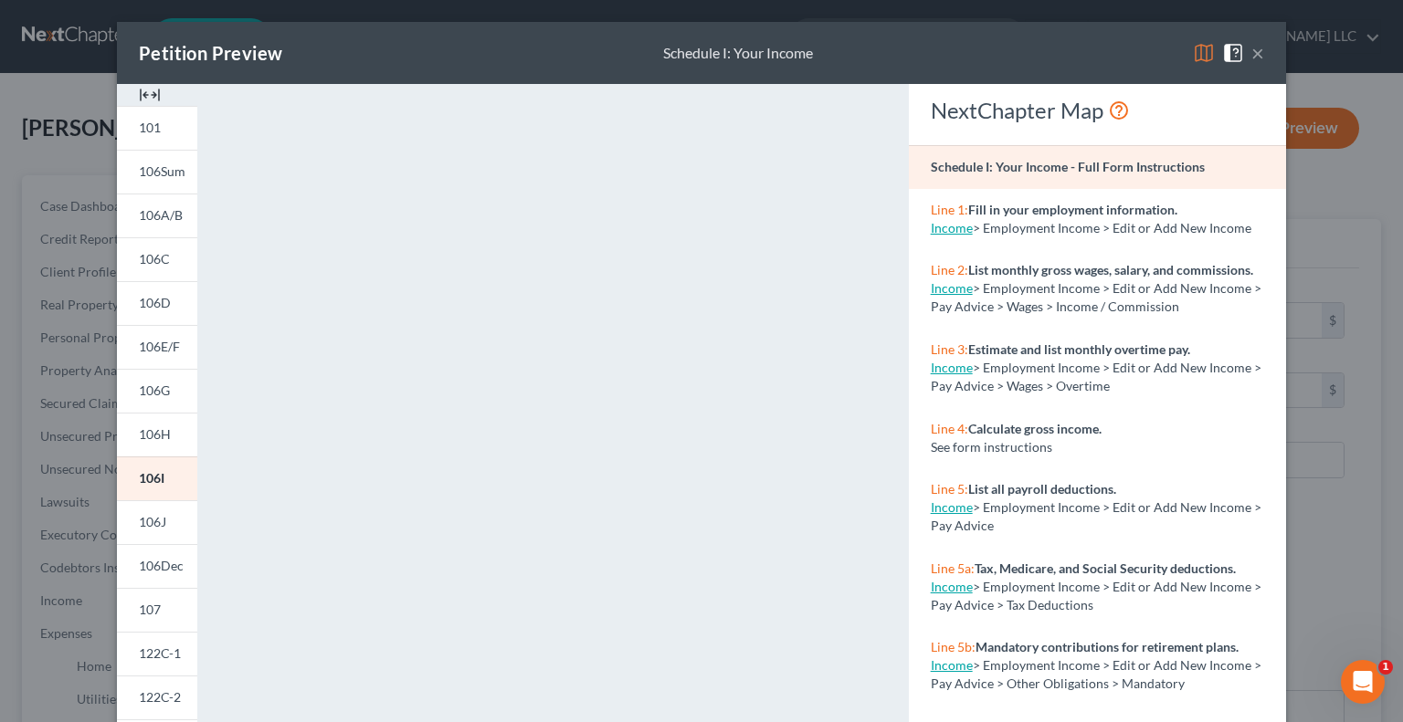
click at [1252, 58] on button "×" at bounding box center [1257, 53] width 13 height 22
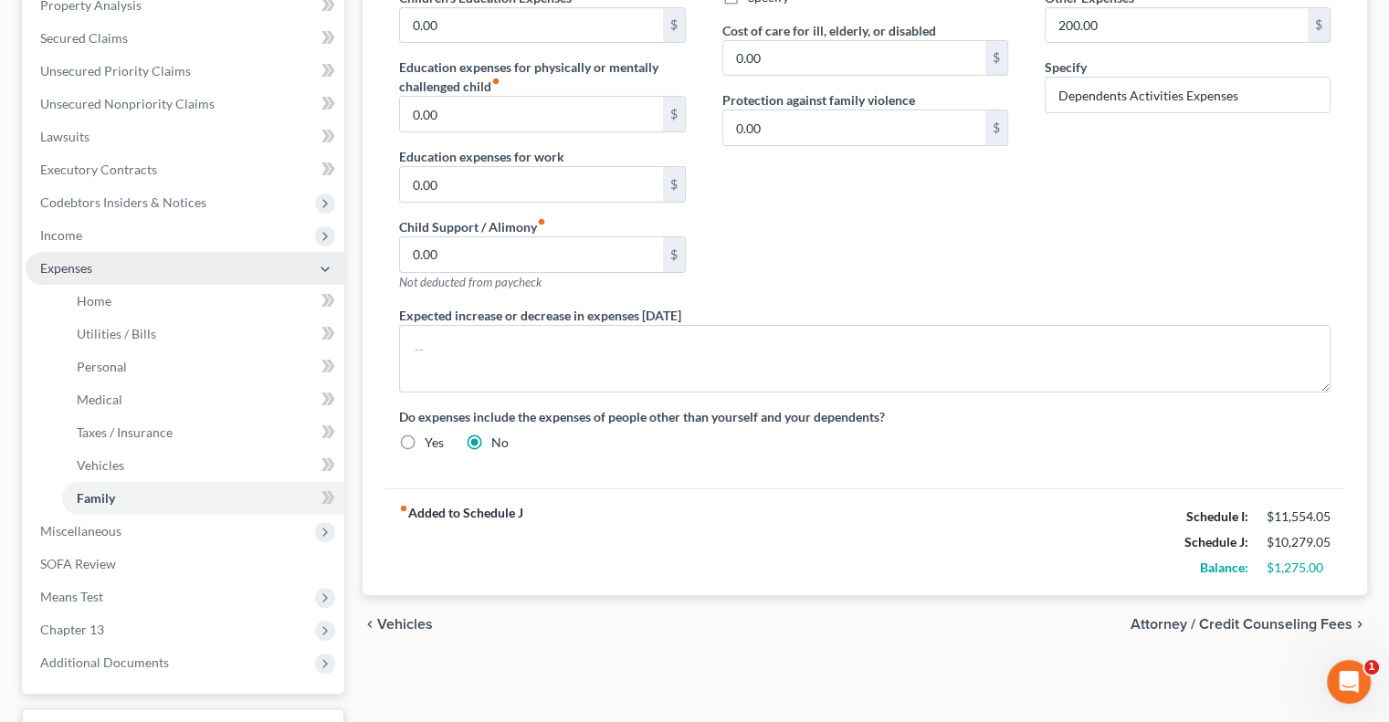
scroll to position [457, 0]
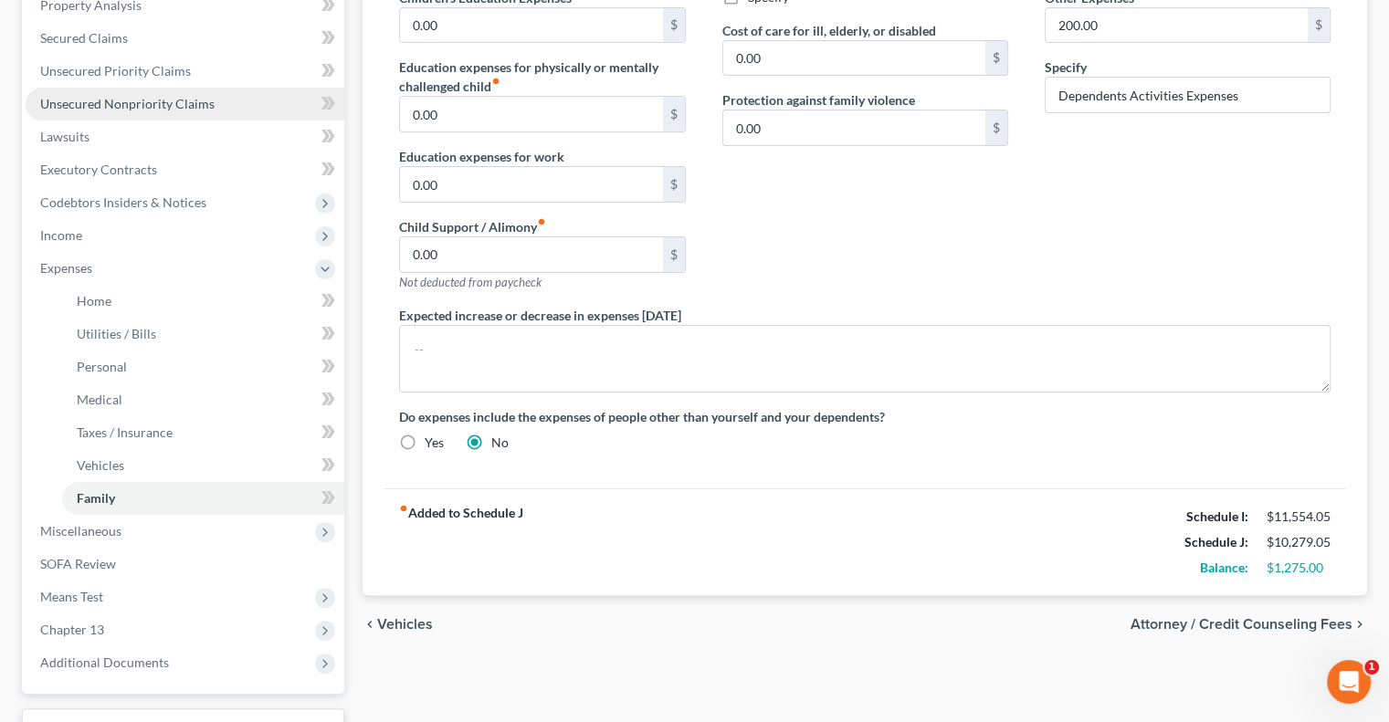
click at [110, 102] on span "Unsecured Nonpriority Claims" at bounding box center [127, 104] width 174 height 16
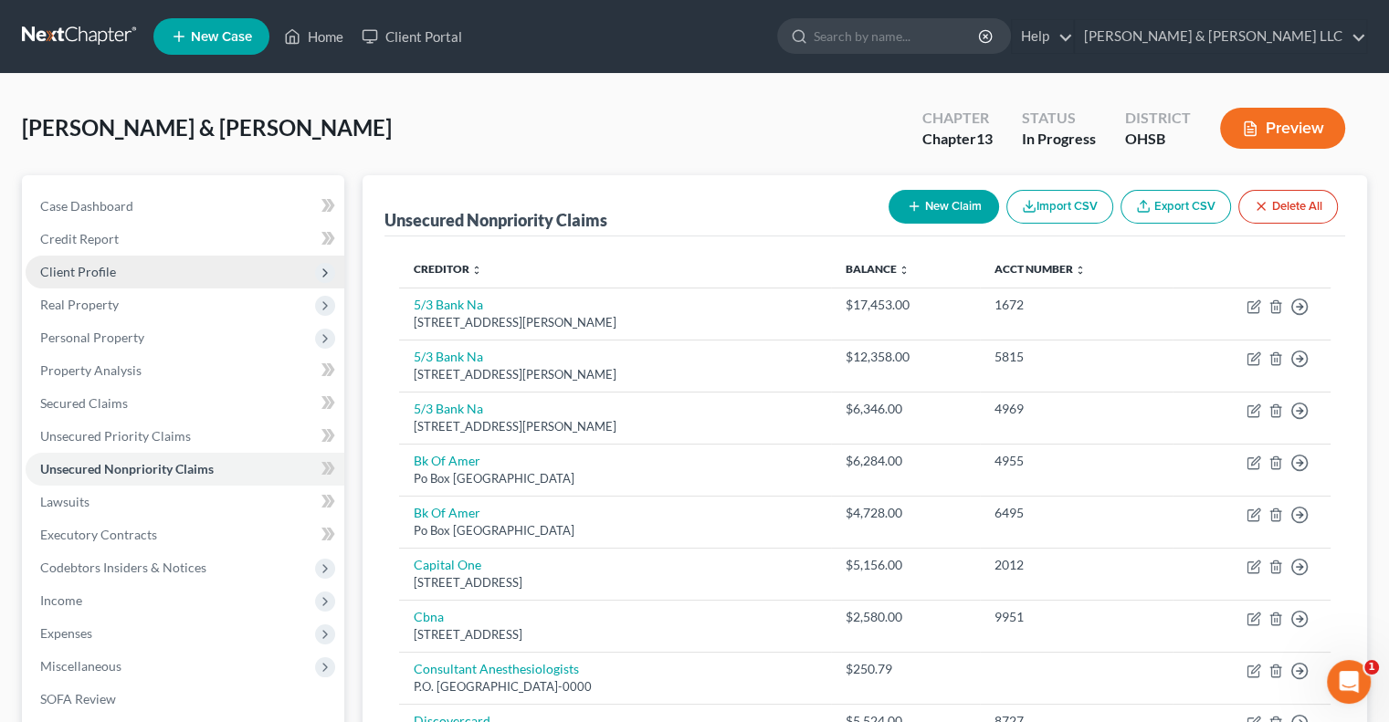
click at [115, 275] on span "Client Profile" at bounding box center [185, 272] width 319 height 33
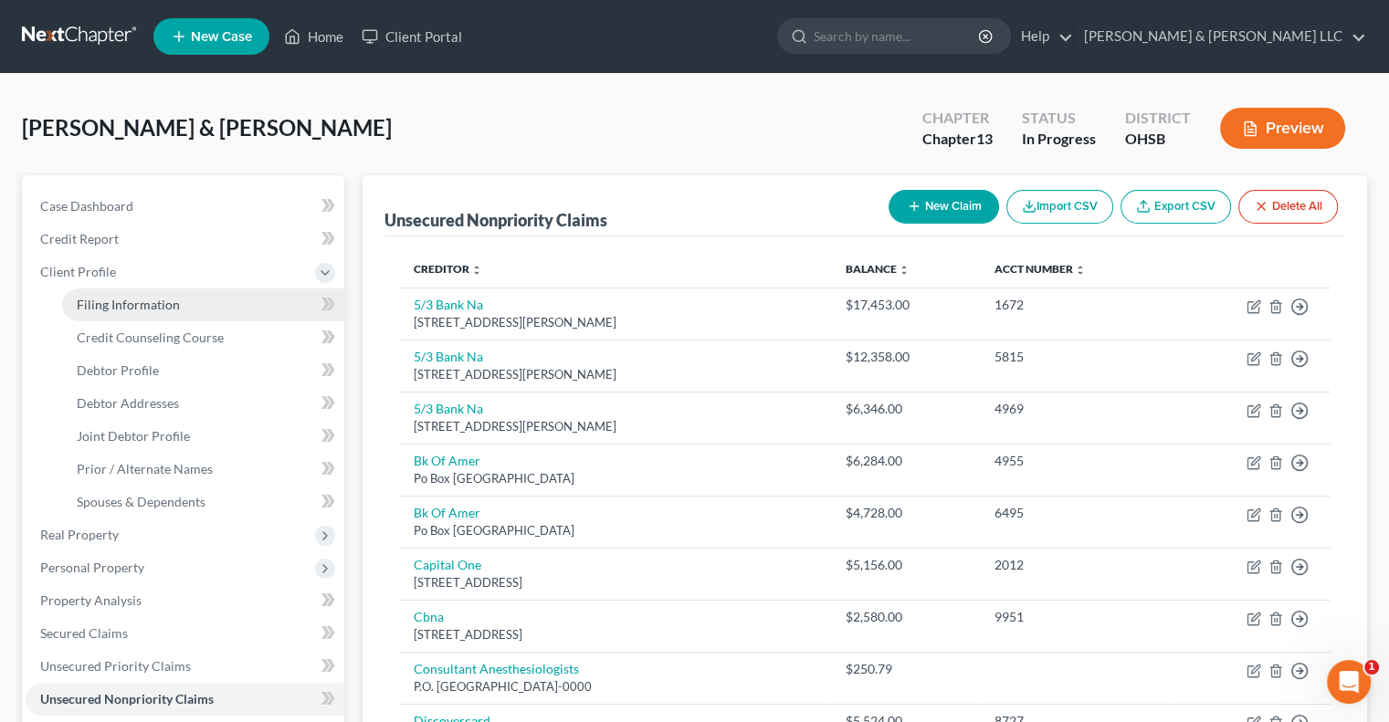
click at [140, 300] on span "Filing Information" at bounding box center [128, 305] width 103 height 16
select select "1"
select select "3"
select select "62"
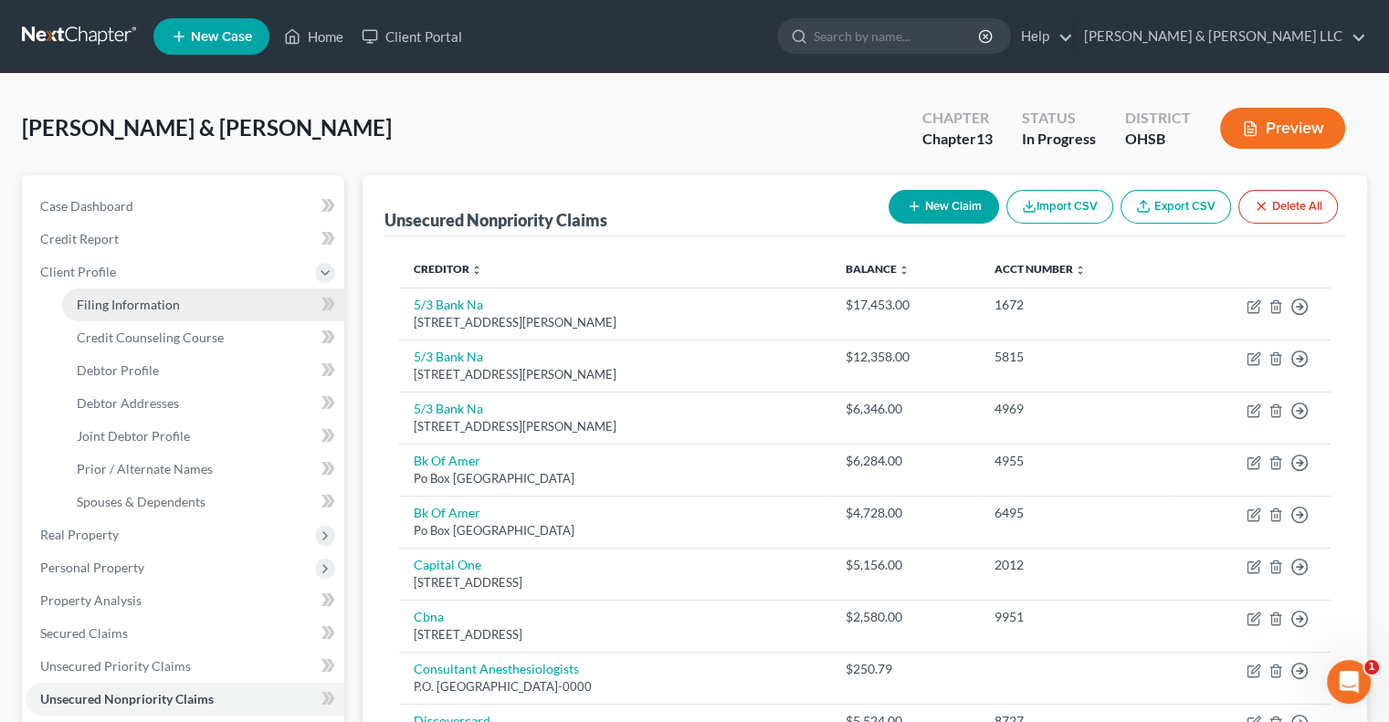
select select "0"
select select "36"
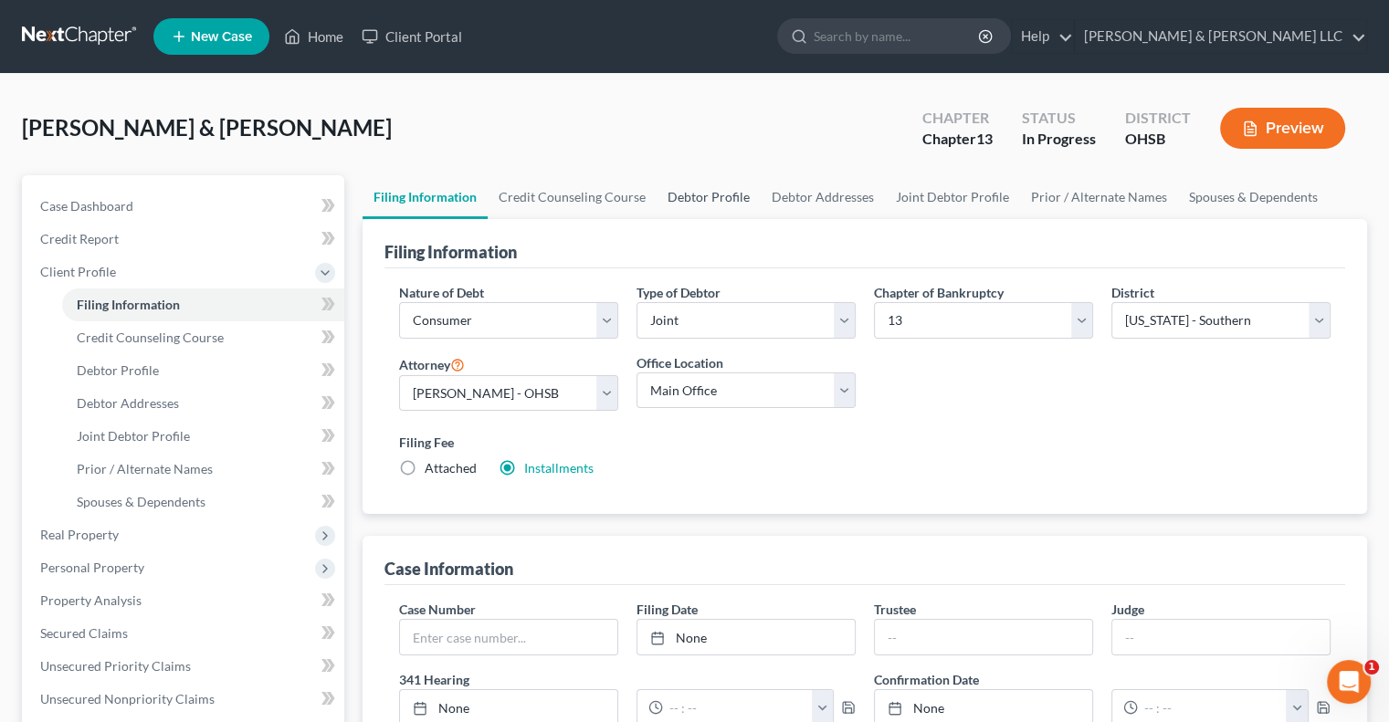
click at [709, 195] on link "Debtor Profile" at bounding box center [709, 197] width 104 height 44
select select "1"
select select "4"
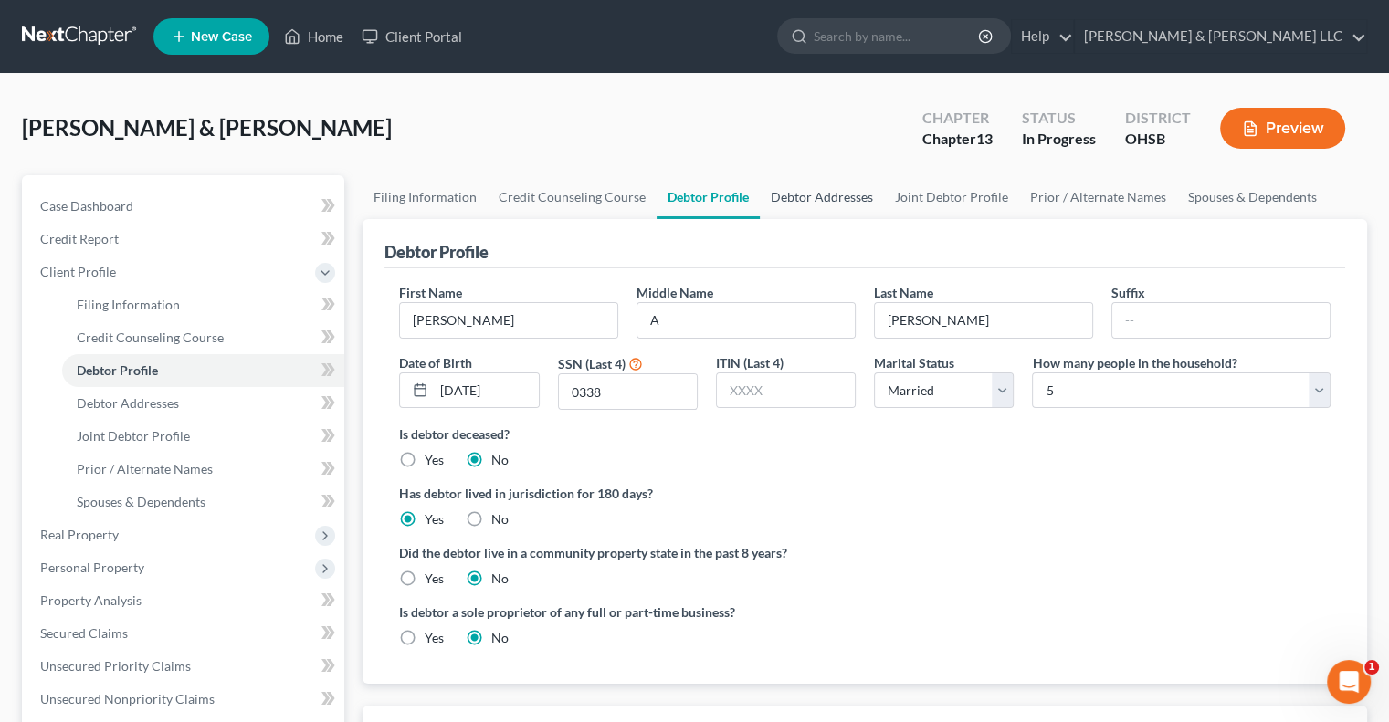
click at [841, 196] on link "Debtor Addresses" at bounding box center [822, 197] width 124 height 44
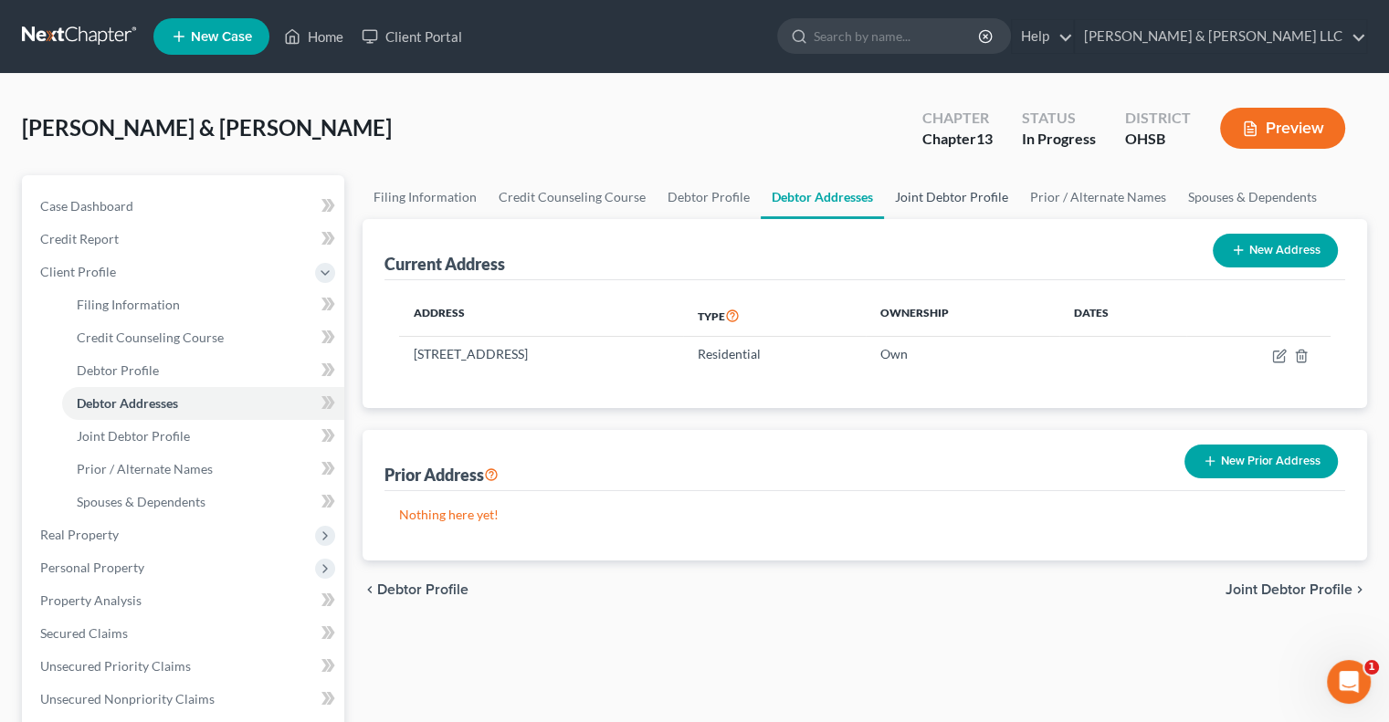
click at [965, 198] on link "Joint Debtor Profile" at bounding box center [951, 197] width 135 height 44
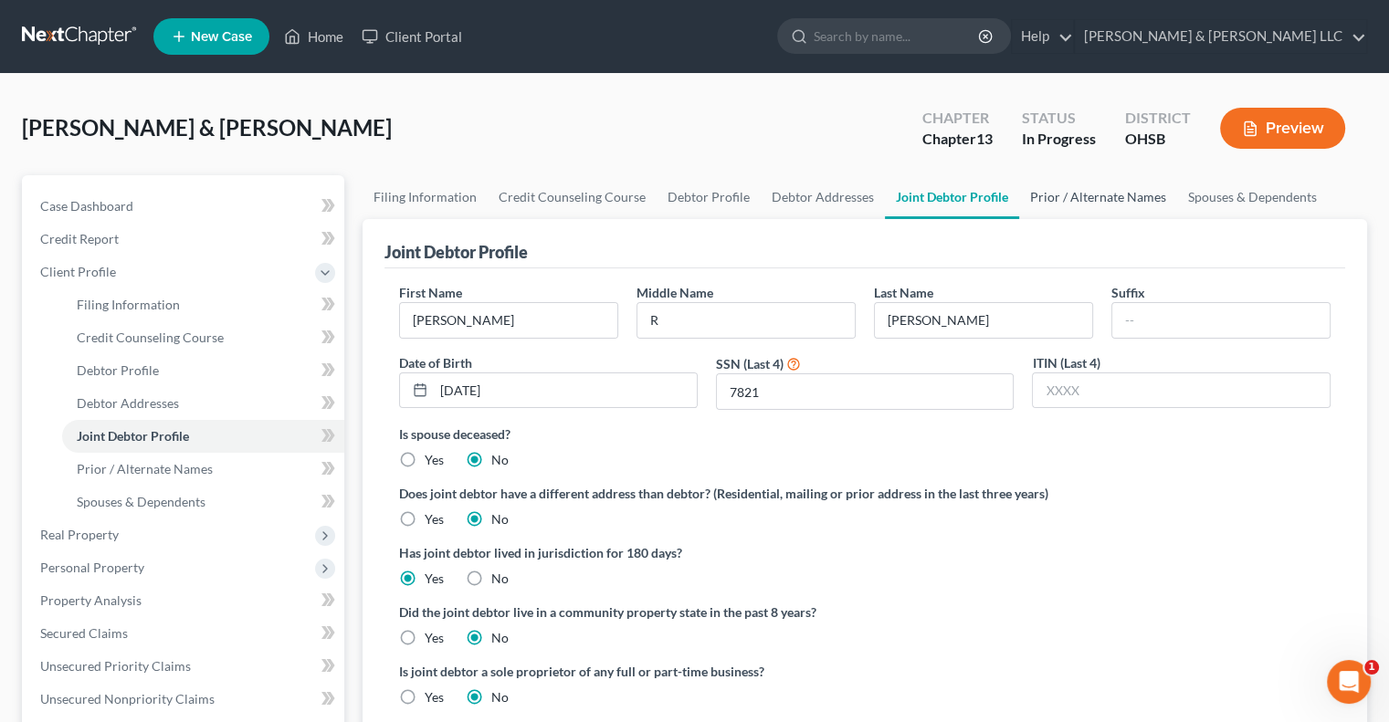
click at [1081, 210] on link "Prior / Alternate Names" at bounding box center [1098, 197] width 158 height 44
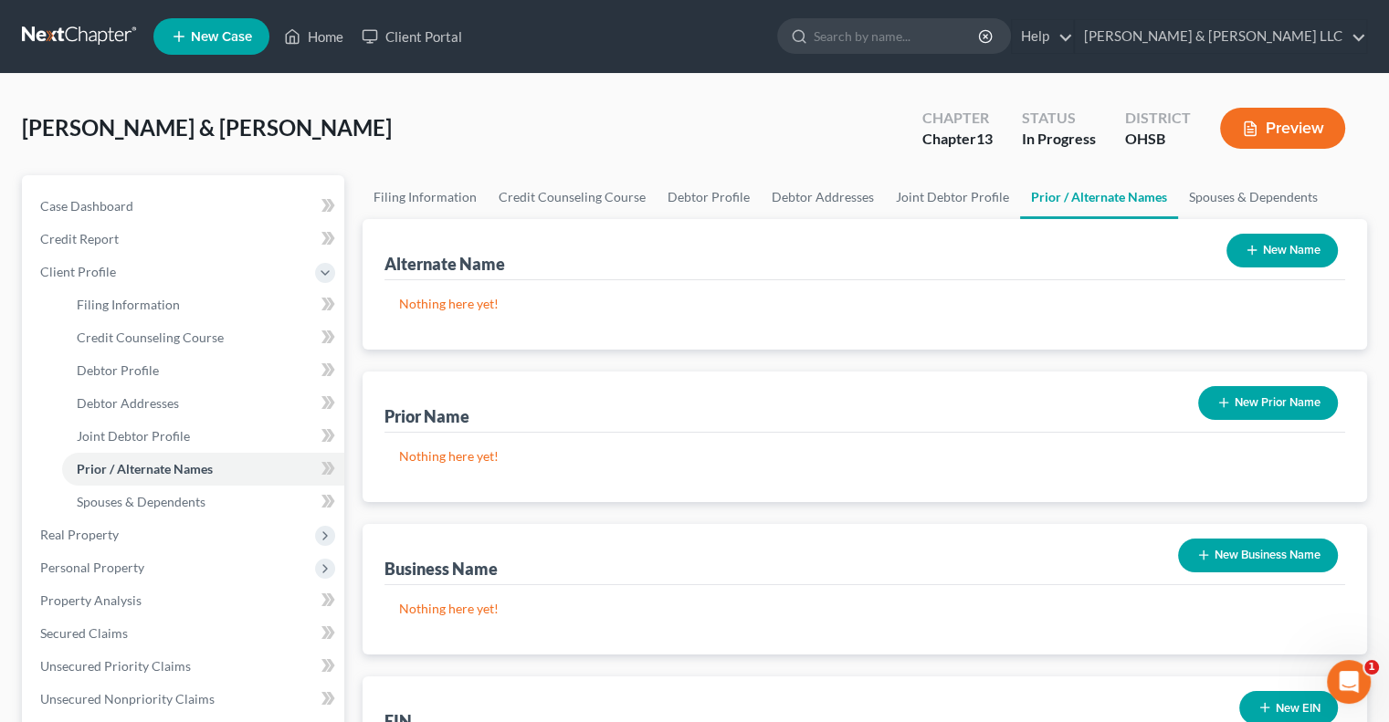
click at [1239, 413] on button "New Prior Name" at bounding box center [1268, 403] width 140 height 34
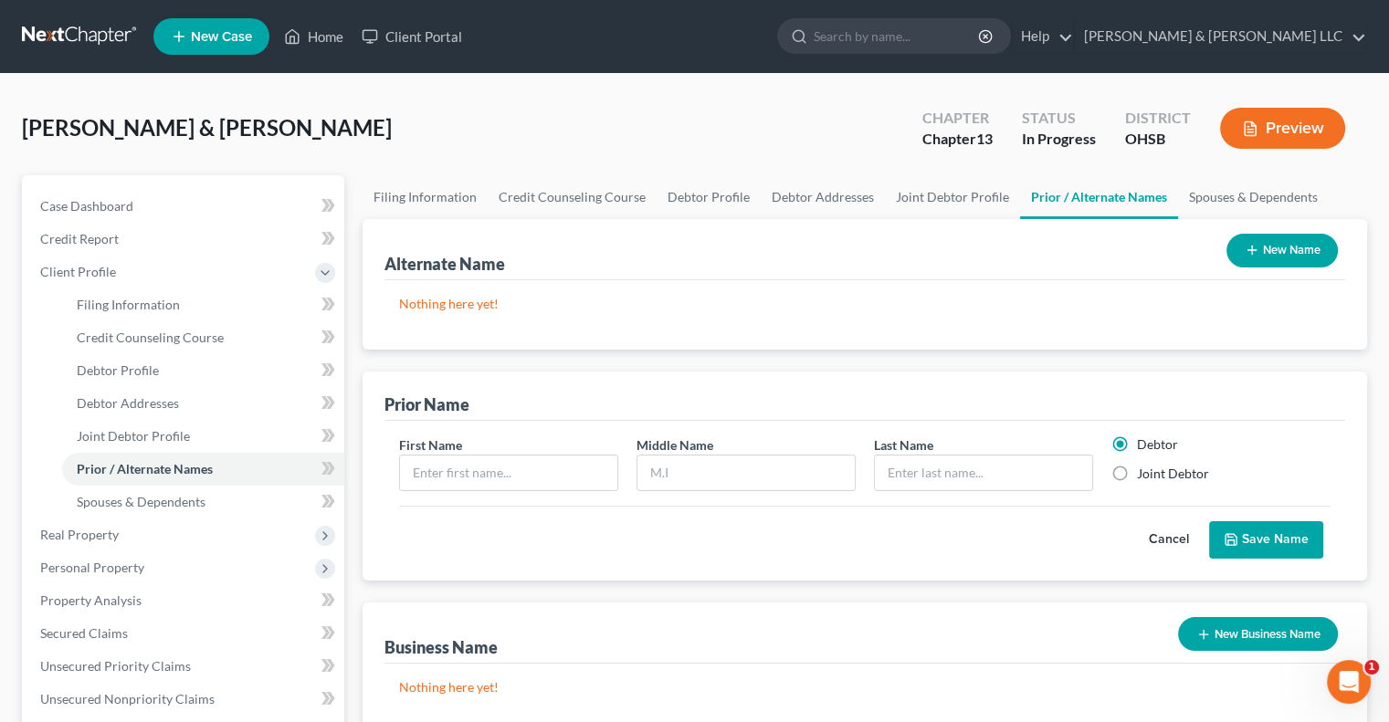
click at [1137, 476] on label "Joint Debtor" at bounding box center [1173, 474] width 72 height 18
click at [1144, 476] on input "Joint Debtor" at bounding box center [1150, 471] width 12 height 12
radio input "true"
radio input "false"
click at [578, 468] on input "text" at bounding box center [508, 473] width 217 height 35
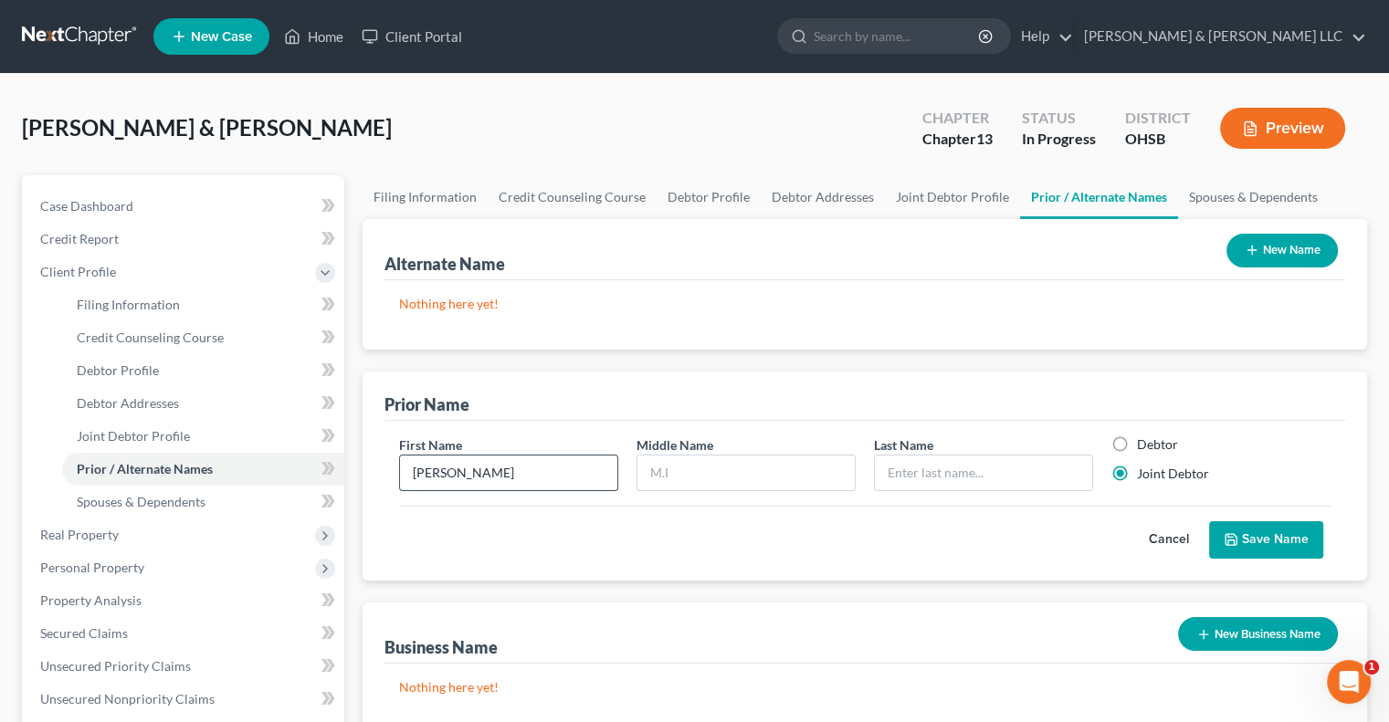
type input "Stephanie"
type input "Price"
click at [1275, 527] on button "Save Name" at bounding box center [1266, 540] width 114 height 38
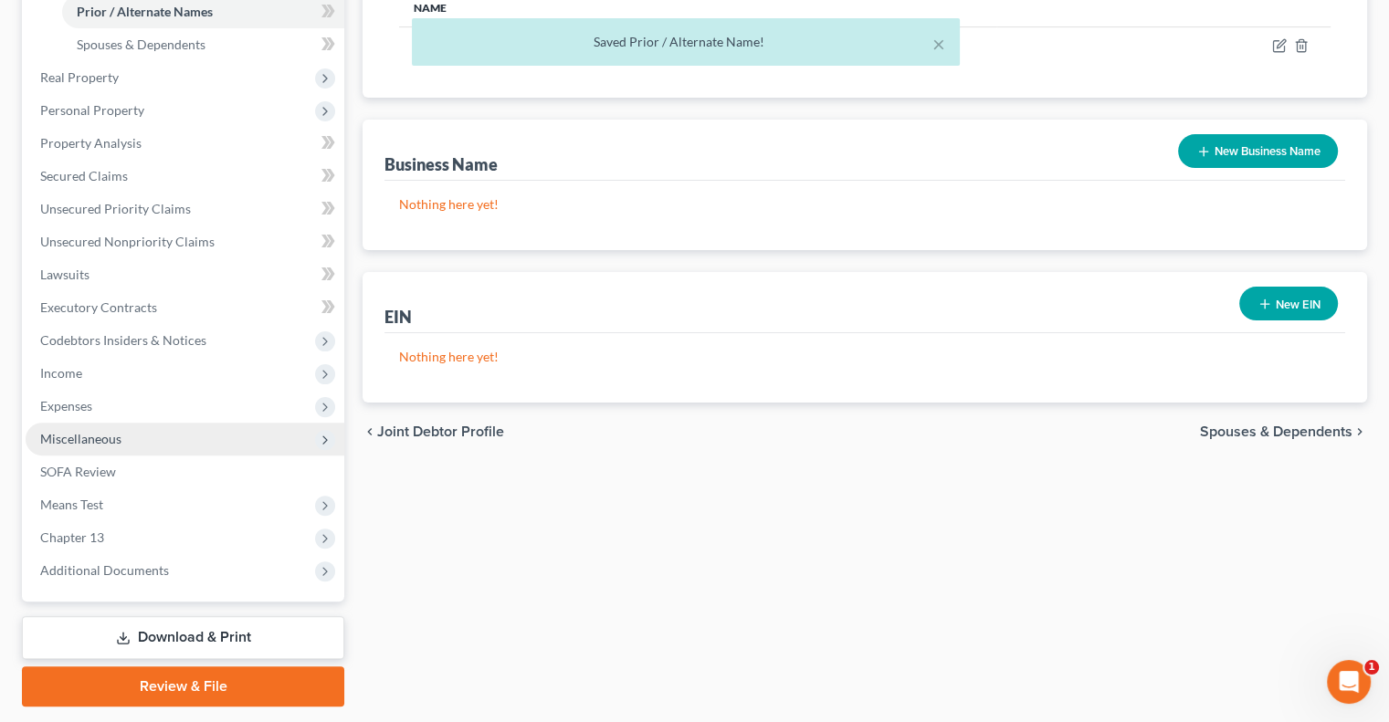
scroll to position [510, 0]
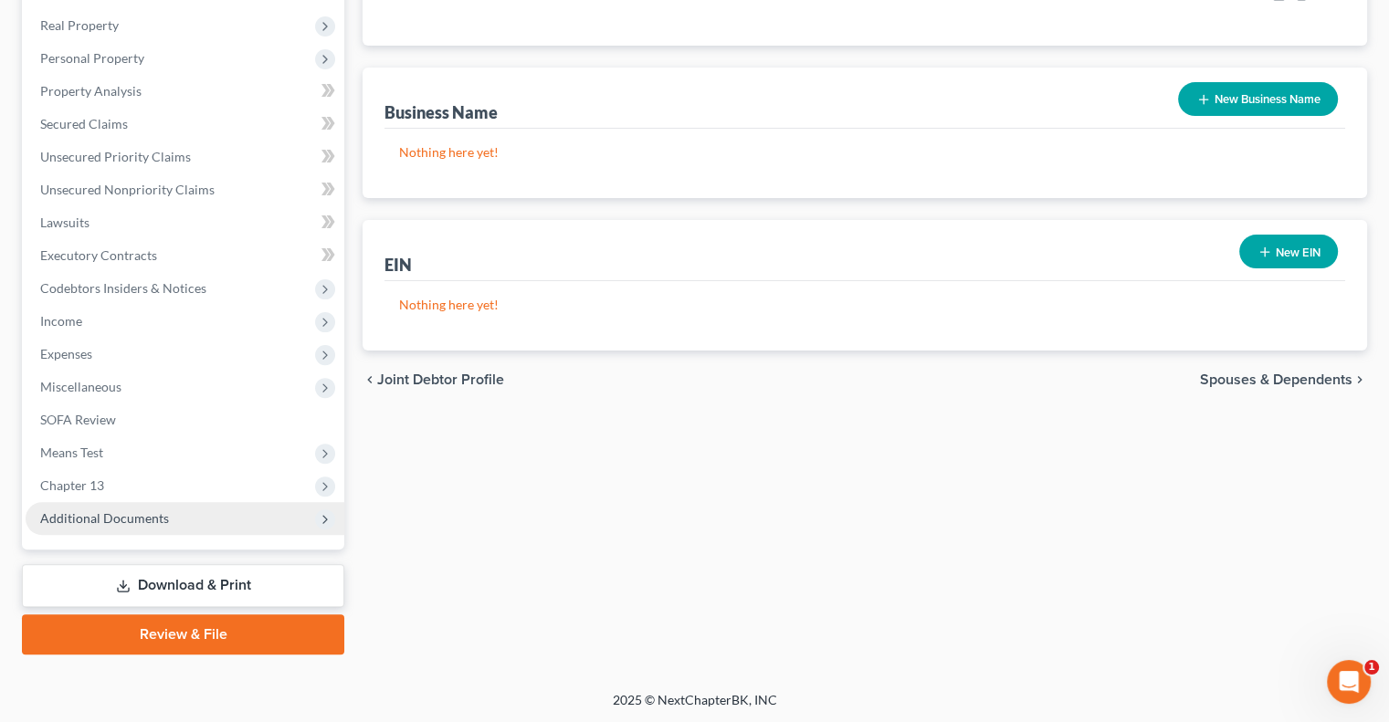
click at [139, 521] on span "Additional Documents" at bounding box center [104, 518] width 129 height 16
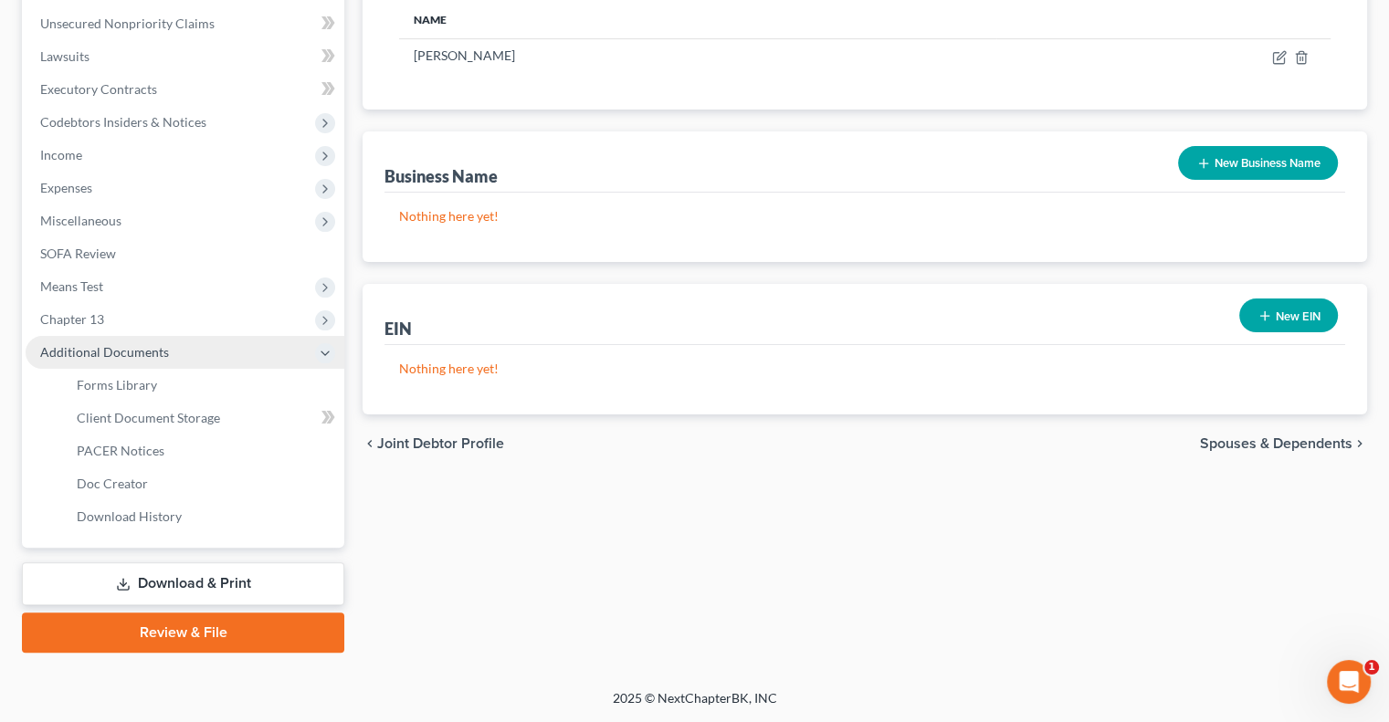
scroll to position [443, 0]
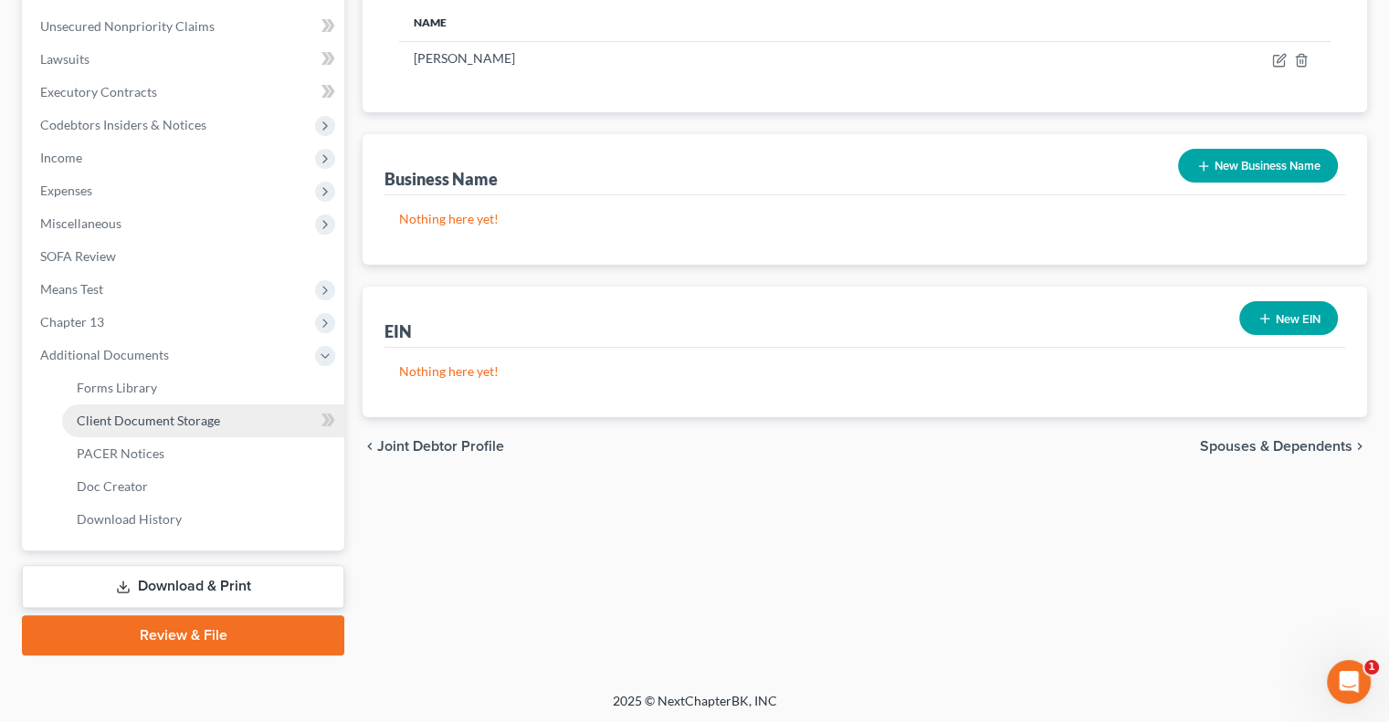
click at [139, 419] on span "Client Document Storage" at bounding box center [148, 421] width 143 height 16
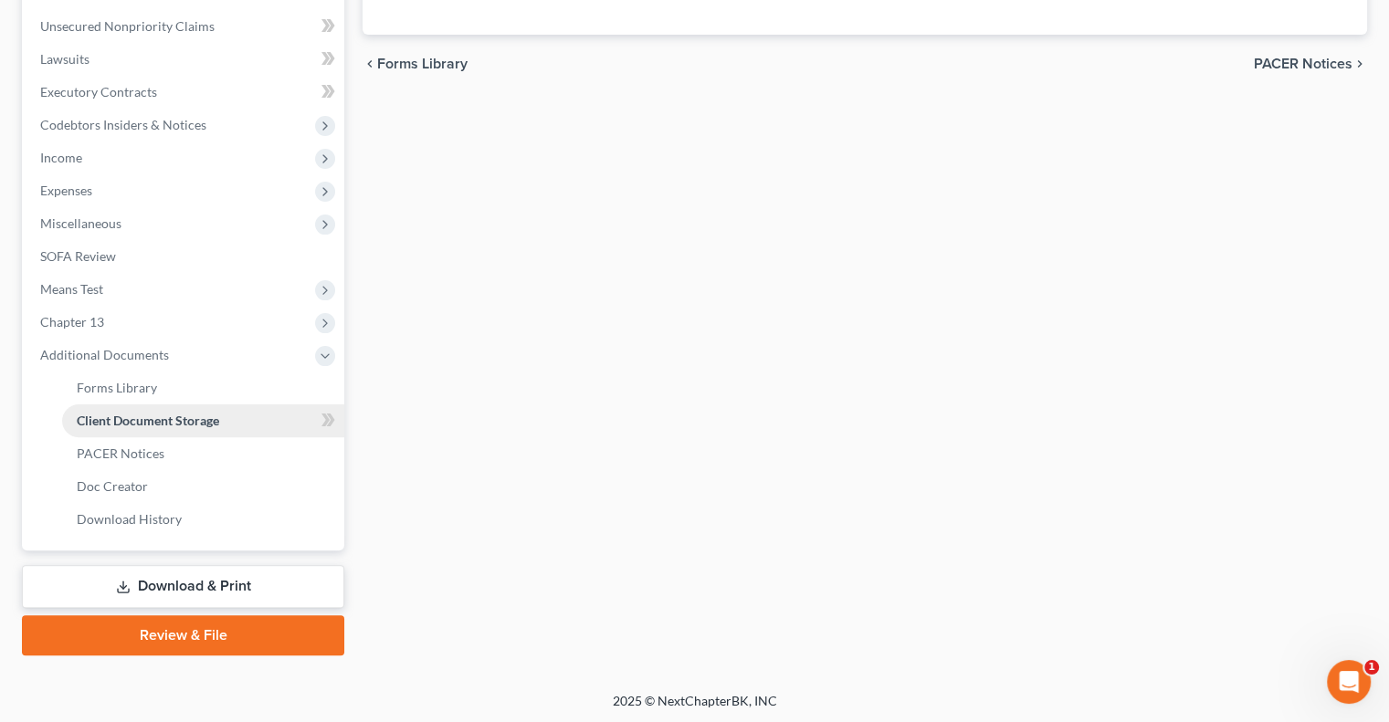
scroll to position [52, 0]
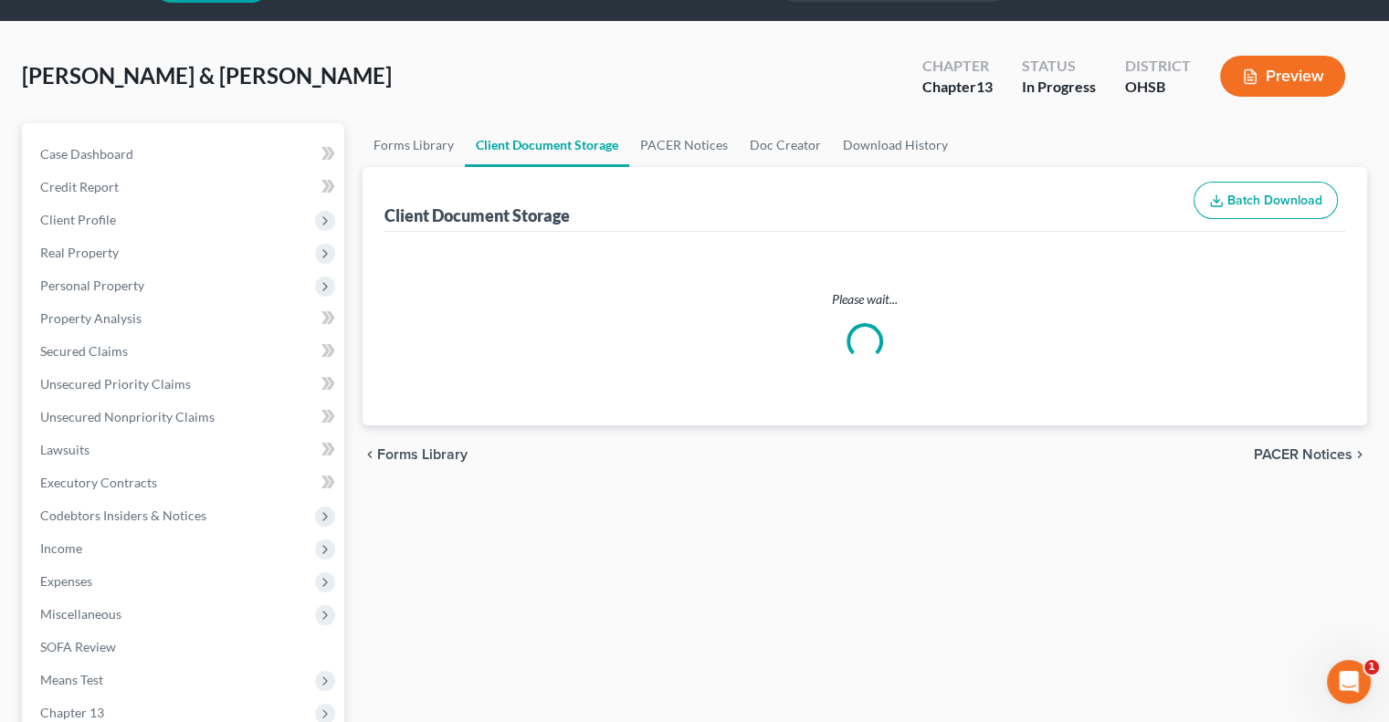
select select "7"
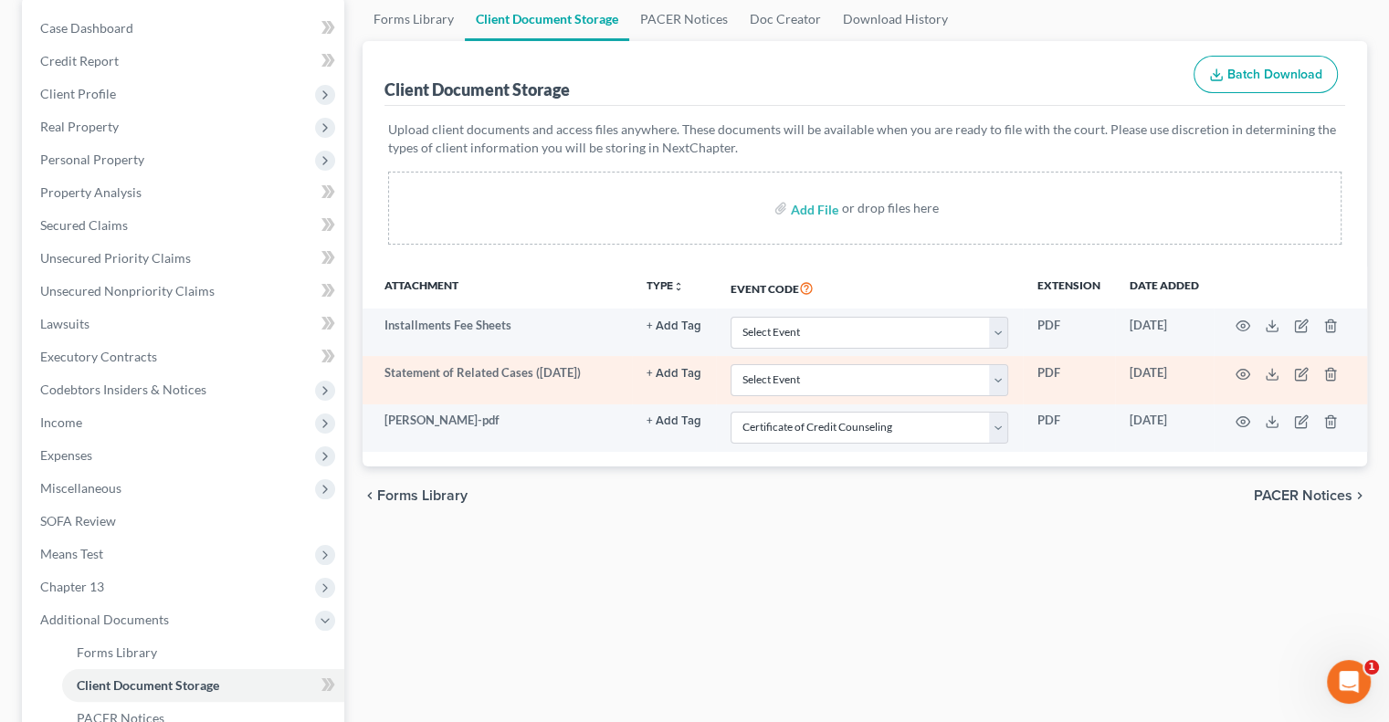
scroll to position [183, 0]
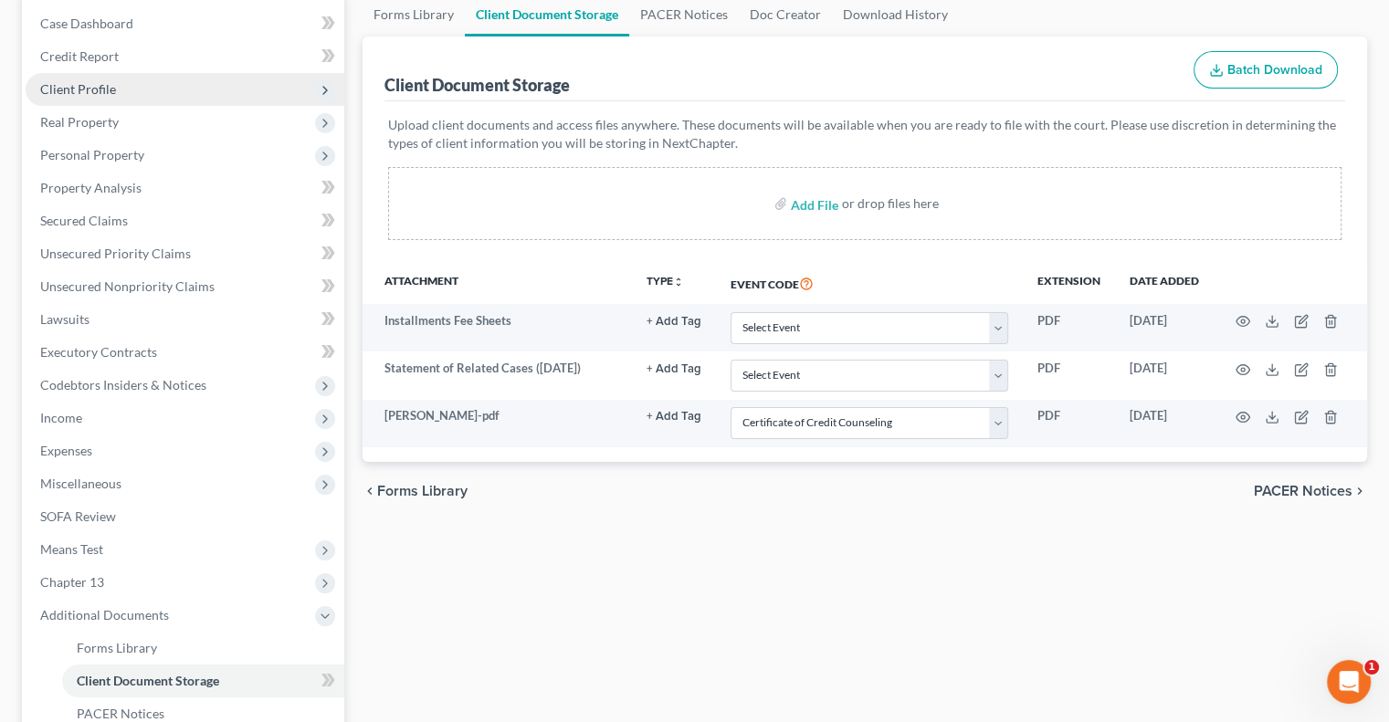
click at [88, 94] on span "Client Profile" at bounding box center [78, 89] width 76 height 16
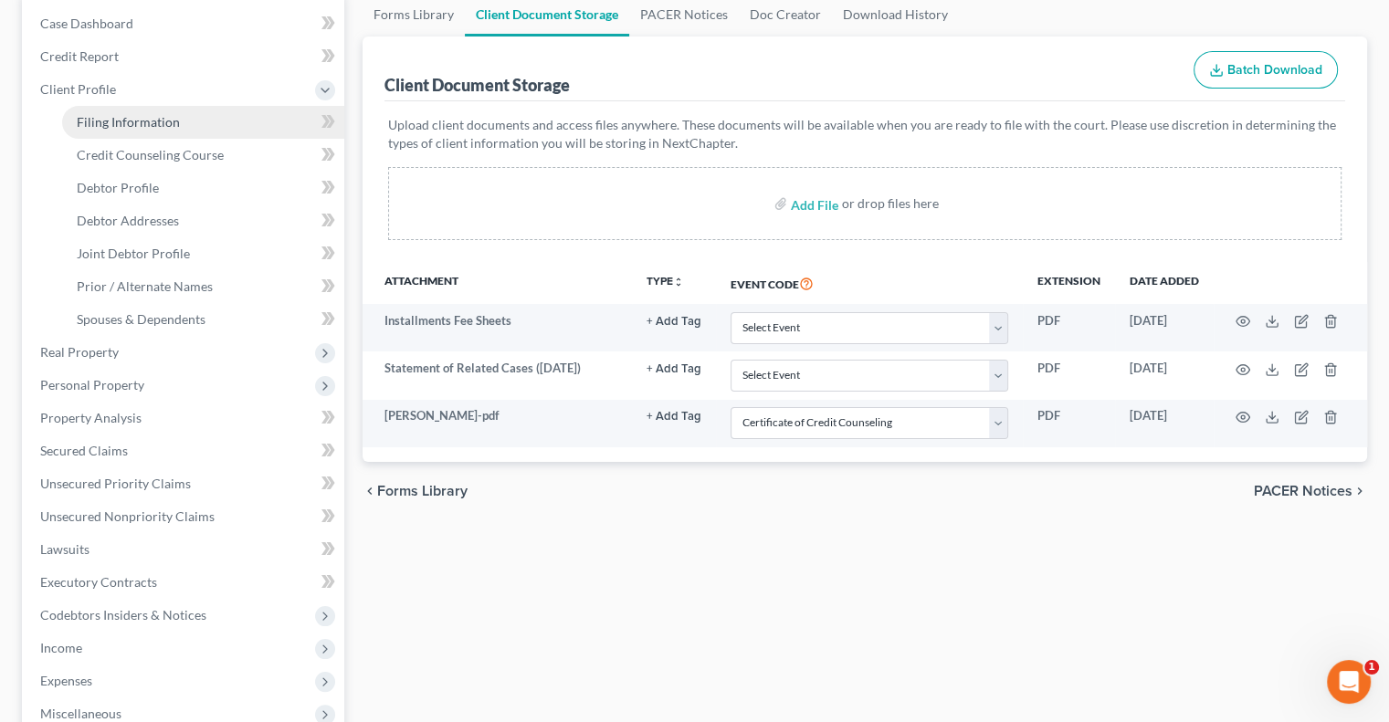
click at [100, 134] on link "Filing Information" at bounding box center [203, 122] width 282 height 33
select select "1"
select select "3"
select select "62"
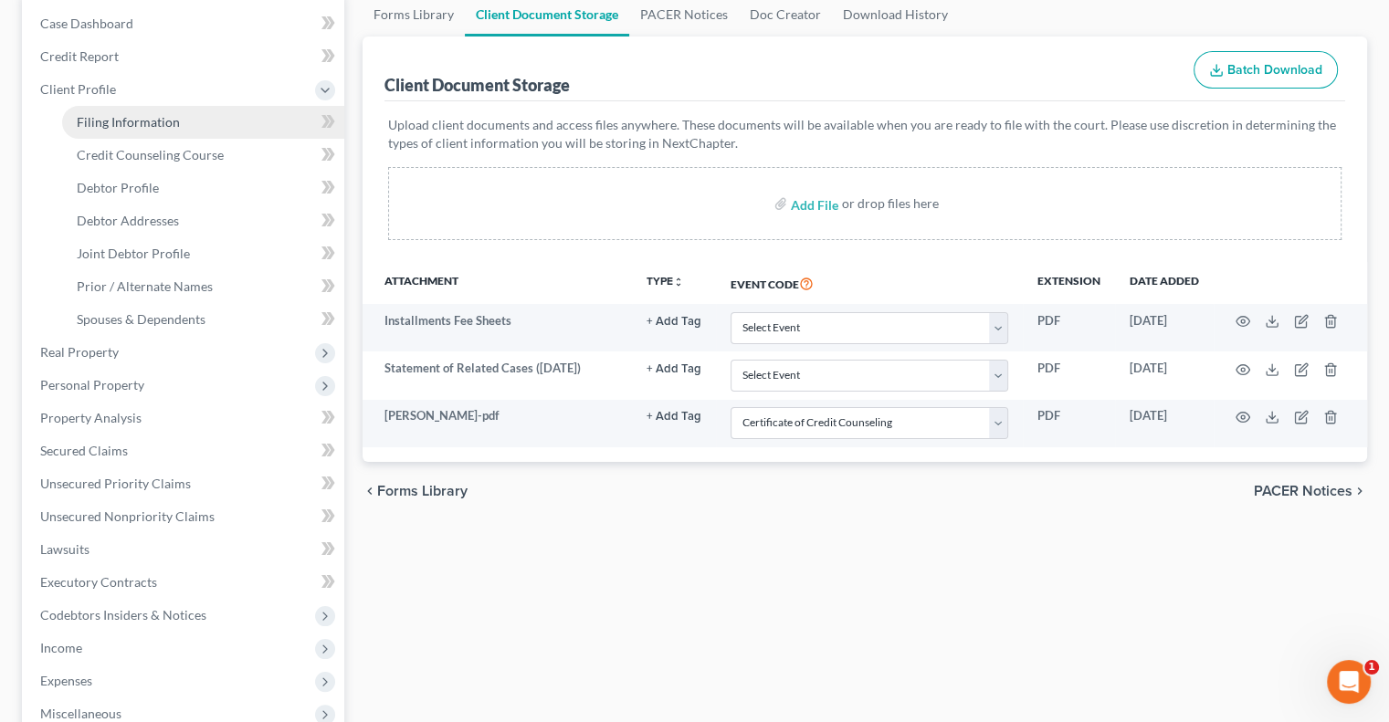
select select "0"
select select "36"
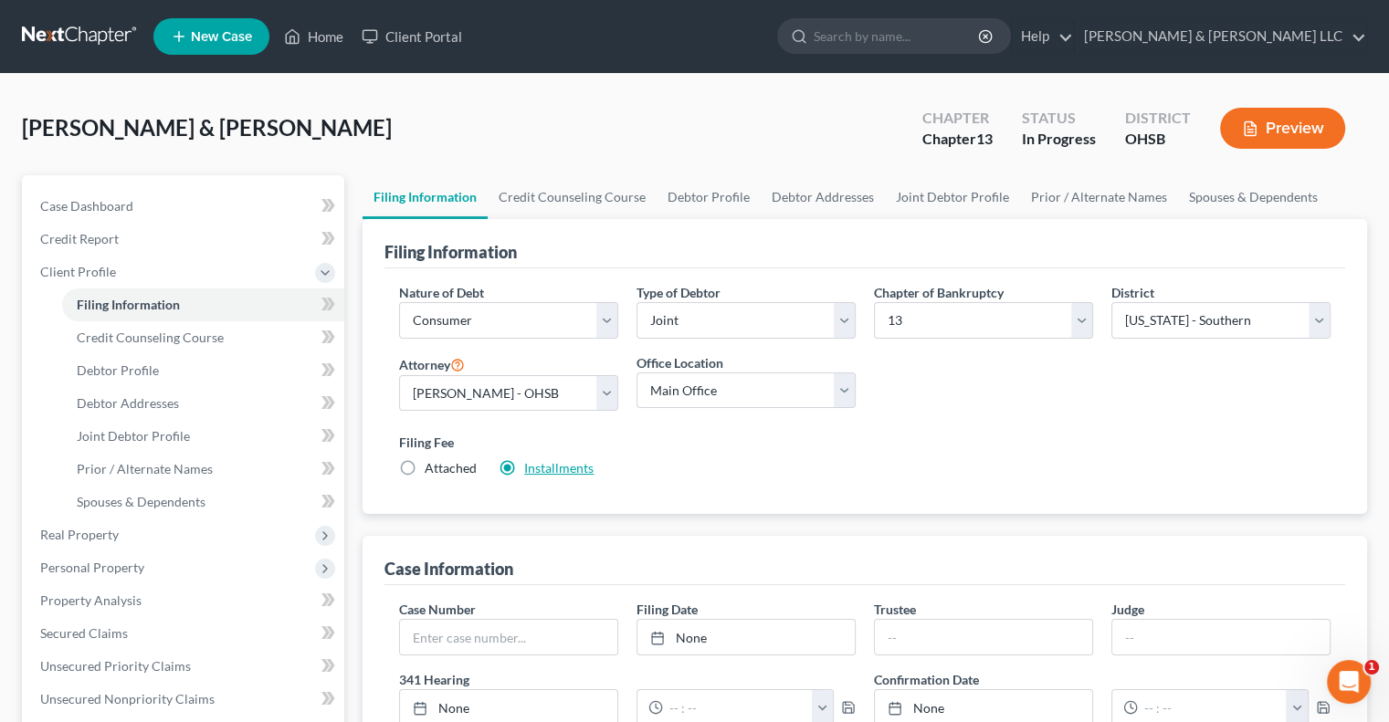
click at [563, 470] on link "Installments" at bounding box center [558, 468] width 69 height 16
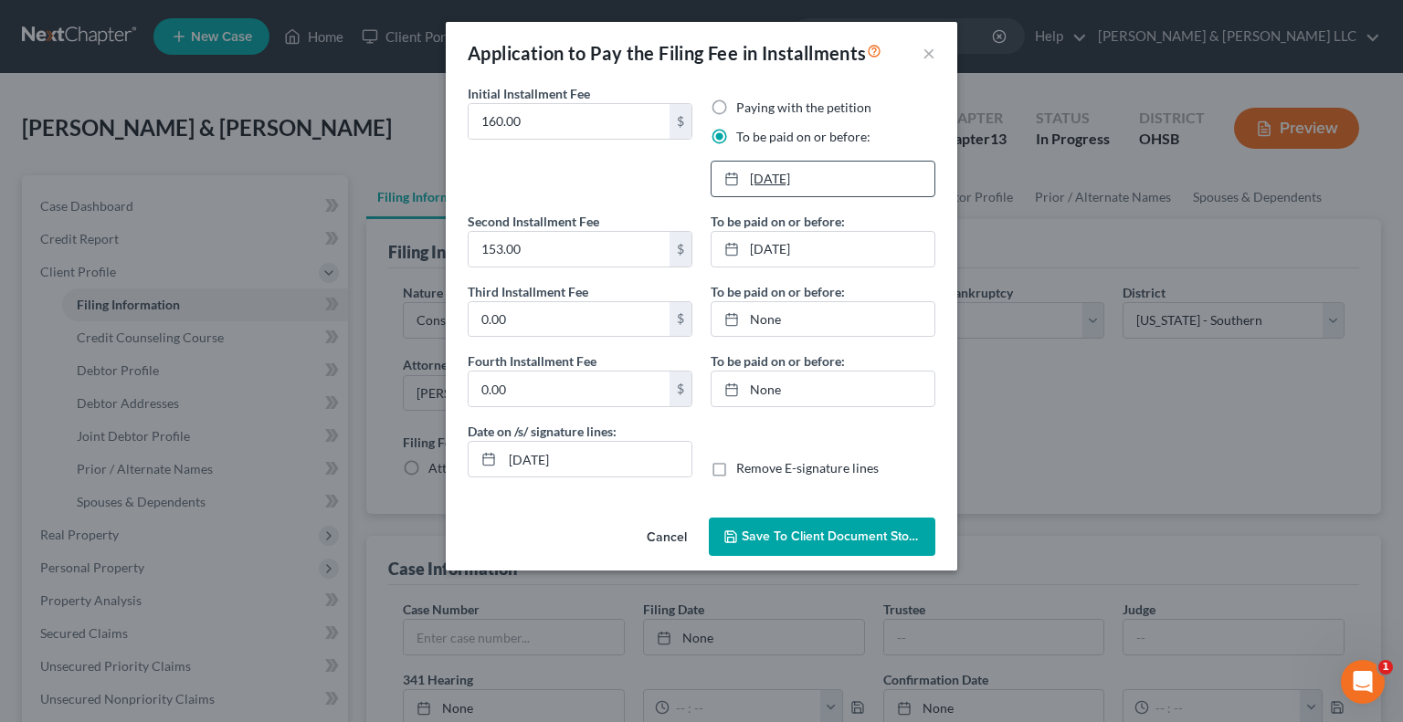
click at [758, 189] on link "10/10/2025" at bounding box center [822, 179] width 223 height 35
click at [794, 248] on link "11/7/2025" at bounding box center [822, 249] width 223 height 35
drag, startPoint x: 596, startPoint y: 469, endPoint x: 388, endPoint y: 473, distance: 208.2
click at [388, 473] on div "Application to Pay the Filing Fee in Installments × Initial Installment Fee 160…" at bounding box center [701, 361] width 1403 height 722
drag, startPoint x: 716, startPoint y: 466, endPoint x: 769, endPoint y: 522, distance: 77.5
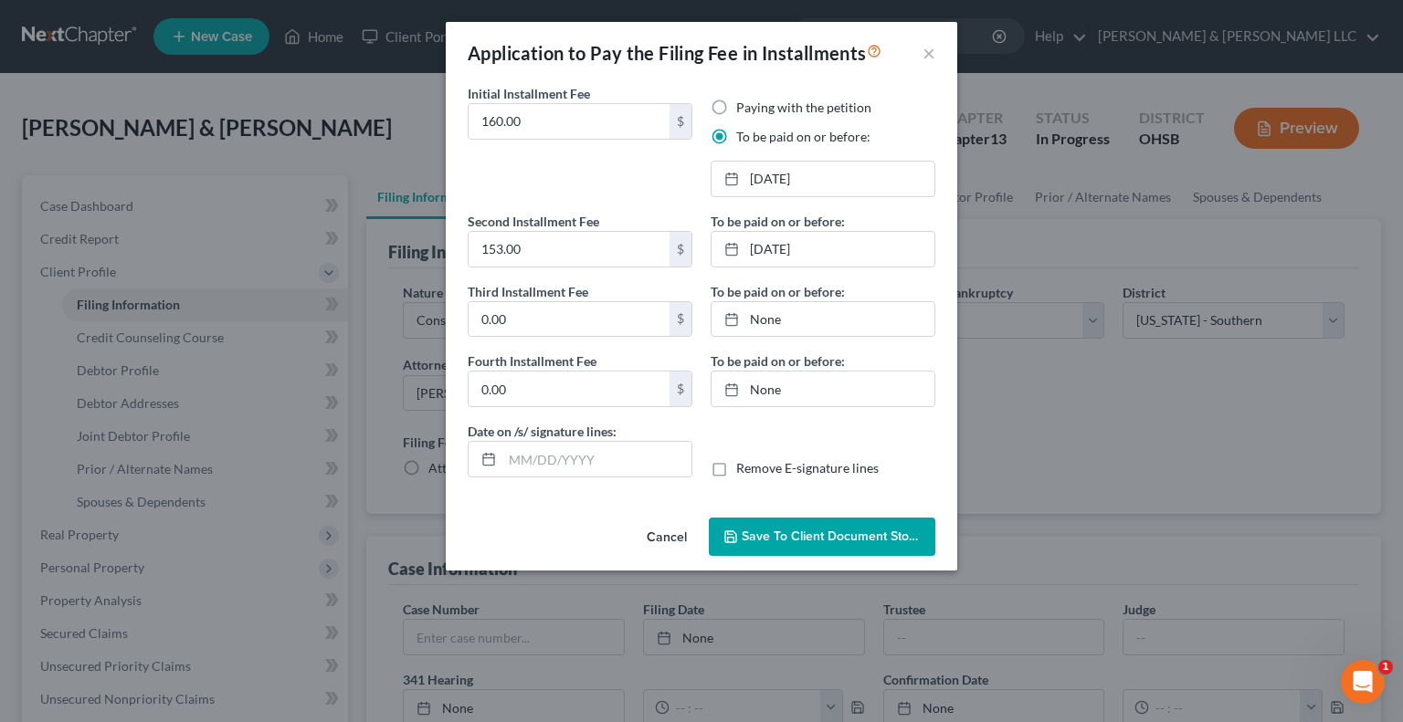
click at [736, 467] on label "Remove E-signature lines" at bounding box center [807, 468] width 142 height 18
click at [743, 467] on input "Remove E-signature lines" at bounding box center [749, 465] width 12 height 12
checkbox input "true"
click at [782, 550] on button "Save to Client Document Storage" at bounding box center [822, 537] width 226 height 38
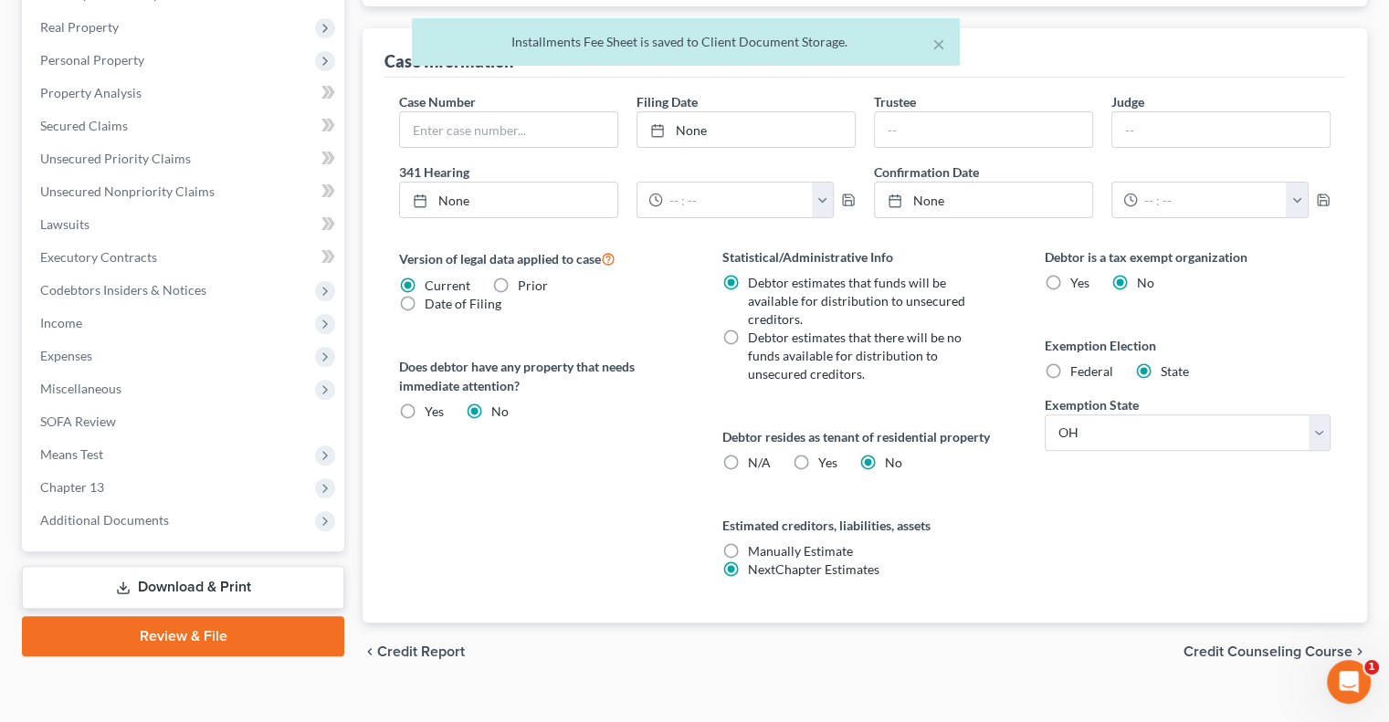
scroll to position [533, 0]
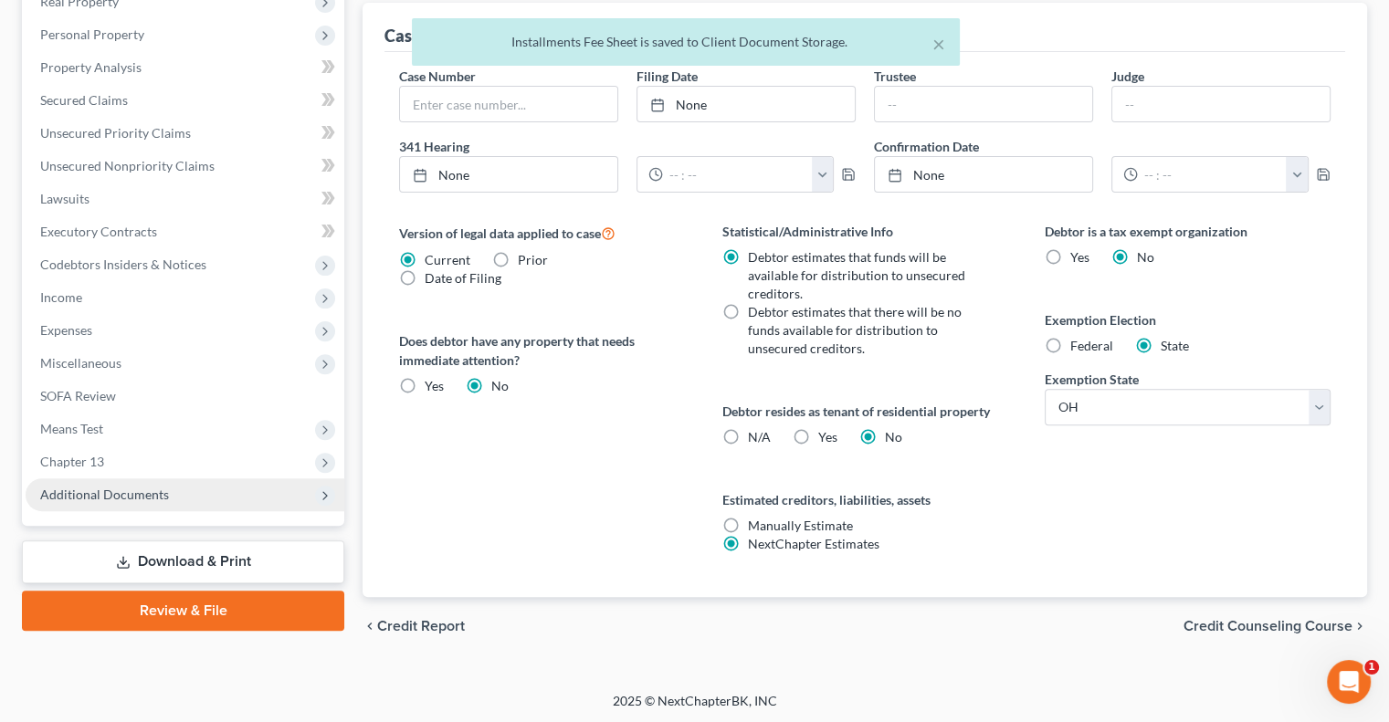
click at [173, 500] on span "Additional Documents" at bounding box center [185, 495] width 319 height 33
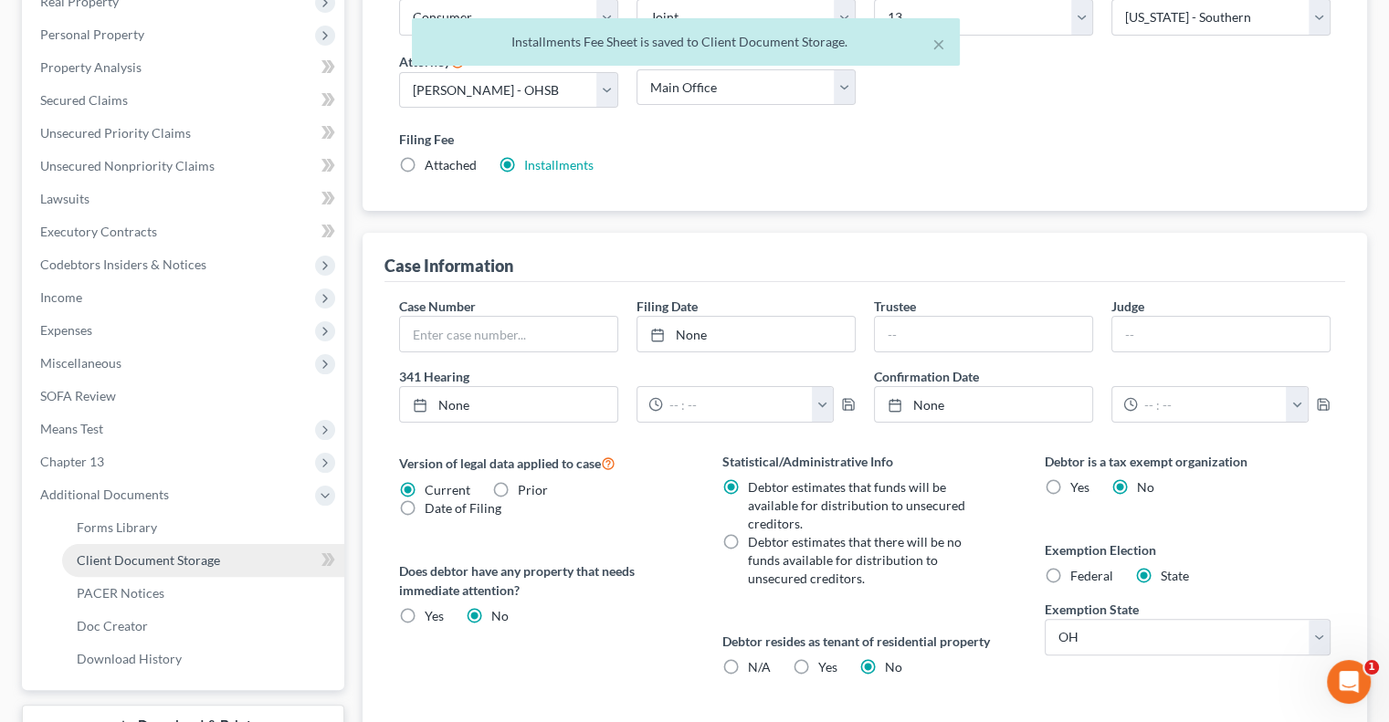
click at [213, 563] on span "Client Document Storage" at bounding box center [148, 560] width 143 height 16
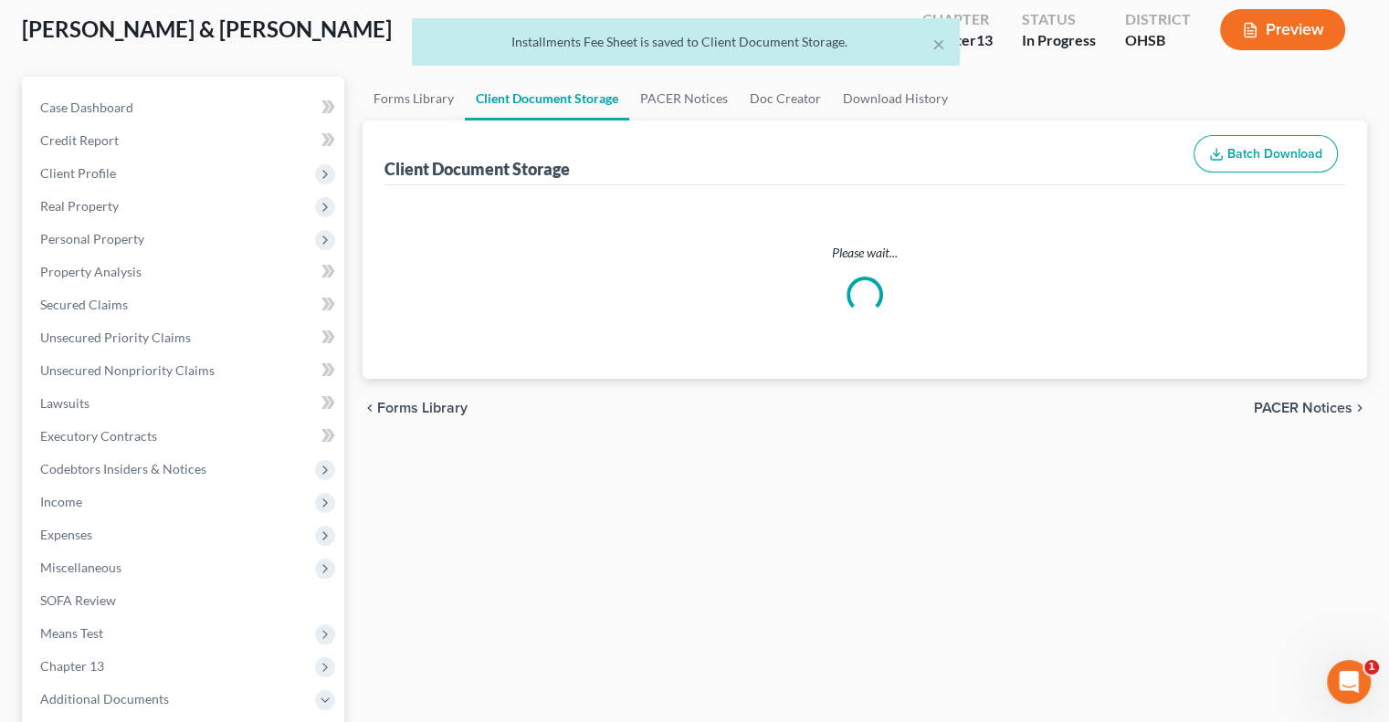
select select "7"
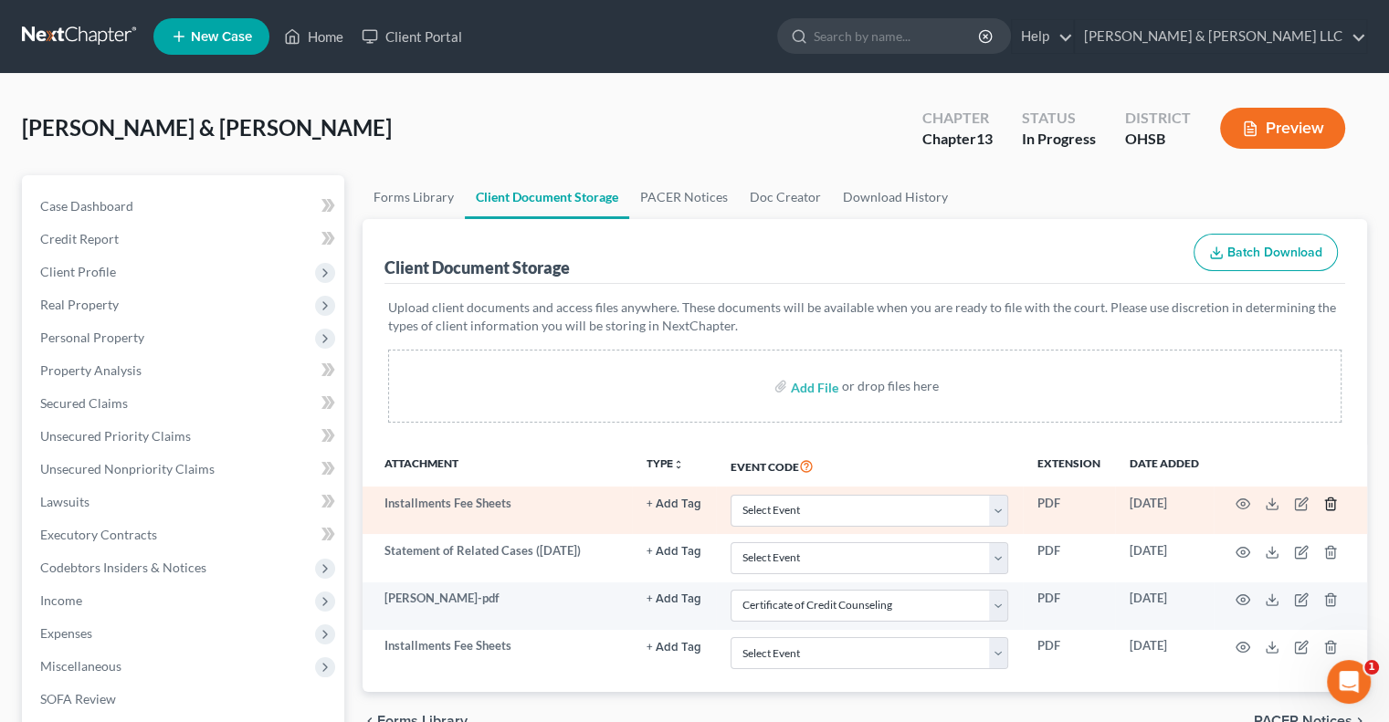
click at [1334, 505] on icon "button" at bounding box center [1330, 505] width 8 height 12
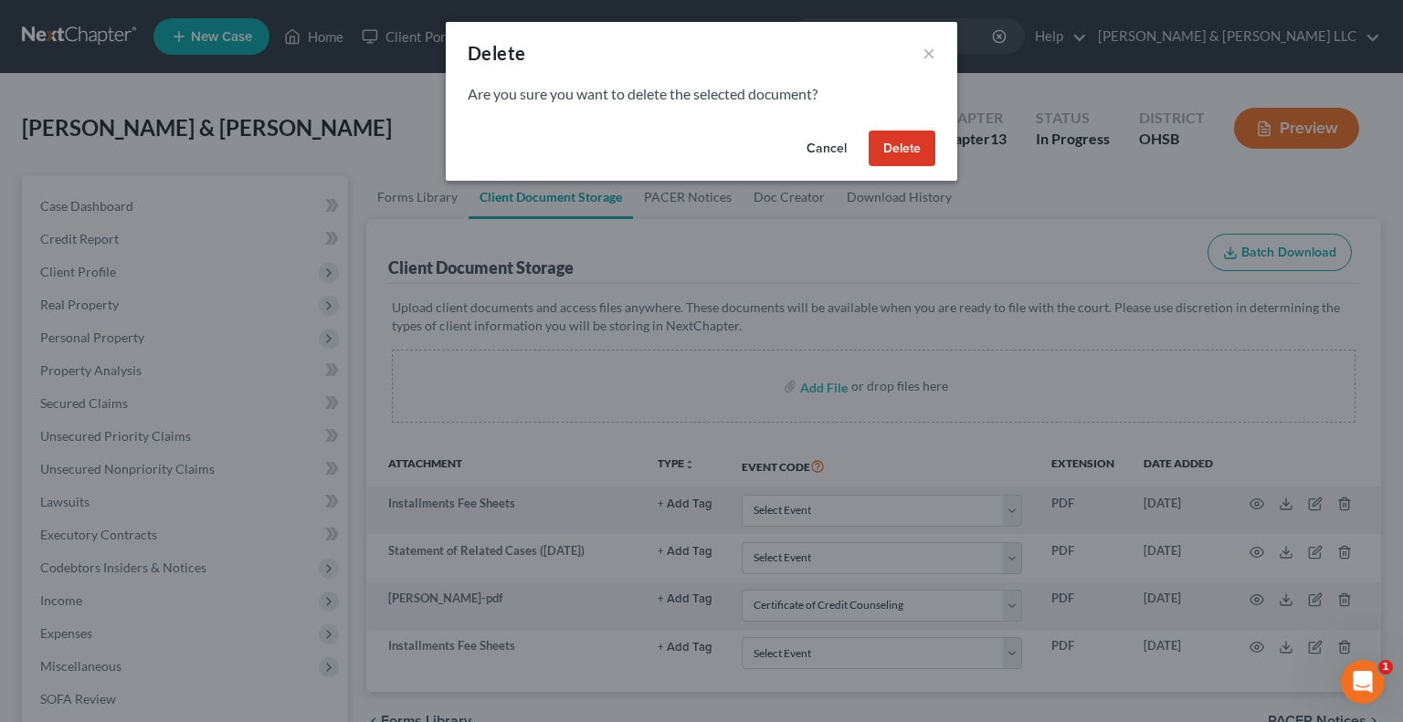
click at [898, 157] on button "Delete" at bounding box center [901, 149] width 67 height 37
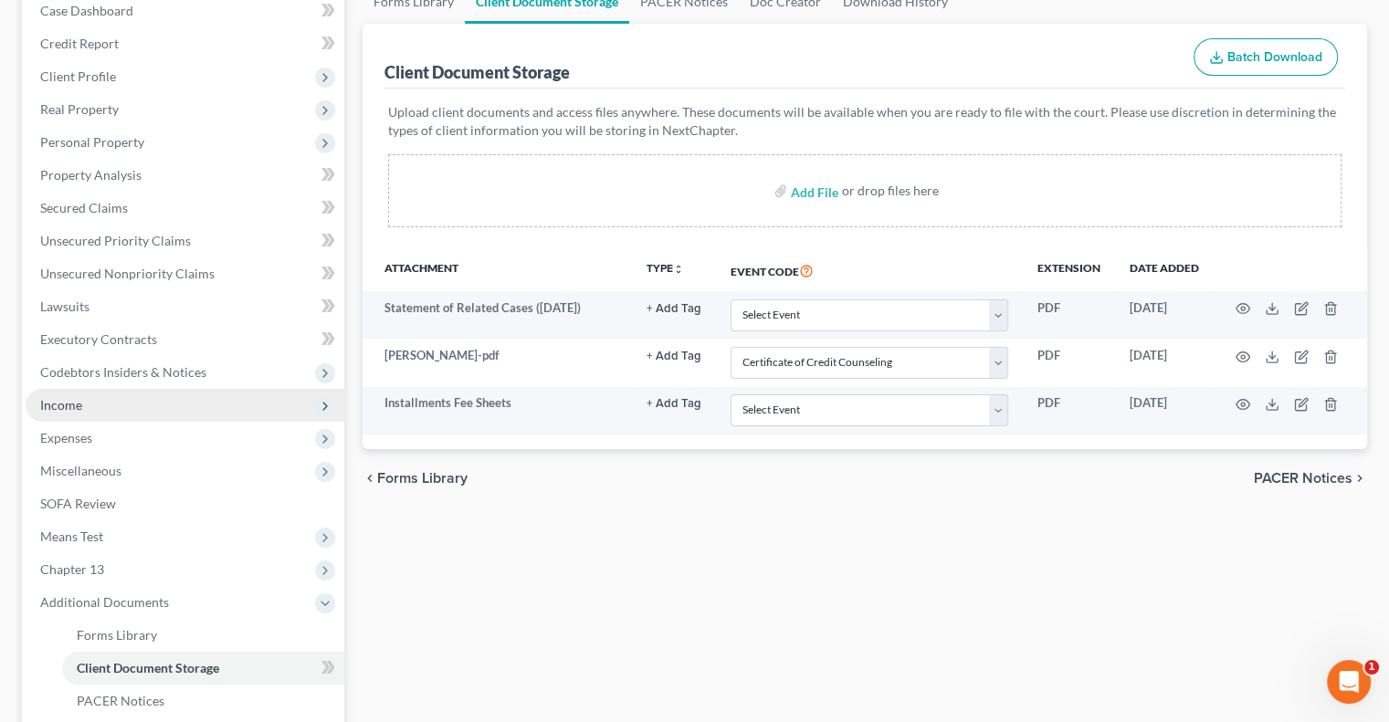
scroll to position [274, 0]
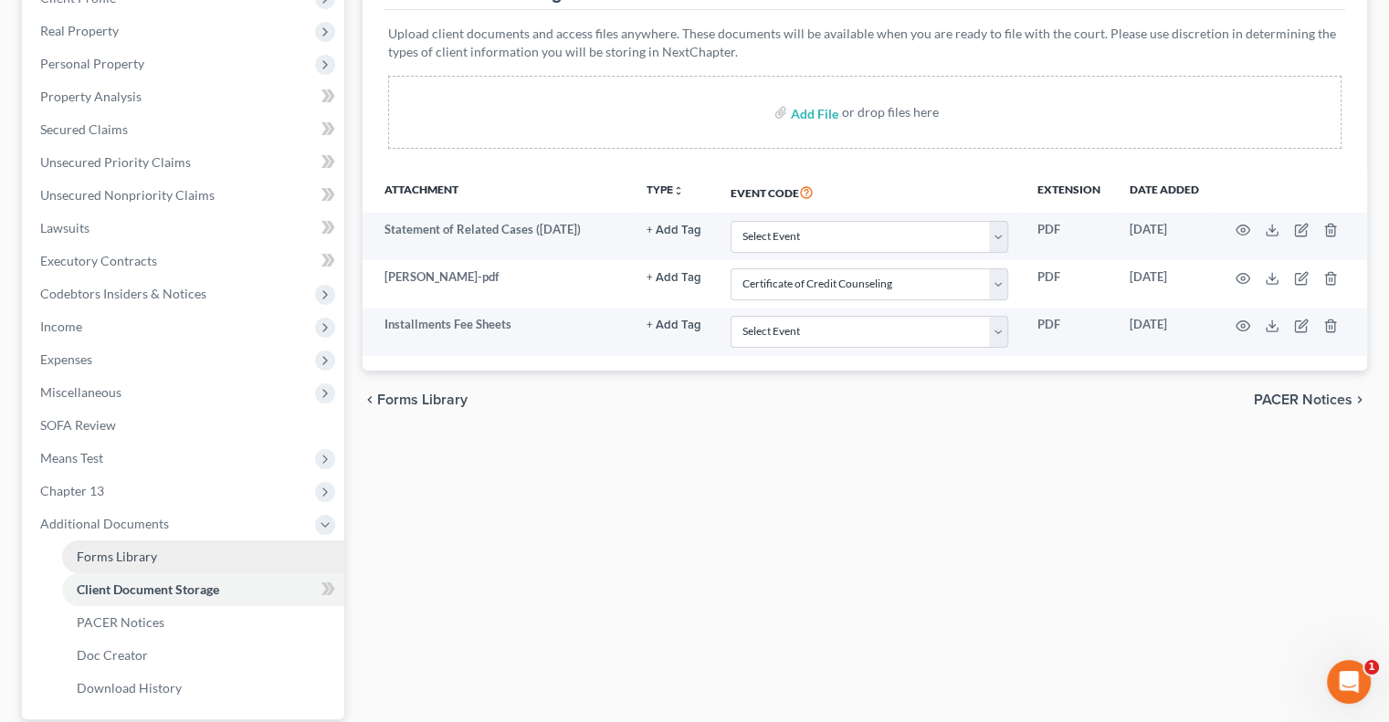
click at [139, 559] on span "Forms Library" at bounding box center [117, 557] width 80 height 16
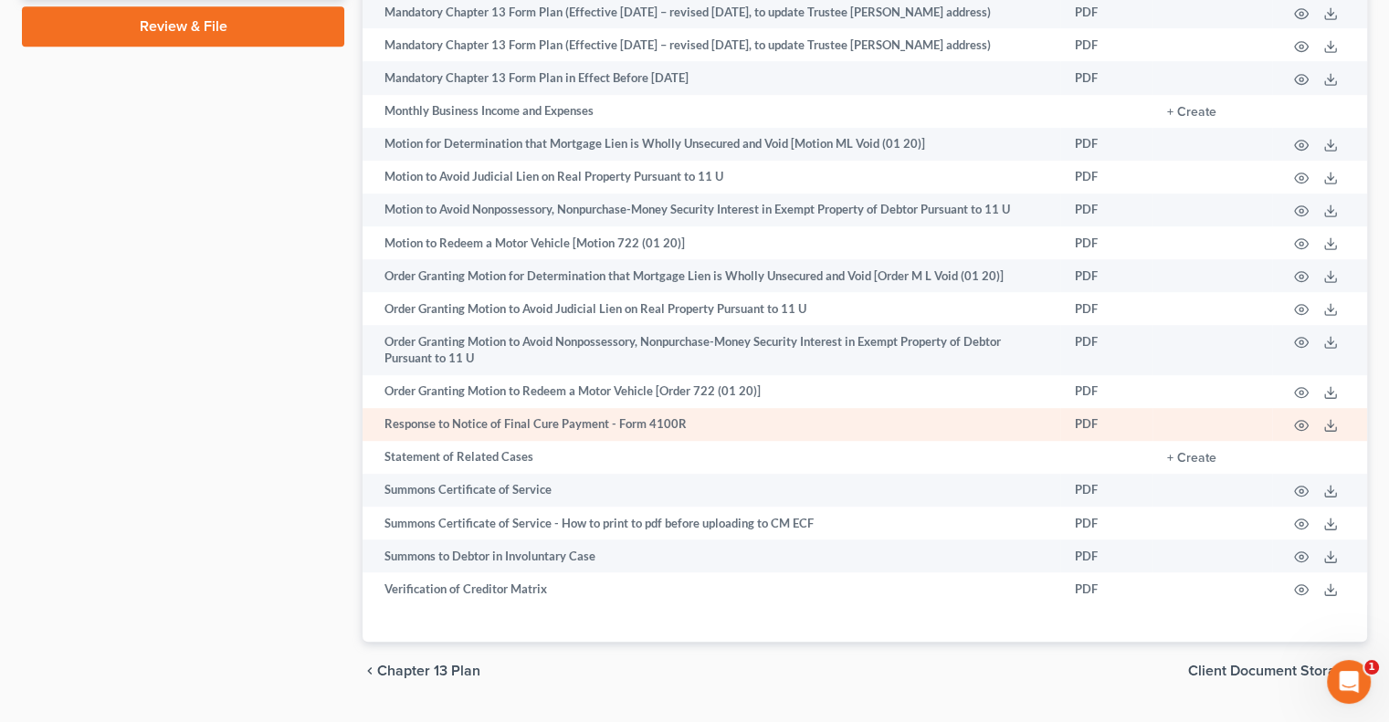
scroll to position [1174, 0]
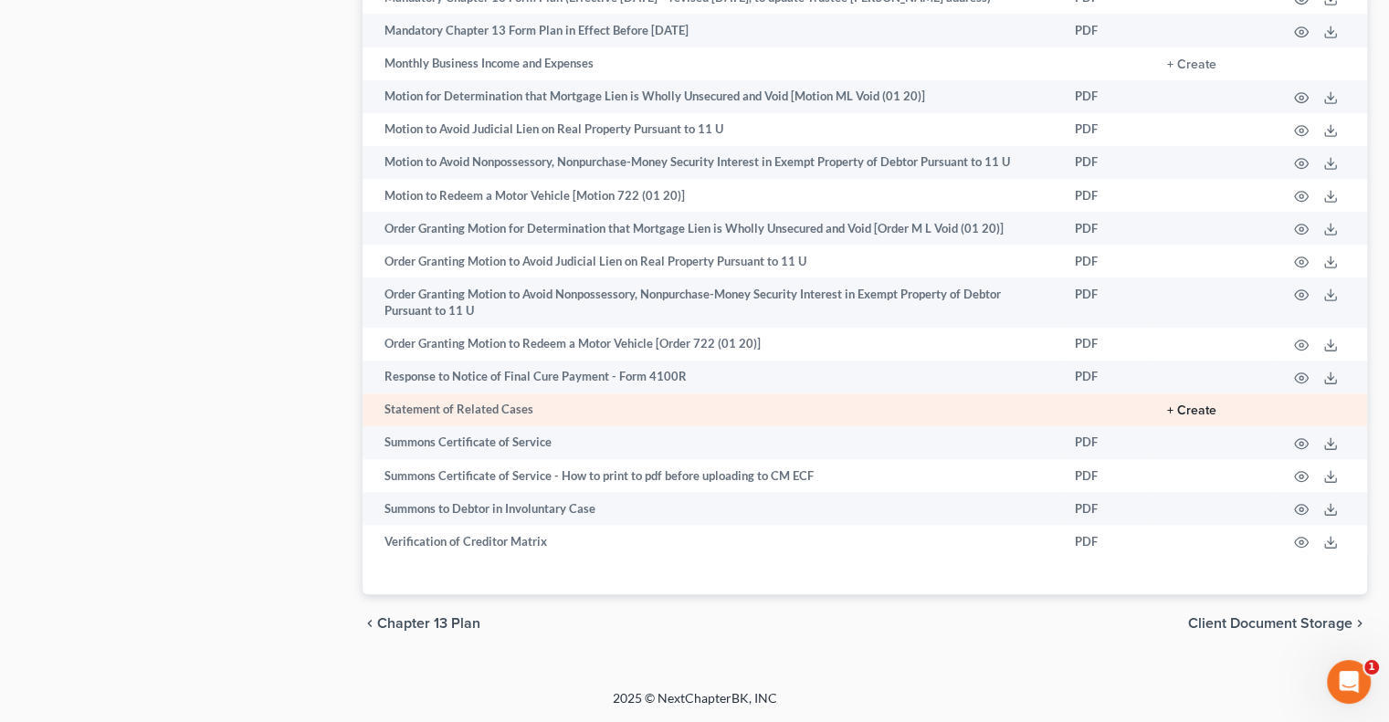
click at [1197, 416] on button "+ Create" at bounding box center [1191, 411] width 49 height 13
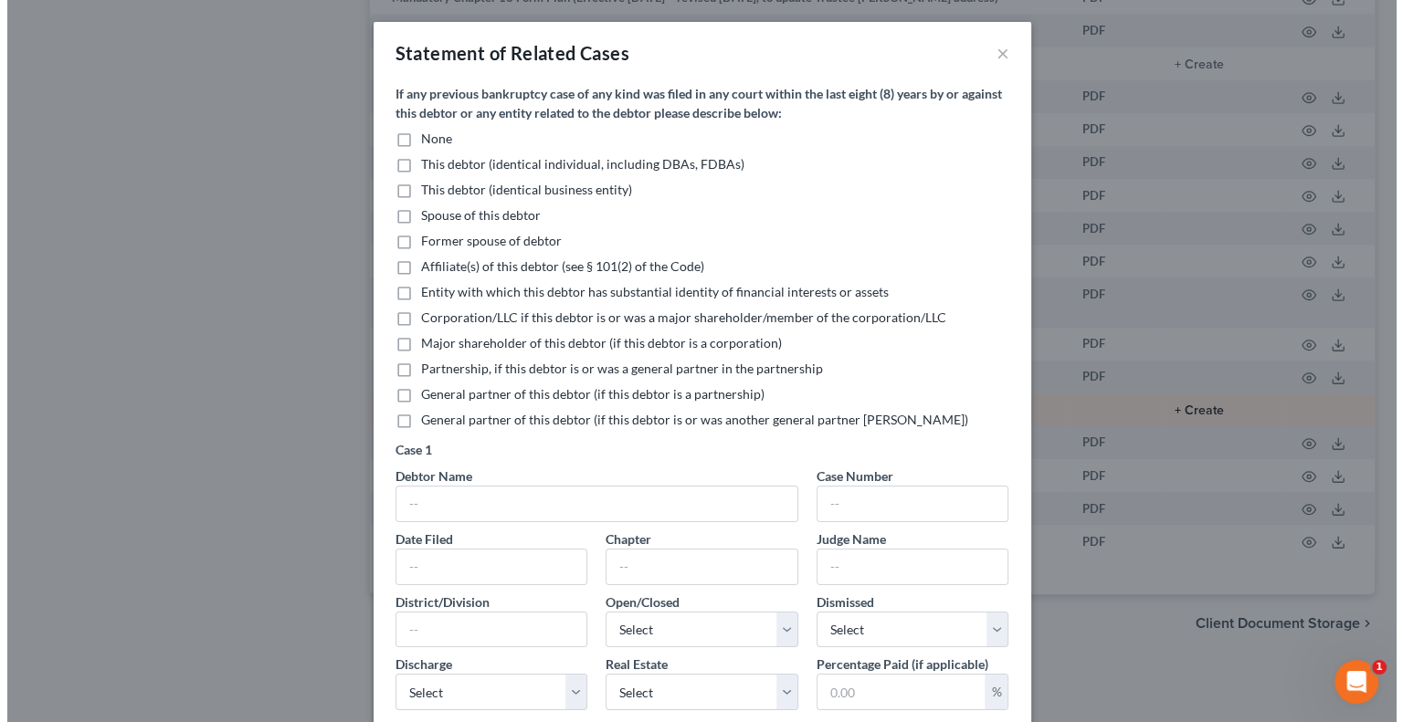
scroll to position [1159, 0]
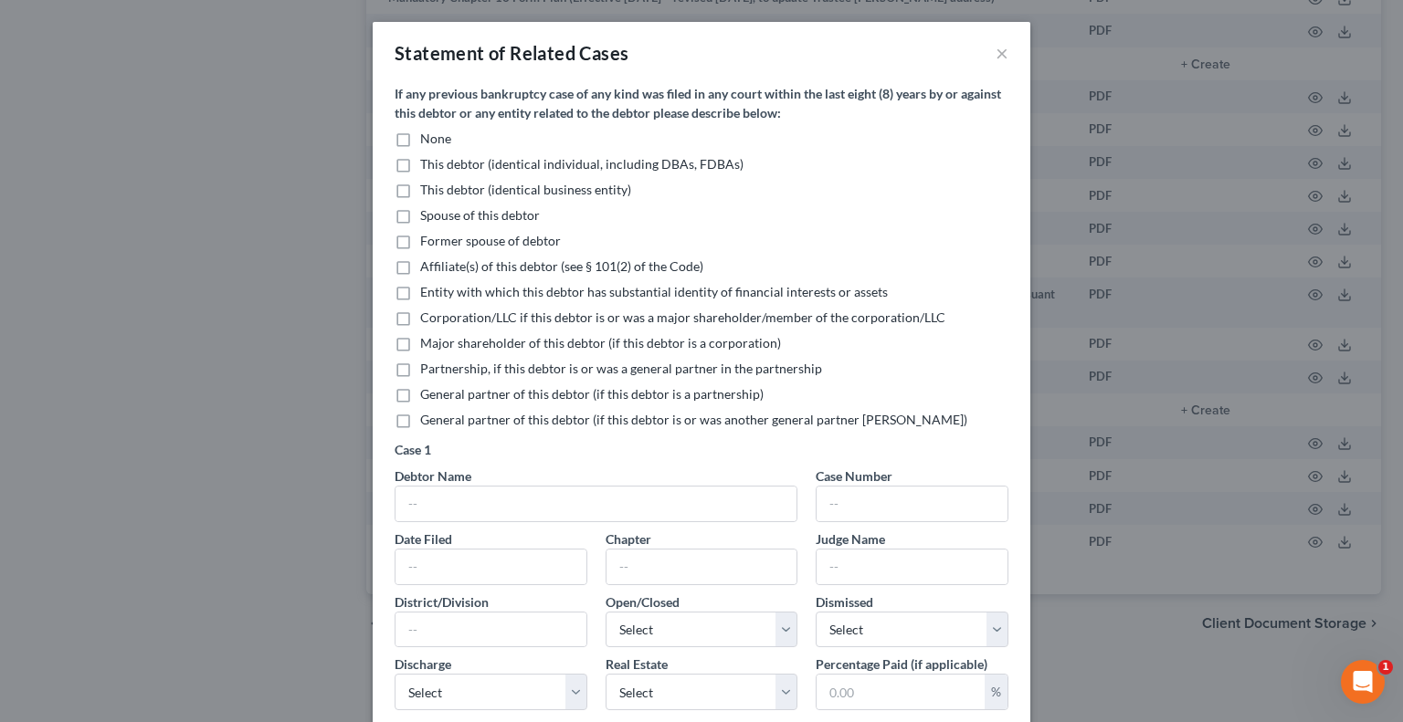
click at [420, 142] on label "None" at bounding box center [435, 139] width 31 height 18
click at [427, 142] on input "None" at bounding box center [433, 136] width 12 height 12
checkbox input "true"
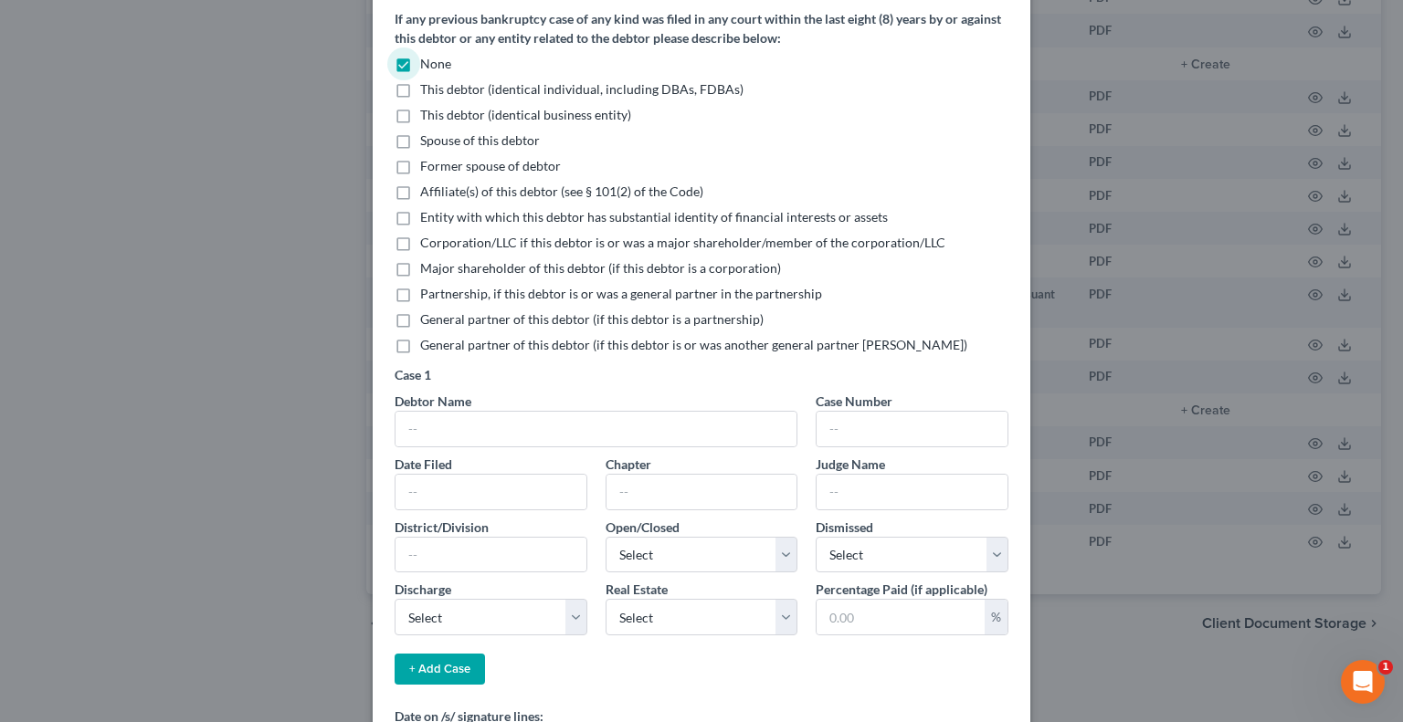
scroll to position [227, 0]
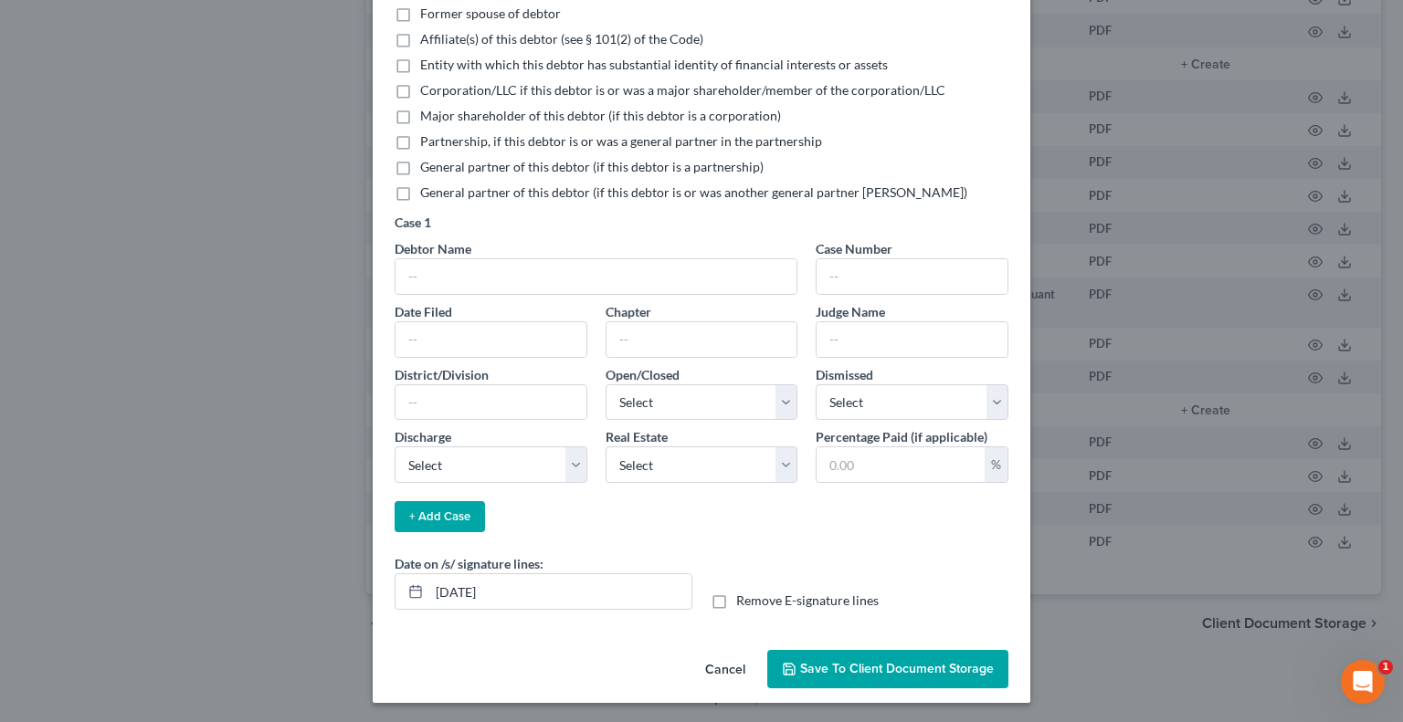
drag, startPoint x: 710, startPoint y: 598, endPoint x: 694, endPoint y: 598, distance: 15.5
click at [736, 598] on label "Remove E-signature lines" at bounding box center [807, 601] width 142 height 18
click at [743, 598] on input "Remove E-signature lines" at bounding box center [749, 598] width 12 height 12
checkbox input "true"
drag, startPoint x: 573, startPoint y: 591, endPoint x: 380, endPoint y: 572, distance: 194.5
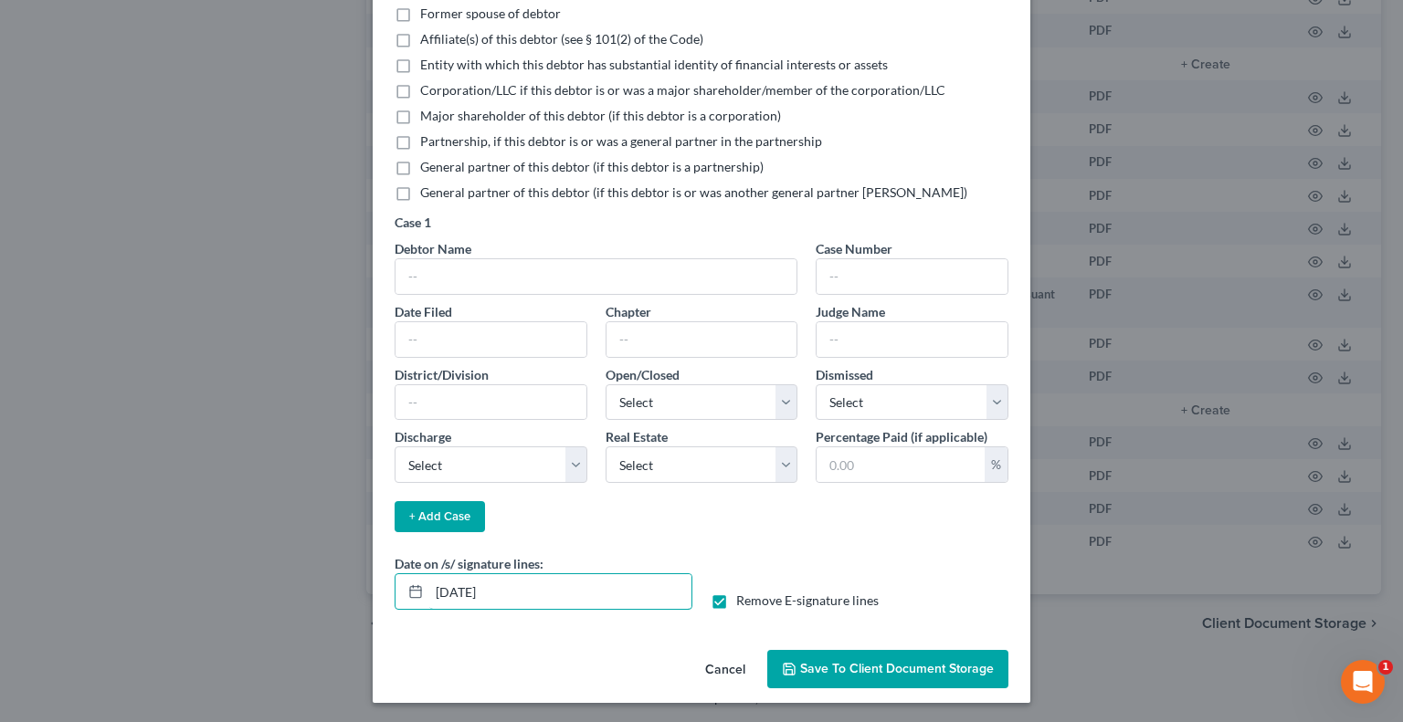
click at [385, 572] on div "Date on /s/ signature lines: 10/08/2025" at bounding box center [543, 582] width 316 height 56
click at [805, 657] on button "Save to Client Document Storage" at bounding box center [887, 669] width 241 height 38
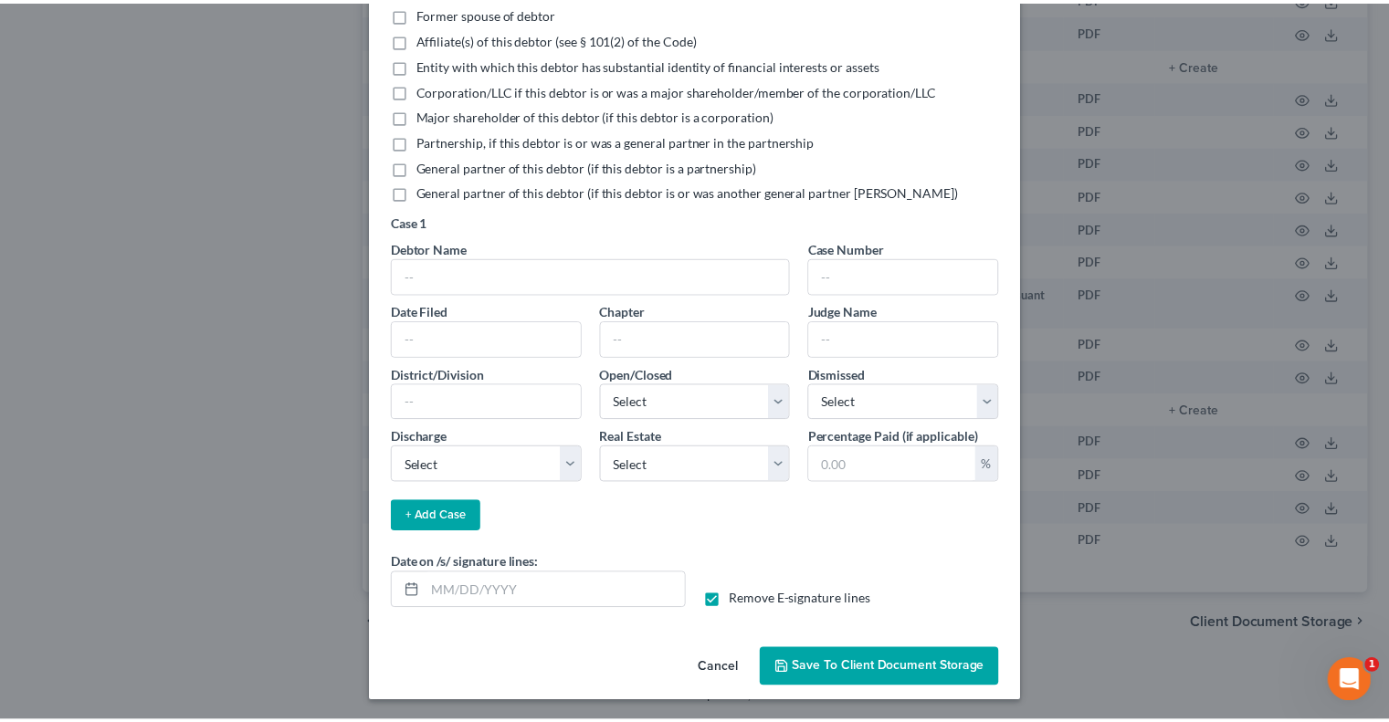
scroll to position [226, 0]
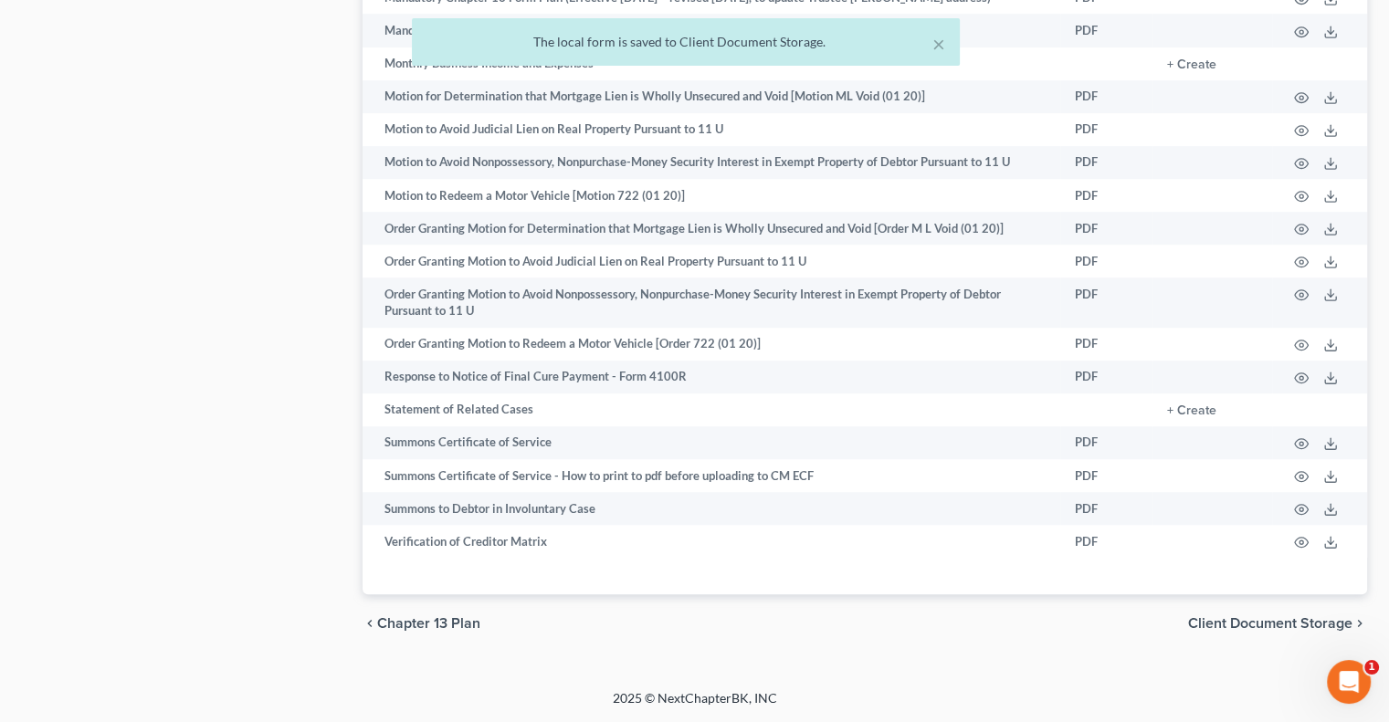
click at [1282, 631] on span "Client Document Storage" at bounding box center [1270, 623] width 164 height 15
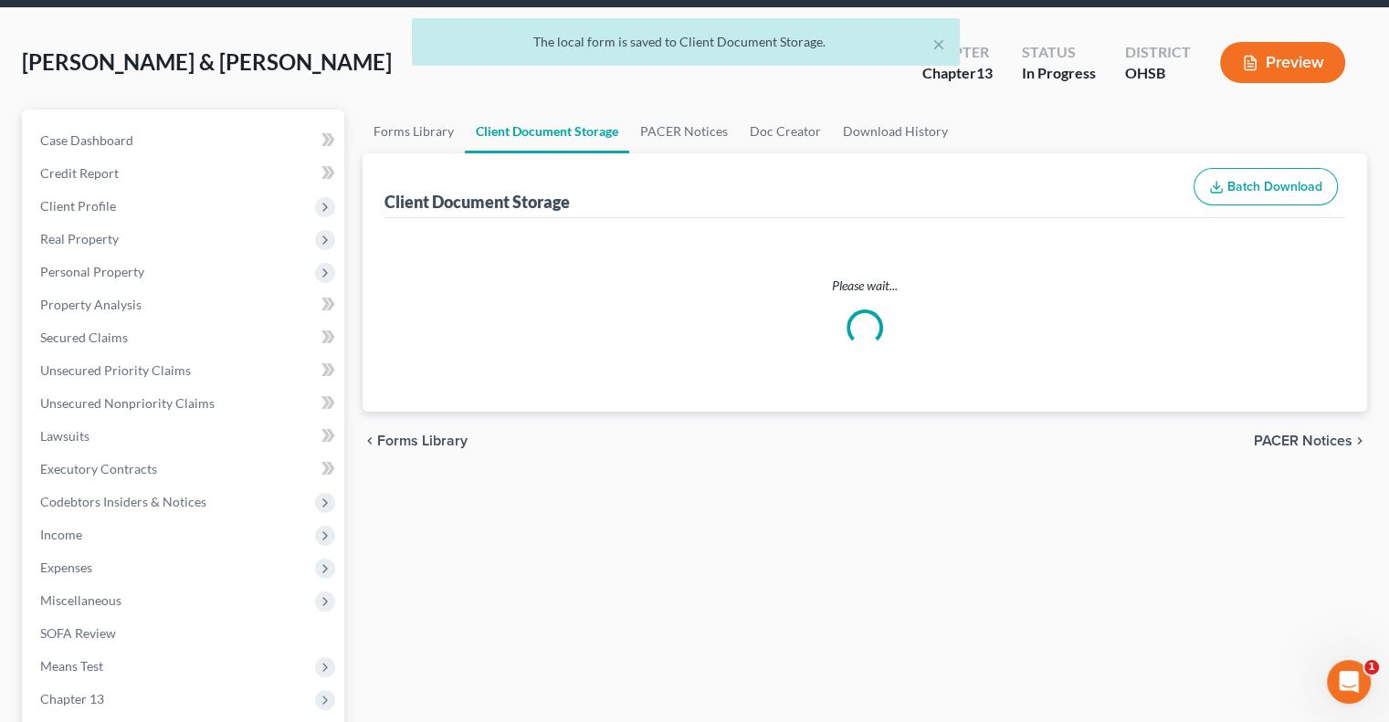
select select "7"
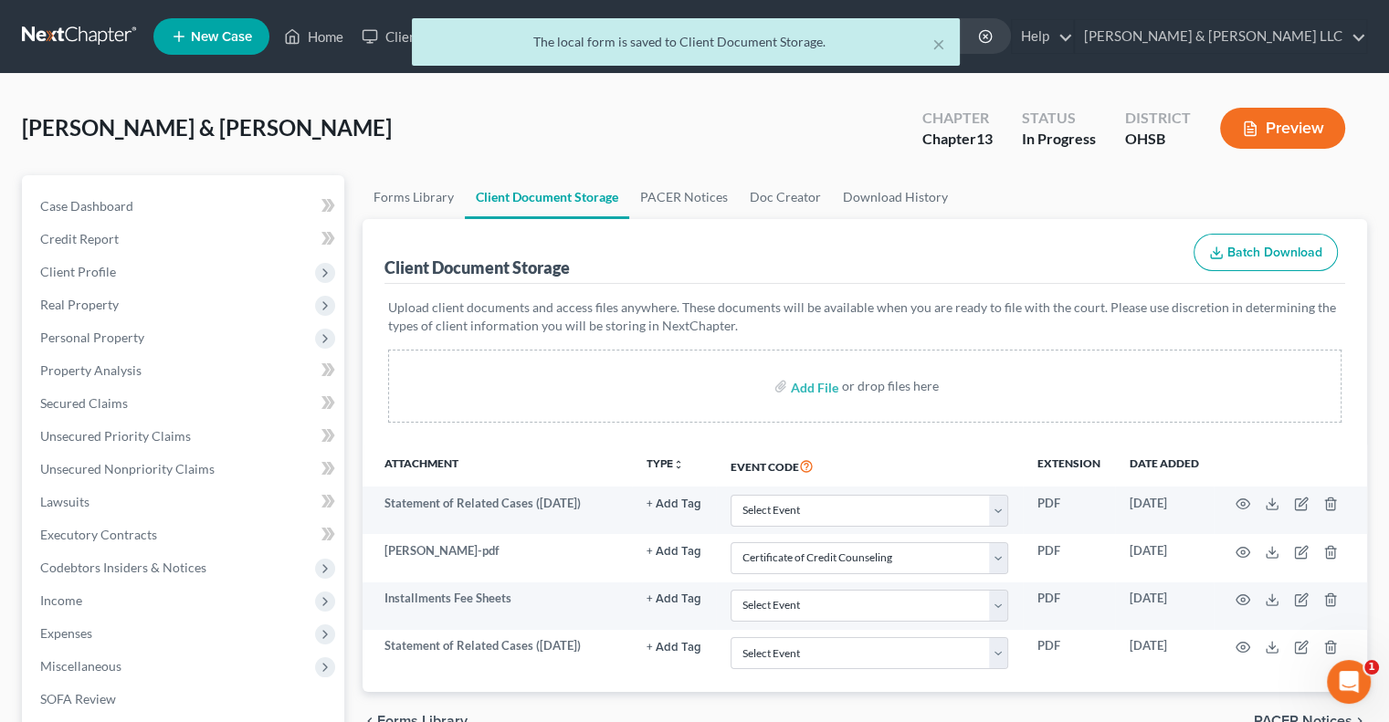
scroll to position [444, 0]
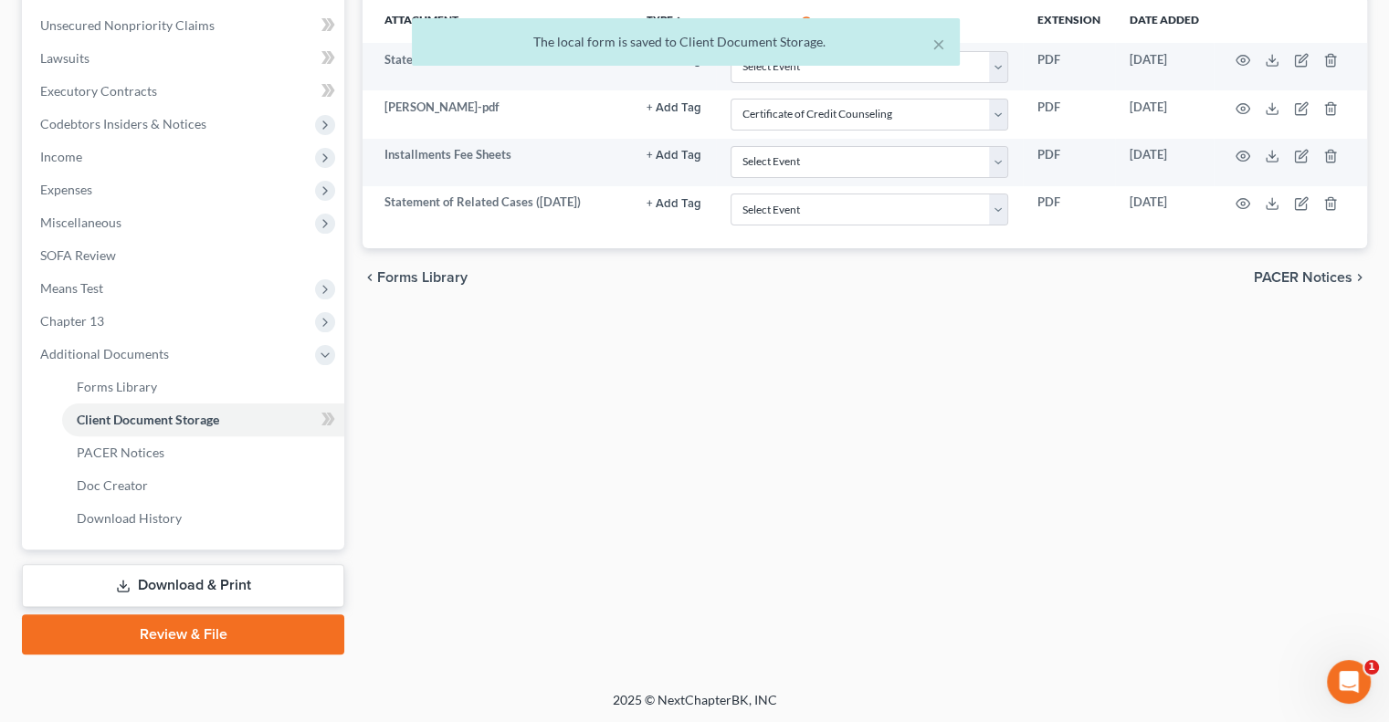
click at [204, 578] on link "Download & Print" at bounding box center [183, 585] width 322 height 43
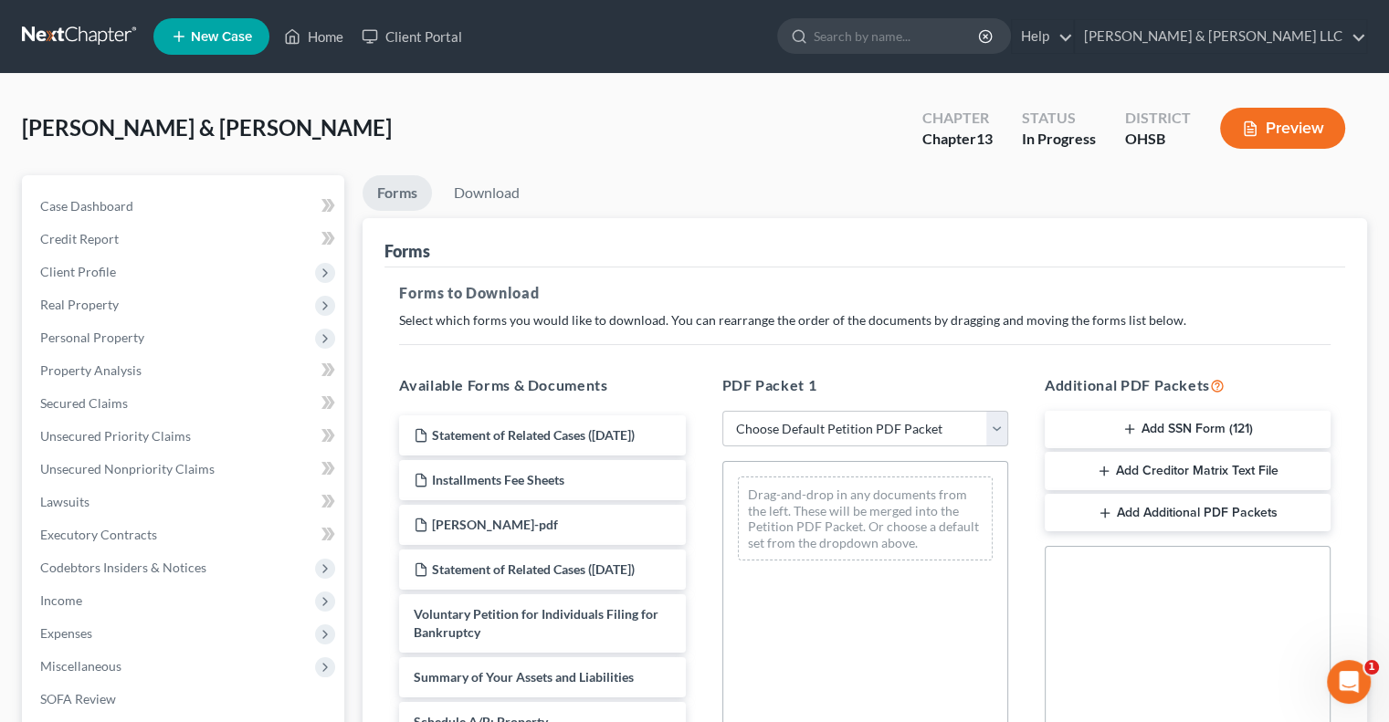
click at [1018, 425] on div "PDF Packet 1 Choose Default Petition PDF Packet Complete Bankruptcy Petition (a…" at bounding box center [865, 669] width 322 height 619
click at [1004, 434] on select "Choose Default Petition PDF Packet Complete Bankruptcy Petition (all forms and …" at bounding box center [865, 429] width 286 height 37
select select "0"
click at [722, 411] on select "Choose Default Petition PDF Packet Complete Bankruptcy Petition (all forms and …" at bounding box center [865, 429] width 286 height 37
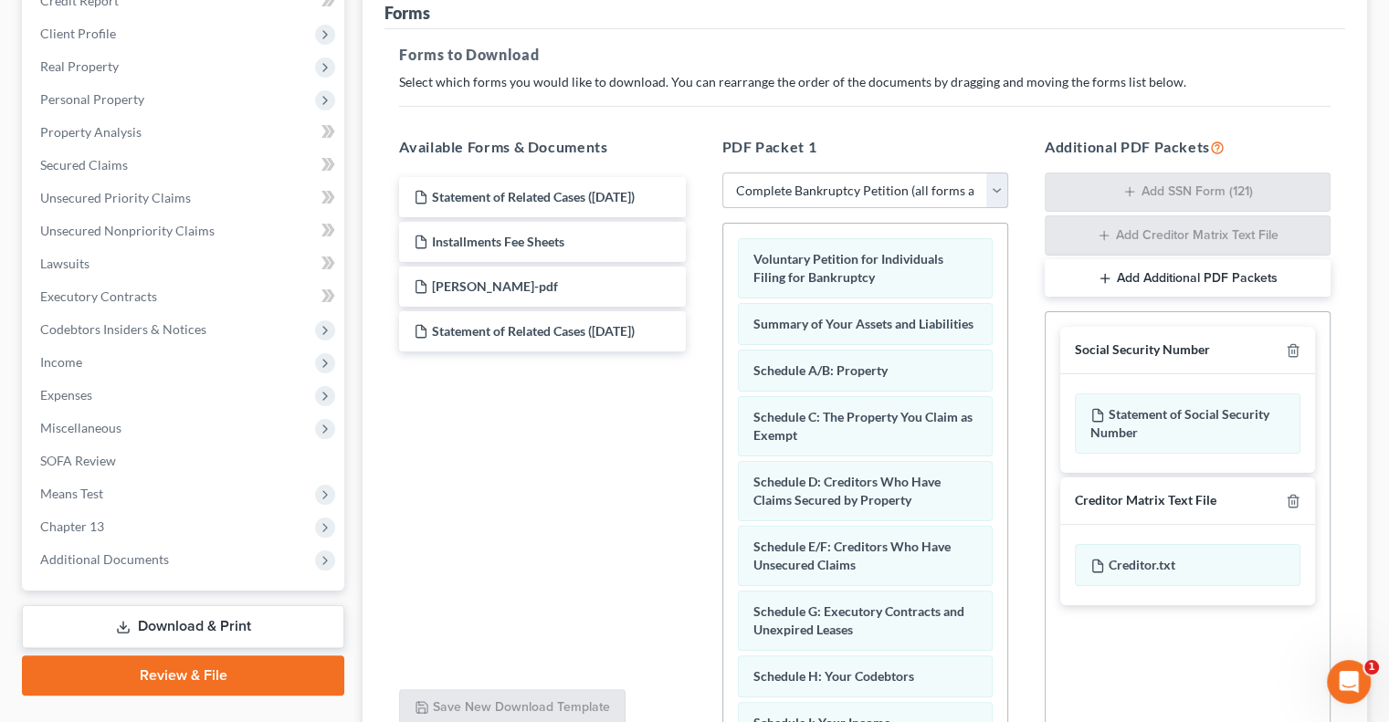
scroll to position [274, 0]
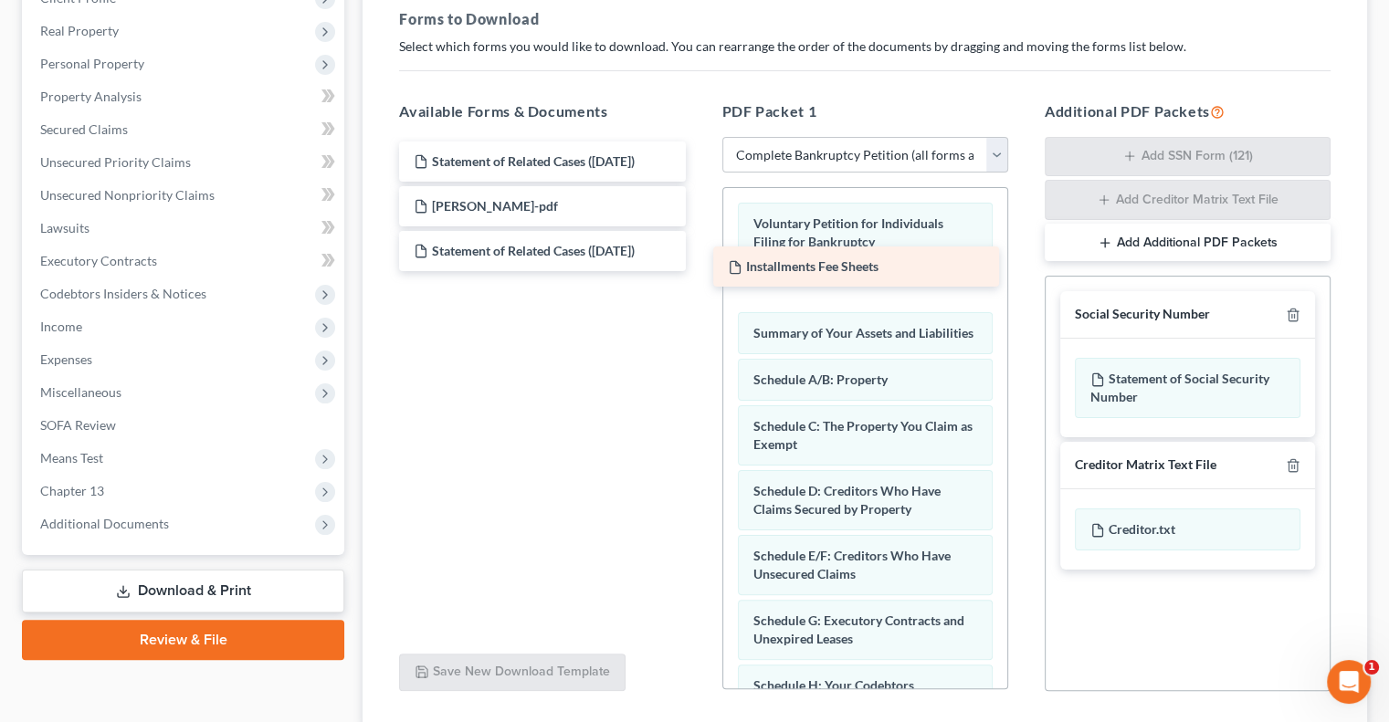
drag, startPoint x: 530, startPoint y: 204, endPoint x: 844, endPoint y: 266, distance: 320.2
click at [699, 266] on div "Installments Fee Sheets Statement of Related Cases (10/08/2025) Installments Fe…" at bounding box center [541, 207] width 315 height 130
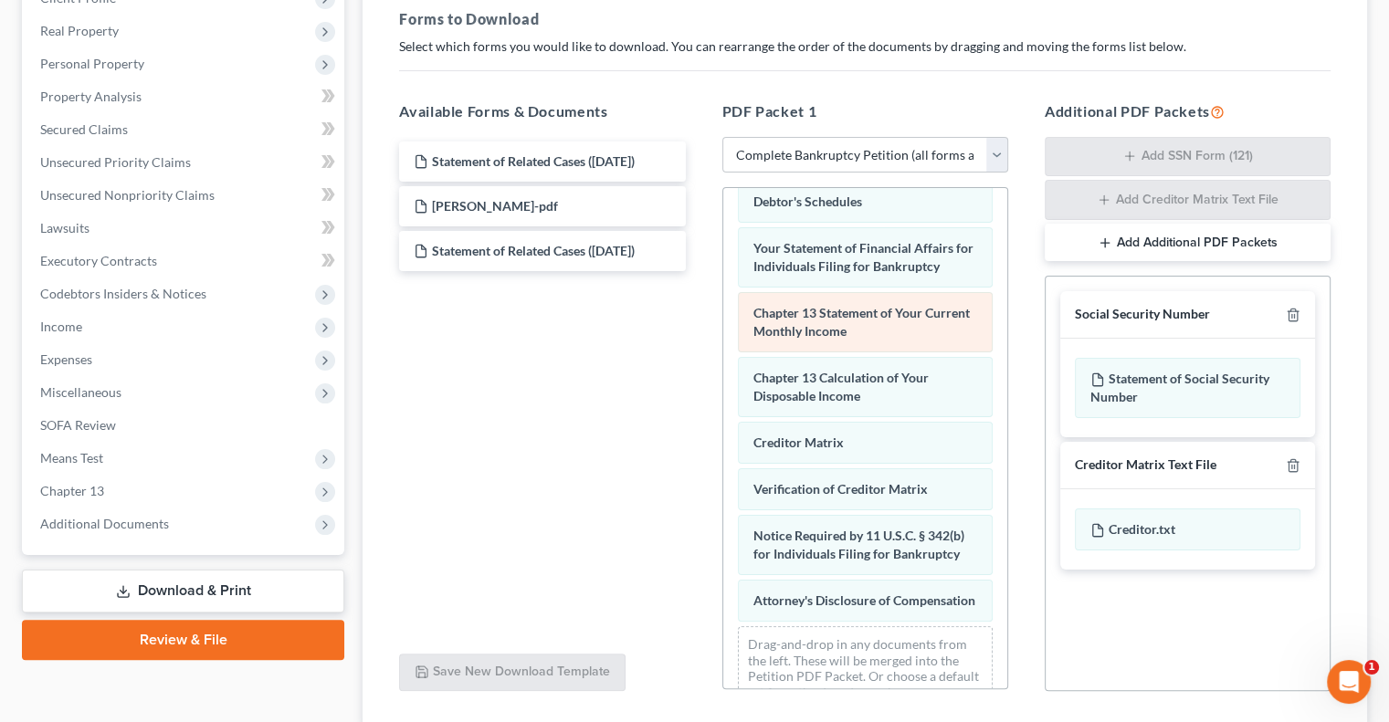
scroll to position [709, 0]
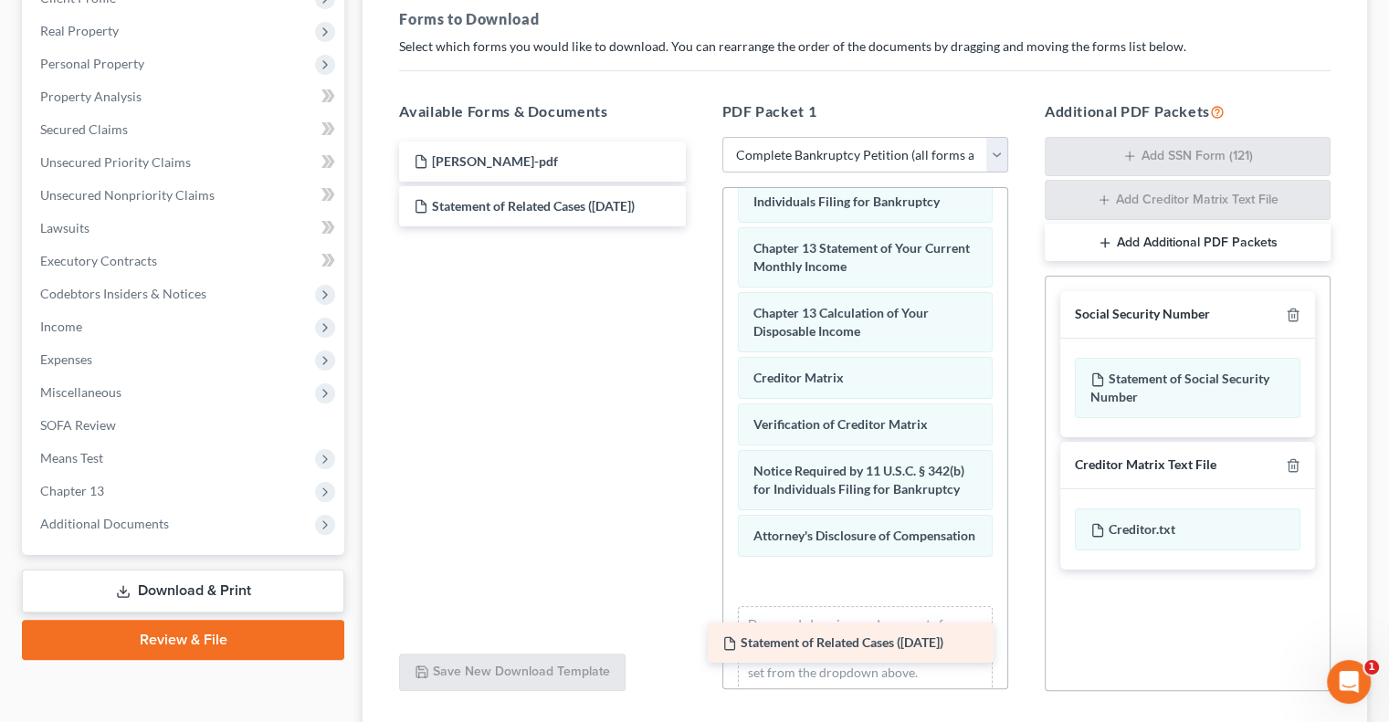
drag, startPoint x: 663, startPoint y: 168, endPoint x: 972, endPoint y: 651, distance: 573.3
click at [699, 226] on div "Statement of Related Cases (10/08/2025) Statement of Related Cases (10/08/2025)…" at bounding box center [541, 184] width 315 height 85
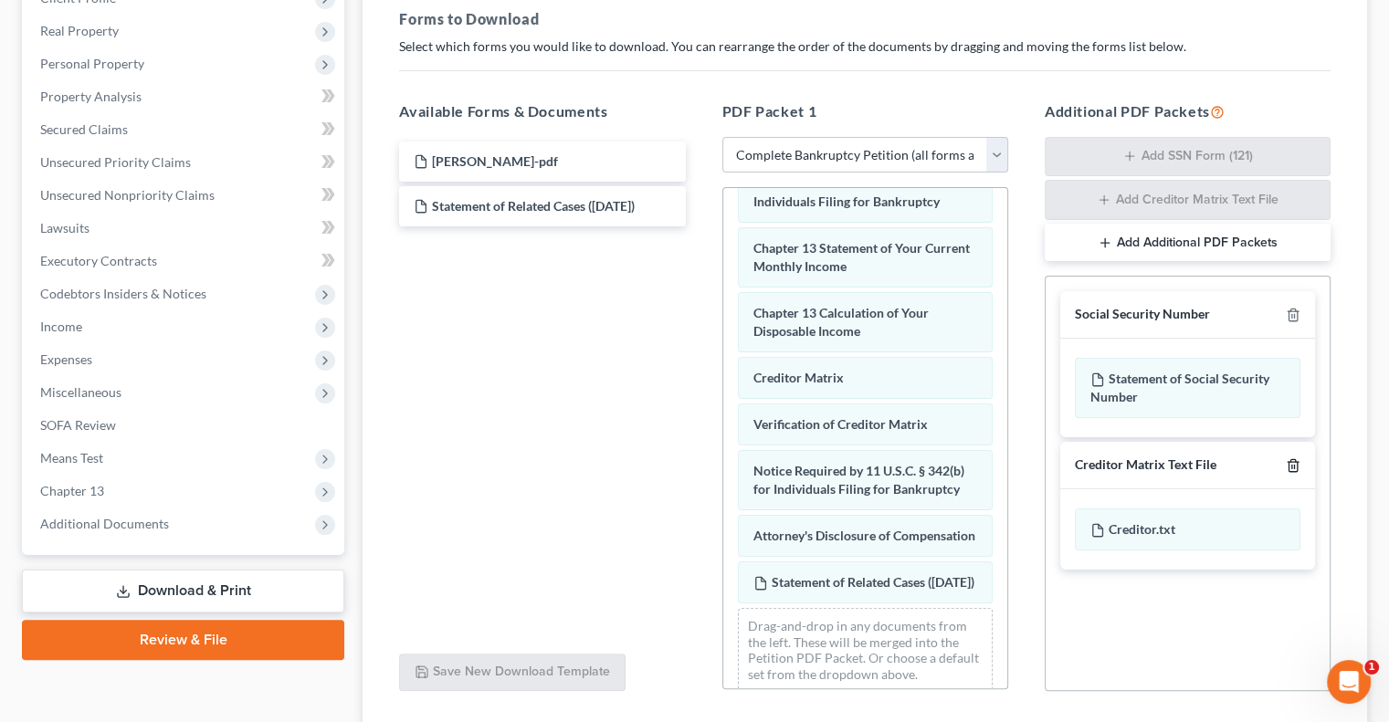
click at [1294, 465] on line "button" at bounding box center [1294, 467] width 0 height 4
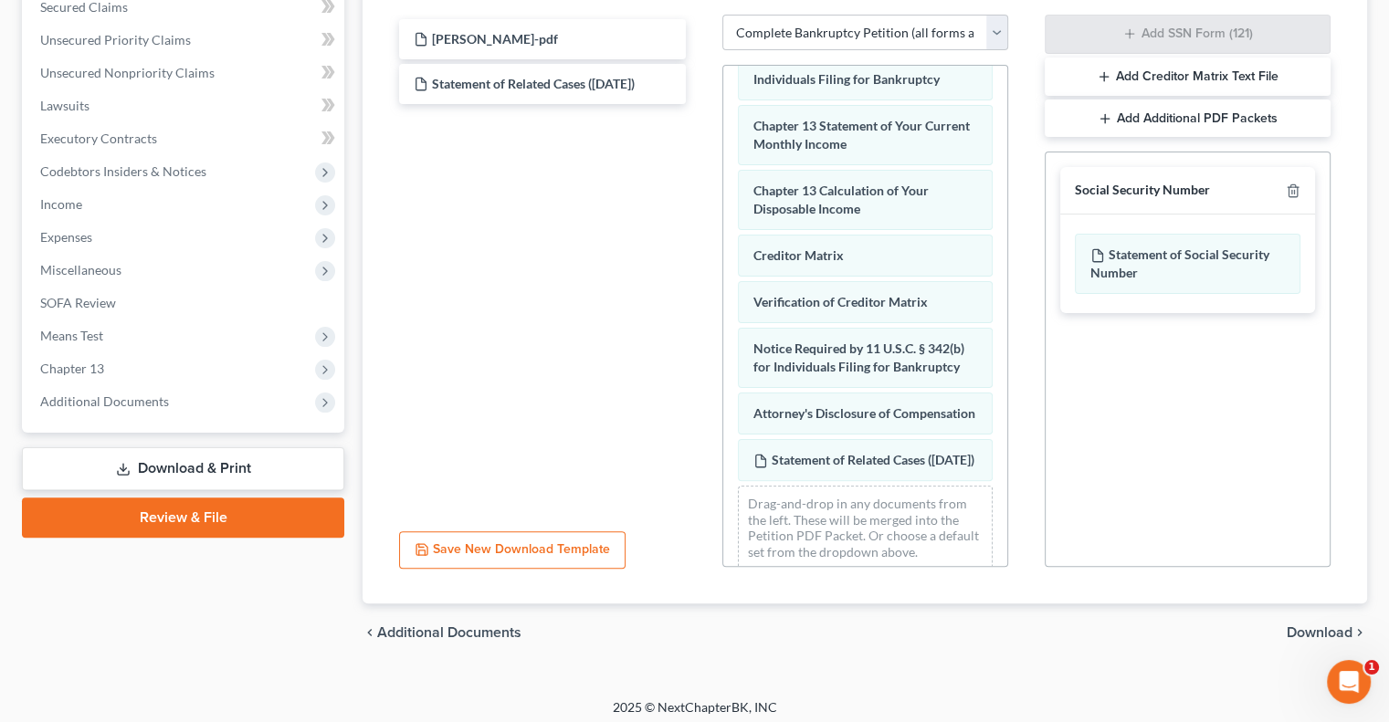
scroll to position [404, 0]
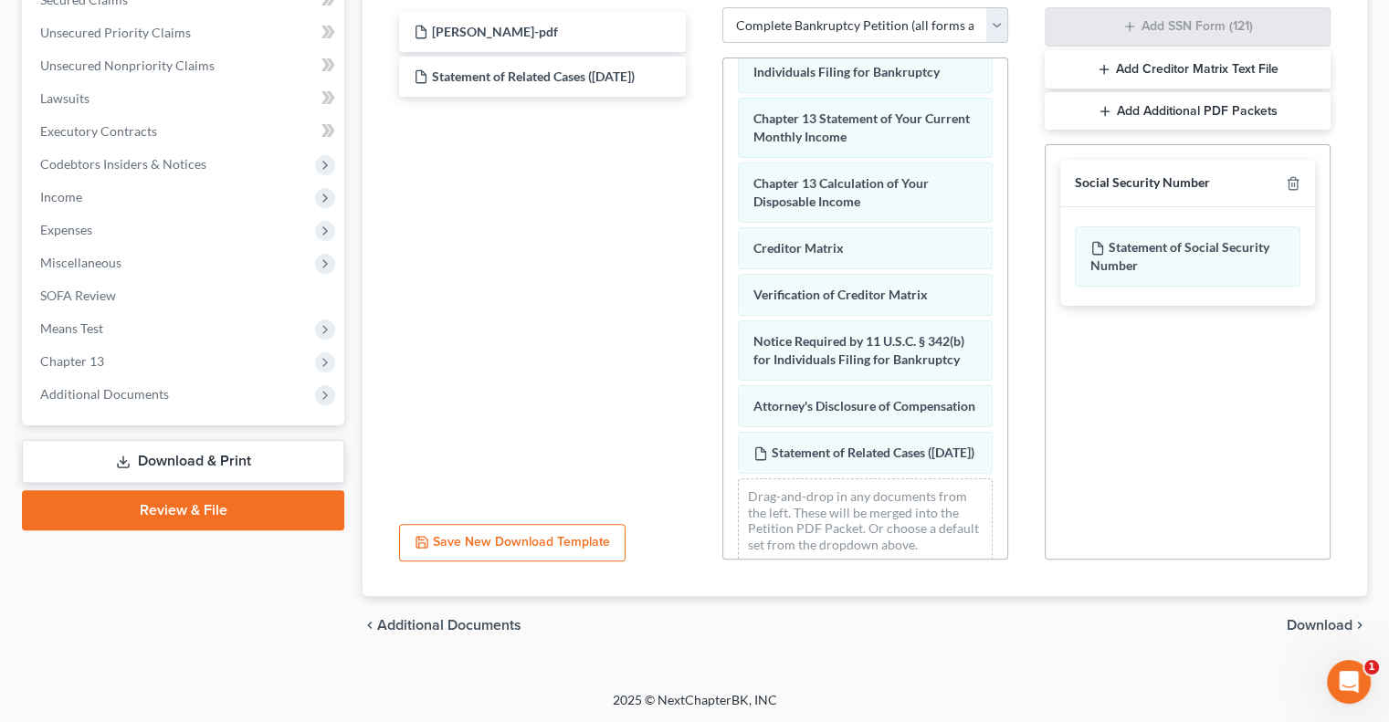
click at [1308, 629] on span "Download" at bounding box center [1320, 625] width 66 height 15
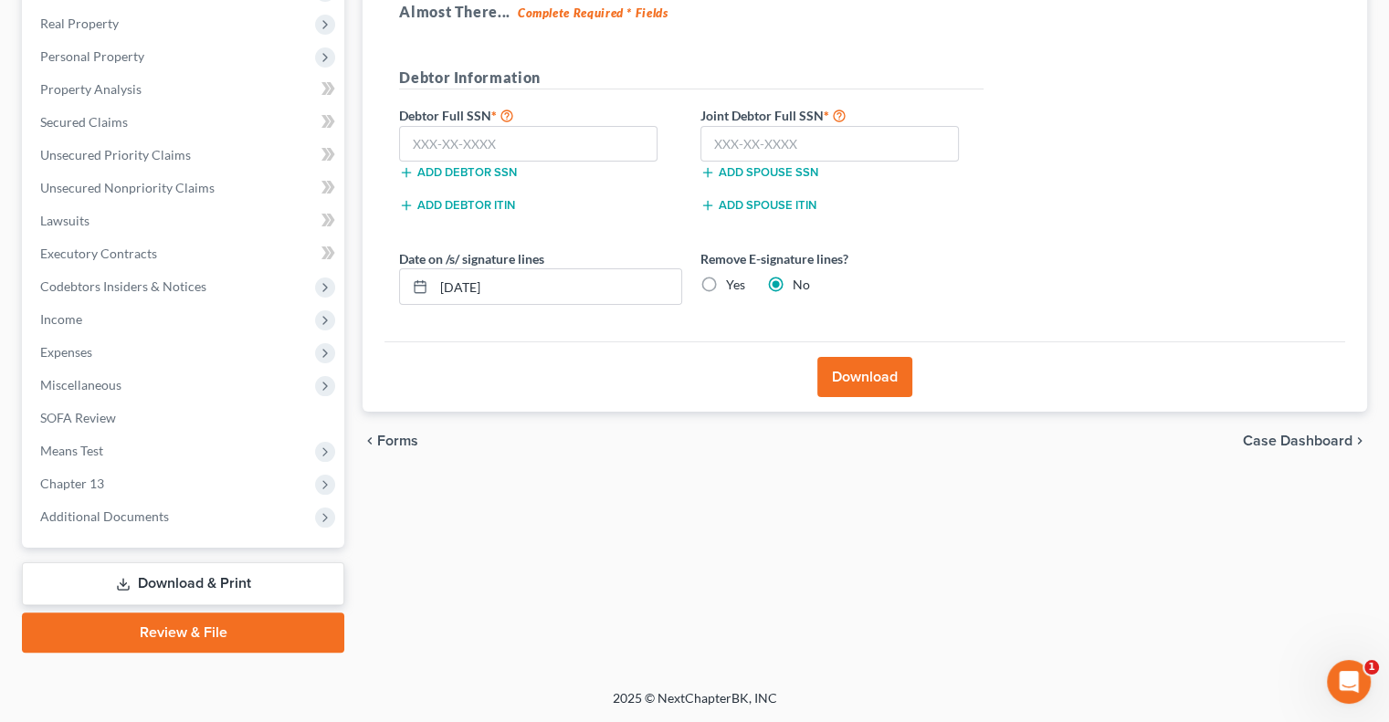
scroll to position [279, 0]
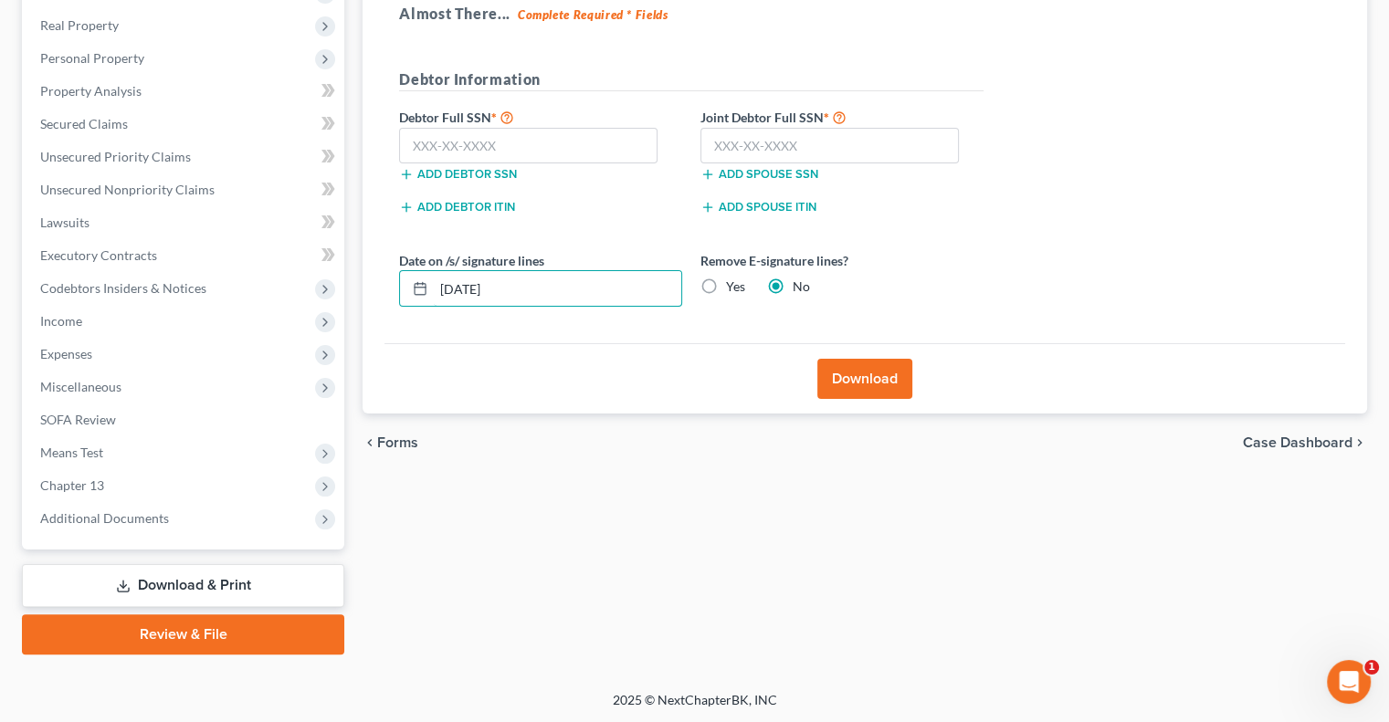
drag, startPoint x: 579, startPoint y: 294, endPoint x: 392, endPoint y: 308, distance: 187.7
click at [392, 308] on div "Date on /s/ signature lines 10/08/2025 Remove E-signature lines? Yes No" at bounding box center [691, 286] width 603 height 70
click at [726, 288] on label "Yes" at bounding box center [735, 287] width 19 height 18
click at [733, 288] on input "Yes" at bounding box center [739, 284] width 12 height 12
radio input "true"
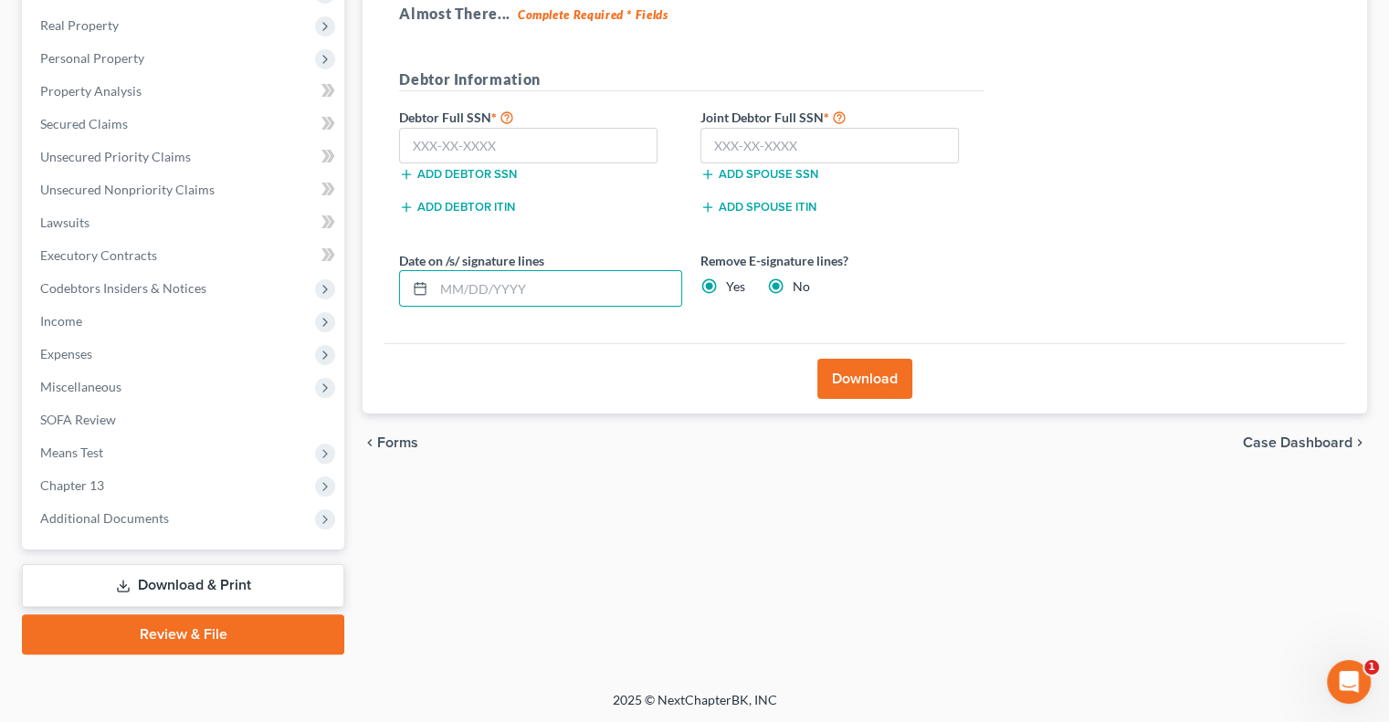
radio input "false"
click at [561, 143] on input "text" at bounding box center [528, 146] width 258 height 37
type input "281-78-0338"
click at [740, 141] on input "text" at bounding box center [829, 146] width 258 height 37
type input "301-86-7821"
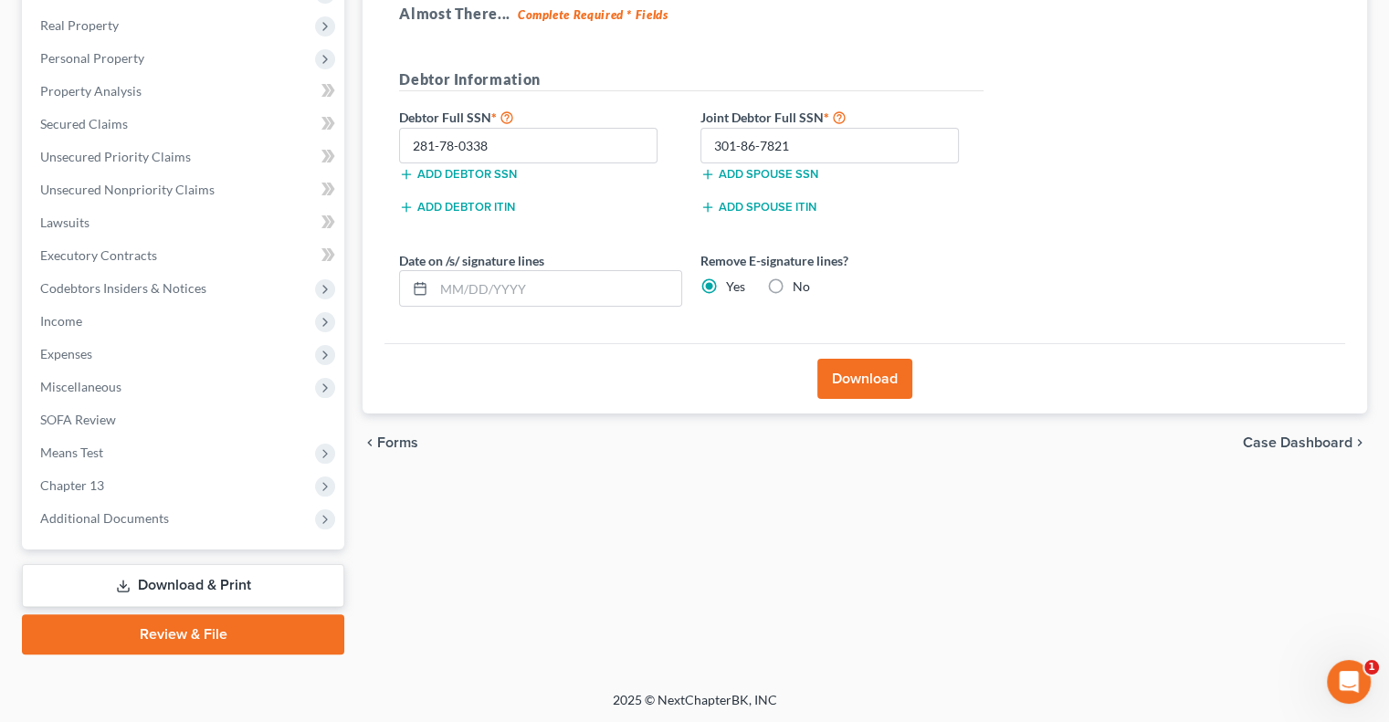
click at [850, 375] on button "Download" at bounding box center [864, 379] width 95 height 40
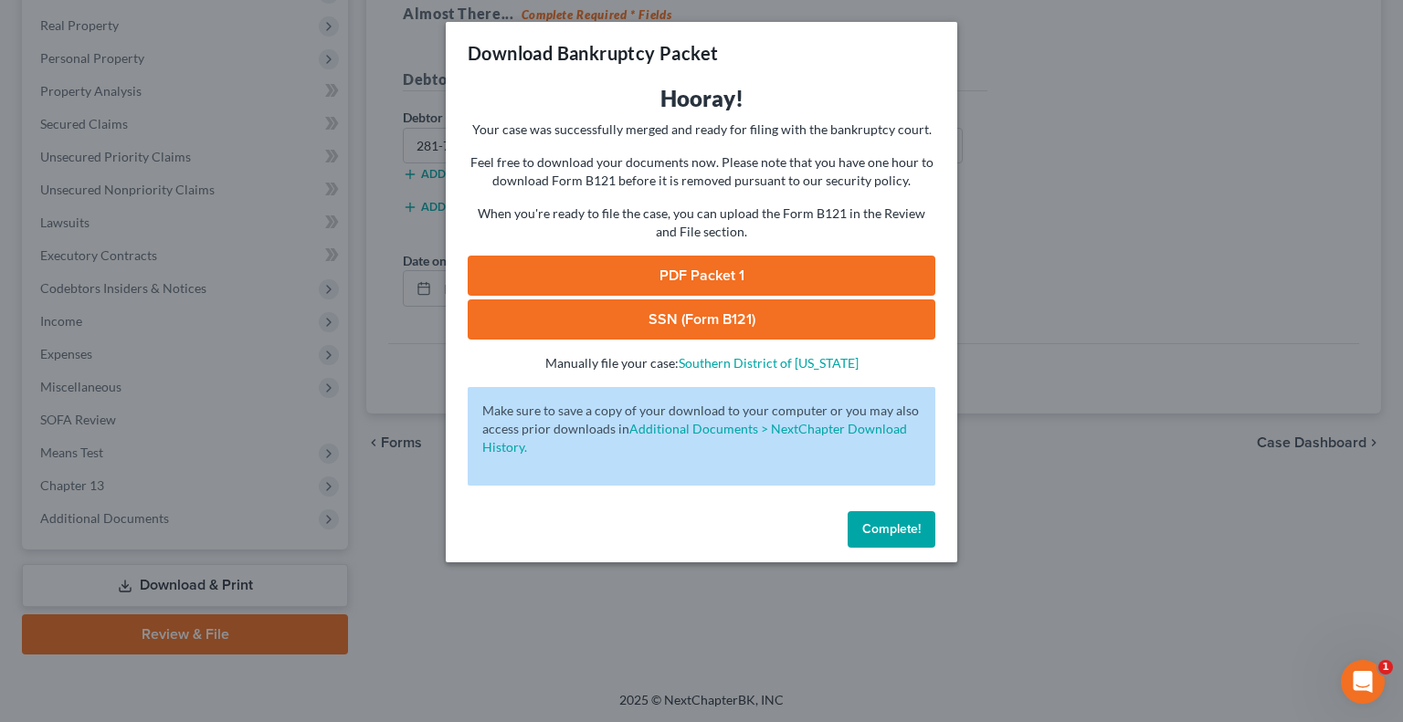
click at [749, 320] on link "SSN (Form B121)" at bounding box center [702, 320] width 468 height 40
click at [616, 266] on link "PDF Packet 1" at bounding box center [702, 276] width 468 height 40
click at [896, 512] on button "Complete!" at bounding box center [891, 529] width 88 height 37
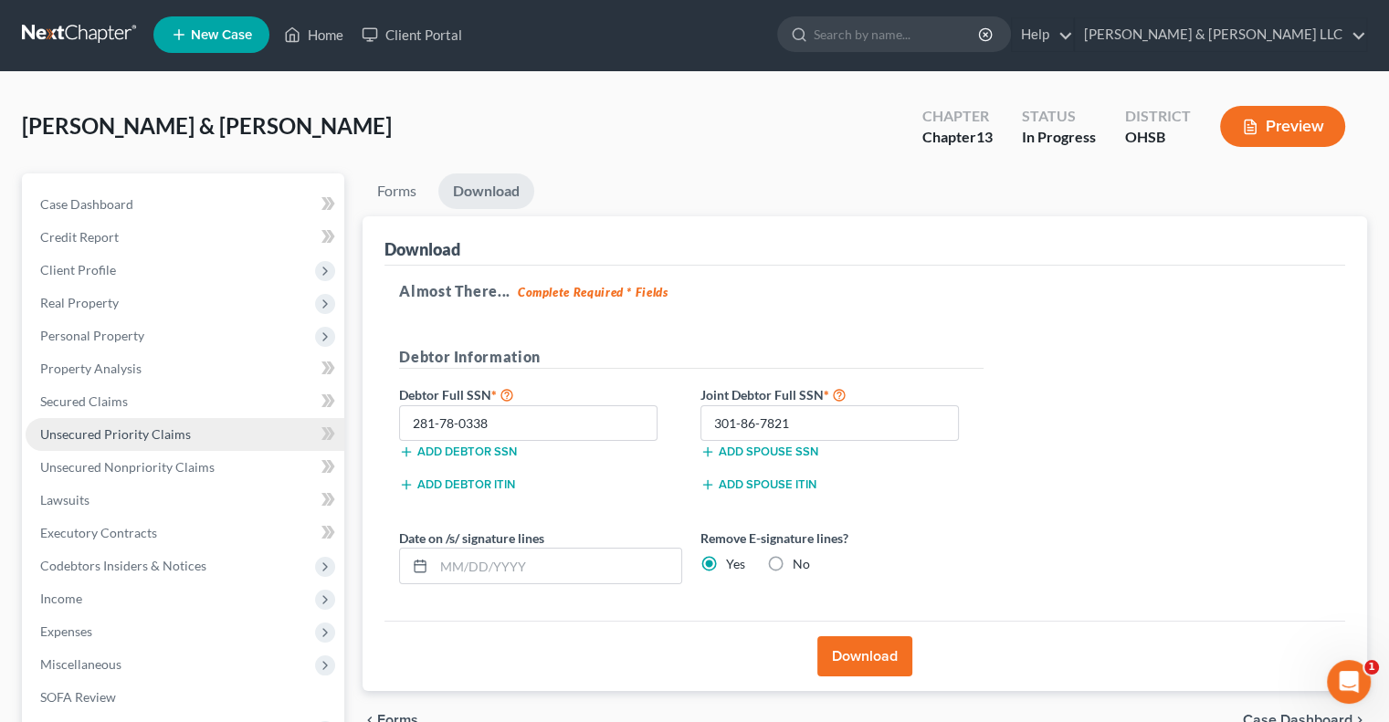
scroll to position [0, 0]
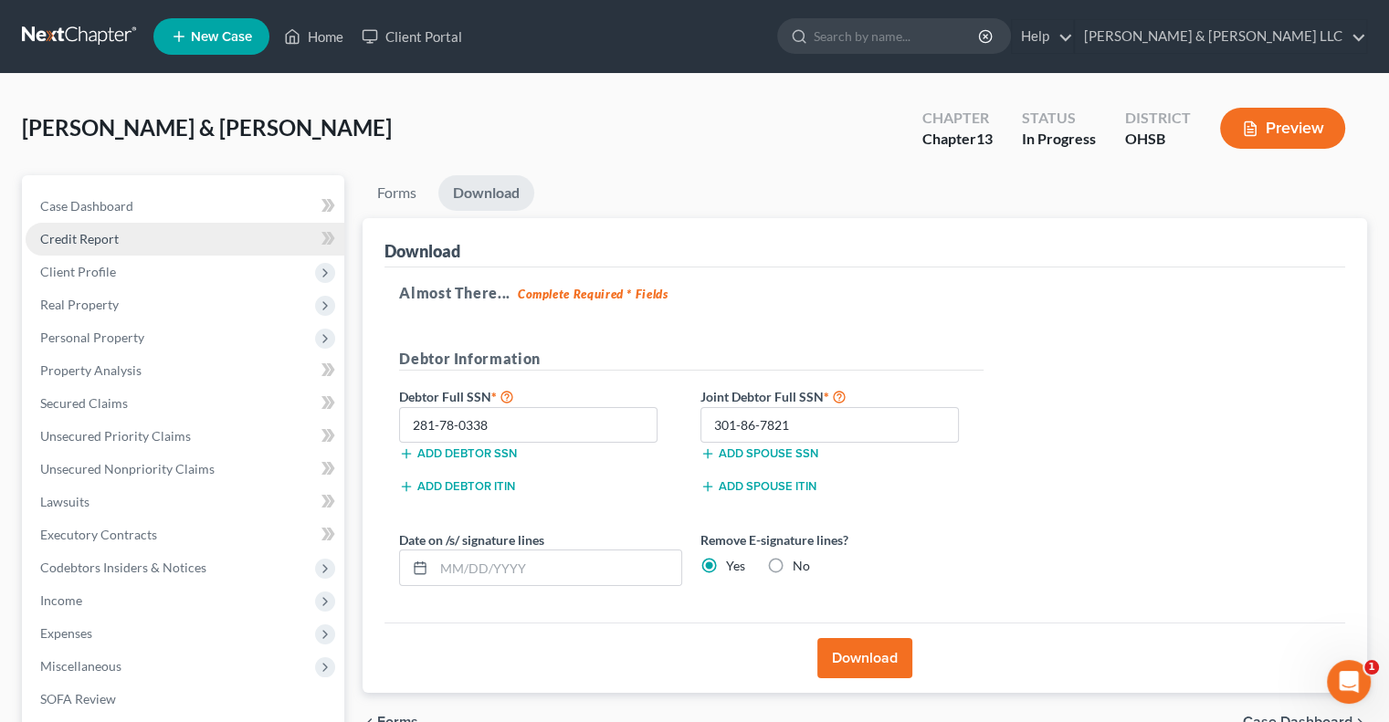
click at [100, 235] on span "Credit Report" at bounding box center [79, 239] width 79 height 16
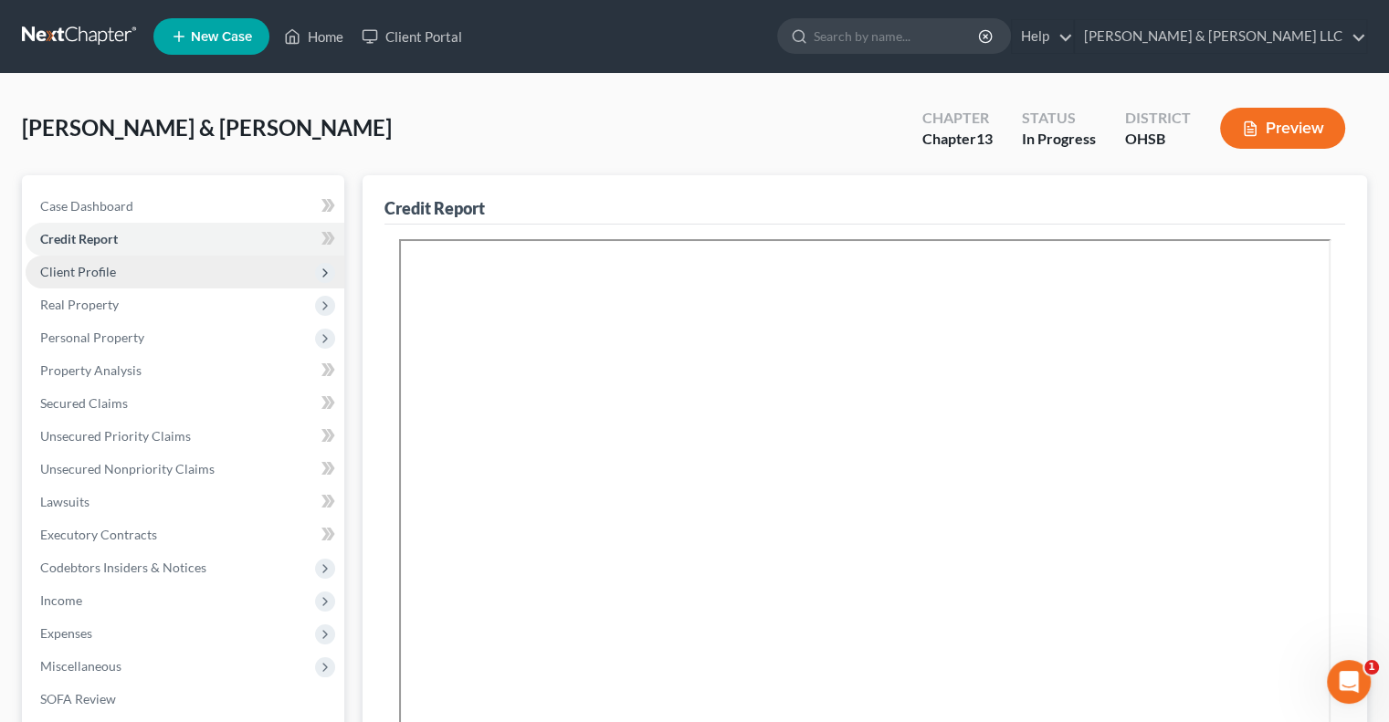
click at [110, 270] on span "Client Profile" at bounding box center [78, 272] width 76 height 16
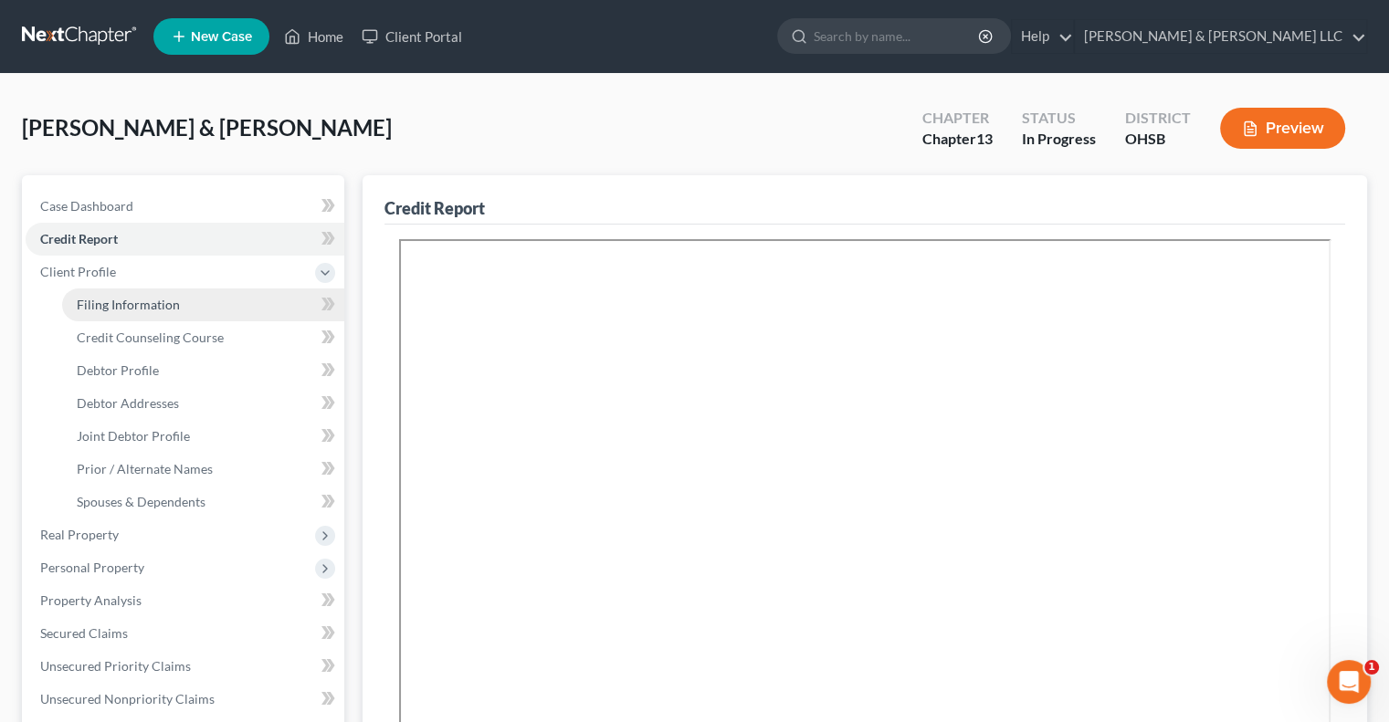
click at [132, 317] on link "Filing Information" at bounding box center [203, 305] width 282 height 33
select select "1"
select select "3"
select select "62"
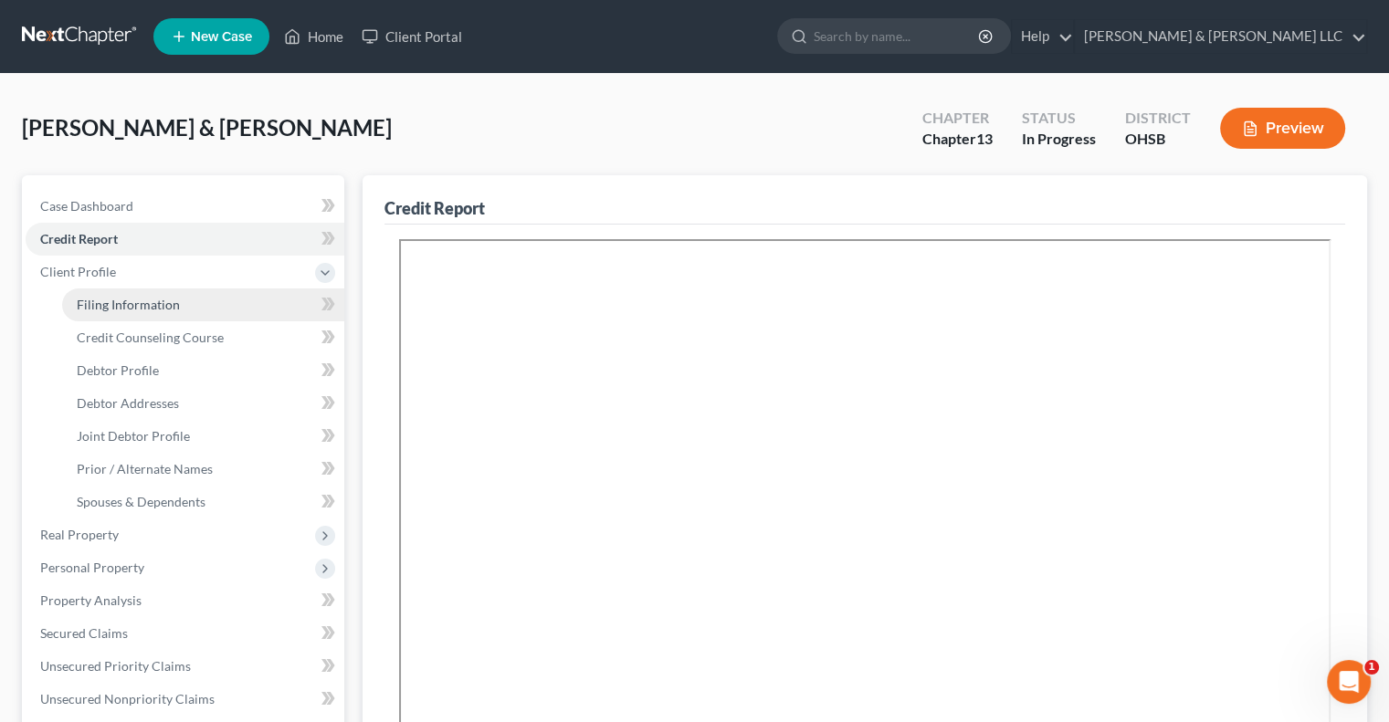
select select "0"
select select "36"
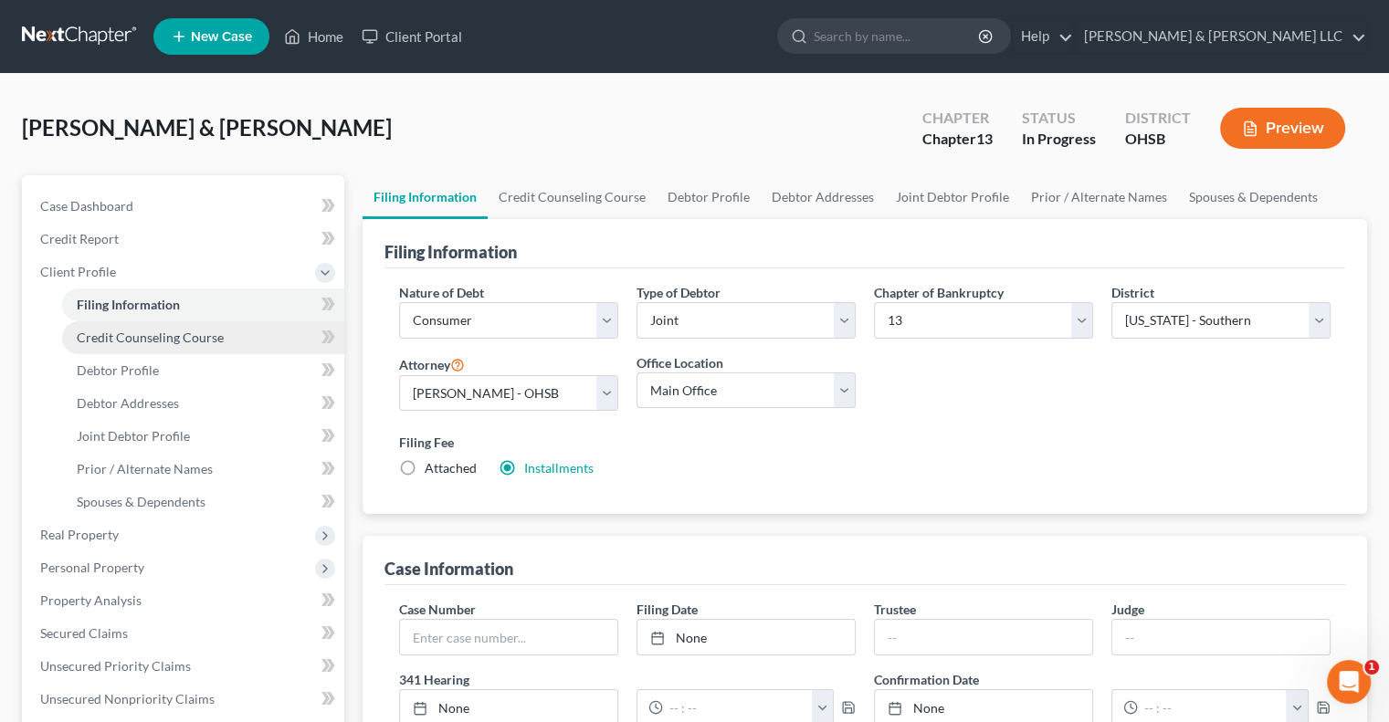
click at [141, 335] on span "Credit Counseling Course" at bounding box center [150, 338] width 147 height 16
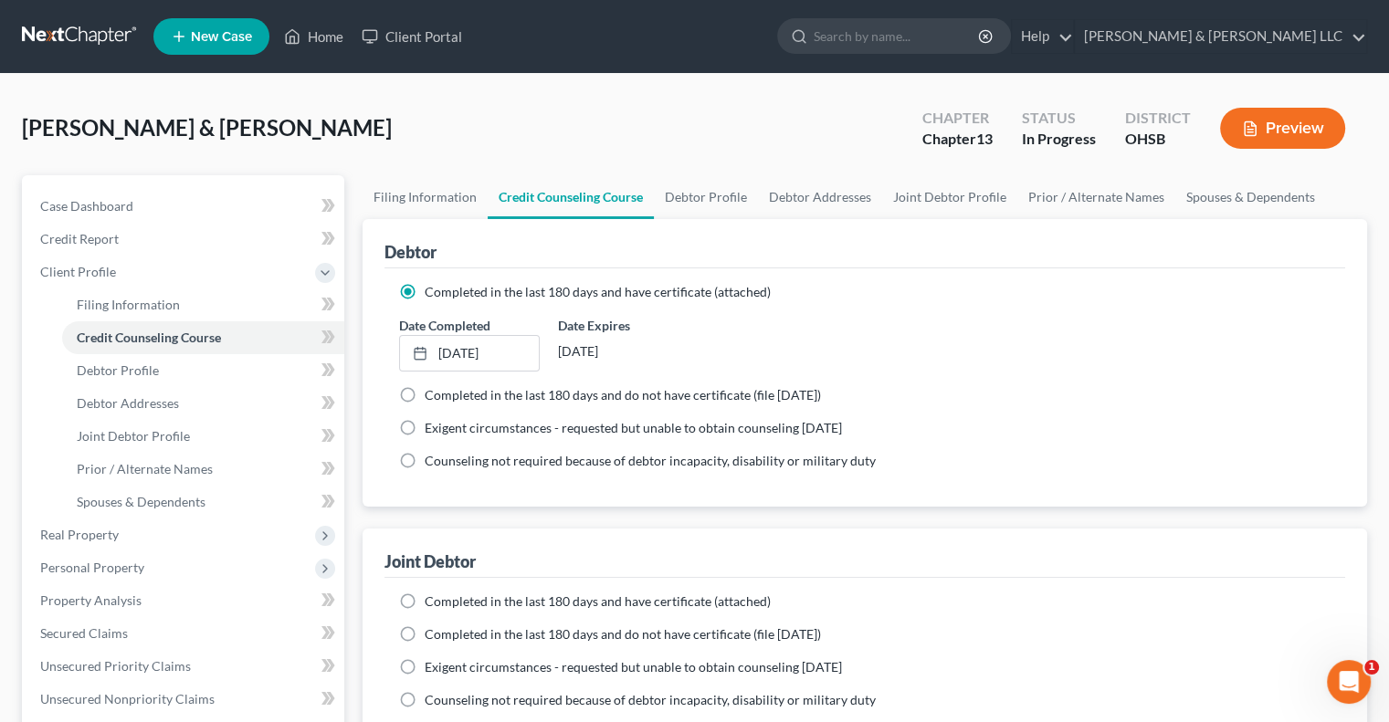
scroll to position [91, 0]
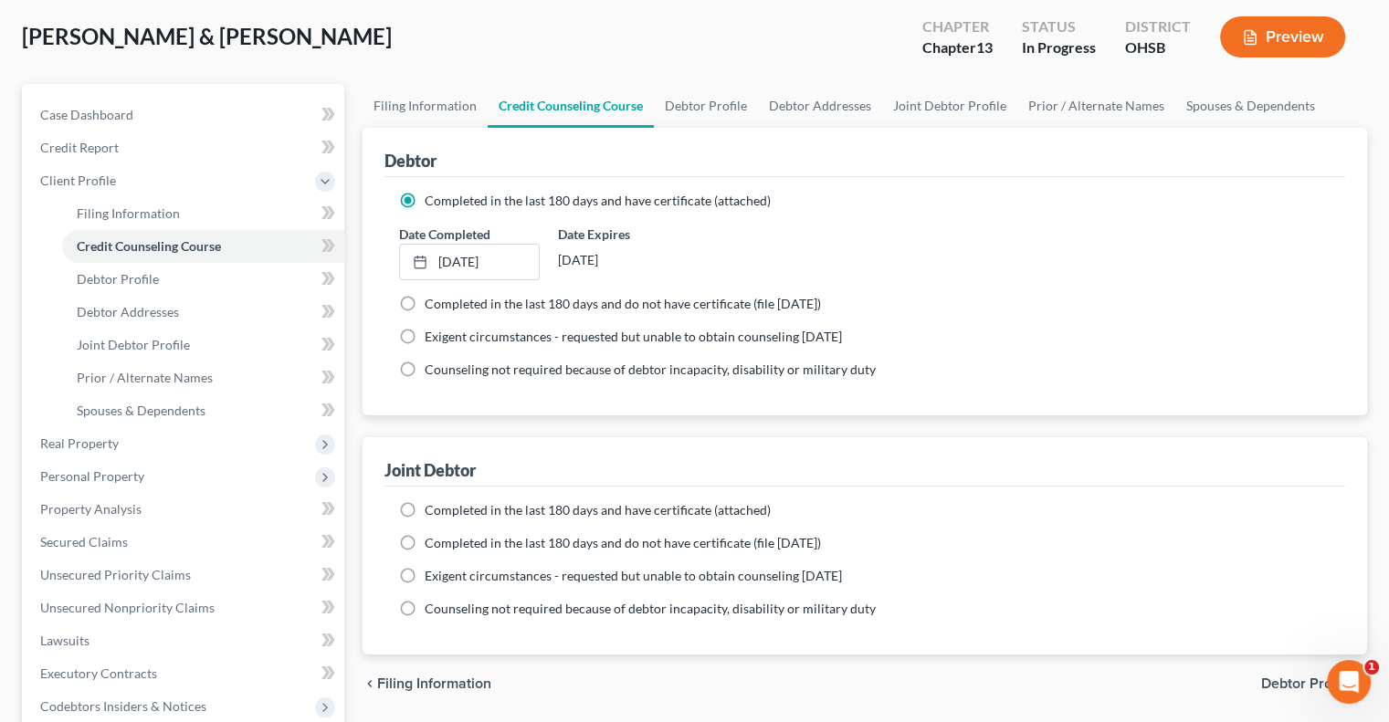
click at [425, 507] on label "Completed in the last 180 days and have certificate (attached)" at bounding box center [598, 510] width 346 height 18
click at [432, 507] on input "Completed in the last 180 days and have certificate (attached)" at bounding box center [438, 507] width 12 height 12
radio input "true"
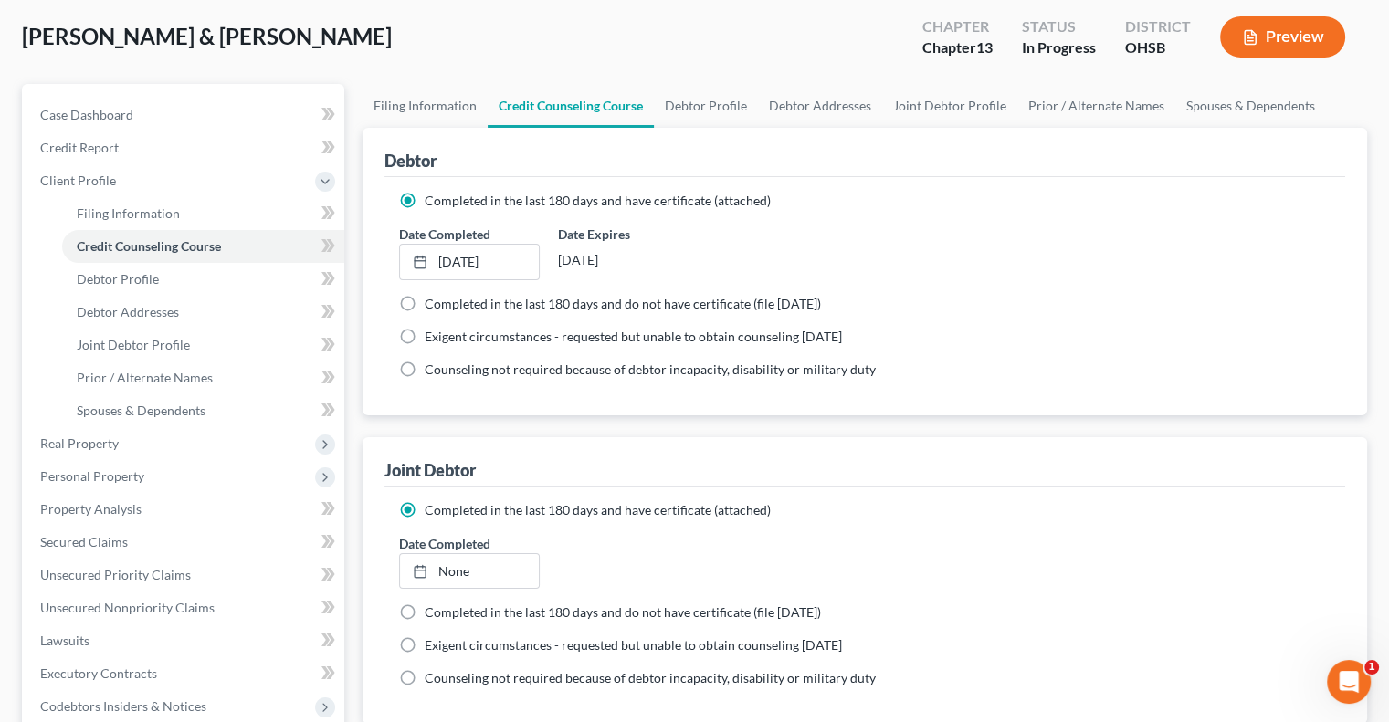
click at [425, 507] on label "Completed in the last 180 days and have certificate (attached)" at bounding box center [598, 510] width 346 height 18
click at [432, 507] on input "Completed in the last 180 days and have certificate (attached)" at bounding box center [438, 507] width 12 height 12
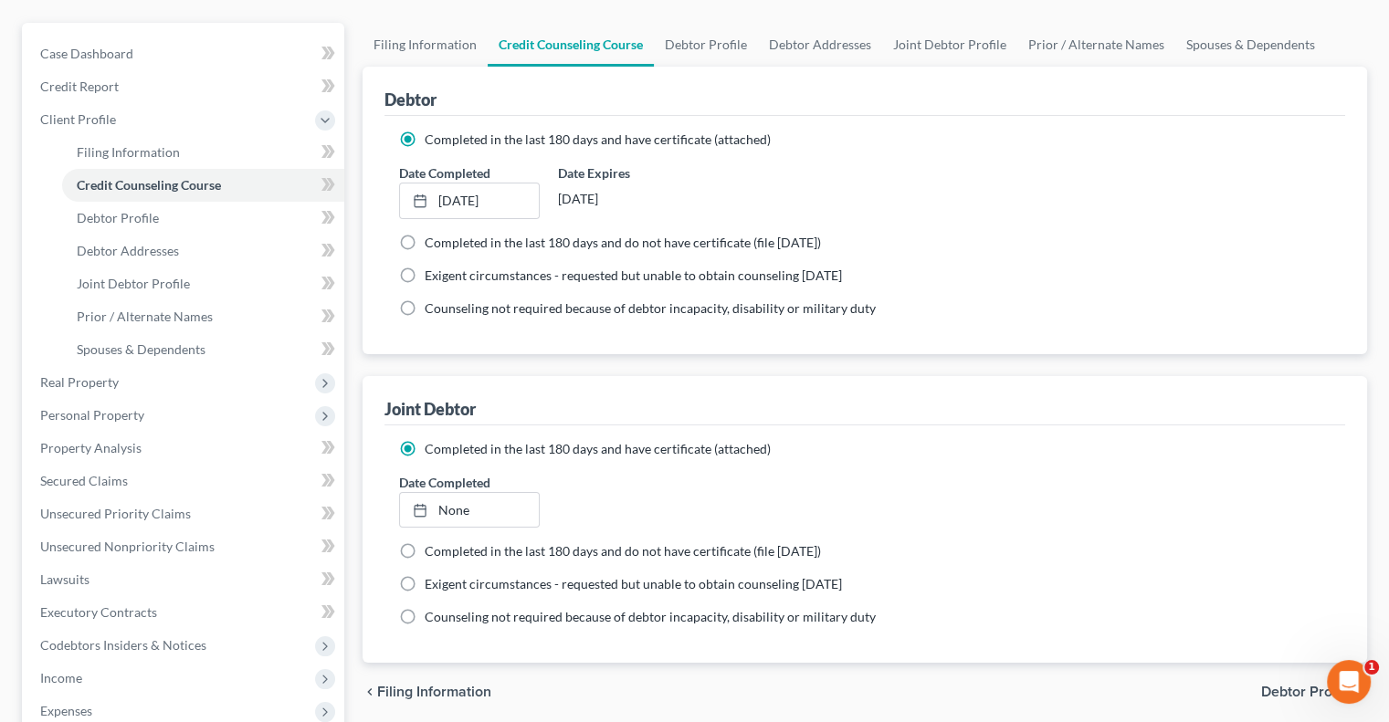
scroll to position [274, 0]
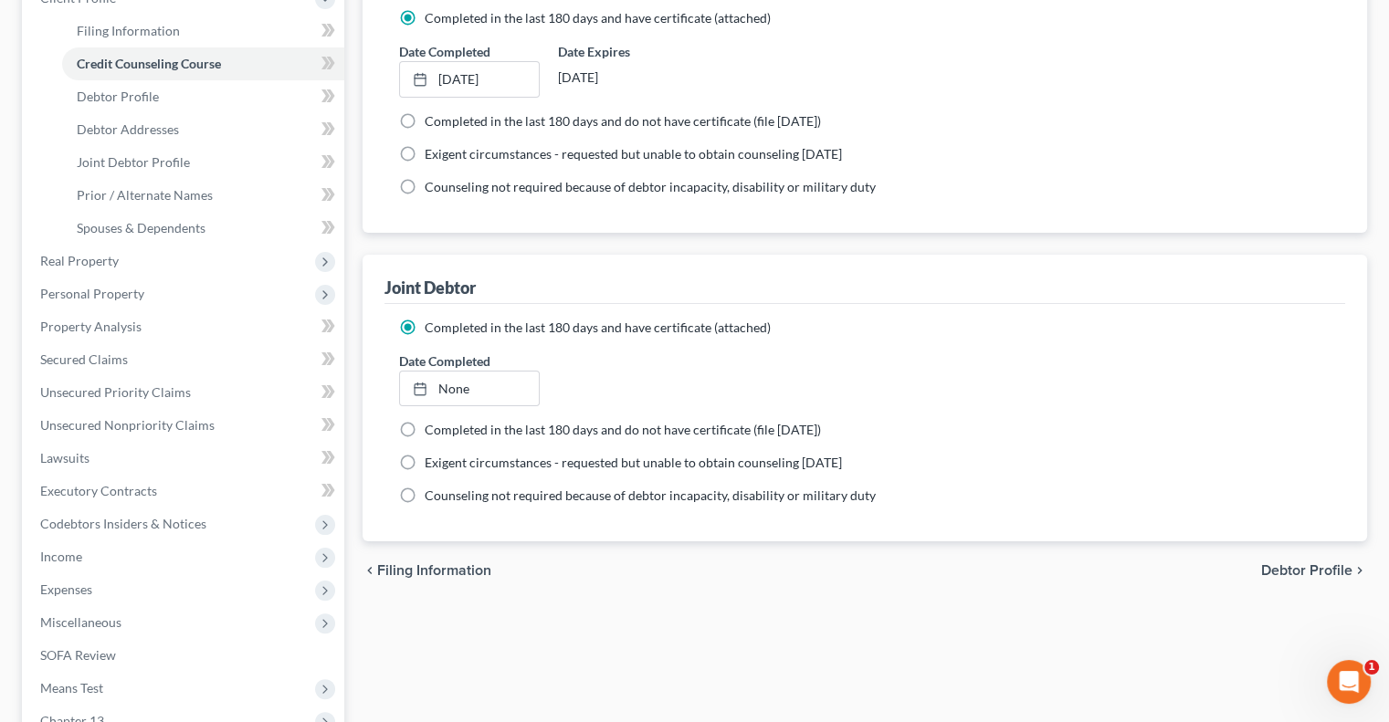
click at [425, 328] on label "Completed in the last 180 days and have certificate (attached)" at bounding box center [598, 328] width 346 height 18
click at [432, 328] on input "Completed in the last 180 days and have certificate (attached)" at bounding box center [438, 325] width 12 height 12
click at [500, 328] on span "Completed in the last 180 days and have certificate (attached)" at bounding box center [598, 328] width 346 height 16
click at [444, 328] on input "Completed in the last 180 days and have certificate (attached)" at bounding box center [438, 325] width 12 height 12
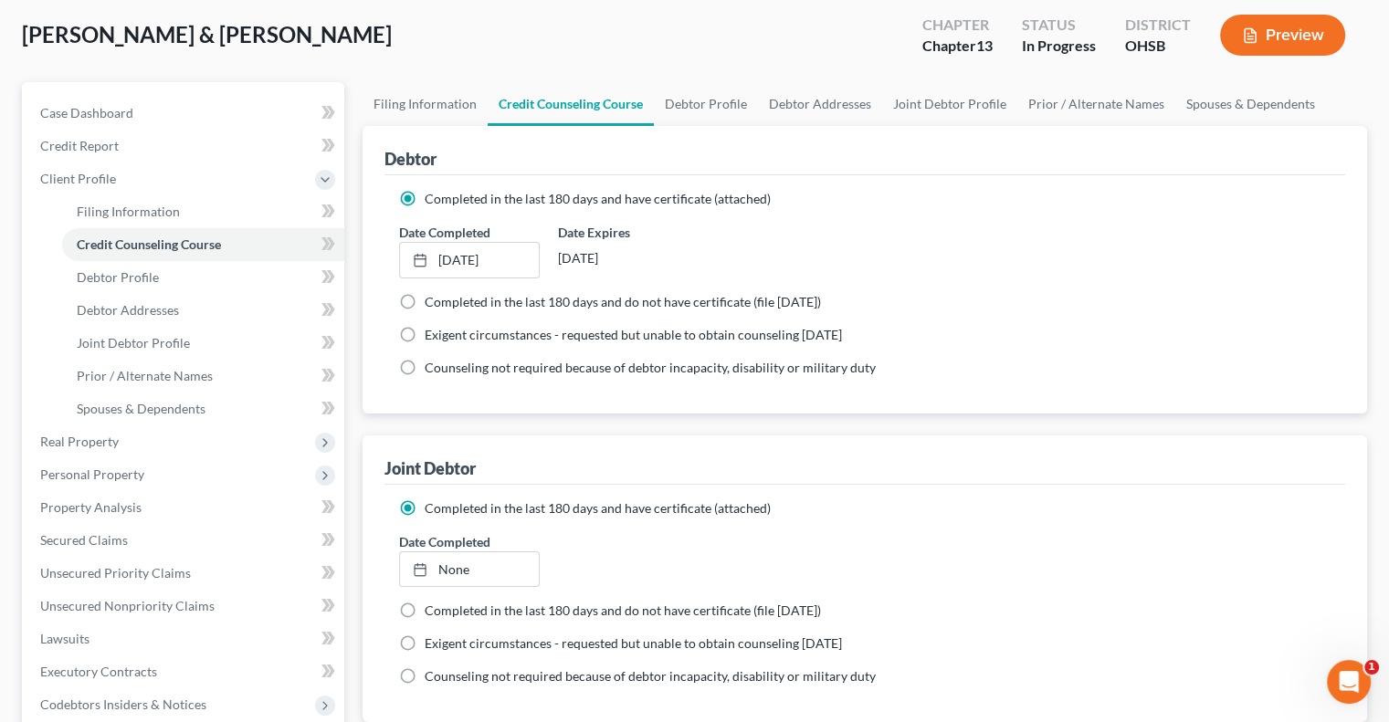
scroll to position [91, 0]
click at [425, 613] on label "Completed in the last 180 days and do not have certificate (file within 14 days)" at bounding box center [623, 613] width 396 height 18
click at [432, 613] on input "Completed in the last 180 days and do not have certificate (file within 14 days)" at bounding box center [438, 610] width 12 height 12
radio input "true"
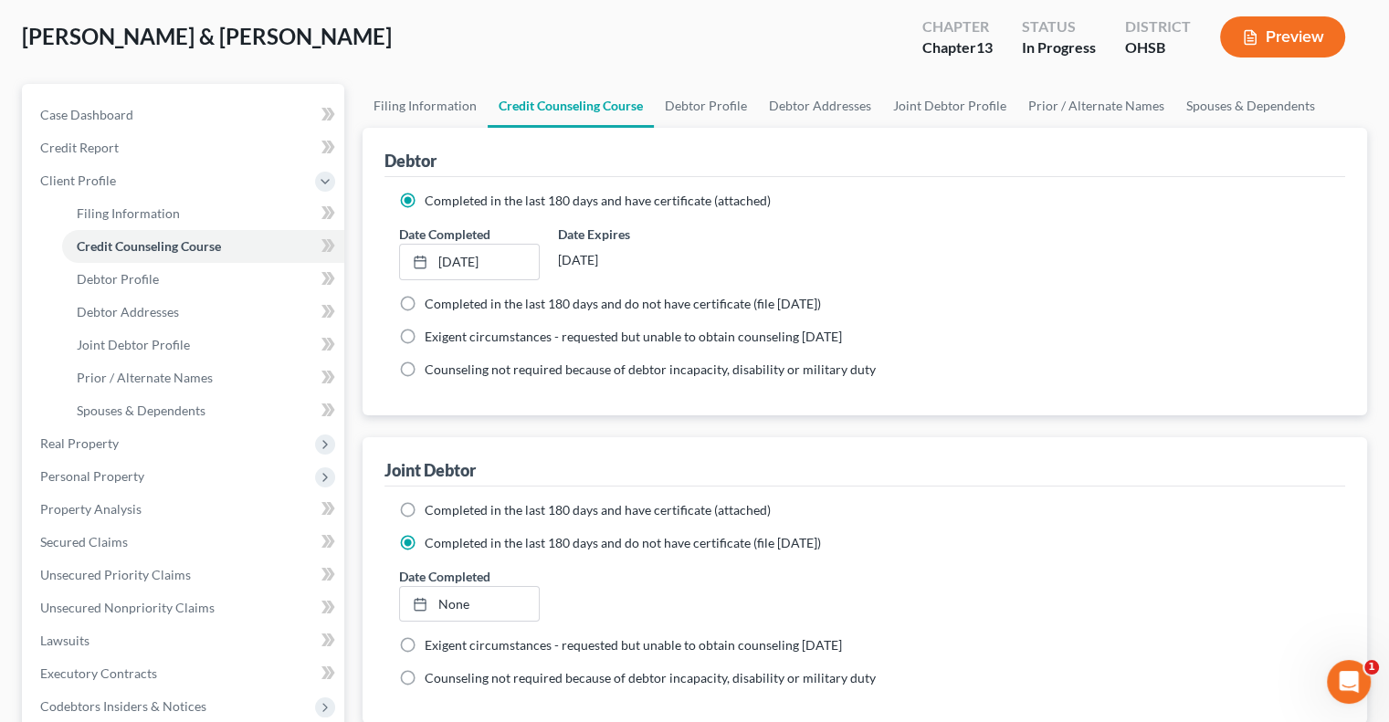
click at [425, 509] on label "Completed in the last 180 days and have certificate (attached)" at bounding box center [598, 510] width 346 height 18
click at [432, 509] on input "Completed in the last 180 days and have certificate (attached)" at bounding box center [438, 507] width 12 height 12
radio input "true"
radio input "false"
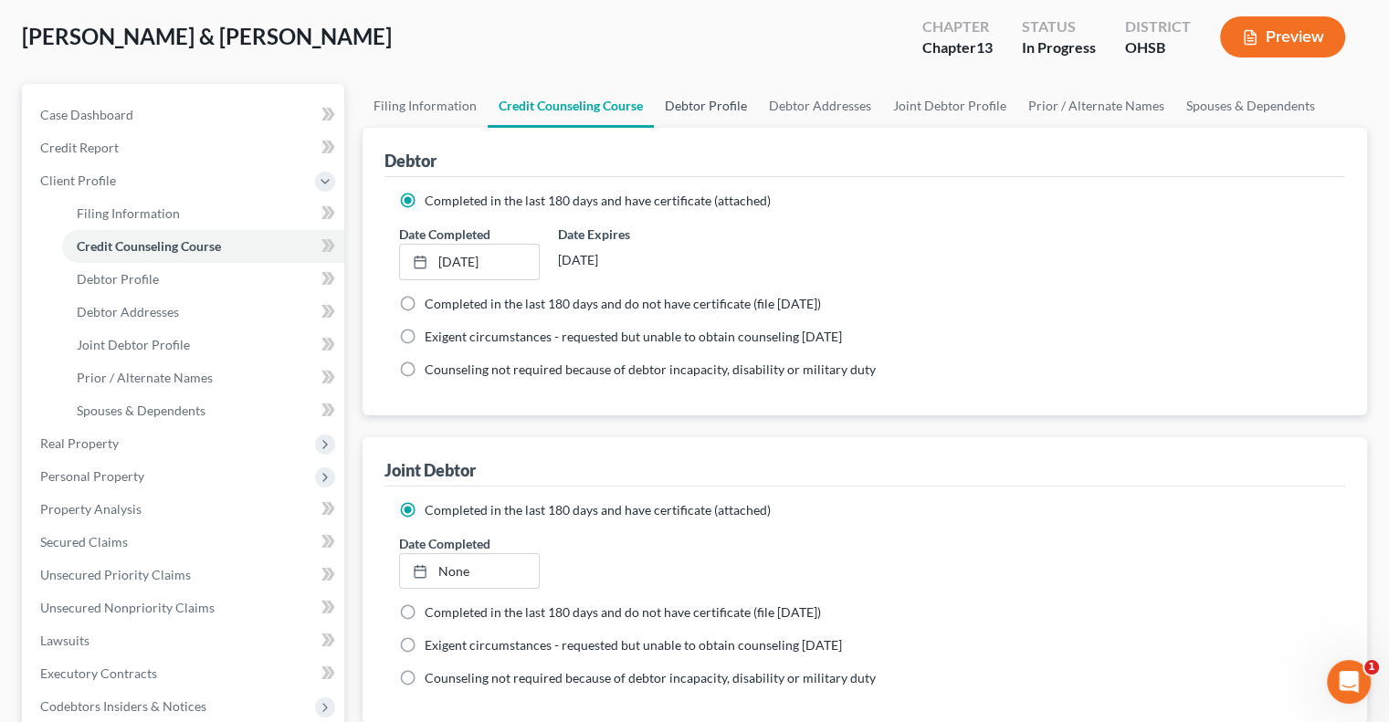
click at [704, 112] on link "Debtor Profile" at bounding box center [706, 106] width 104 height 44
select select "1"
select select "4"
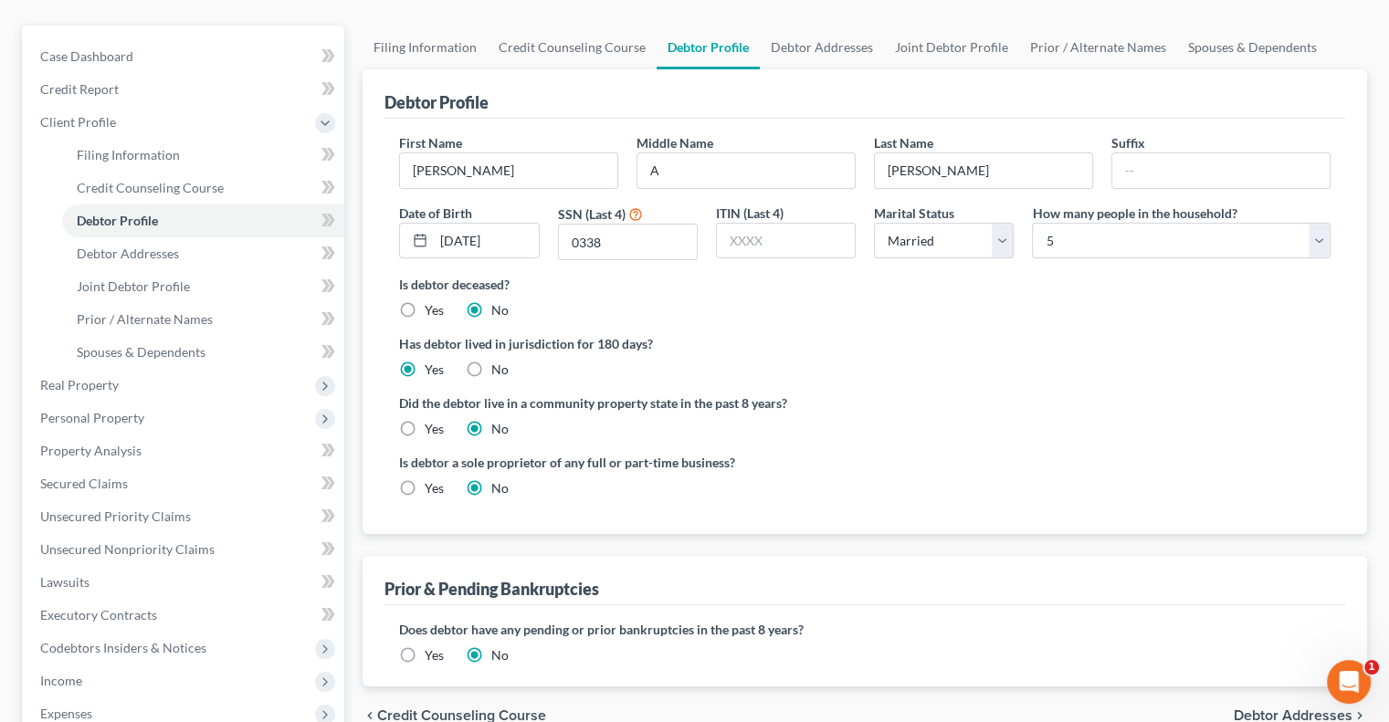
scroll to position [183, 0]
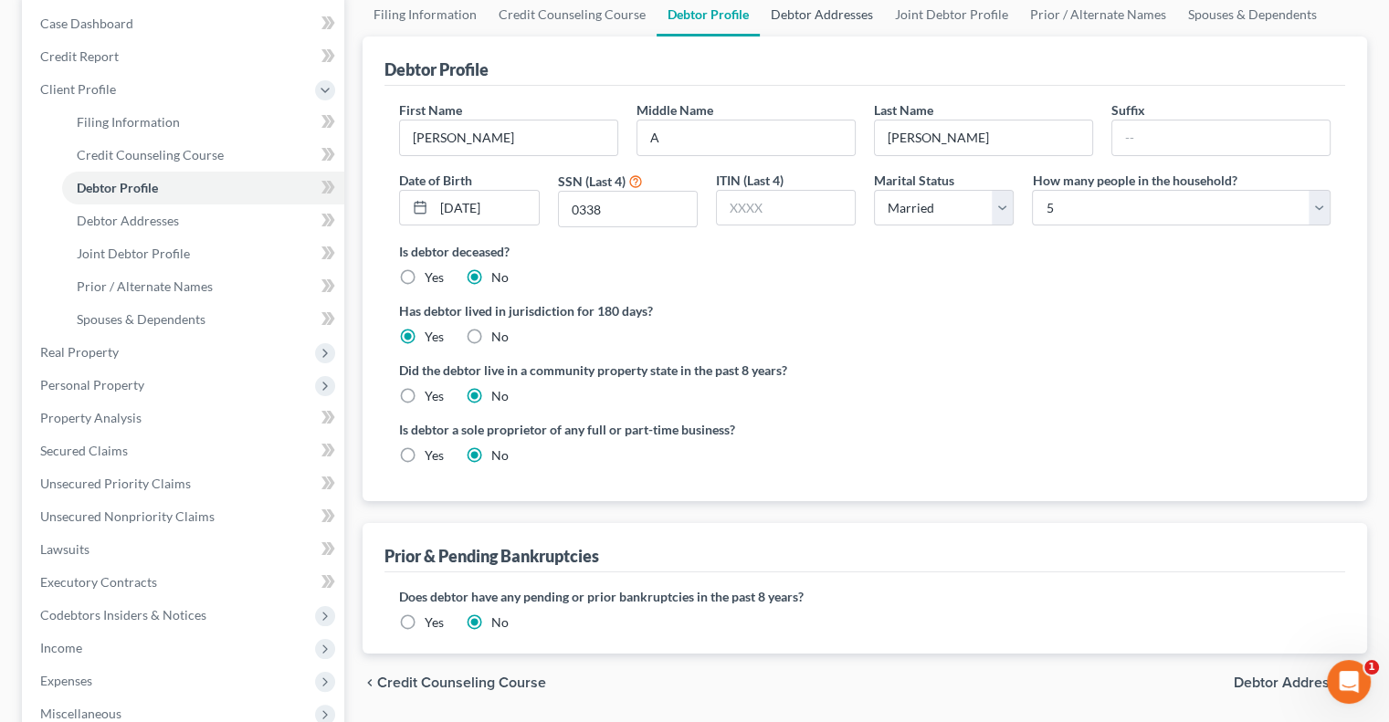
click at [830, 5] on link "Debtor Addresses" at bounding box center [822, 15] width 124 height 44
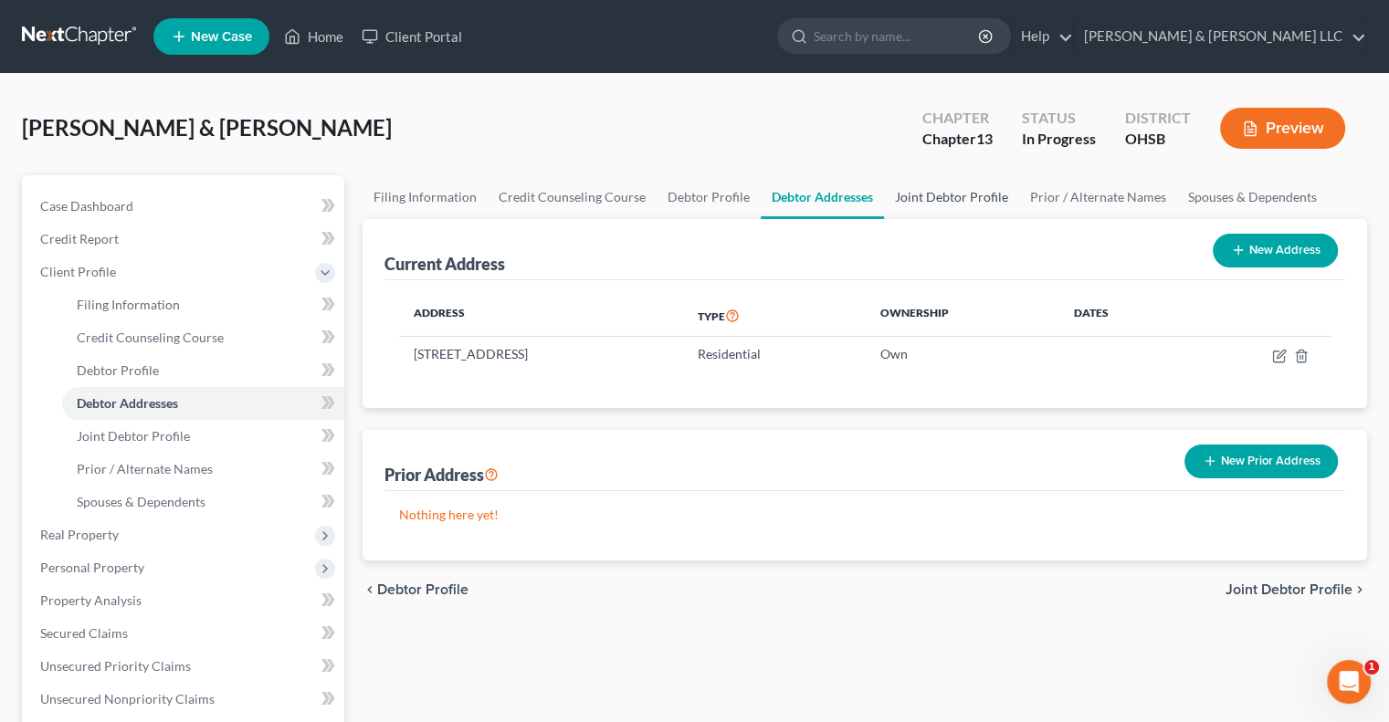
click at [941, 209] on link "Joint Debtor Profile" at bounding box center [951, 197] width 135 height 44
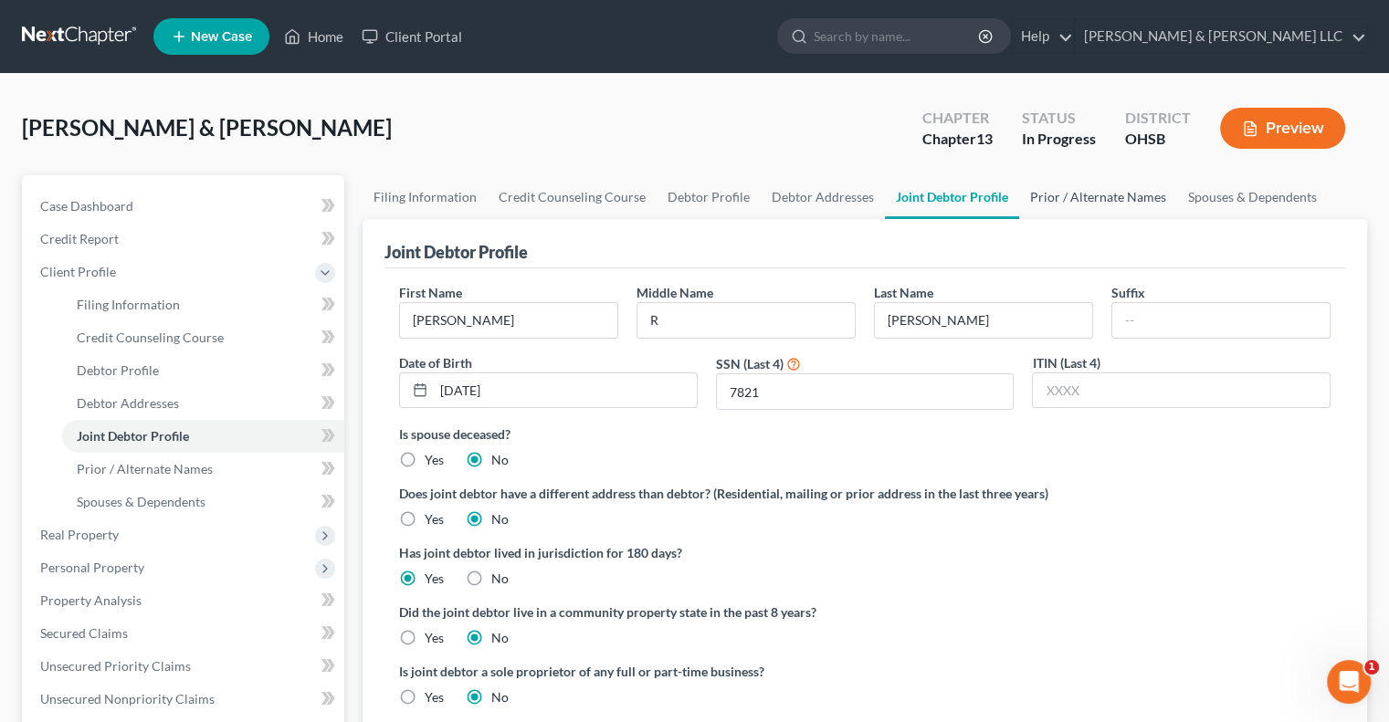
click at [1068, 200] on link "Prior / Alternate Names" at bounding box center [1098, 197] width 158 height 44
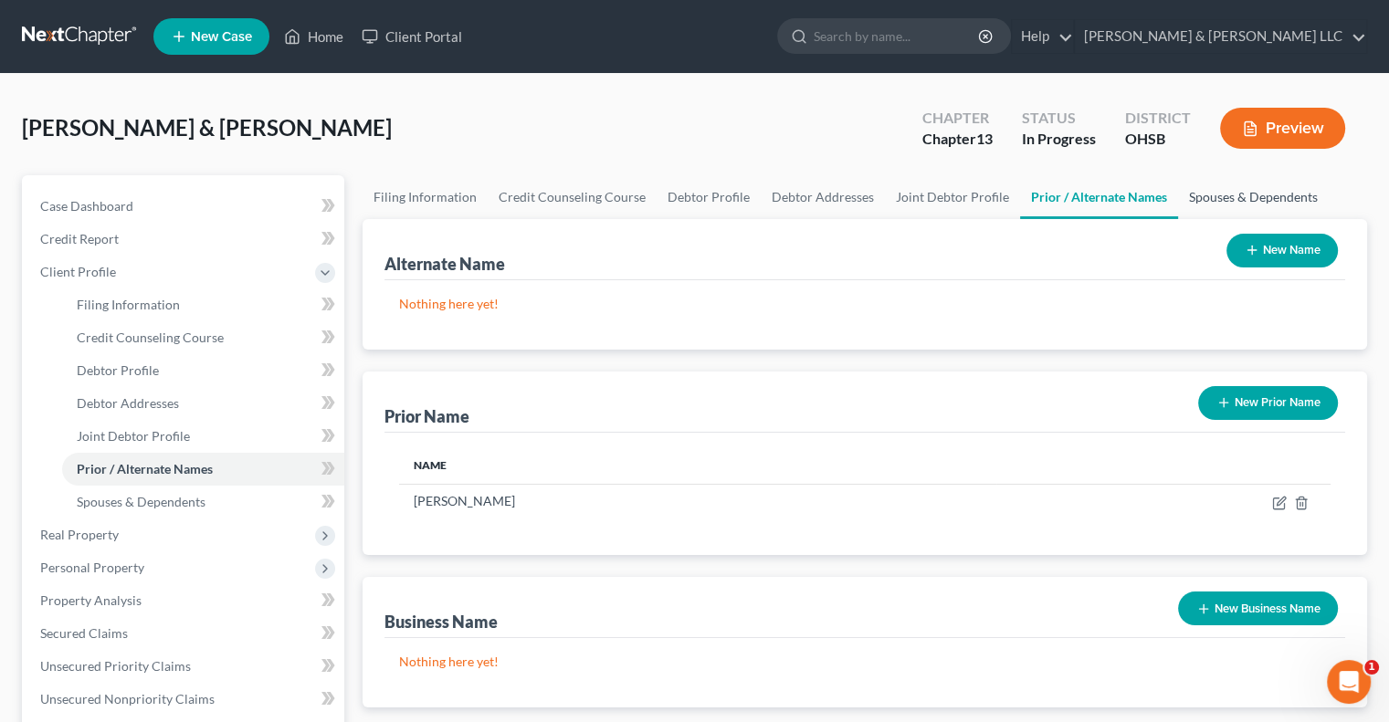
click at [1240, 193] on link "Spouses & Dependents" at bounding box center [1253, 197] width 151 height 44
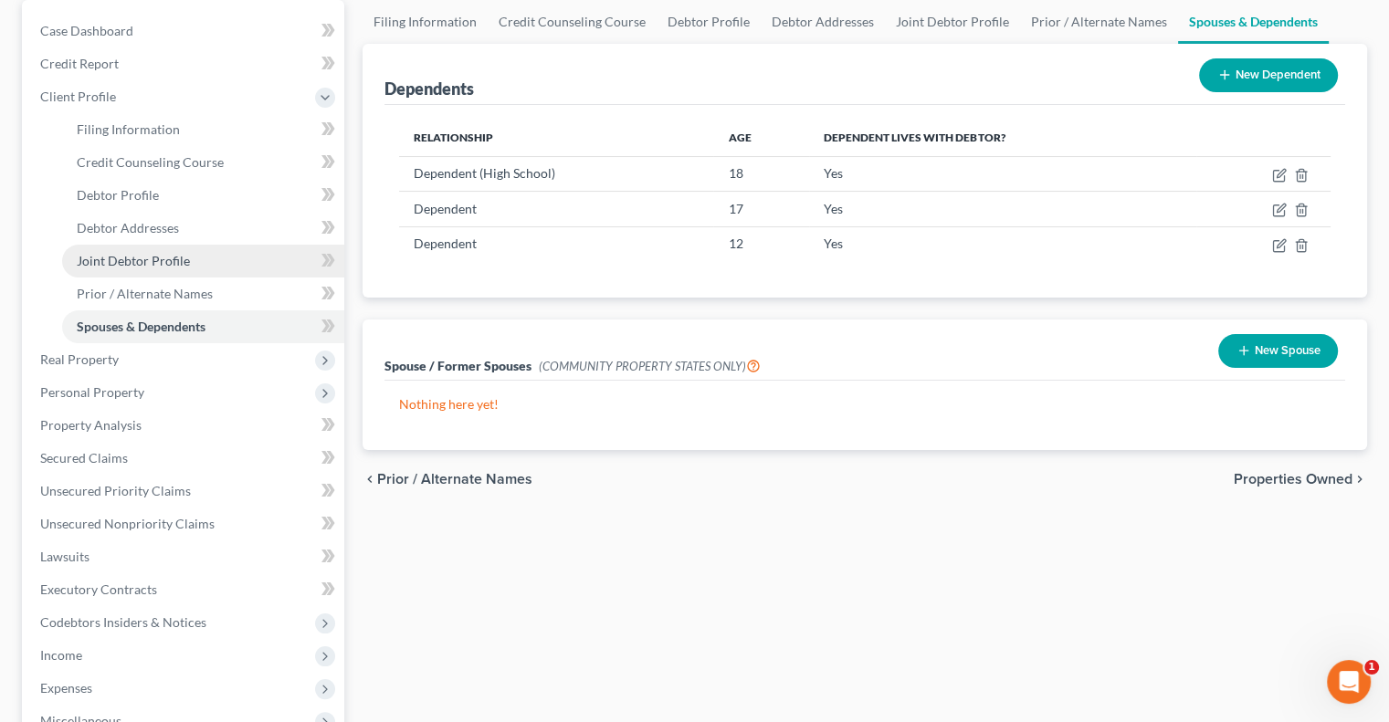
scroll to position [274, 0]
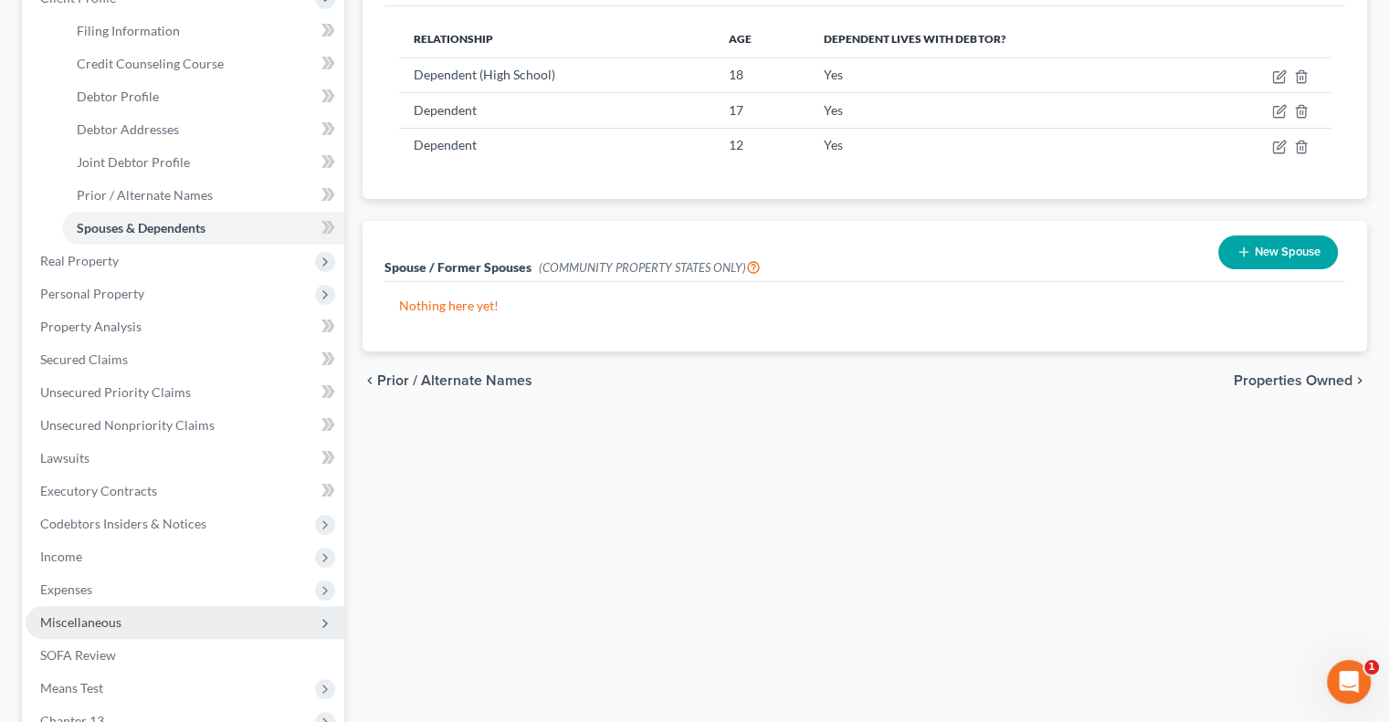
click at [86, 612] on span "Miscellaneous" at bounding box center [185, 622] width 319 height 33
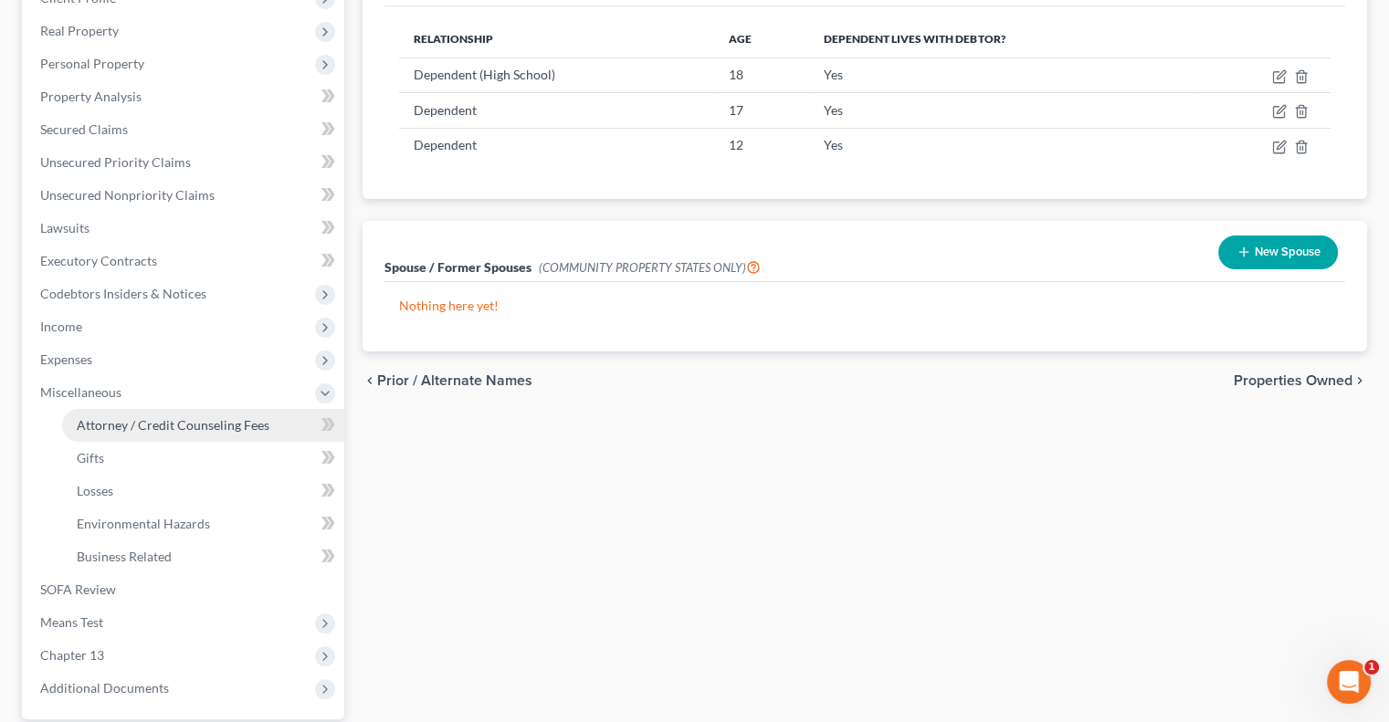
click at [161, 423] on span "Attorney / Credit Counseling Fees" at bounding box center [173, 425] width 193 height 16
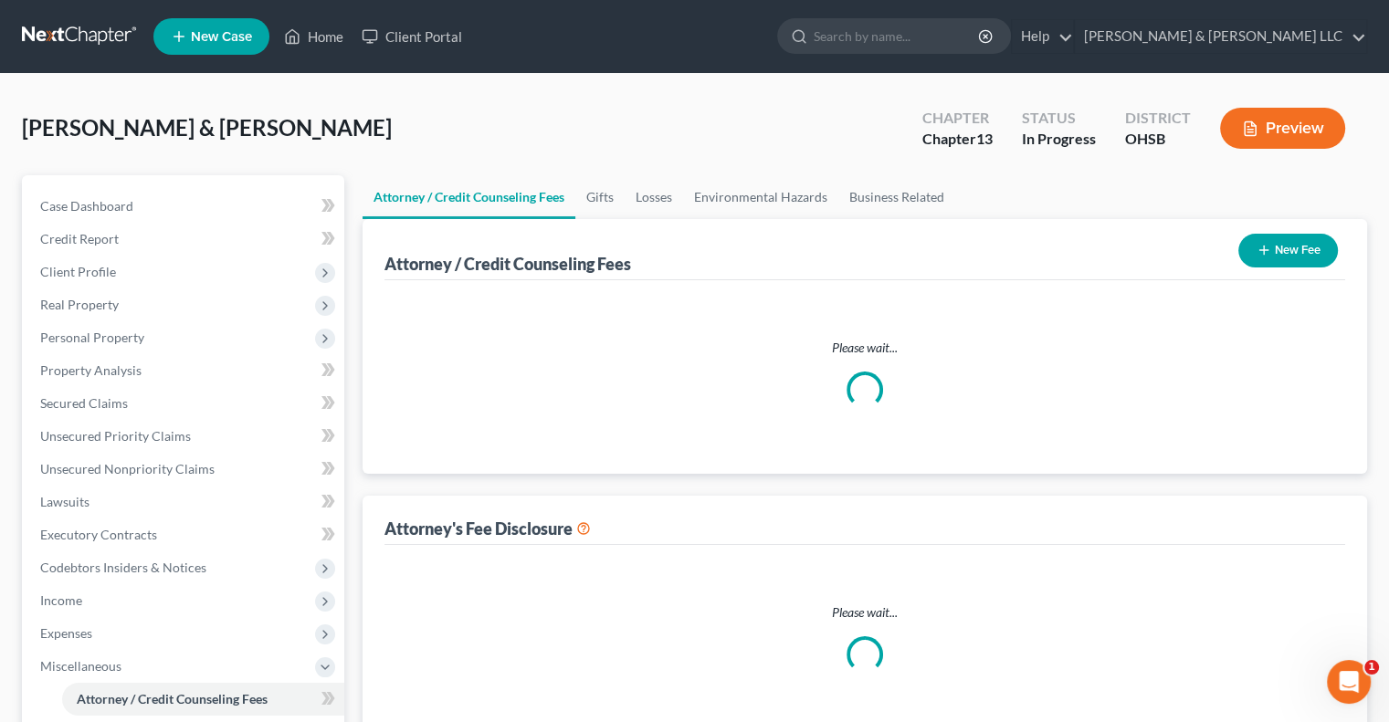
select select "1"
select select "0"
select select "1"
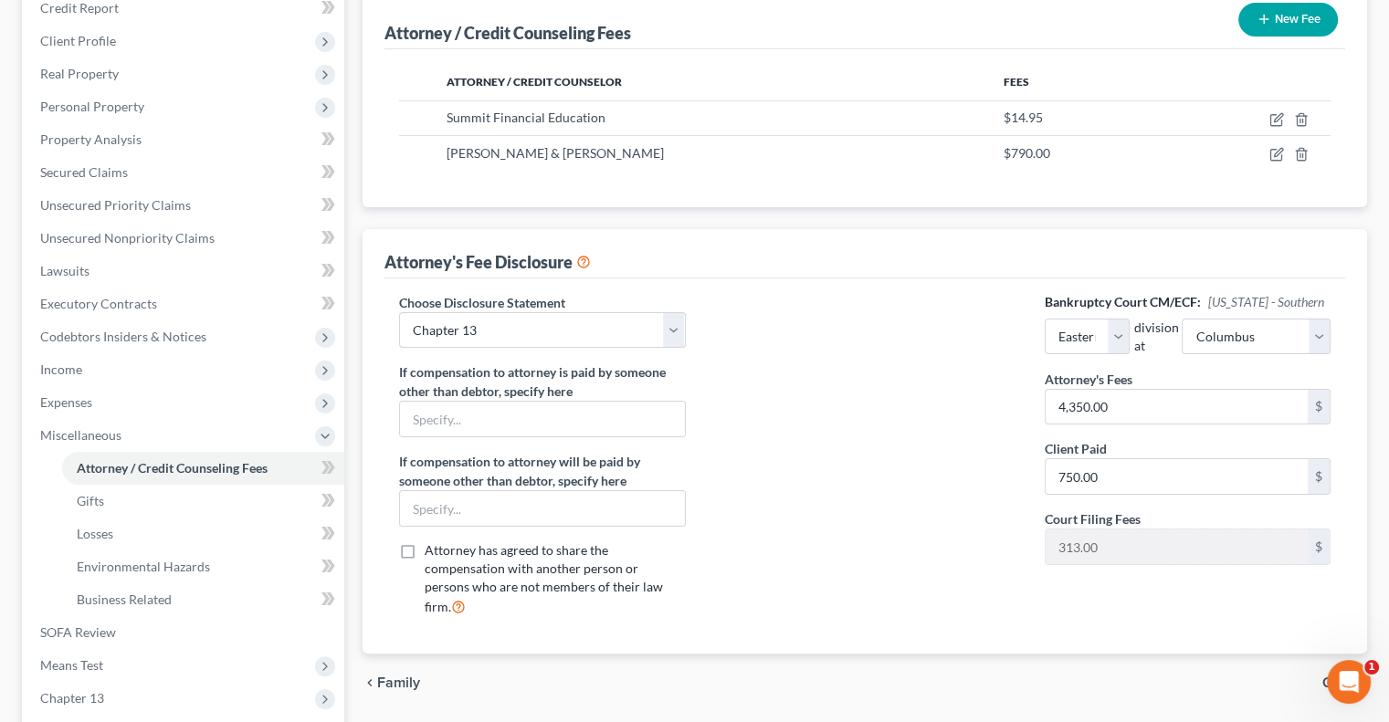
scroll to position [274, 0]
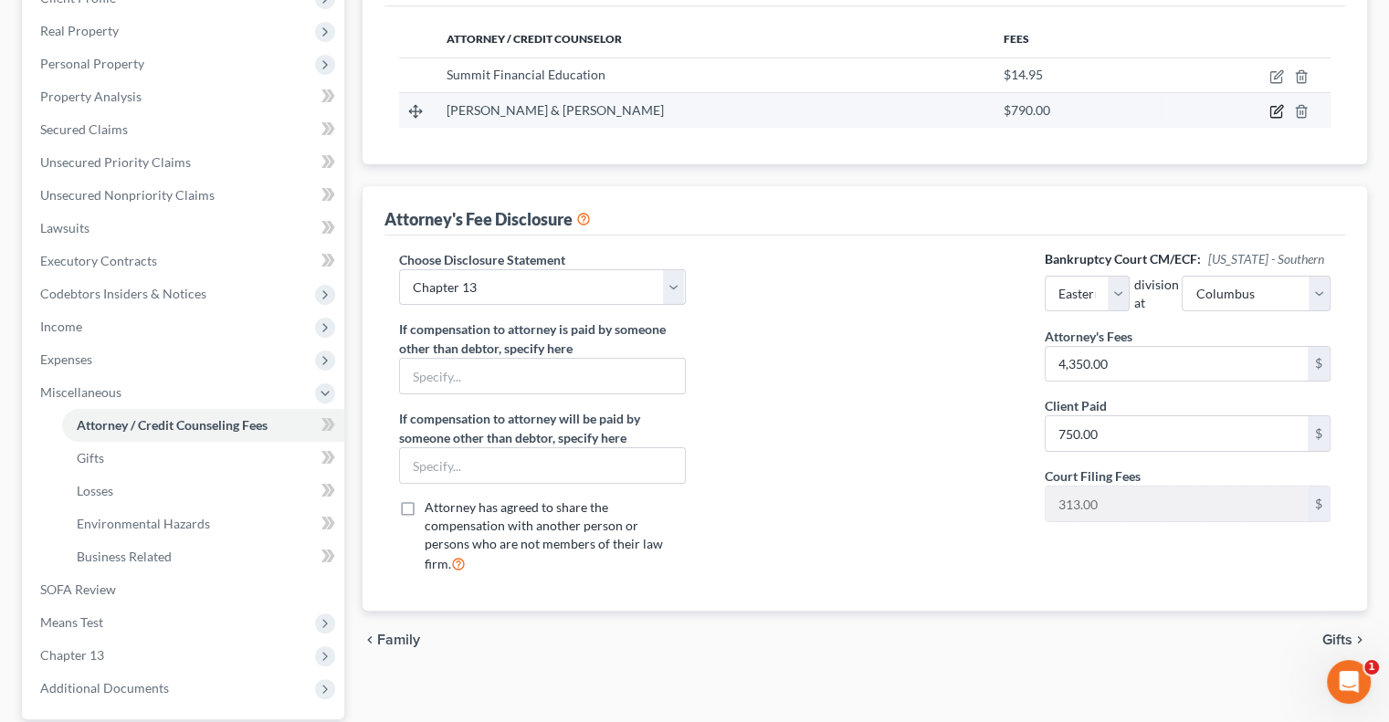
click at [1274, 106] on icon "button" at bounding box center [1276, 111] width 15 height 15
select select "36"
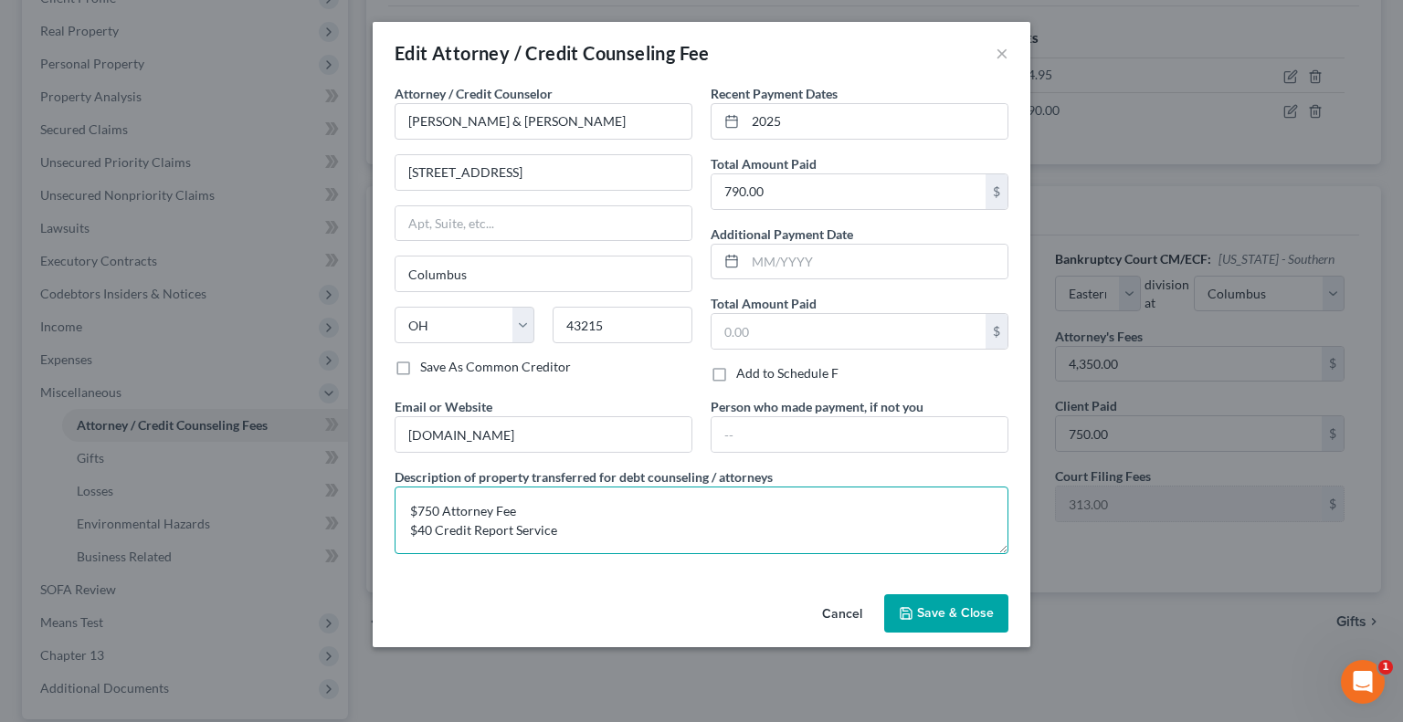
drag, startPoint x: 426, startPoint y: 510, endPoint x: 437, endPoint y: 510, distance: 11.9
click at [437, 510] on textarea "$750 Attorney Fee $40 Credit Report Service" at bounding box center [701, 521] width 614 height 68
drag, startPoint x: 416, startPoint y: 531, endPoint x: 431, endPoint y: 532, distance: 14.7
click at [431, 532] on textarea "$725 Attorney Fee $40 Credit Report Service" at bounding box center [701, 521] width 614 height 68
type textarea "$725 Attorney Fee $65 Credit Report Service"
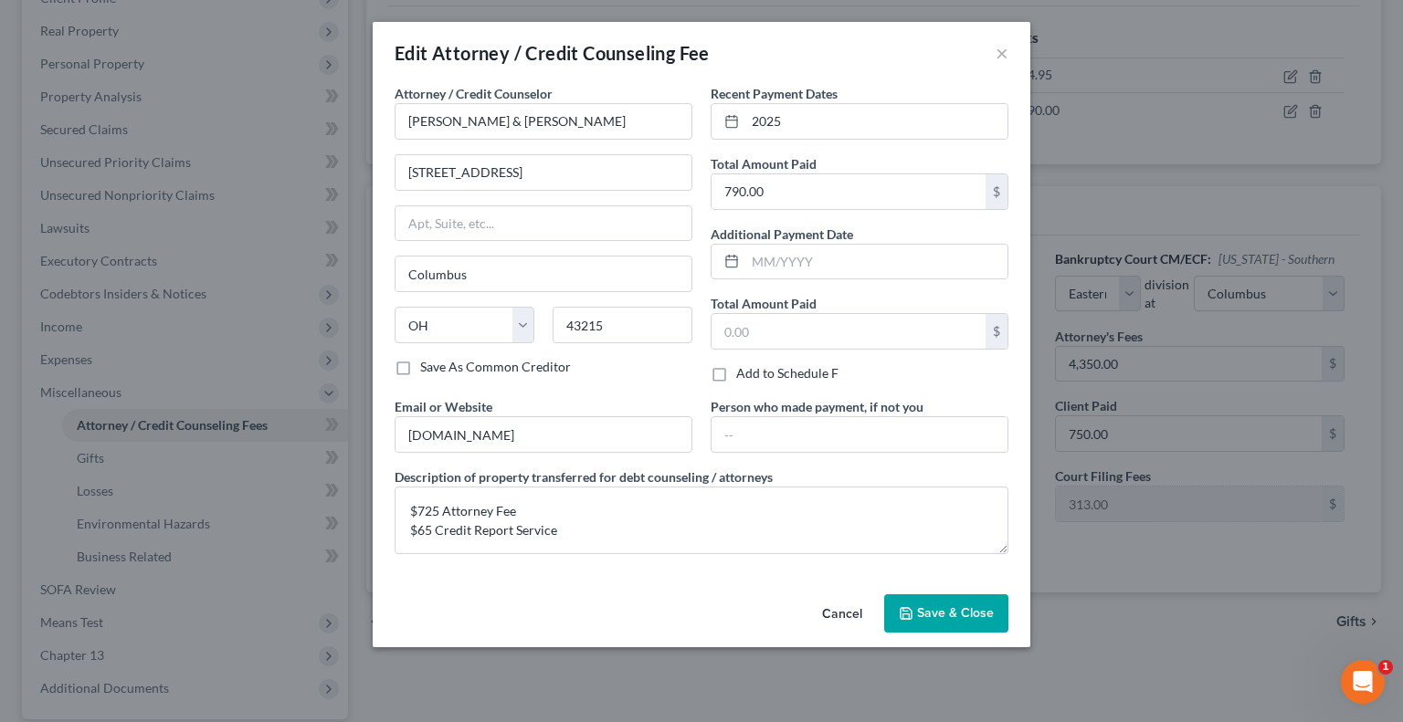
click at [939, 622] on button "Save & Close" at bounding box center [946, 613] width 124 height 38
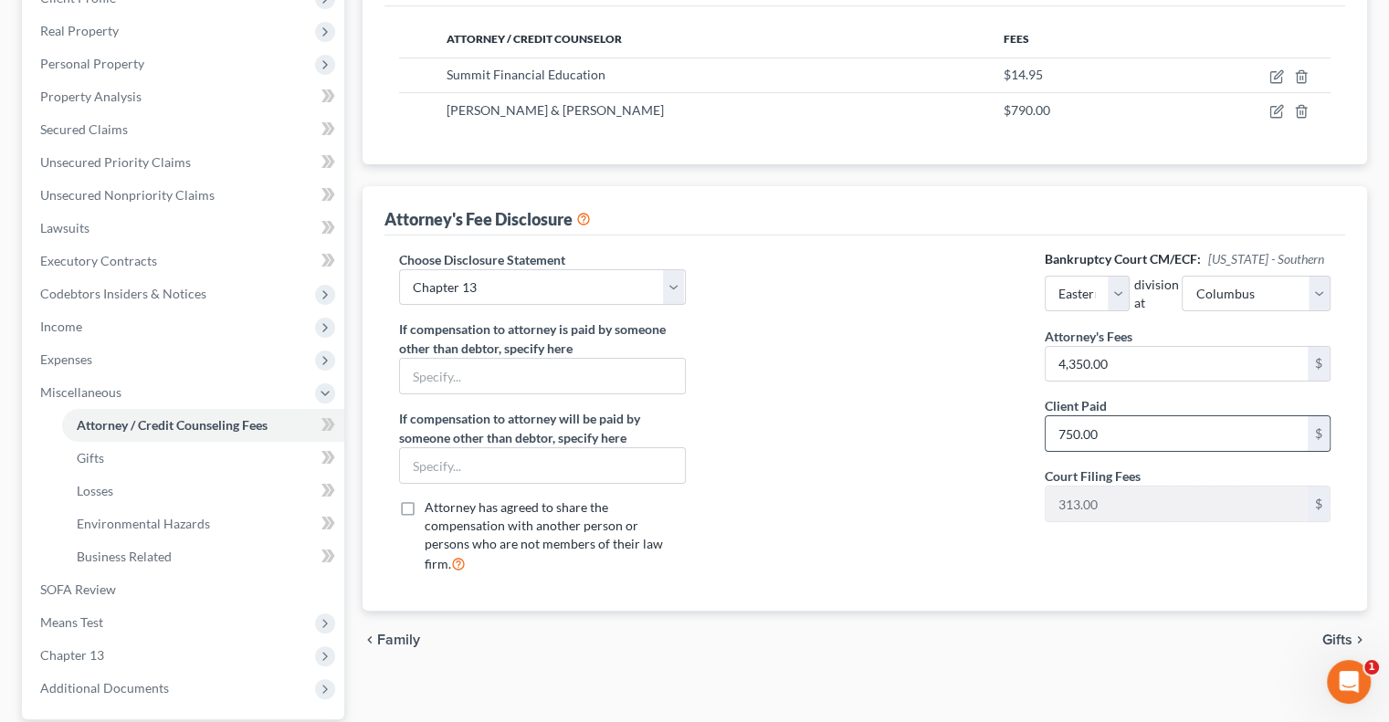
click at [1114, 432] on input "750.00" at bounding box center [1177, 433] width 262 height 35
type input "725"
click at [928, 321] on div at bounding box center [865, 419] width 322 height 339
click at [126, 68] on span "Personal Property" at bounding box center [92, 64] width 104 height 16
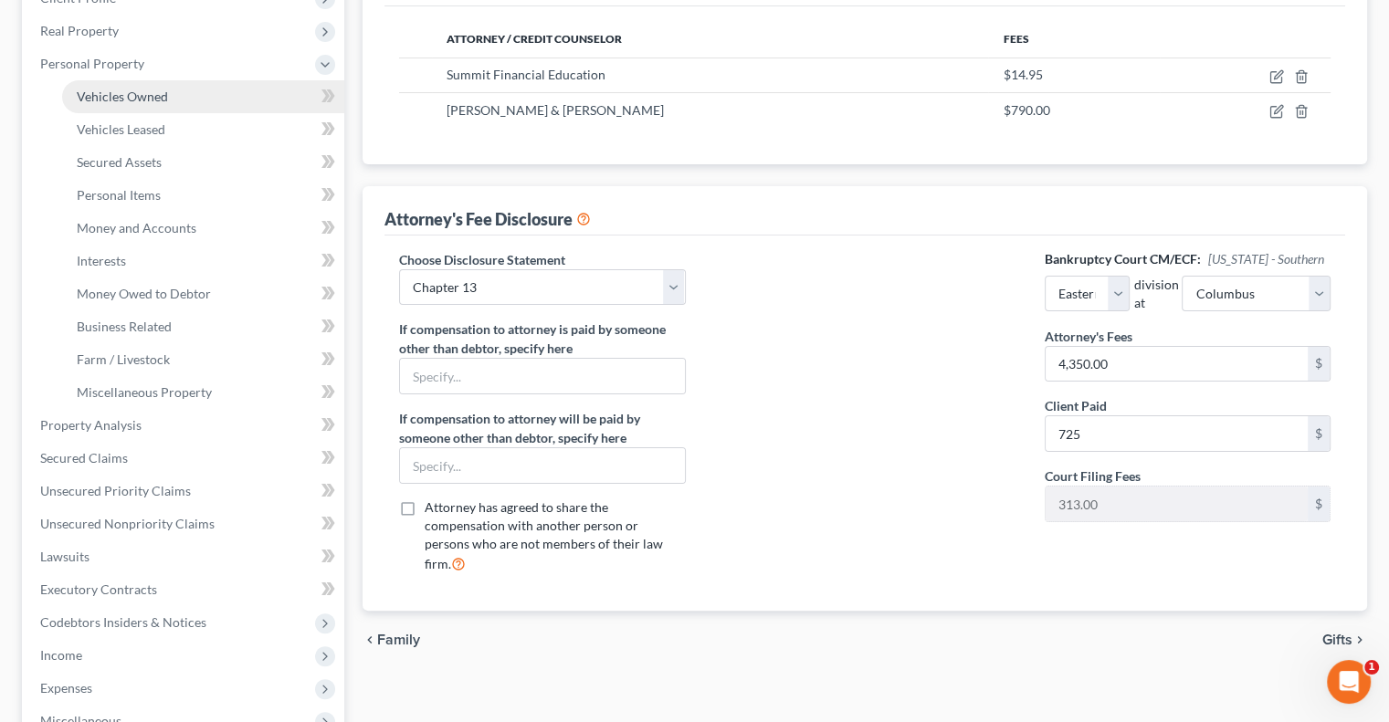
click at [131, 91] on span "Vehicles Owned" at bounding box center [122, 97] width 91 height 16
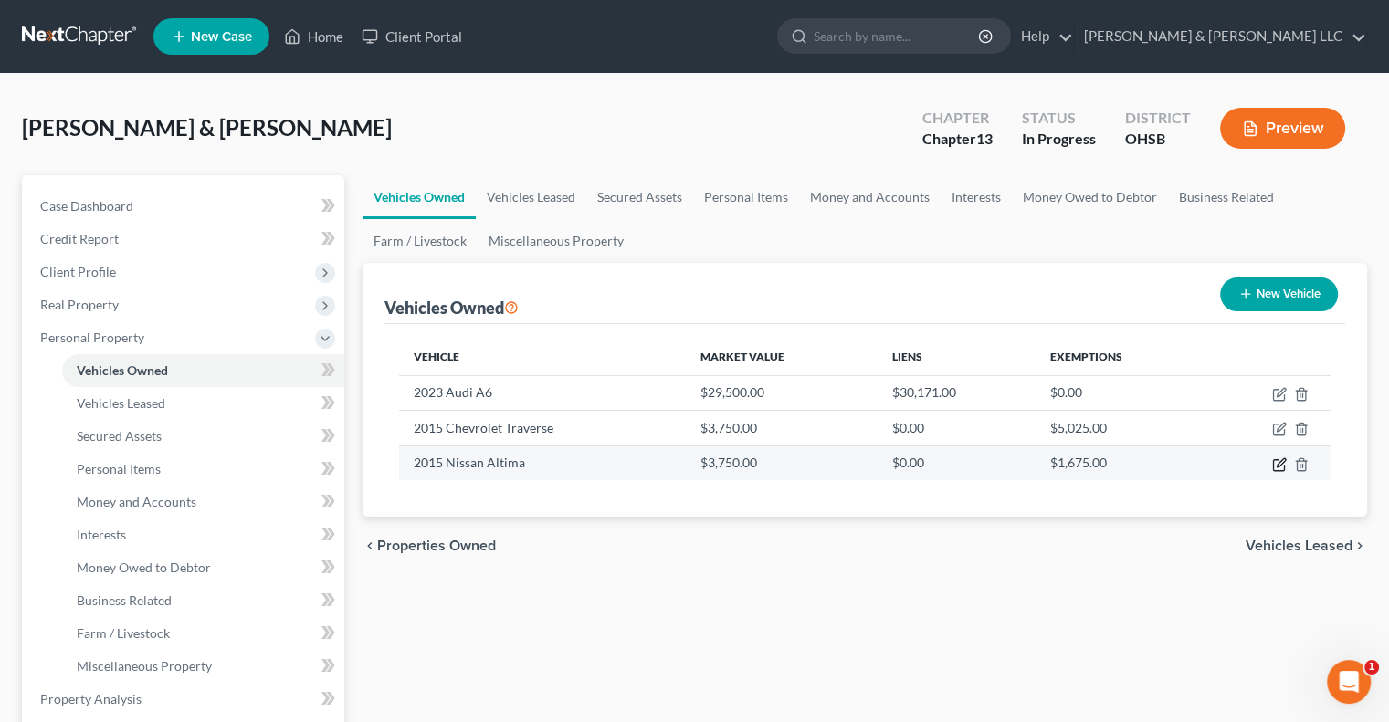
click at [1282, 462] on icon "button" at bounding box center [1281, 462] width 8 height 8
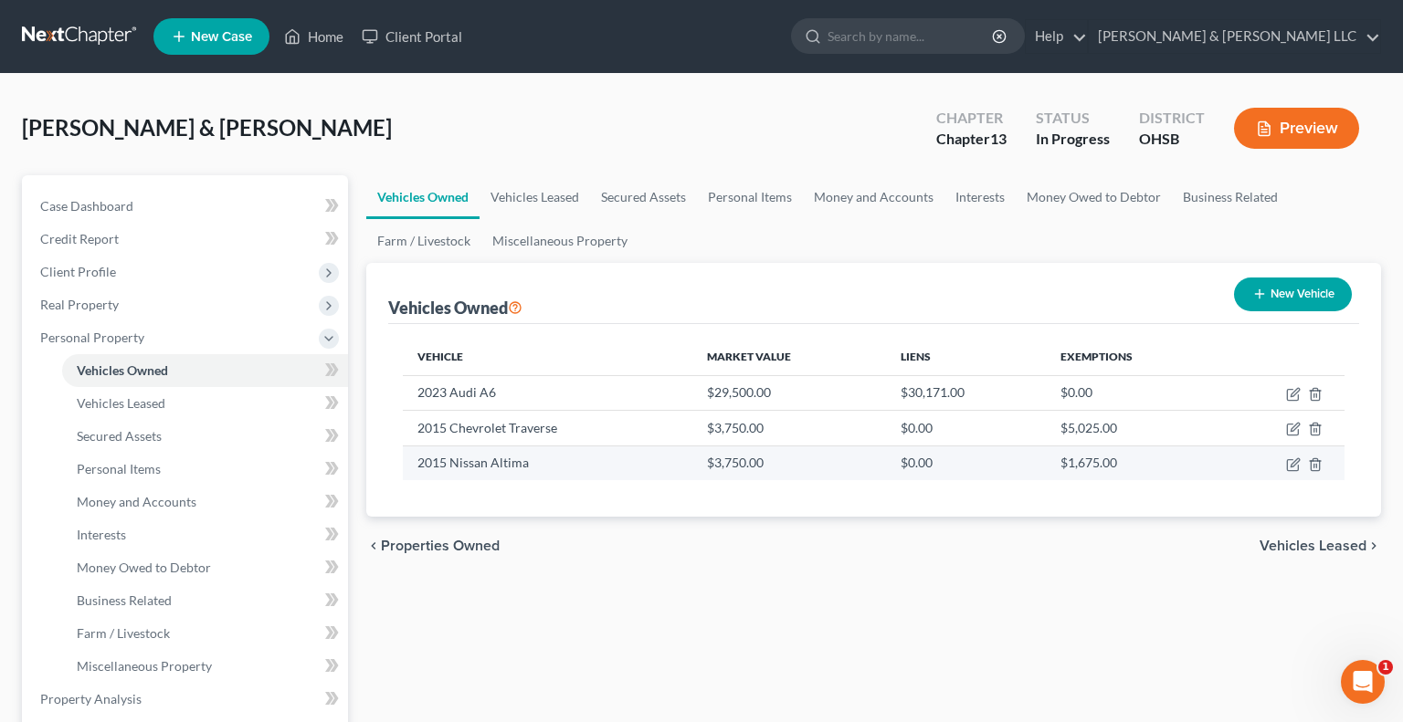
select select "0"
select select "11"
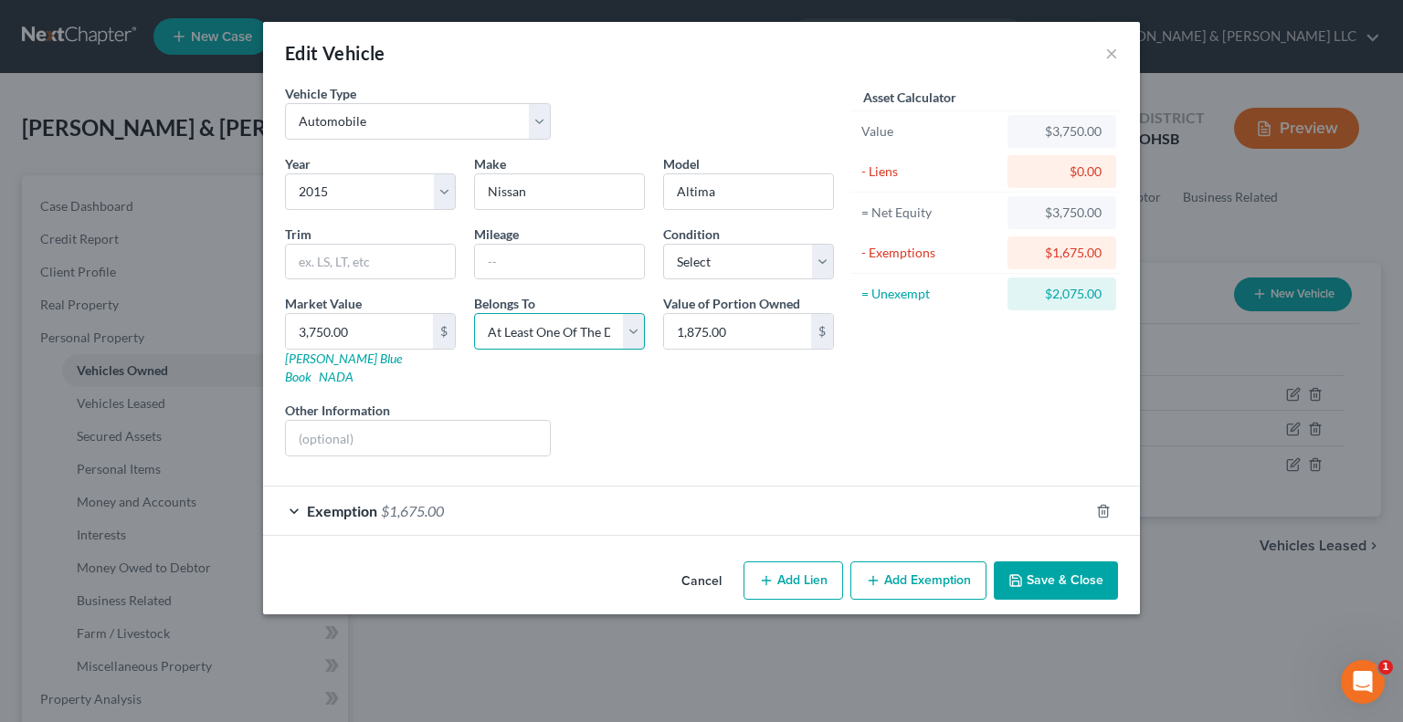
click at [631, 333] on select "Select Debtor 1 Only Debtor 2 Only Debtor 1 And Debtor 2 Only At Least One Of T…" at bounding box center [559, 331] width 171 height 37
select select "2"
click at [474, 313] on select "Select Debtor 1 Only Debtor 2 Only Debtor 1 And Debtor 2 Only At Least One Of T…" at bounding box center [559, 331] width 171 height 37
click at [1045, 562] on button "Save & Close" at bounding box center [1056, 581] width 124 height 38
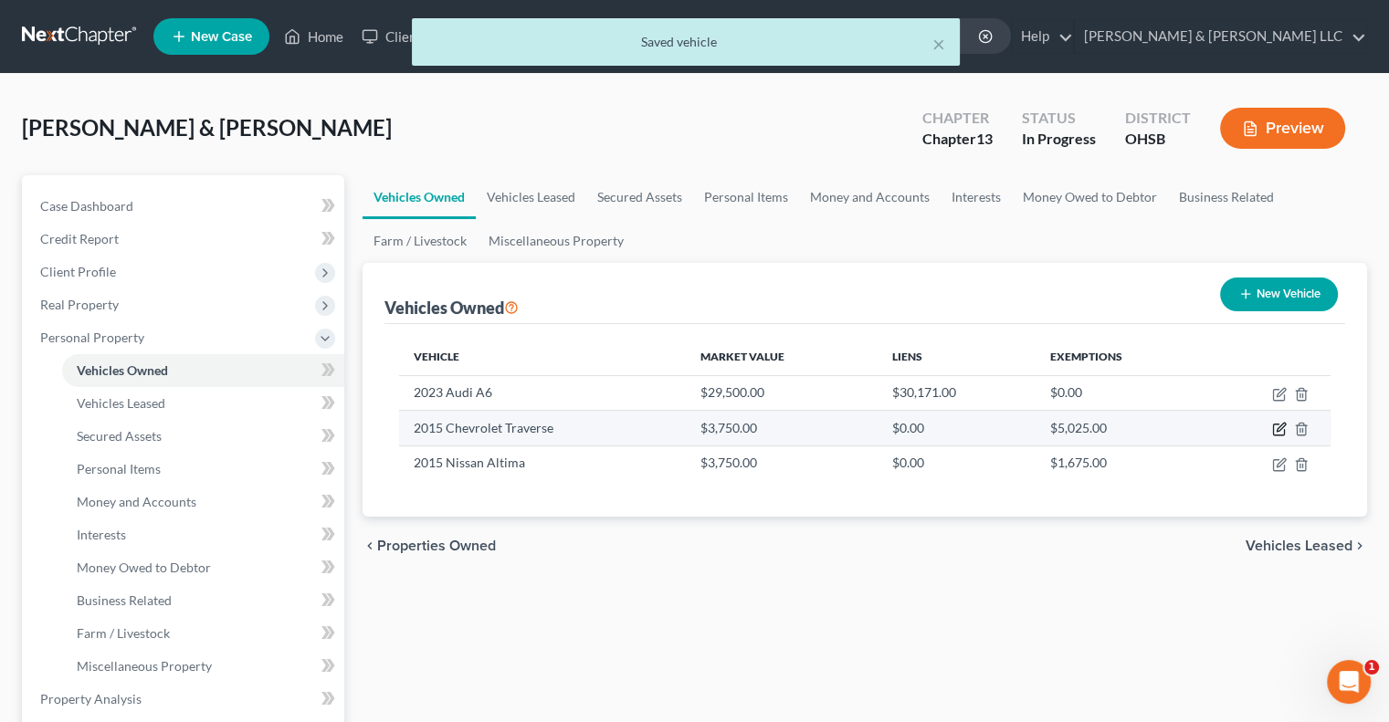
click at [1283, 430] on icon "button" at bounding box center [1278, 430] width 11 height 11
select select "0"
select select "11"
select select "0"
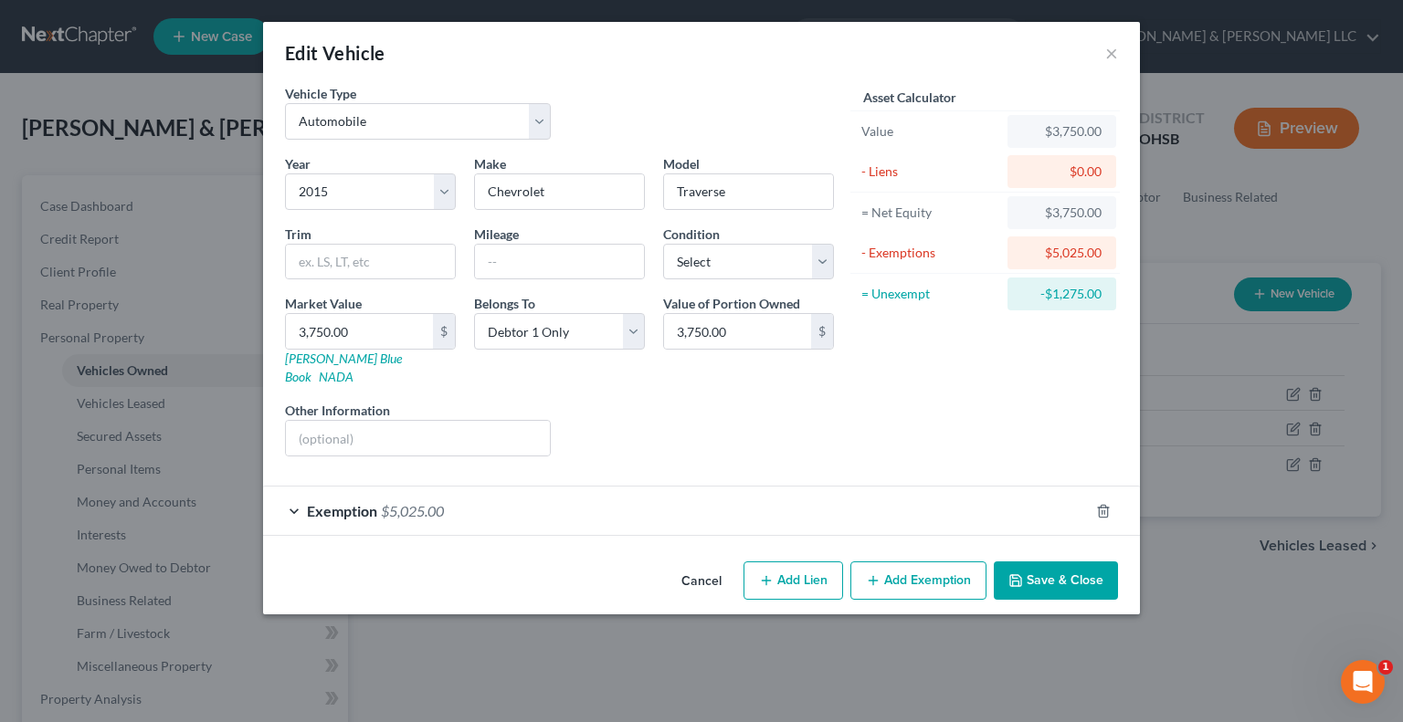
click at [1079, 569] on button "Save & Close" at bounding box center [1056, 581] width 124 height 38
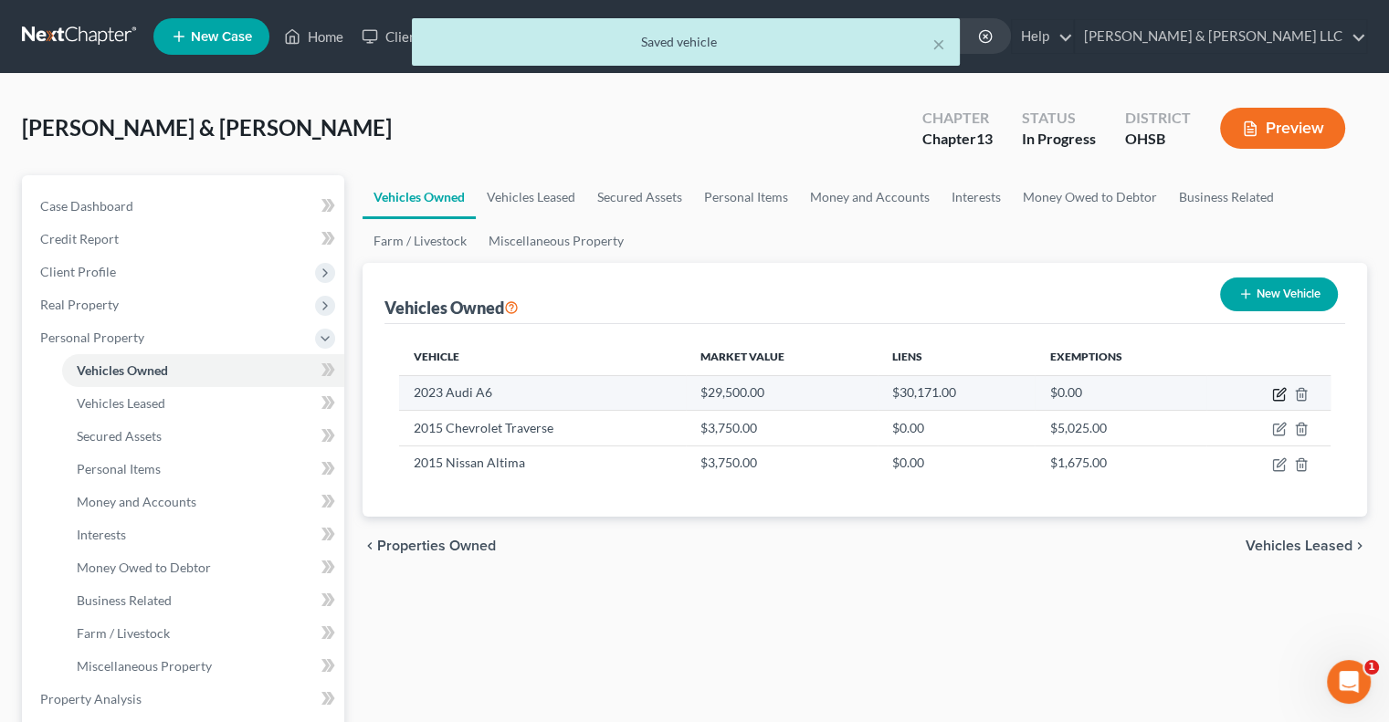
click at [1273, 394] on icon "button" at bounding box center [1278, 395] width 11 height 11
select select "0"
select select "3"
select select "0"
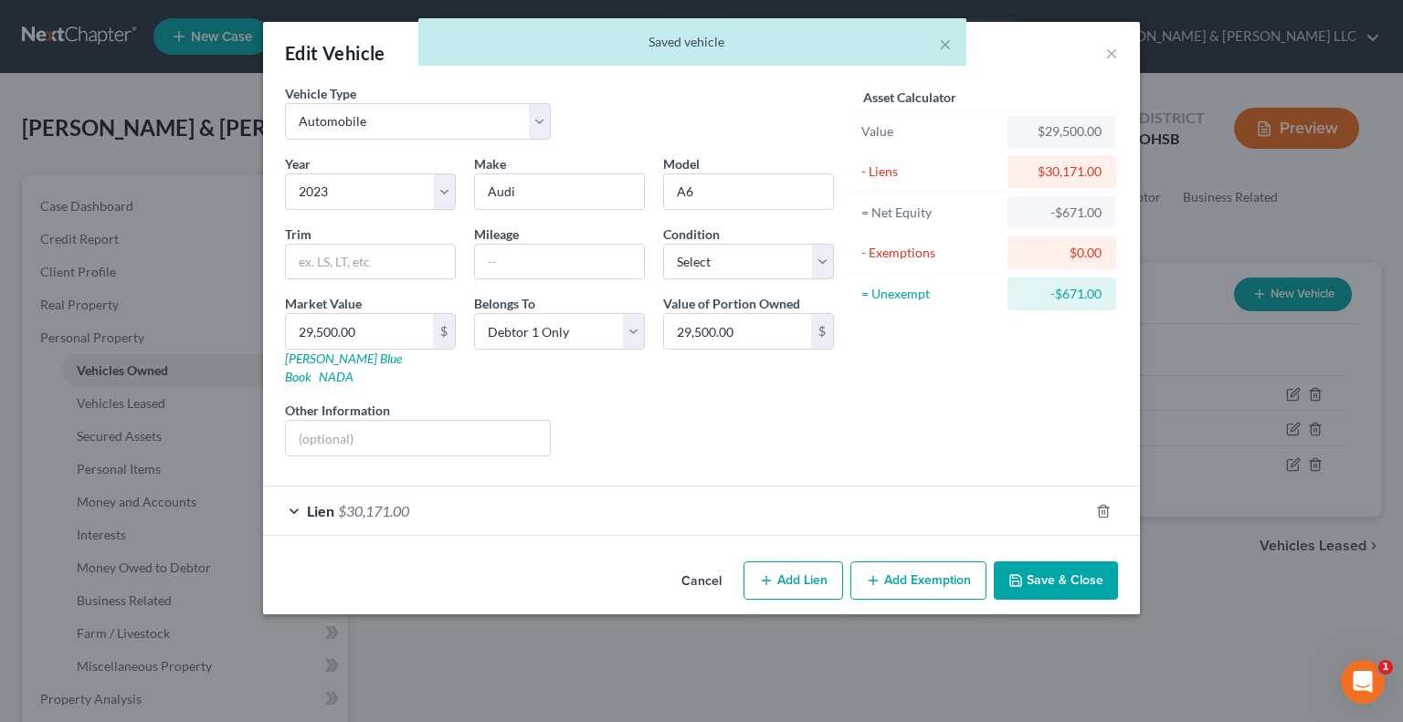
click at [1031, 565] on button "Save & Close" at bounding box center [1056, 581] width 124 height 38
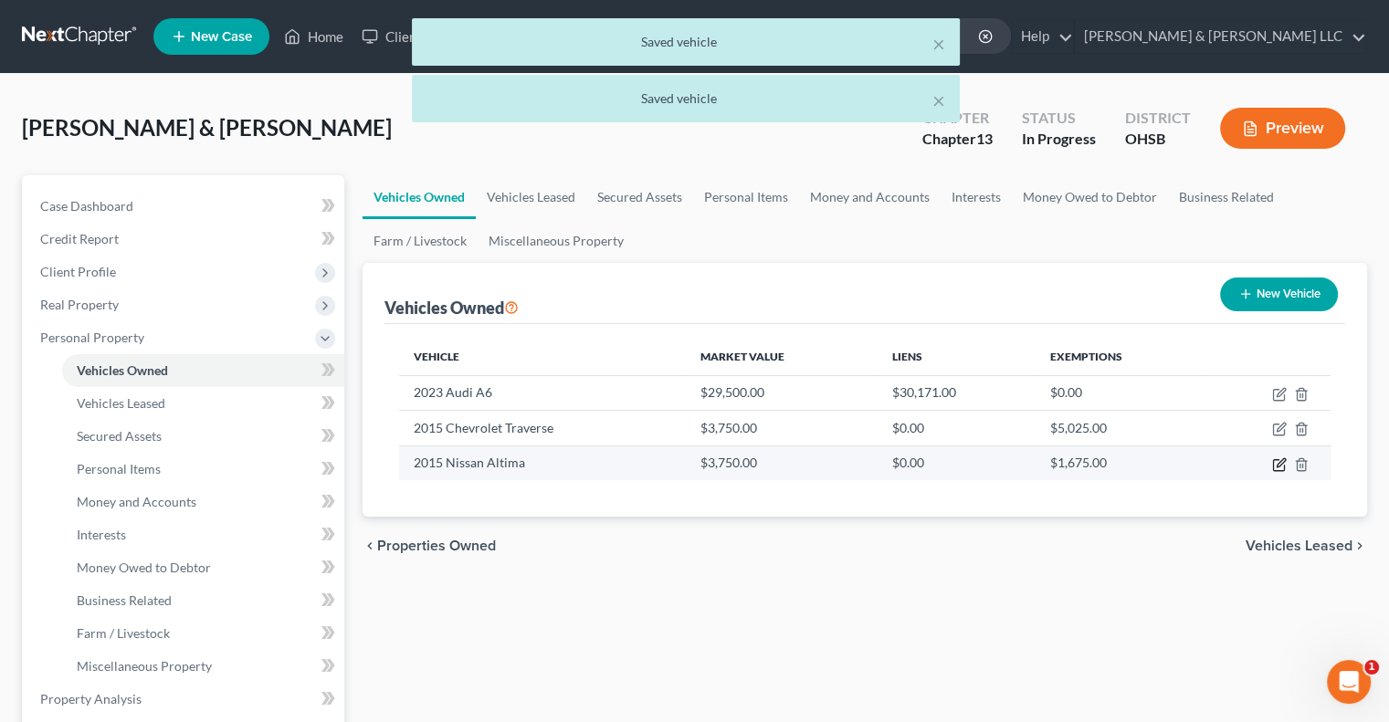
click at [1284, 465] on icon "button" at bounding box center [1278, 464] width 11 height 11
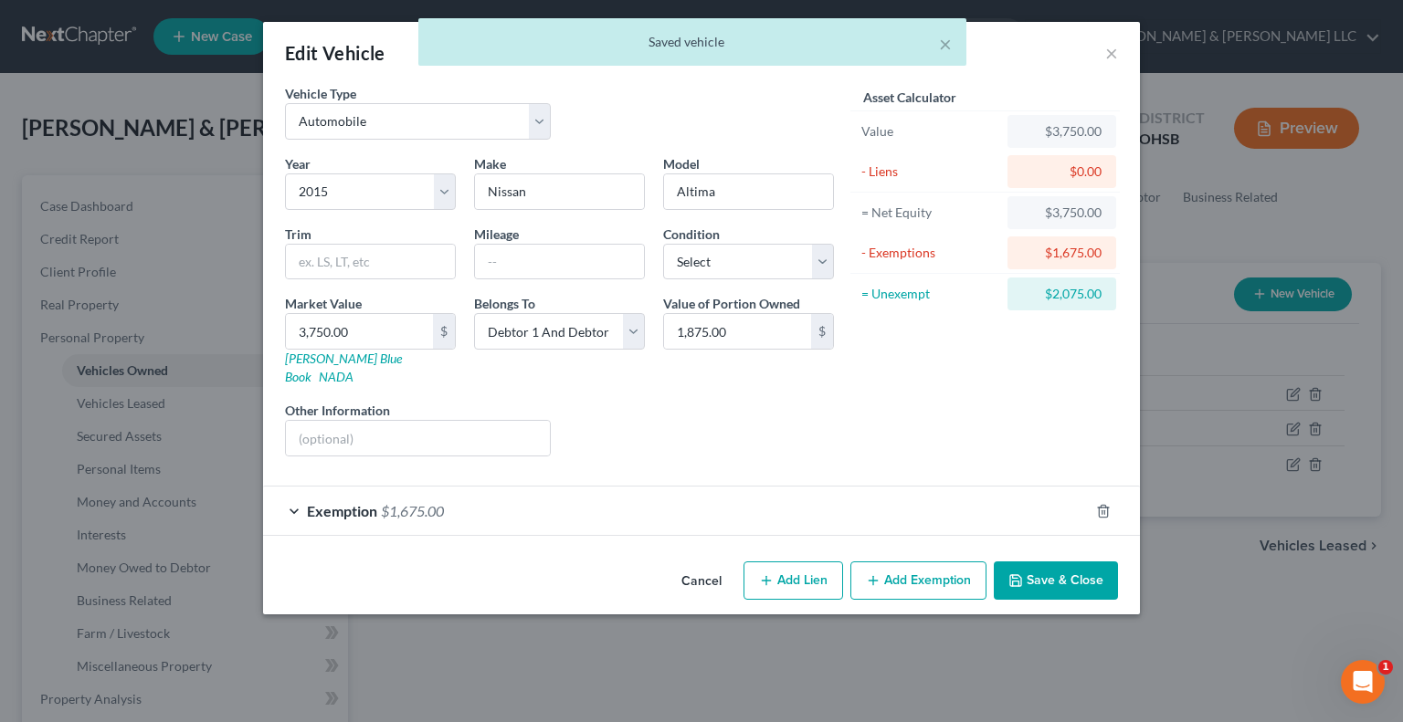
click at [300, 495] on div "Exemption $1,675.00" at bounding box center [676, 511] width 826 height 48
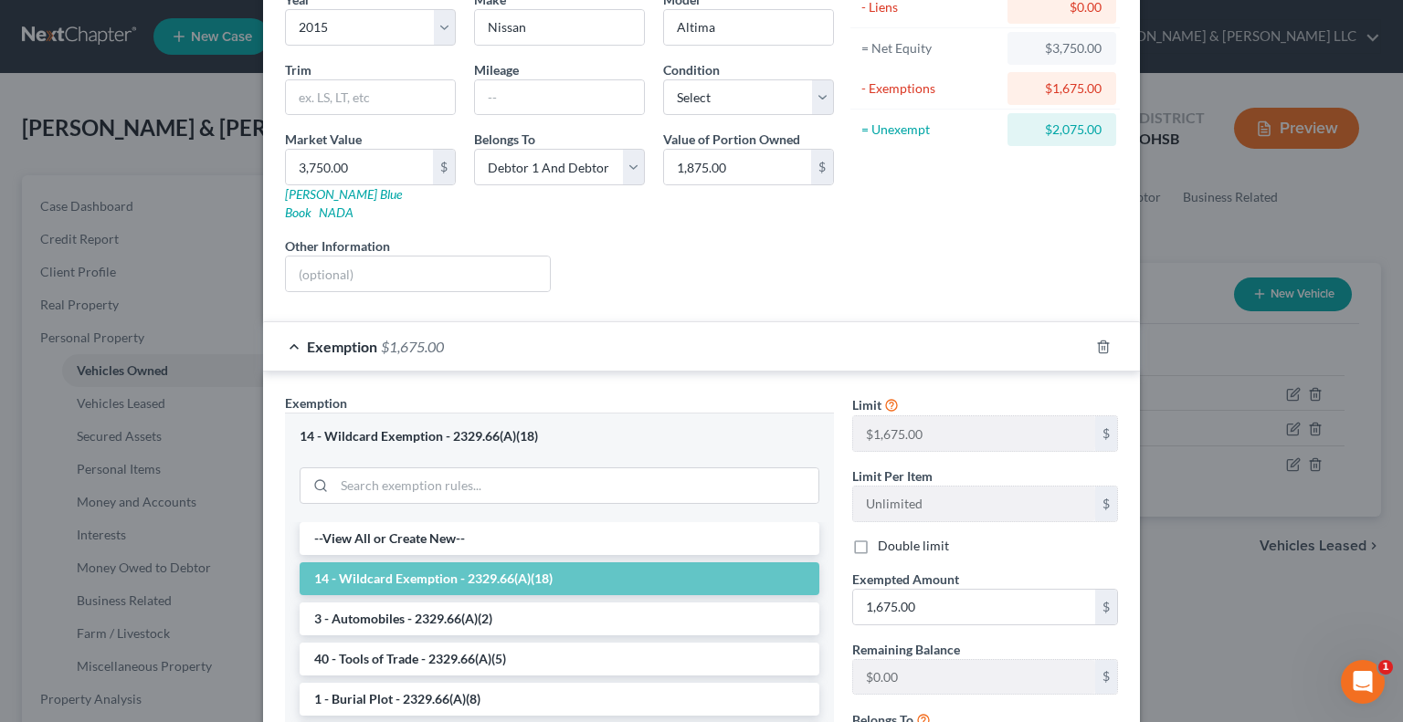
scroll to position [183, 0]
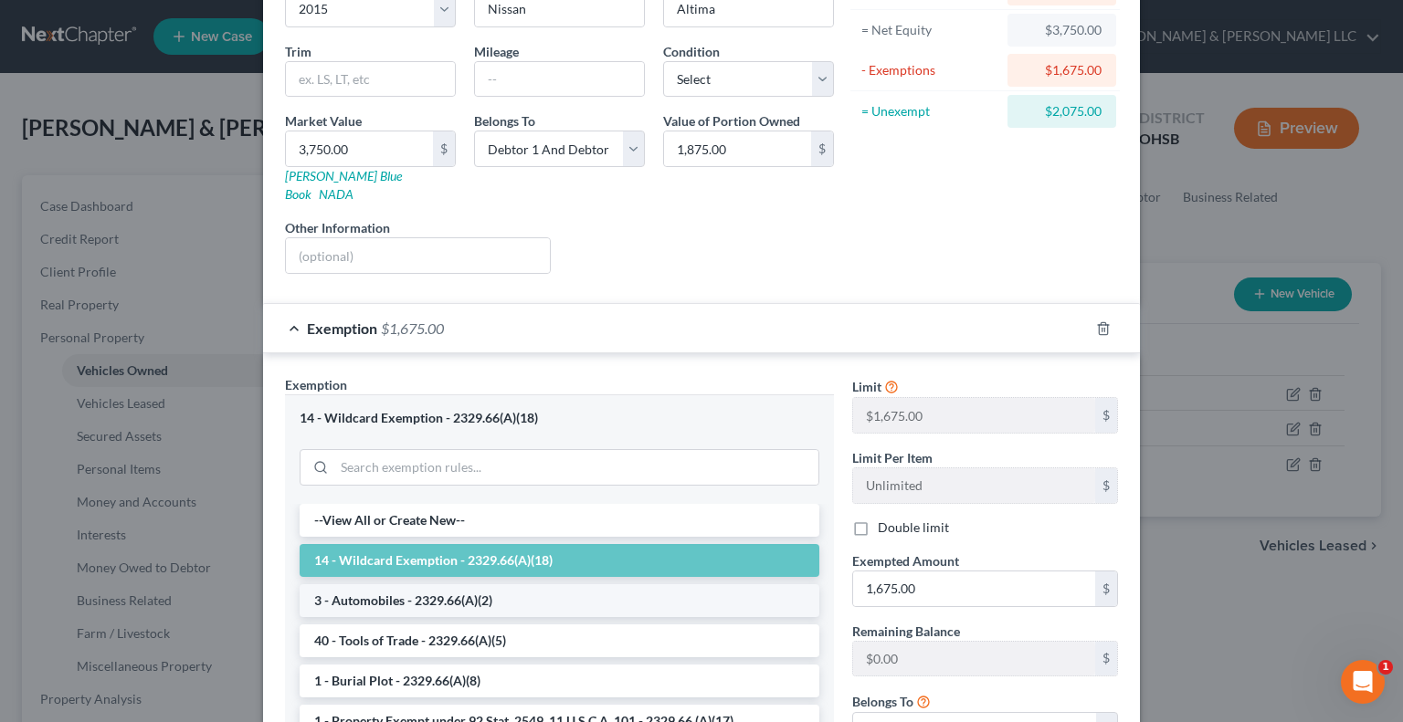
click at [472, 584] on li "3 - Automobiles - 2329.66(A)(2)" at bounding box center [560, 600] width 520 height 33
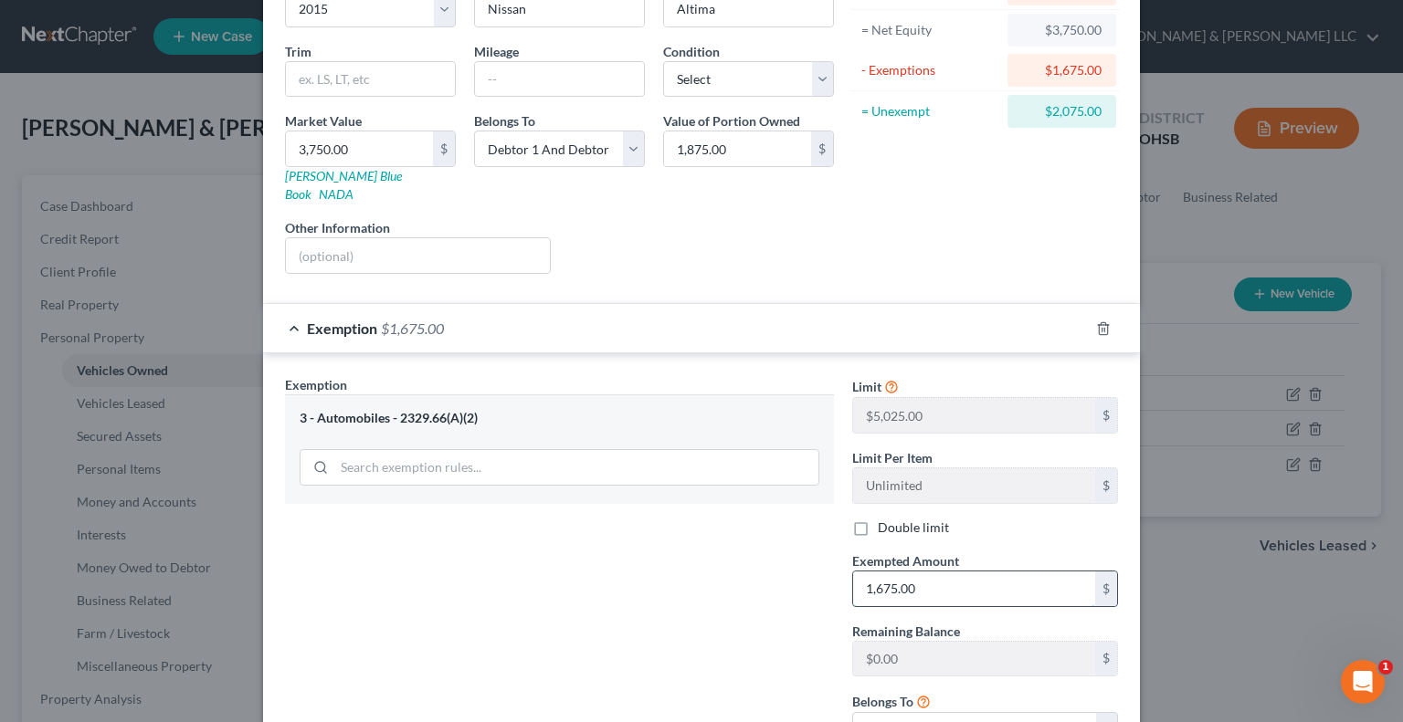
click at [931, 572] on input "1,675.00" at bounding box center [974, 589] width 242 height 35
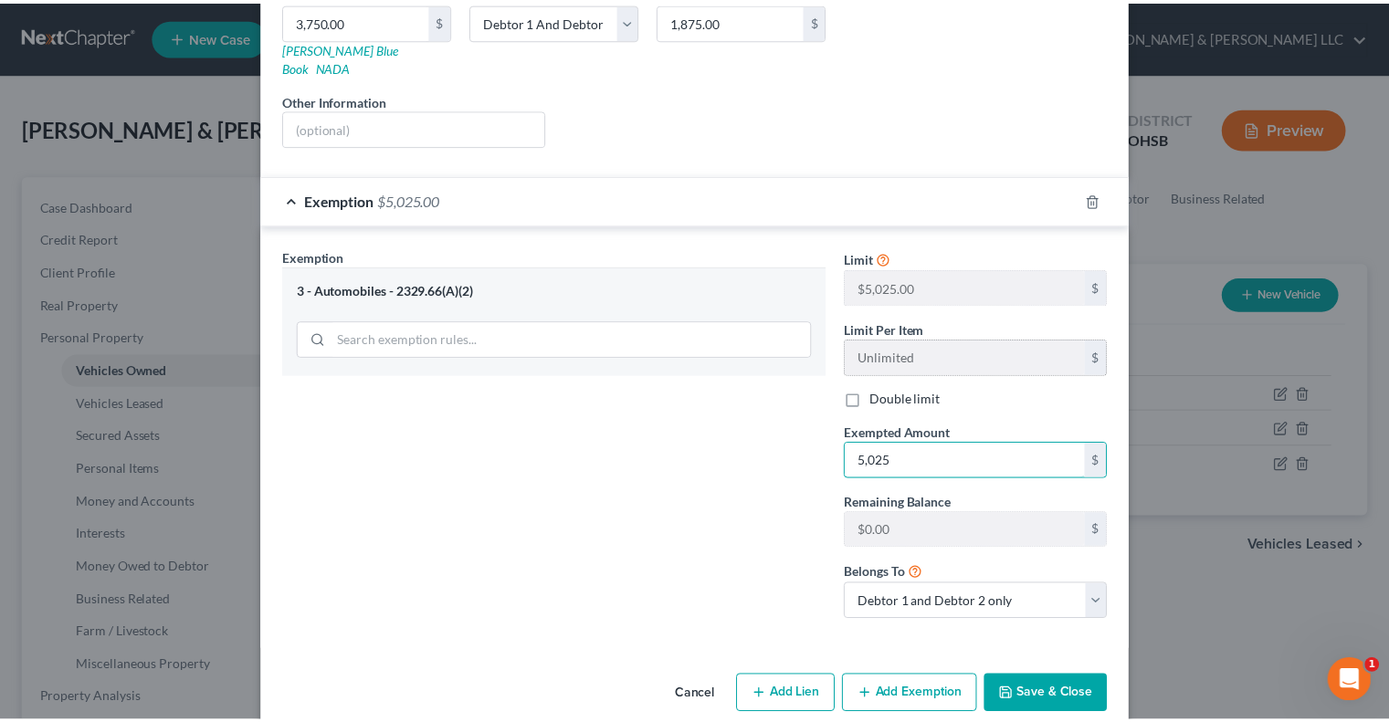
scroll to position [318, 0]
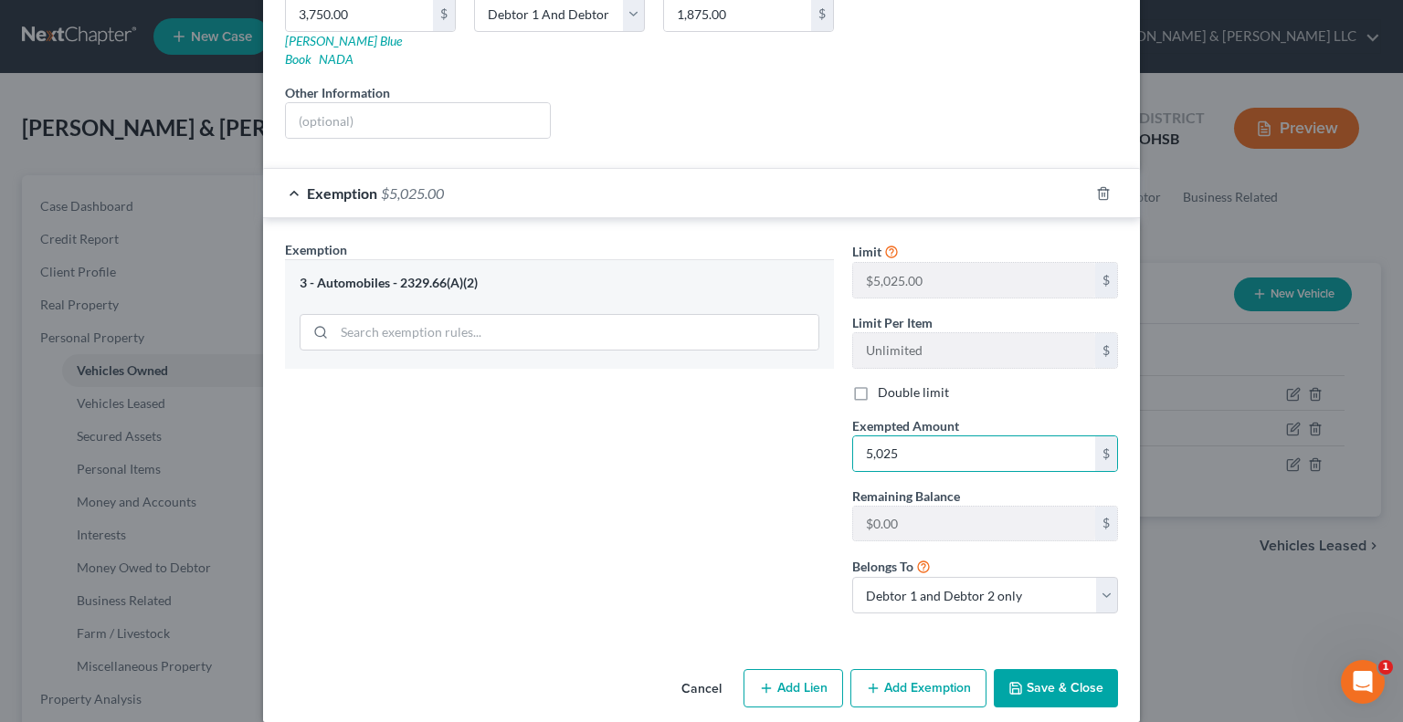
click at [1045, 670] on button "Save & Close" at bounding box center [1056, 688] width 124 height 38
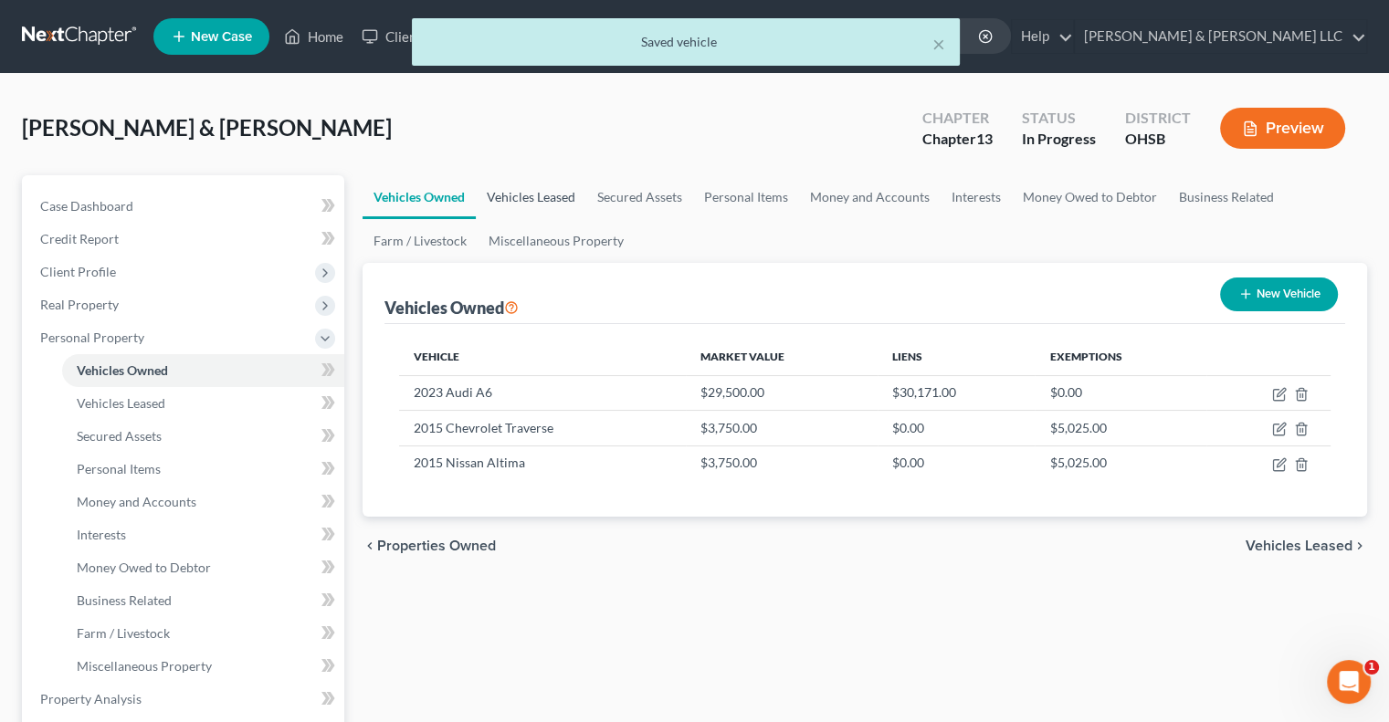
click at [538, 195] on link "Vehicles Leased" at bounding box center [531, 197] width 110 height 44
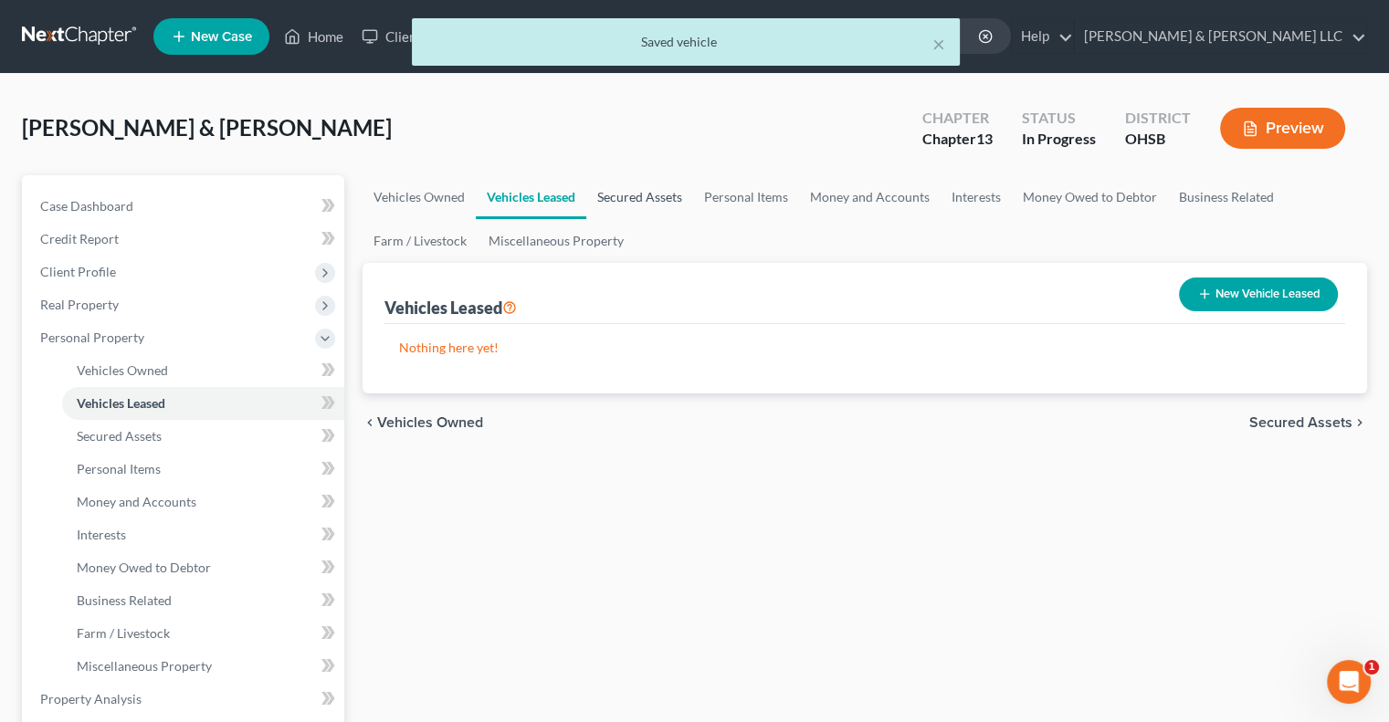
click at [657, 197] on link "Secured Assets" at bounding box center [639, 197] width 107 height 44
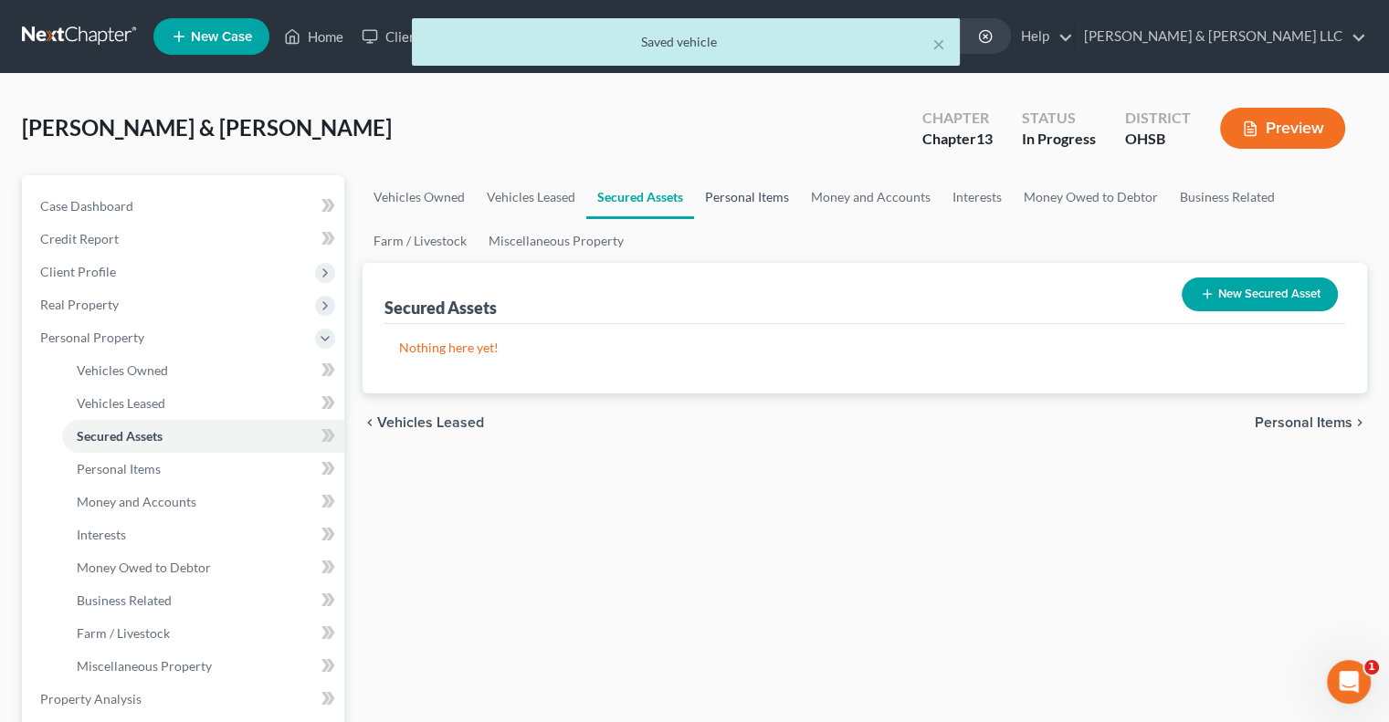
click at [767, 203] on link "Personal Items" at bounding box center [747, 197] width 106 height 44
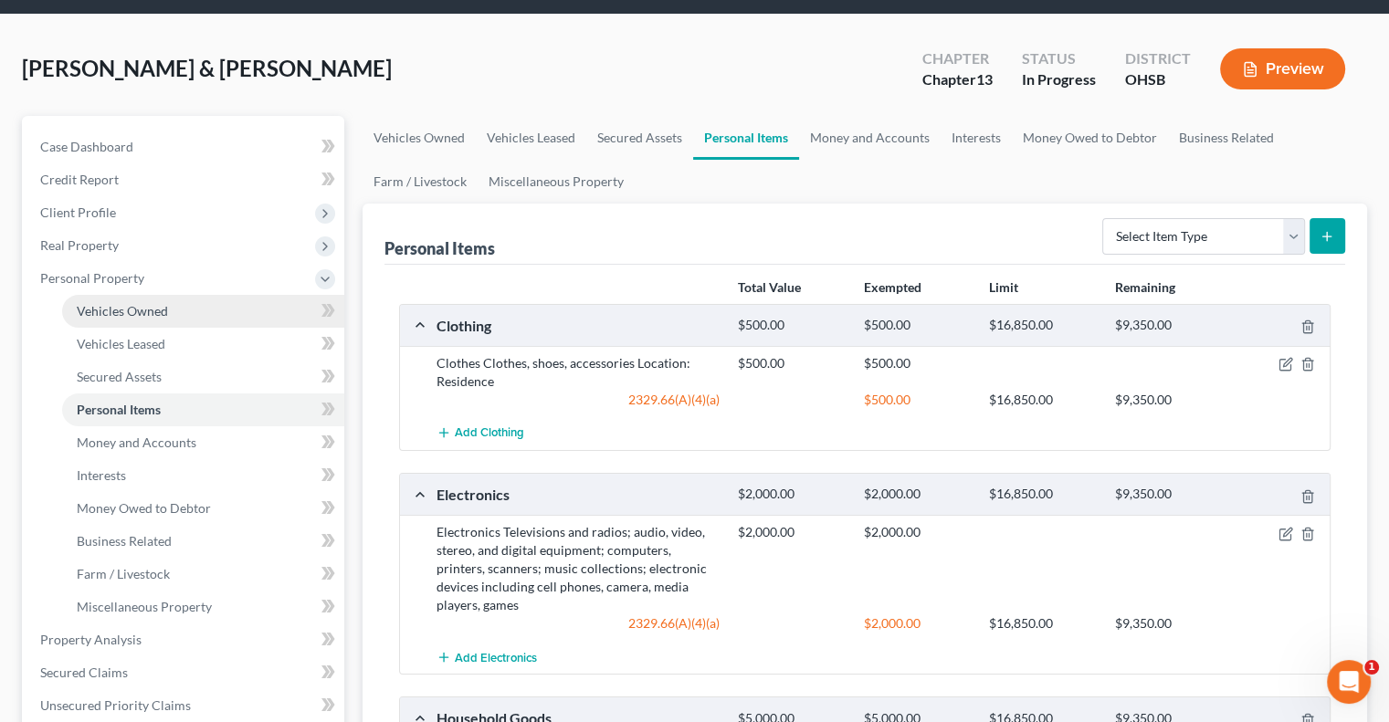
scroll to position [91, 0]
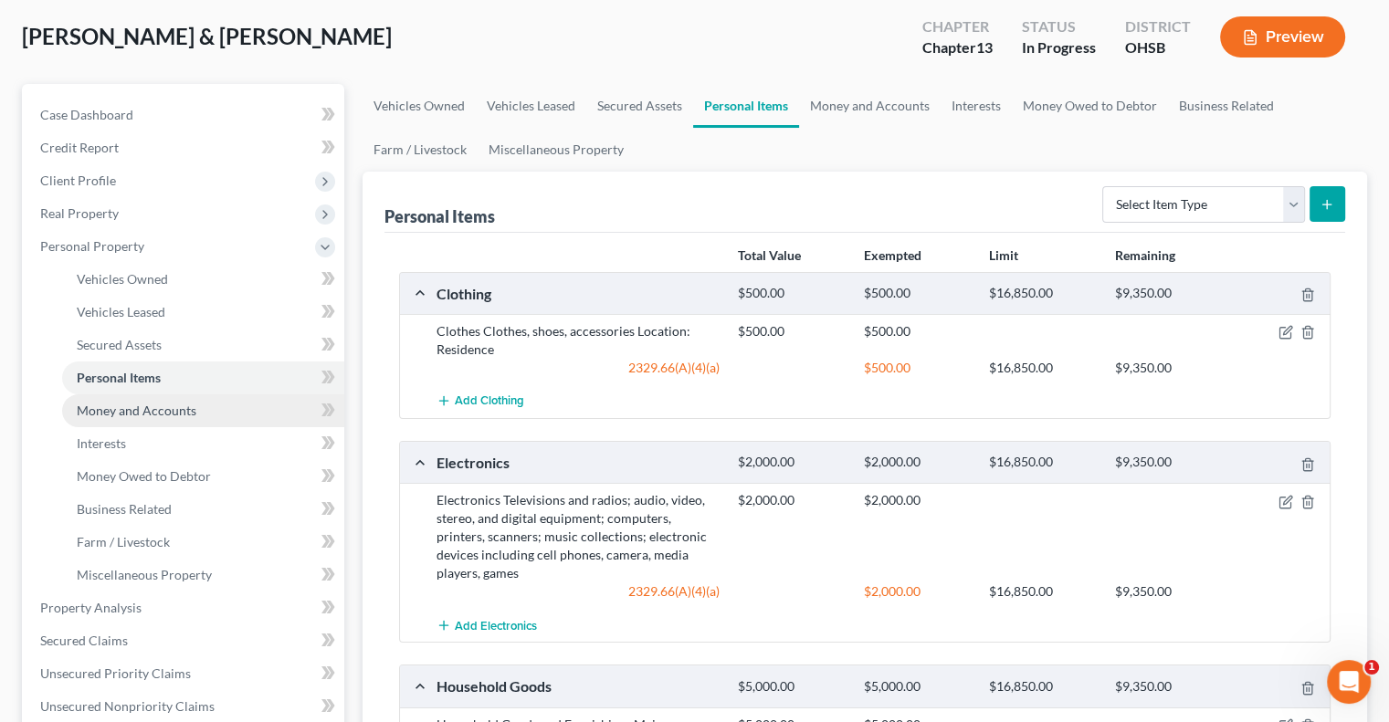
click at [163, 411] on span "Money and Accounts" at bounding box center [137, 411] width 120 height 16
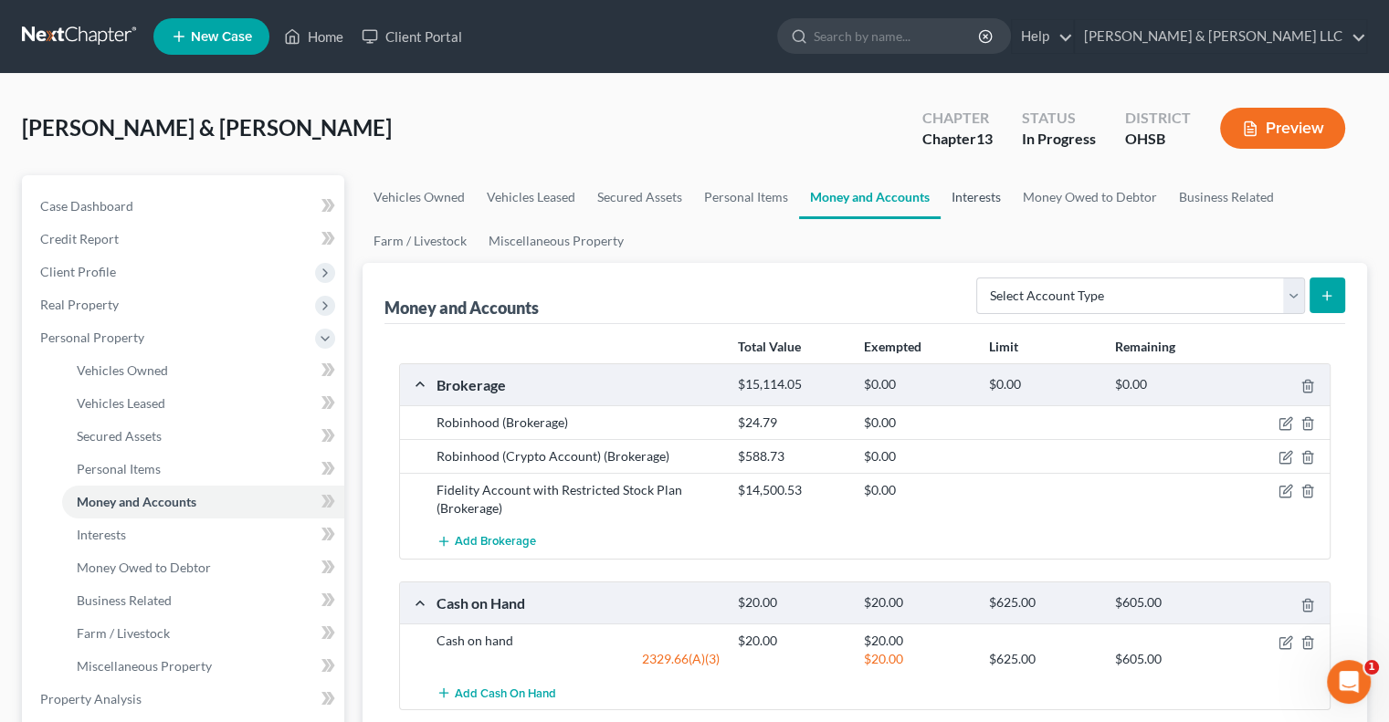
click at [992, 201] on link "Interests" at bounding box center [976, 197] width 71 height 44
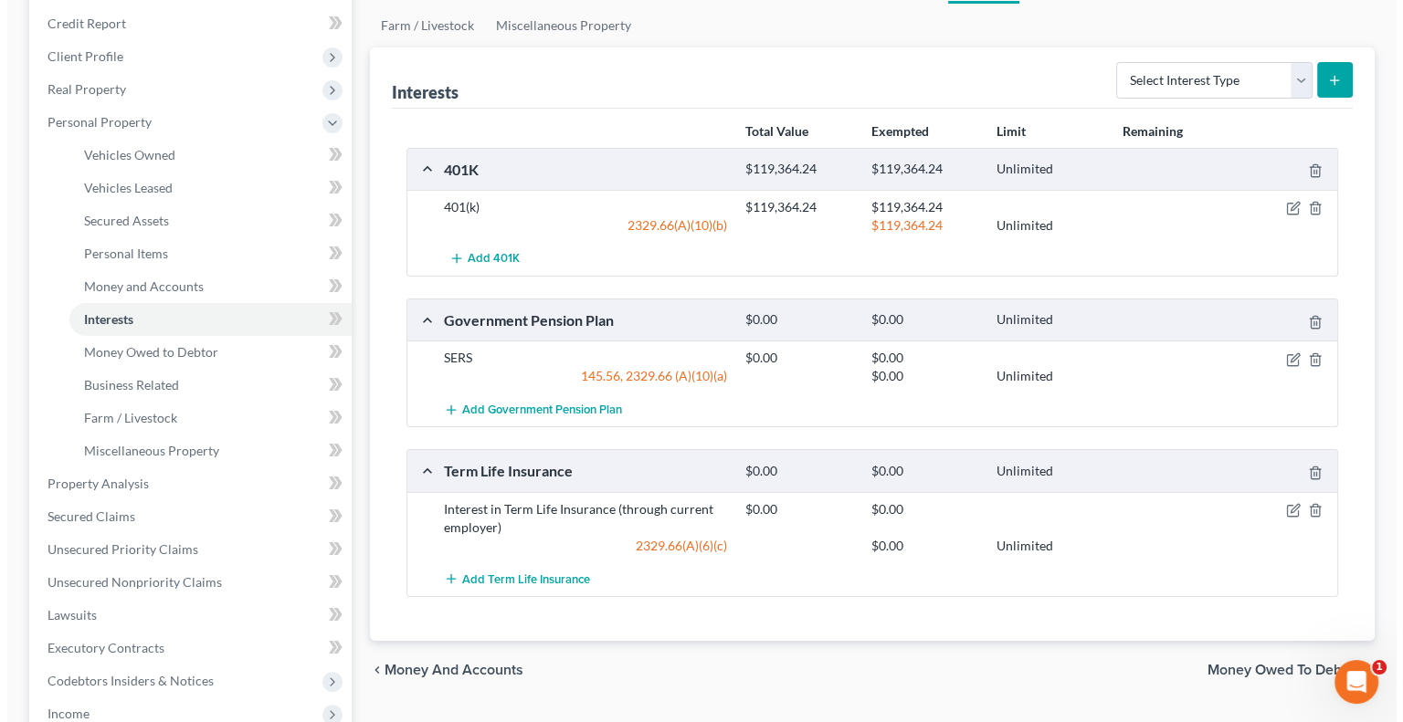
scroll to position [274, 0]
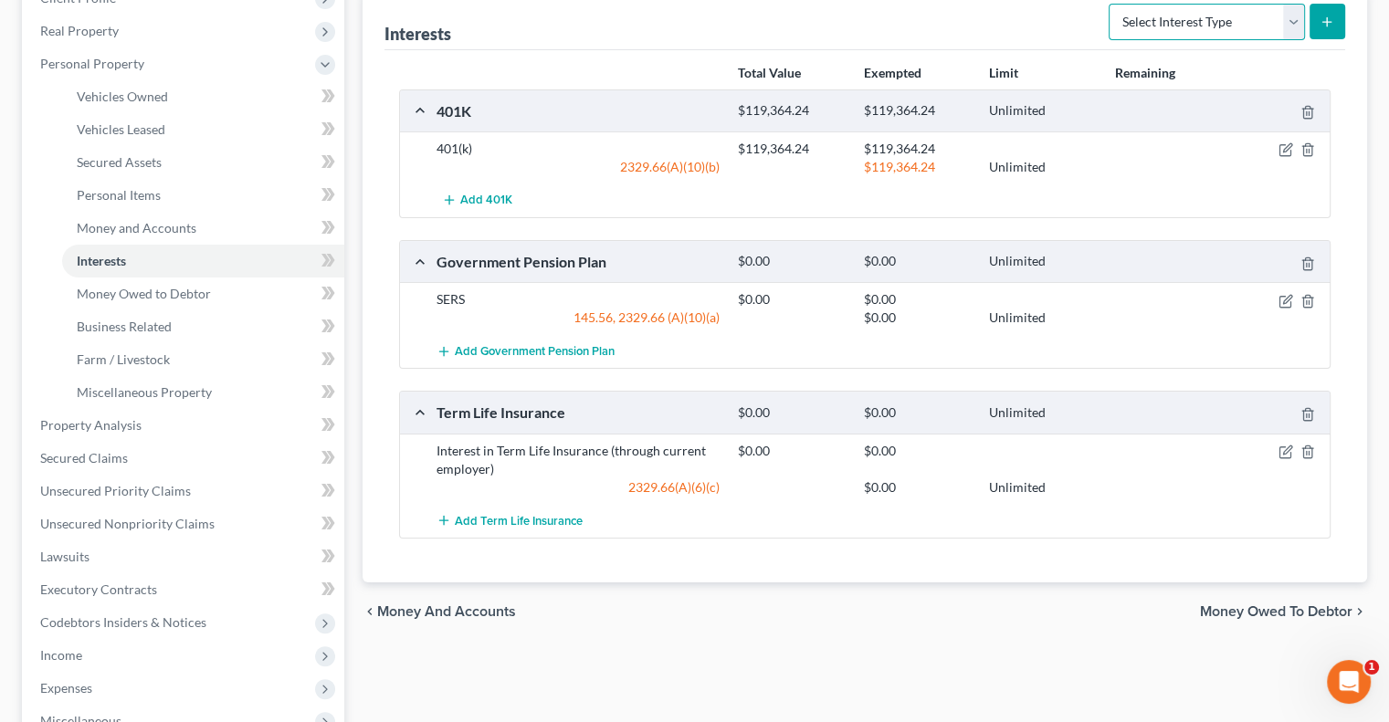
click at [1286, 17] on select "Select Interest Type 401K Annuity Bond Education IRA Government Bond Government…" at bounding box center [1207, 22] width 196 height 37
click at [1110, 4] on select "Select Interest Type 401K Annuity Bond Education IRA Government Bond Government…" at bounding box center [1207, 22] width 196 height 37
click at [1331, 26] on icon "submit" at bounding box center [1327, 22] width 15 height 15
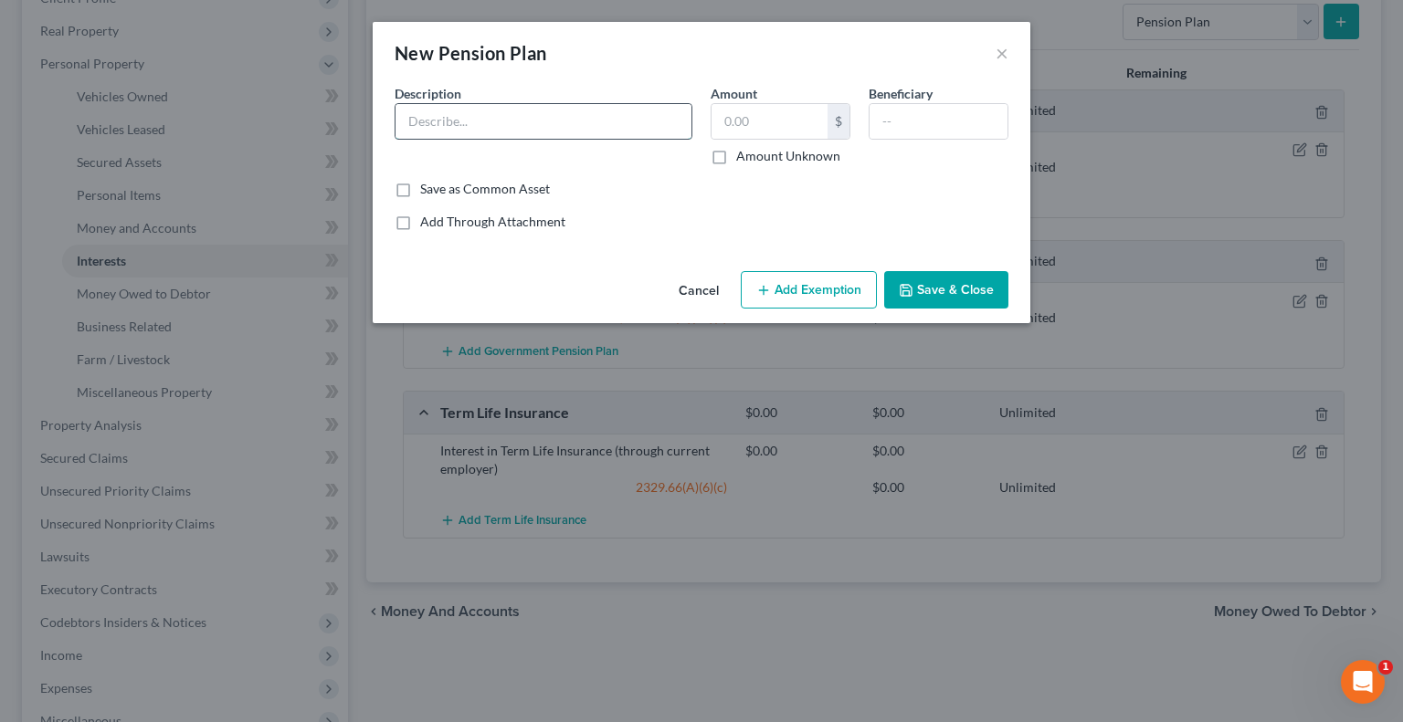
click at [636, 128] on input "text" at bounding box center [543, 121] width 296 height 35
click at [821, 305] on button "Add Exemption" at bounding box center [809, 290] width 136 height 38
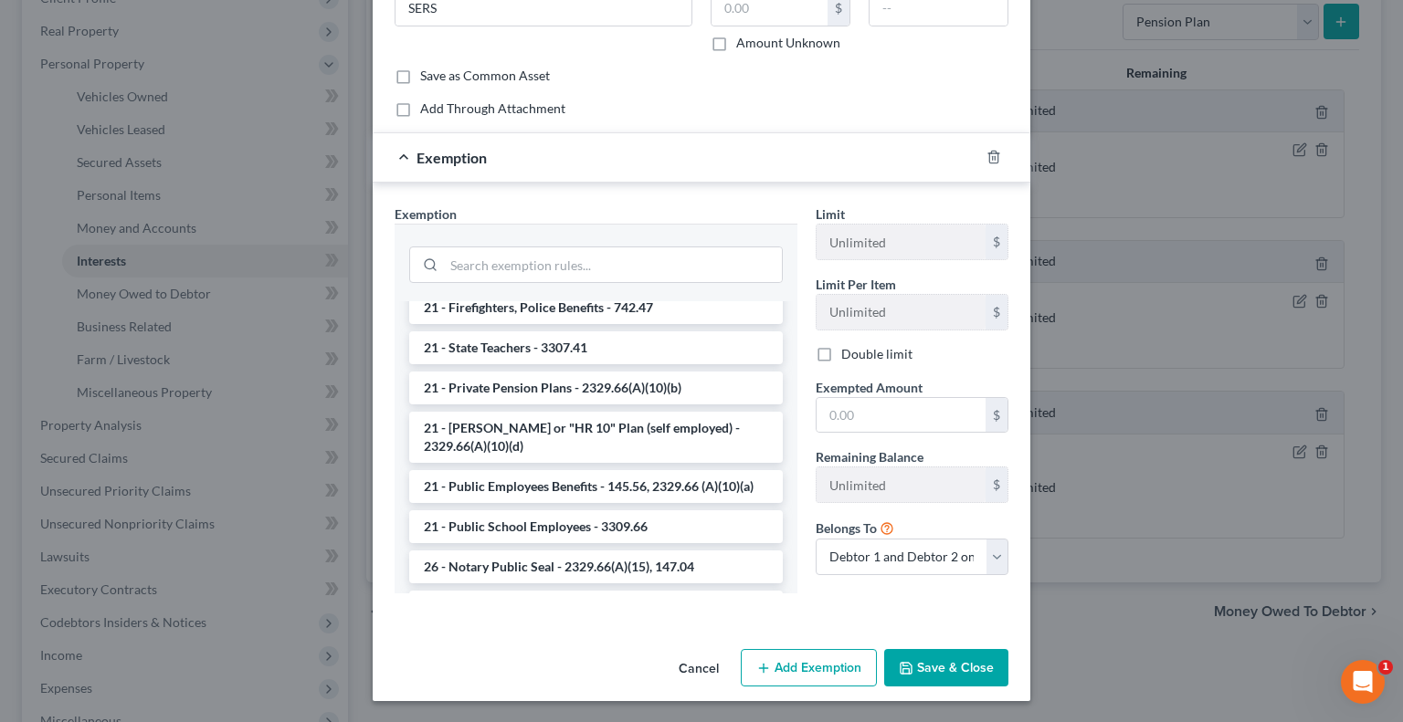
scroll to position [1461, 0]
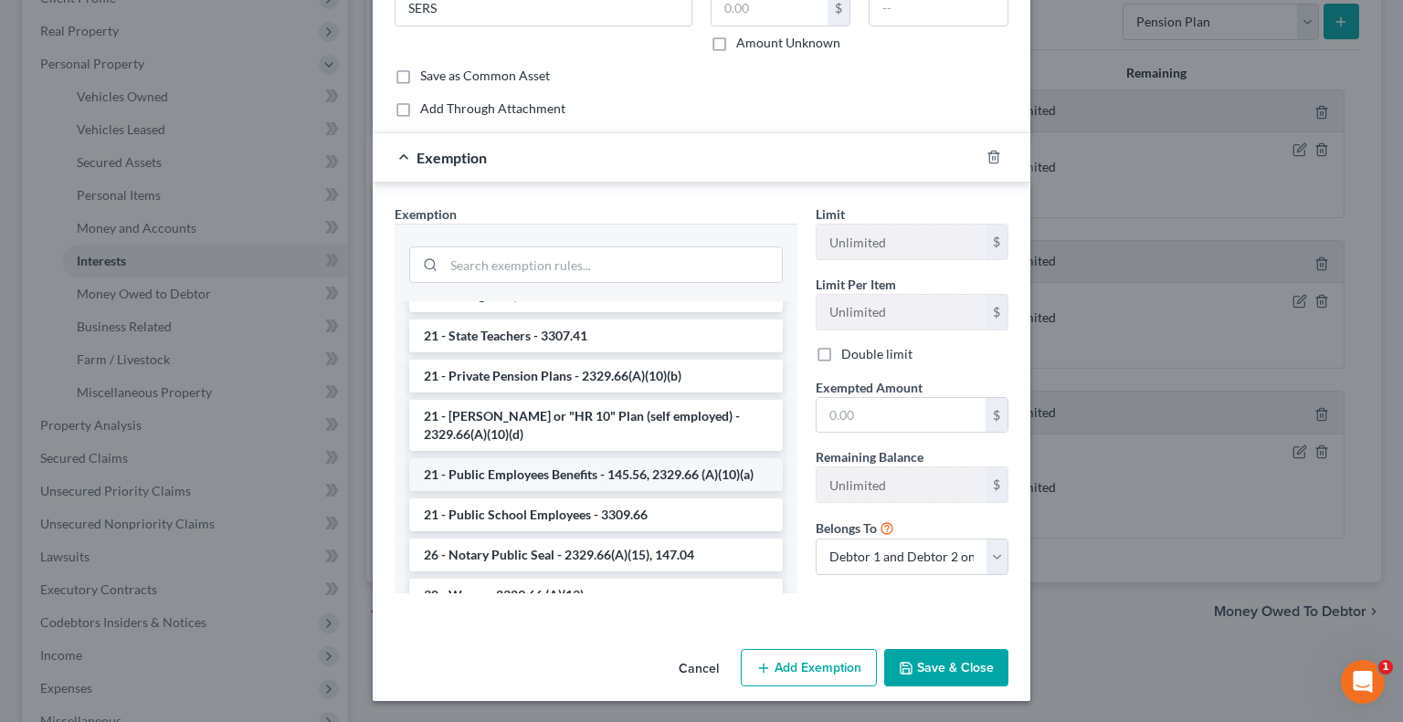
click at [573, 491] on li "21 - Public Employees Benefits - 145.56, 2329.66 (A)(10)(a)" at bounding box center [595, 474] width 373 height 33
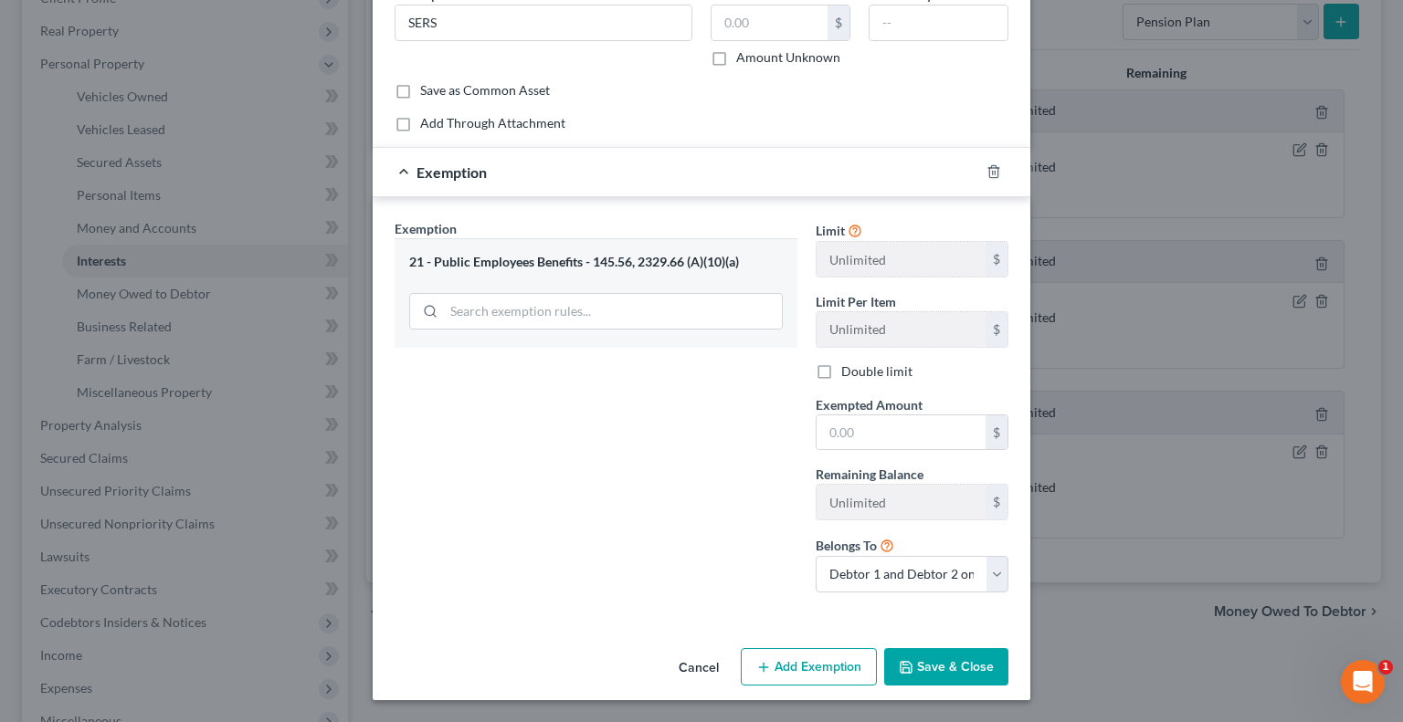
scroll to position [97, 0]
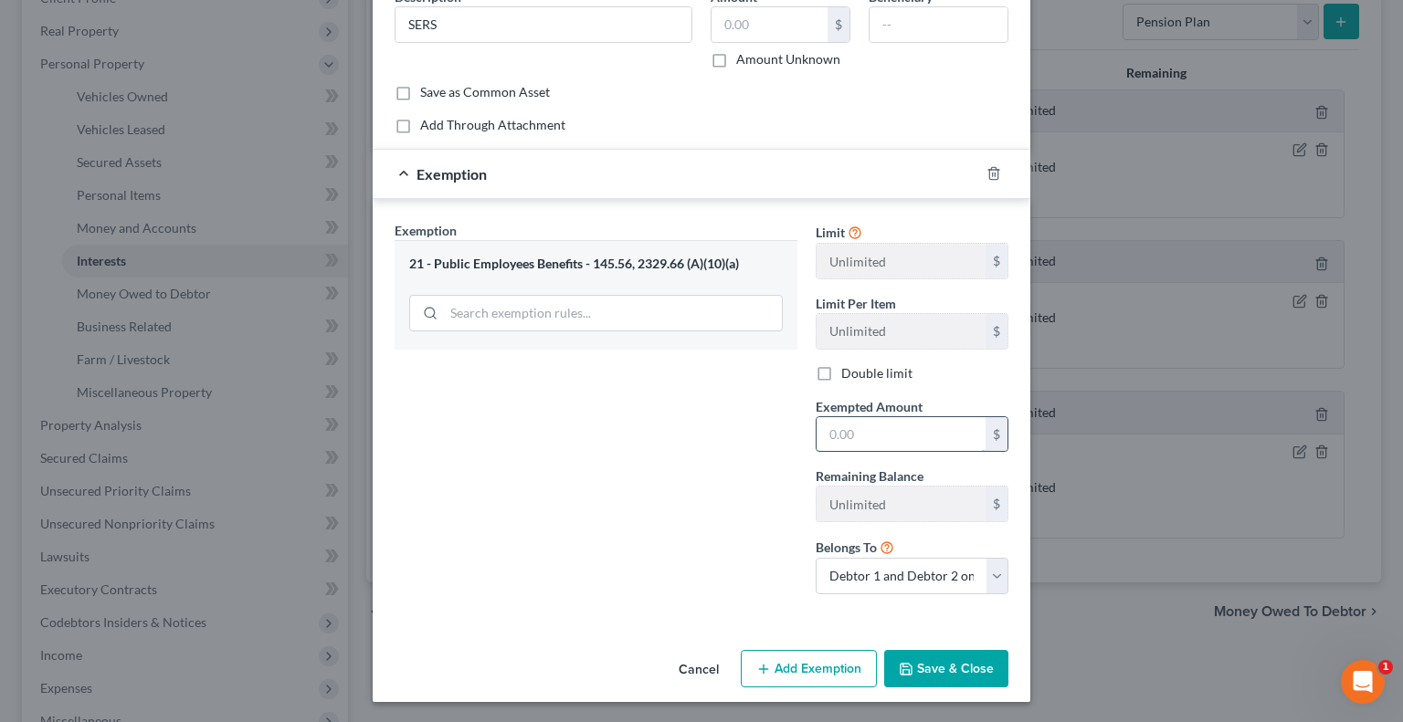
click at [866, 429] on input "text" at bounding box center [900, 434] width 169 height 35
click at [930, 671] on button "Save & Close" at bounding box center [946, 669] width 124 height 38
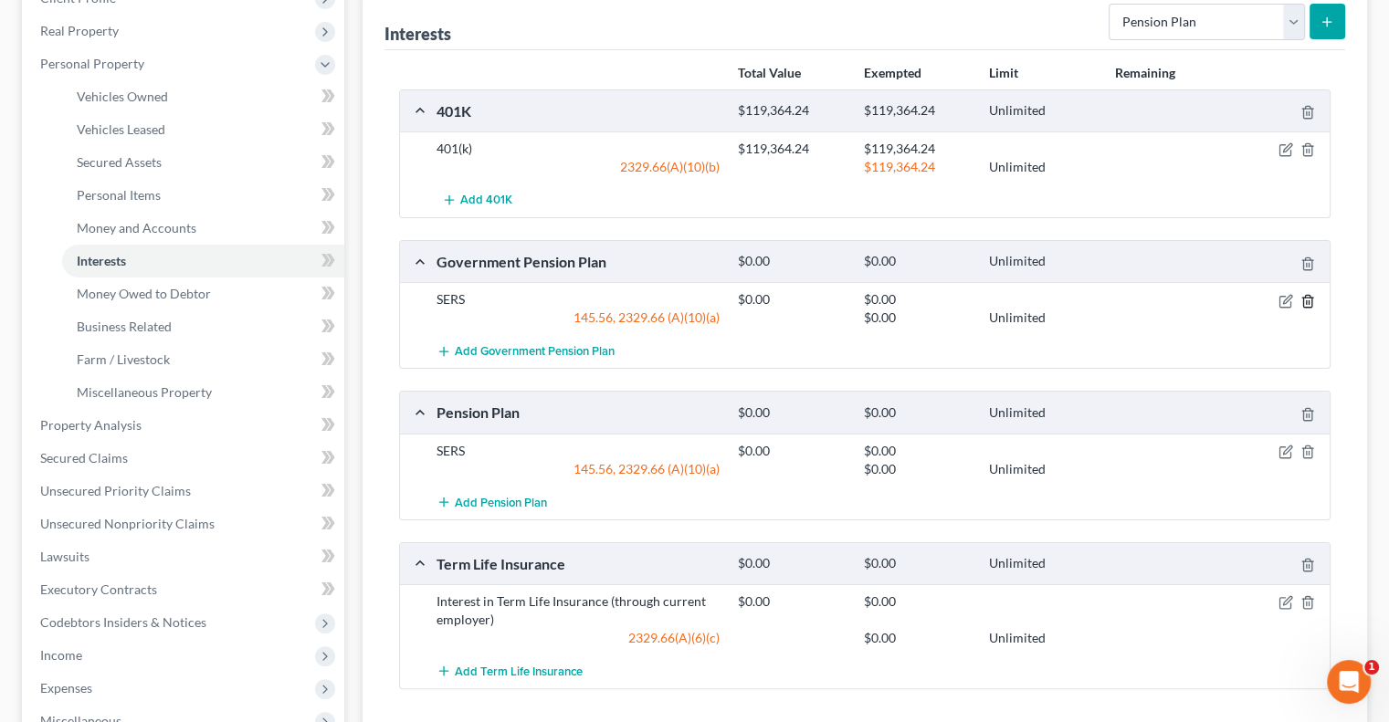
click at [1312, 301] on icon "button" at bounding box center [1307, 301] width 15 height 15
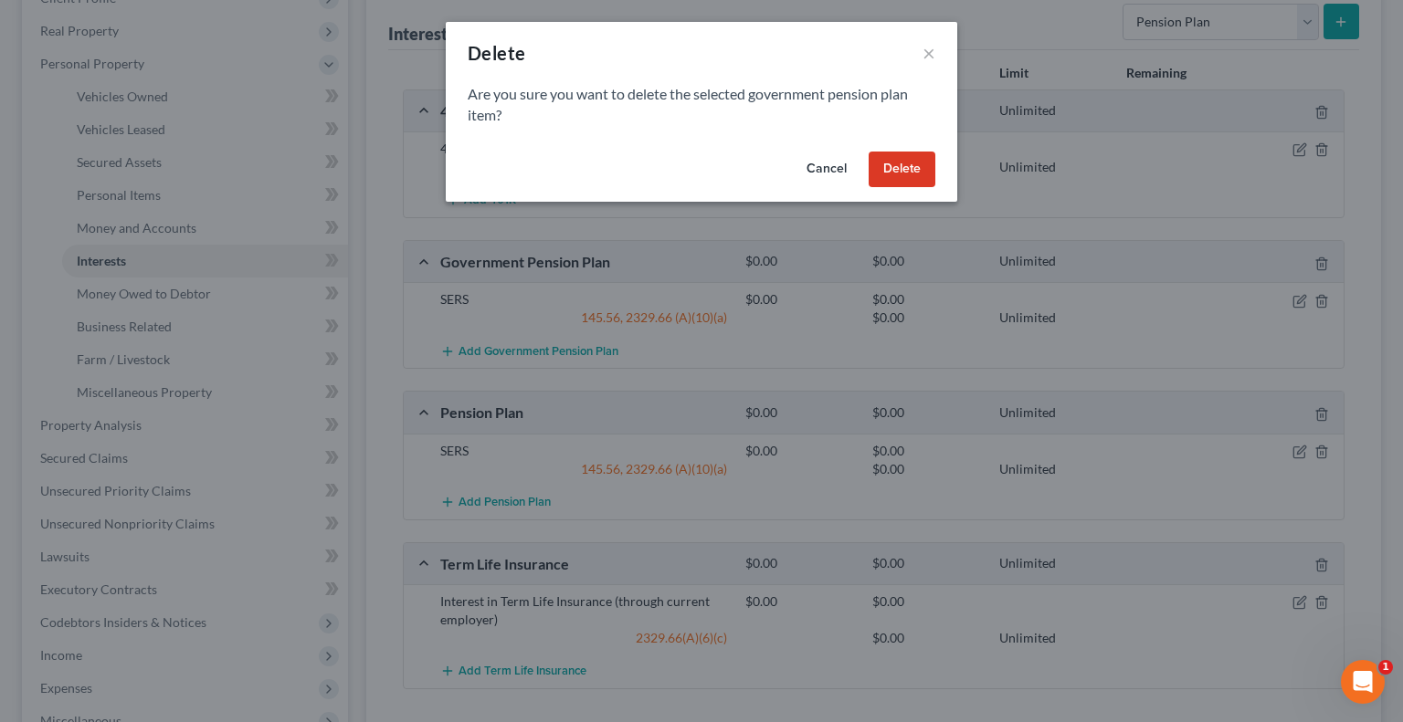
click at [908, 167] on button "Delete" at bounding box center [901, 170] width 67 height 37
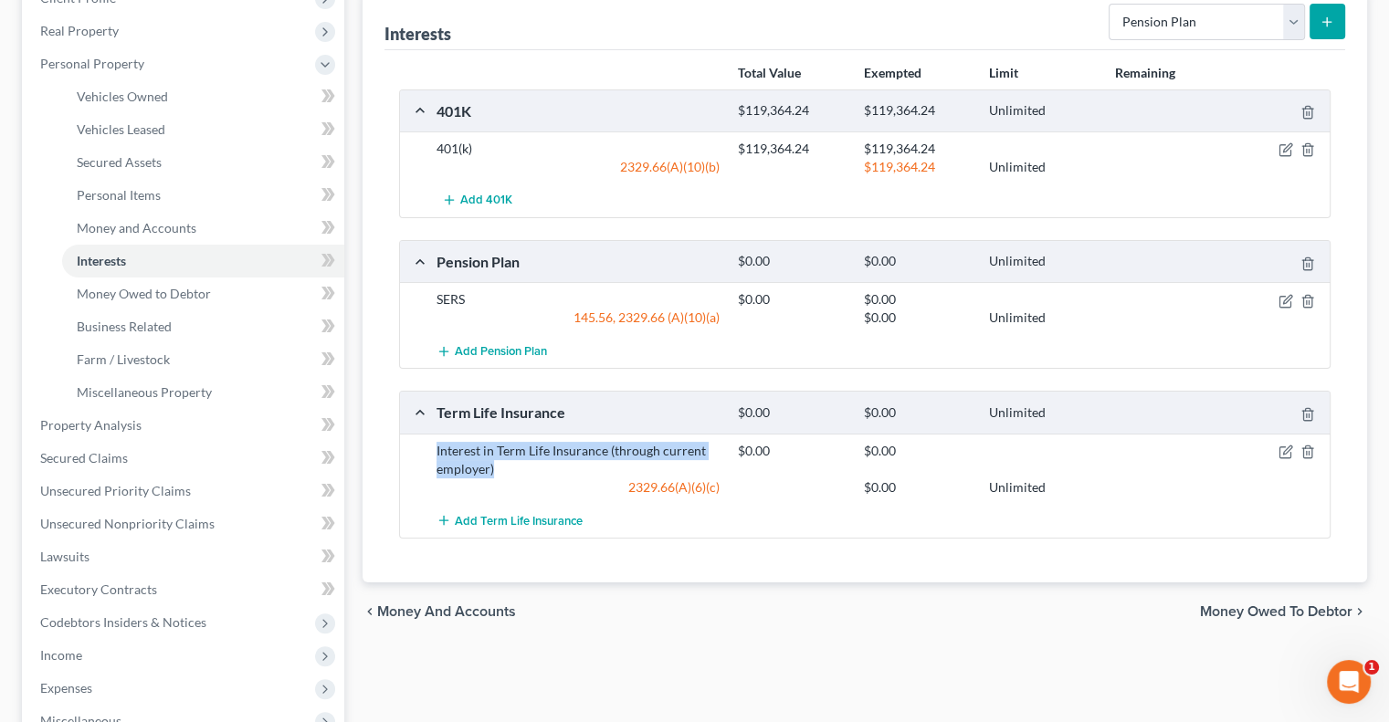
drag, startPoint x: 508, startPoint y: 468, endPoint x: 423, endPoint y: 446, distance: 87.9
click at [423, 446] on div "Interest in Term Life Insurance (through current employer) $0.00 $0.00 2329.66(…" at bounding box center [865, 469] width 930 height 70
copy div "Interest in Term Life Insurance (through current employer)"
click at [526, 522] on span "Add Term Life Insurance" at bounding box center [519, 520] width 128 height 15
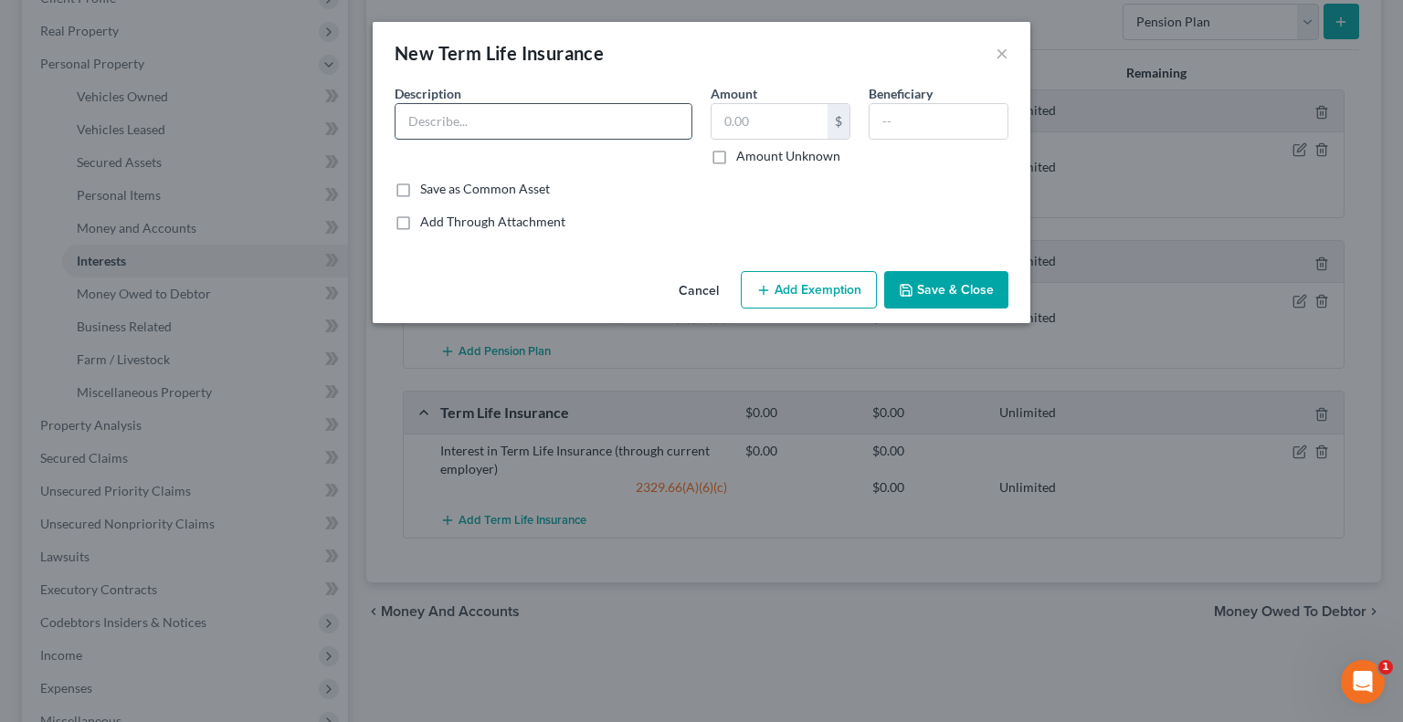
click at [509, 127] on input "text" at bounding box center [543, 121] width 296 height 35
paste input "Interest in Term Life Insurance (through current employer)"
click at [760, 288] on icon "button" at bounding box center [763, 290] width 15 height 15
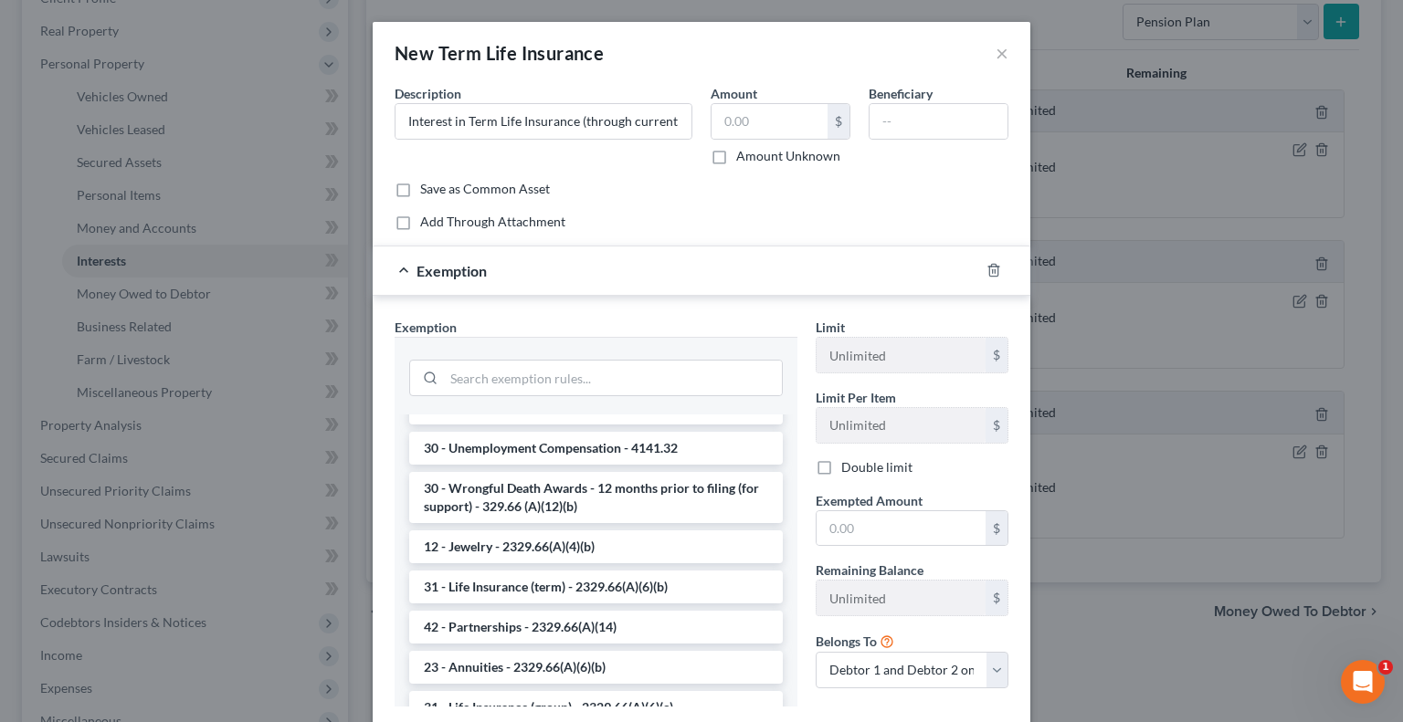
scroll to position [183, 0]
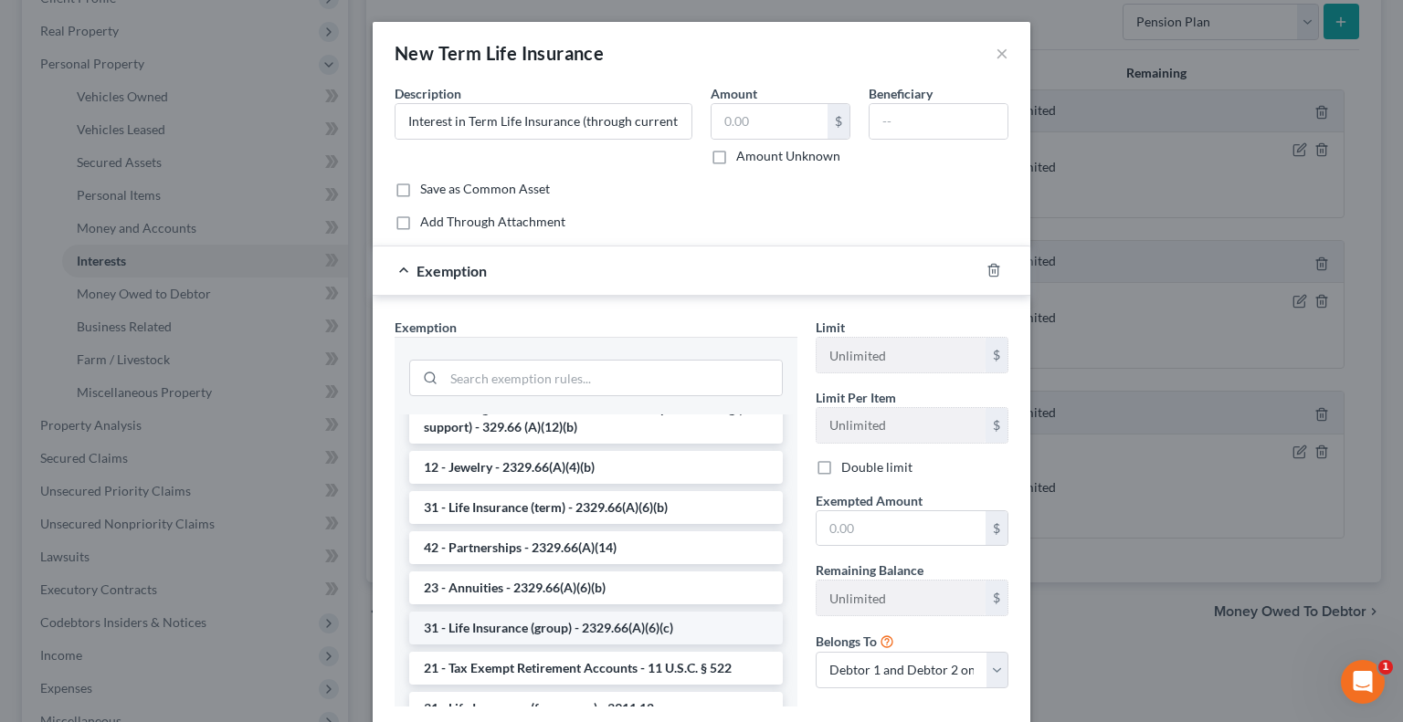
click at [604, 624] on li "31 - Life Insurance (group) - 2329.66(A)(6)(c)" at bounding box center [595, 628] width 373 height 33
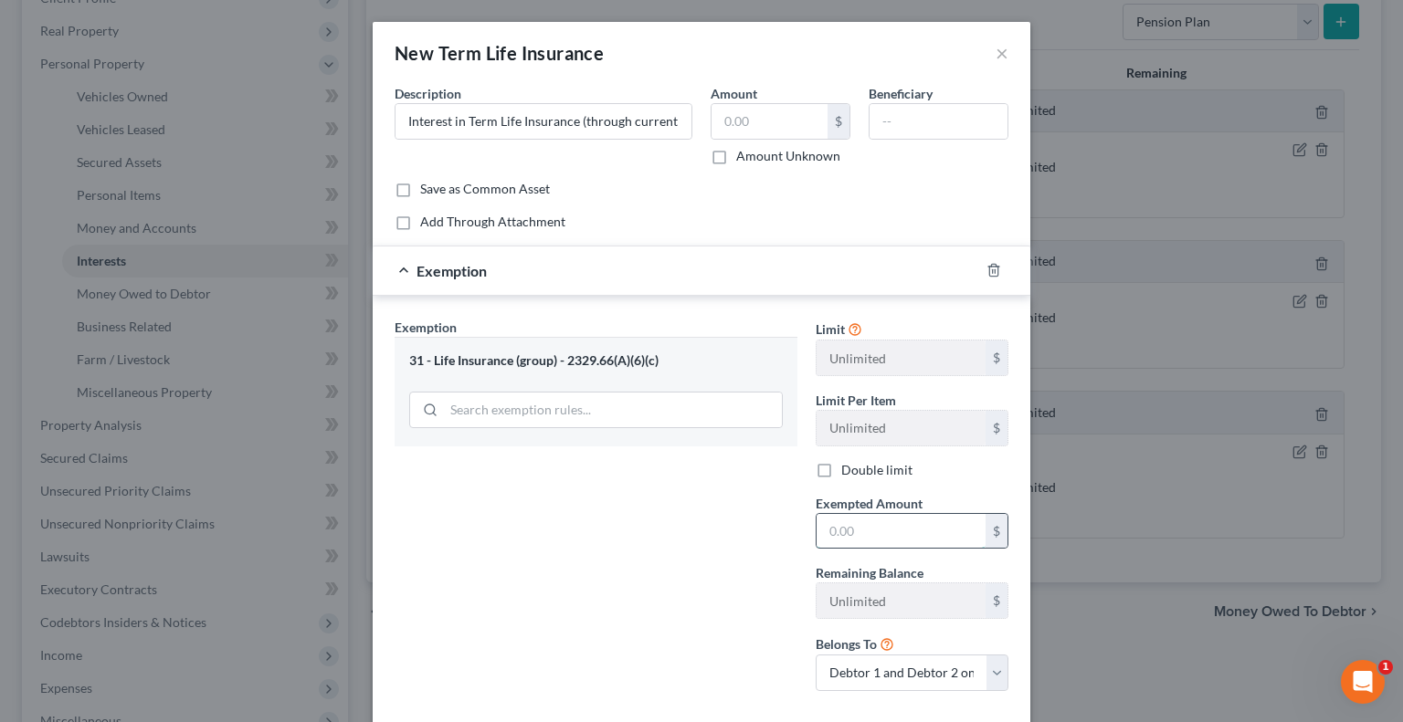
click at [878, 524] on input "text" at bounding box center [900, 531] width 169 height 35
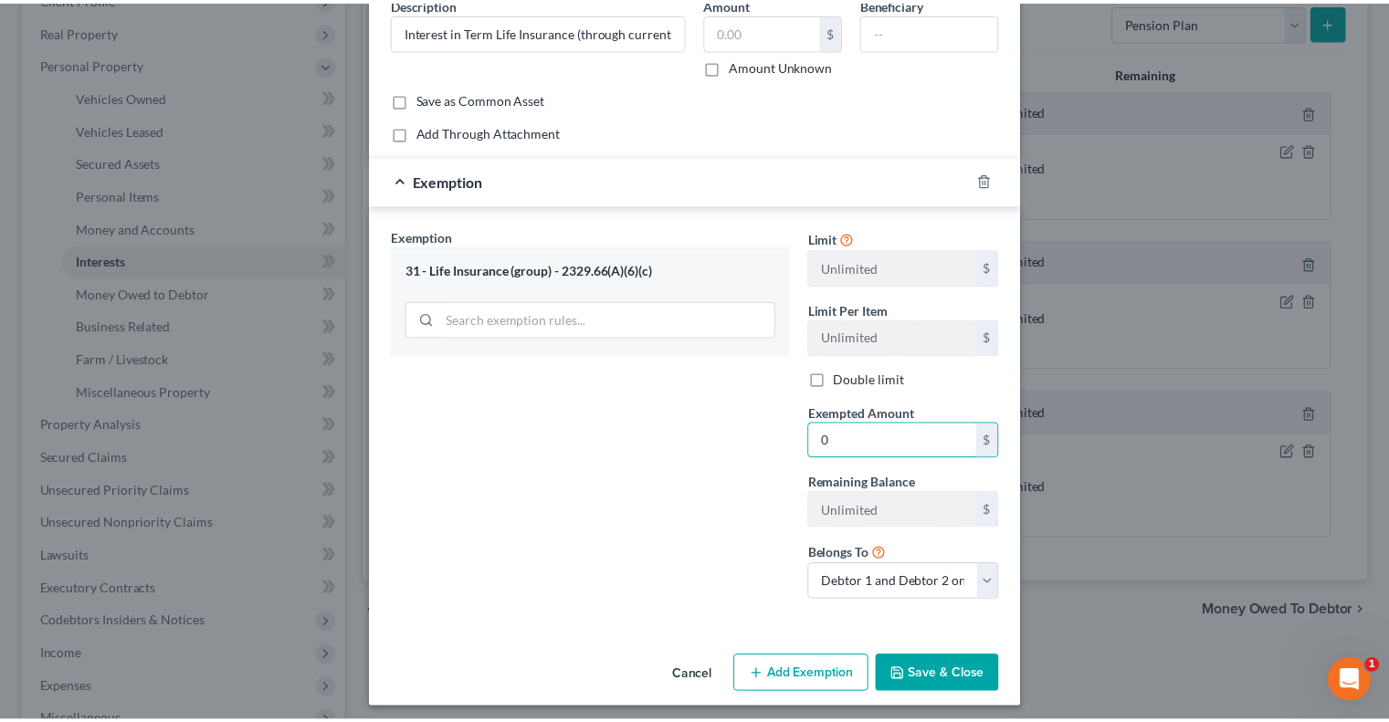
scroll to position [97, 0]
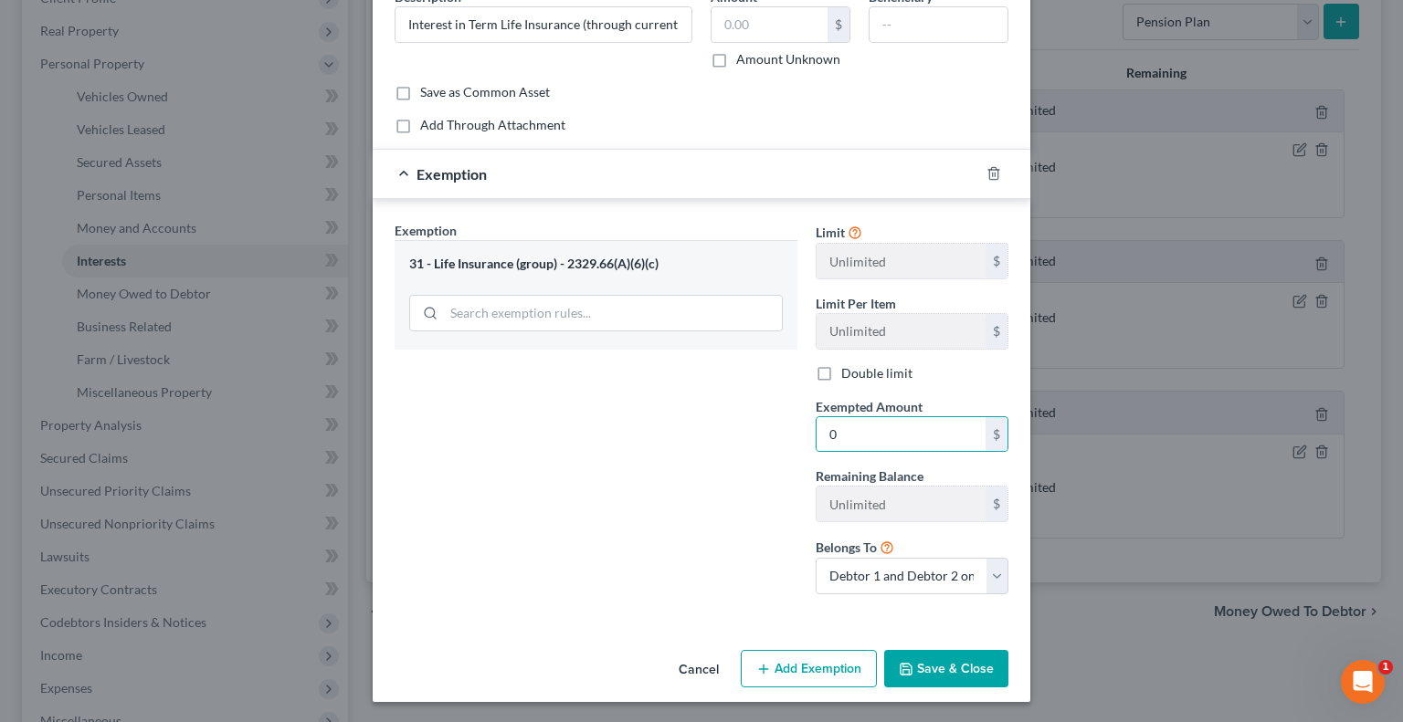
click at [928, 669] on button "Save & Close" at bounding box center [946, 669] width 124 height 38
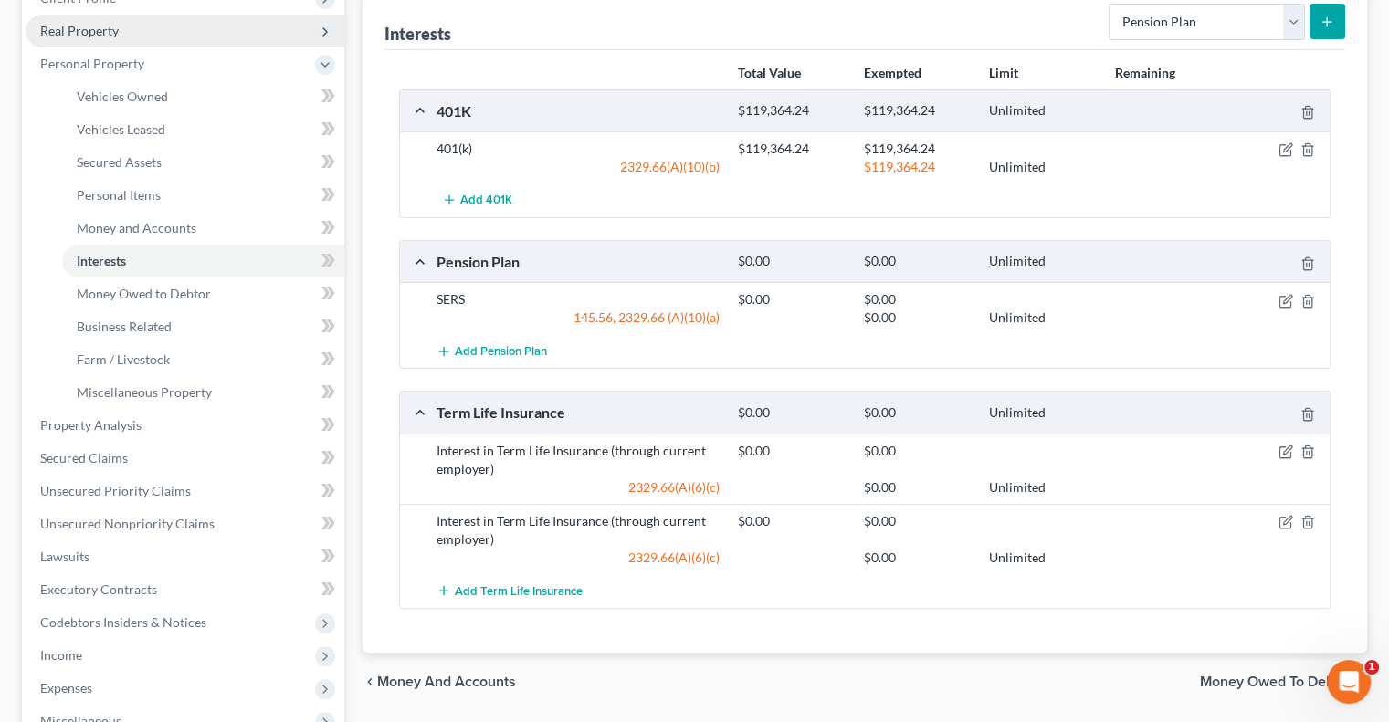
click at [104, 37] on span "Real Property" at bounding box center [79, 31] width 79 height 16
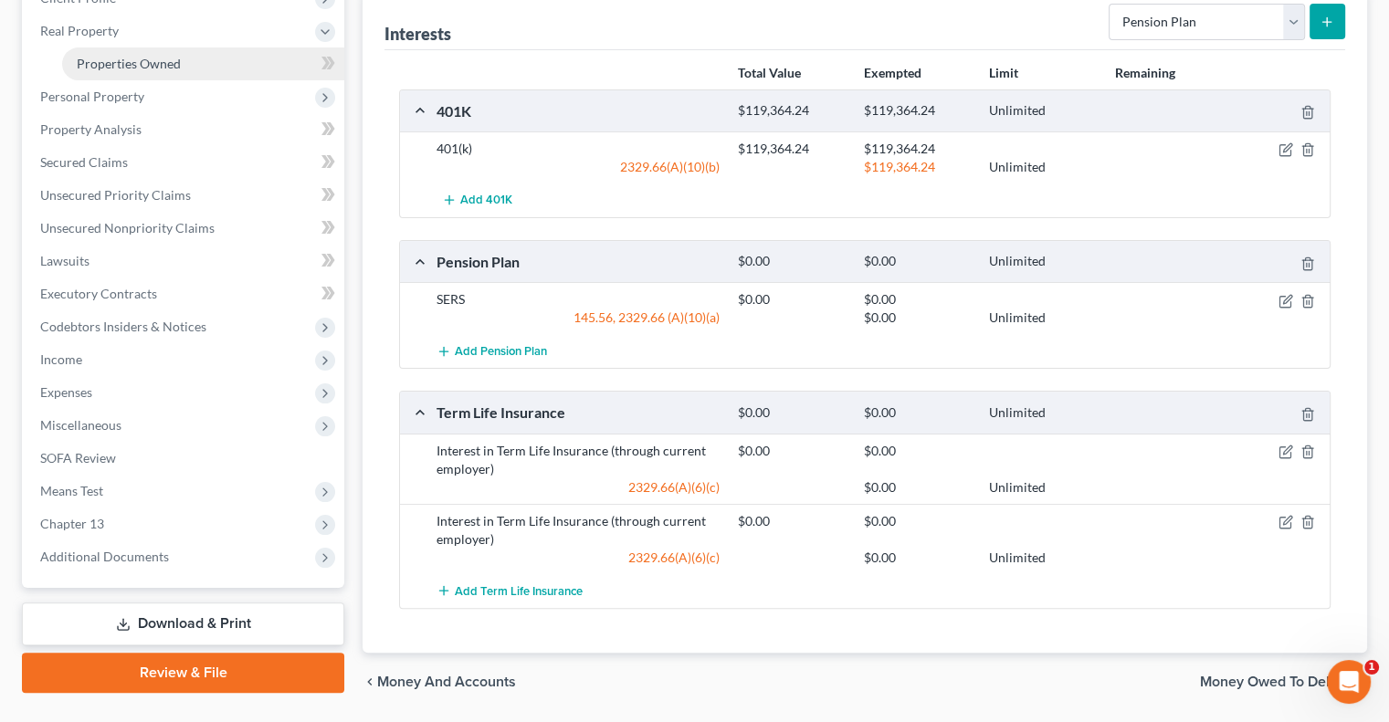
click at [139, 75] on link "Properties Owned" at bounding box center [203, 63] width 282 height 33
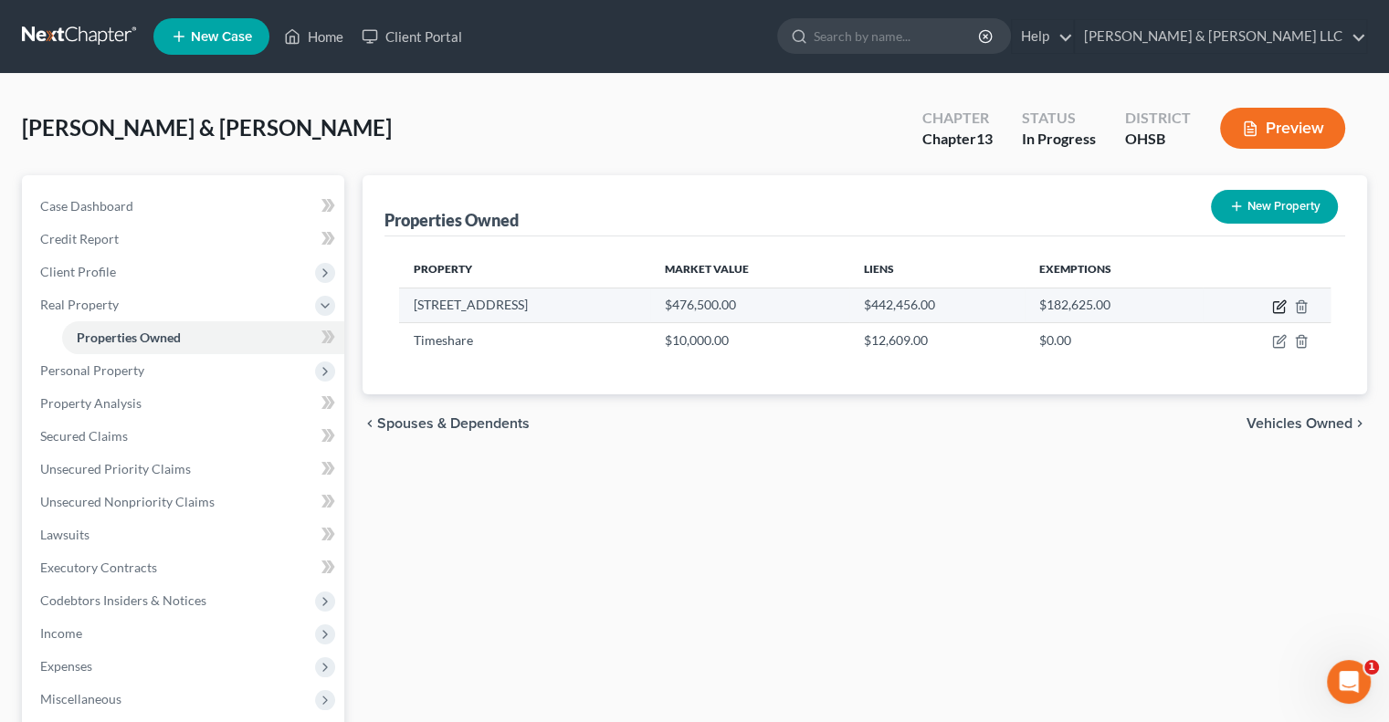
click at [1278, 302] on icon "button" at bounding box center [1279, 307] width 15 height 15
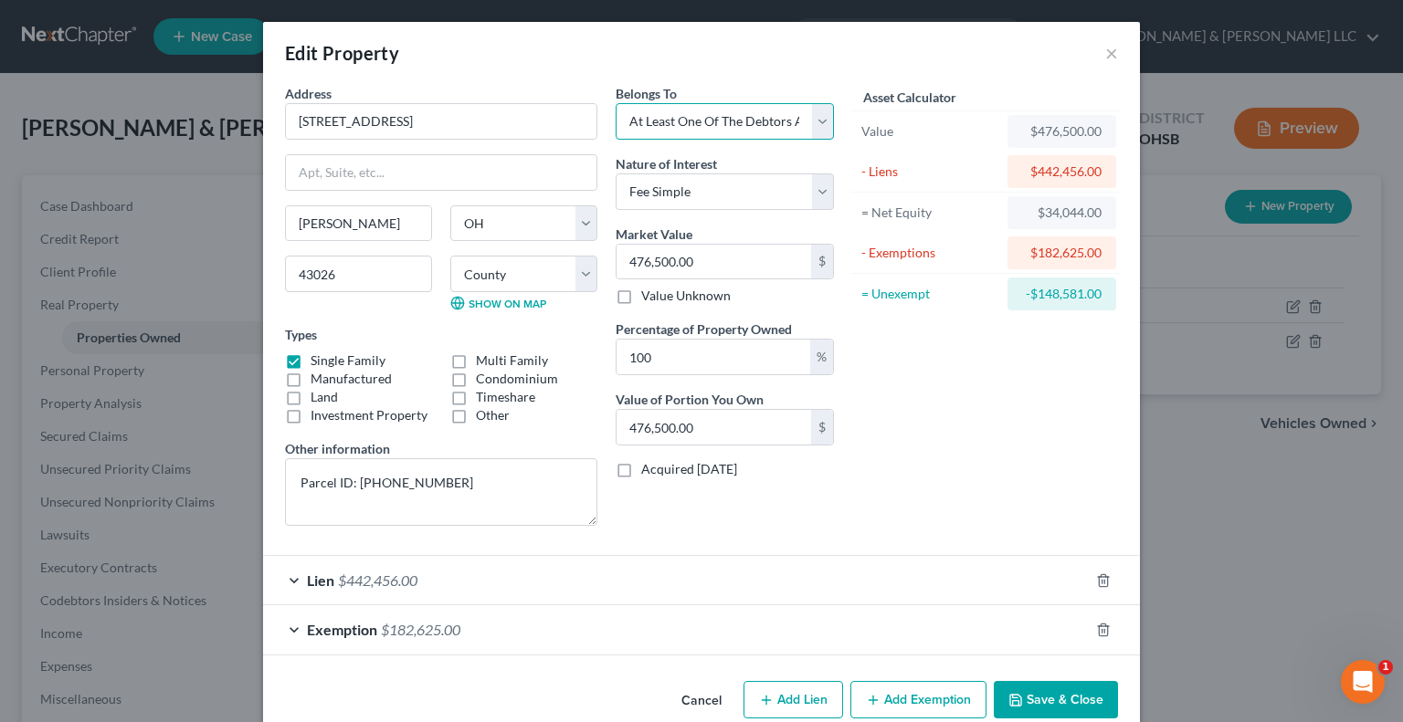
click at [661, 120] on select "Select Debtor 1 Only Debtor 2 Only Debtor 1 And Debtor 2 Only At Least One Of T…" at bounding box center [724, 121] width 218 height 37
click at [615, 103] on select "Select Debtor 1 Only Debtor 2 Only Debtor 1 And Debtor 2 Only At Least One Of T…" at bounding box center [724, 121] width 218 height 37
click at [408, 633] on span "$182,625.00" at bounding box center [420, 629] width 79 height 17
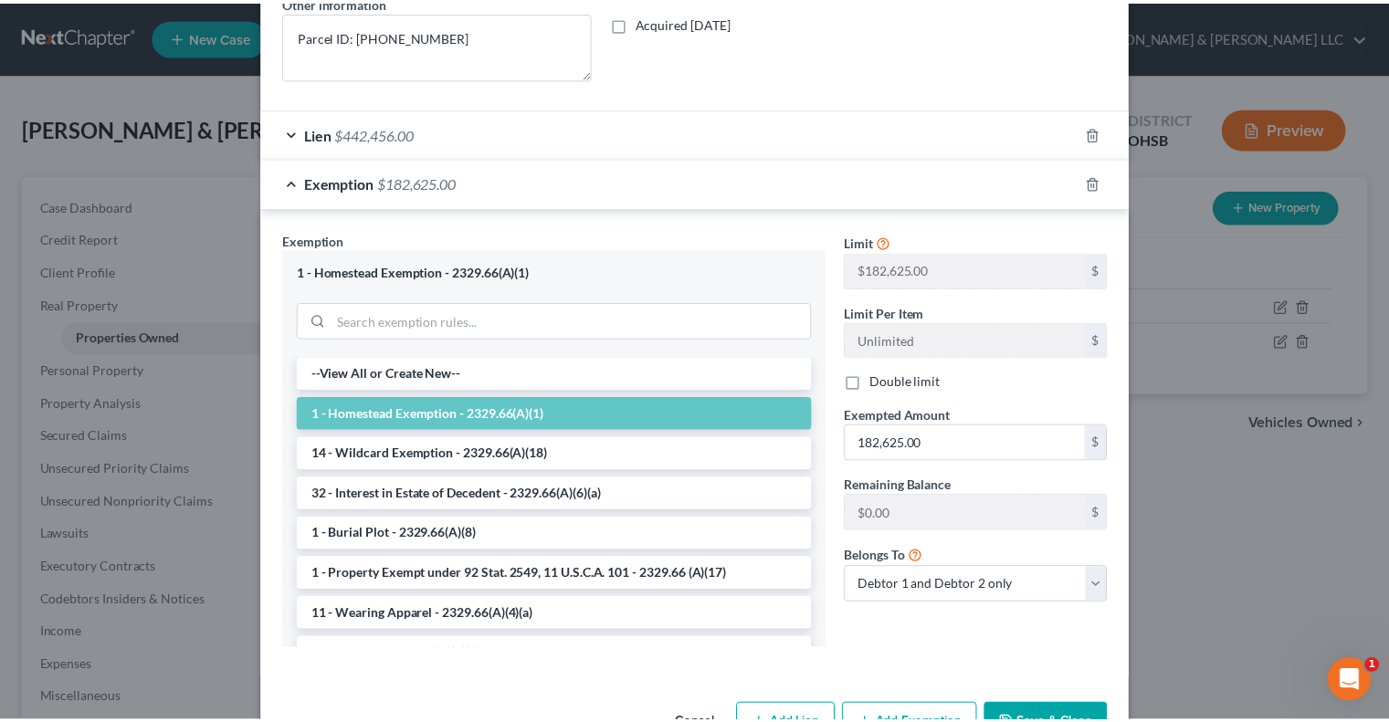
scroll to position [457, 0]
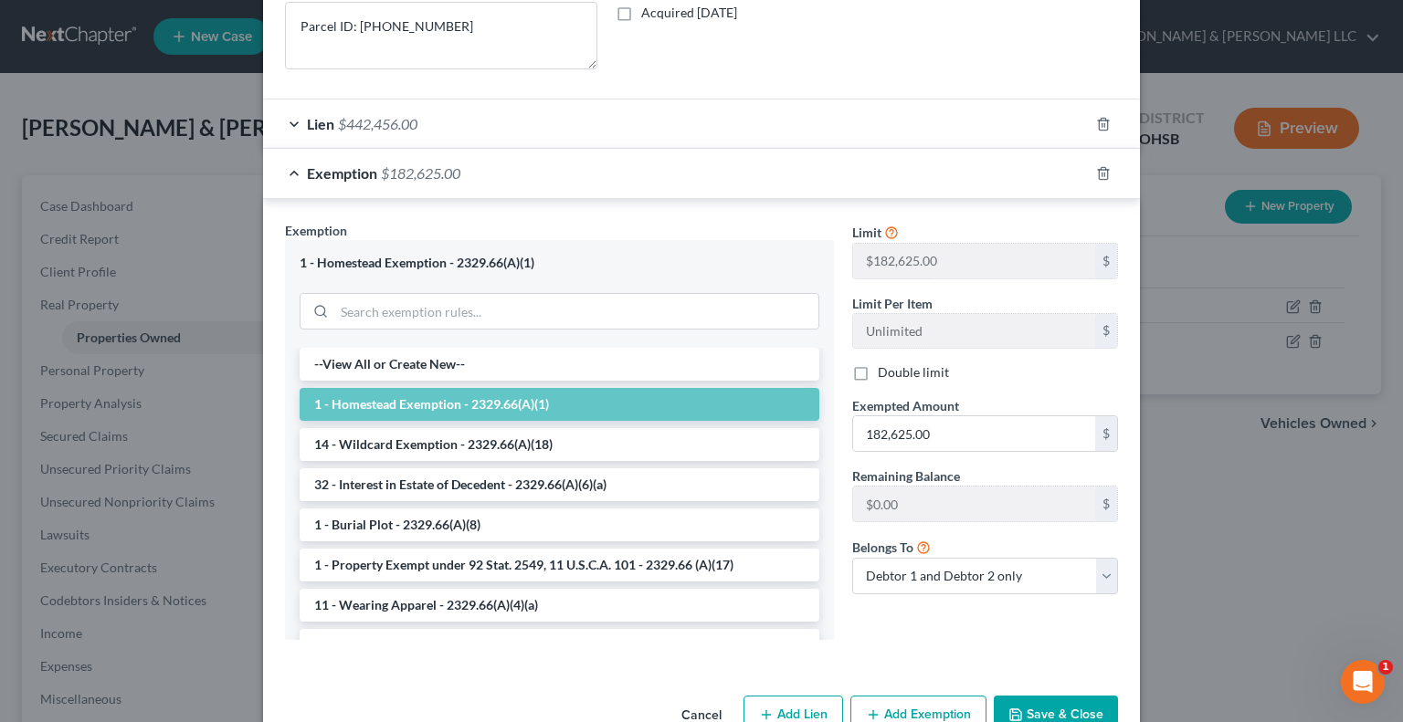
click at [878, 366] on label "Double limit" at bounding box center [913, 372] width 71 height 18
click at [885, 366] on input "Double limit" at bounding box center [891, 369] width 12 height 12
click at [946, 438] on input "182,625.00" at bounding box center [974, 433] width 242 height 35
click at [1044, 705] on button "Save & Close" at bounding box center [1056, 715] width 124 height 38
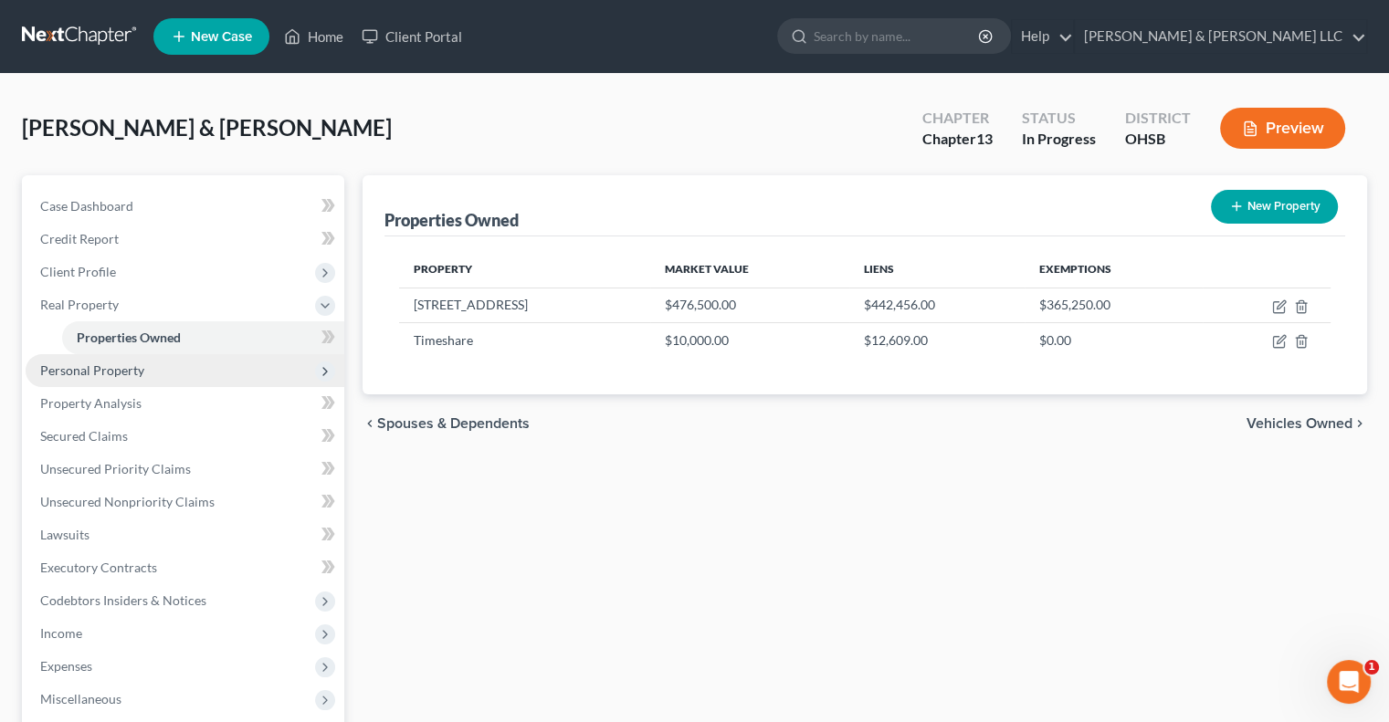
click at [140, 363] on span "Personal Property" at bounding box center [92, 371] width 104 height 16
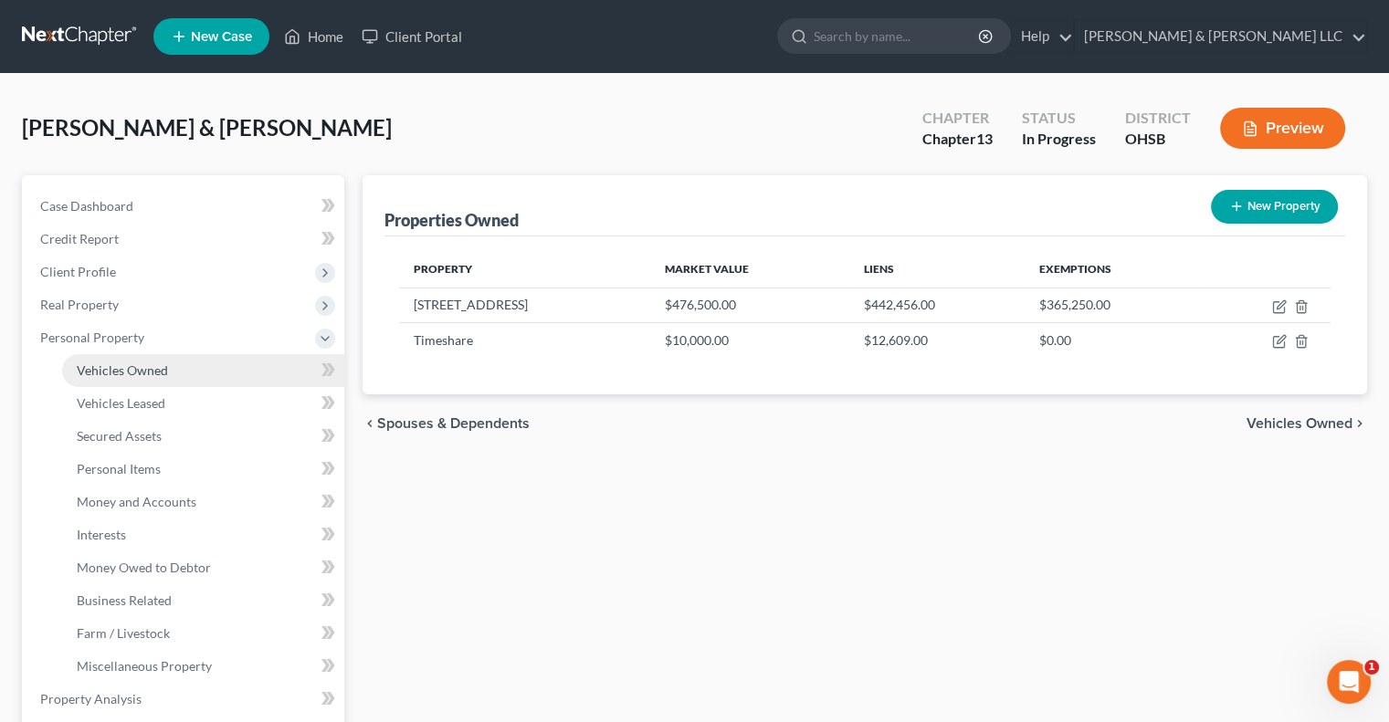
click at [154, 375] on span "Vehicles Owned" at bounding box center [122, 371] width 91 height 16
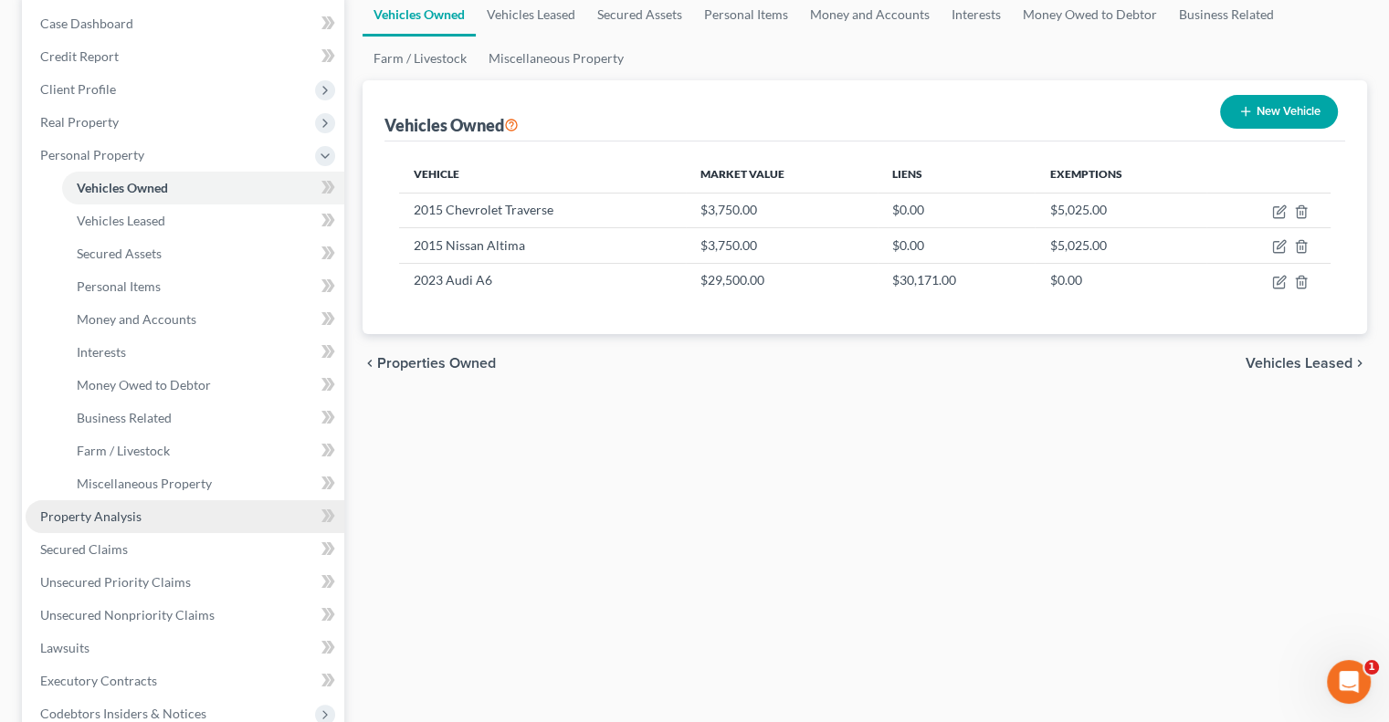
click at [136, 513] on span "Property Analysis" at bounding box center [90, 517] width 101 height 16
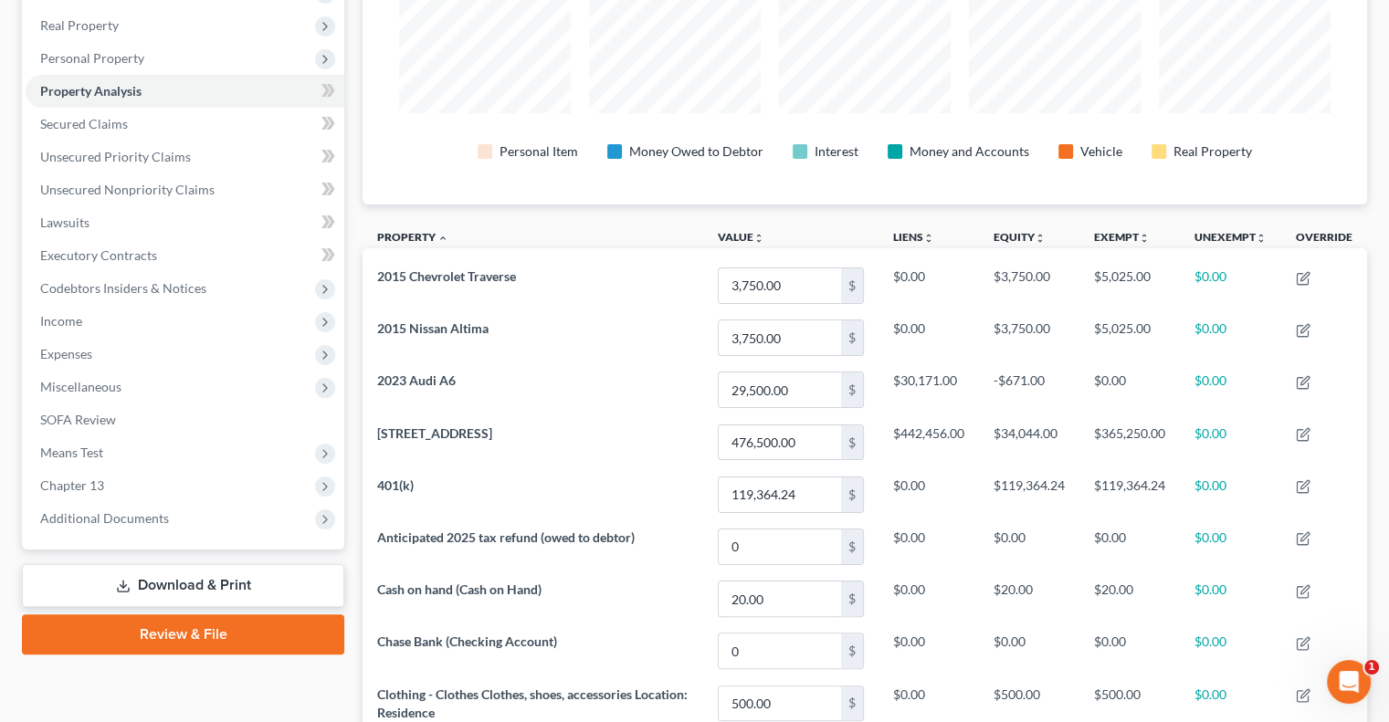
scroll to position [261, 0]
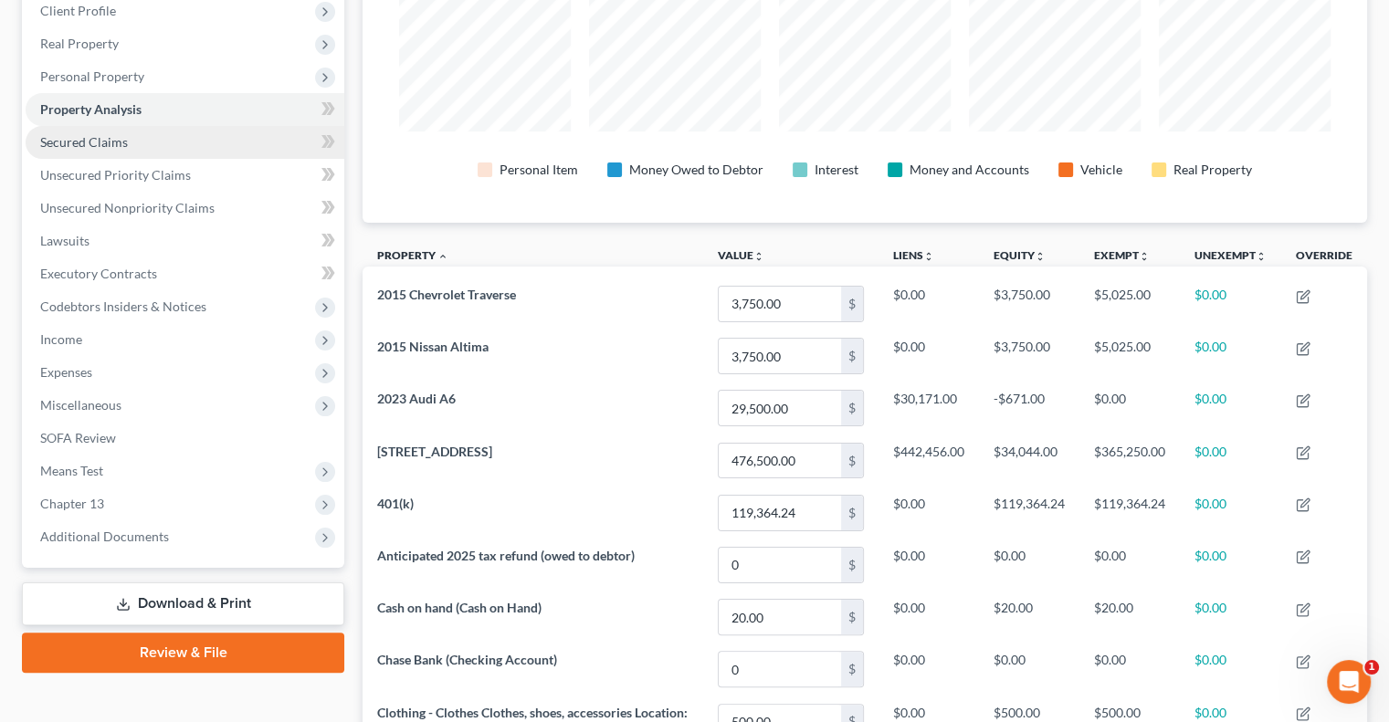
click at [114, 152] on link "Secured Claims" at bounding box center [185, 142] width 319 height 33
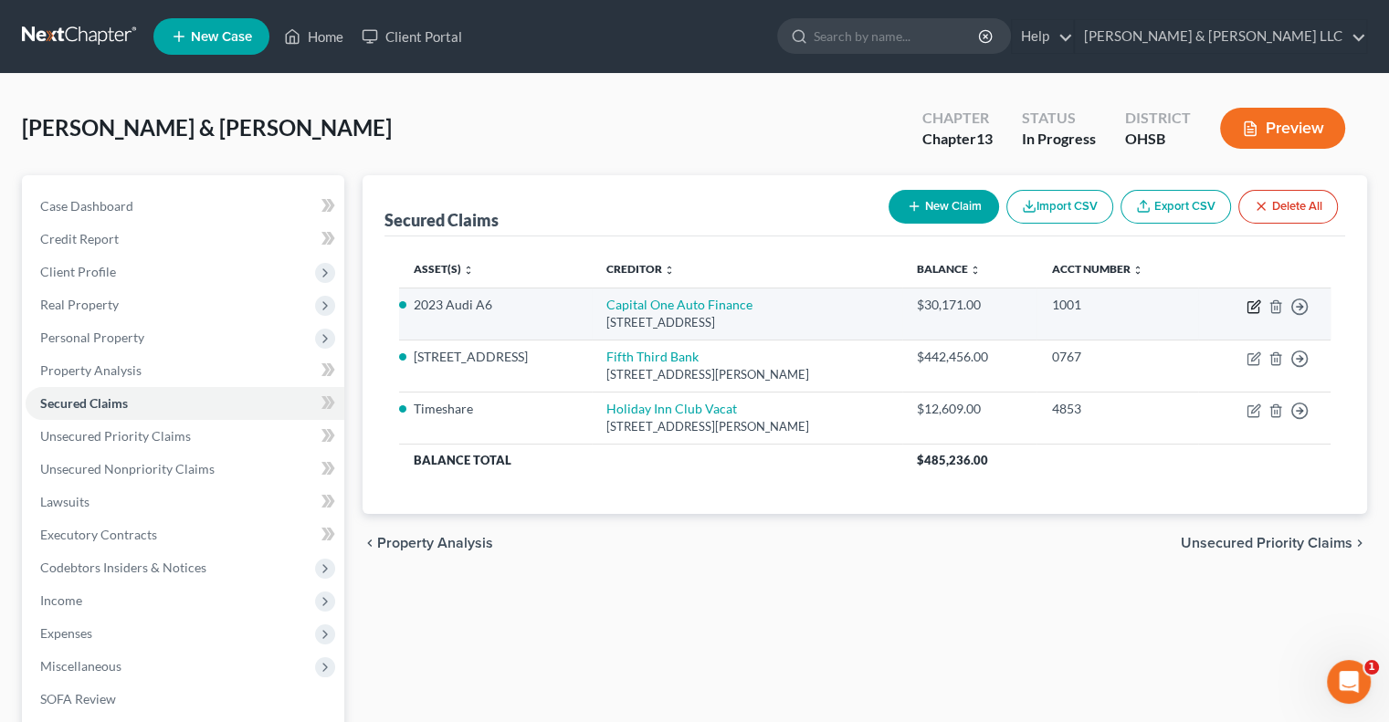
click at [1253, 302] on icon "button" at bounding box center [1252, 307] width 11 height 11
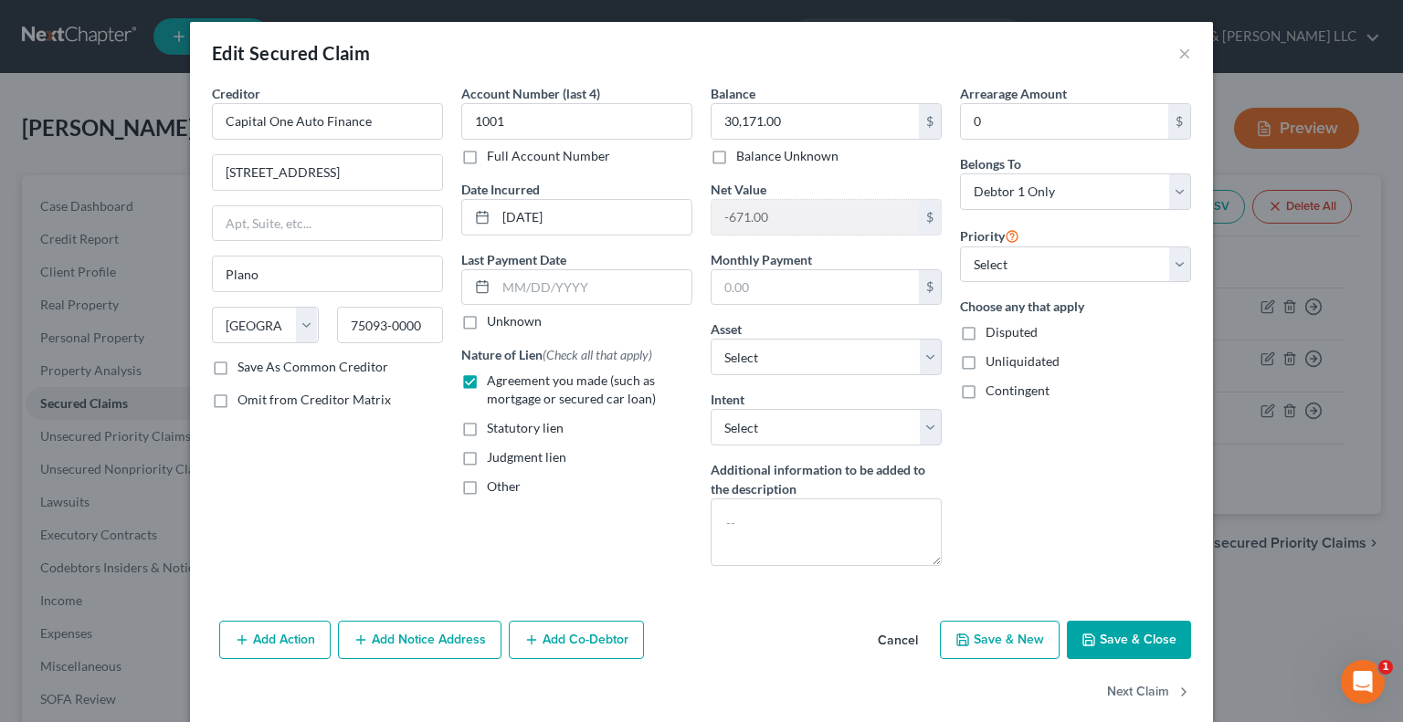
click at [1099, 649] on button "Save & Close" at bounding box center [1129, 640] width 124 height 38
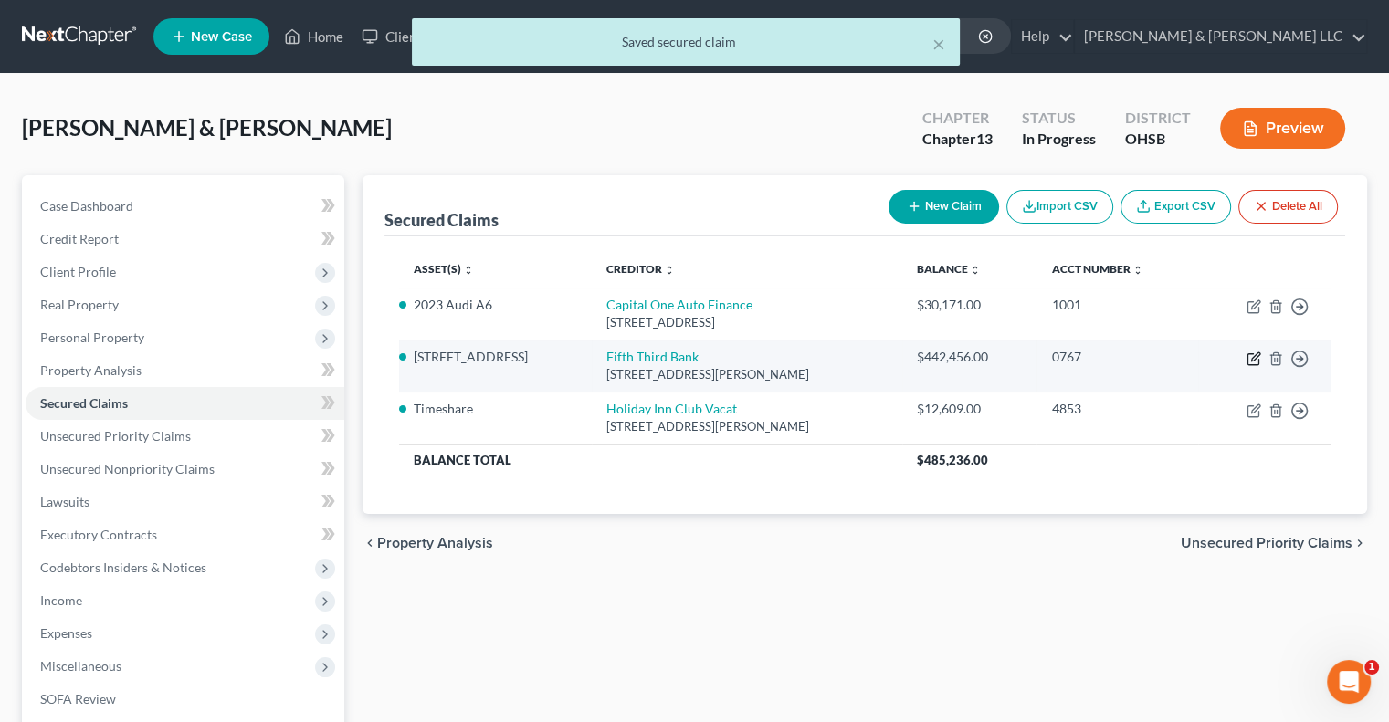
click at [1253, 363] on icon "button" at bounding box center [1252, 359] width 11 height 11
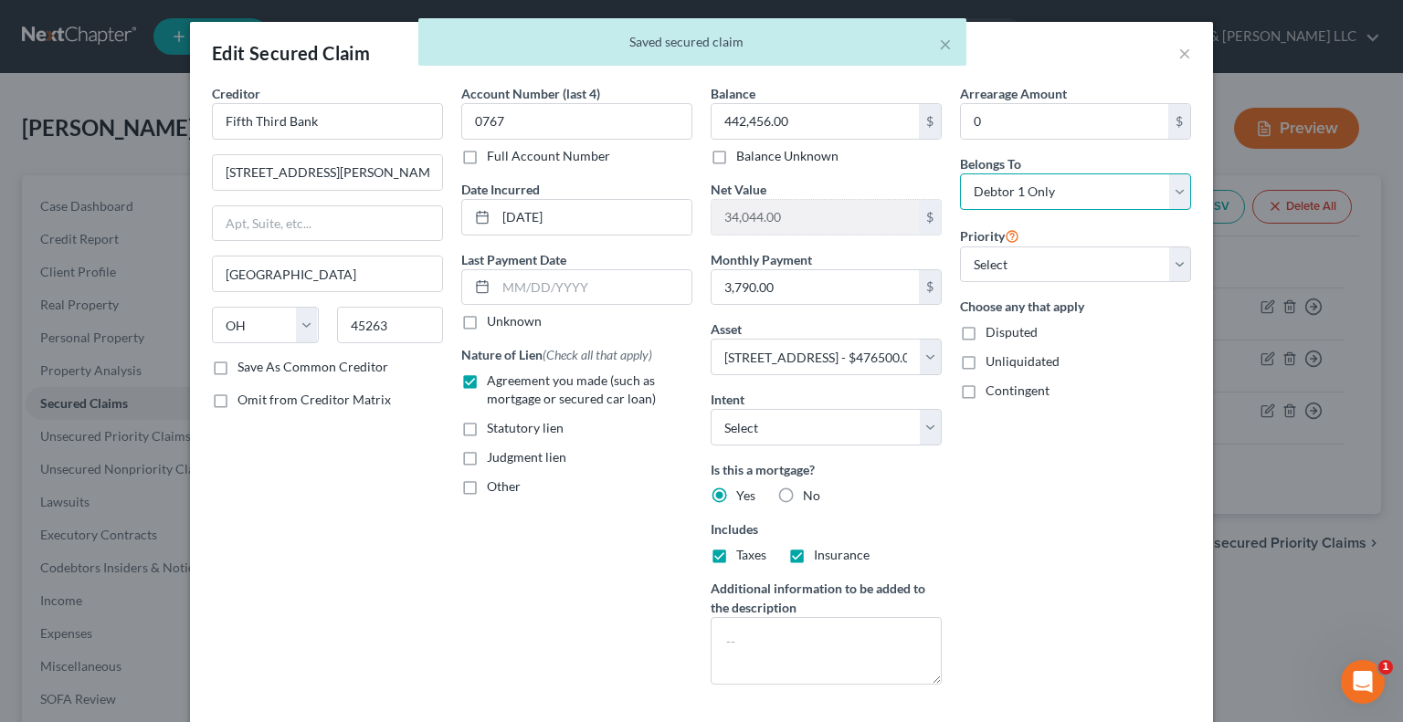
click at [1017, 187] on select "Select Debtor 1 Only Debtor 2 Only Debtor 1 And Debtor 2 Only At Least One Of T…" at bounding box center [1075, 192] width 231 height 37
click at [960, 174] on select "Select Debtor 1 Only Debtor 2 Only Debtor 1 And Debtor 2 Only At Least One Of T…" at bounding box center [1075, 192] width 231 height 37
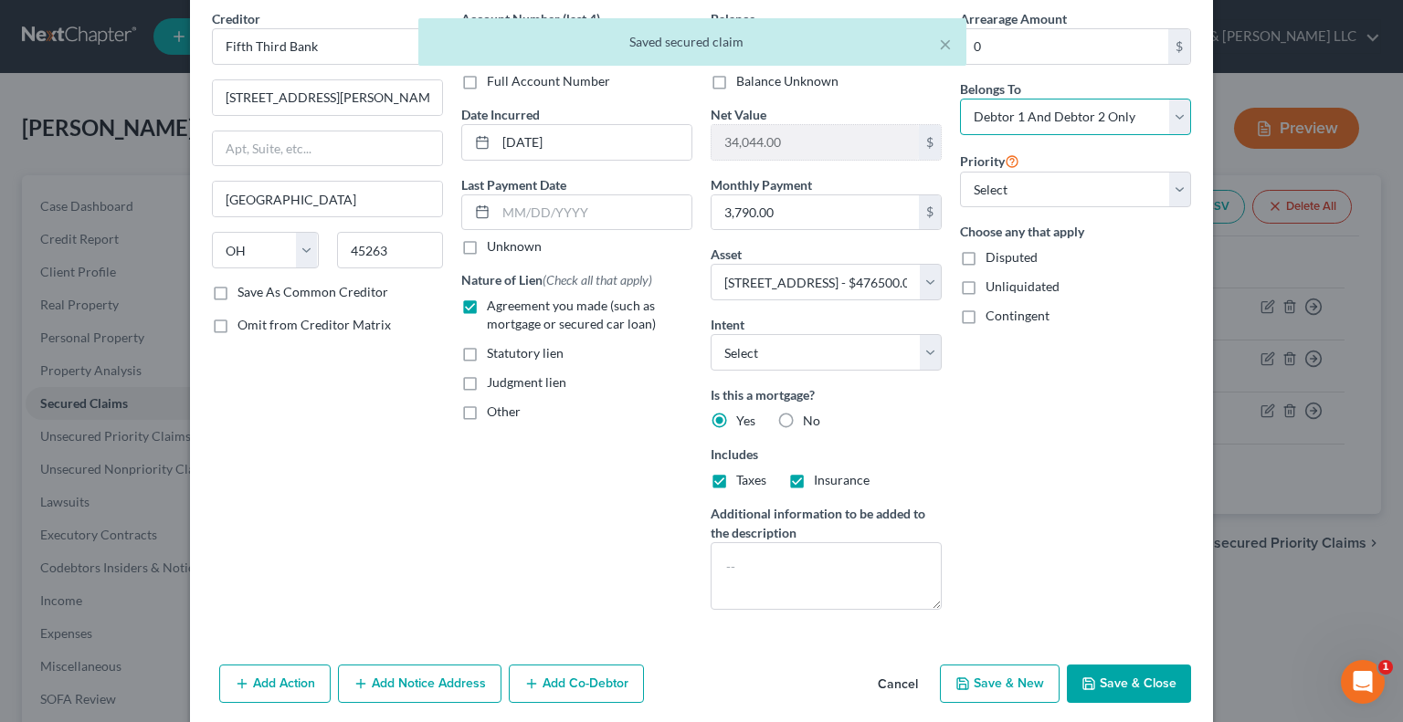
scroll to position [142, 0]
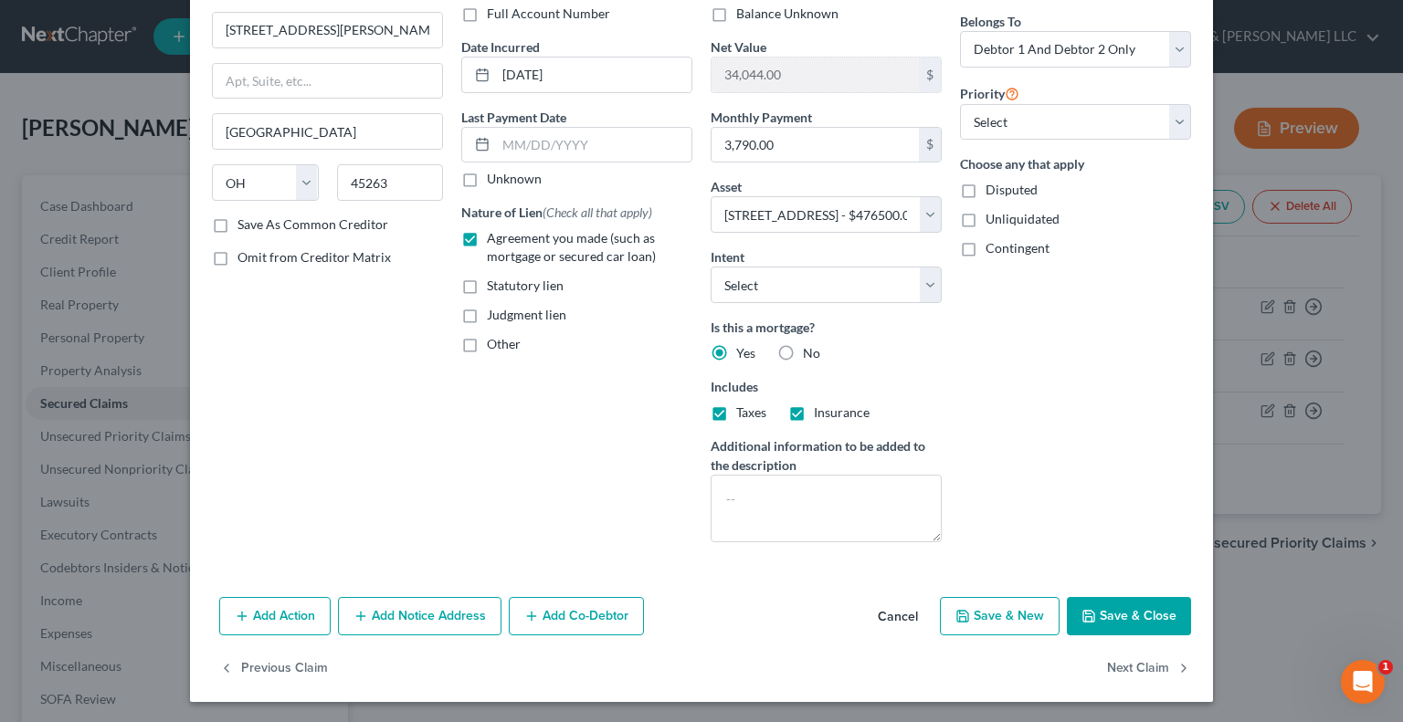
click at [1099, 604] on button "Save & Close" at bounding box center [1129, 616] width 124 height 38
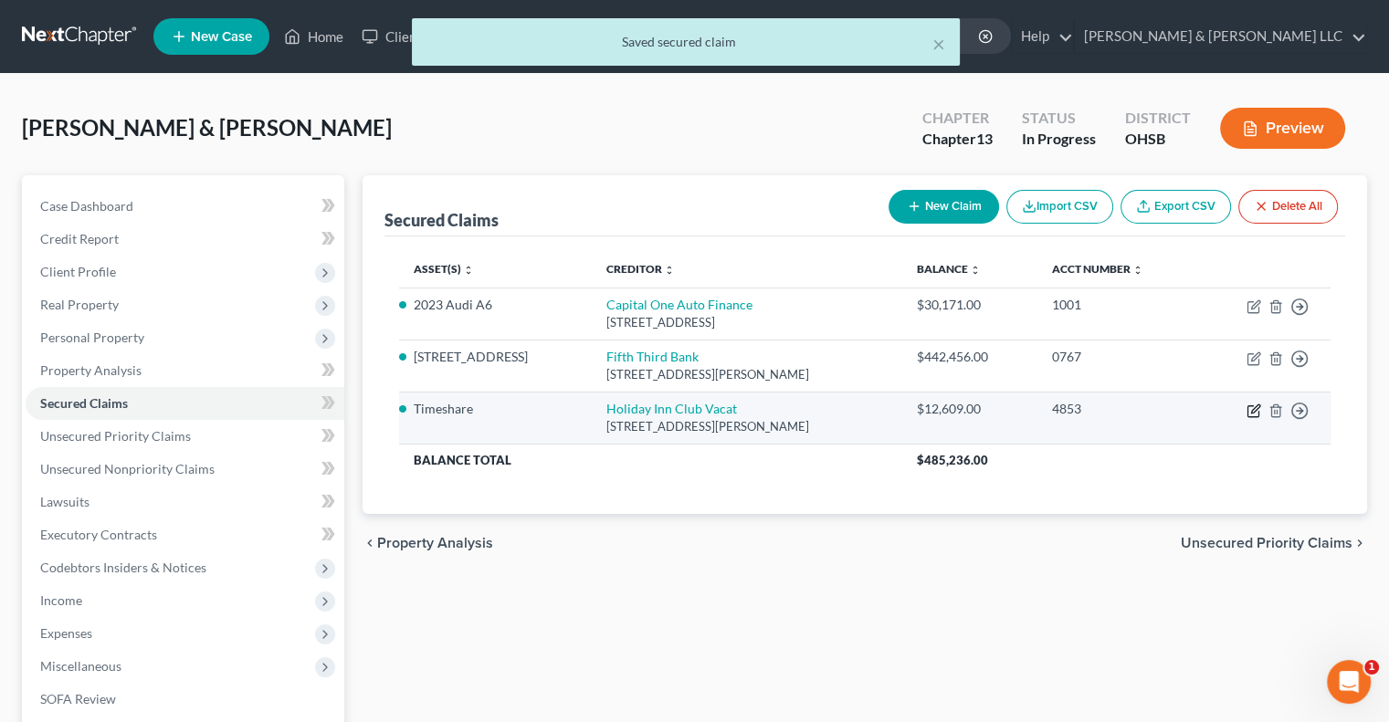
click at [1250, 406] on icon "button" at bounding box center [1253, 411] width 15 height 15
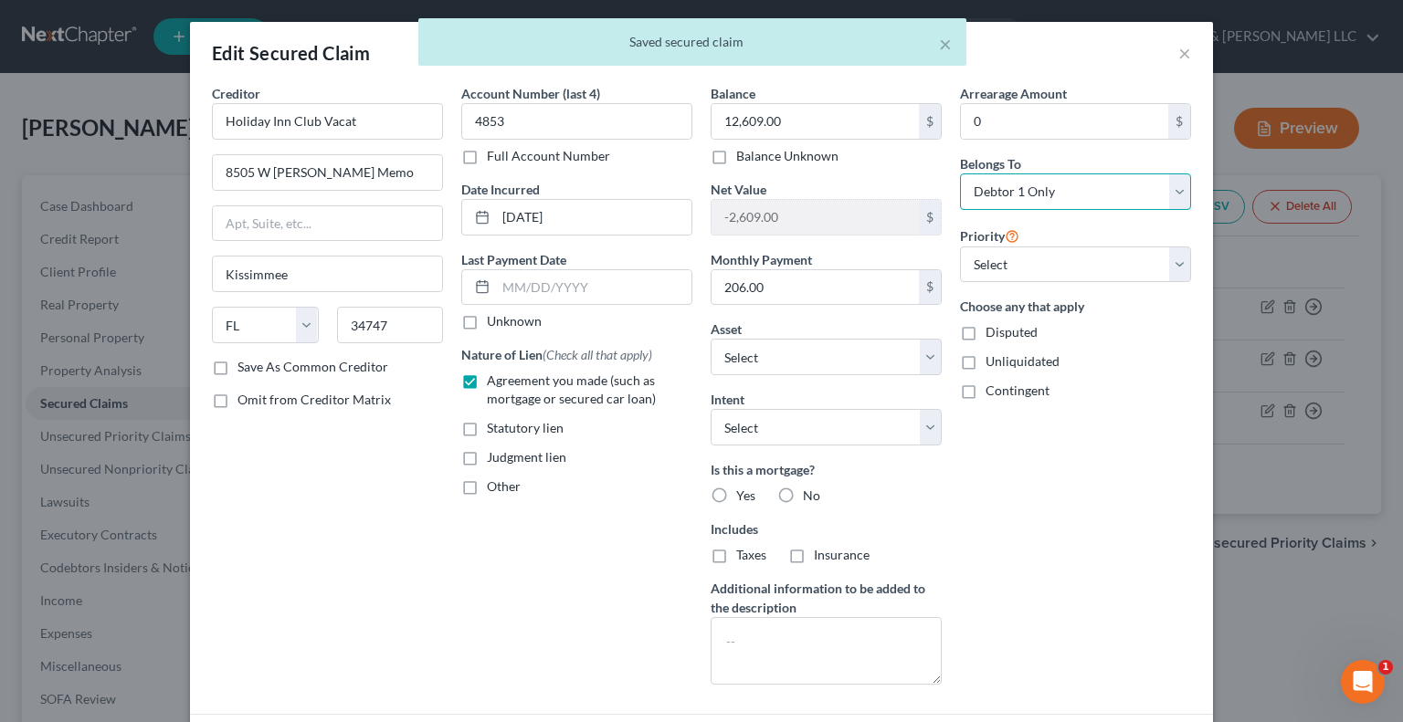
drag, startPoint x: 1074, startPoint y: 182, endPoint x: 1069, endPoint y: 201, distance: 19.7
click at [1074, 182] on select "Select Debtor 1 Only Debtor 2 Only Debtor 1 And Debtor 2 Only At Least One Of T…" at bounding box center [1075, 192] width 231 height 37
click at [960, 174] on select "Select Debtor 1 Only Debtor 2 Only Debtor 1 And Debtor 2 Only At Least One Of T…" at bounding box center [1075, 192] width 231 height 37
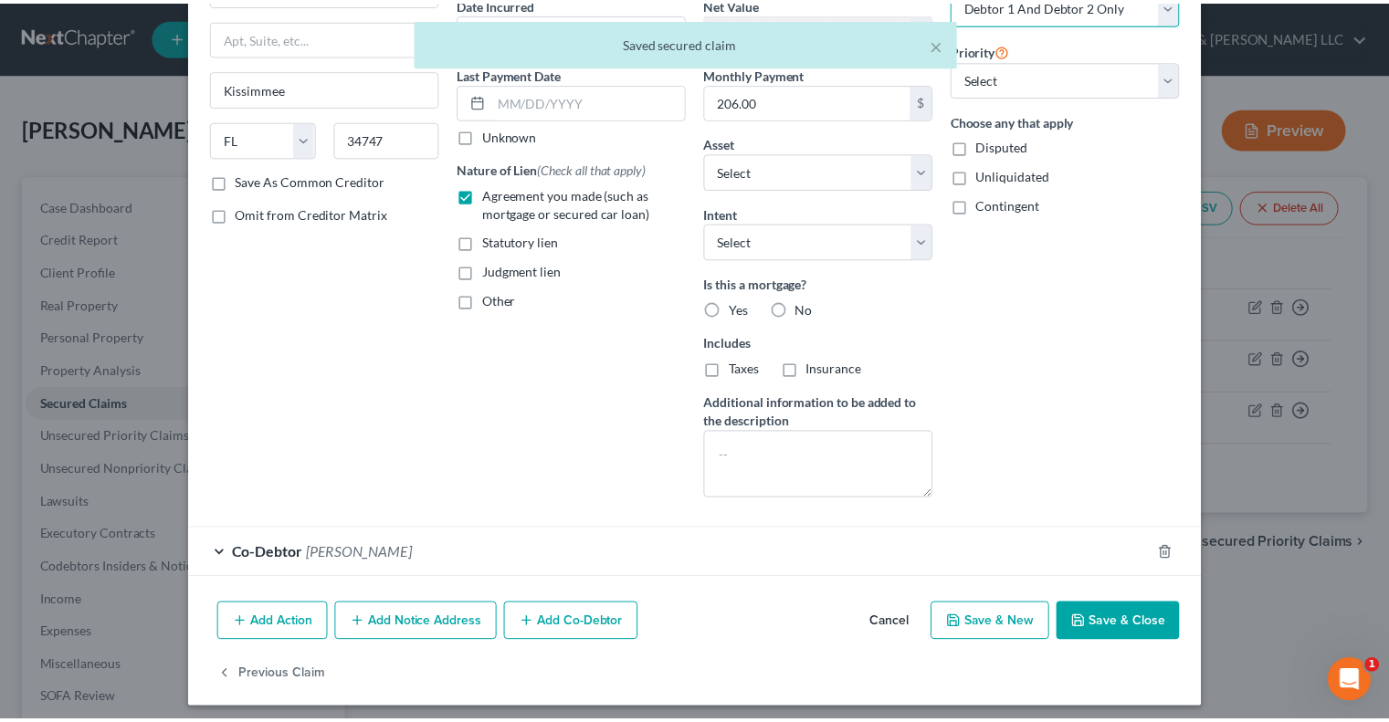
scroll to position [192, 0]
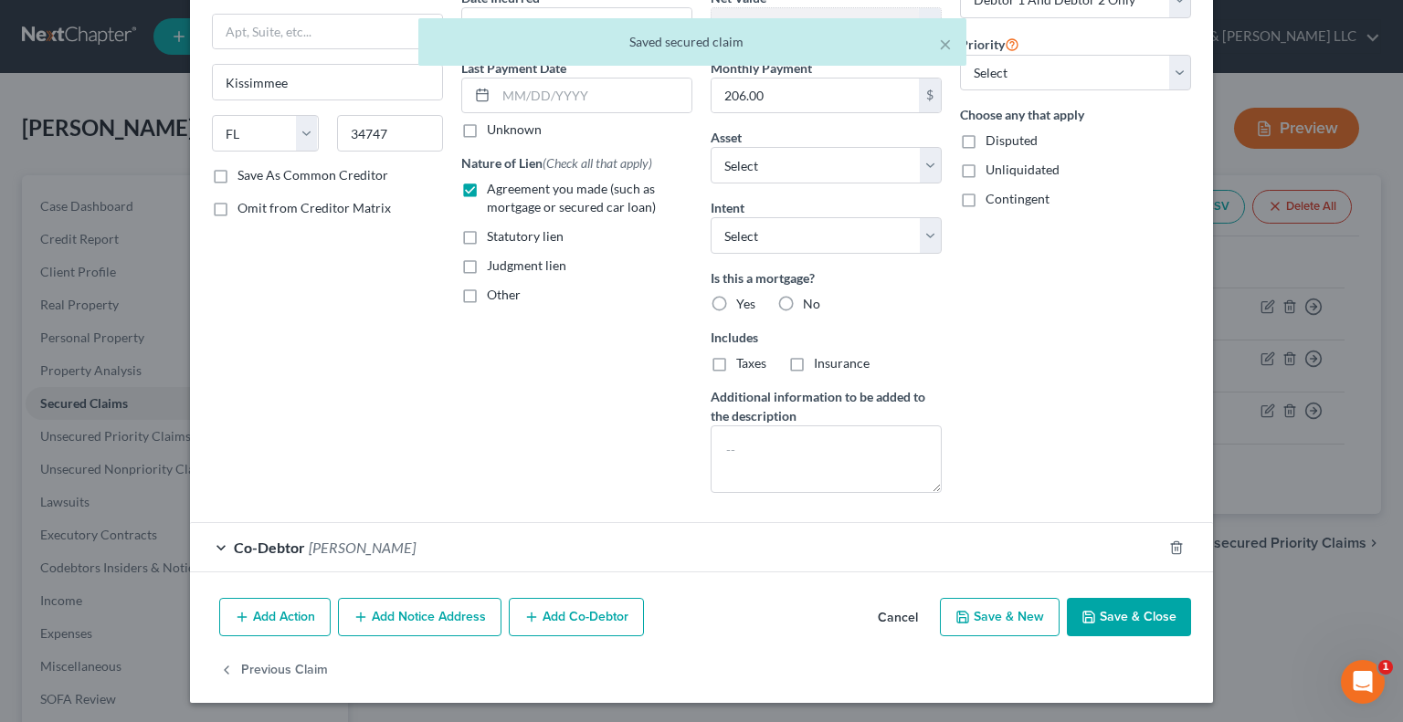
click at [1091, 609] on button "Save & Close" at bounding box center [1129, 617] width 124 height 38
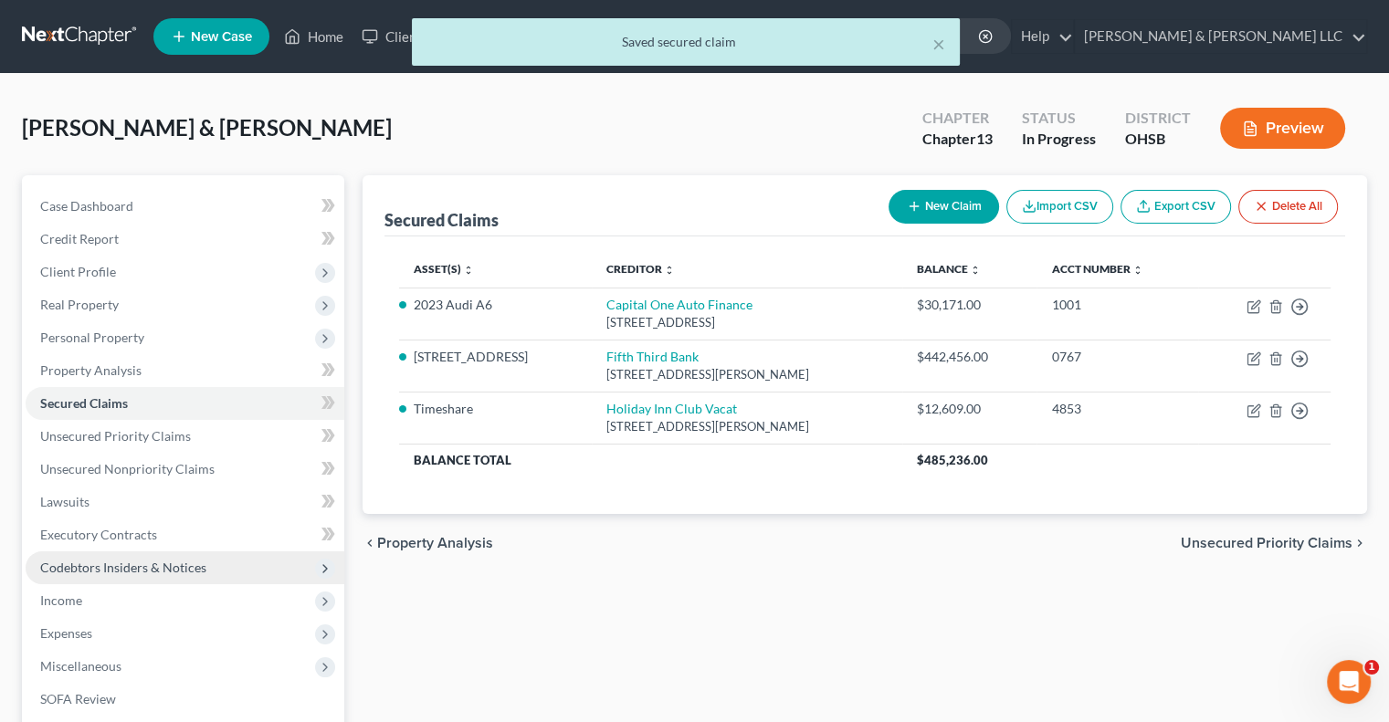
click at [113, 563] on span "Codebtors Insiders & Notices" at bounding box center [123, 568] width 166 height 16
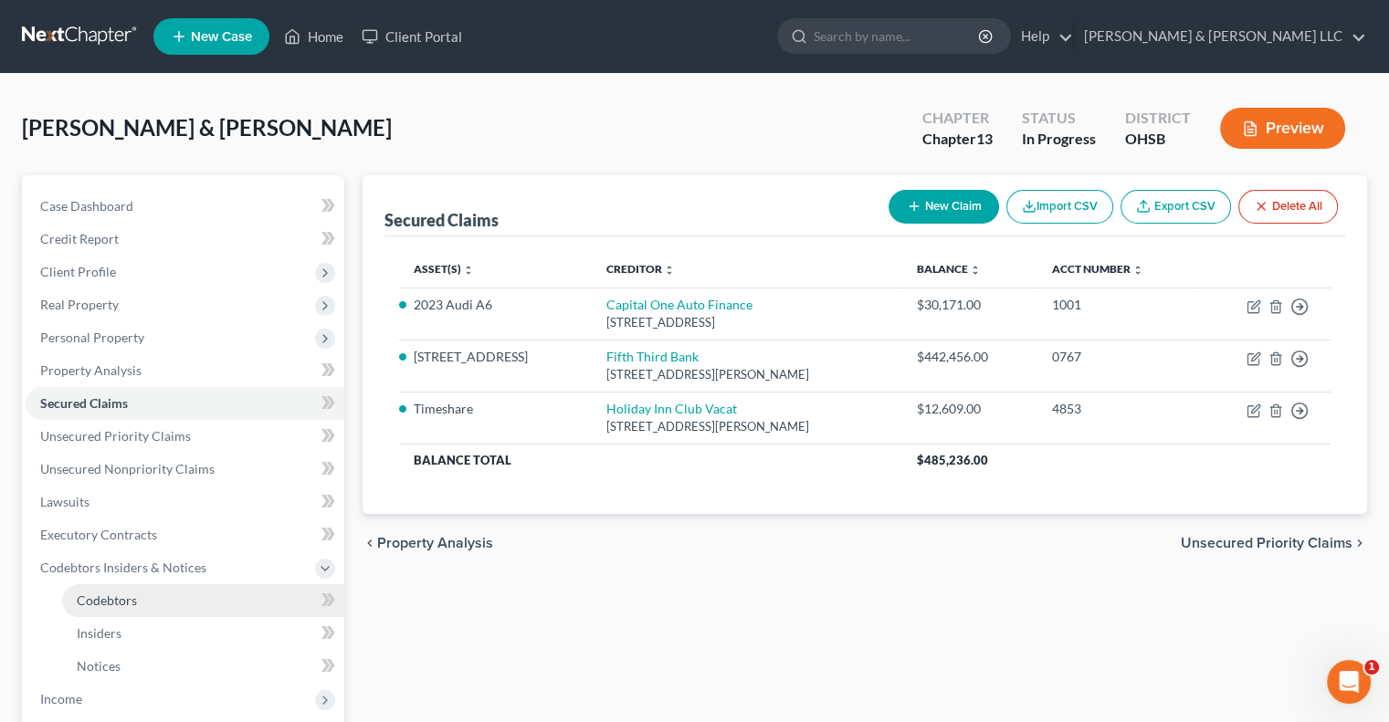
click at [106, 604] on span "Codebtors" at bounding box center [107, 601] width 60 height 16
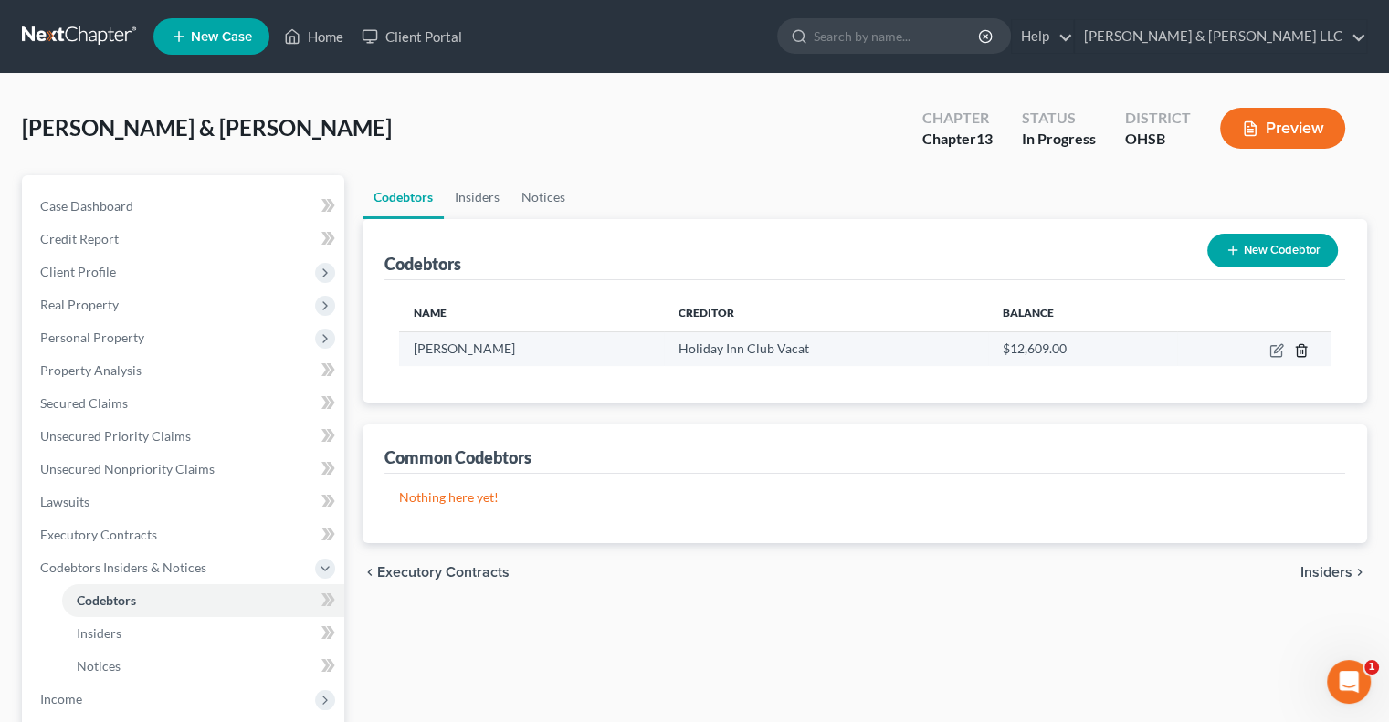
click at [1300, 349] on icon "button" at bounding box center [1301, 350] width 15 height 15
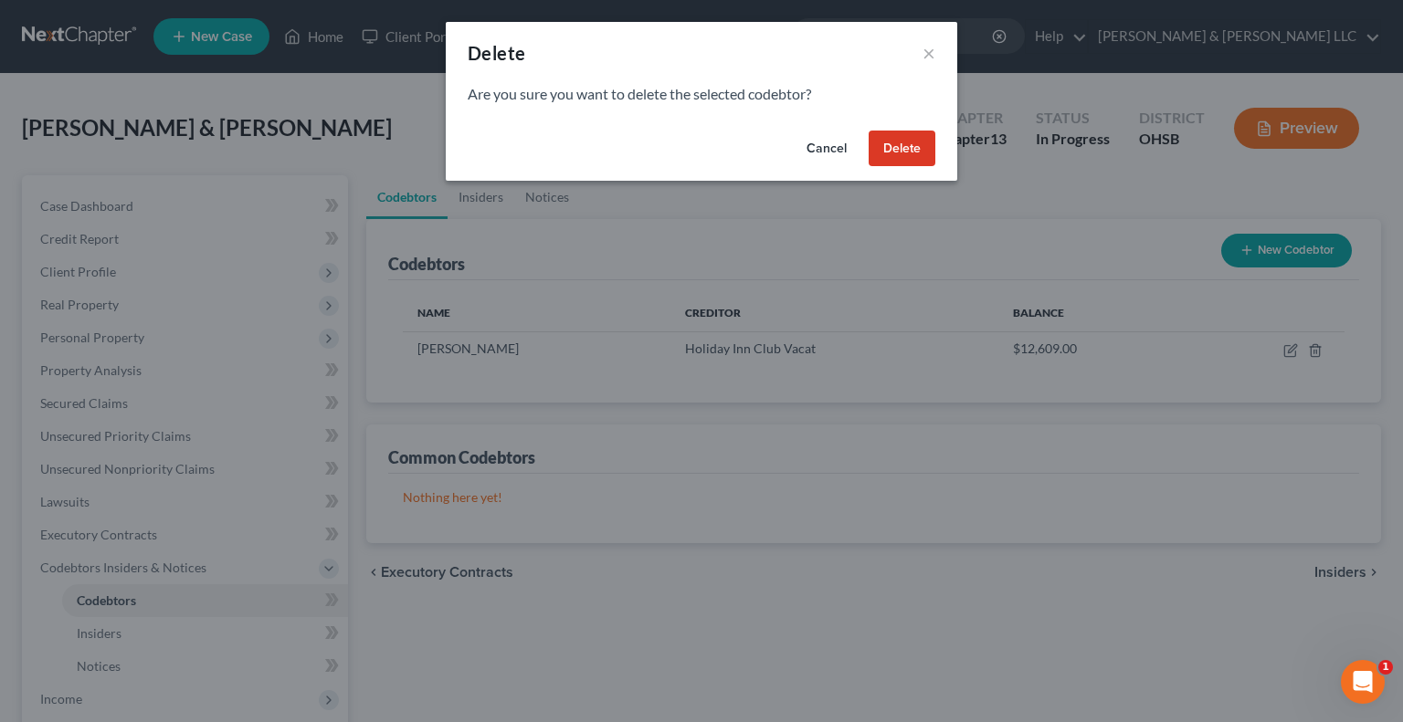
click at [911, 153] on button "Delete" at bounding box center [901, 149] width 67 height 37
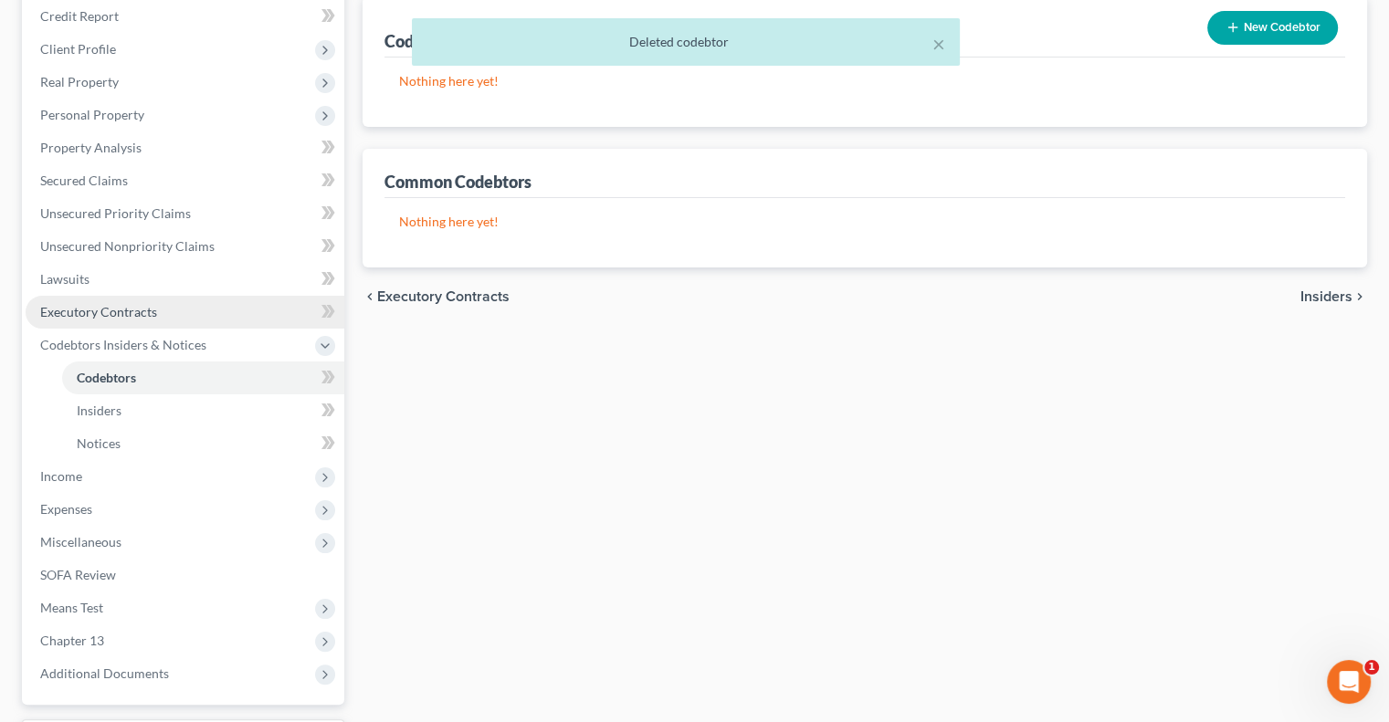
scroll to position [274, 0]
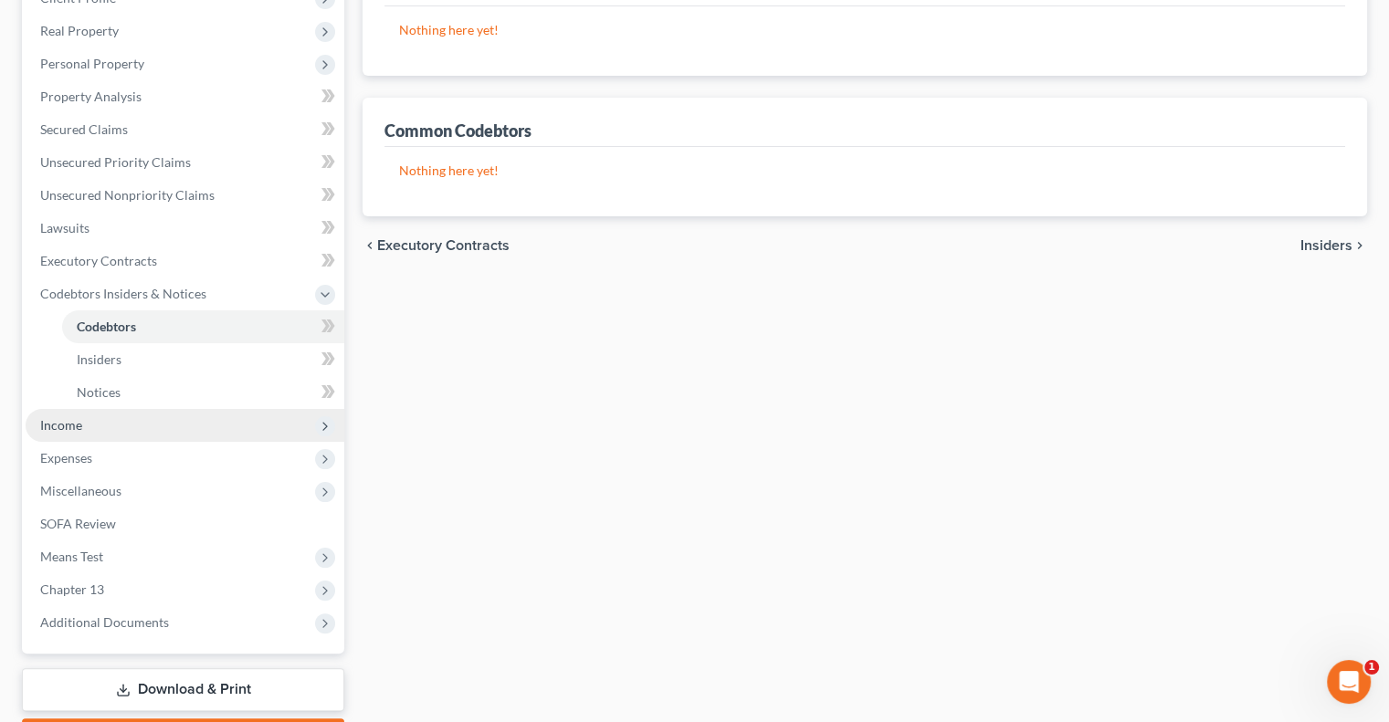
click at [108, 433] on span "Income" at bounding box center [185, 425] width 319 height 33
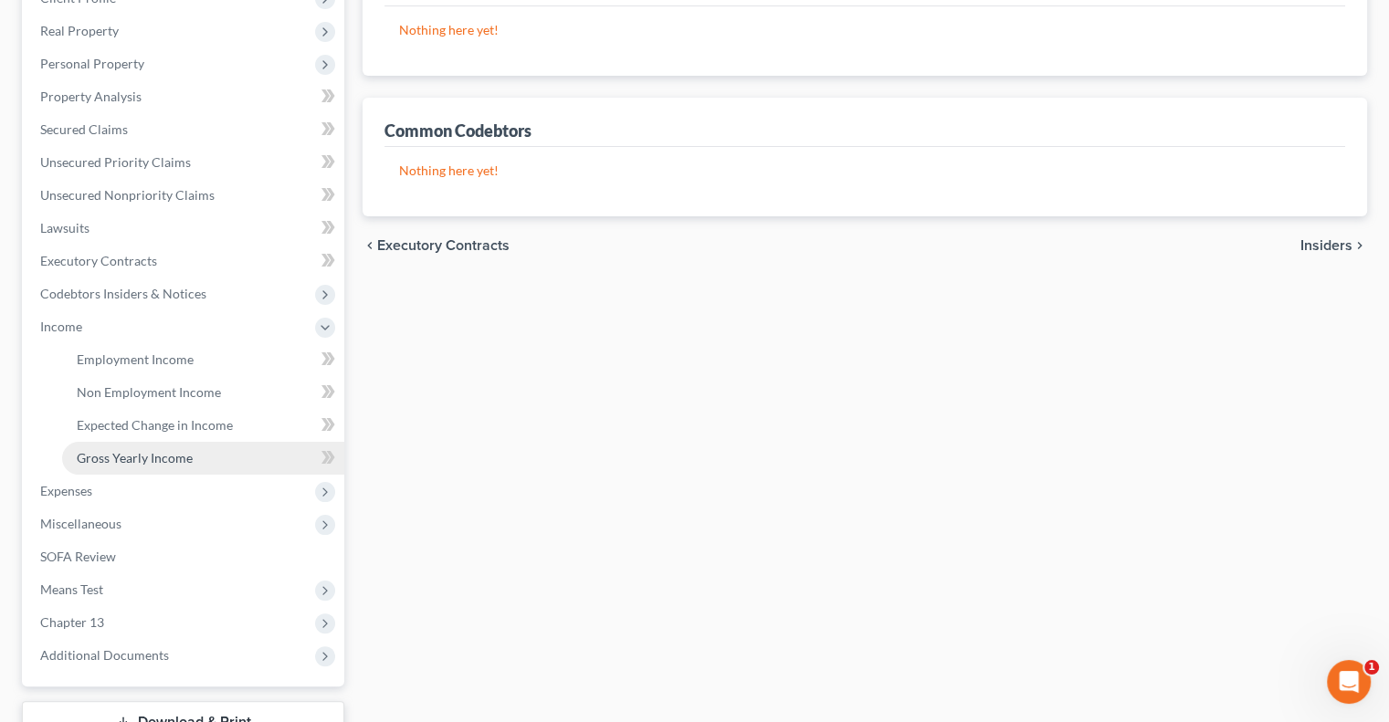
click at [156, 466] on link "Gross Yearly Income" at bounding box center [203, 458] width 282 height 33
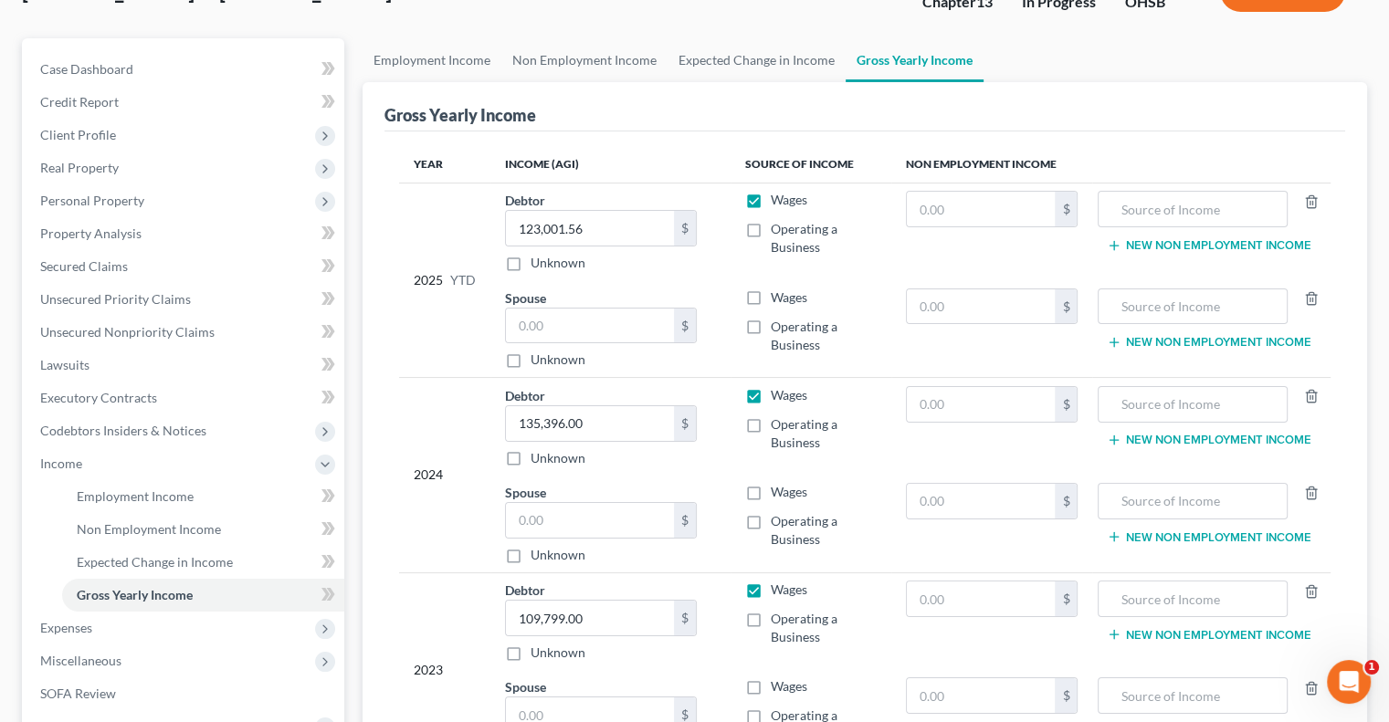
scroll to position [183, 0]
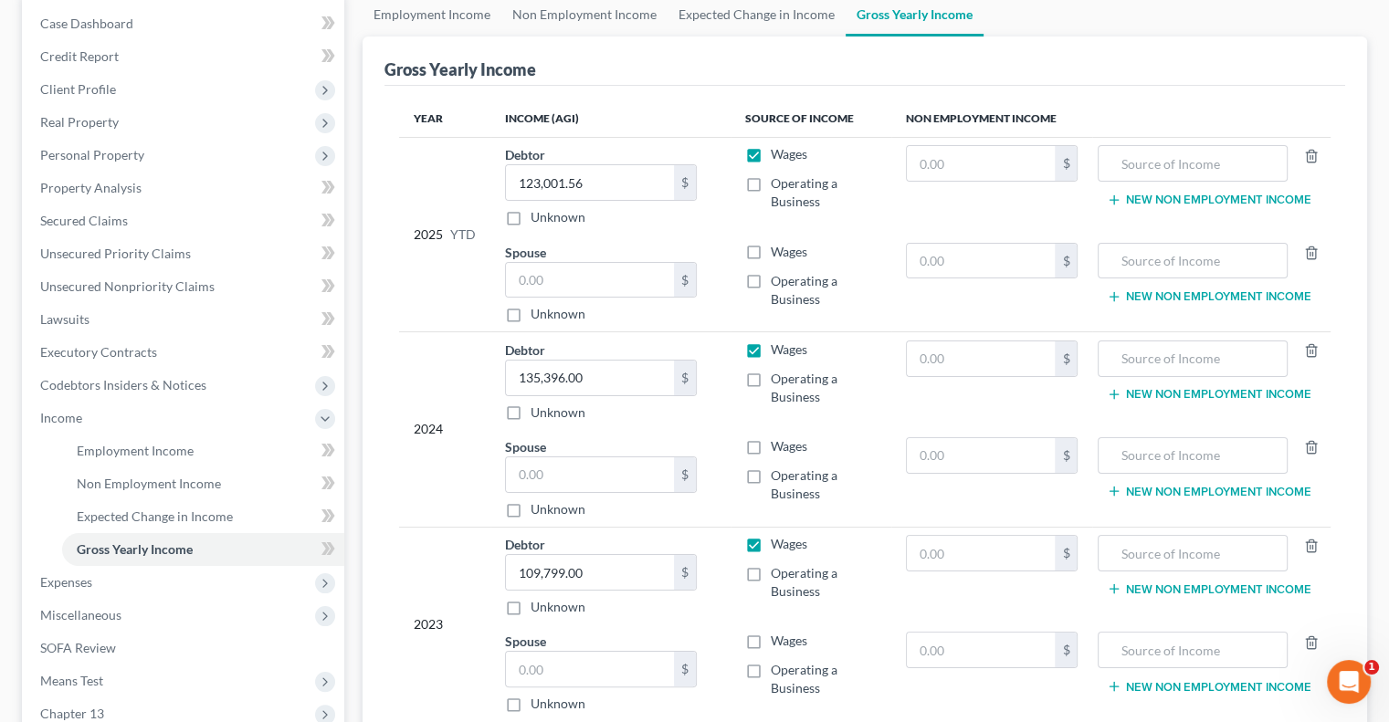
click at [771, 247] on label "Wages" at bounding box center [789, 252] width 37 height 18
click at [778, 247] on input "Wages" at bounding box center [784, 249] width 12 height 12
click at [771, 446] on label "Wages" at bounding box center [789, 446] width 37 height 18
click at [778, 446] on input "Wages" at bounding box center [784, 443] width 12 height 12
click at [771, 642] on label "Wages" at bounding box center [789, 641] width 37 height 18
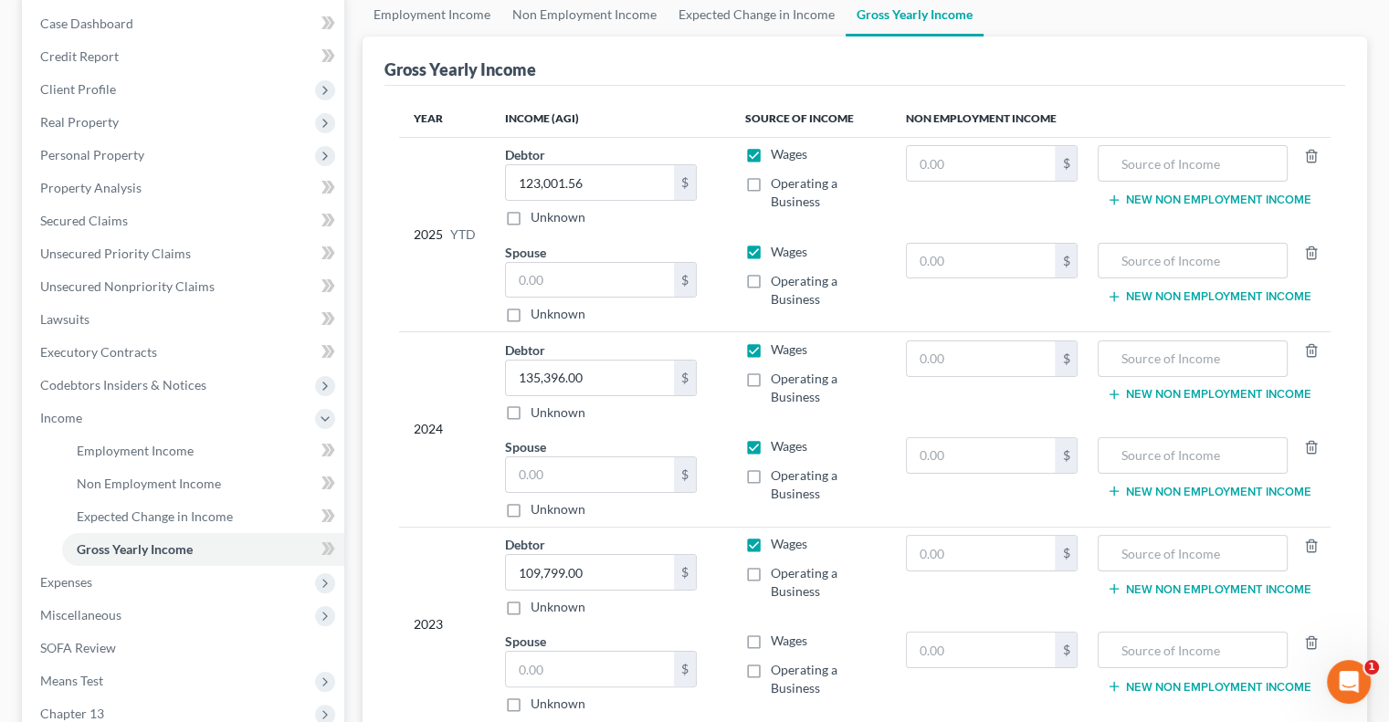
click at [778, 642] on input "Wages" at bounding box center [784, 638] width 12 height 12
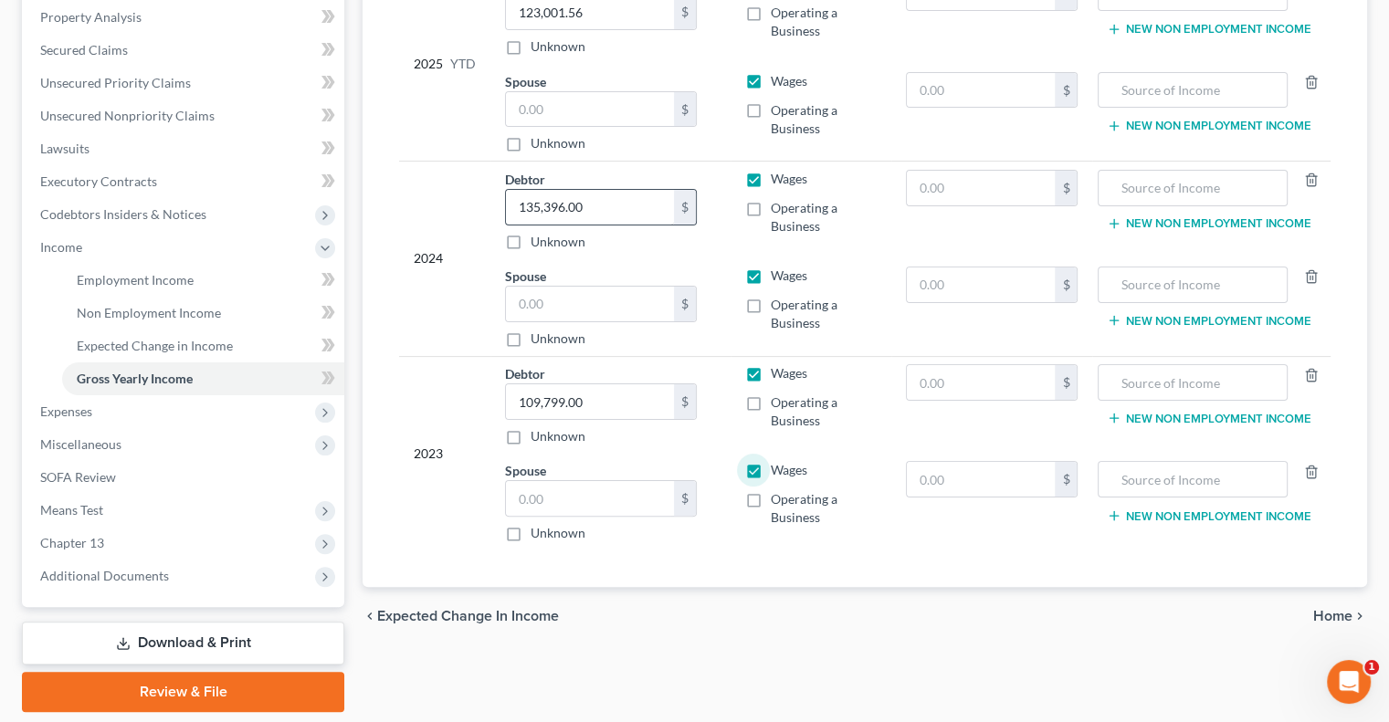
scroll to position [365, 0]
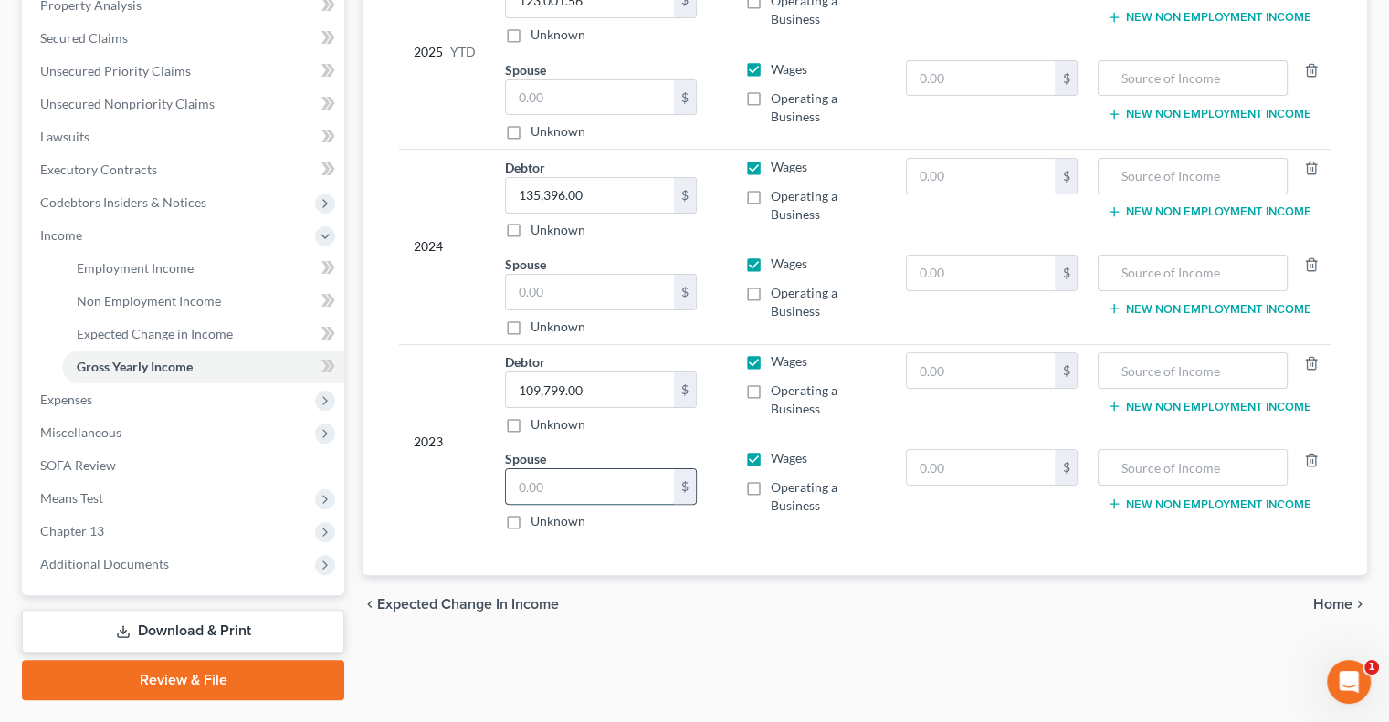
click at [573, 478] on input "text" at bounding box center [590, 486] width 168 height 35
click at [553, 298] on input "text" at bounding box center [590, 292] width 168 height 35
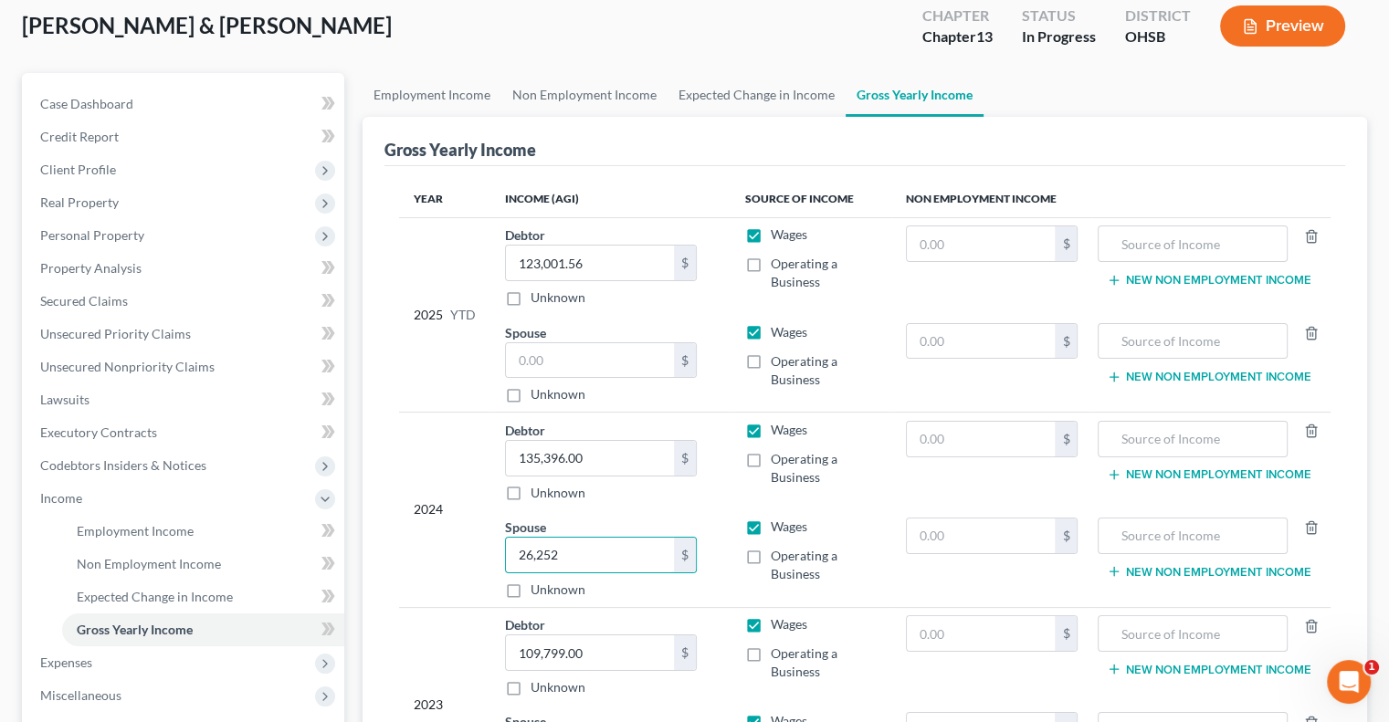
scroll to position [91, 0]
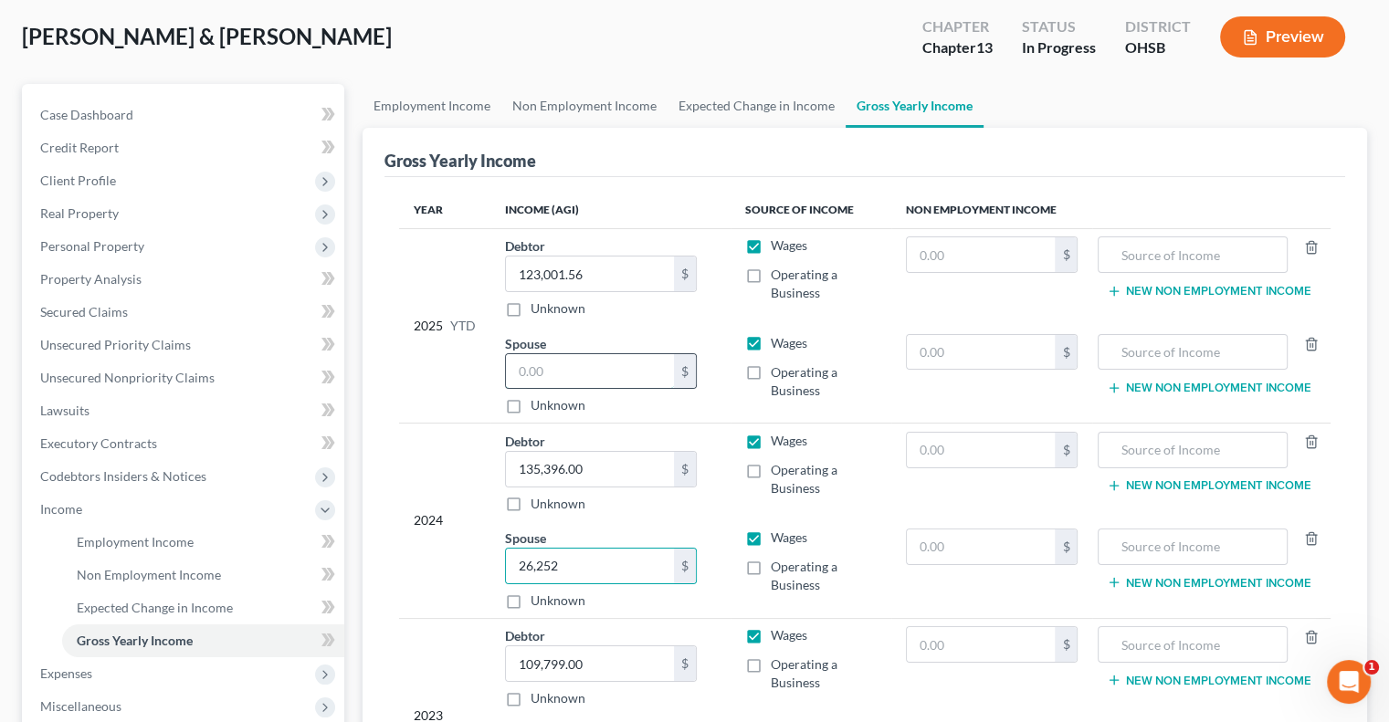
click at [604, 376] on input "text" at bounding box center [590, 371] width 168 height 35
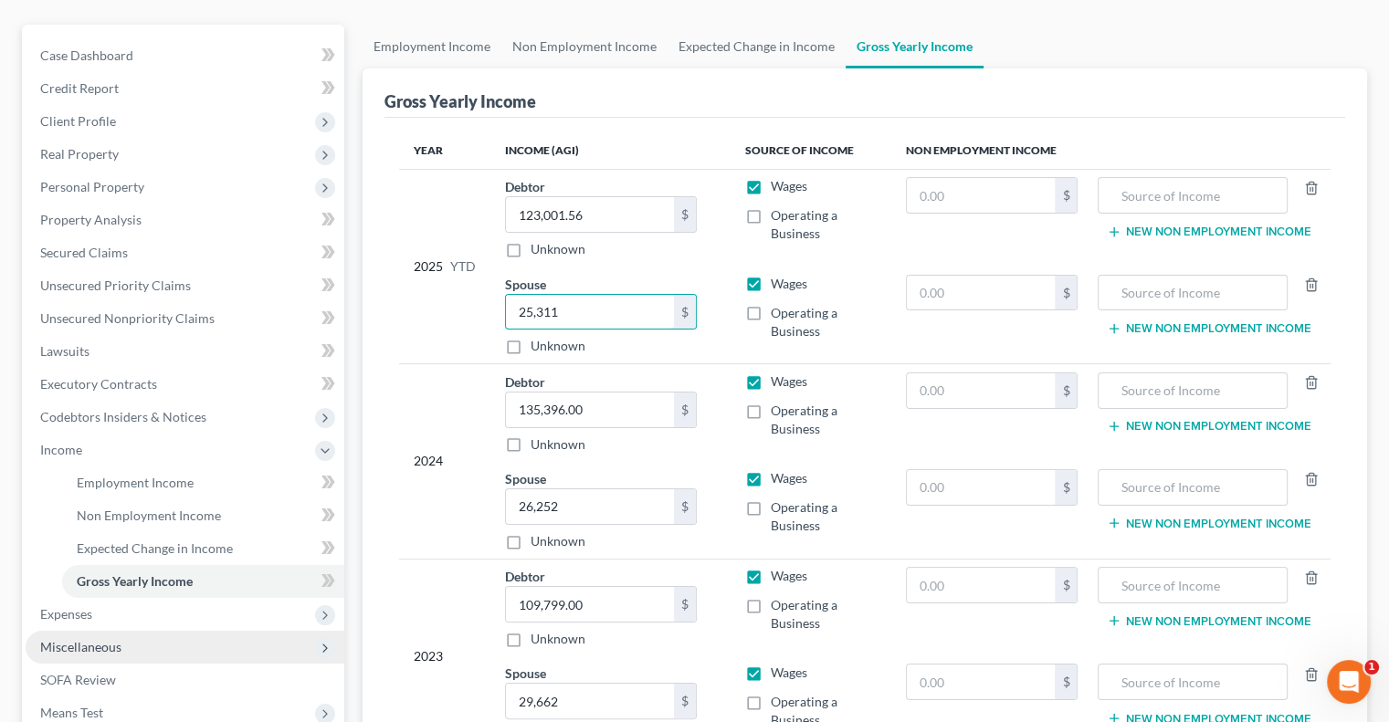
scroll to position [274, 0]
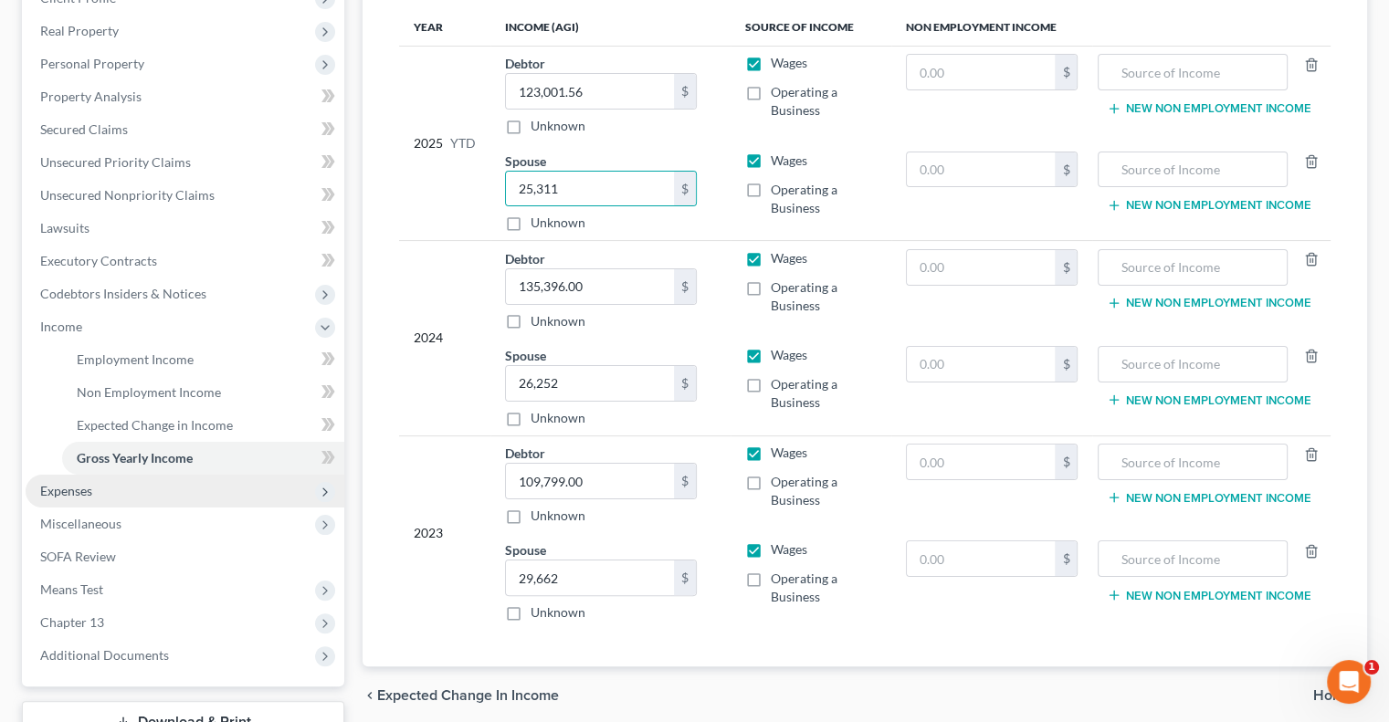
click at [79, 499] on span "Expenses" at bounding box center [185, 491] width 319 height 33
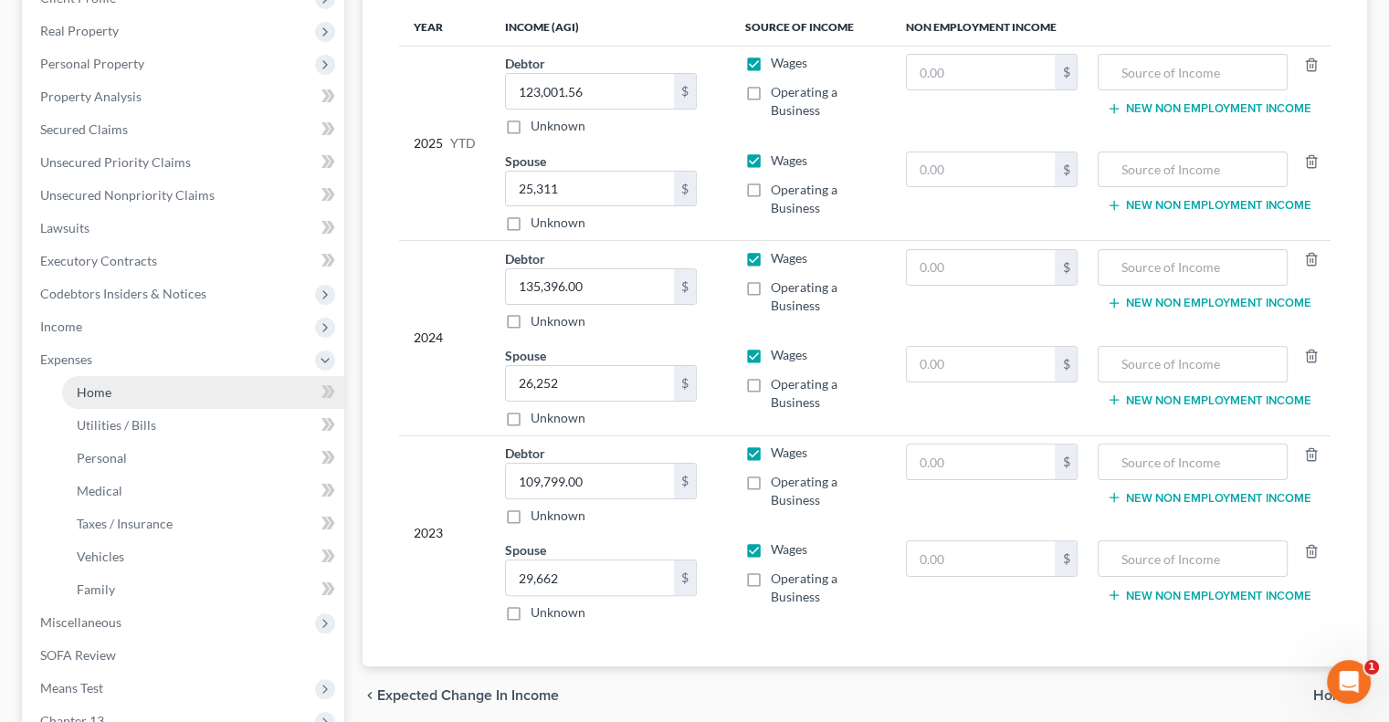
click at [99, 401] on link "Home" at bounding box center [203, 392] width 282 height 33
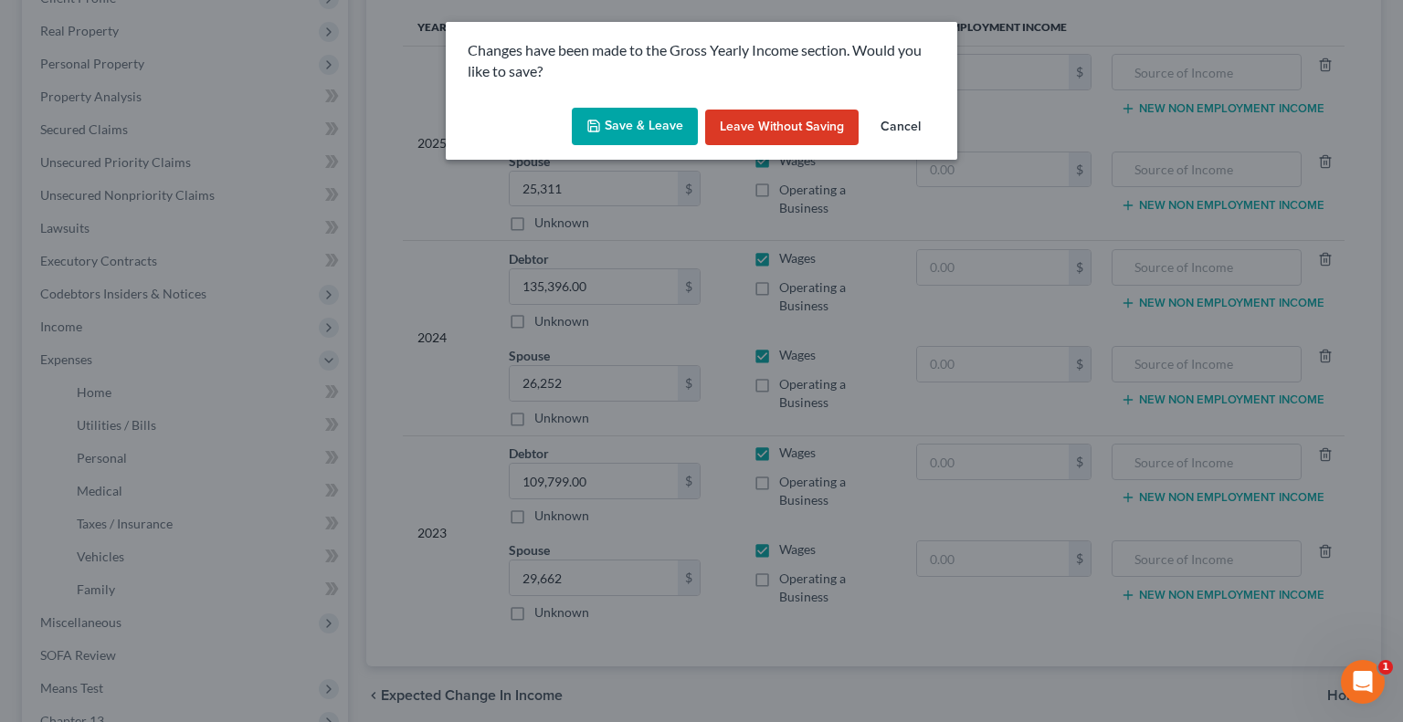
click at [597, 120] on icon "button" at bounding box center [593, 126] width 15 height 15
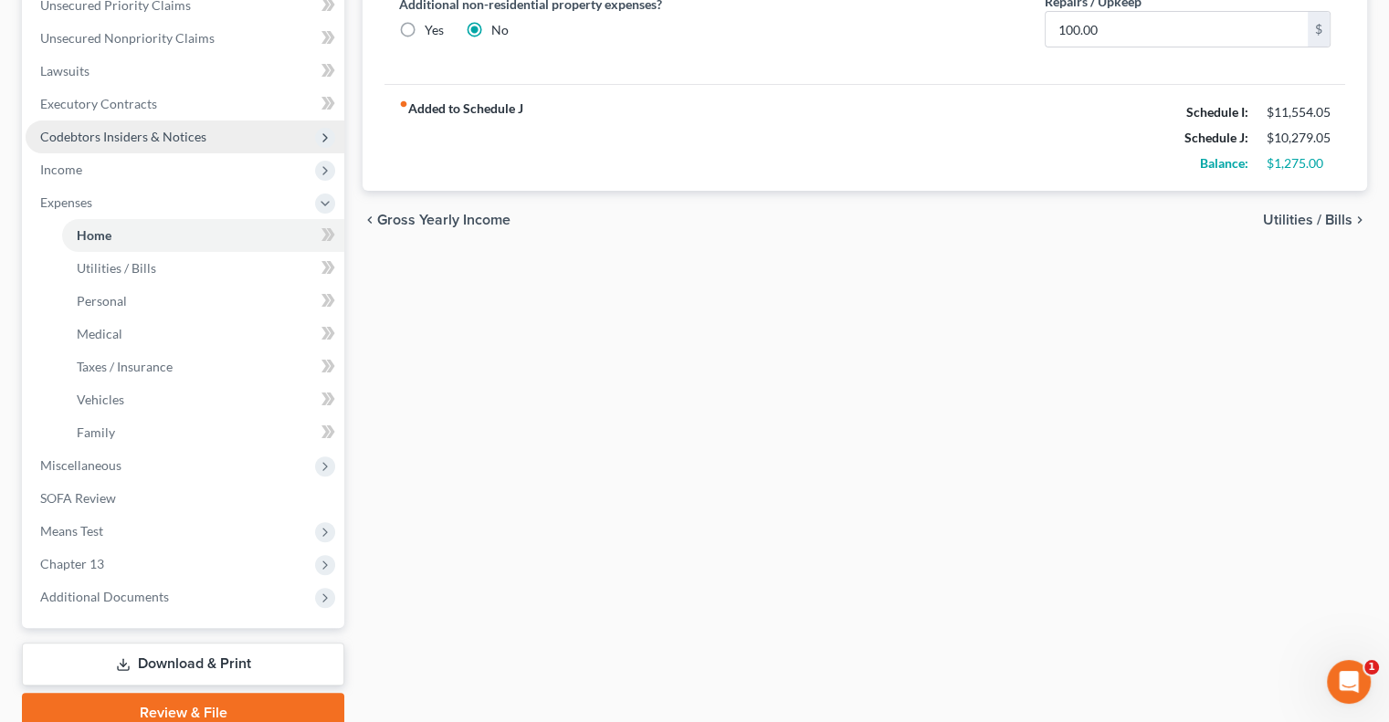
scroll to position [510, 0]
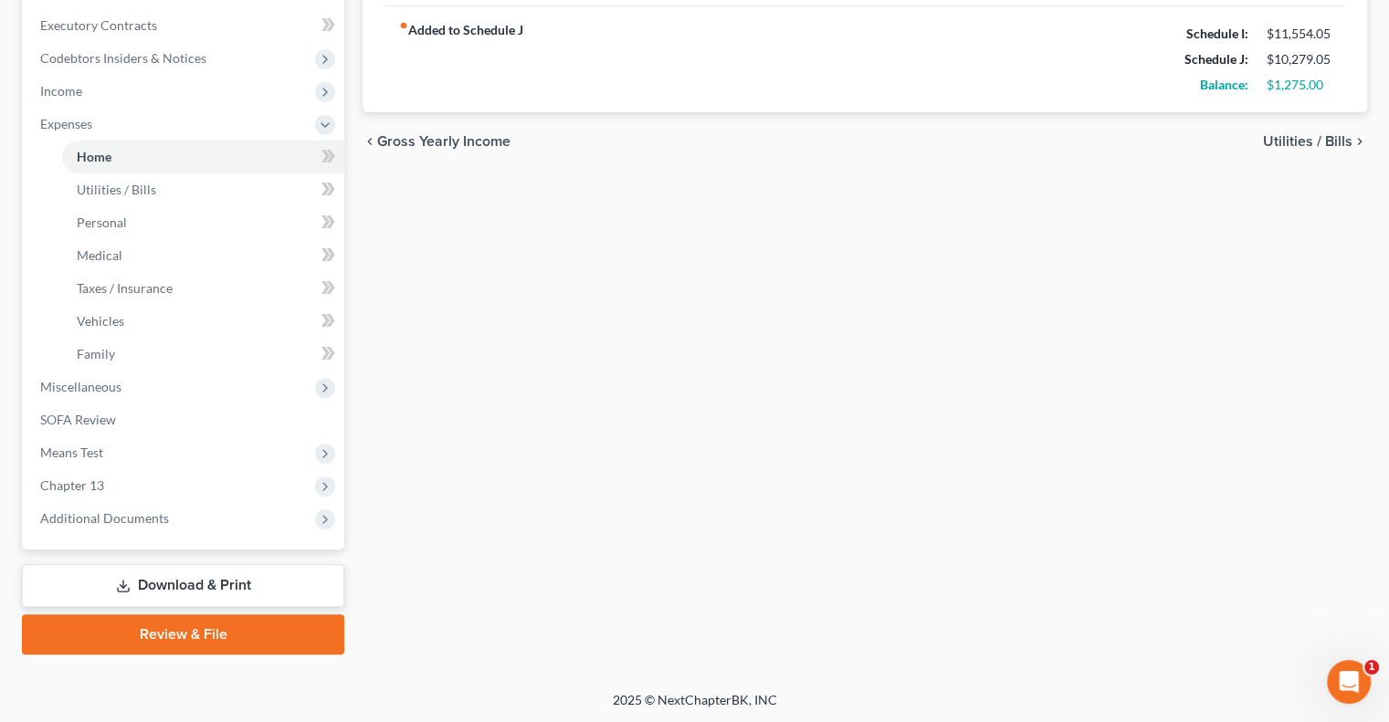
click at [163, 575] on link "Download & Print" at bounding box center [183, 585] width 322 height 43
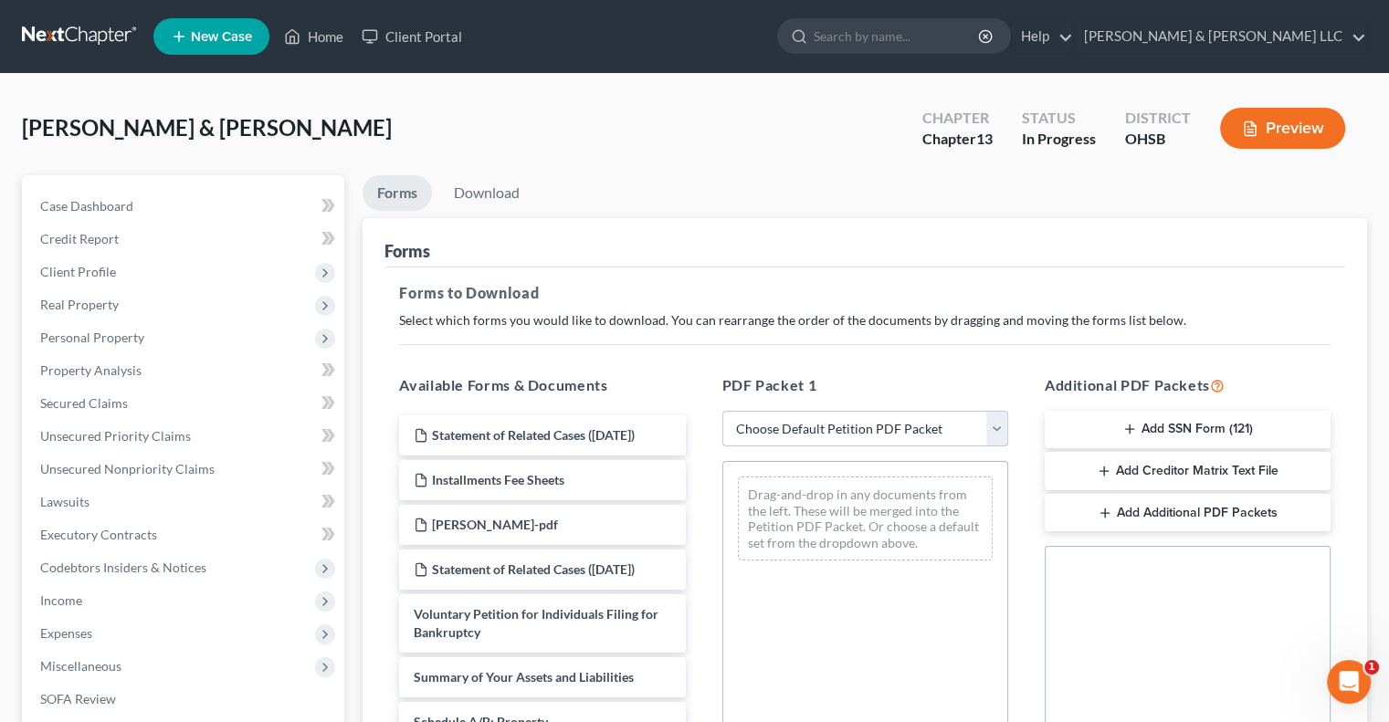
click at [1004, 426] on select "Choose Default Petition PDF Packet Complete Bankruptcy Petition (all forms and …" at bounding box center [865, 429] width 286 height 37
click at [722, 411] on select "Choose Default Petition PDF Packet Complete Bankruptcy Petition (all forms and …" at bounding box center [865, 429] width 286 height 37
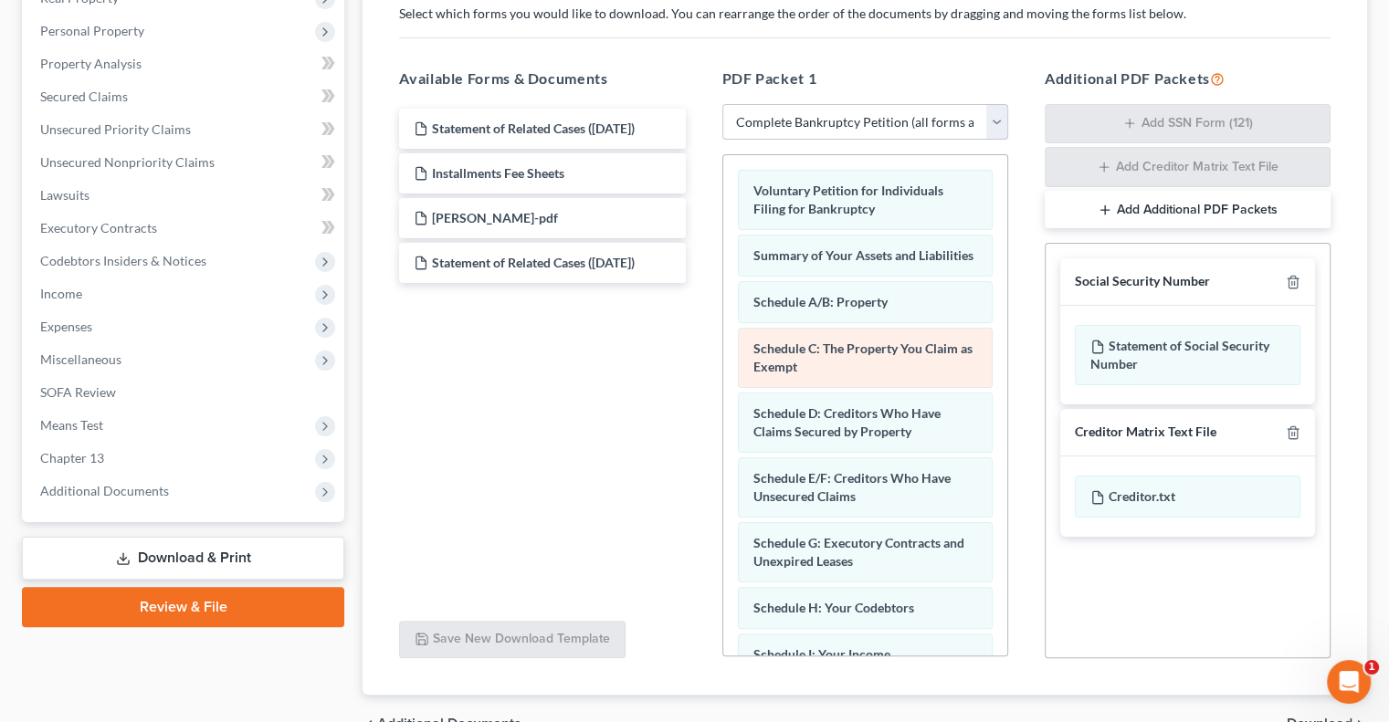
scroll to position [365, 0]
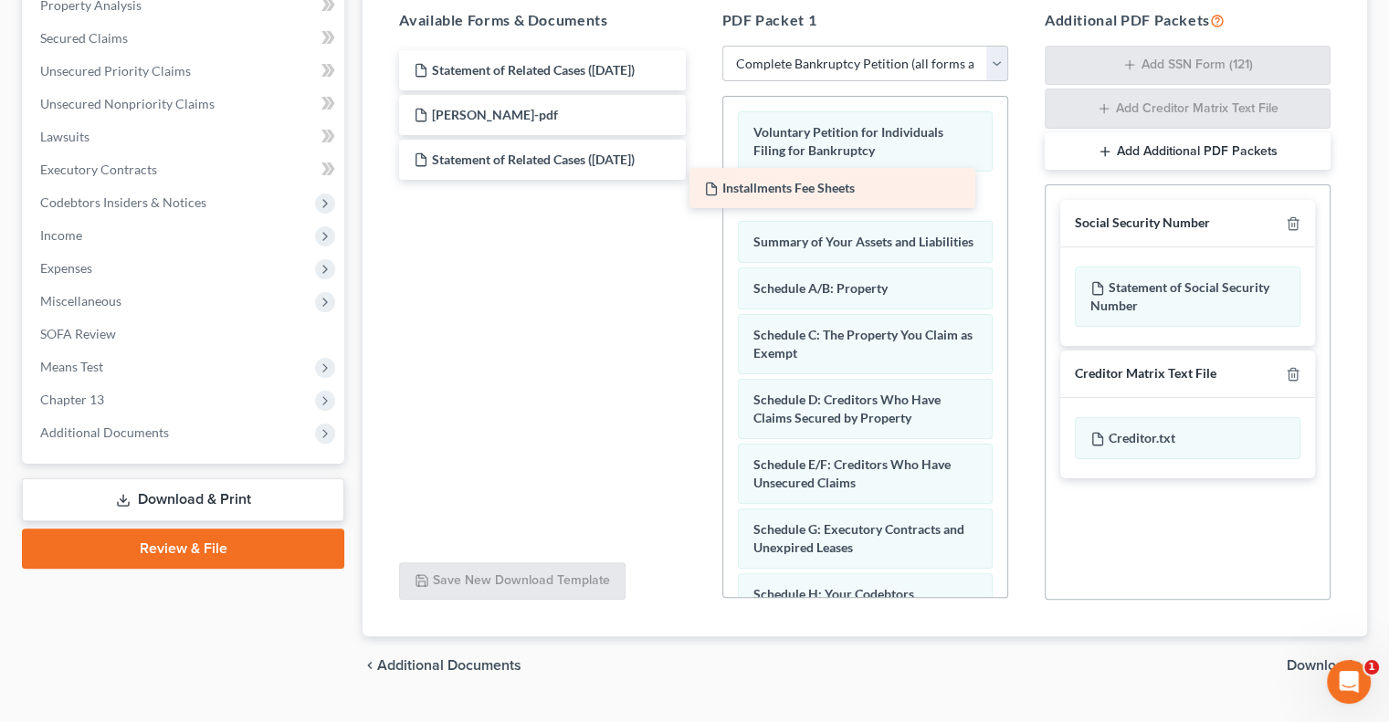
drag, startPoint x: 573, startPoint y: 117, endPoint x: 864, endPoint y: 192, distance: 299.9
click at [699, 180] on div "Installments Fee Sheets Statement of Related Cases (10/08/2025) Installments Fe…" at bounding box center [541, 115] width 315 height 130
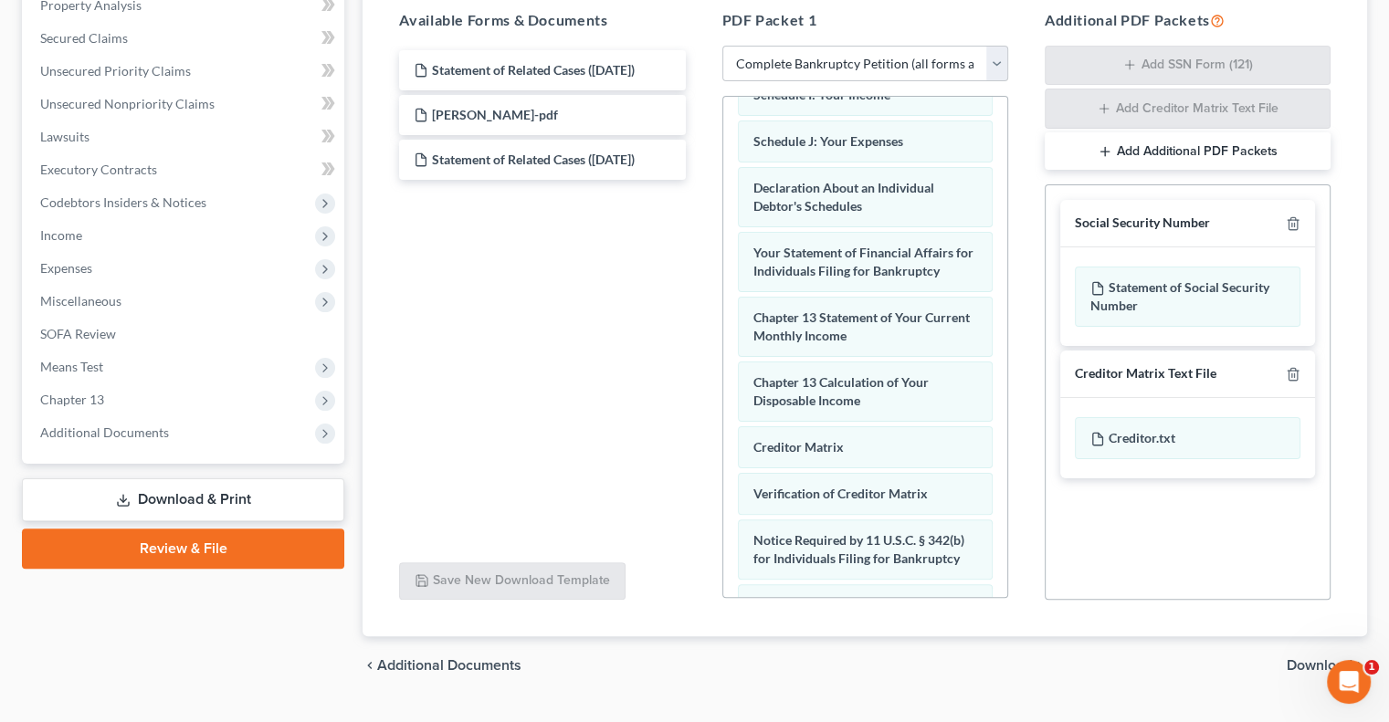
scroll to position [709, 0]
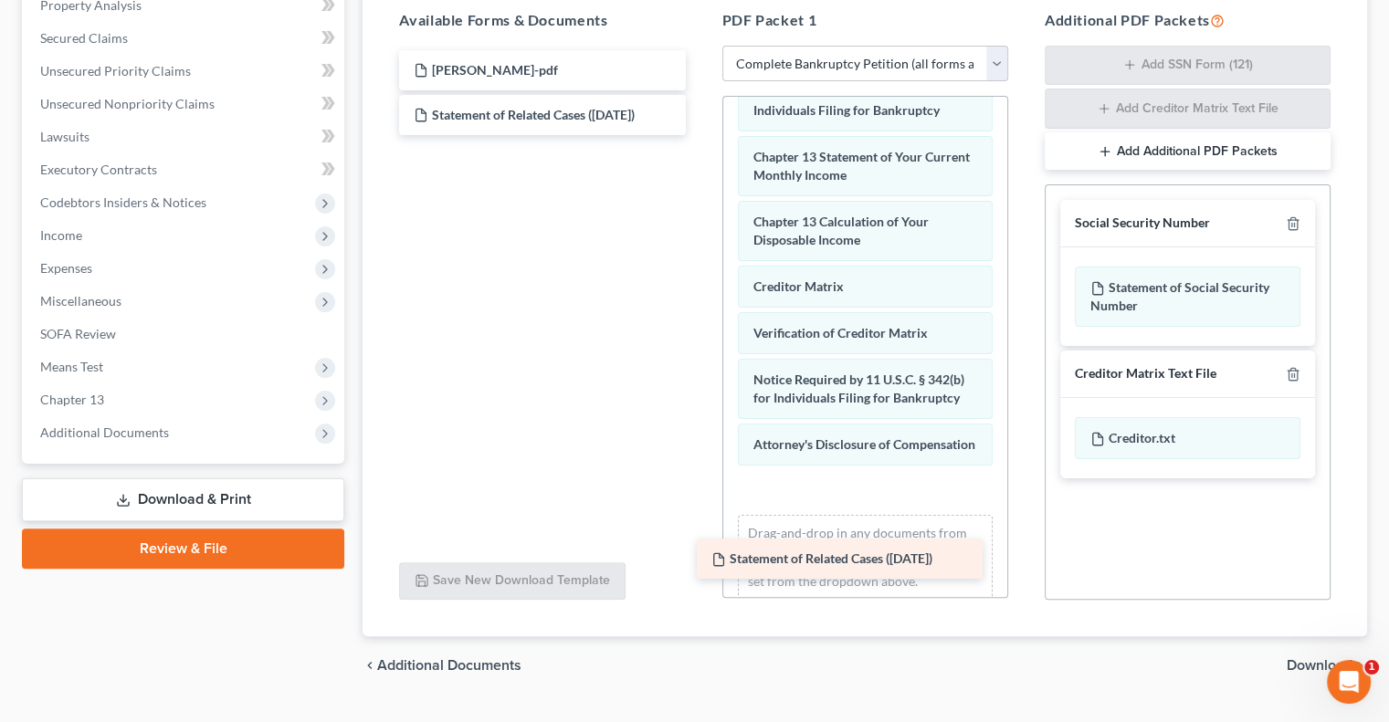
drag, startPoint x: 651, startPoint y: 63, endPoint x: 950, endPoint y: 551, distance: 571.8
click at [699, 135] on div "Statement of Related Cases (10/08/2025) Statement of Related Cases (10/08/2025)…" at bounding box center [541, 92] width 315 height 85
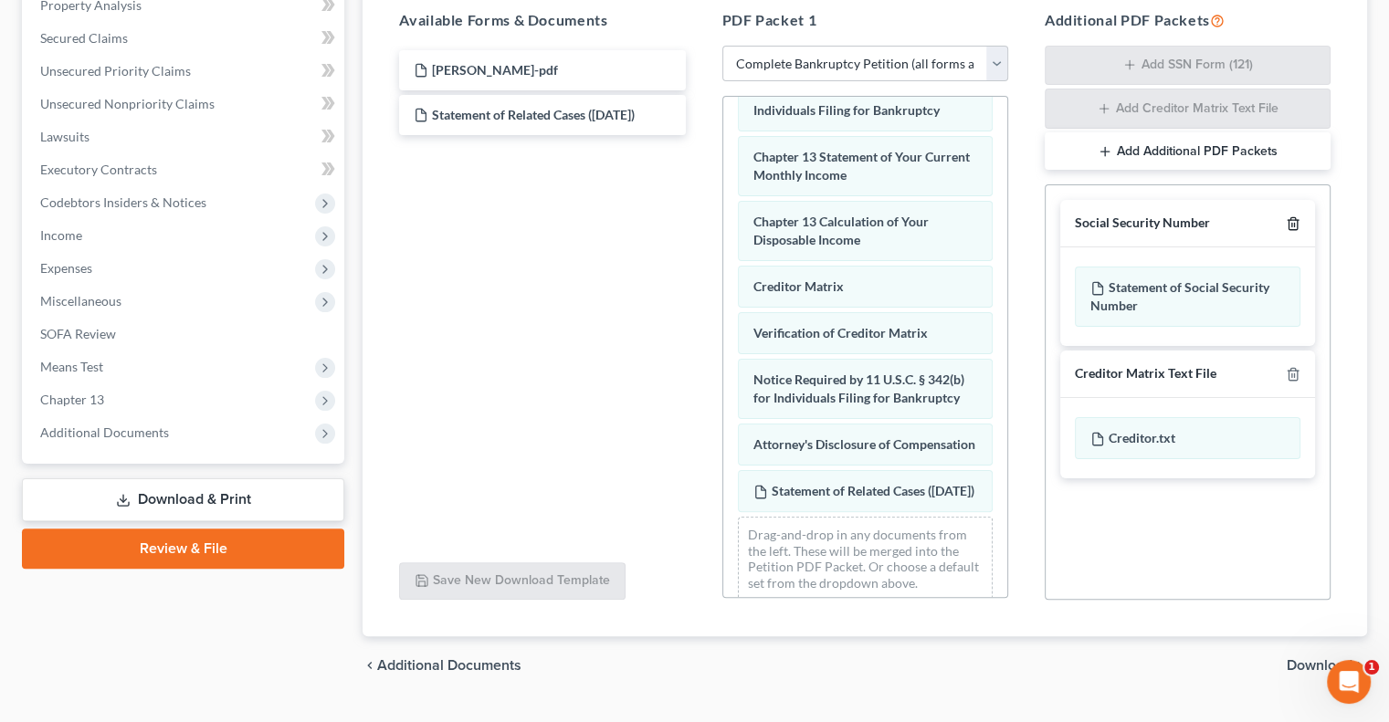
click at [1289, 221] on icon "button" at bounding box center [1293, 223] width 15 height 15
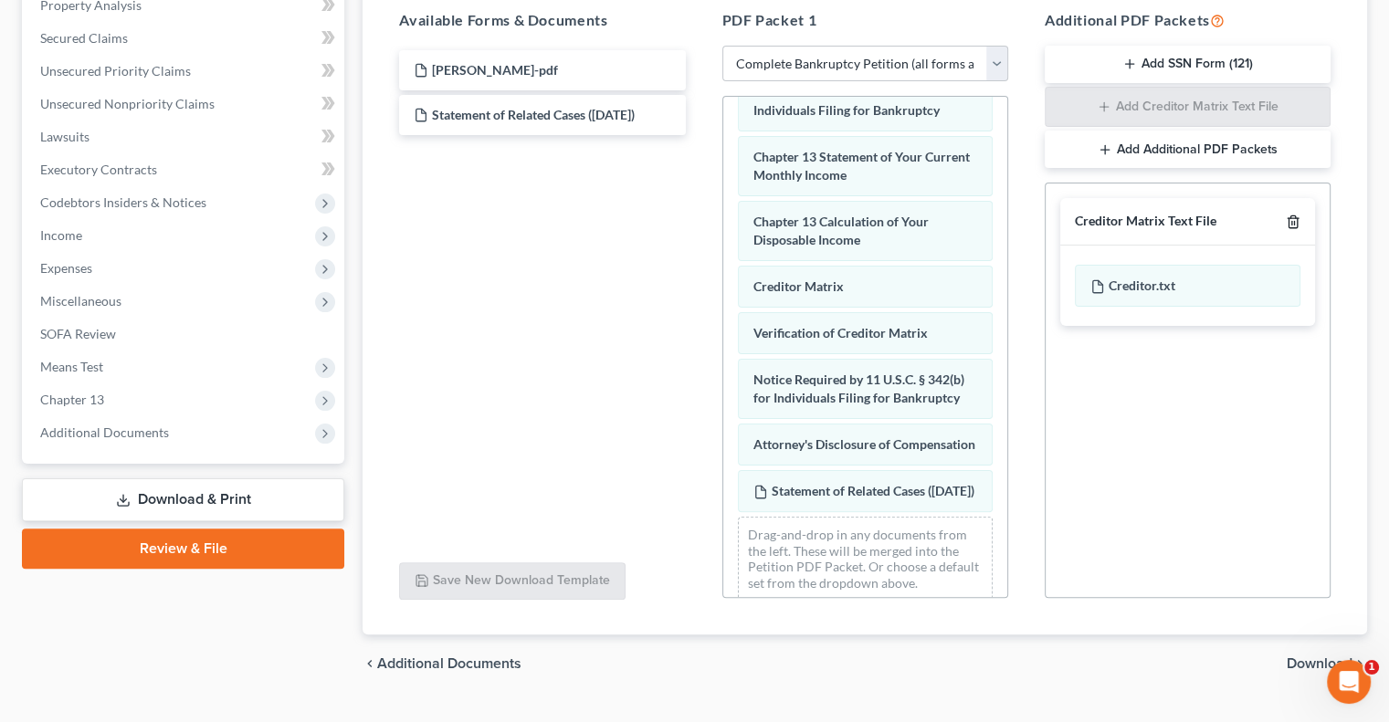
click at [1290, 220] on icon "button" at bounding box center [1293, 222] width 15 height 15
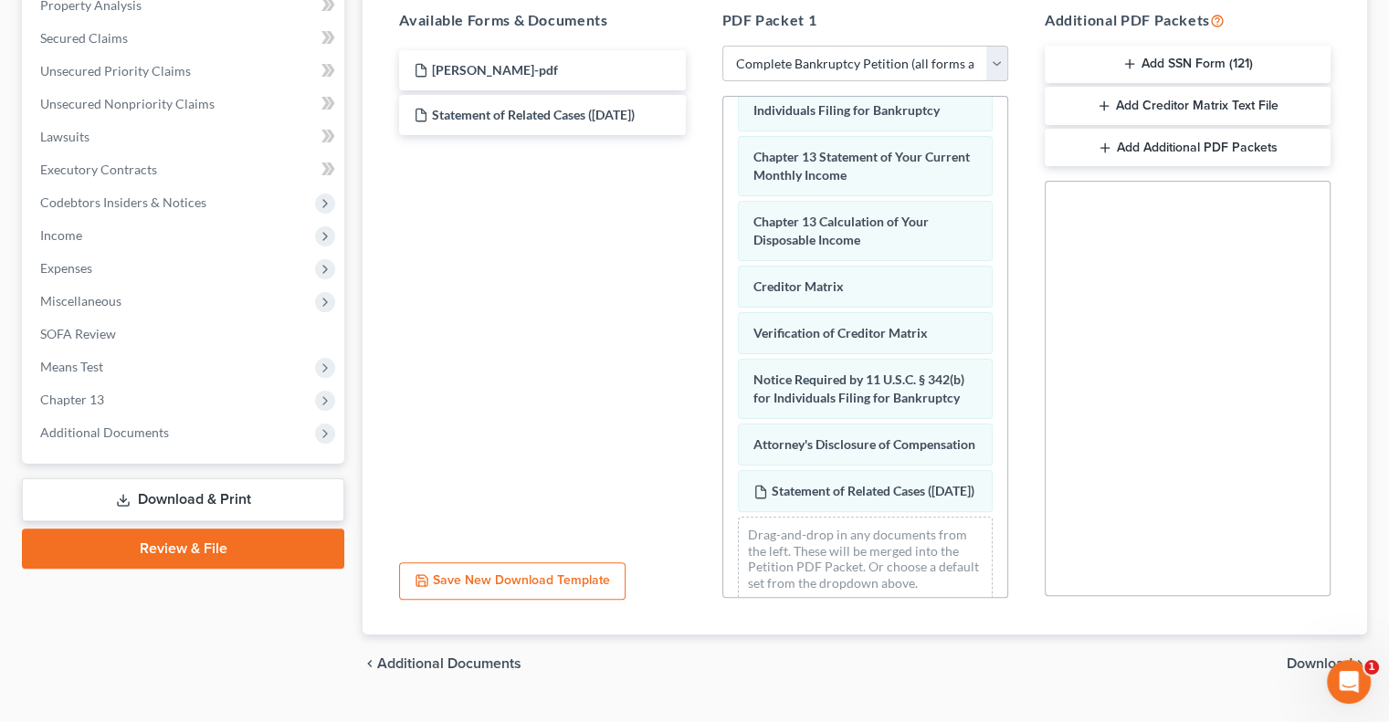
click at [1290, 662] on span "Download" at bounding box center [1320, 664] width 66 height 15
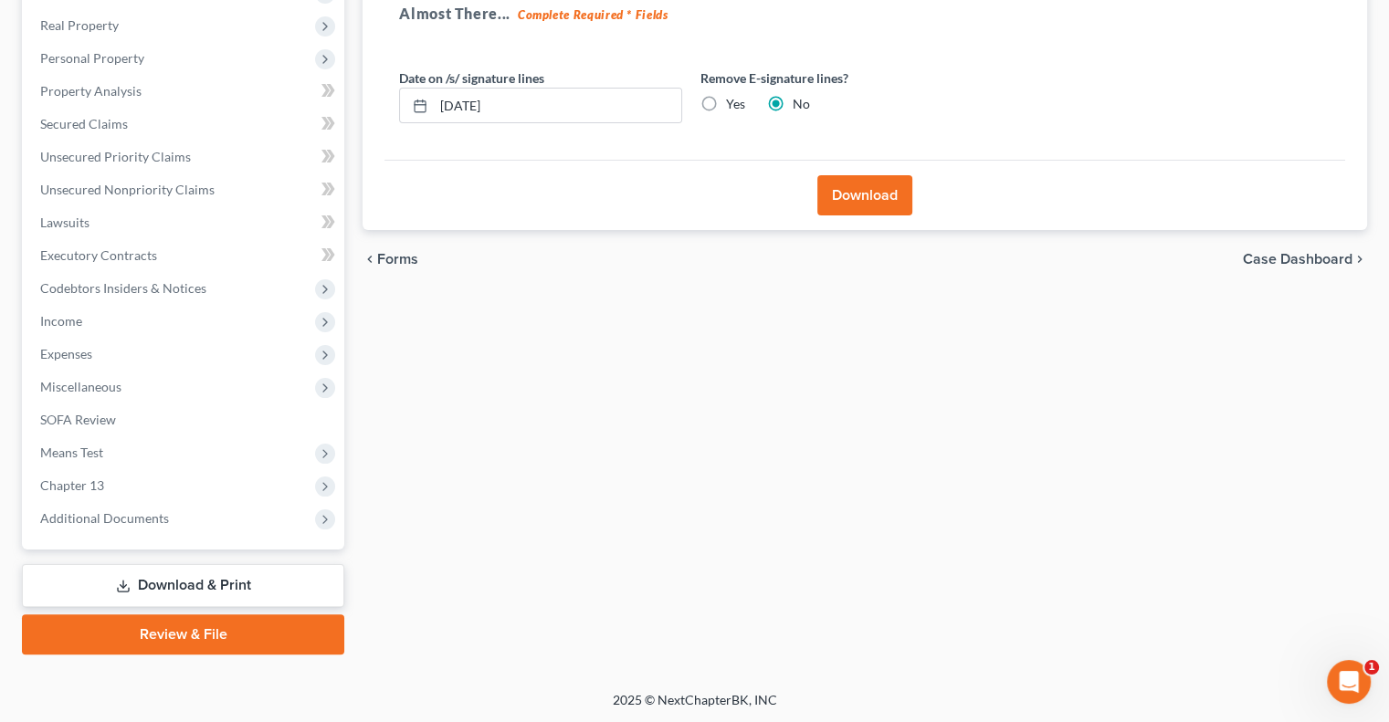
scroll to position [5, 0]
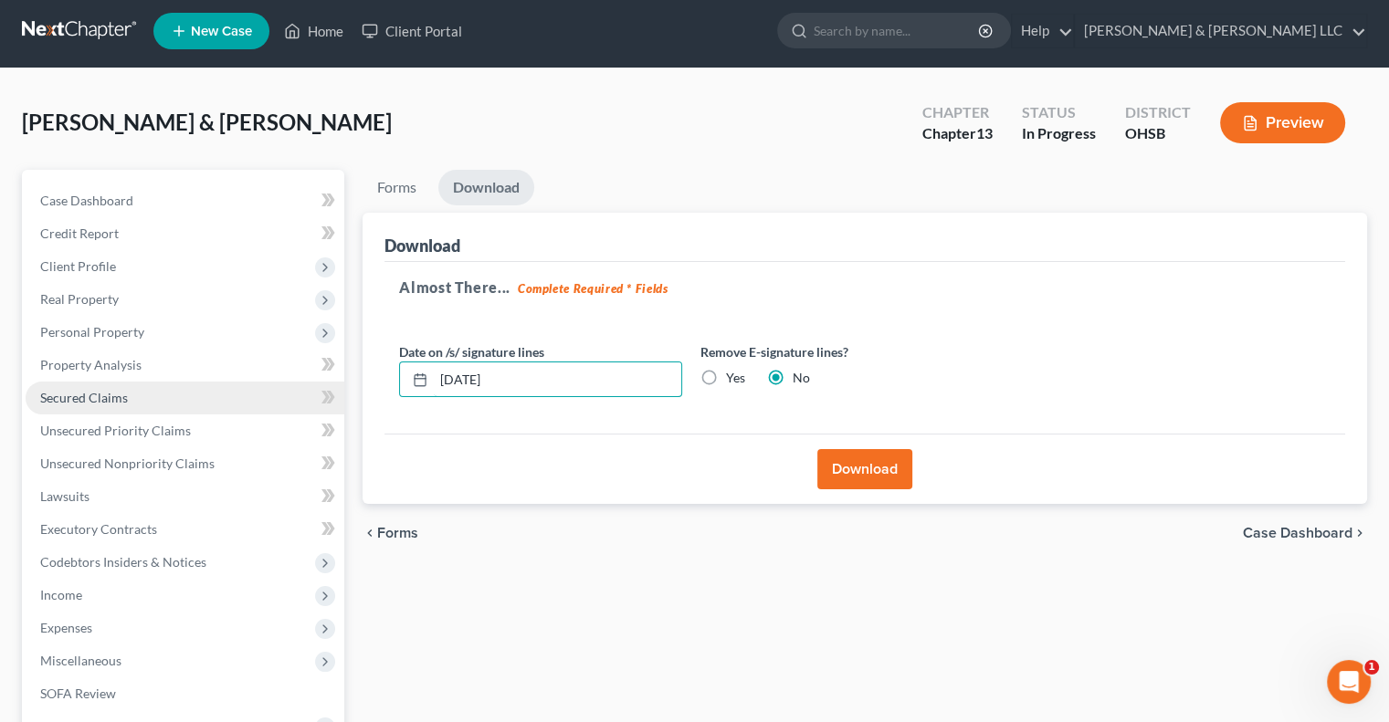
drag, startPoint x: 572, startPoint y: 385, endPoint x: 172, endPoint y: 395, distance: 400.1
click at [172, 395] on div "Petition Navigation Case Dashboard Payments Invoices Payments Payments Credit R…" at bounding box center [694, 549] width 1363 height 759
click at [726, 380] on label "Yes" at bounding box center [735, 378] width 19 height 18
click at [733, 380] on input "Yes" at bounding box center [739, 375] width 12 height 12
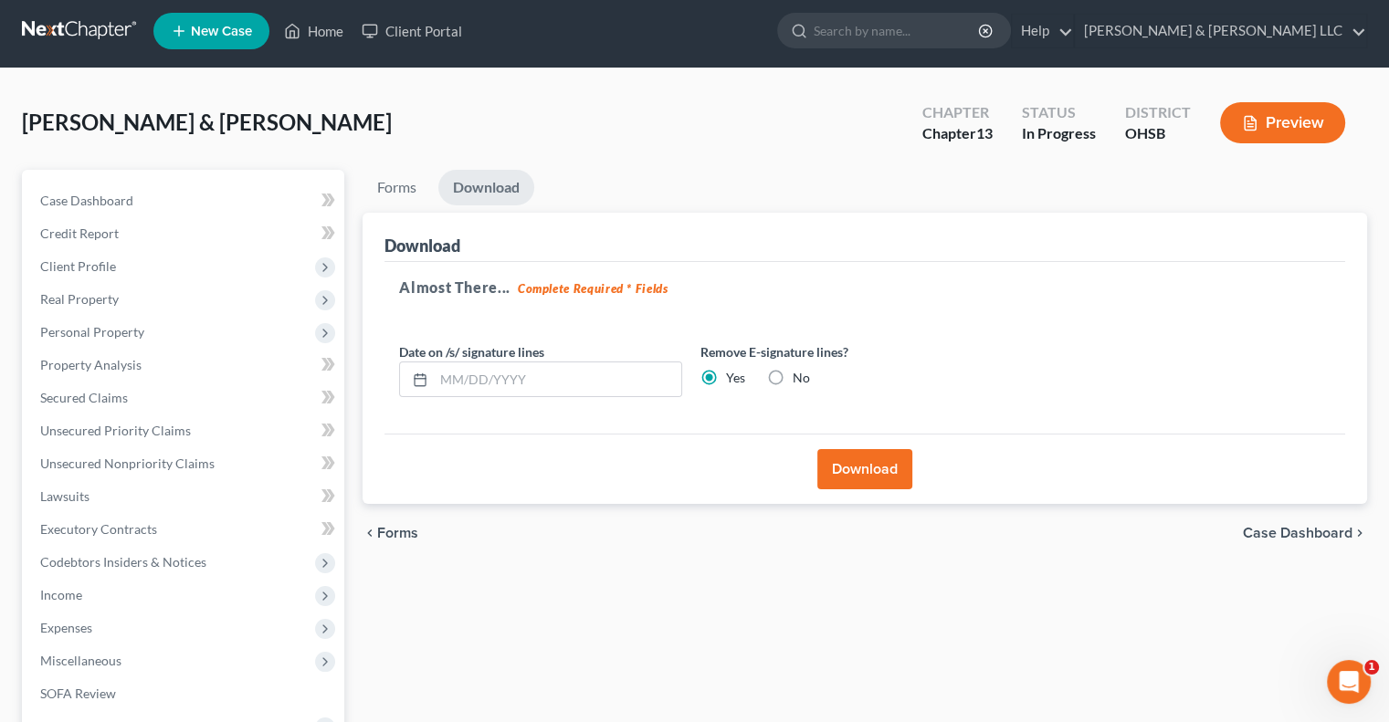
click at [847, 473] on button "Download" at bounding box center [864, 469] width 95 height 40
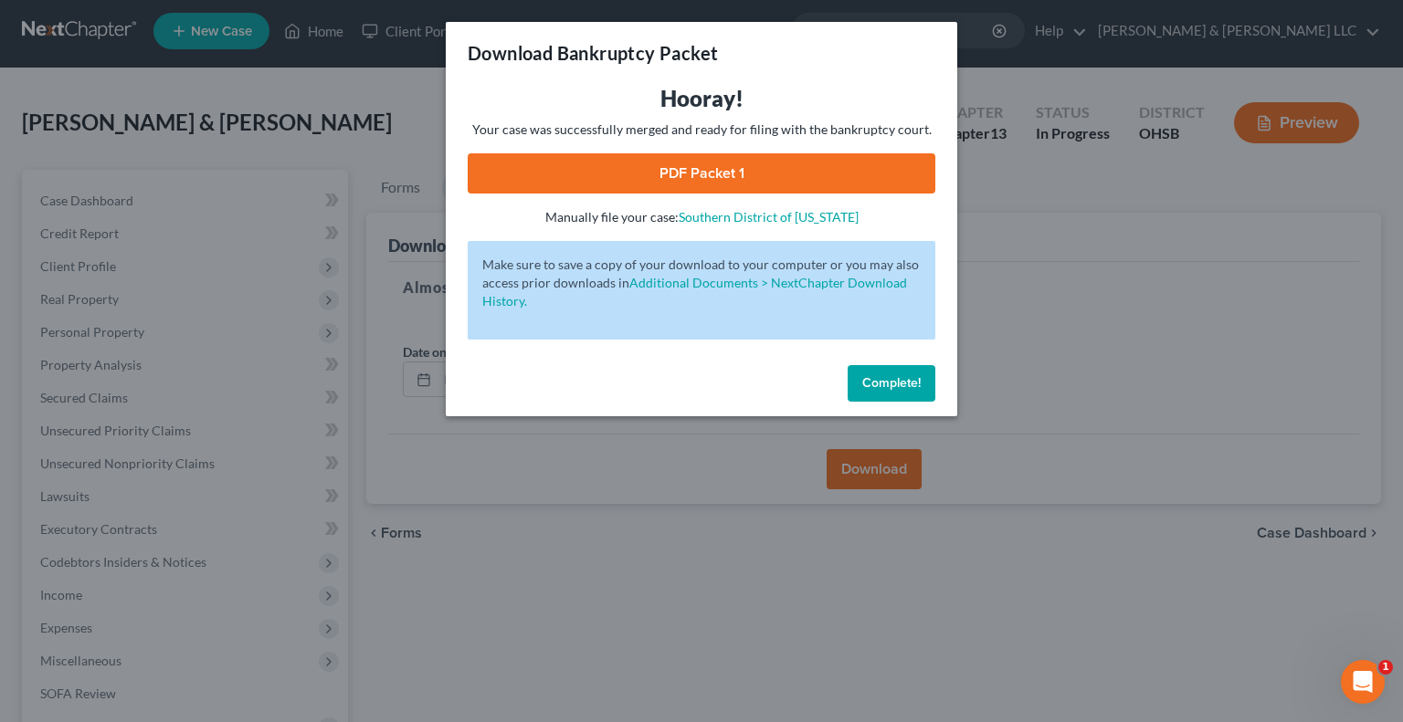
click at [723, 178] on link "PDF Packet 1" at bounding box center [702, 173] width 468 height 40
click at [869, 386] on span "Complete!" at bounding box center [891, 383] width 58 height 16
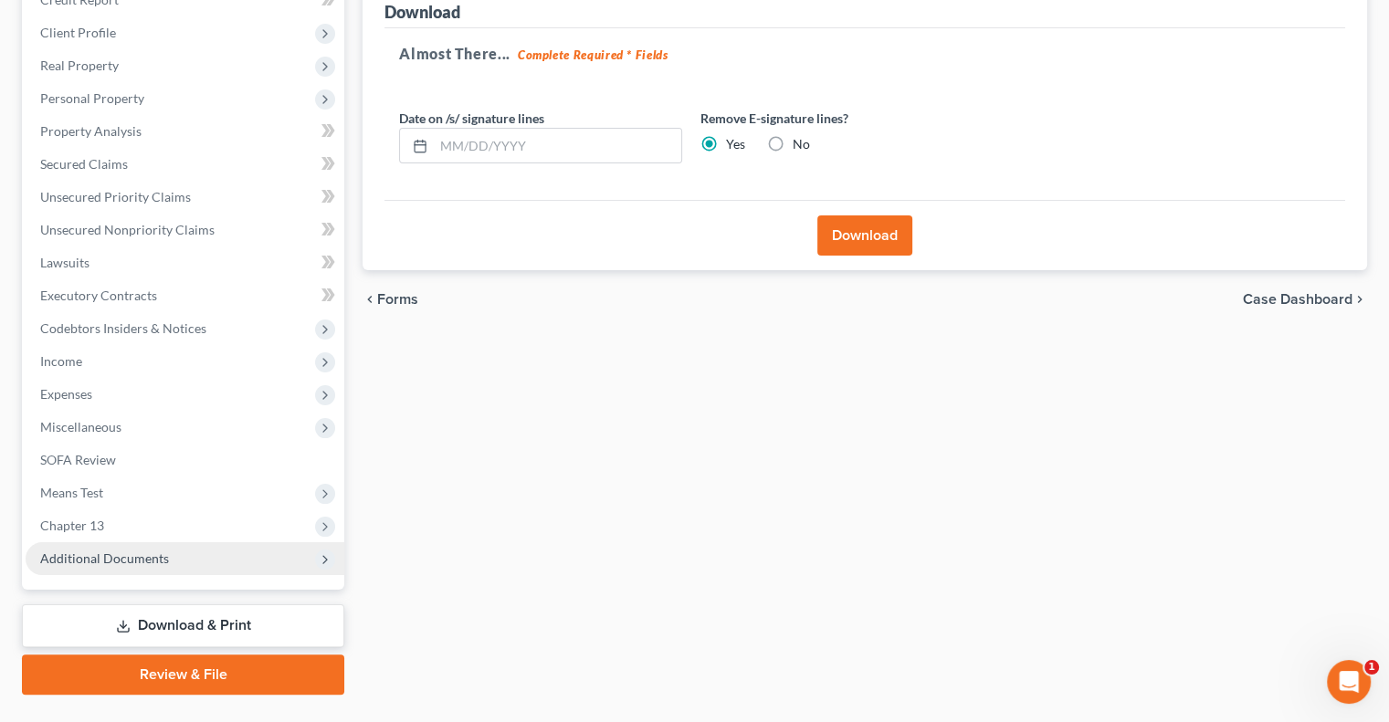
scroll to position [279, 0]
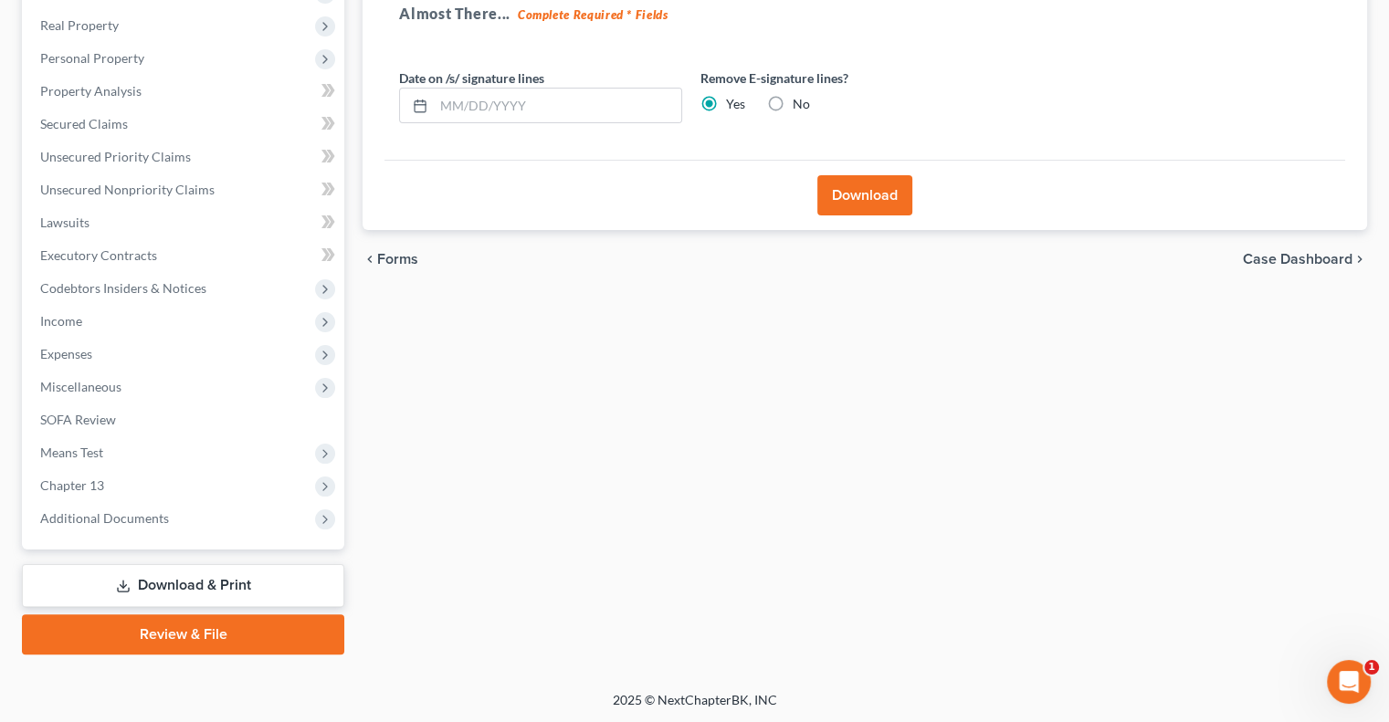
click at [205, 588] on link "Download & Print" at bounding box center [183, 585] width 322 height 43
click at [161, 187] on span "Unsecured Nonpriority Claims" at bounding box center [127, 190] width 174 height 16
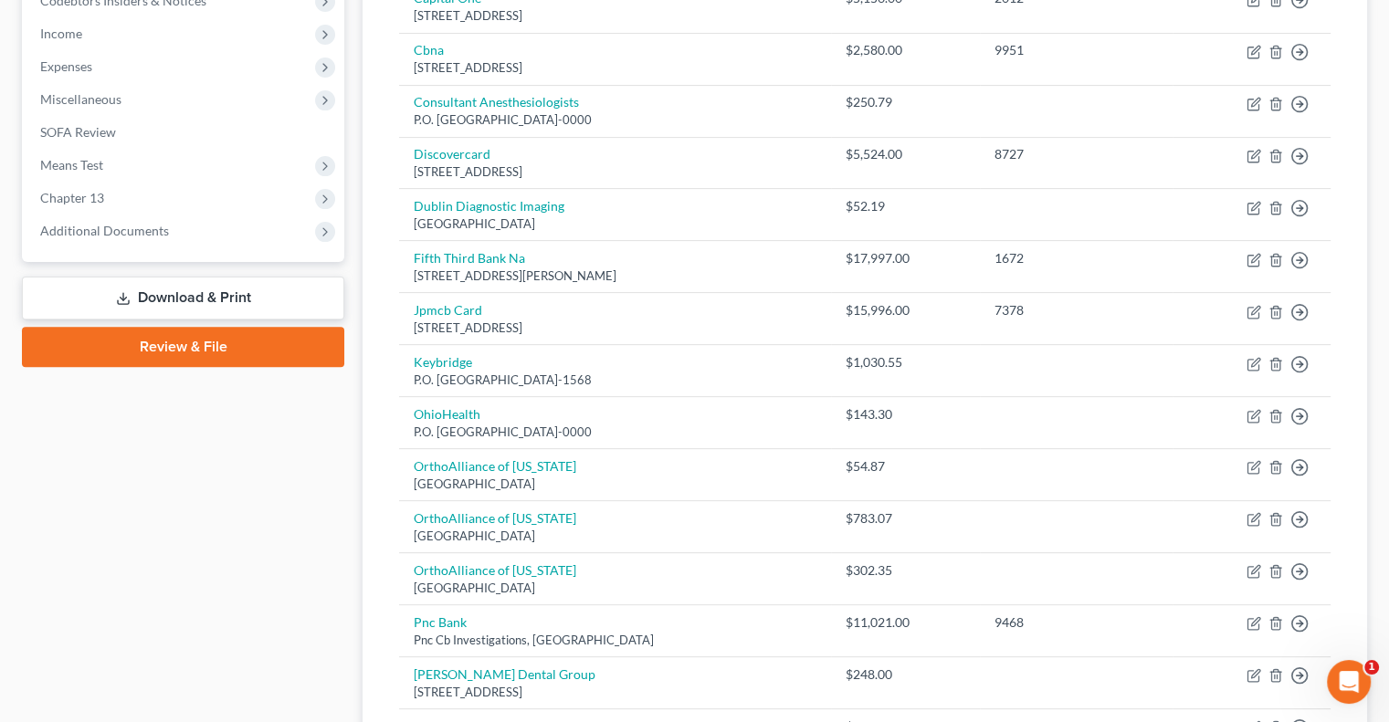
scroll to position [639, 0]
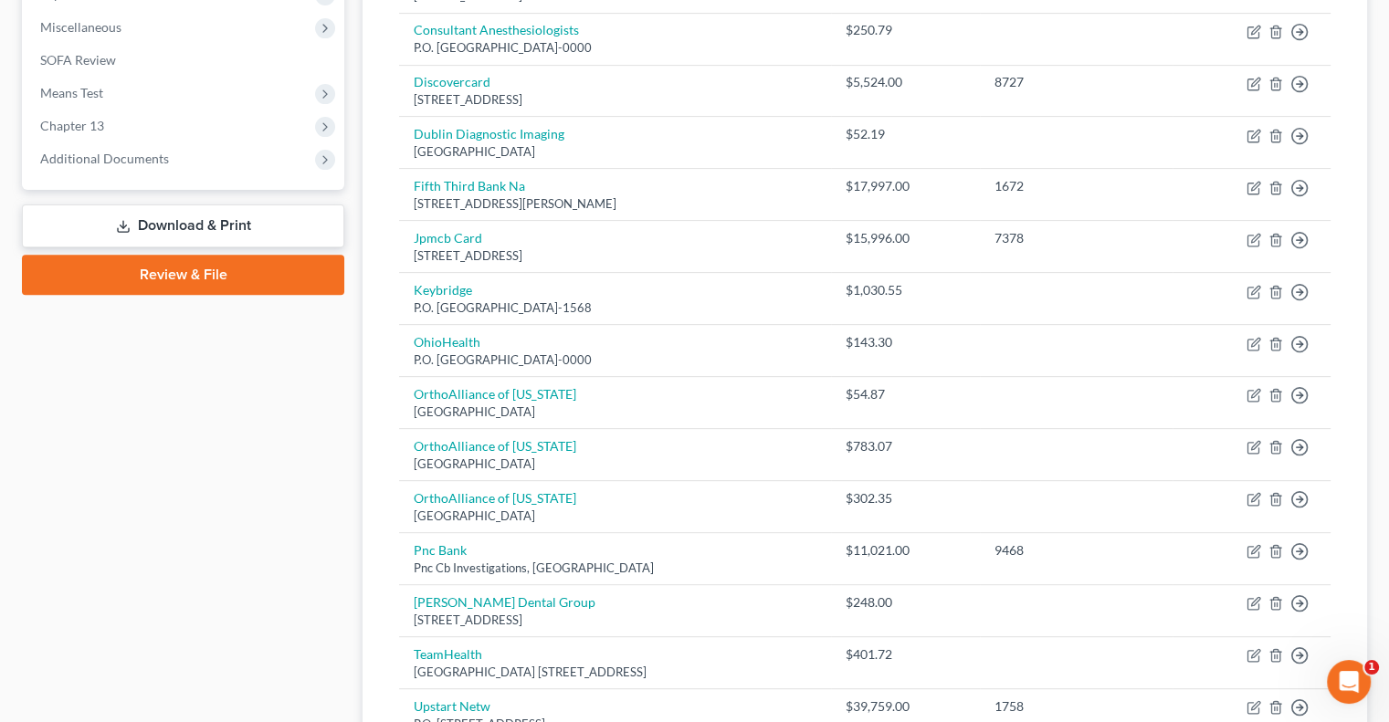
click at [164, 222] on link "Download & Print" at bounding box center [183, 226] width 322 height 43
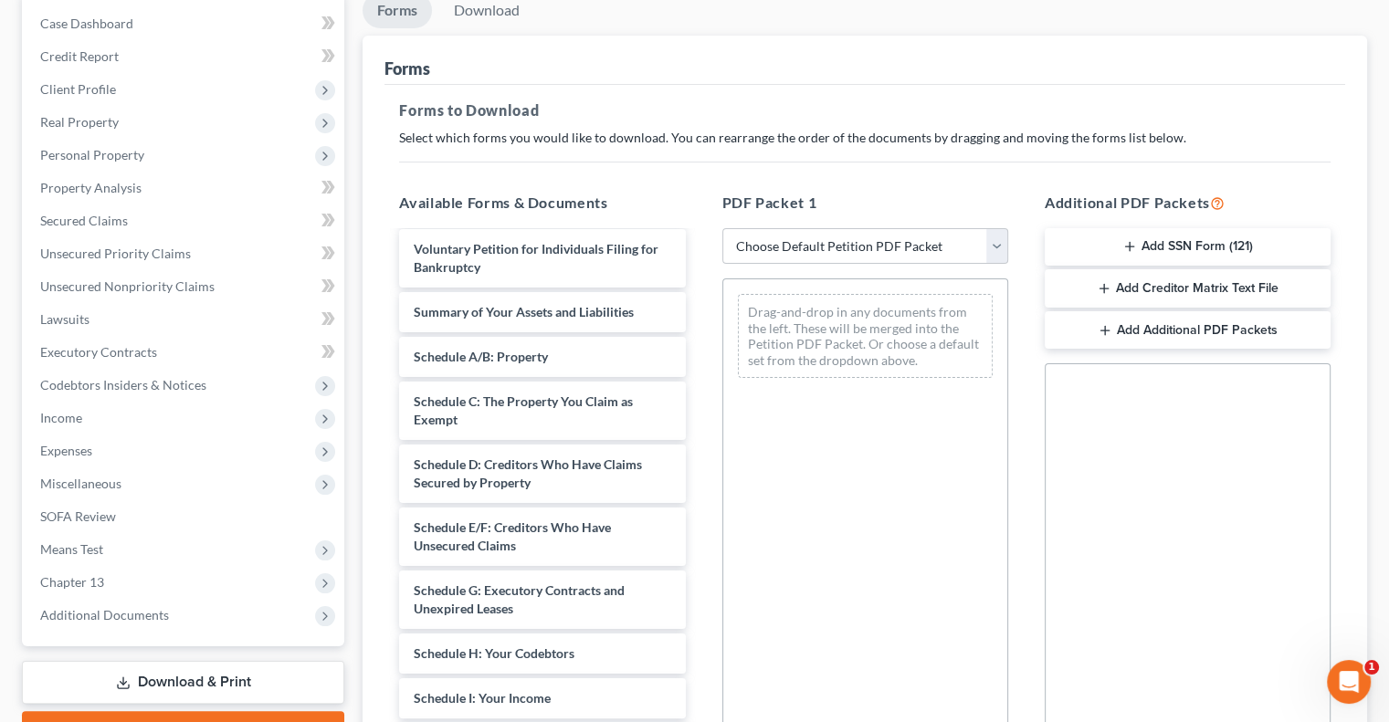
scroll to position [274, 0]
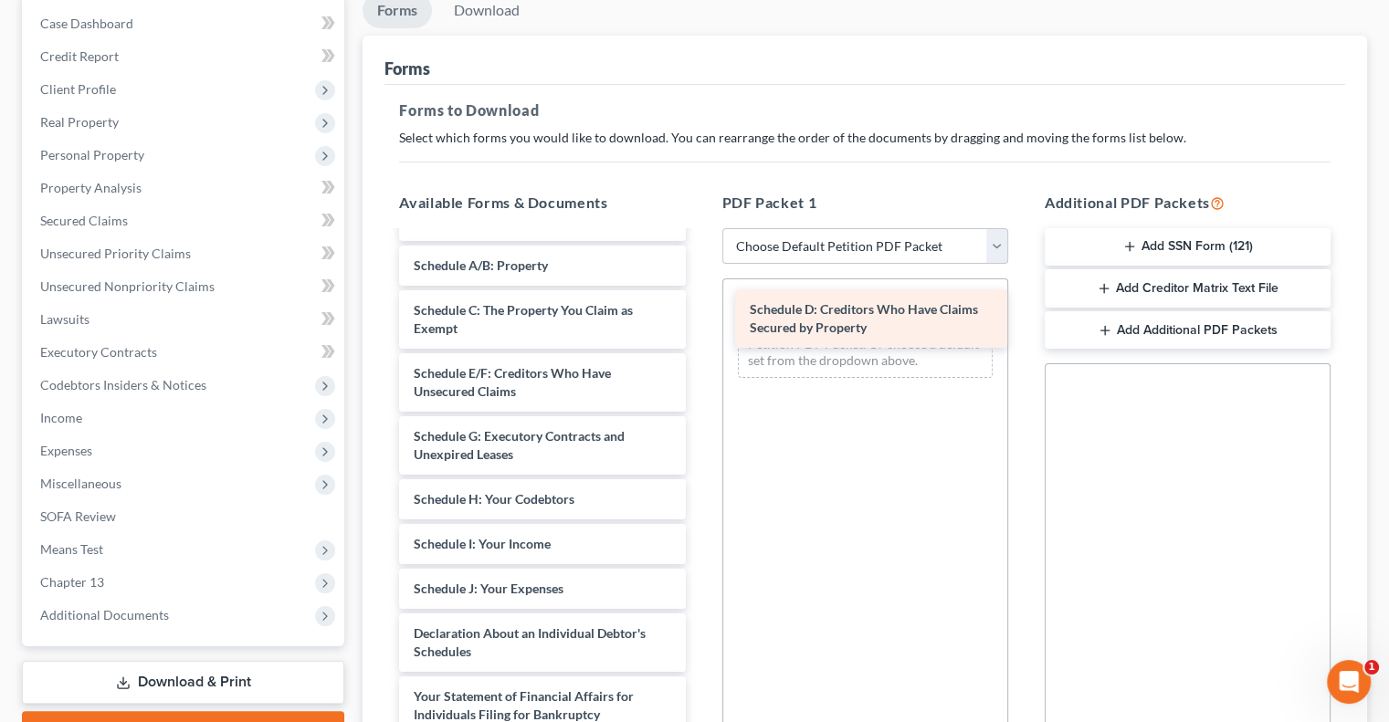
drag, startPoint x: 559, startPoint y: 419, endPoint x: 877, endPoint y: 327, distance: 330.9
click at [699, 321] on div "Schedule D: Creditors Who Have Claims Secured by Property Statement of Related …" at bounding box center [541, 508] width 315 height 1099
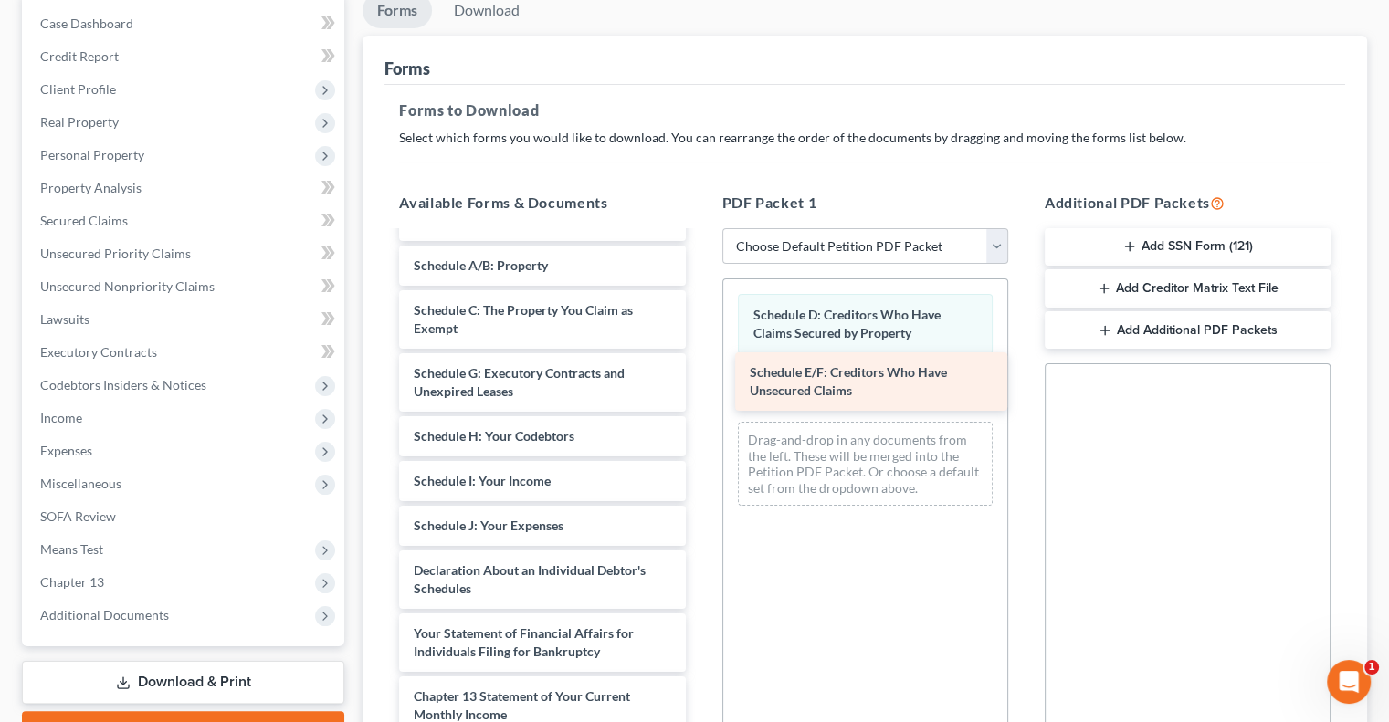
drag, startPoint x: 563, startPoint y: 434, endPoint x: 899, endPoint y: 398, distance: 337.9
click at [699, 398] on div "Schedule E/F: Creditors Who Have Unsecured Claims Statement of Related Cases (1…" at bounding box center [541, 477] width 315 height 1036
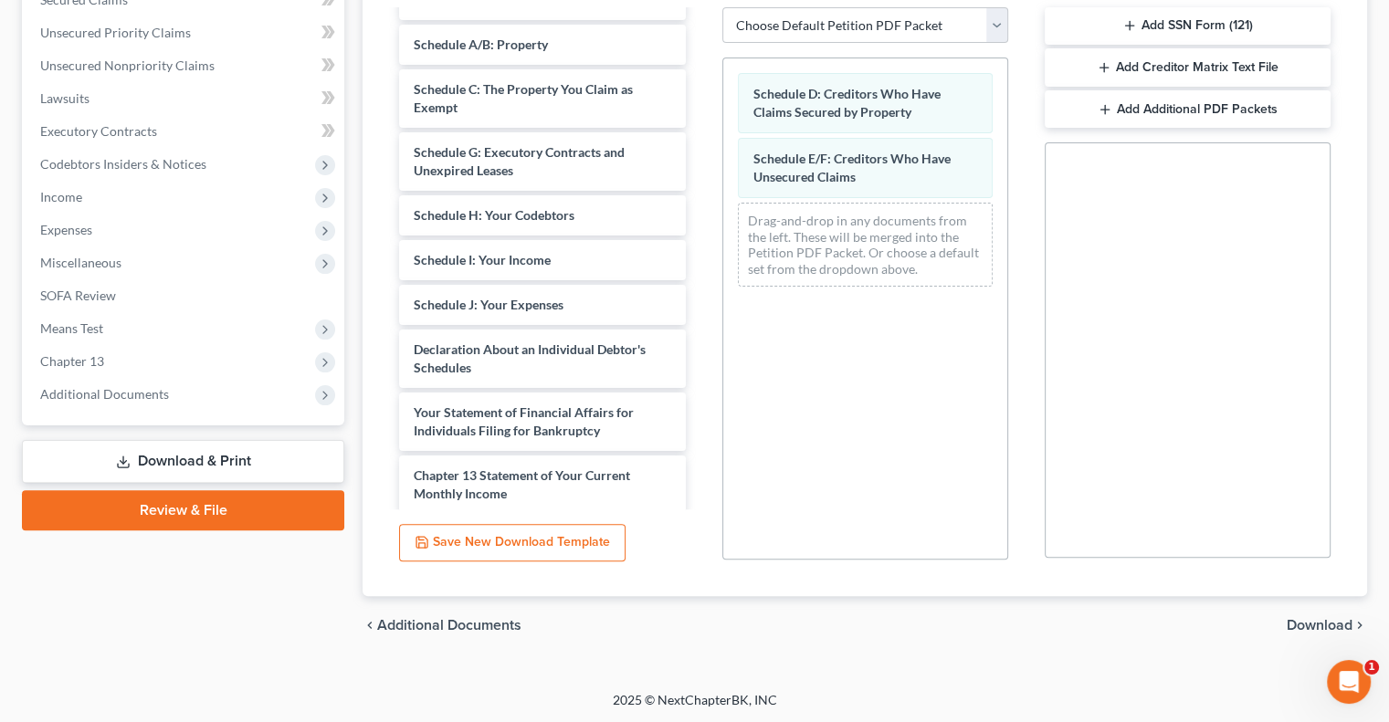
click at [1308, 626] on span "Download" at bounding box center [1320, 625] width 66 height 15
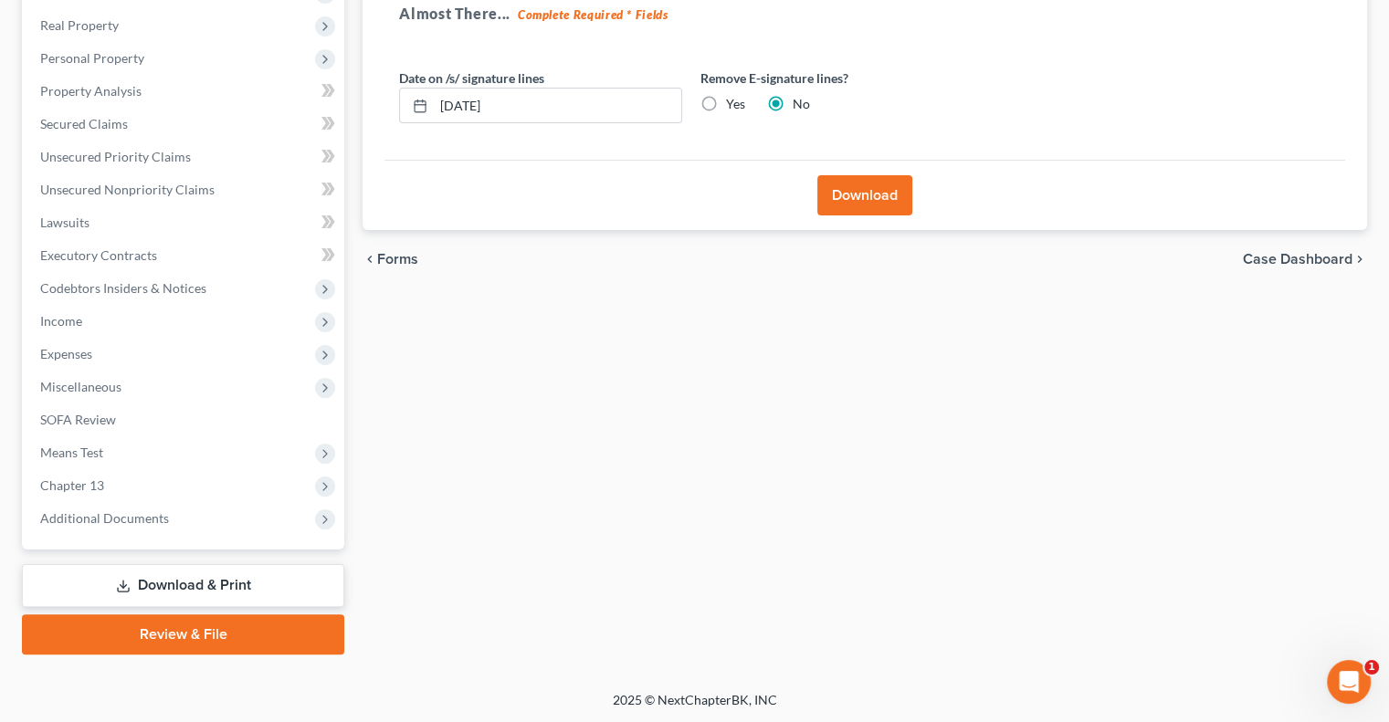
scroll to position [5, 0]
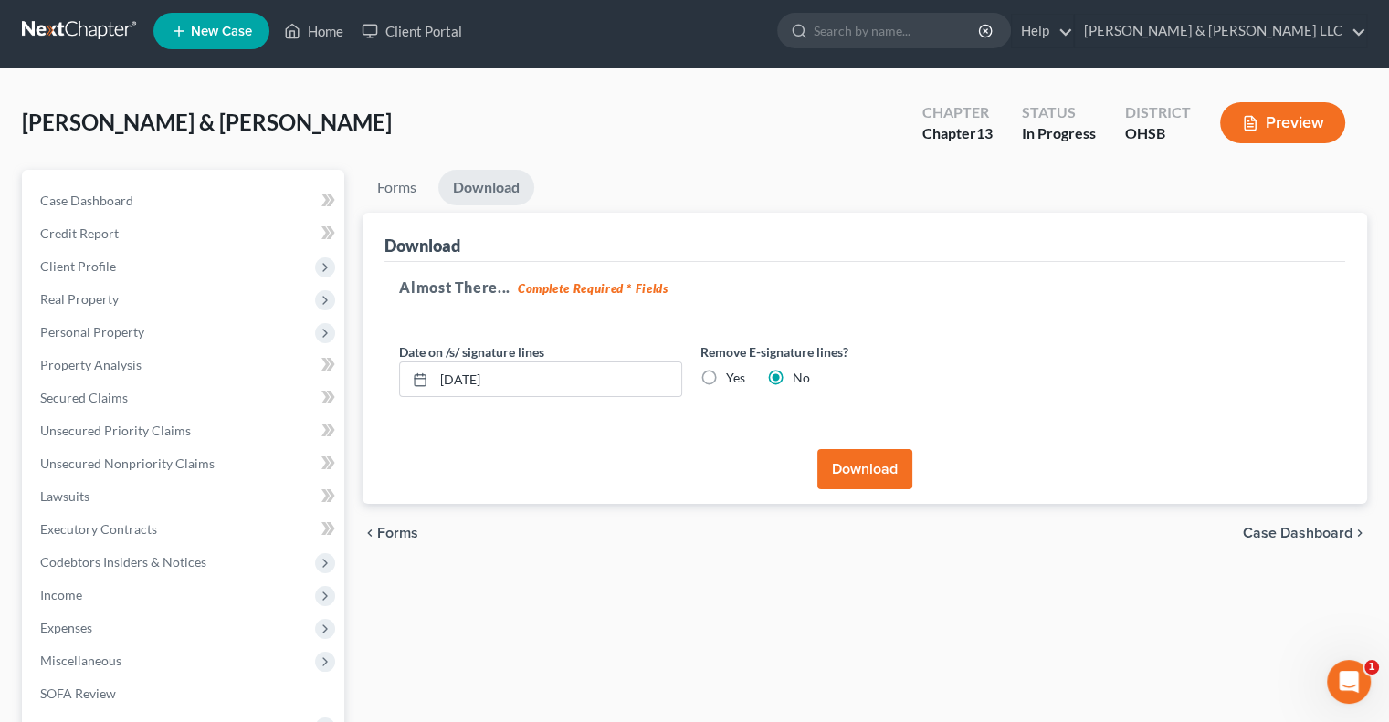
click at [858, 478] on button "Download" at bounding box center [864, 469] width 95 height 40
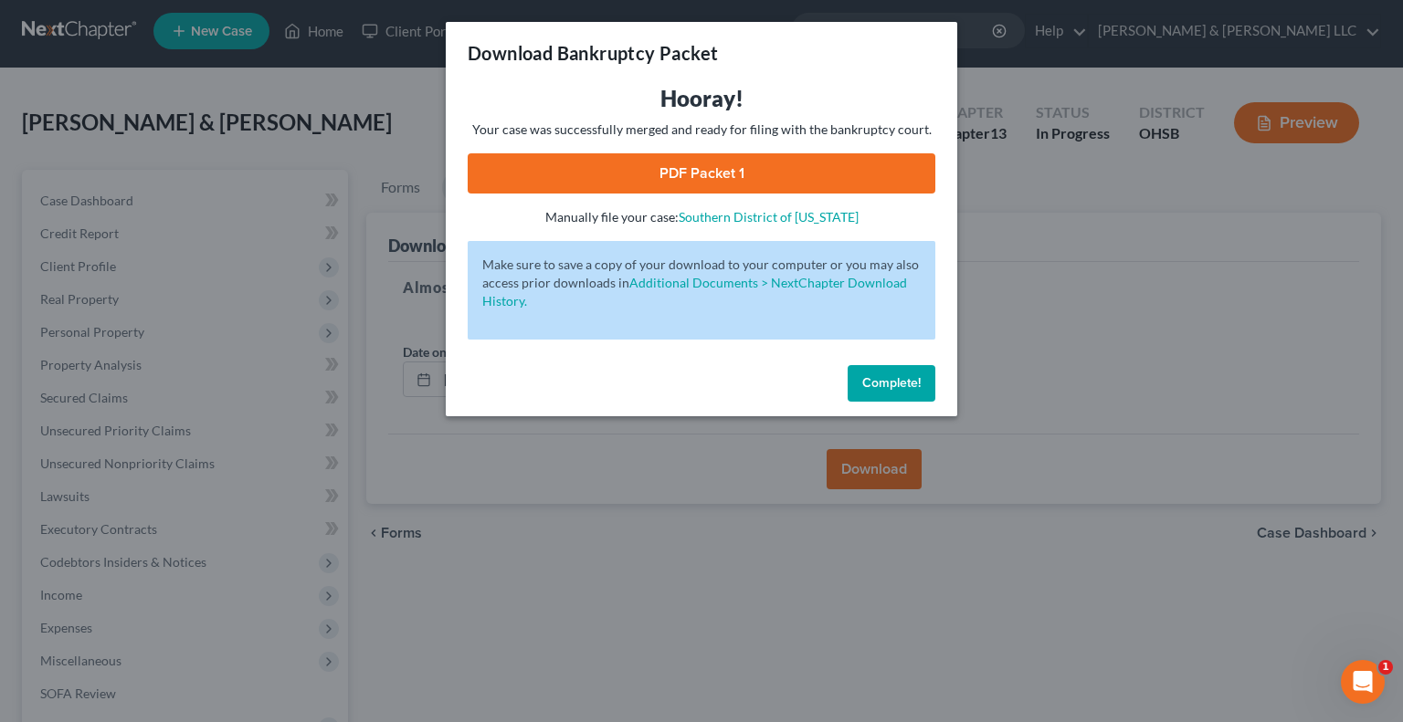
click at [752, 184] on link "PDF Packet 1" at bounding box center [702, 173] width 468 height 40
click at [891, 392] on button "Complete!" at bounding box center [891, 383] width 88 height 37
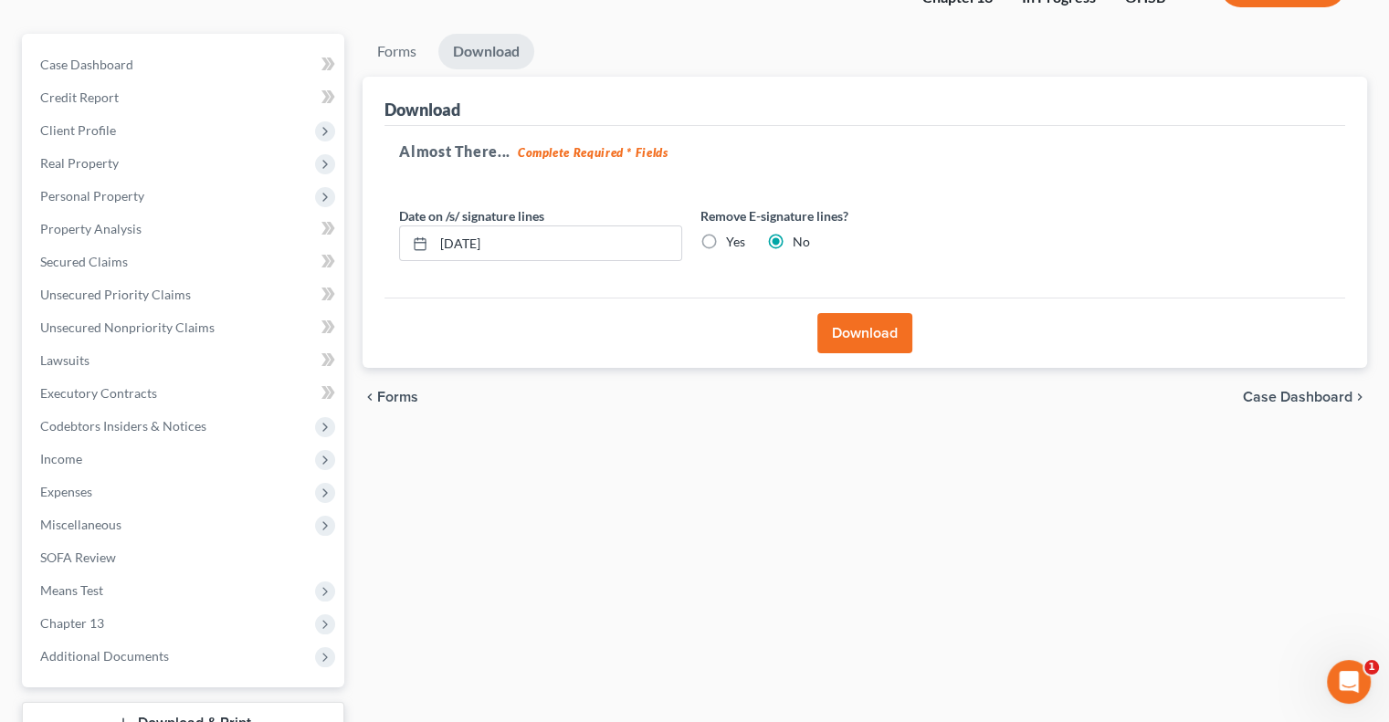
scroll to position [279, 0]
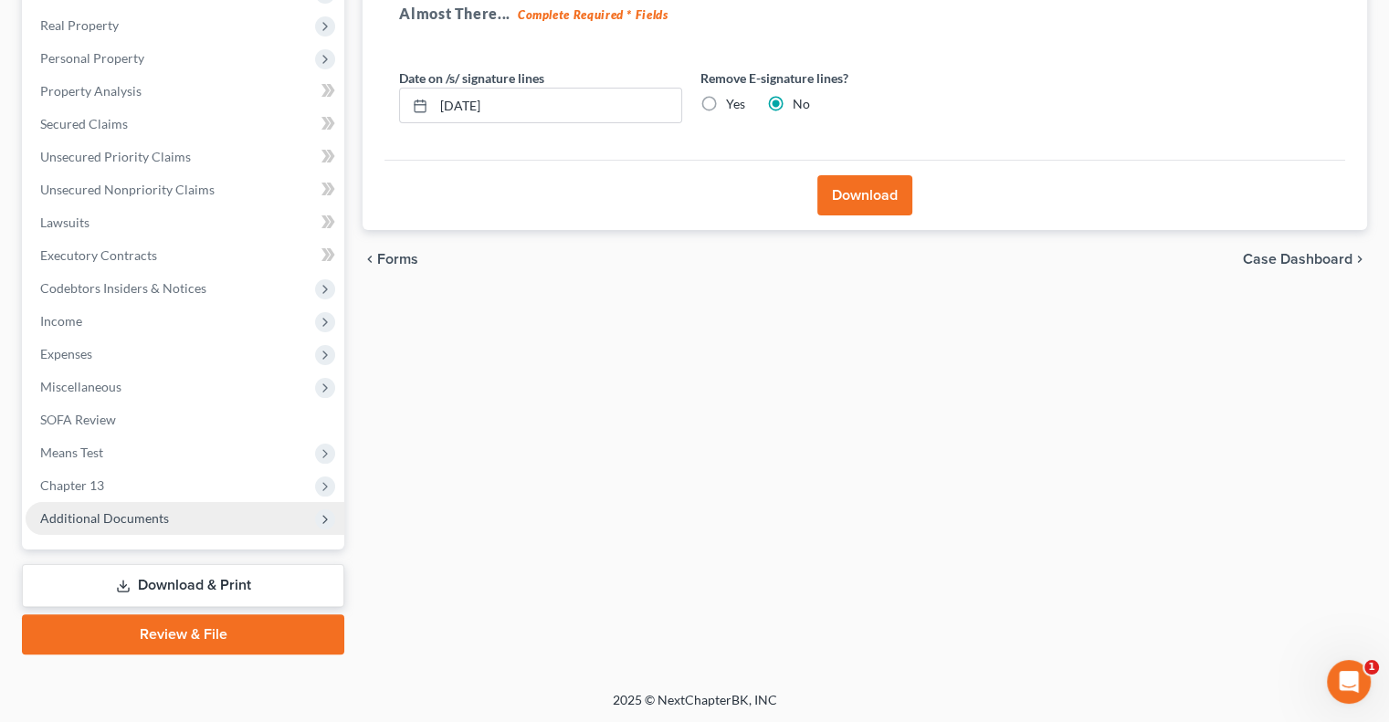
click at [77, 524] on span "Additional Documents" at bounding box center [104, 518] width 129 height 16
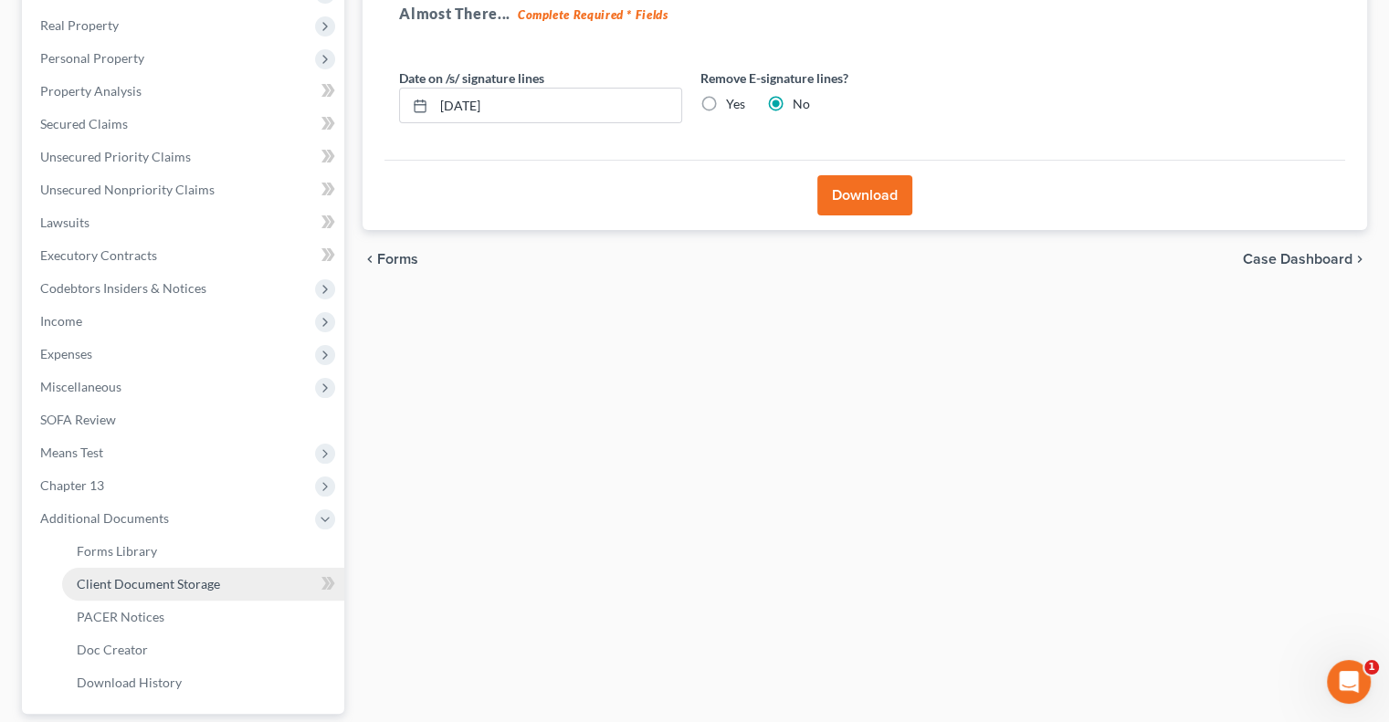
click at [154, 578] on span "Client Document Storage" at bounding box center [148, 584] width 143 height 16
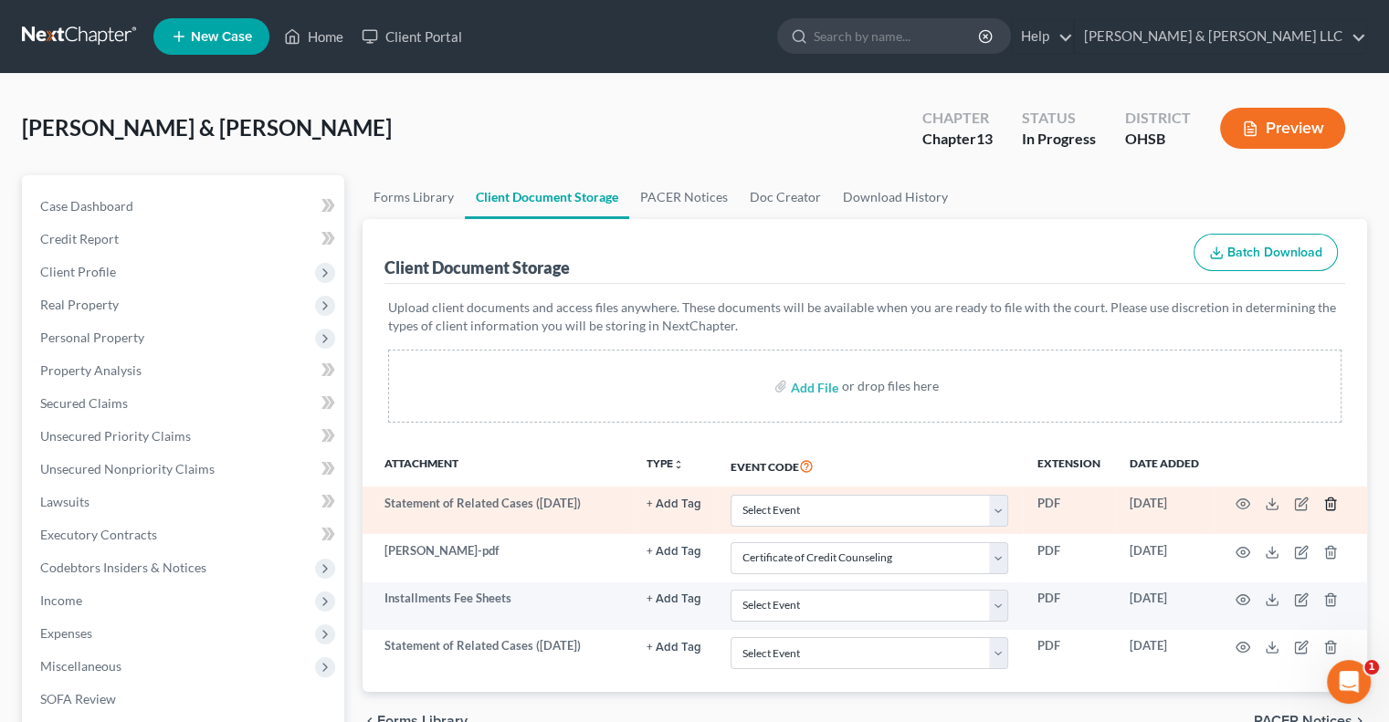
click at [1326, 502] on icon "button" at bounding box center [1330, 505] width 8 height 12
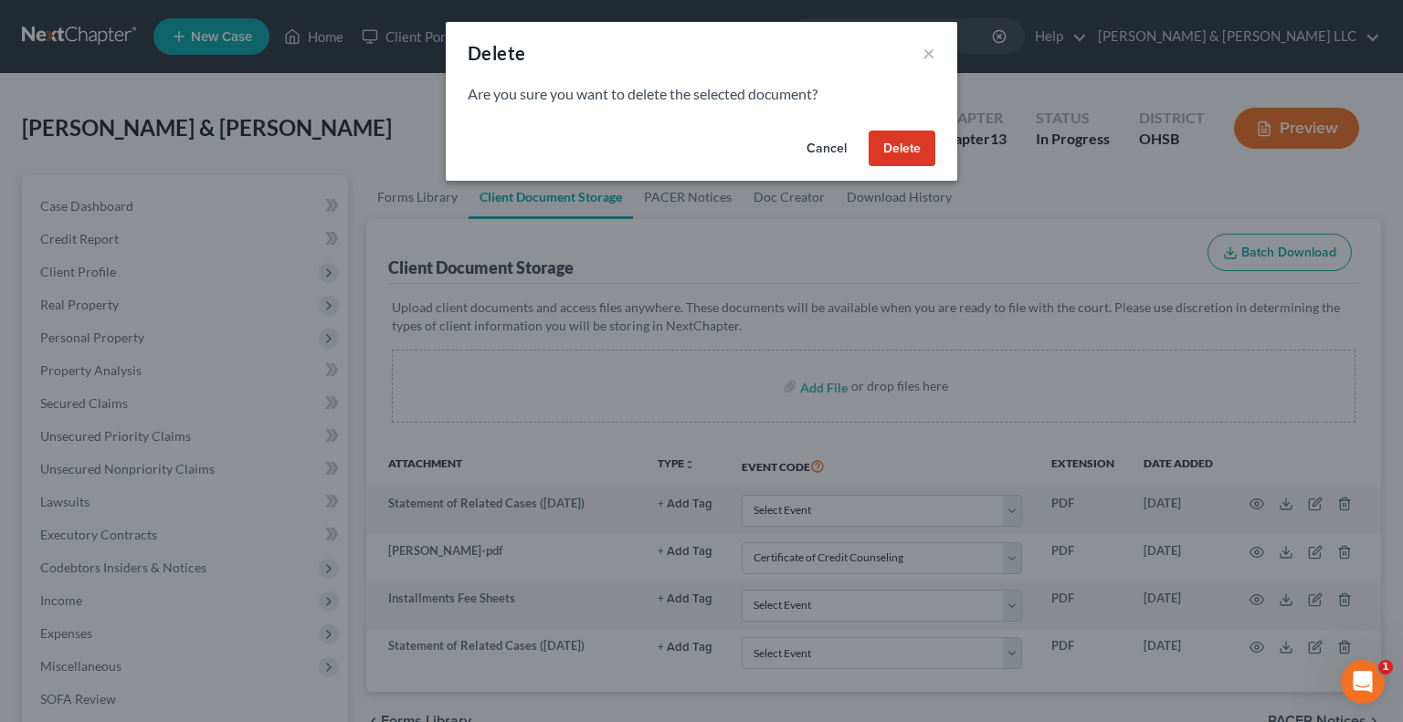
click at [889, 151] on button "Delete" at bounding box center [901, 149] width 67 height 37
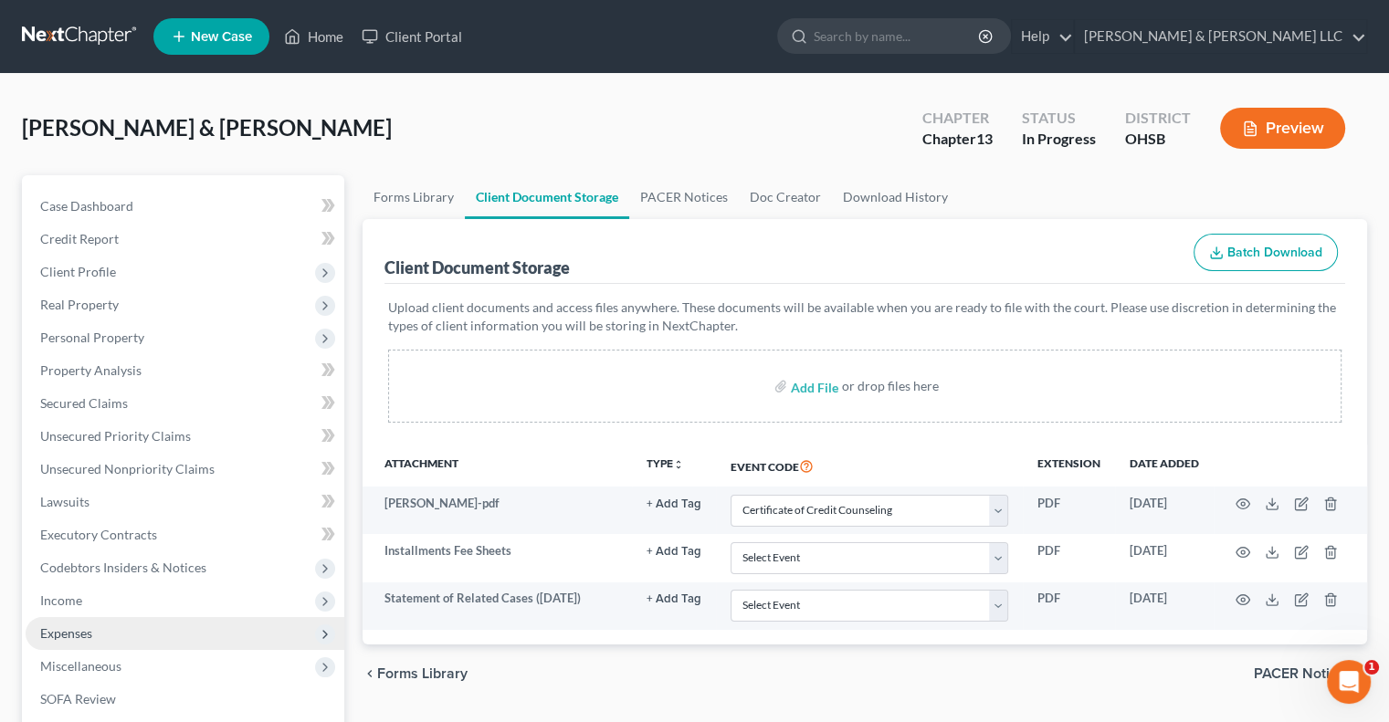
click at [129, 627] on span "Expenses" at bounding box center [185, 633] width 319 height 33
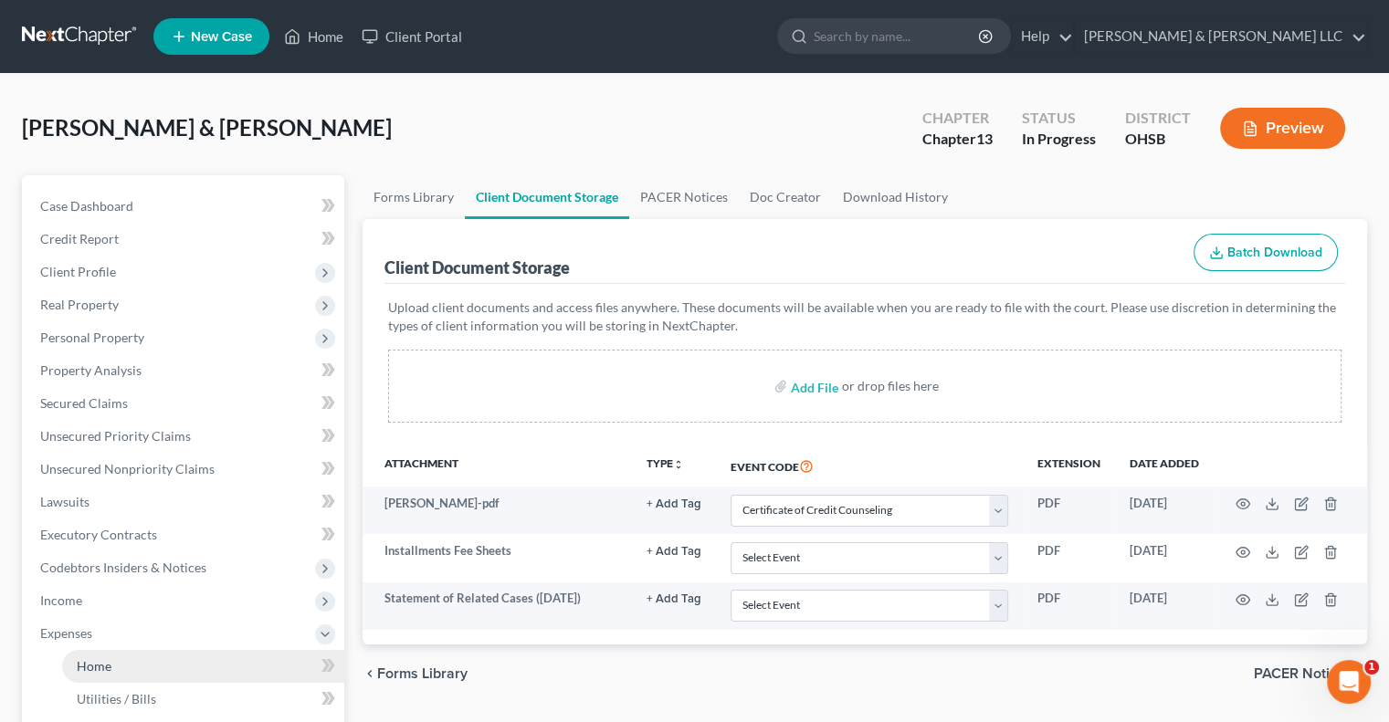
click at [166, 657] on link "Home" at bounding box center [203, 666] width 282 height 33
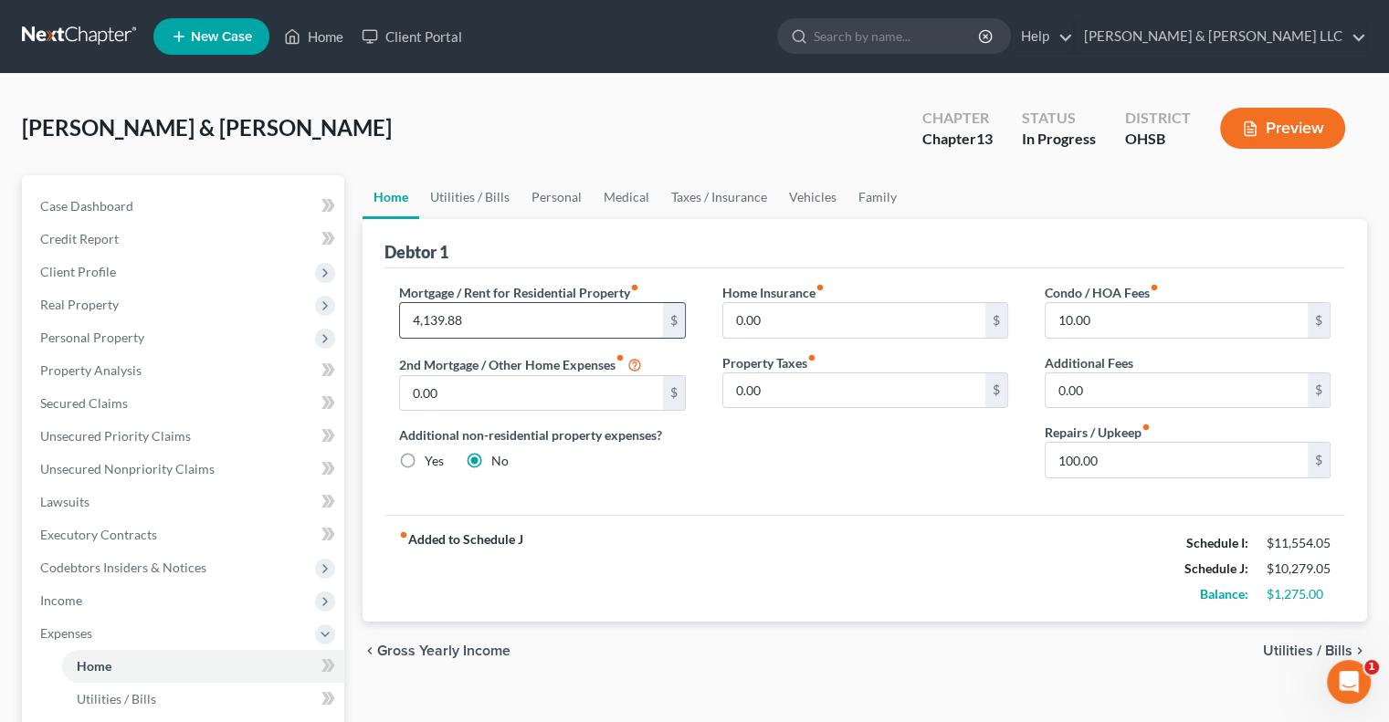
click at [490, 325] on input "4,139.88" at bounding box center [531, 320] width 262 height 35
click at [500, 196] on link "Utilities / Bills" at bounding box center [469, 197] width 101 height 44
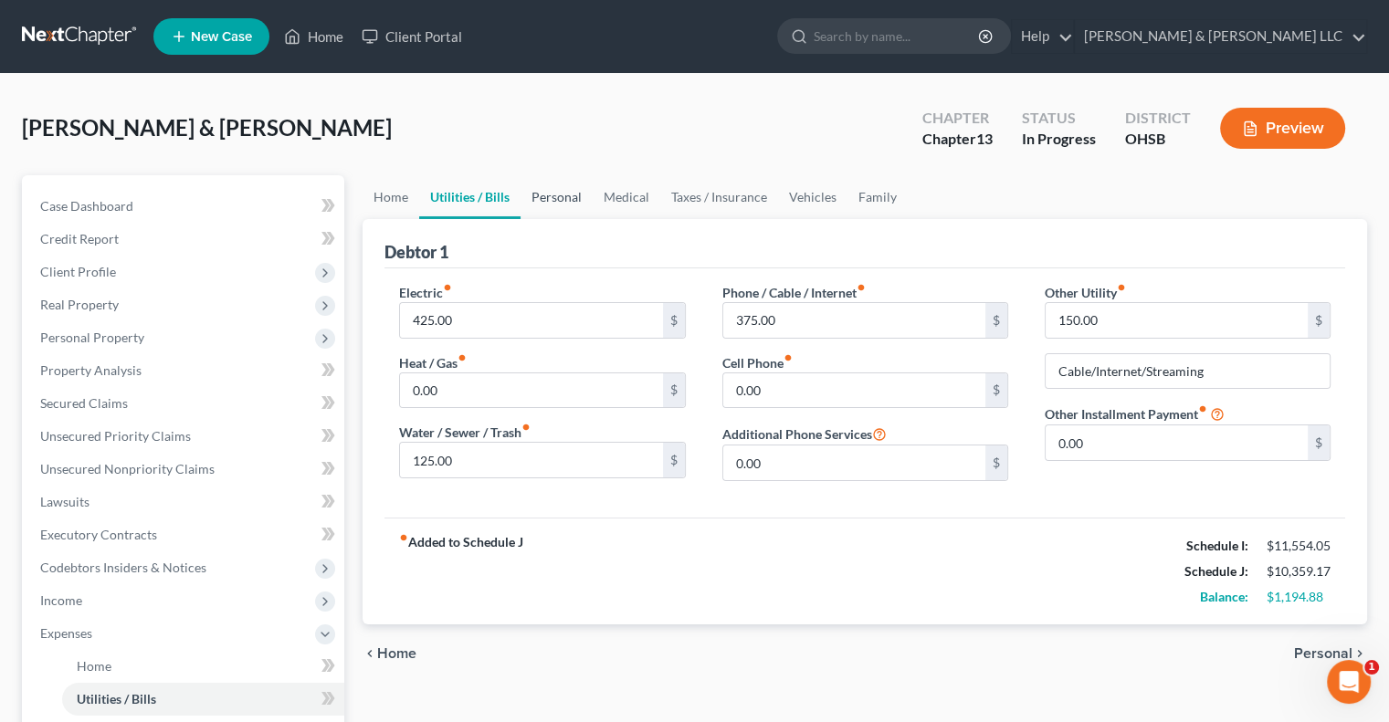
click at [578, 199] on link "Personal" at bounding box center [557, 197] width 72 height 44
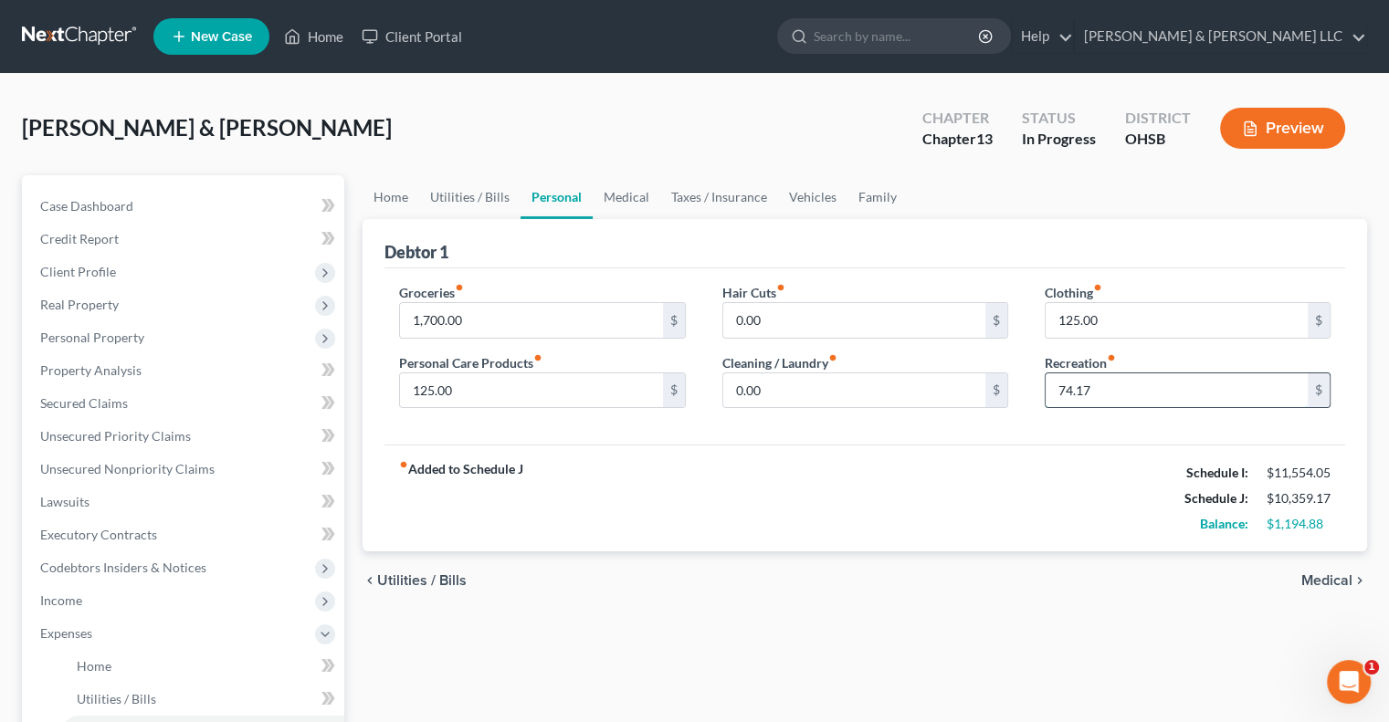
click at [1103, 399] on input "74.17" at bounding box center [1177, 390] width 262 height 35
click at [1108, 315] on input "125.00" at bounding box center [1177, 320] width 262 height 35
click at [1086, 321] on input "119.05" at bounding box center [1177, 320] width 262 height 35
click at [791, 403] on input "0.00" at bounding box center [854, 390] width 262 height 35
click at [493, 200] on link "Utilities / Bills" at bounding box center [469, 197] width 101 height 44
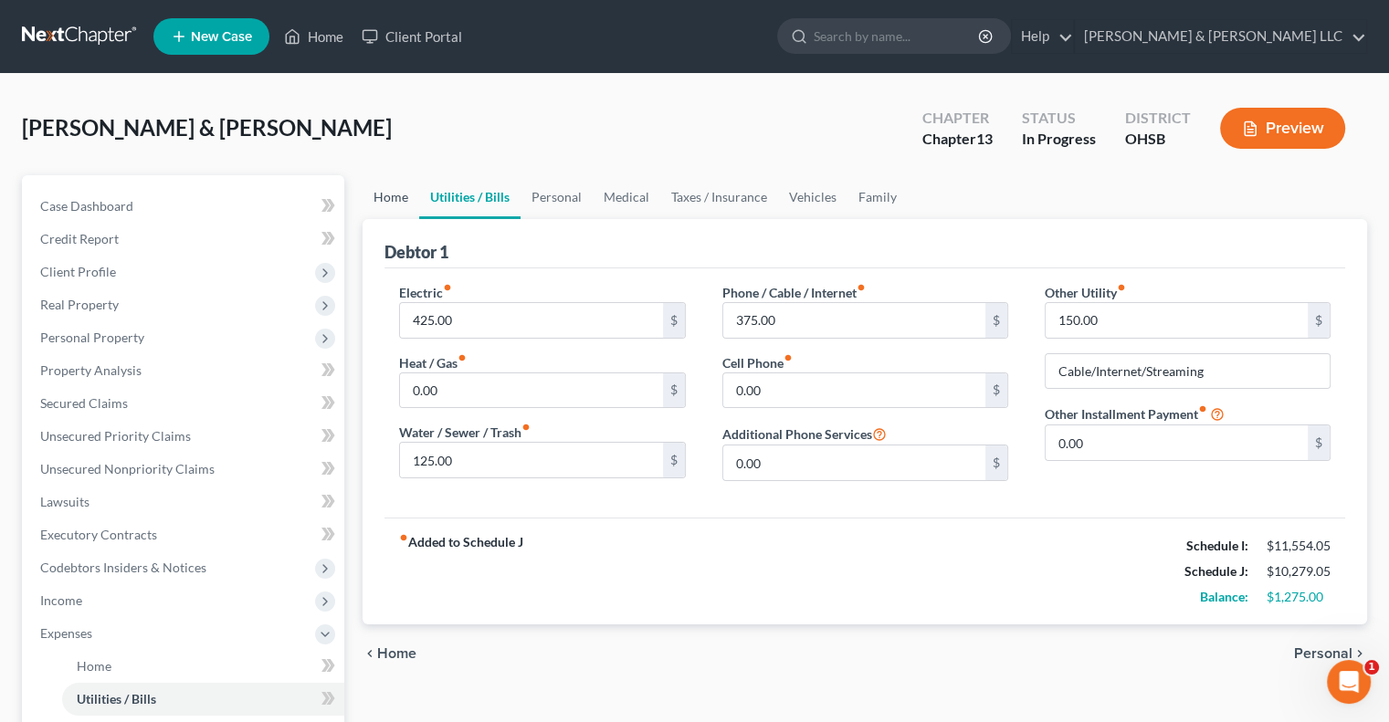
click at [396, 201] on link "Home" at bounding box center [391, 197] width 57 height 44
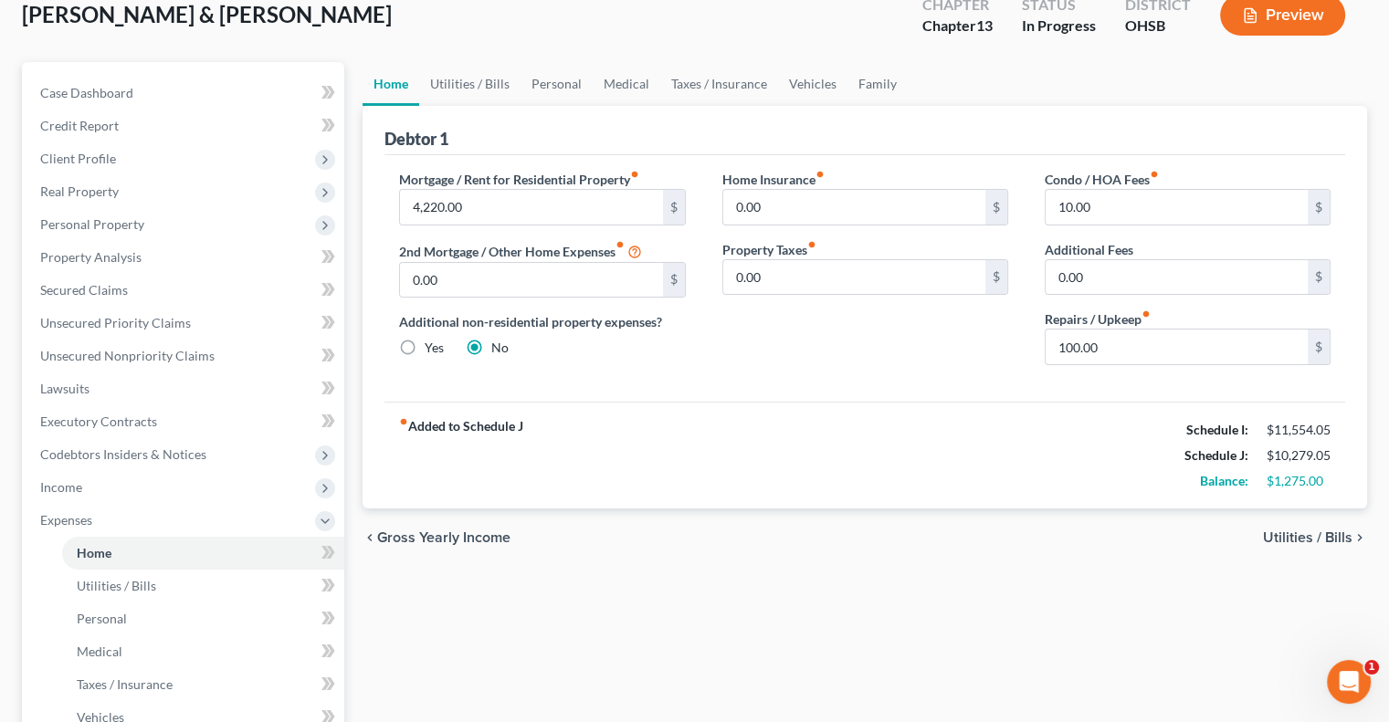
scroll to position [183, 0]
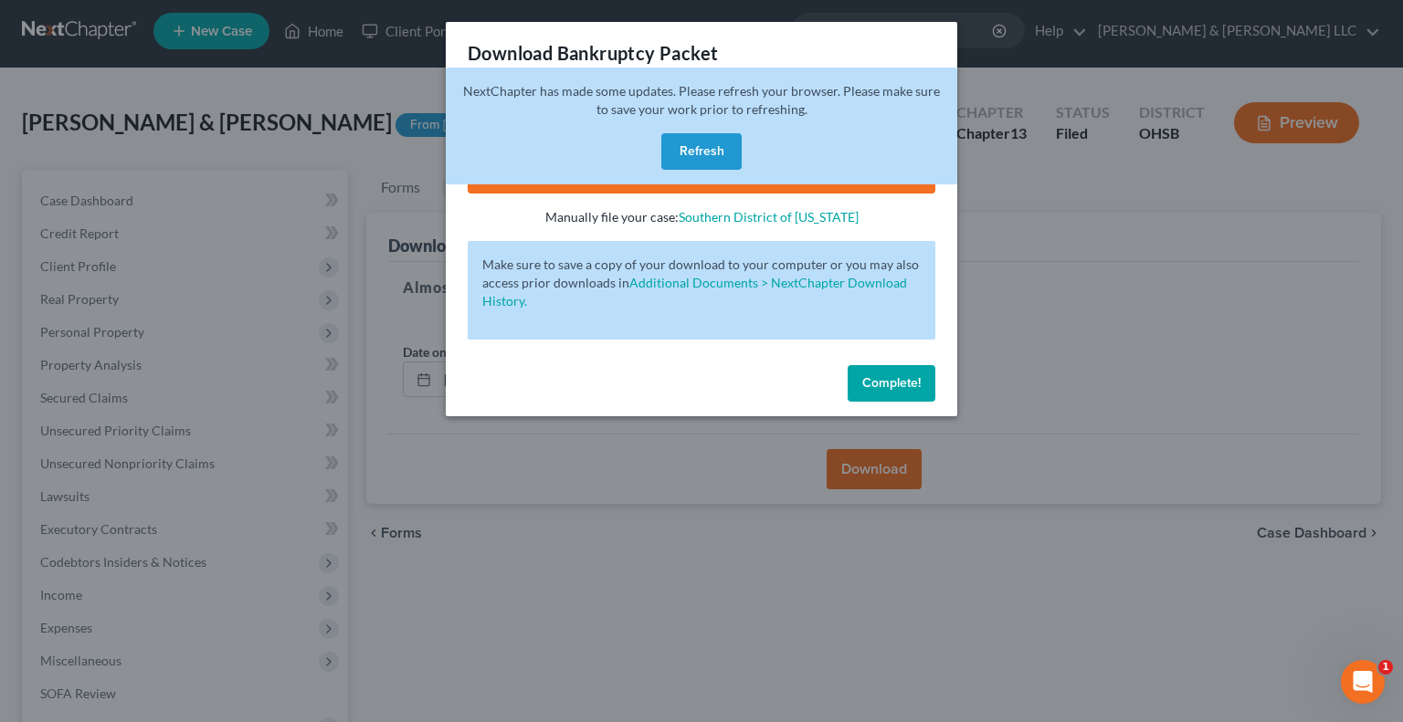
click at [679, 156] on button "Refresh" at bounding box center [701, 151] width 80 height 37
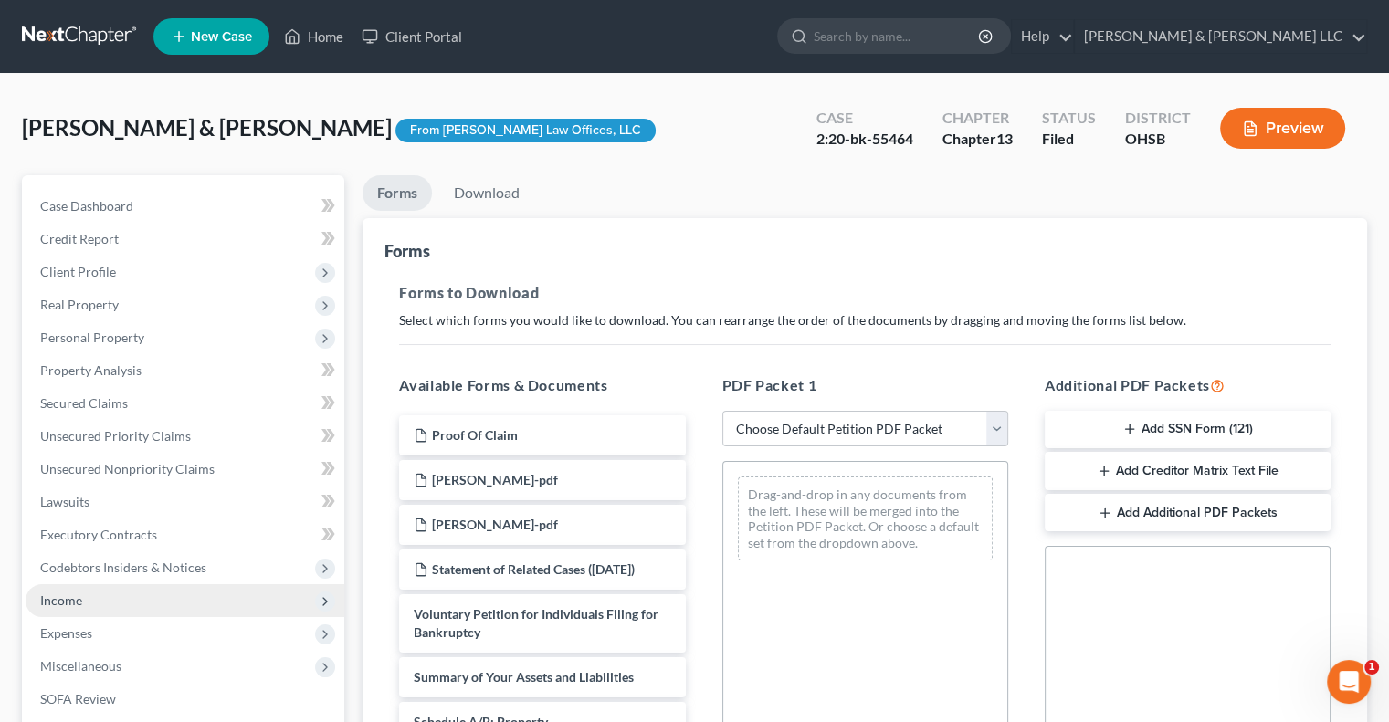
click at [128, 598] on span "Income" at bounding box center [185, 600] width 319 height 33
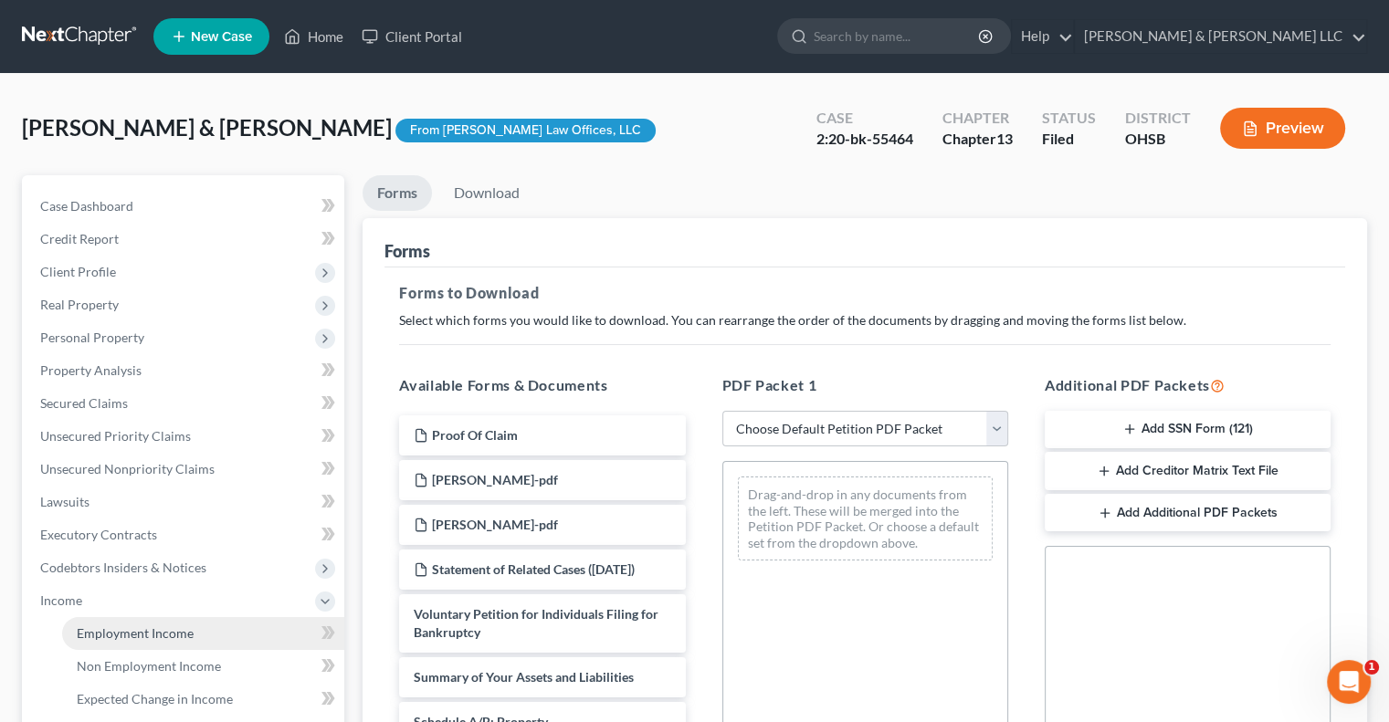
click at [143, 628] on span "Employment Income" at bounding box center [135, 634] width 117 height 16
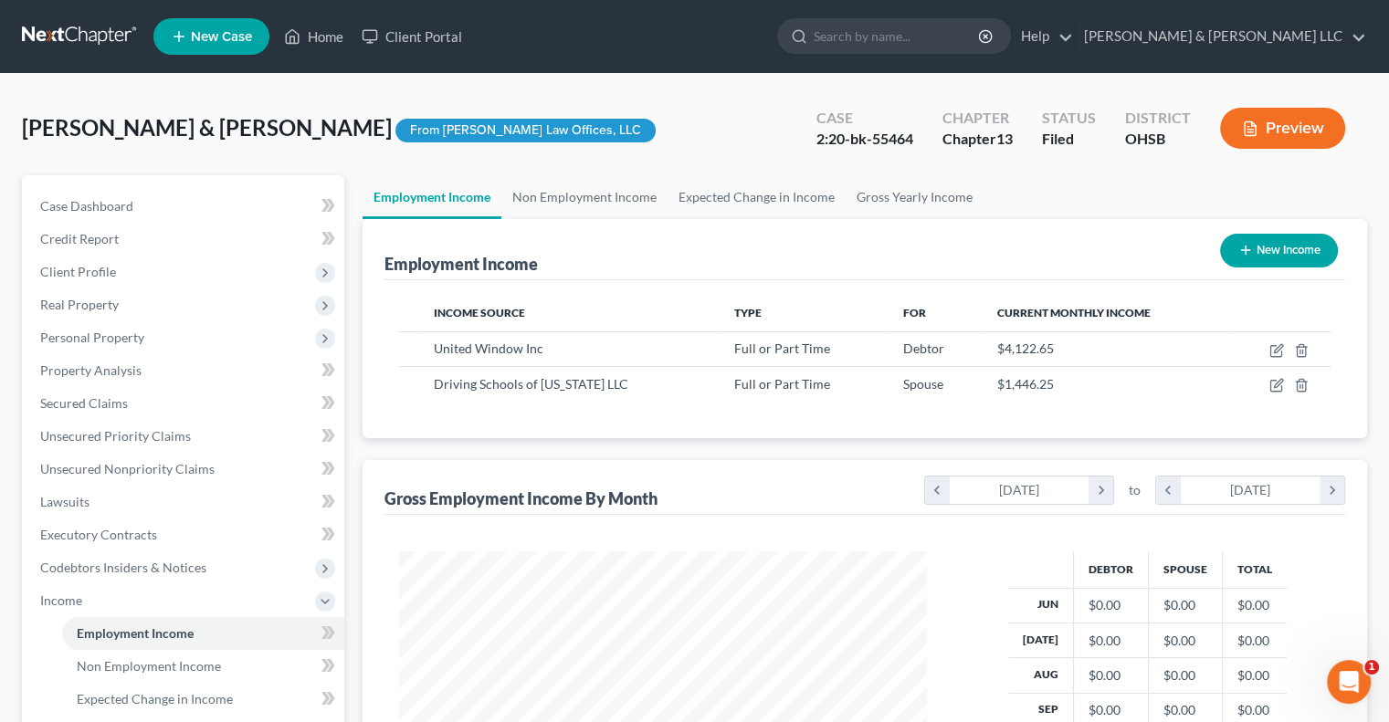
scroll to position [325, 563]
click at [727, 194] on link "Expected Change in Income" at bounding box center [757, 197] width 178 height 44
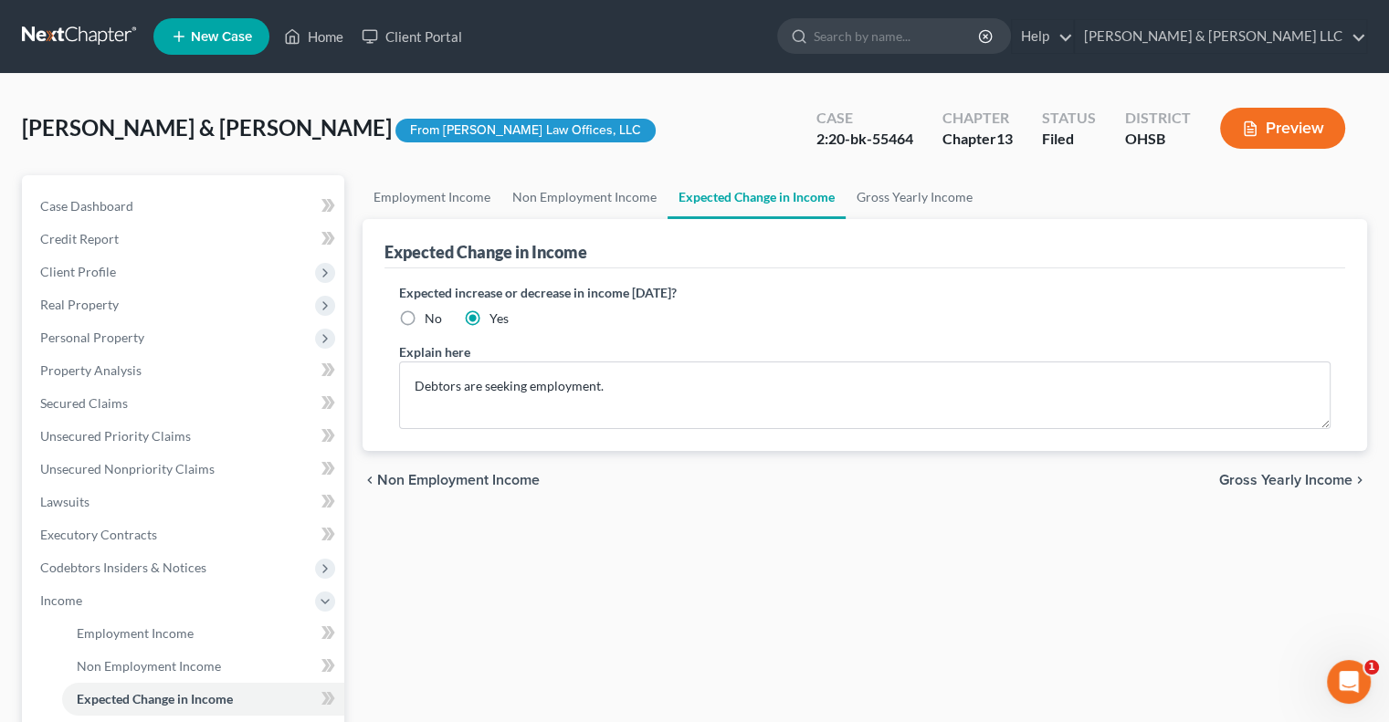
click at [425, 311] on label "No" at bounding box center [433, 319] width 17 height 18
click at [432, 311] on input "No" at bounding box center [438, 316] width 12 height 12
radio input "true"
drag, startPoint x: 647, startPoint y: 386, endPoint x: 296, endPoint y: 373, distance: 350.9
click at [296, 373] on div "Petition Navigation Case Dashboard Payments Invoices Payments Payments Credit R…" at bounding box center [694, 620] width 1363 height 890
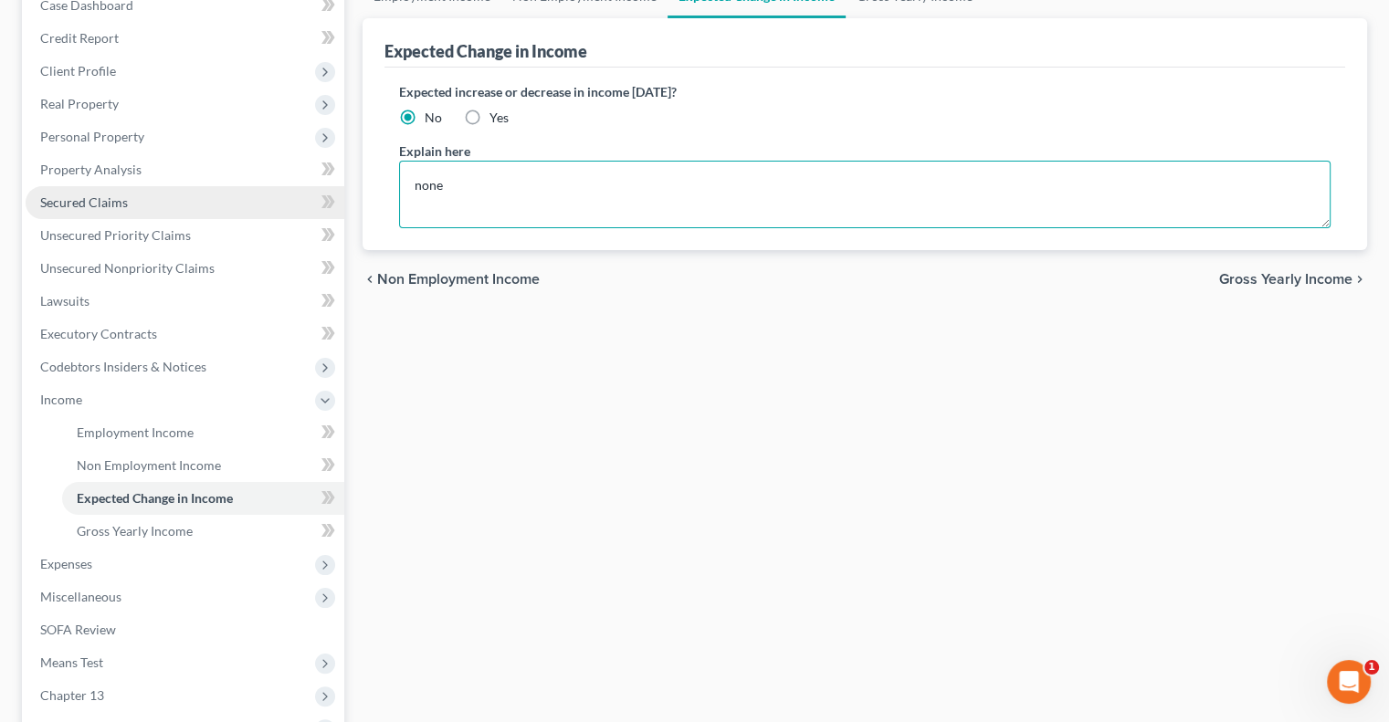
scroll to position [411, 0]
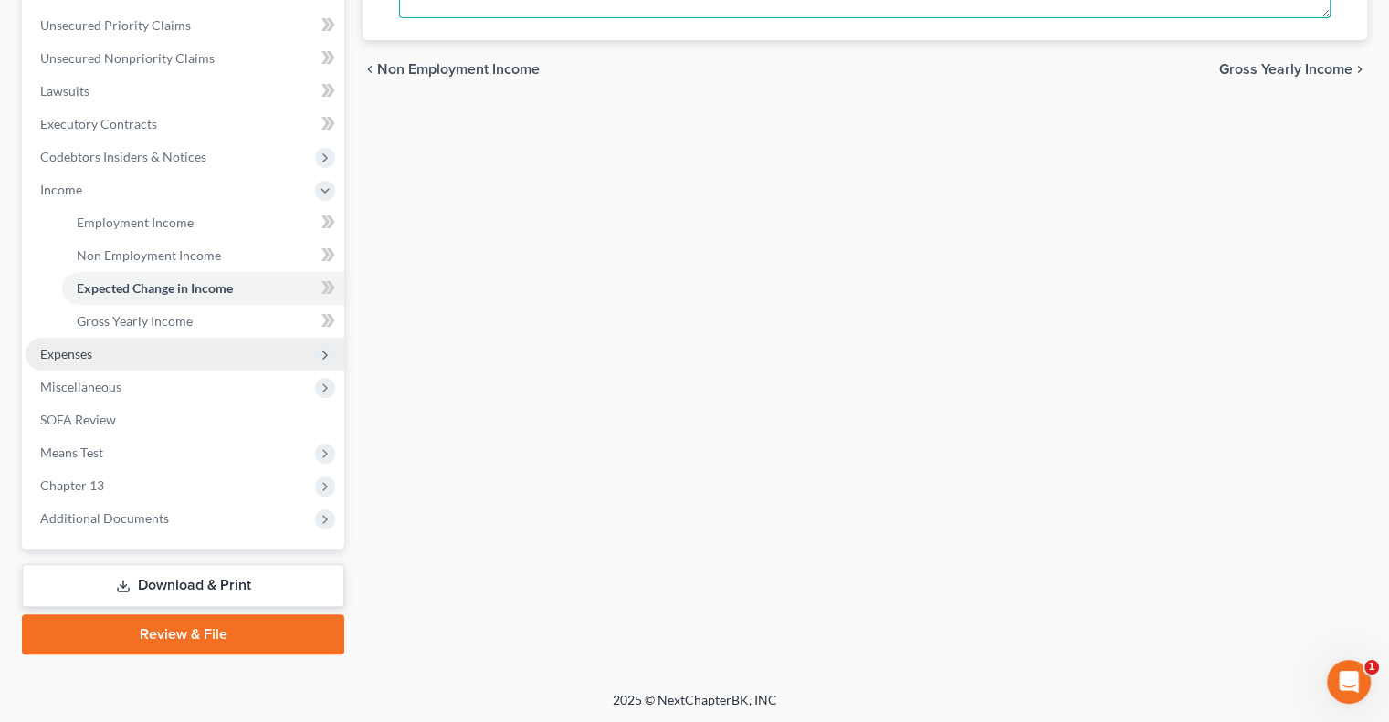
type textarea "none"
click at [90, 354] on span "Expenses" at bounding box center [66, 354] width 52 height 16
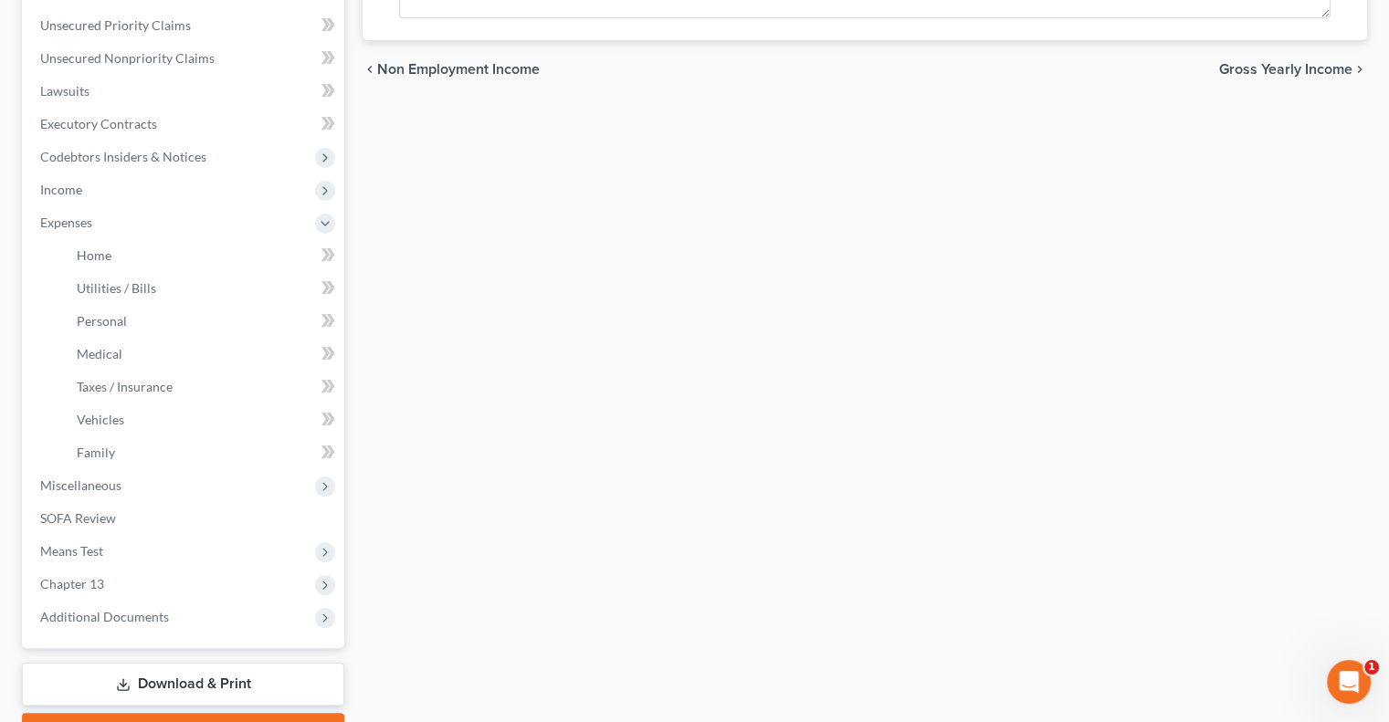
click at [226, 678] on link "Download & Print" at bounding box center [183, 684] width 322 height 43
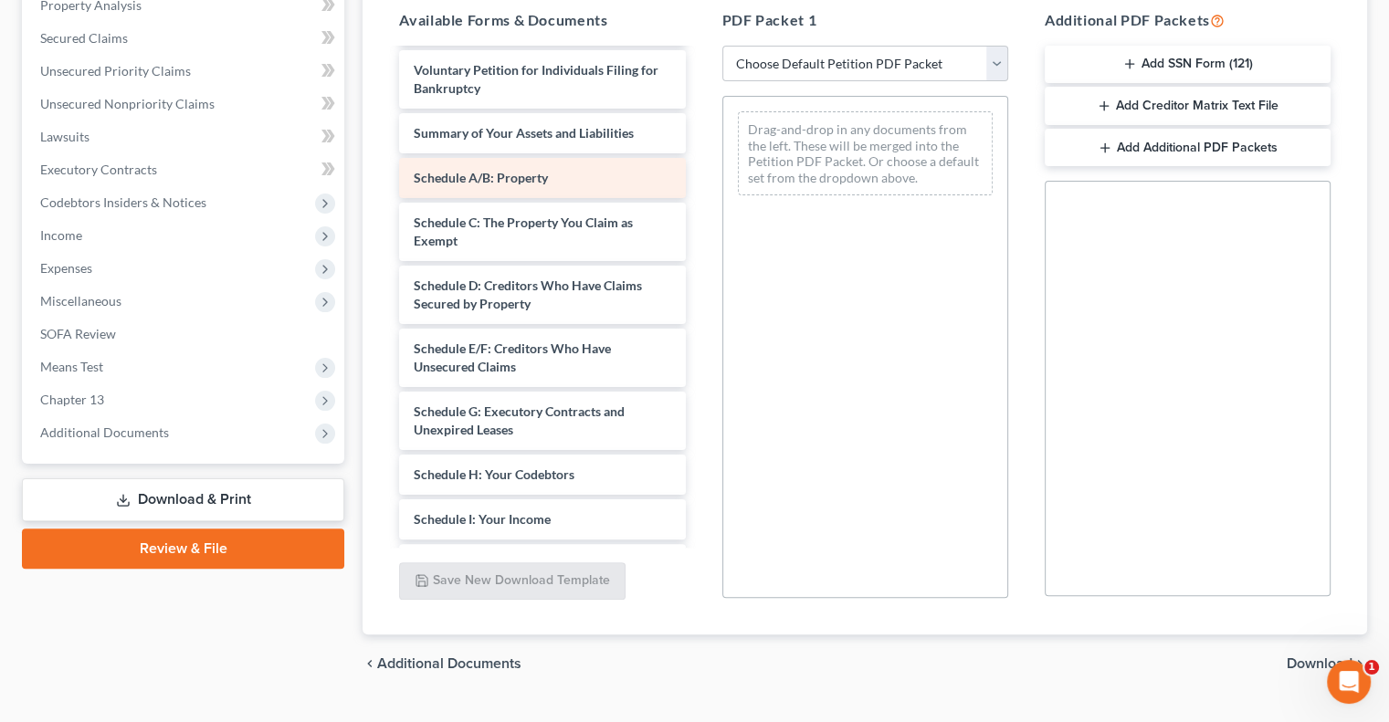
scroll to position [183, 0]
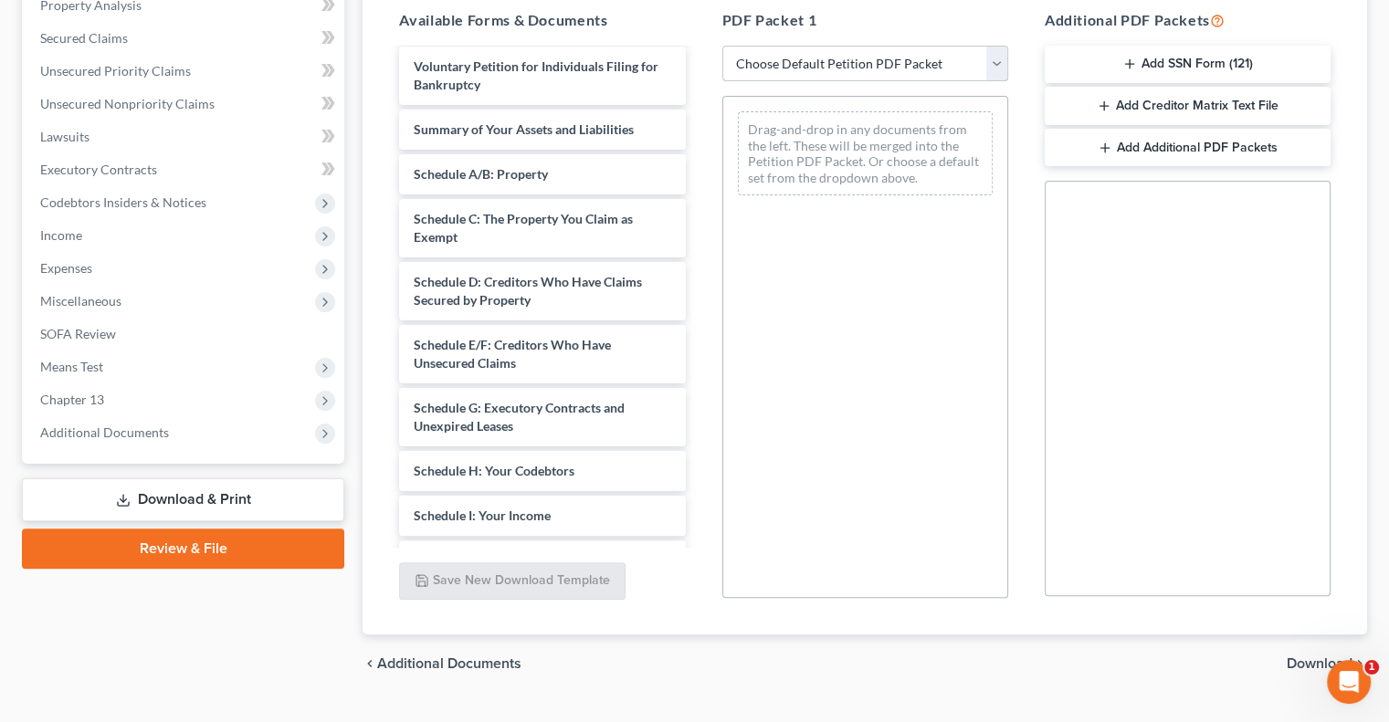
click at [836, 54] on select "Choose Default Petition PDF Packet Complete Bankruptcy Petition (all forms and …" at bounding box center [865, 64] width 286 height 37
select select "4"
click at [722, 46] on select "Choose Default Petition PDF Packet Complete Bankruptcy Petition (all forms and …" at bounding box center [865, 64] width 286 height 37
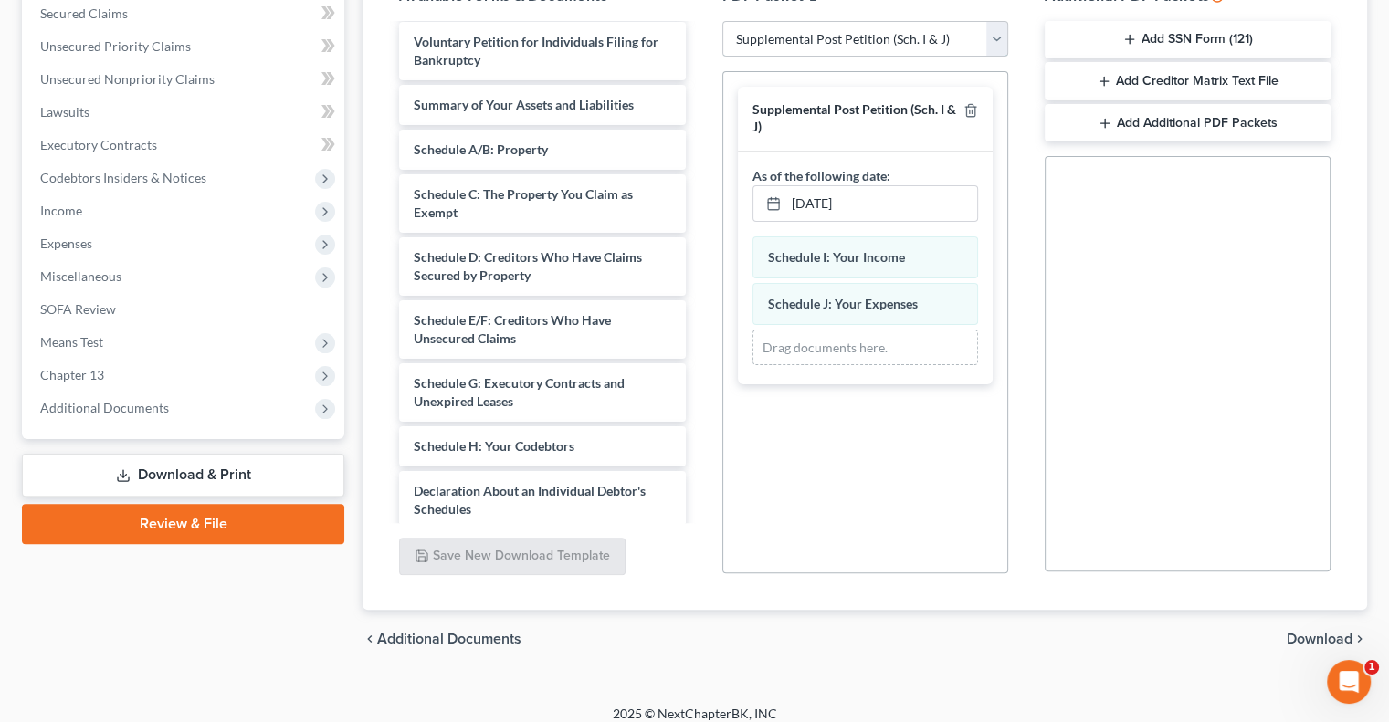
scroll to position [404, 0]
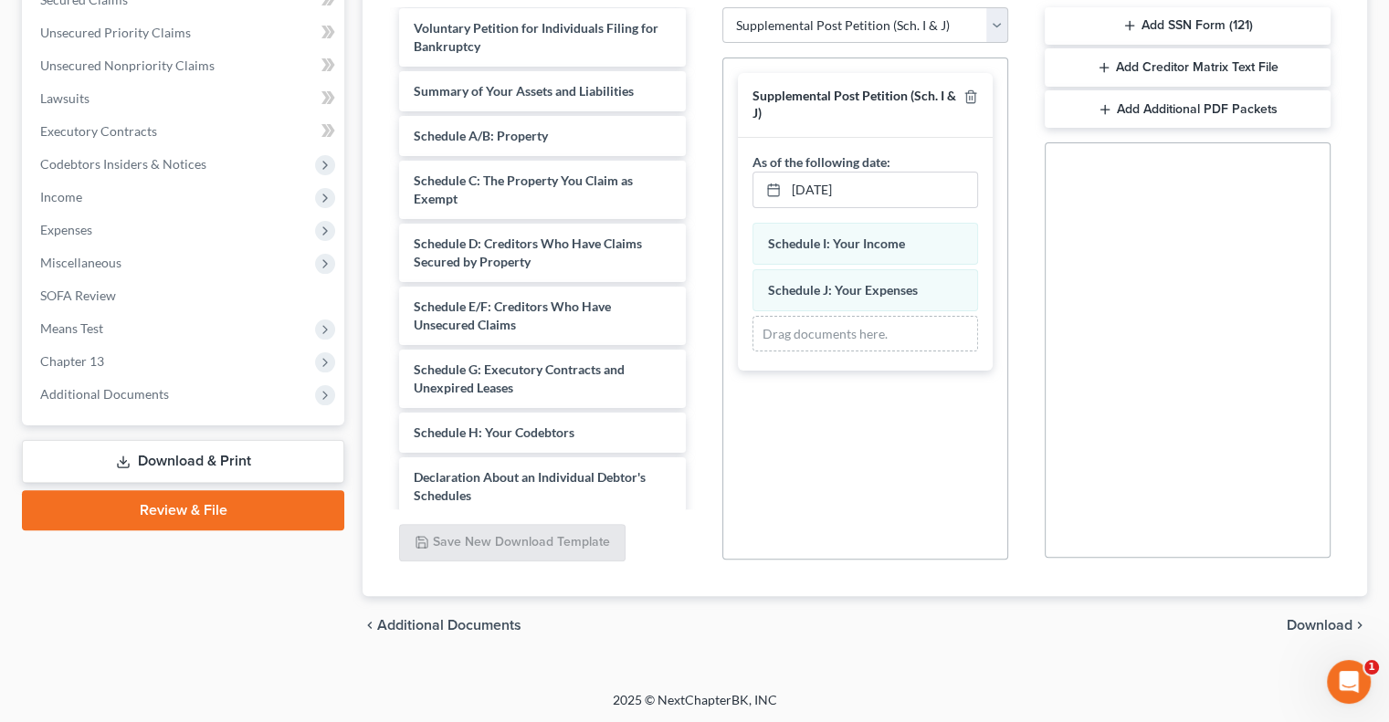
click at [1306, 622] on span "Download" at bounding box center [1320, 625] width 66 height 15
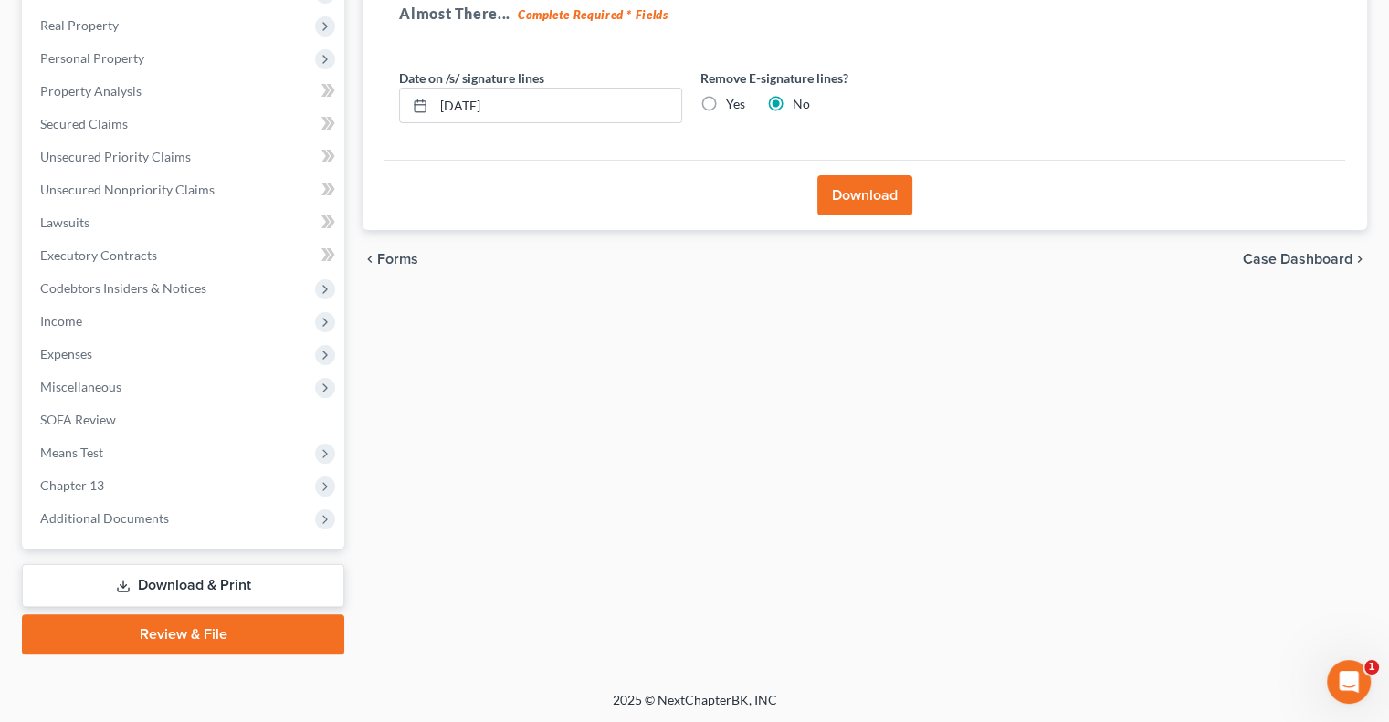
drag, startPoint x: 879, startPoint y: 189, endPoint x: 825, endPoint y: 226, distance: 66.4
click at [878, 191] on button "Download" at bounding box center [864, 195] width 95 height 40
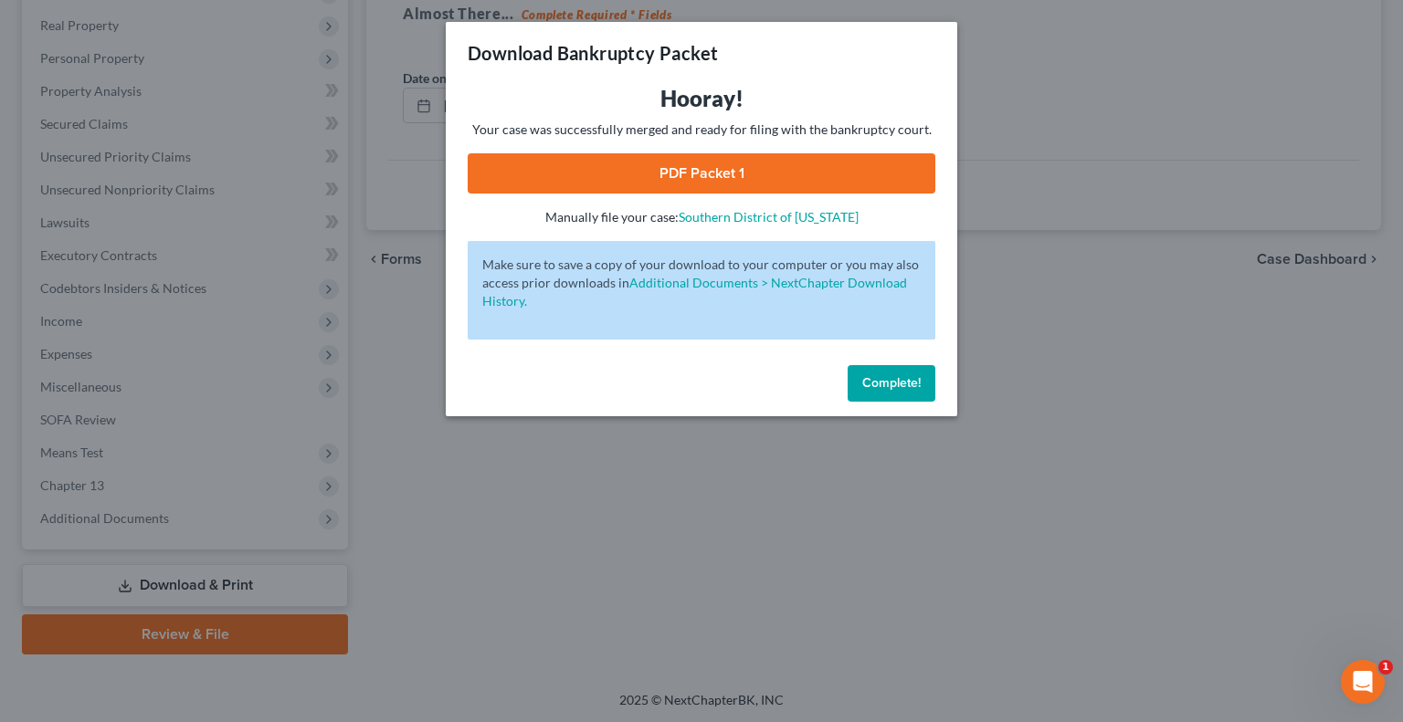
click at [668, 175] on link "PDF Packet 1" at bounding box center [702, 173] width 468 height 40
click at [867, 377] on span "Complete!" at bounding box center [891, 383] width 58 height 16
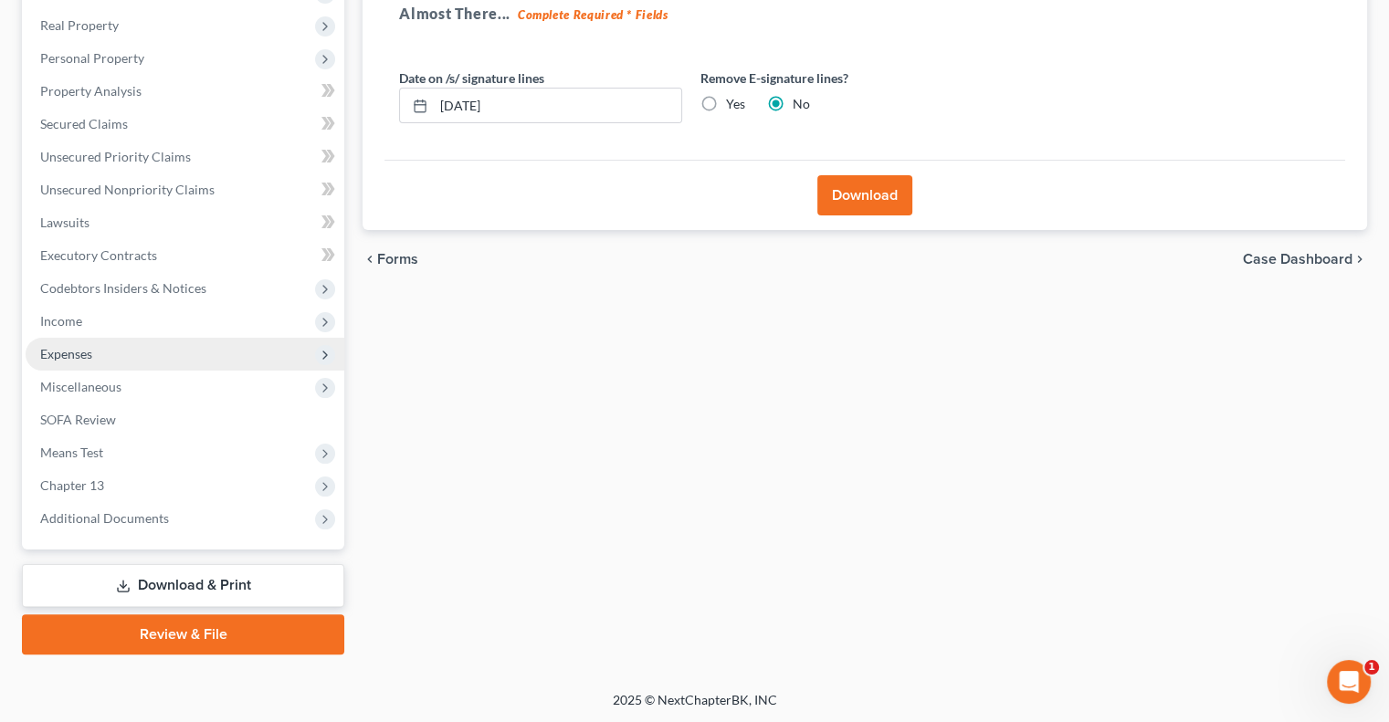
click at [88, 352] on span "Expenses" at bounding box center [66, 354] width 52 height 16
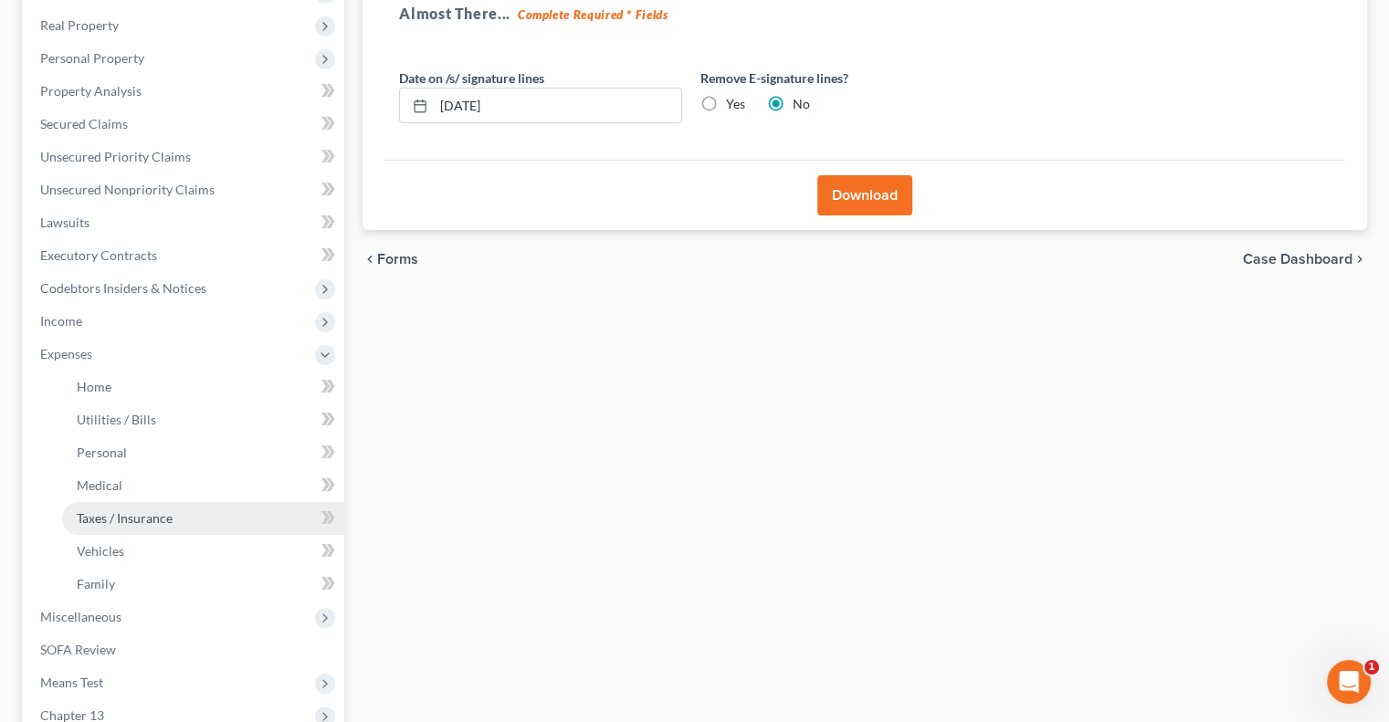
click at [147, 514] on span "Taxes / Insurance" at bounding box center [125, 518] width 96 height 16
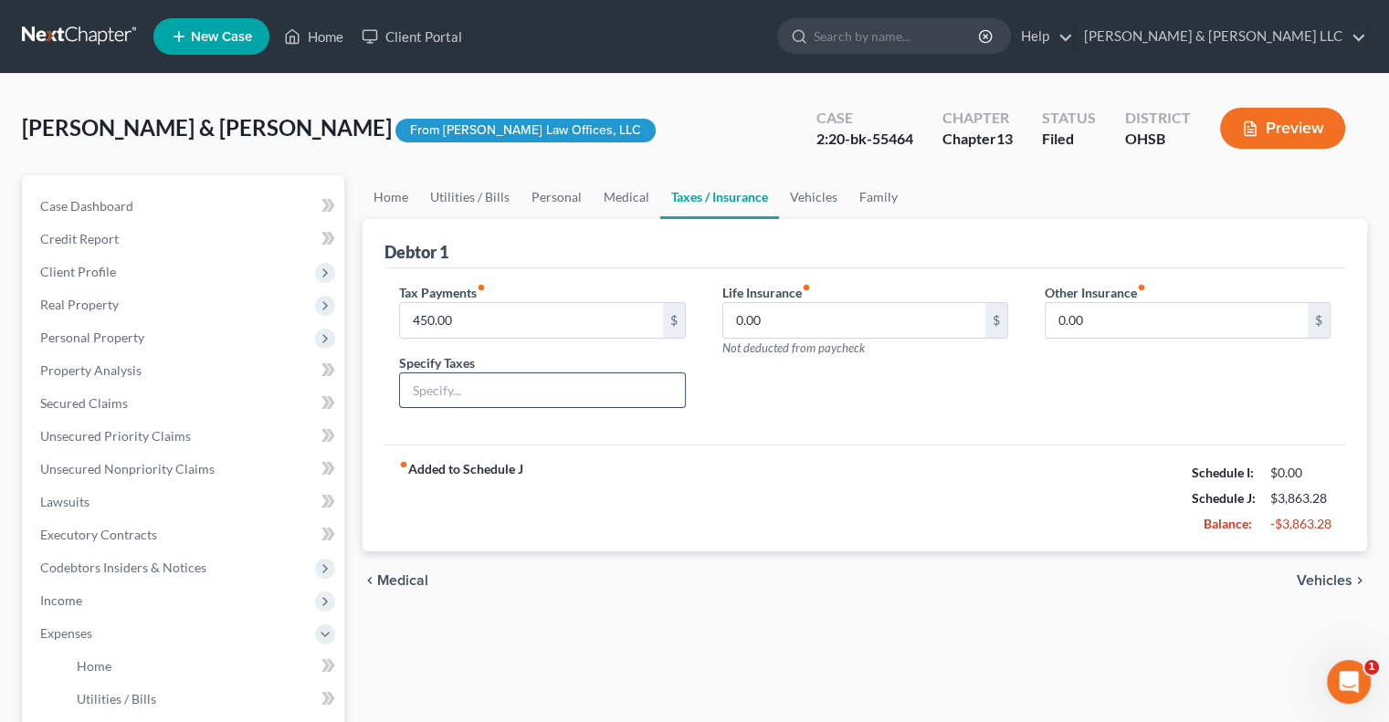
click at [440, 391] on input "text" at bounding box center [542, 390] width 284 height 35
type input "2024 Tax Liability"
